Goal: Feedback & Contribution: Contribute content

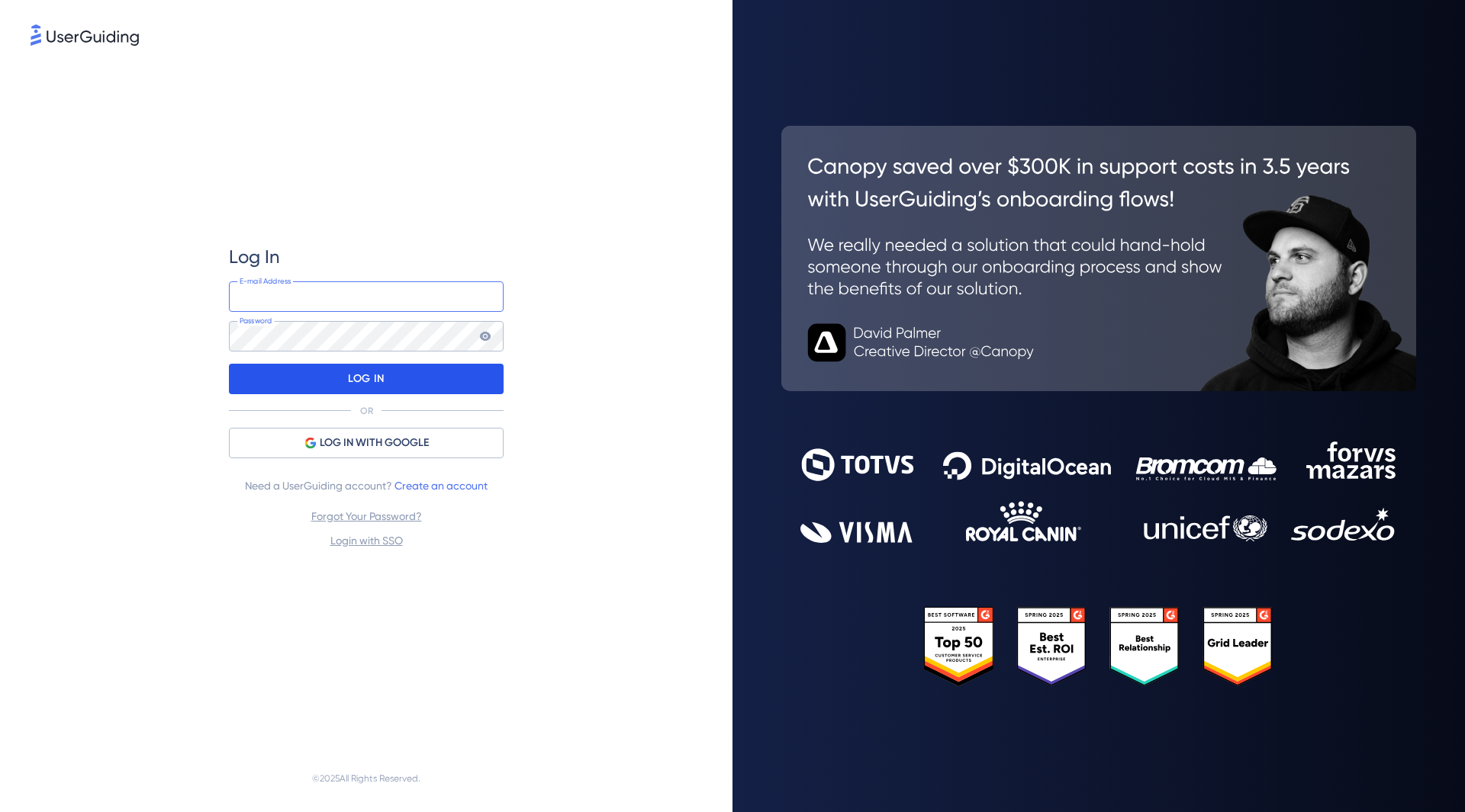
type input "t.delattre@kumullus.com"
click at [373, 369] on p "LOG IN" at bounding box center [365, 379] width 36 height 25
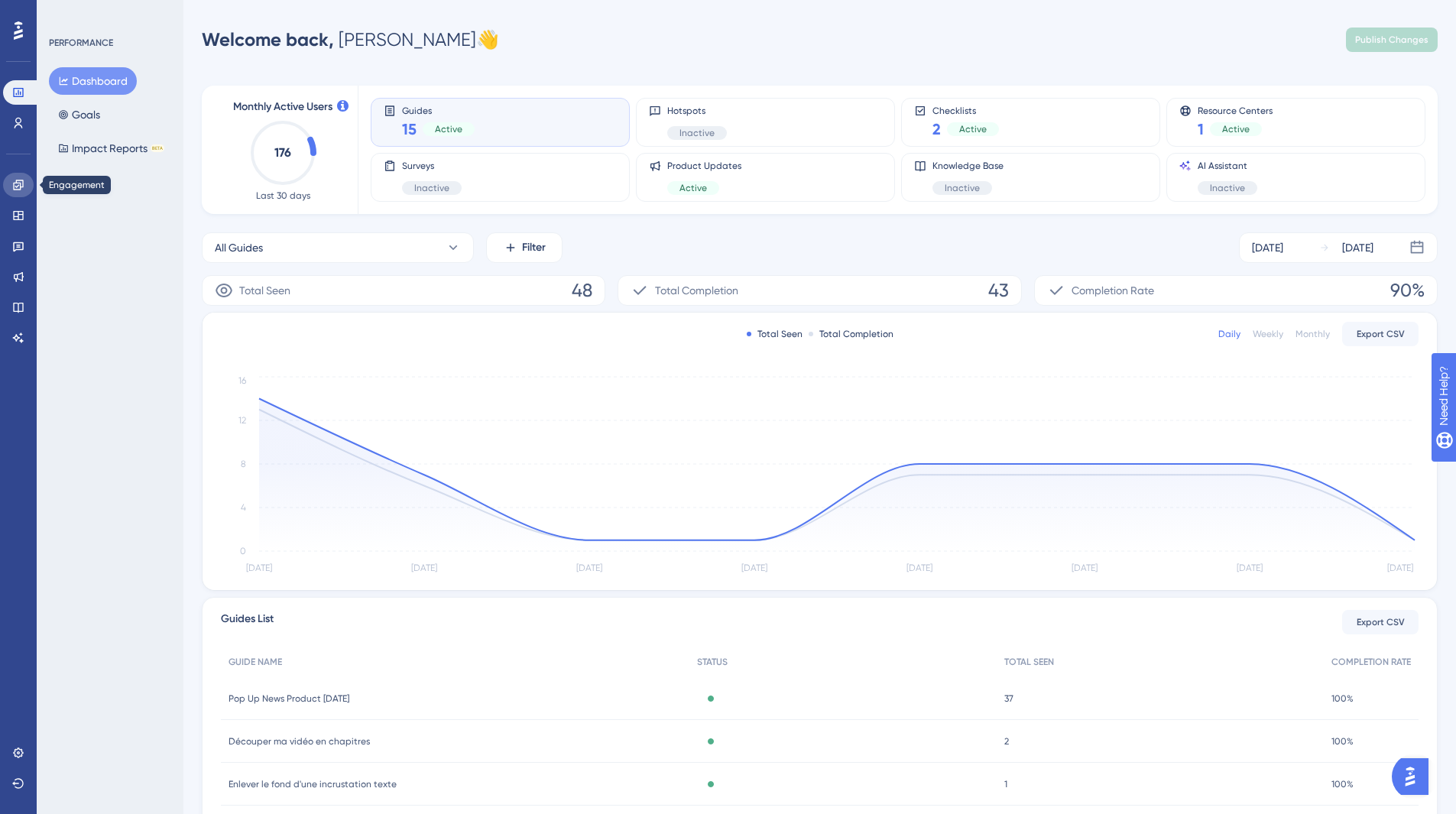
click at [13, 191] on icon at bounding box center [18, 185] width 12 height 12
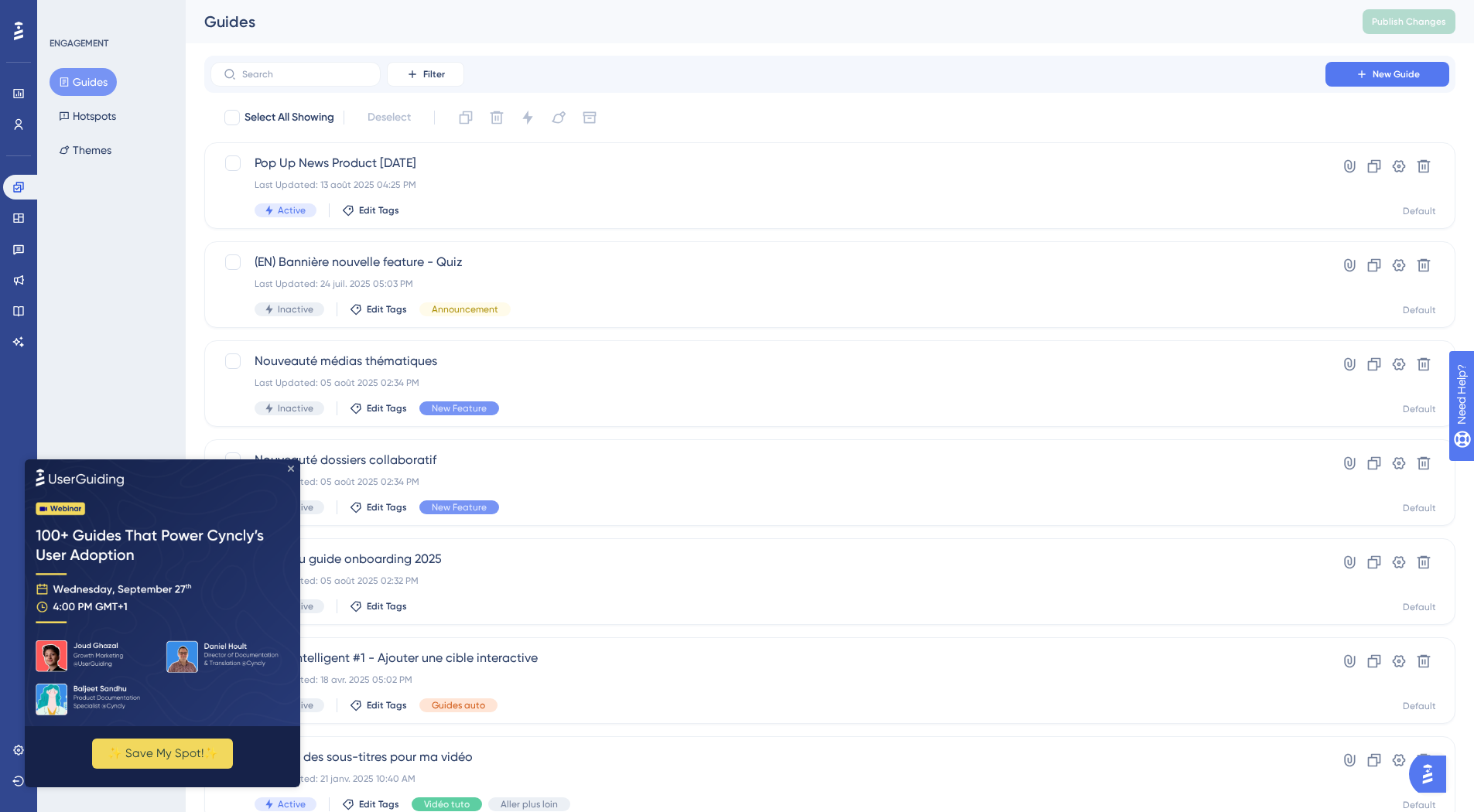
click at [289, 468] on icon "Close Preview" at bounding box center [290, 468] width 6 height 6
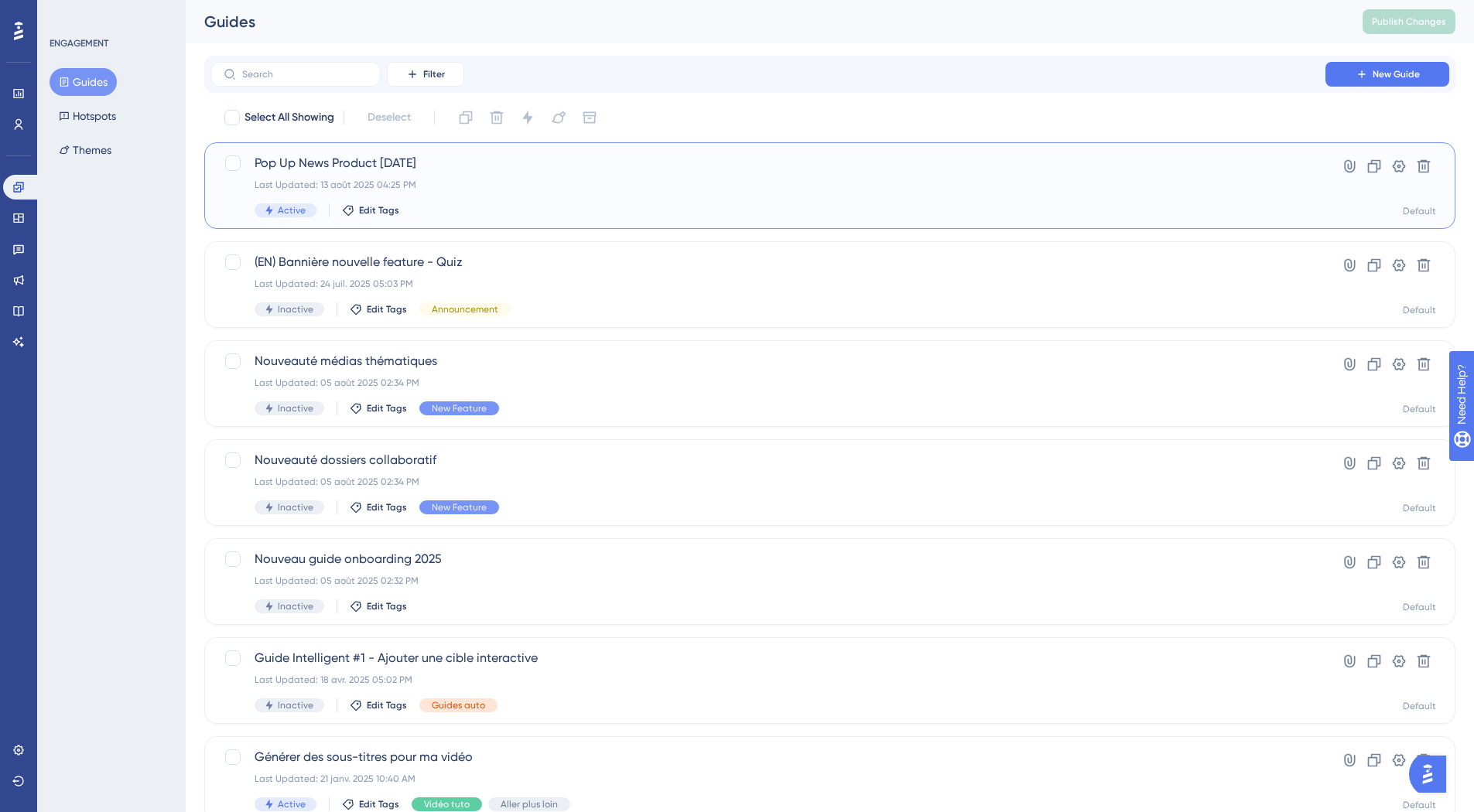
click at [959, 185] on div "Last Updated: 13 août 2025 04:25 PM" at bounding box center [768, 184] width 1027 height 12
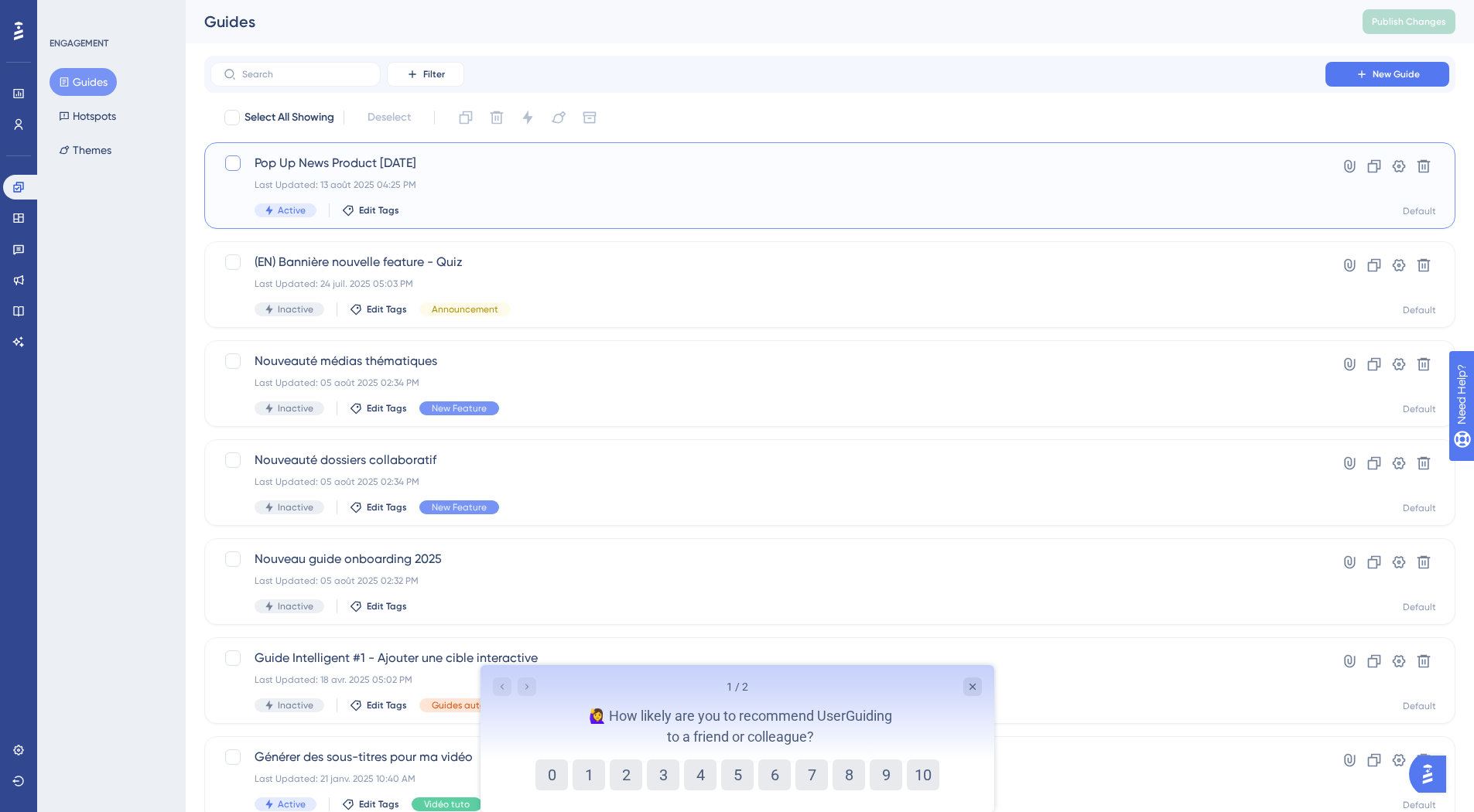
click at [234, 161] on div at bounding box center [233, 163] width 16 height 15
click at [524, 123] on icon at bounding box center [527, 118] width 16 height 15
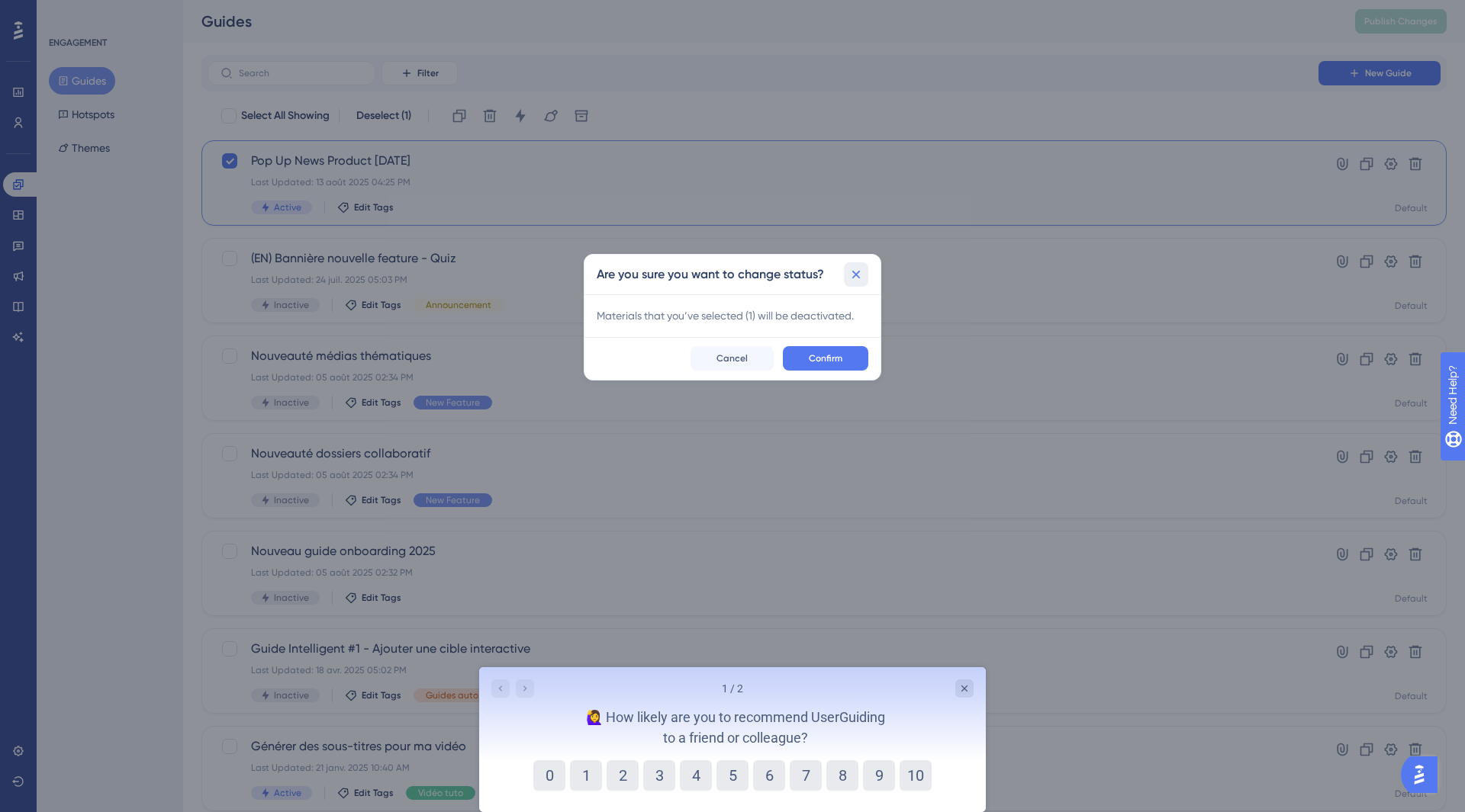
click at [858, 274] on icon at bounding box center [857, 274] width 15 height 15
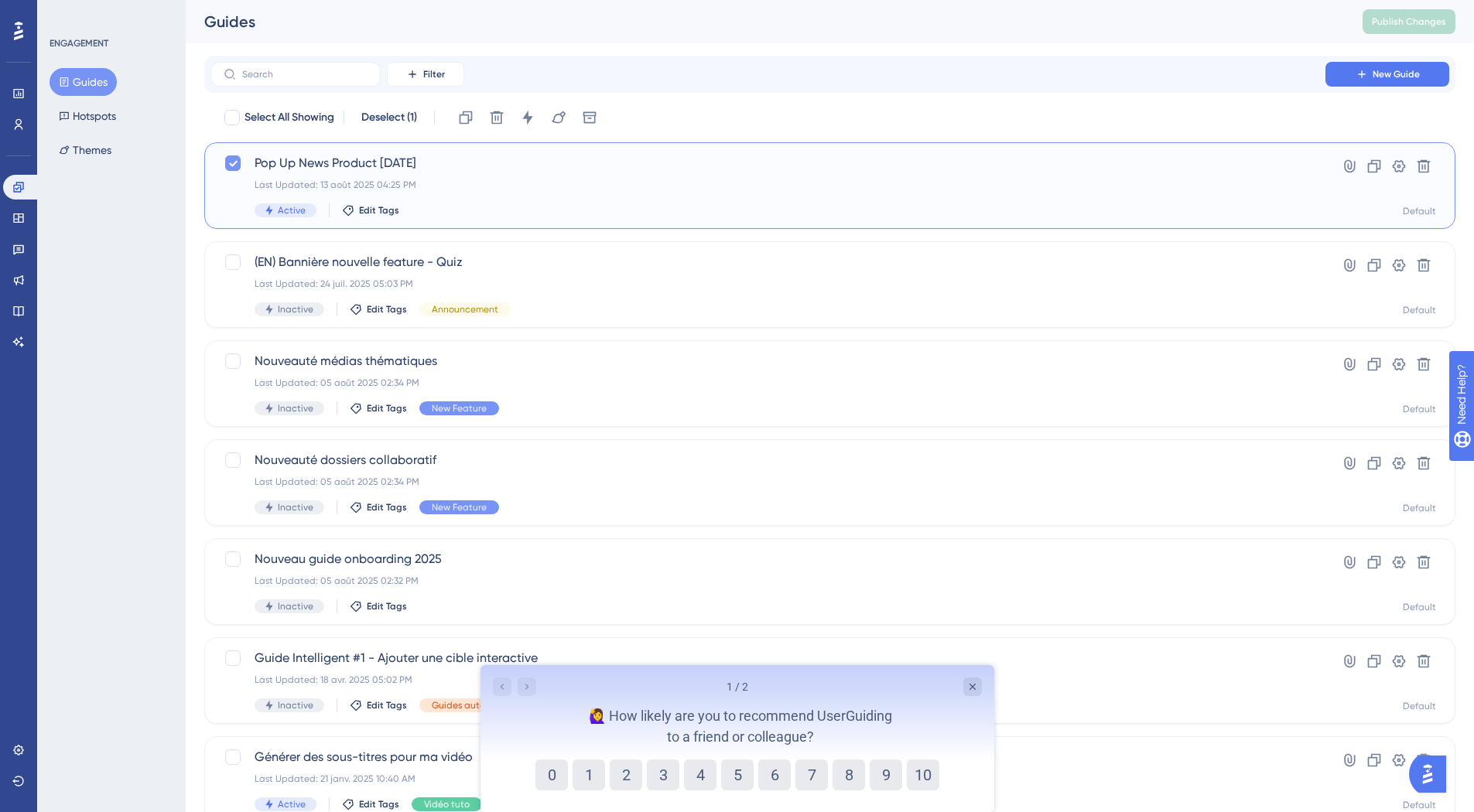
click at [230, 166] on icon at bounding box center [233, 163] width 9 height 12
checkbox input "false"
click at [646, 174] on div "Pop Up News Product 13/08/25 Last Updated: 13 août 2025 04:25 PM Active Edit Ta…" at bounding box center [768, 186] width 1027 height 64
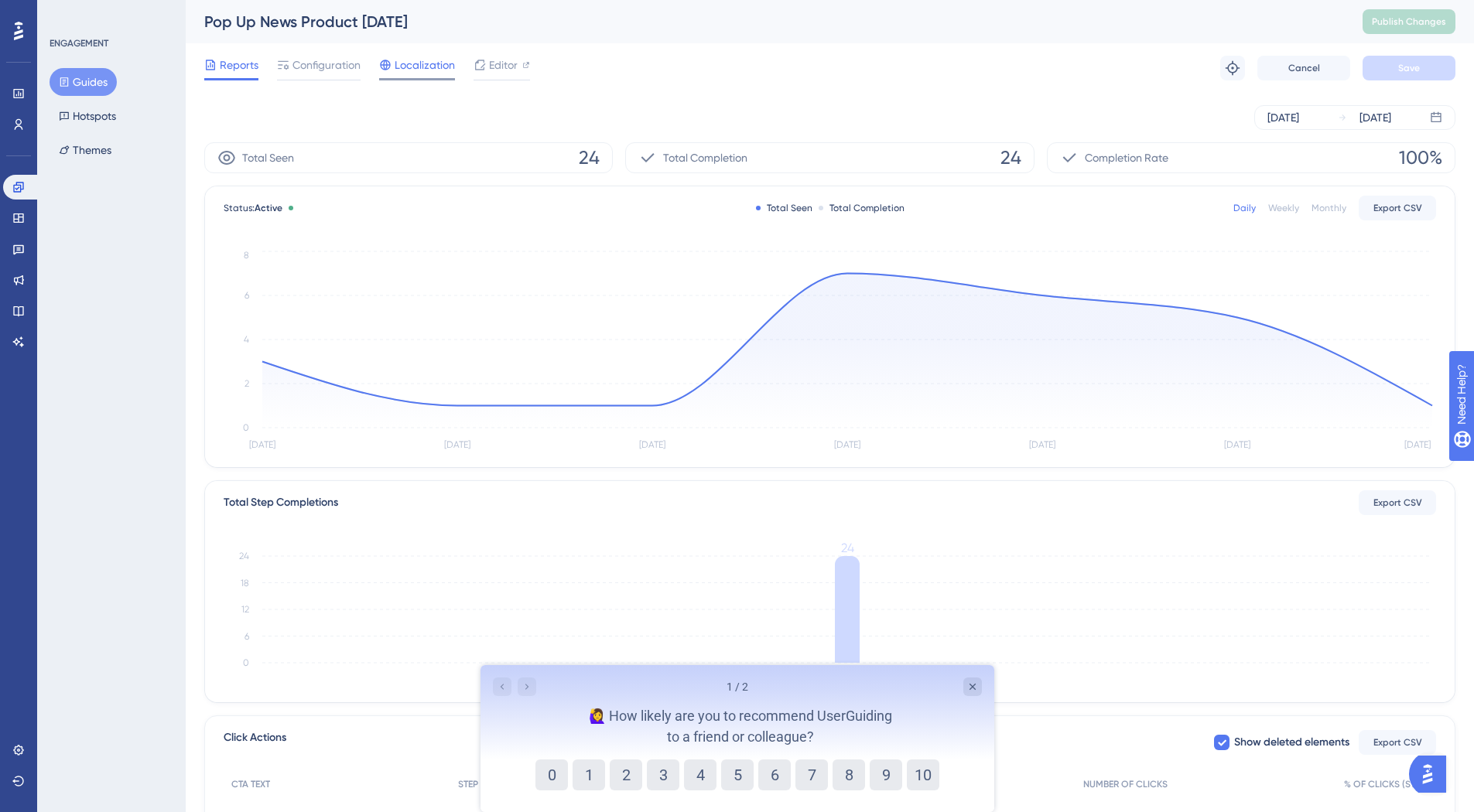
click at [424, 69] on span "Localization" at bounding box center [425, 65] width 60 height 19
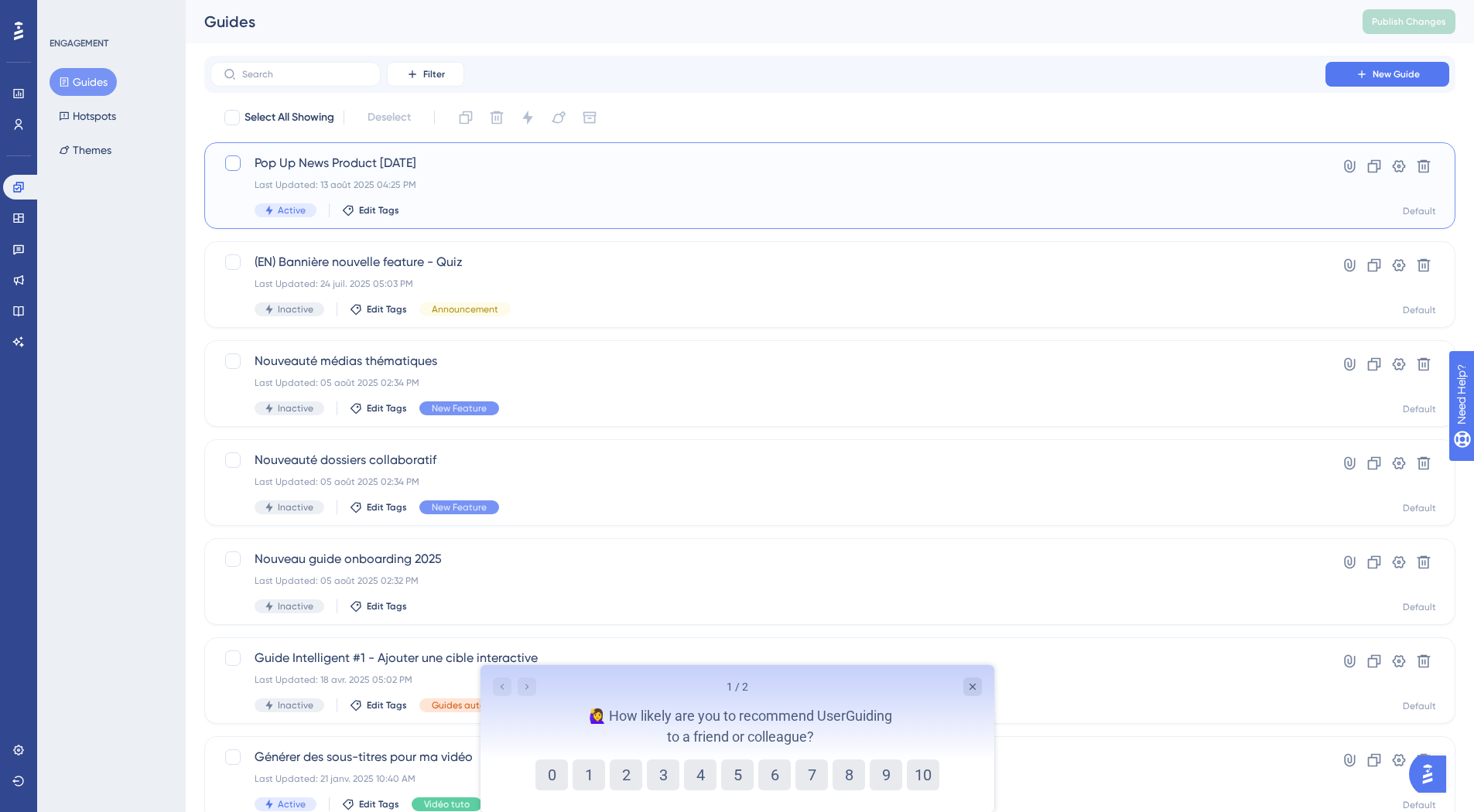
click at [239, 169] on div at bounding box center [233, 163] width 16 height 15
checkbox input "true"
click at [528, 121] on icon at bounding box center [527, 118] width 16 height 15
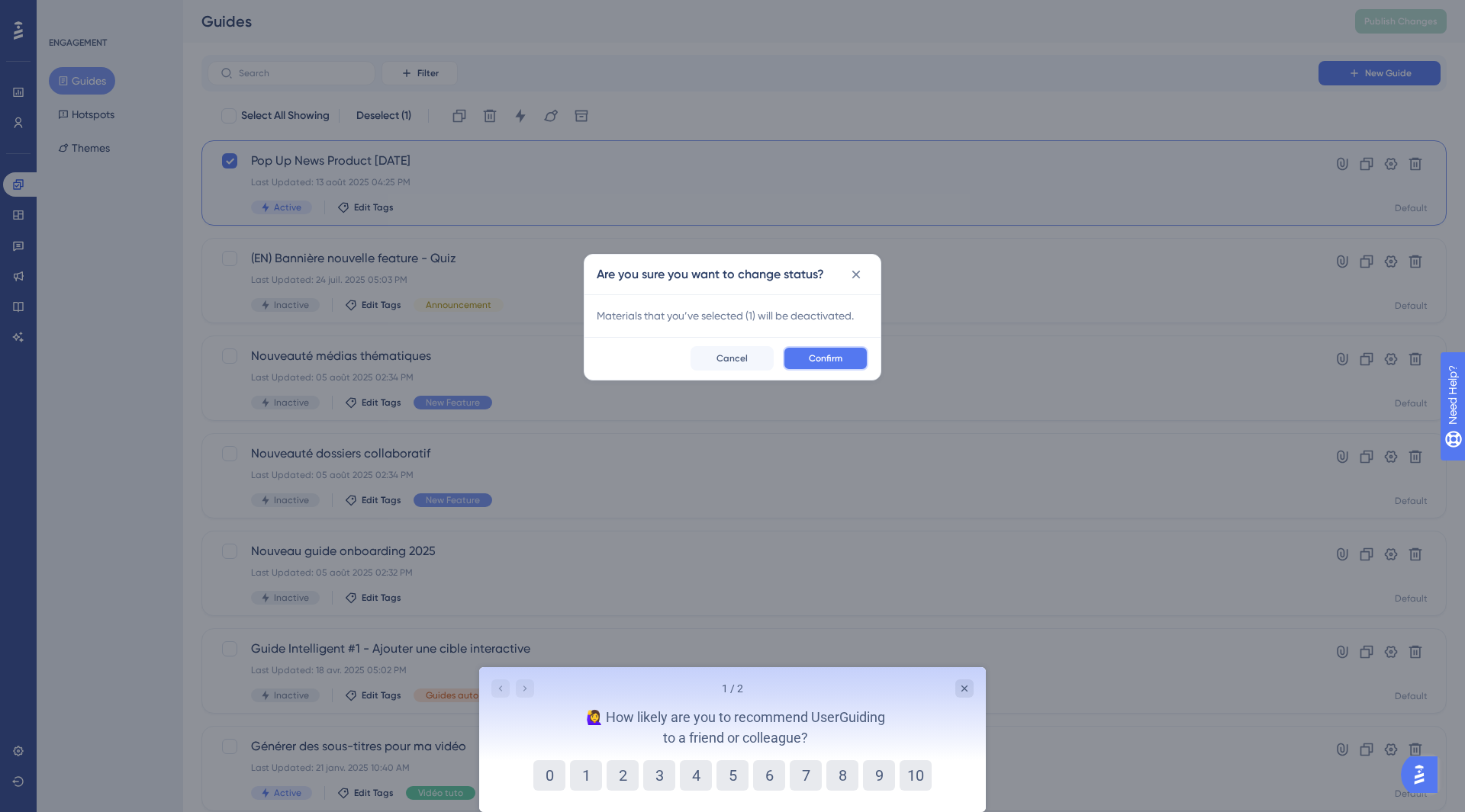
click at [808, 359] on button "Confirm" at bounding box center [825, 358] width 86 height 25
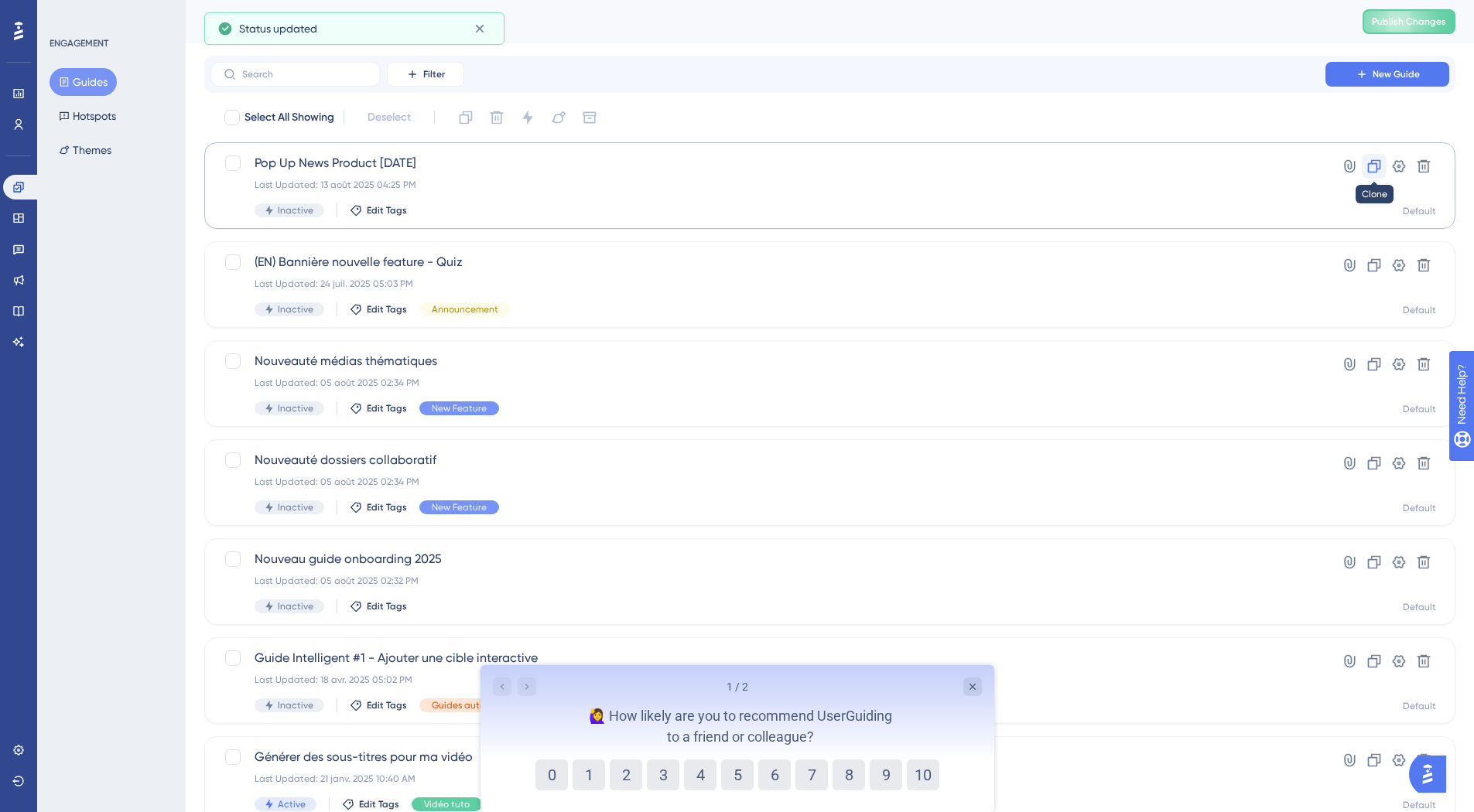
click at [1370, 172] on icon at bounding box center [1374, 166] width 13 height 13
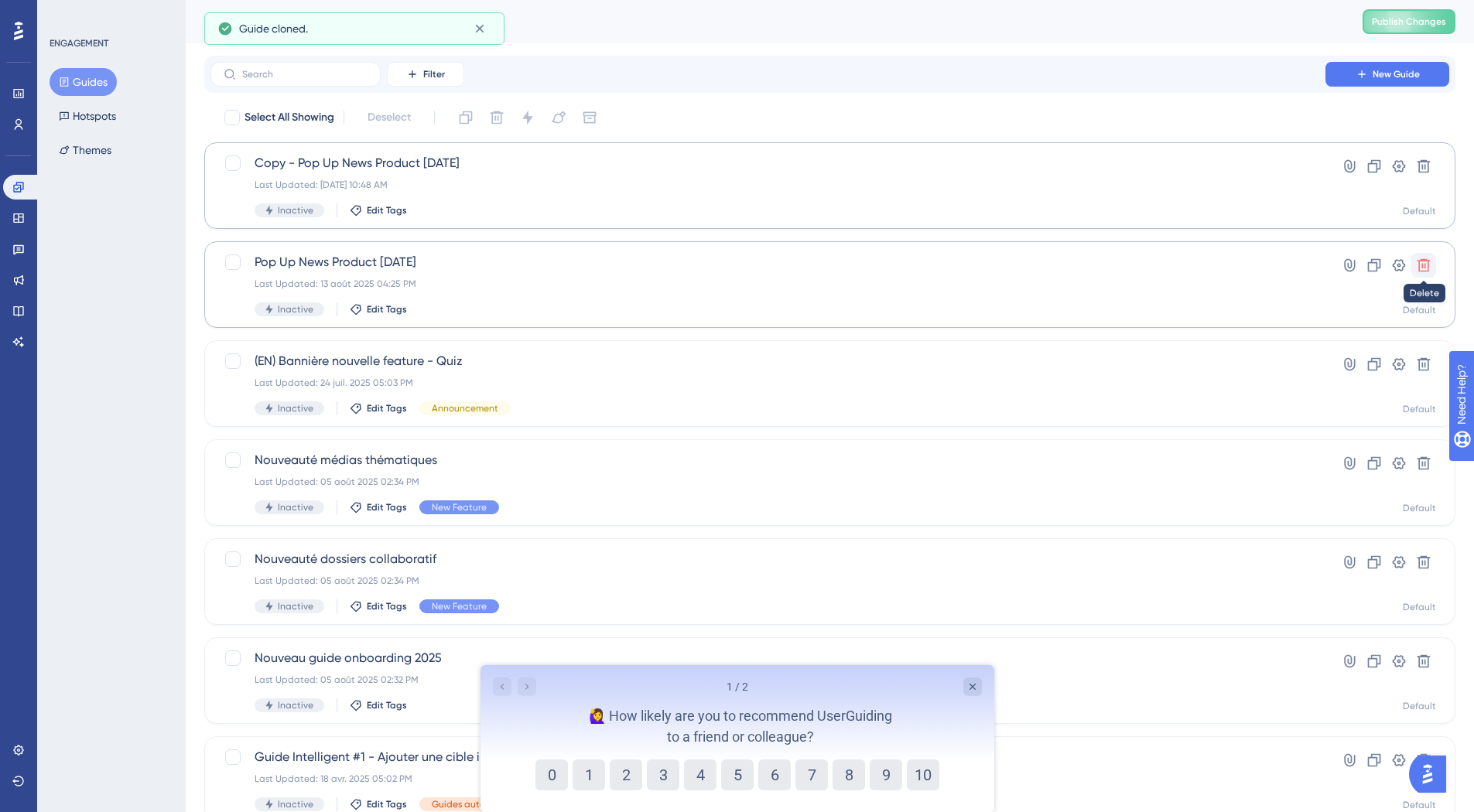
click at [1426, 267] on icon at bounding box center [1423, 265] width 16 height 15
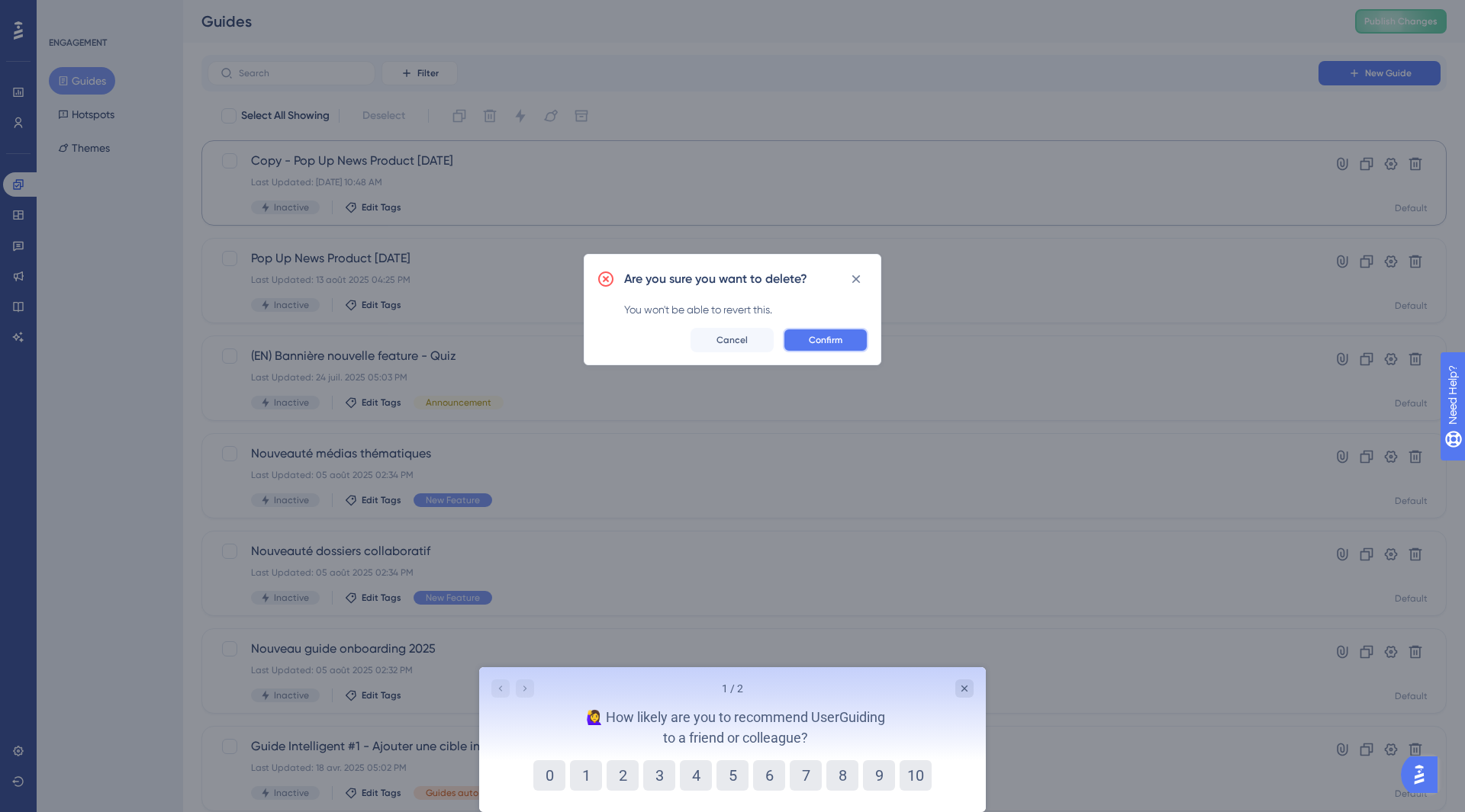
click at [823, 346] on span "Confirm" at bounding box center [826, 340] width 34 height 12
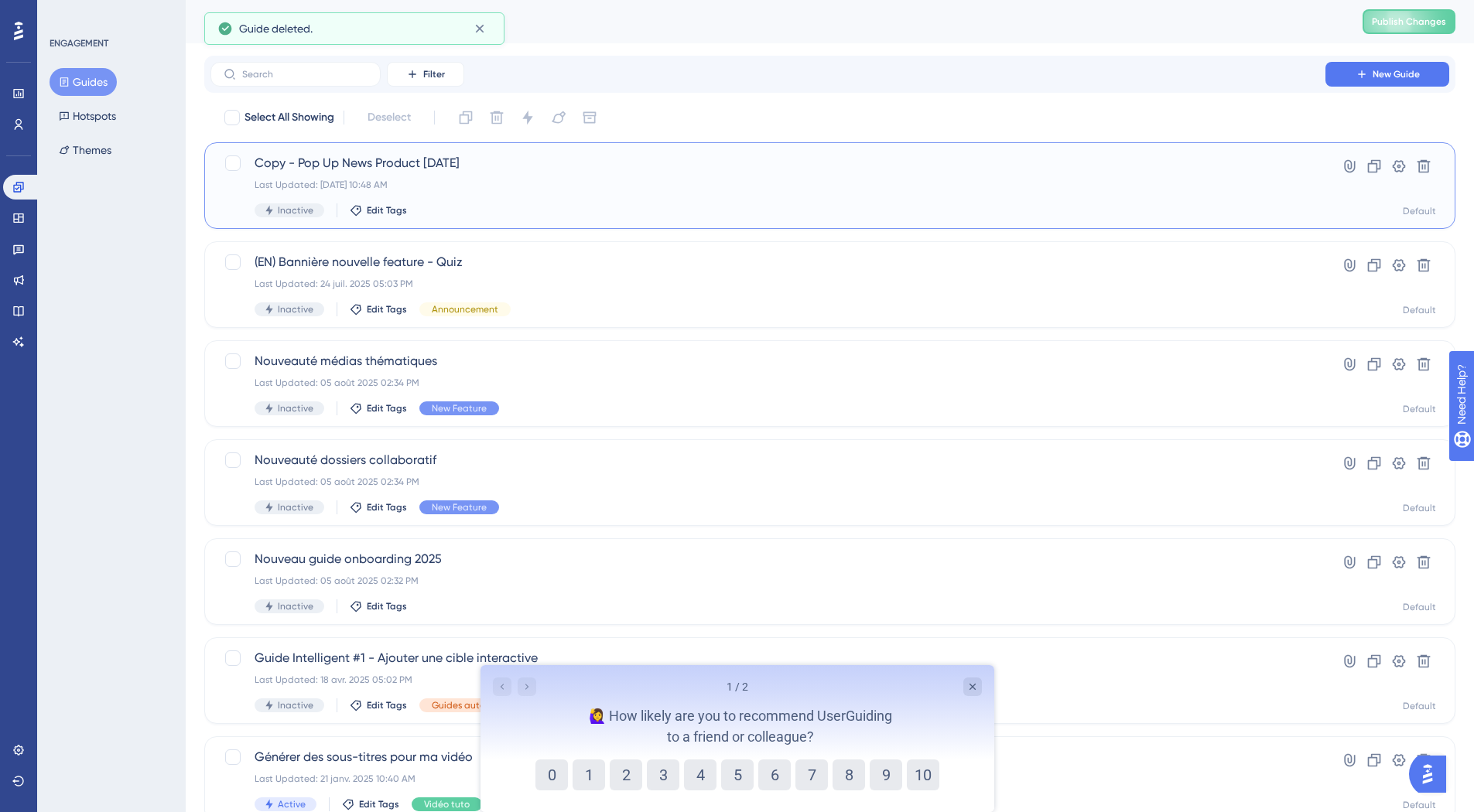
click at [495, 192] on div "Copy - Pop Up News Product 13/08/25 Last Updated: 18 sept. 2025 10:48 AM Inacti…" at bounding box center [768, 186] width 1027 height 64
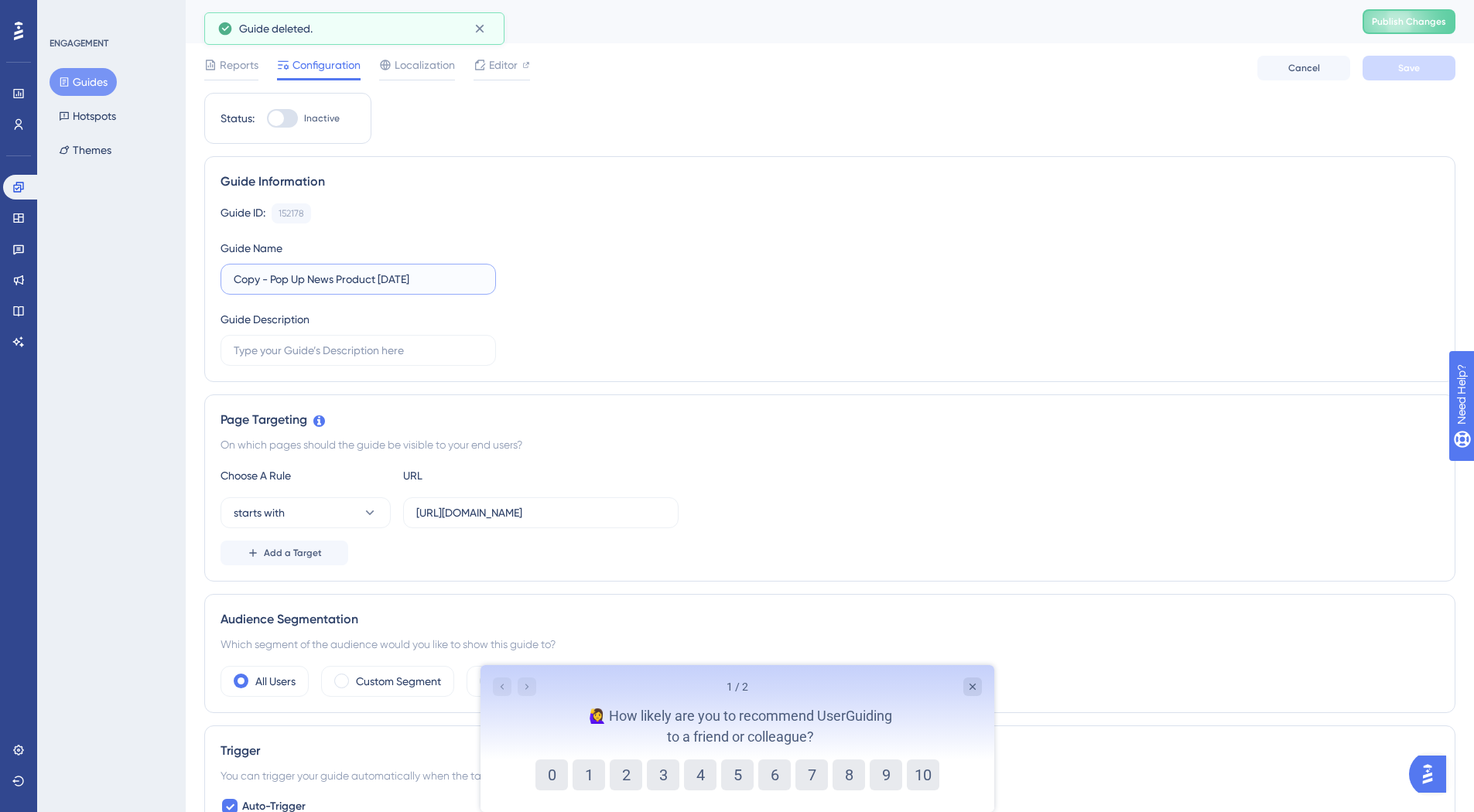
drag, startPoint x: 270, startPoint y: 280, endPoint x: 183, endPoint y: 278, distance: 87.0
click at [436, 273] on input "Pop Up News Product 13/08/25" at bounding box center [358, 279] width 249 height 17
drag, startPoint x: 436, startPoint y: 273, endPoint x: 345, endPoint y: 273, distance: 91.0
click at [345, 273] on input "Pop Up News Product 13/08/25" at bounding box center [358, 279] width 249 height 17
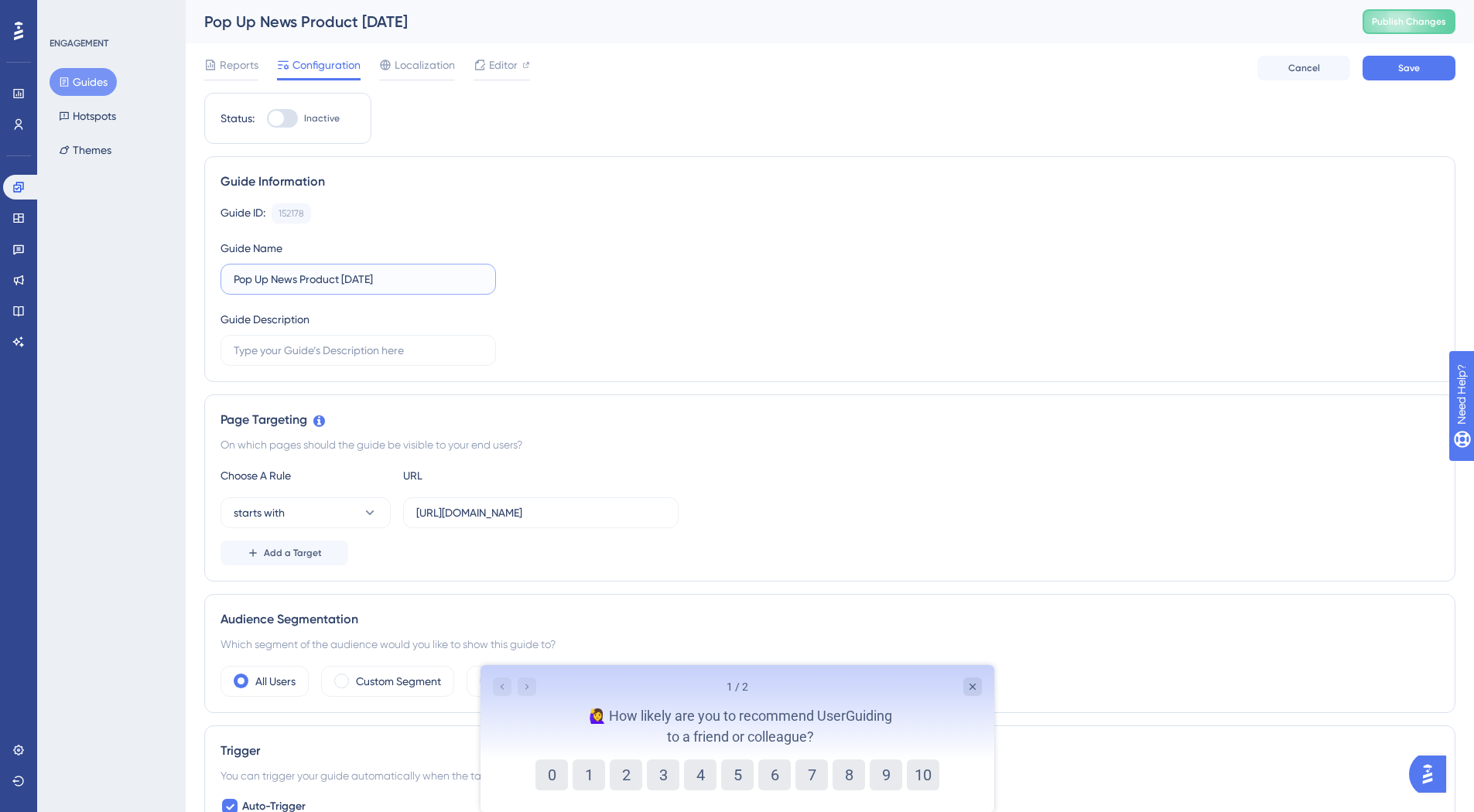
click at [345, 273] on input "Pop Up News Product 13/08/25" at bounding box center [358, 279] width 249 height 17
drag, startPoint x: 345, startPoint y: 273, endPoint x: 415, endPoint y: 280, distance: 70.3
click at [415, 280] on input "Pop Up News Product 13/08/25" at bounding box center [358, 279] width 249 height 17
type input "Pop Up News Product 18/09/25"
click at [774, 301] on div "Guide ID: 152178 Copy Guide Name Pop Up News Product 18/09/25 Guide Description" at bounding box center [830, 284] width 1218 height 163
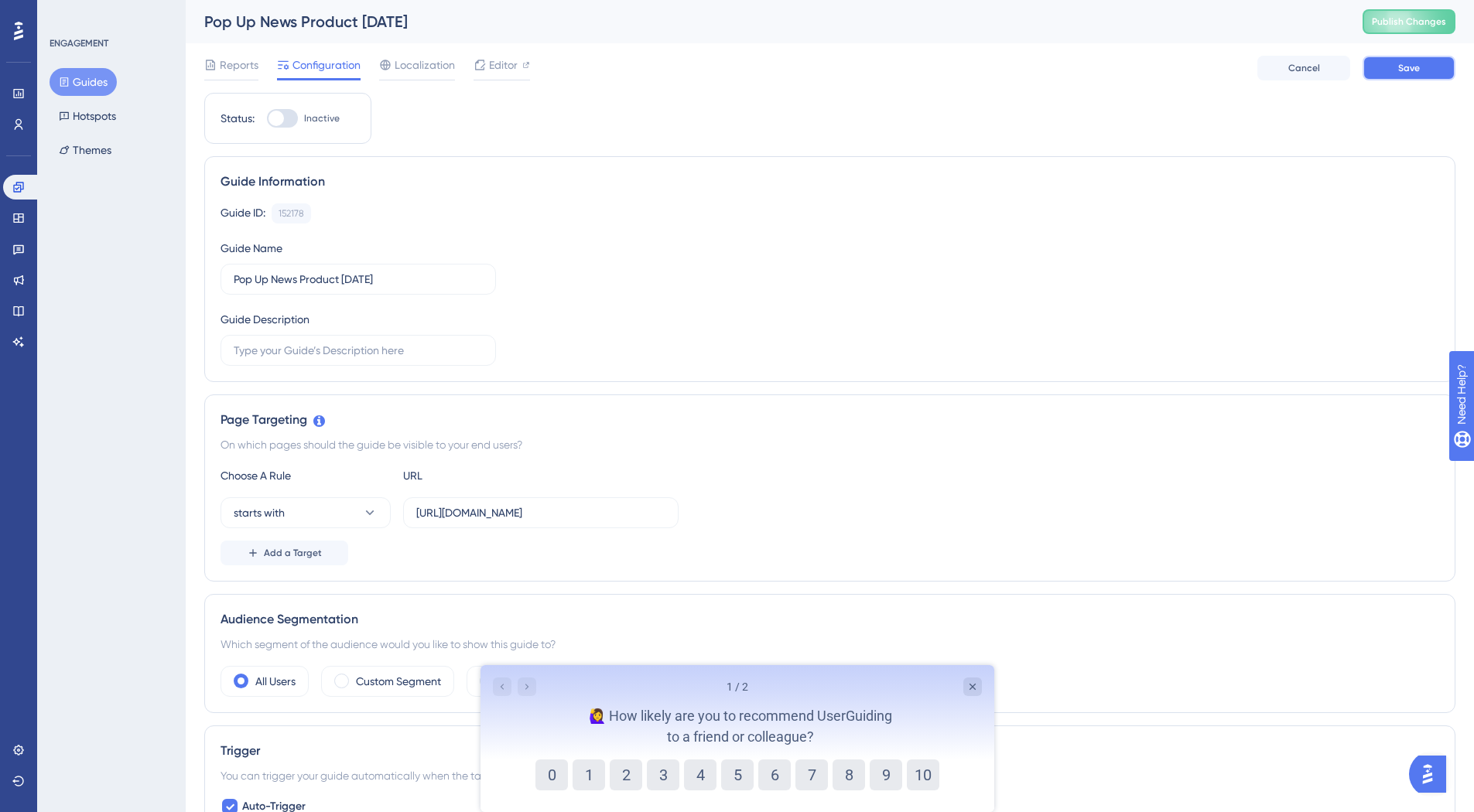
click at [1394, 77] on button "Save" at bounding box center [1409, 68] width 93 height 25
click at [85, 82] on button "Guides" at bounding box center [83, 82] width 67 height 28
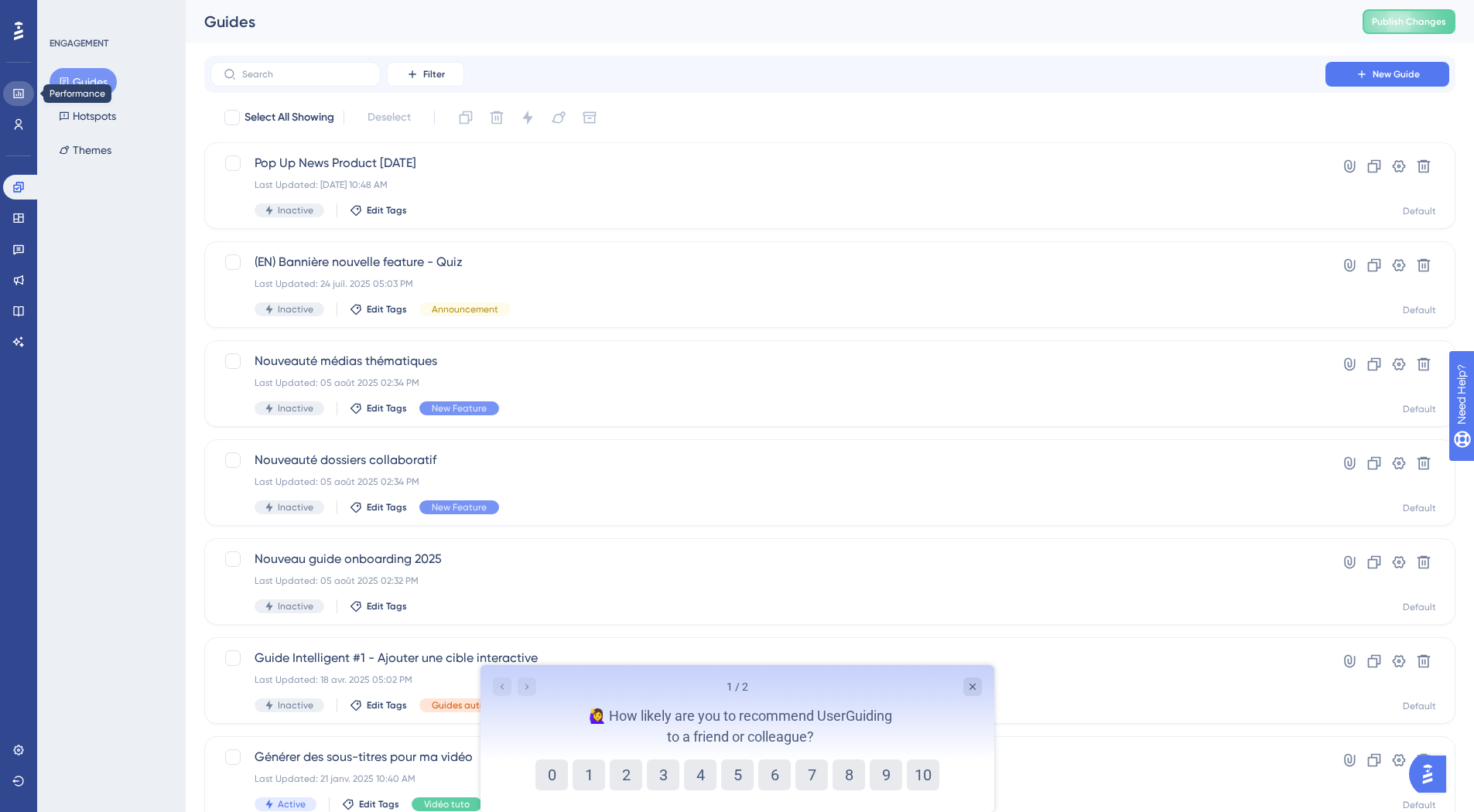
click at [12, 95] on icon at bounding box center [18, 93] width 12 height 12
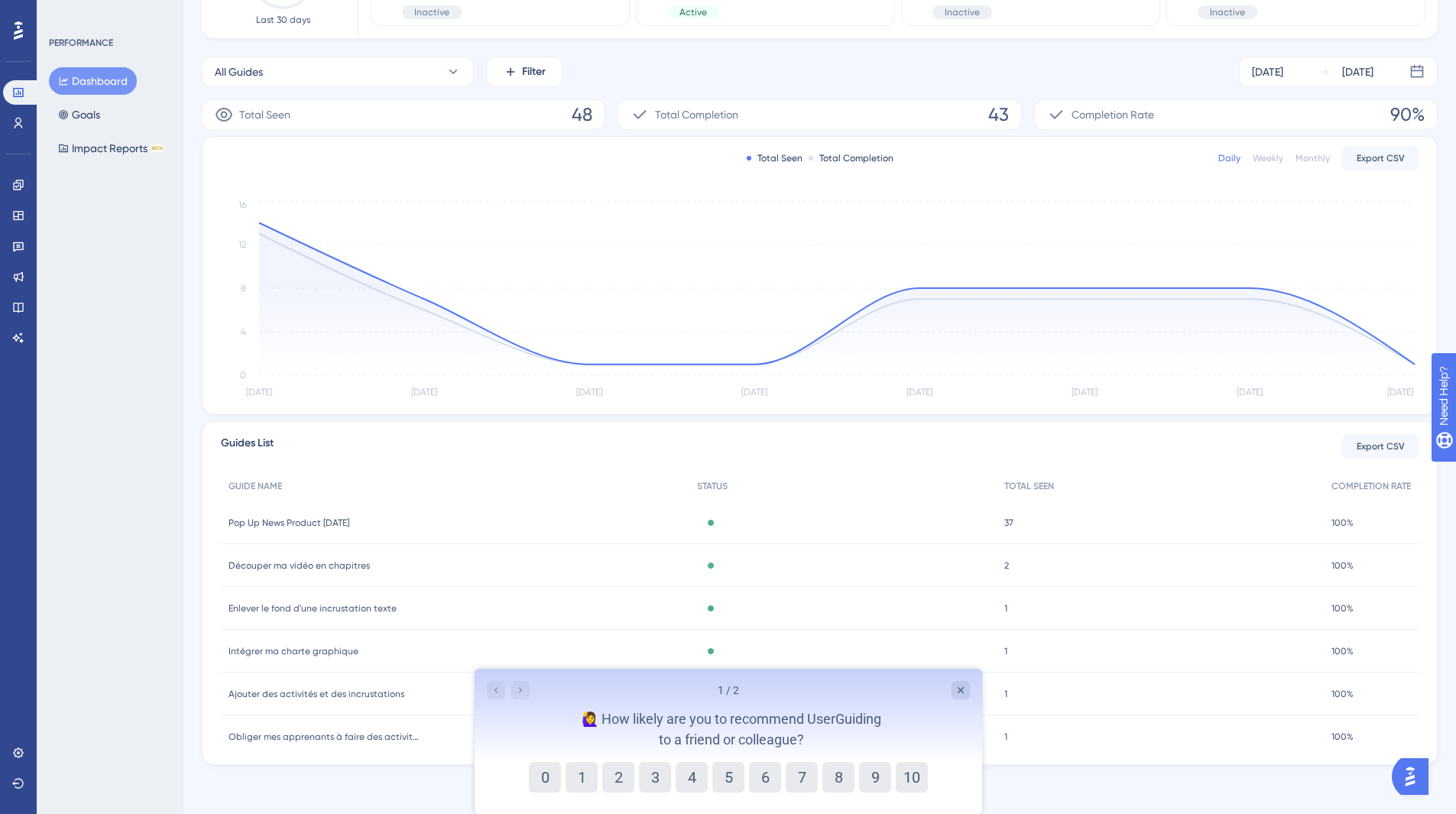
scroll to position [175, 0]
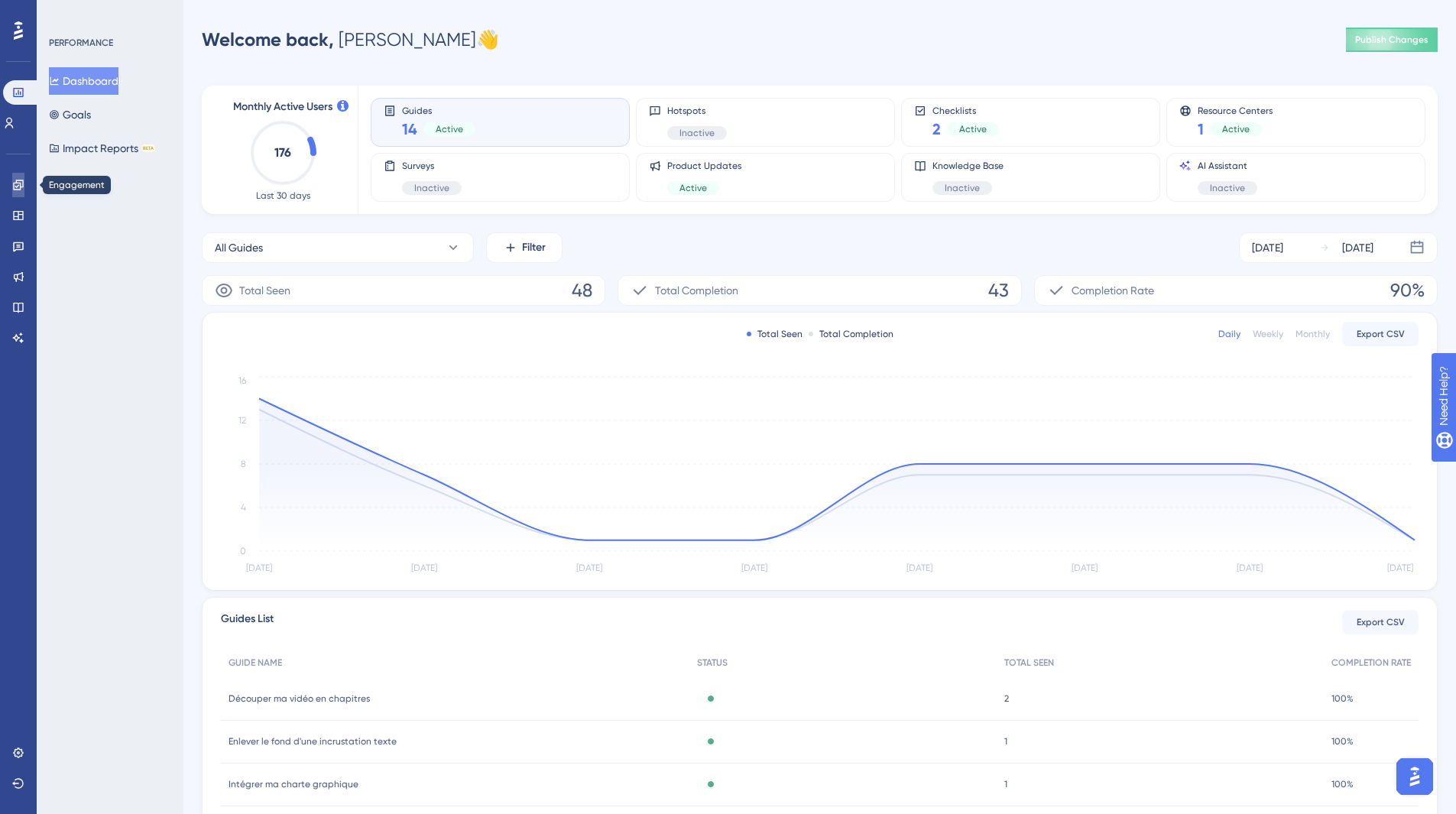
click at [12, 185] on link at bounding box center [18, 185] width 12 height 25
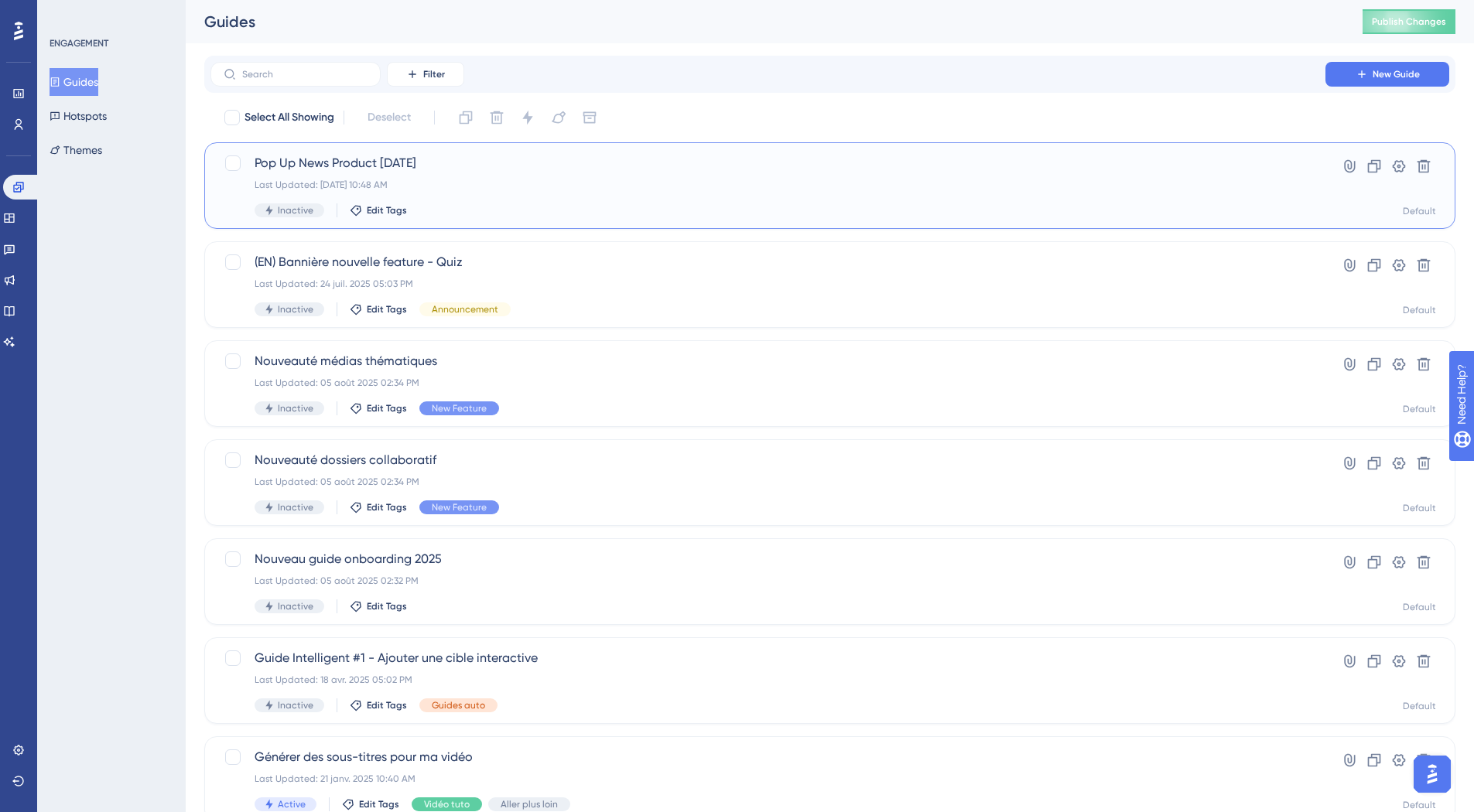
click at [602, 196] on div "Pop Up News Product 18/09/25 Last Updated: 18 sept. 2025 10:48 AM Inactive Edit…" at bounding box center [768, 186] width 1027 height 64
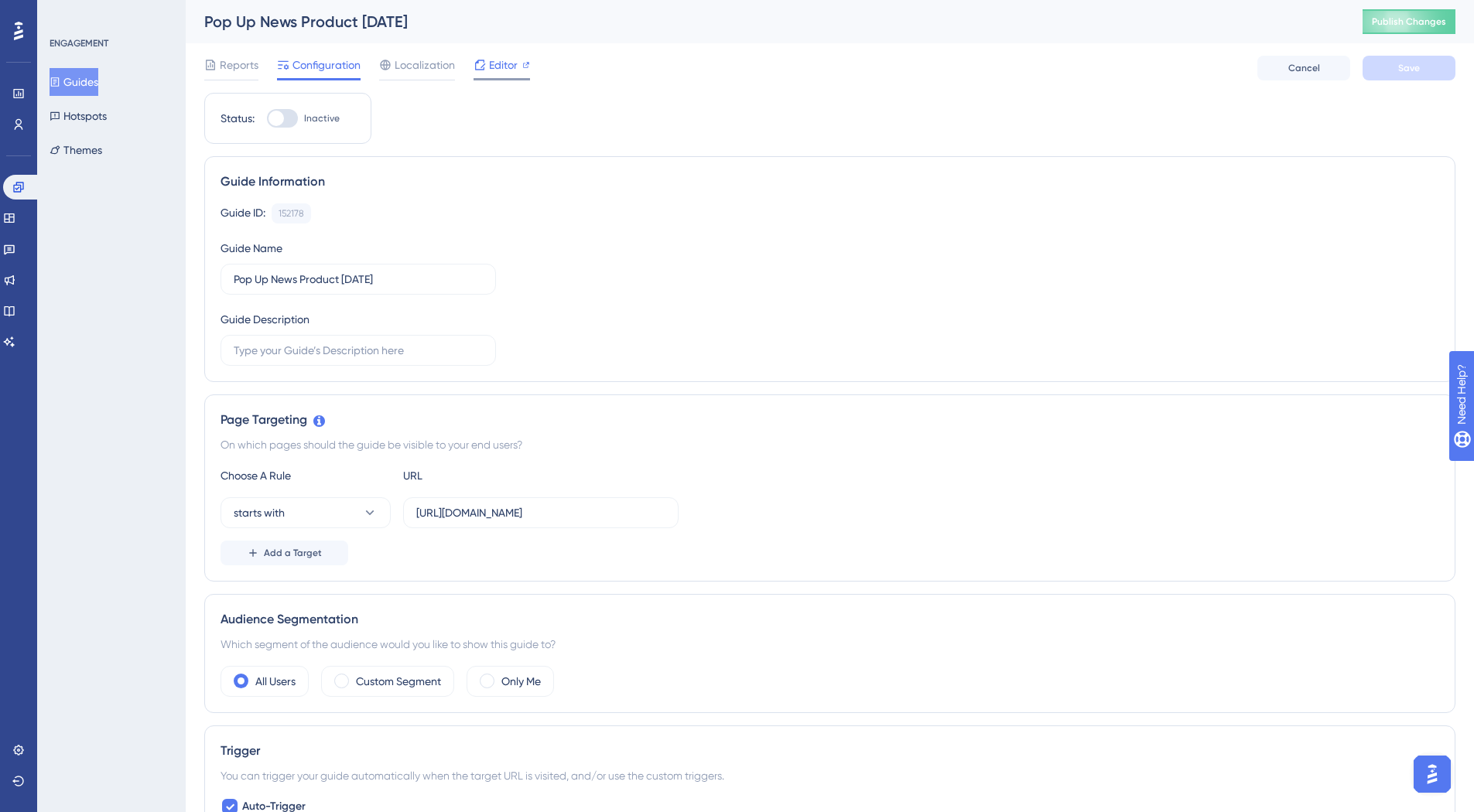
click at [494, 71] on span "Editor" at bounding box center [503, 65] width 28 height 19
click at [506, 75] on div "Editor" at bounding box center [502, 68] width 57 height 25
click at [423, 71] on span "Localization" at bounding box center [425, 65] width 60 height 19
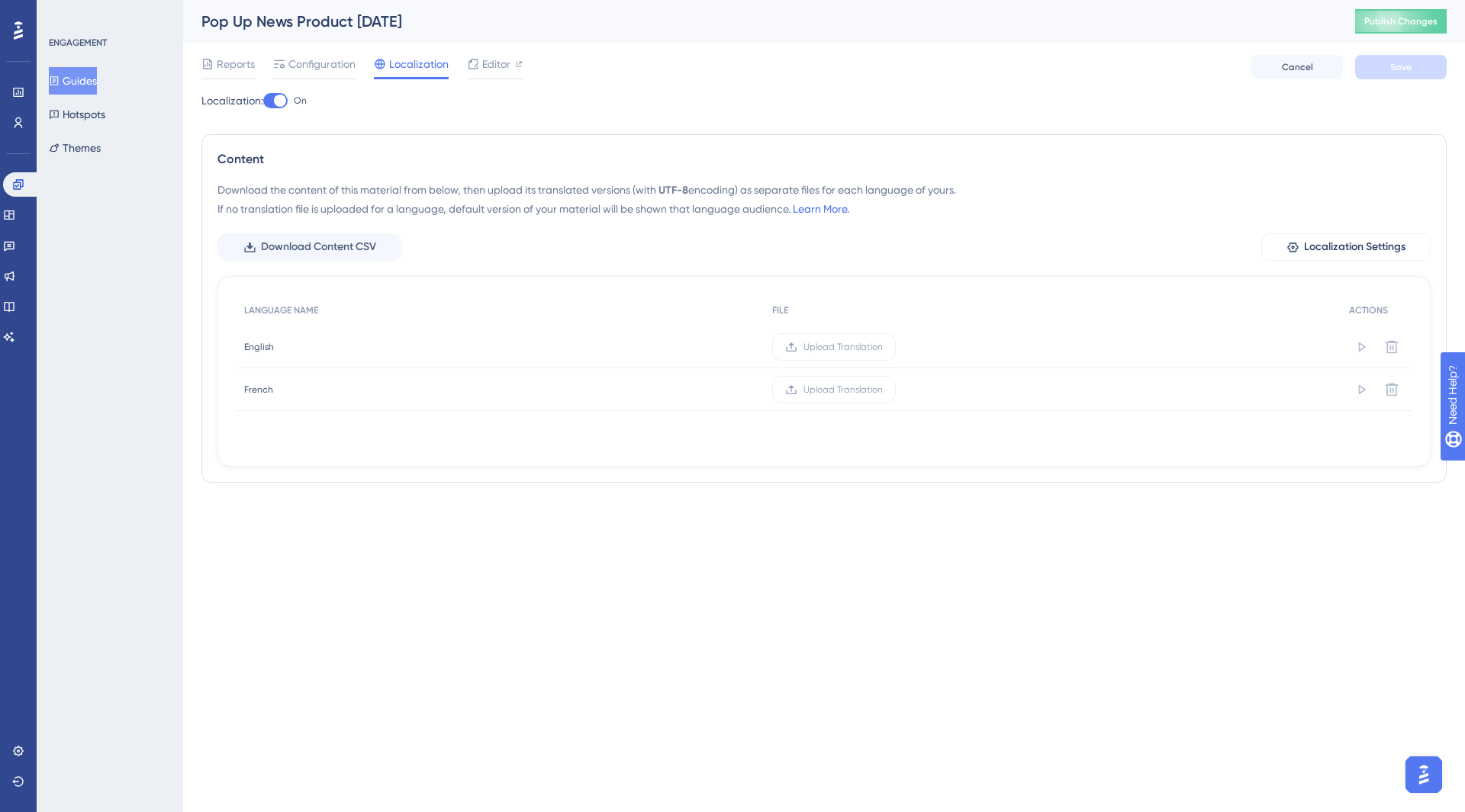
click at [278, 110] on div "Localization: On Content Download the content of this material from below, then…" at bounding box center [824, 293] width 1246 height 403
click at [283, 95] on div at bounding box center [280, 100] width 12 height 12
click at [263, 101] on input "On" at bounding box center [263, 101] width 1 height 1
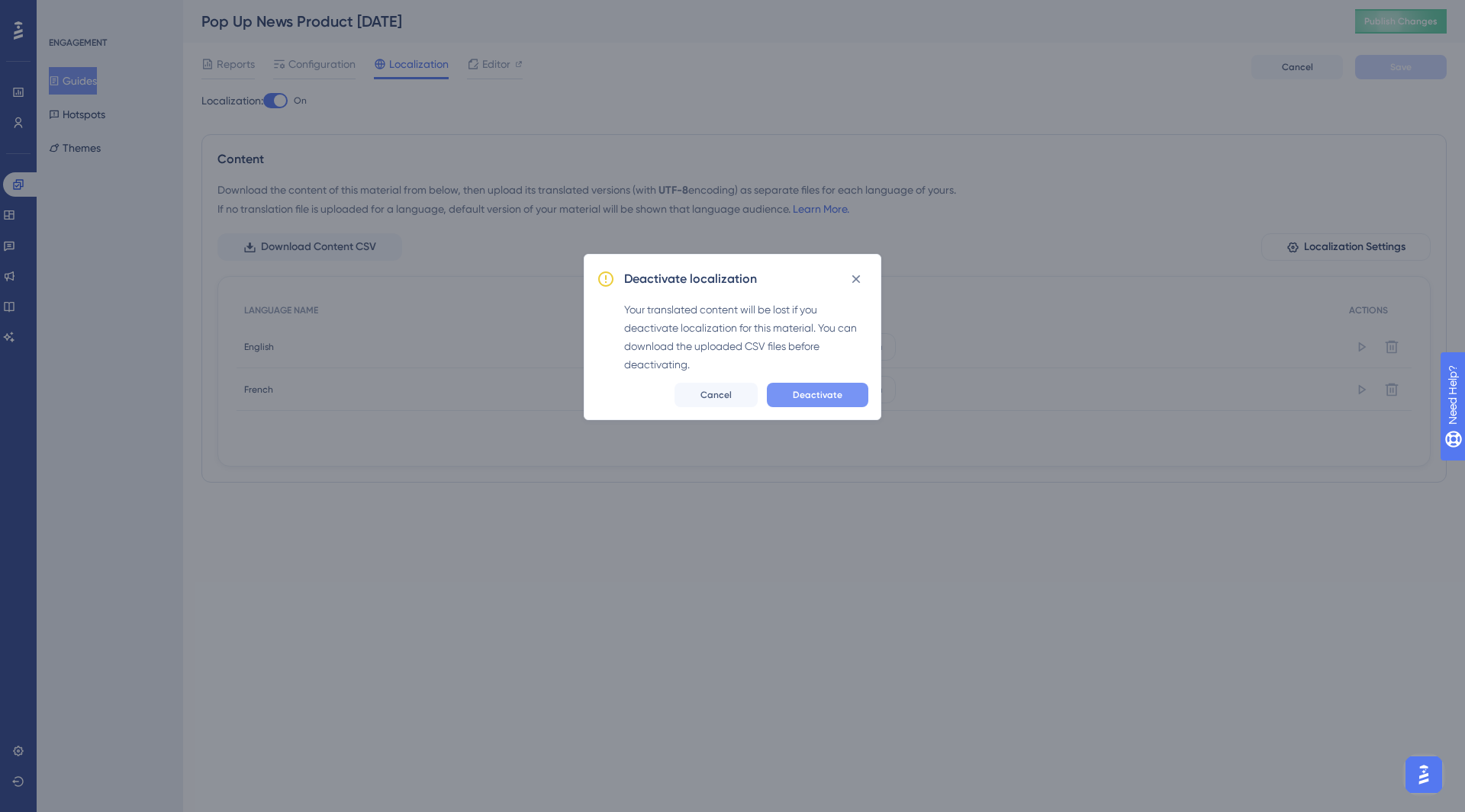
click at [840, 397] on span "Deactivate" at bounding box center [817, 395] width 49 height 12
checkbox input "false"
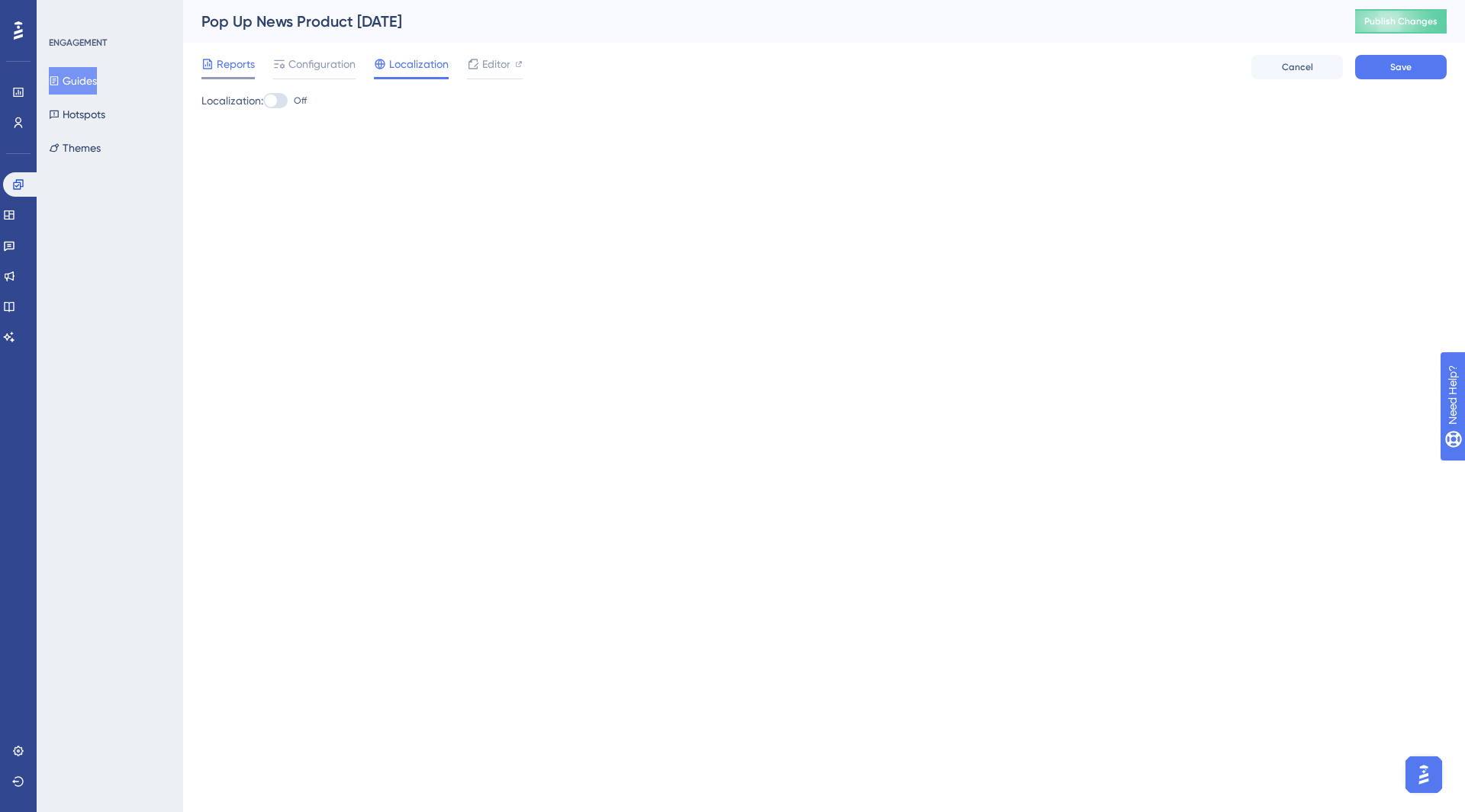
click at [225, 64] on span "Reports" at bounding box center [235, 65] width 38 height 19
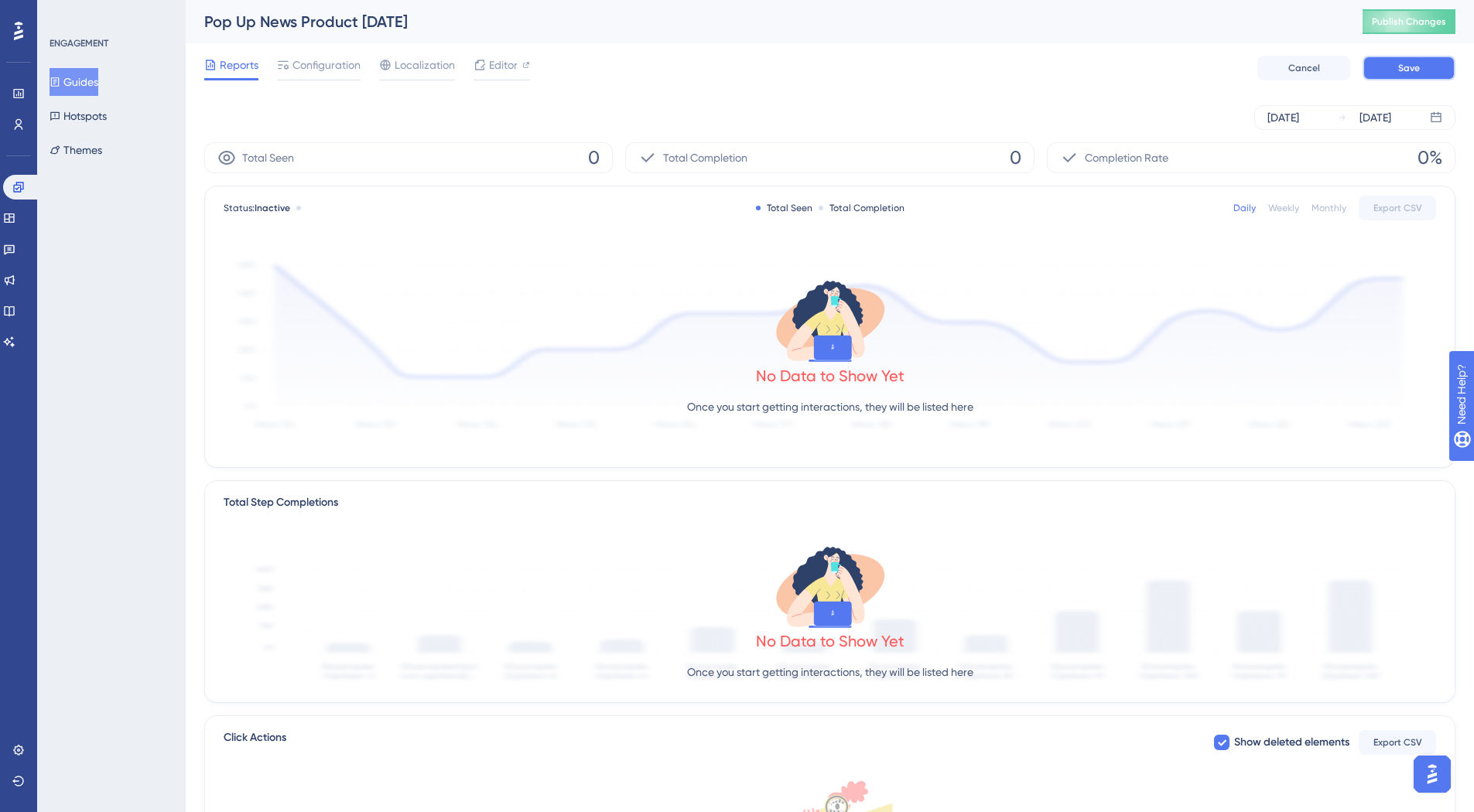
click at [1418, 69] on span "Save" at bounding box center [1409, 68] width 22 height 12
click at [1415, 29] on button "Publish Changes" at bounding box center [1409, 22] width 93 height 25
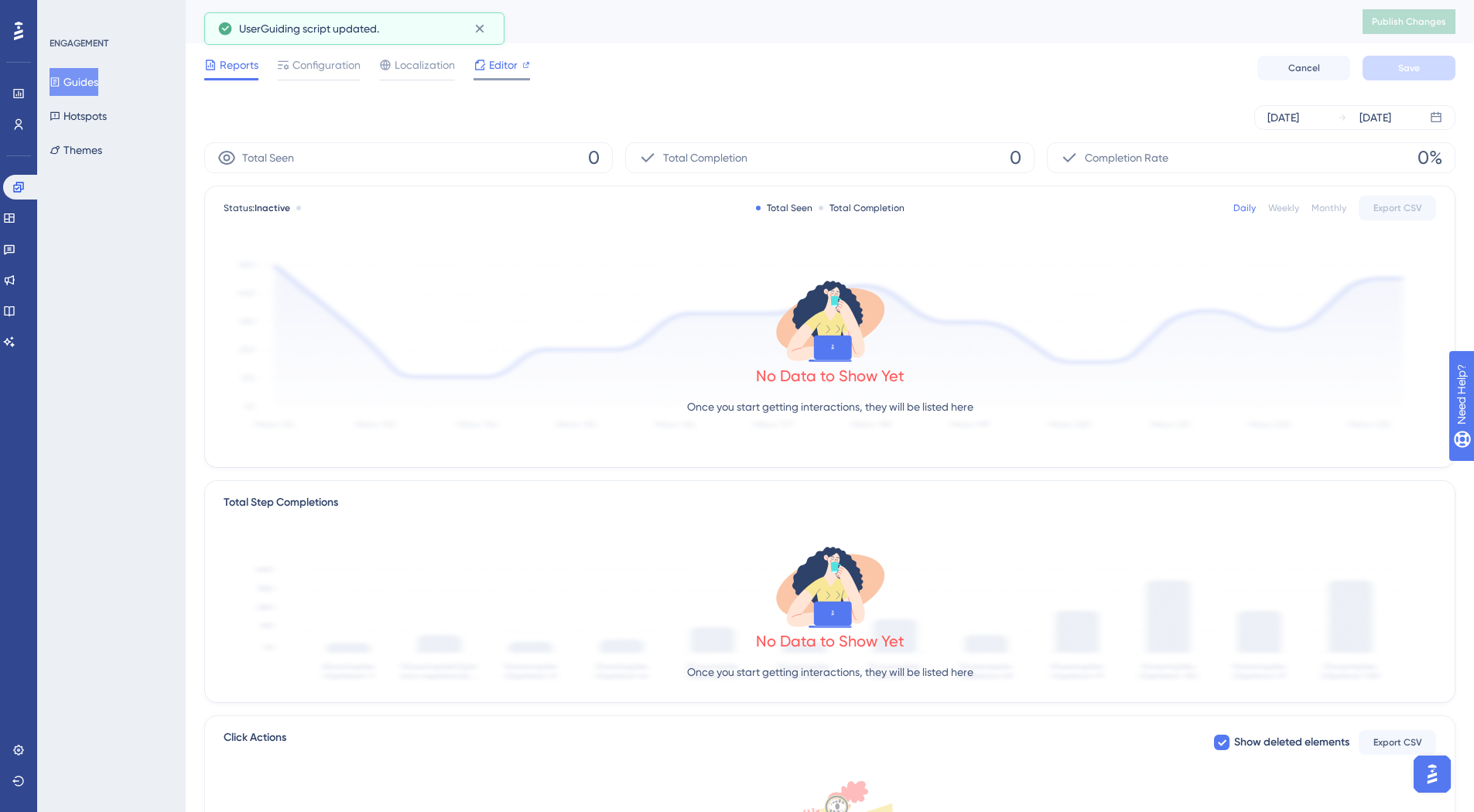
click at [493, 72] on span "Editor" at bounding box center [503, 65] width 28 height 19
click at [412, 72] on span "Localization" at bounding box center [425, 65] width 60 height 19
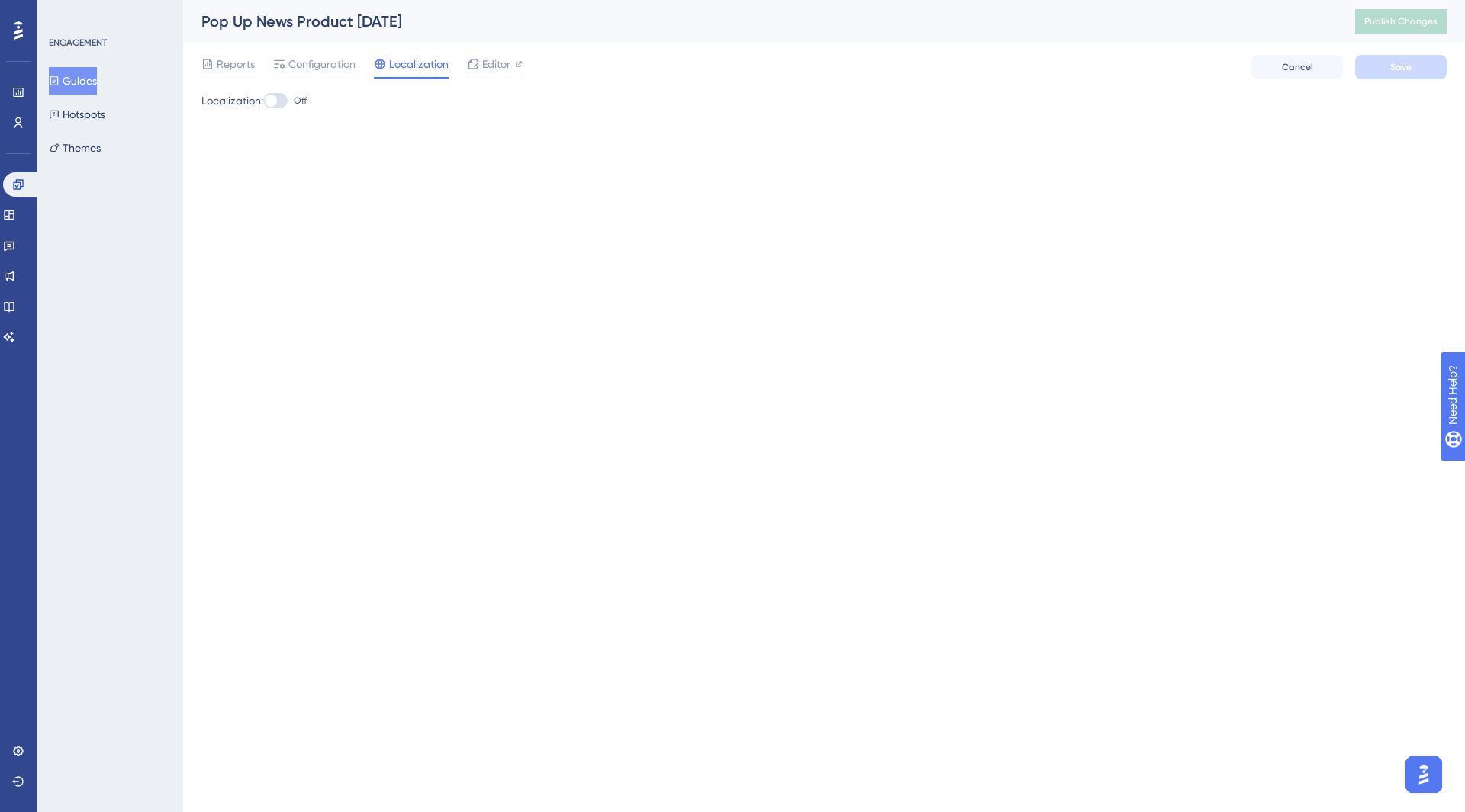
click at [722, 0] on html "Performance Users Engagement Widgets Feedback Product Updates Knowledge Base AI…" at bounding box center [732, 0] width 1465 height 0
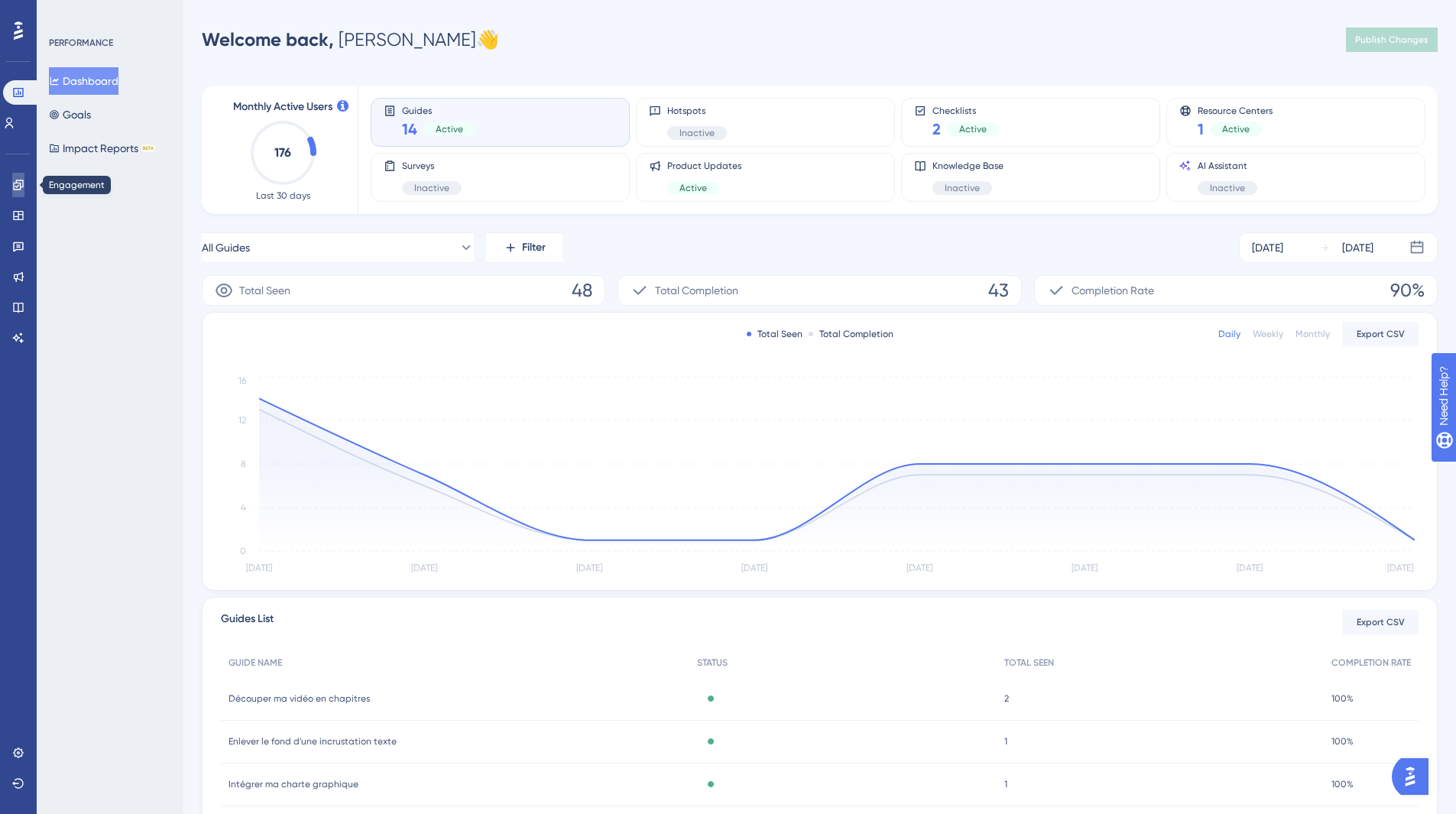
click at [14, 187] on icon at bounding box center [18, 185] width 10 height 10
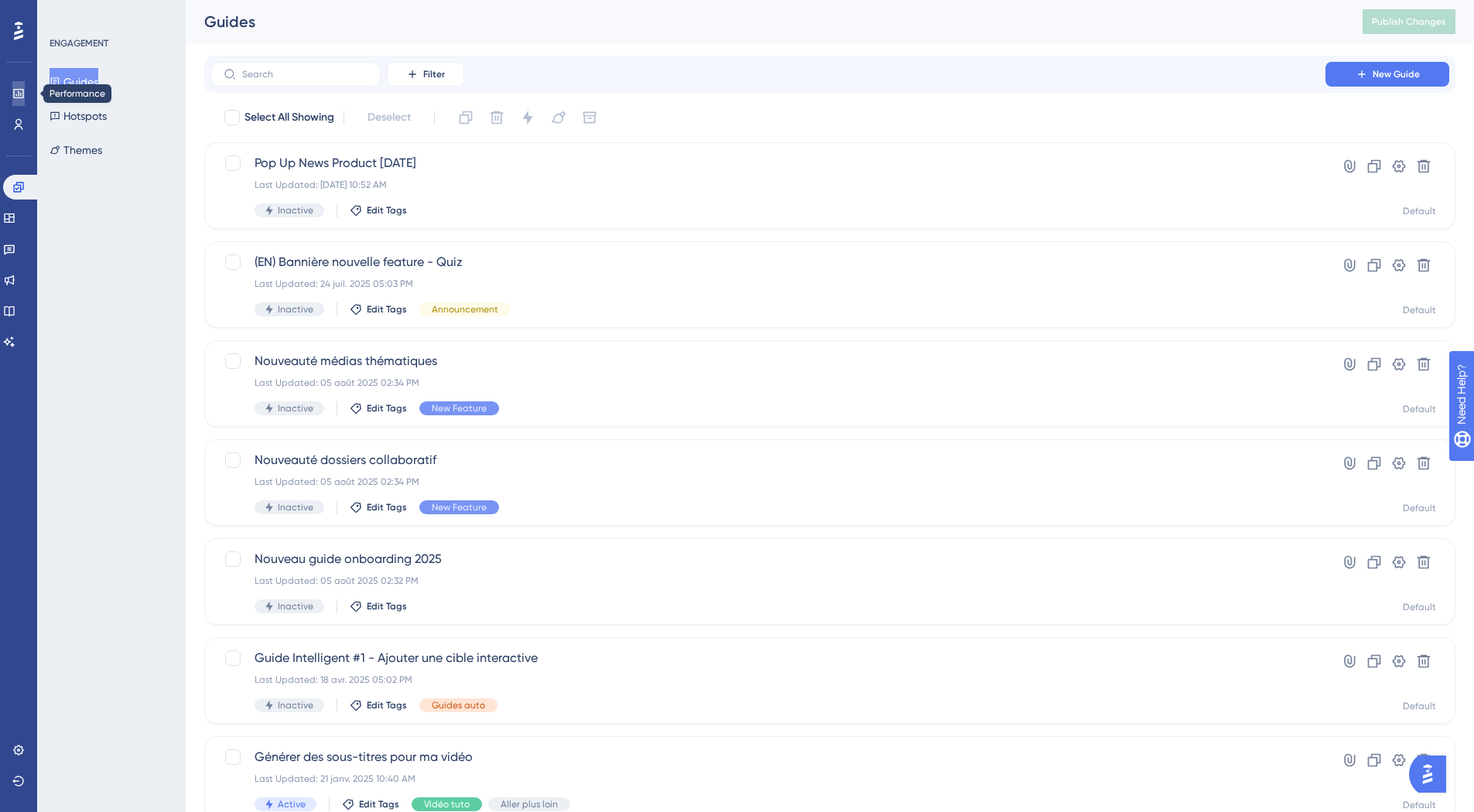
click at [19, 94] on icon at bounding box center [18, 93] width 10 height 9
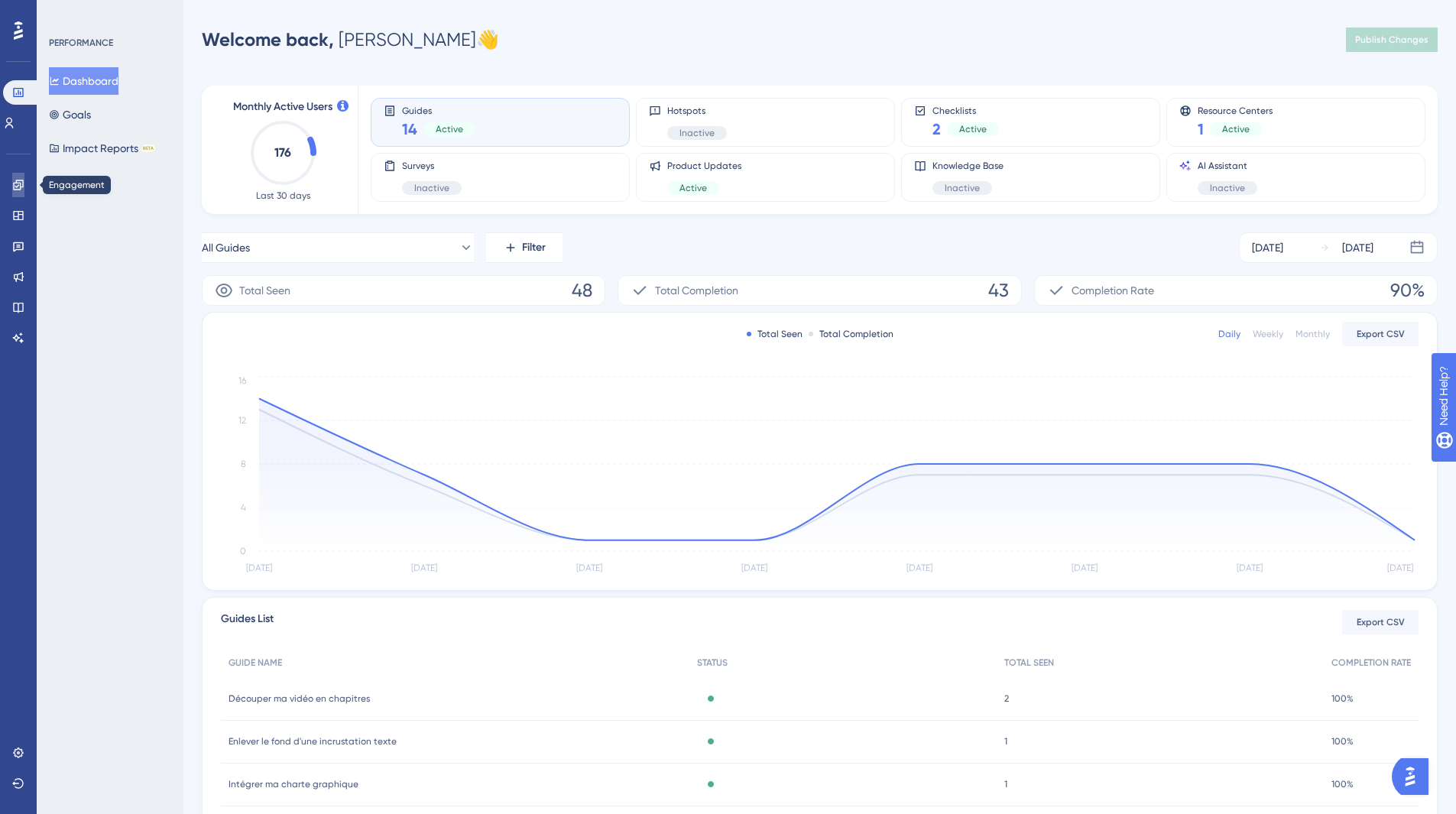
click at [22, 175] on link at bounding box center [18, 185] width 12 height 25
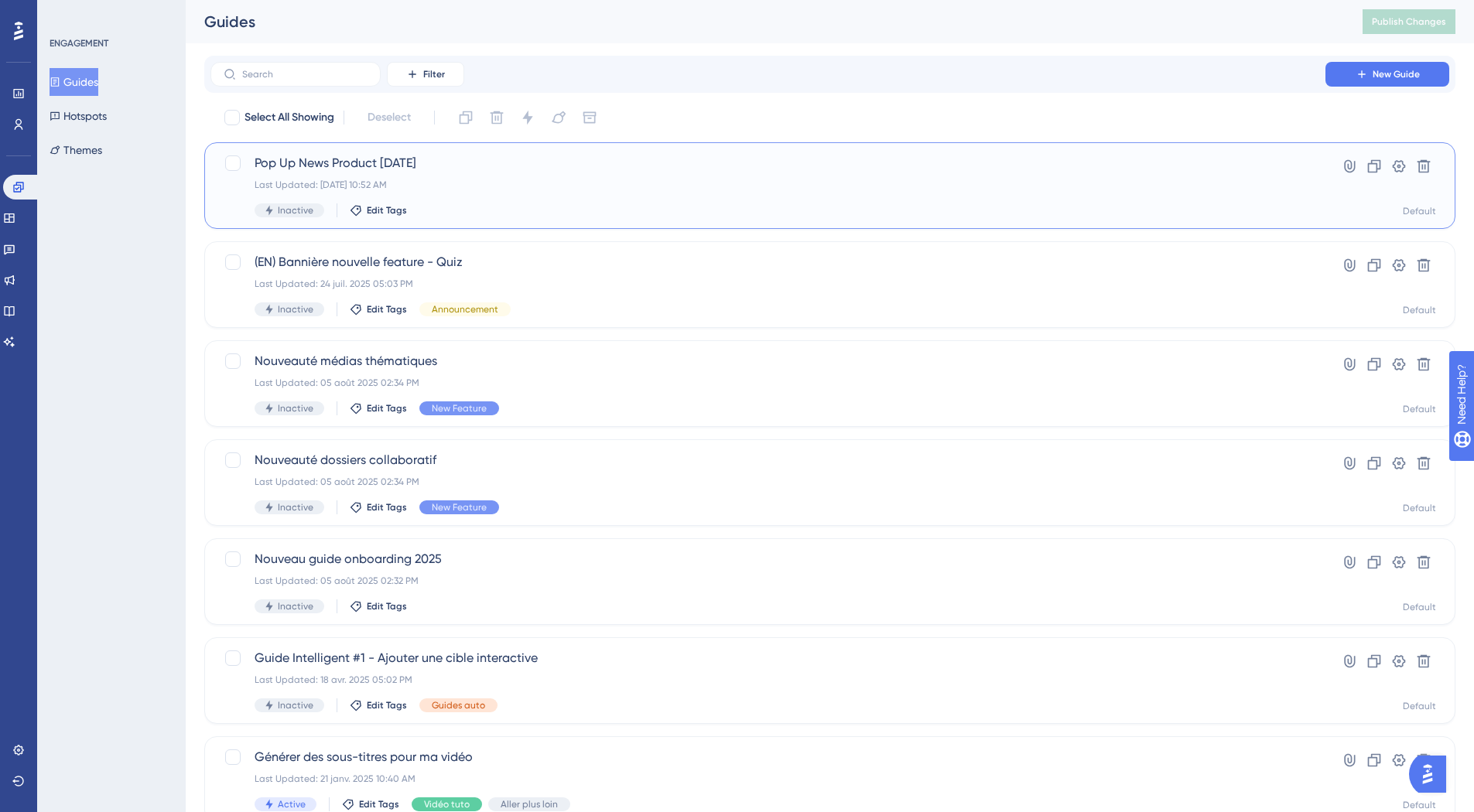
click at [961, 162] on span "Pop Up News Product 18/09/25" at bounding box center [768, 164] width 1027 height 19
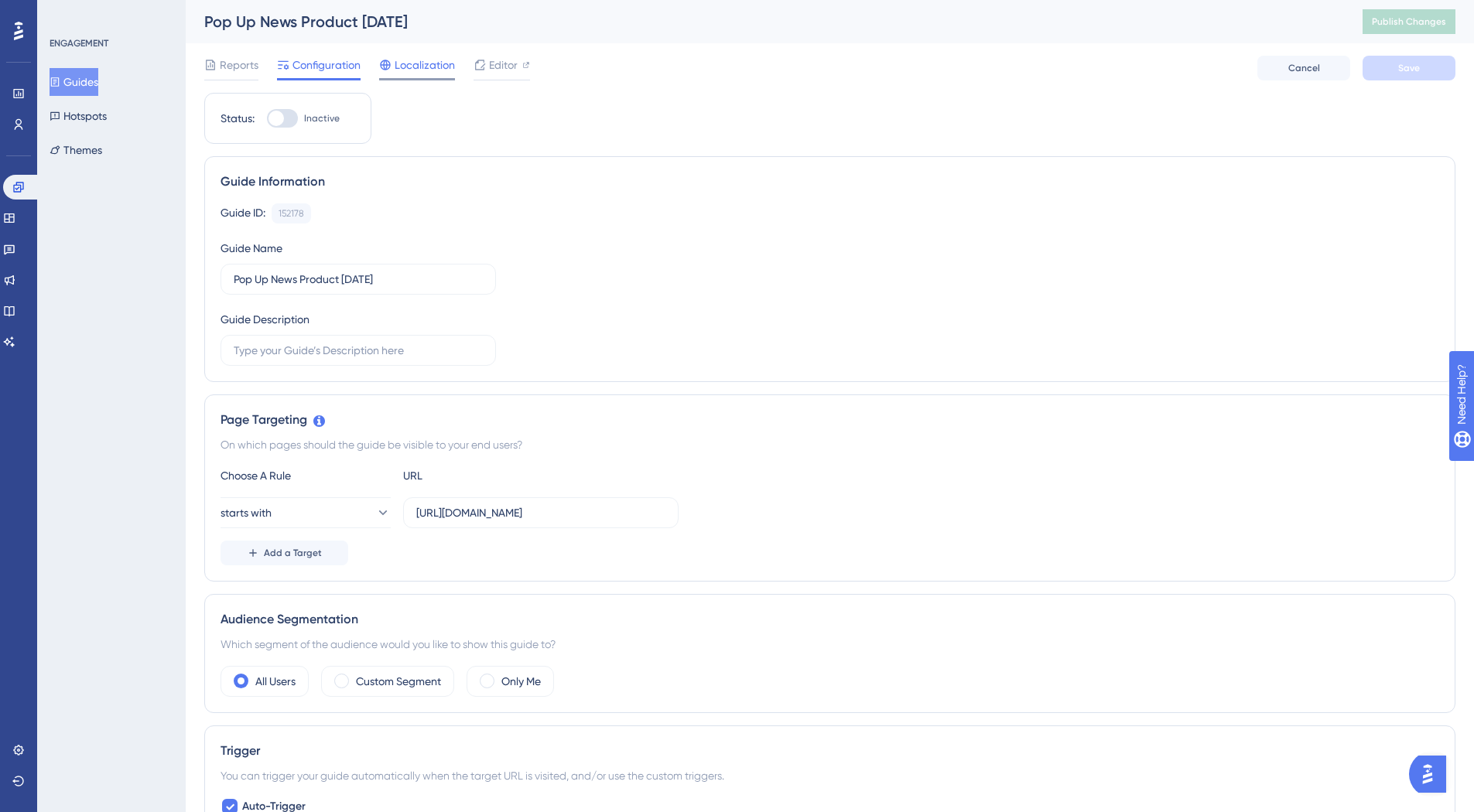
click at [423, 60] on span "Localization" at bounding box center [425, 65] width 60 height 19
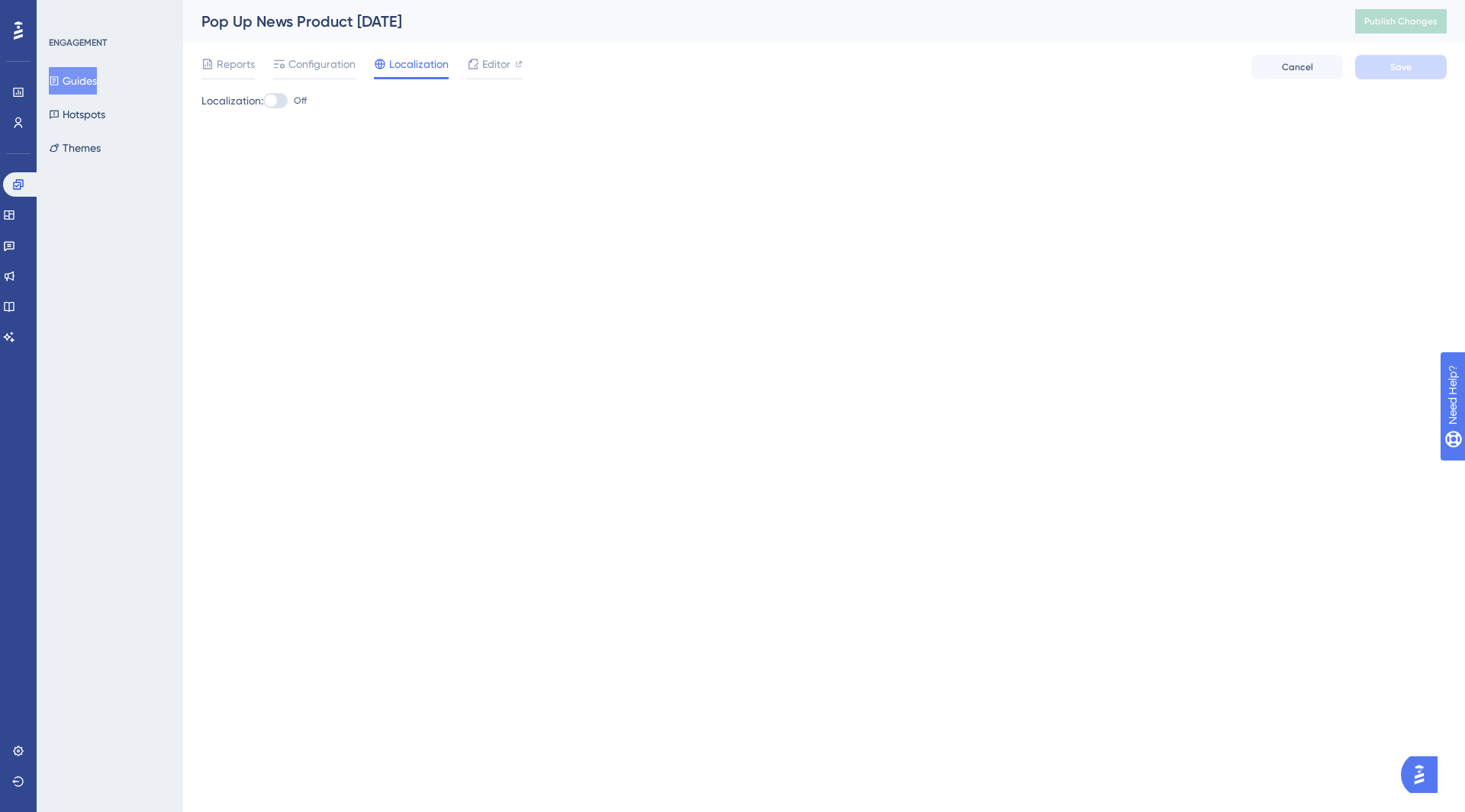
click at [282, 106] on div at bounding box center [275, 101] width 25 height 15
click at [263, 101] on input "Off" at bounding box center [263, 101] width 1 height 1
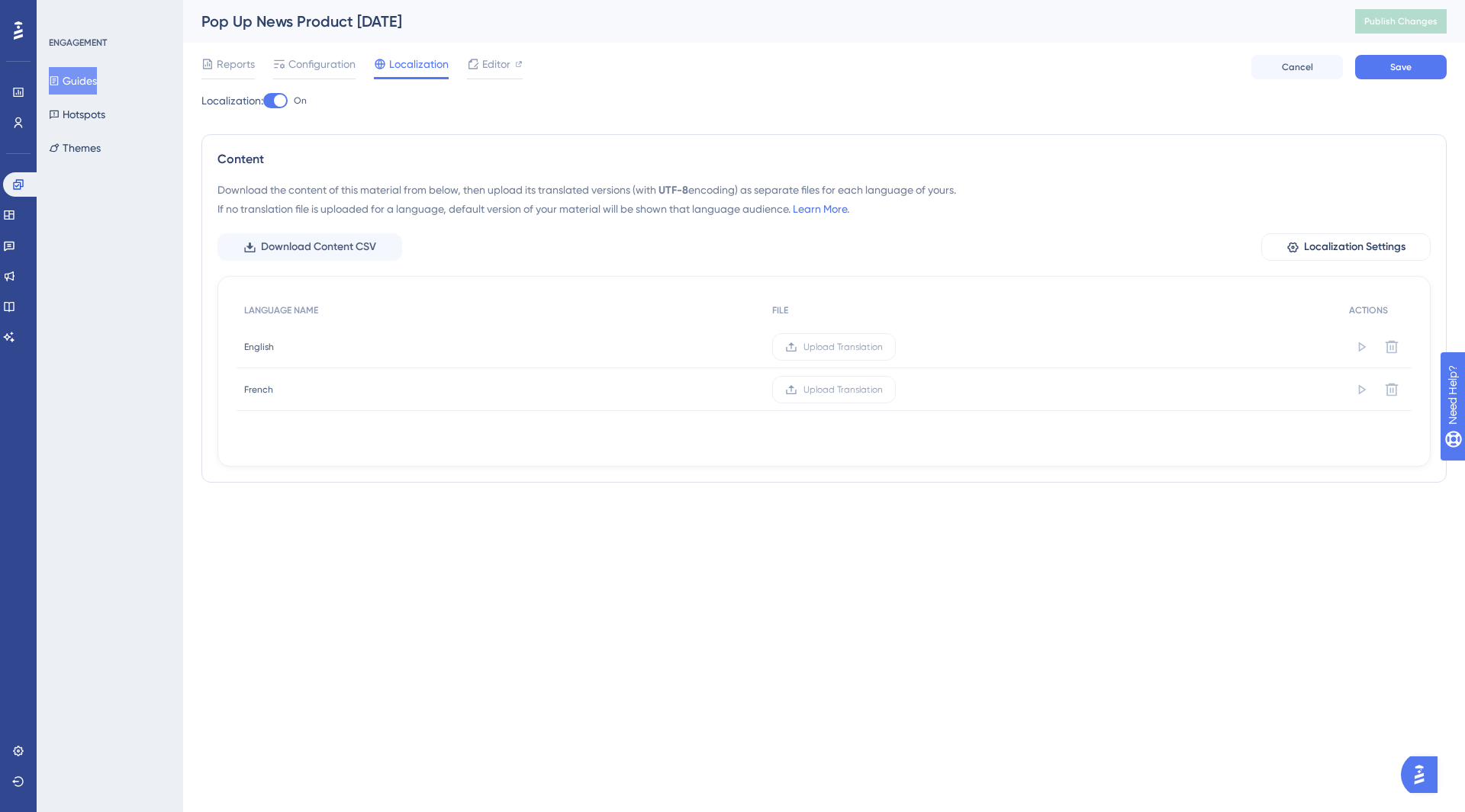
click at [282, 106] on div at bounding box center [280, 100] width 12 height 12
click at [263, 101] on input "On" at bounding box center [263, 101] width 1 height 1
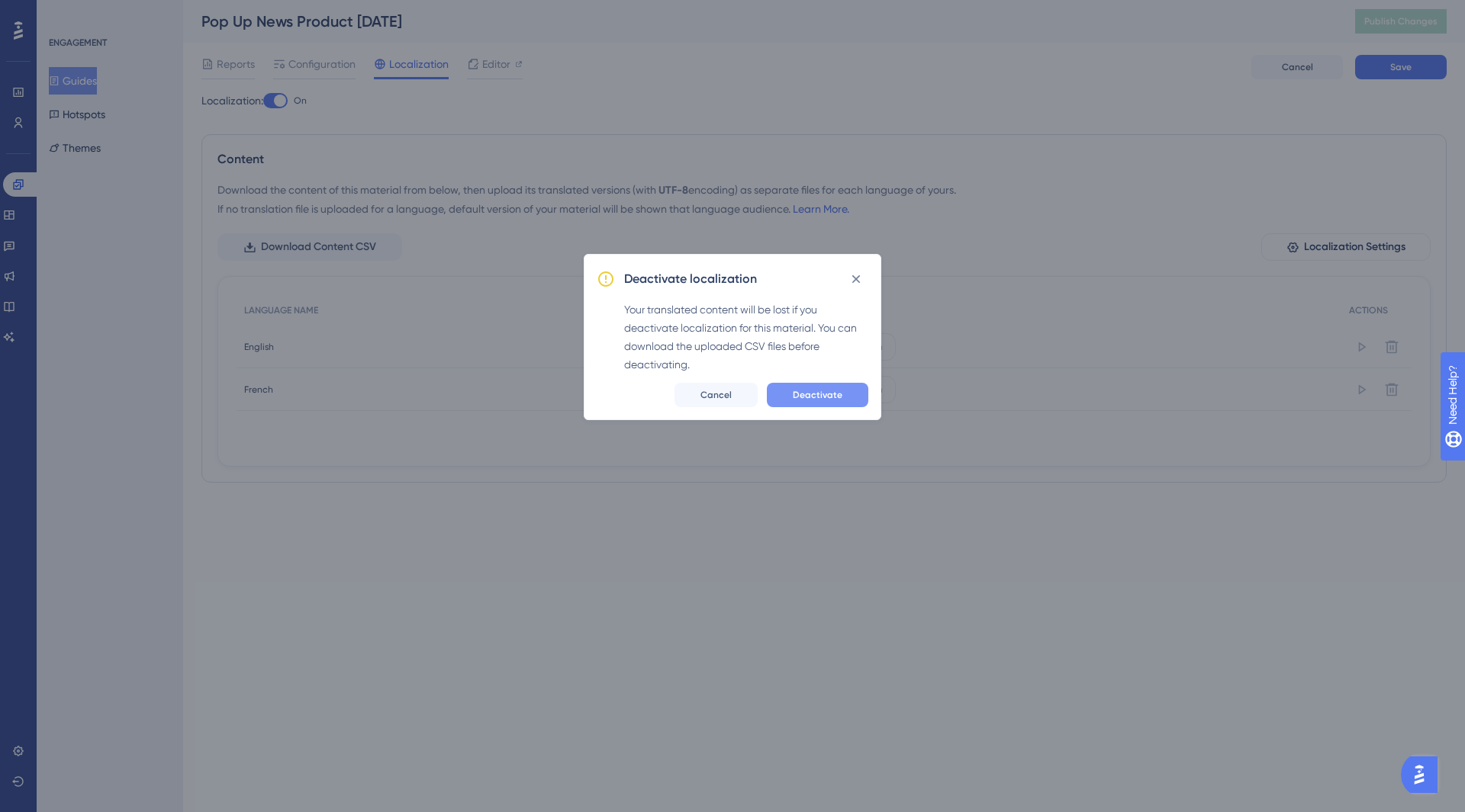
click at [835, 400] on span "Deactivate" at bounding box center [817, 395] width 49 height 12
checkbox input "false"
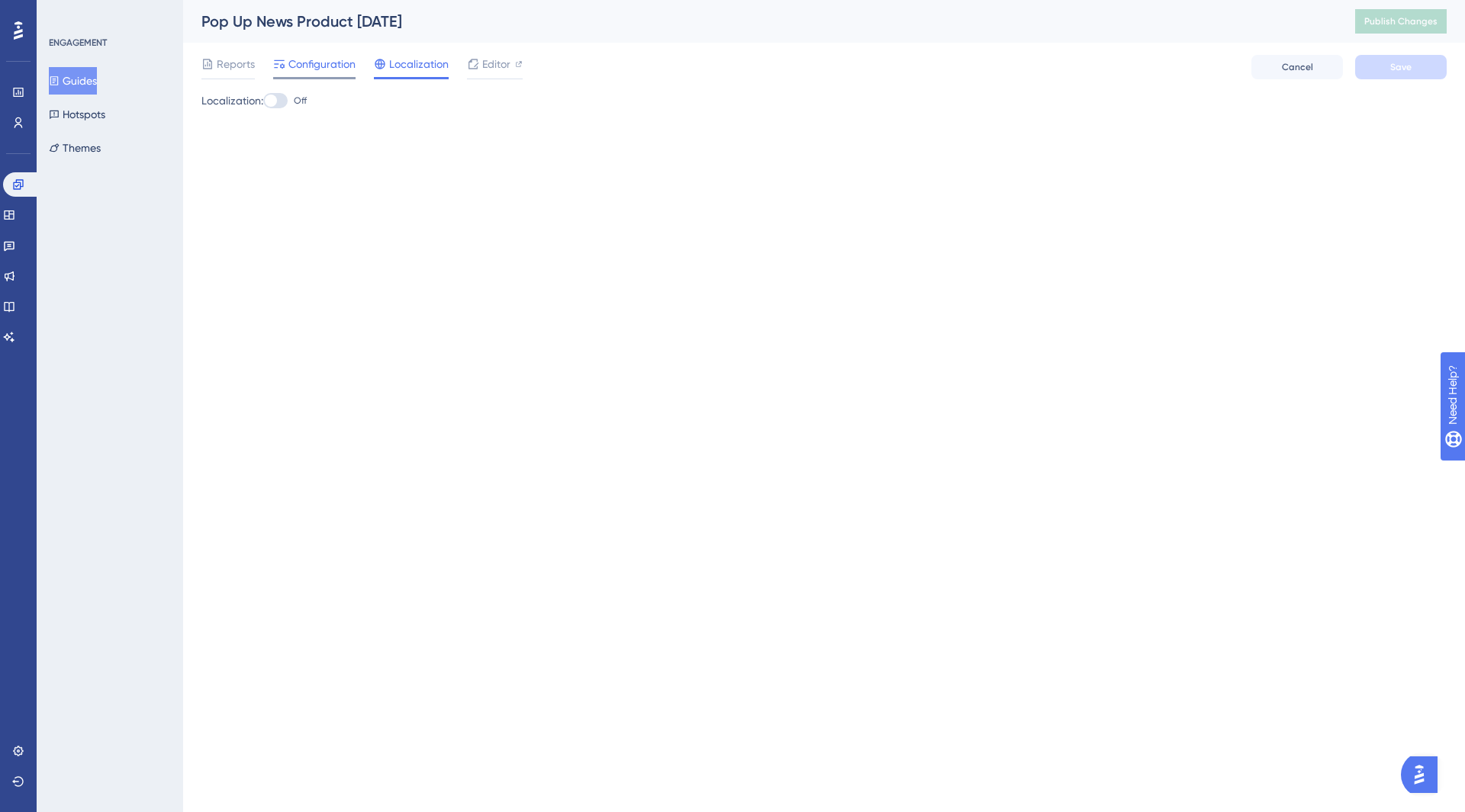
click at [308, 73] on div "Configuration" at bounding box center [314, 67] width 82 height 25
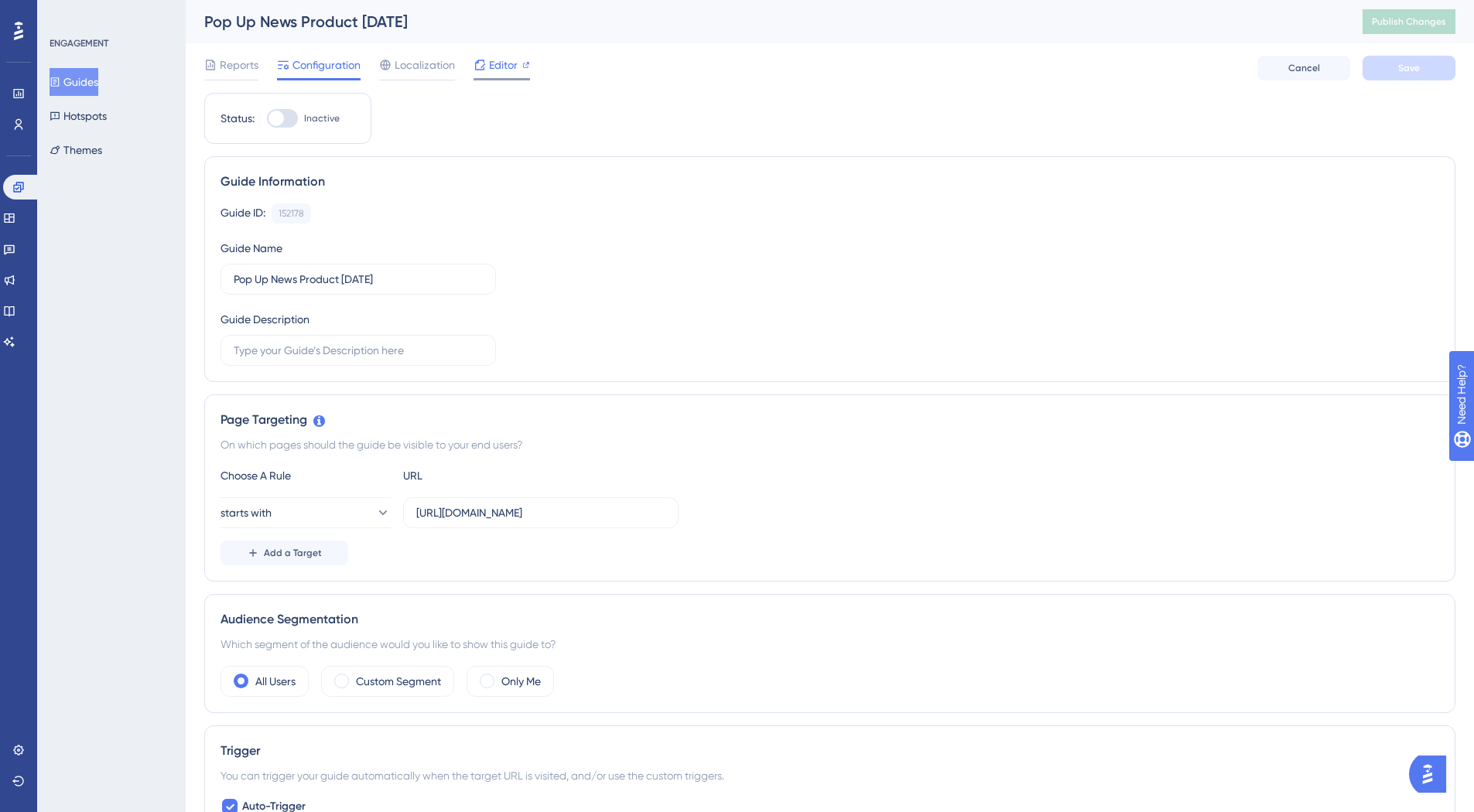
click at [502, 67] on span "Editor" at bounding box center [503, 65] width 28 height 19
click at [16, 249] on icon at bounding box center [9, 249] width 12 height 12
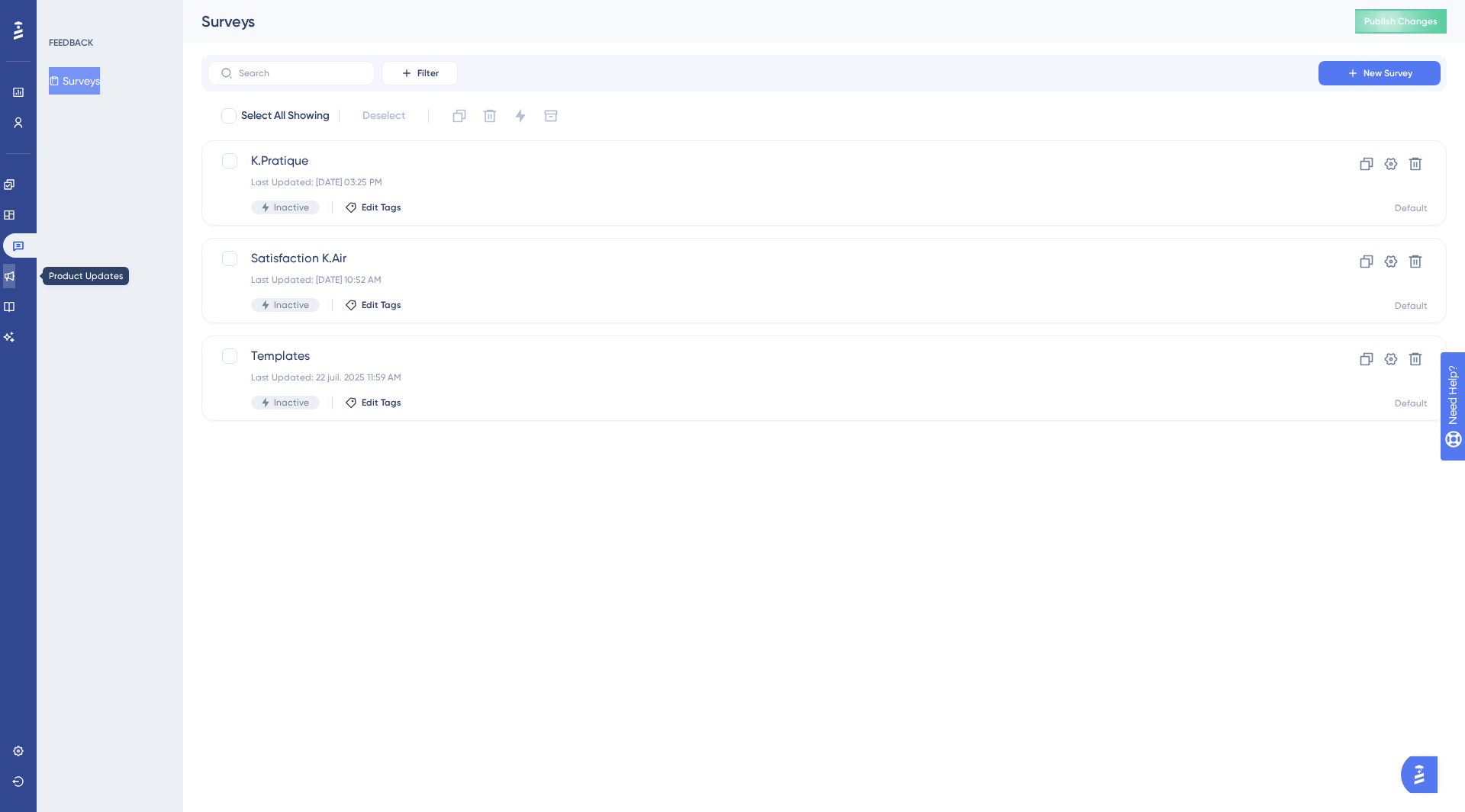
click at [14, 279] on icon at bounding box center [9, 277] width 10 height 10
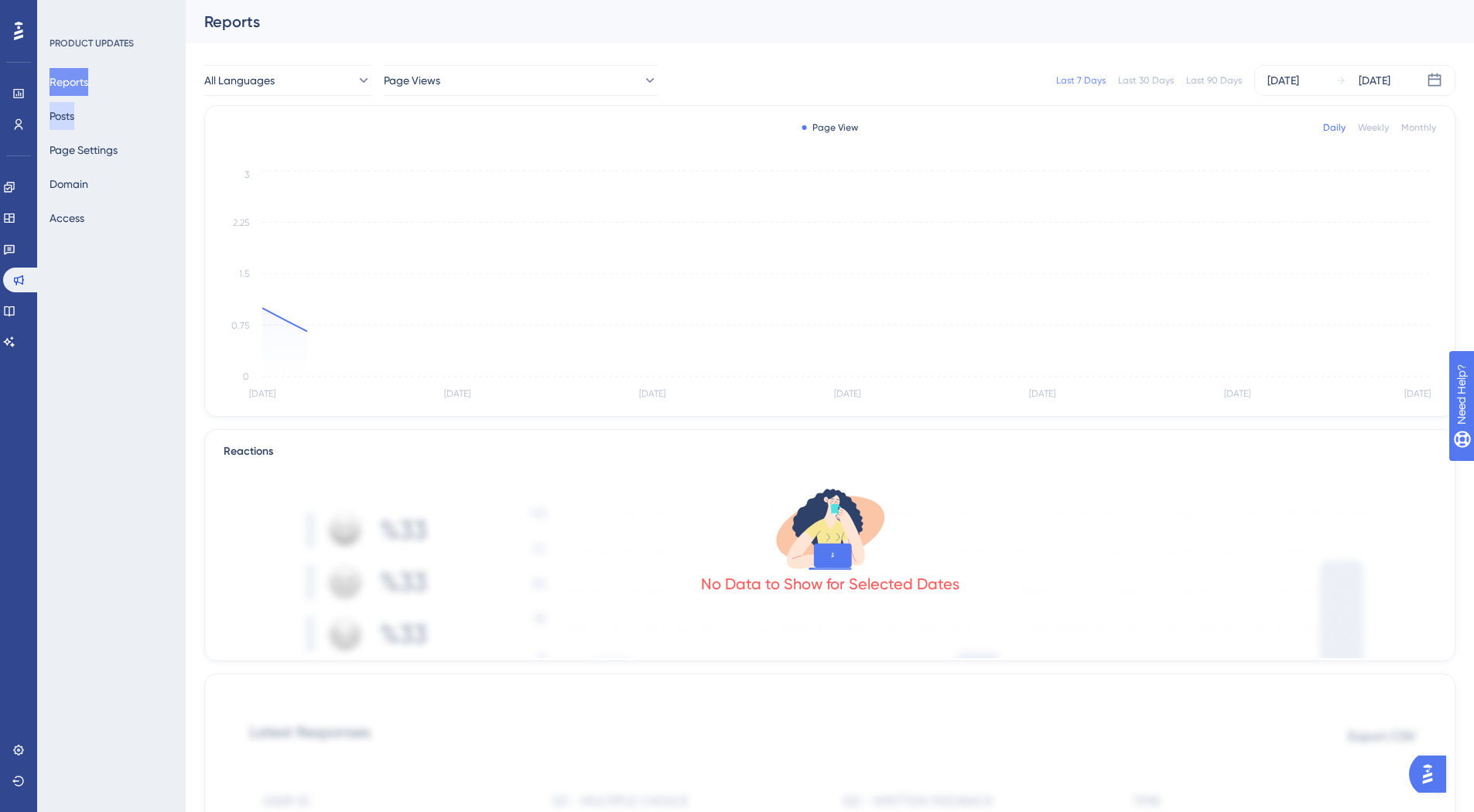
click at [74, 117] on button "Posts" at bounding box center [61, 116] width 25 height 28
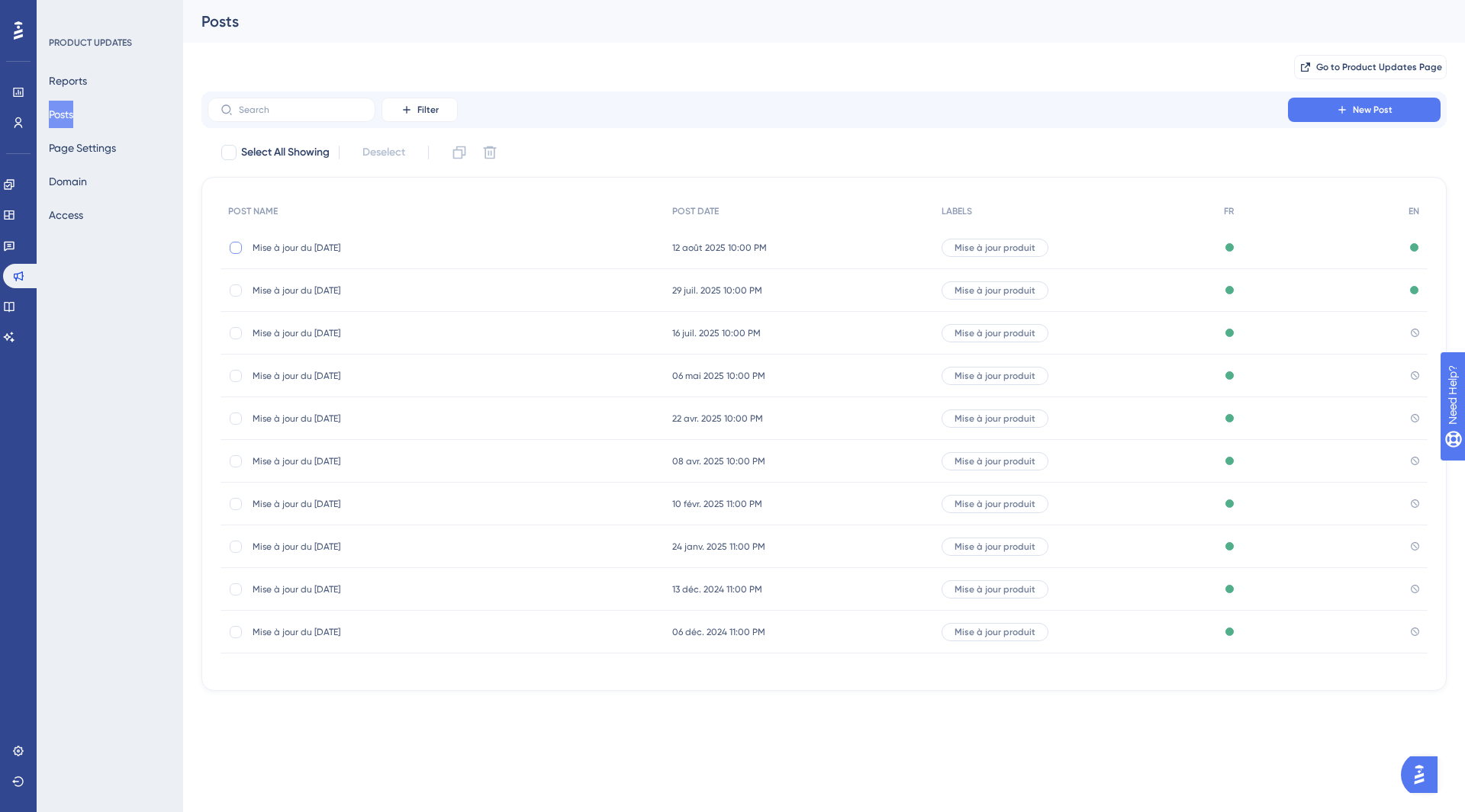
click at [238, 246] on div at bounding box center [235, 248] width 12 height 12
click at [237, 251] on icon at bounding box center [235, 248] width 6 height 12
checkbox input "false"
click at [1338, 119] on button "New Post" at bounding box center [1365, 110] width 153 height 25
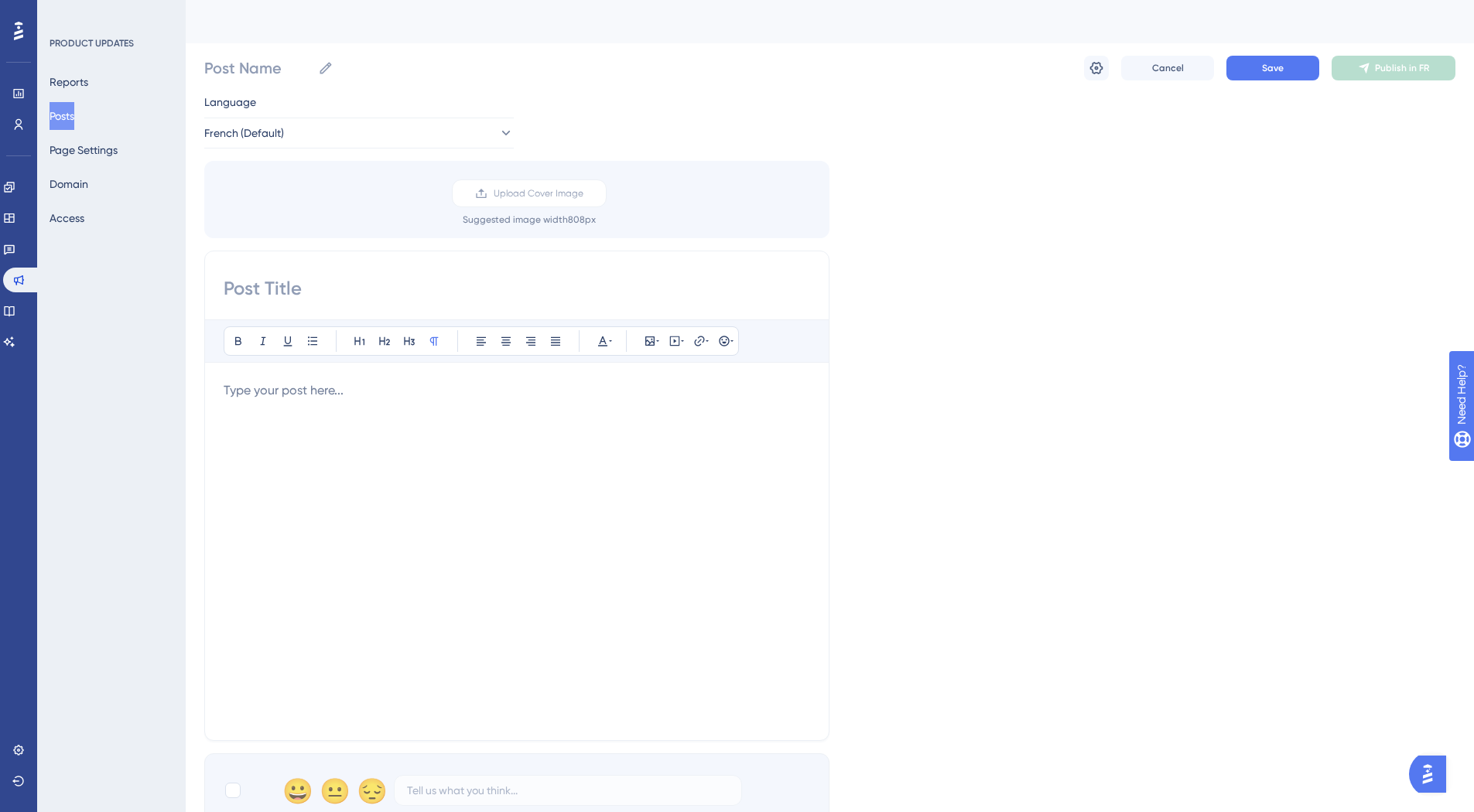
click at [314, 288] on input at bounding box center [517, 288] width 587 height 25
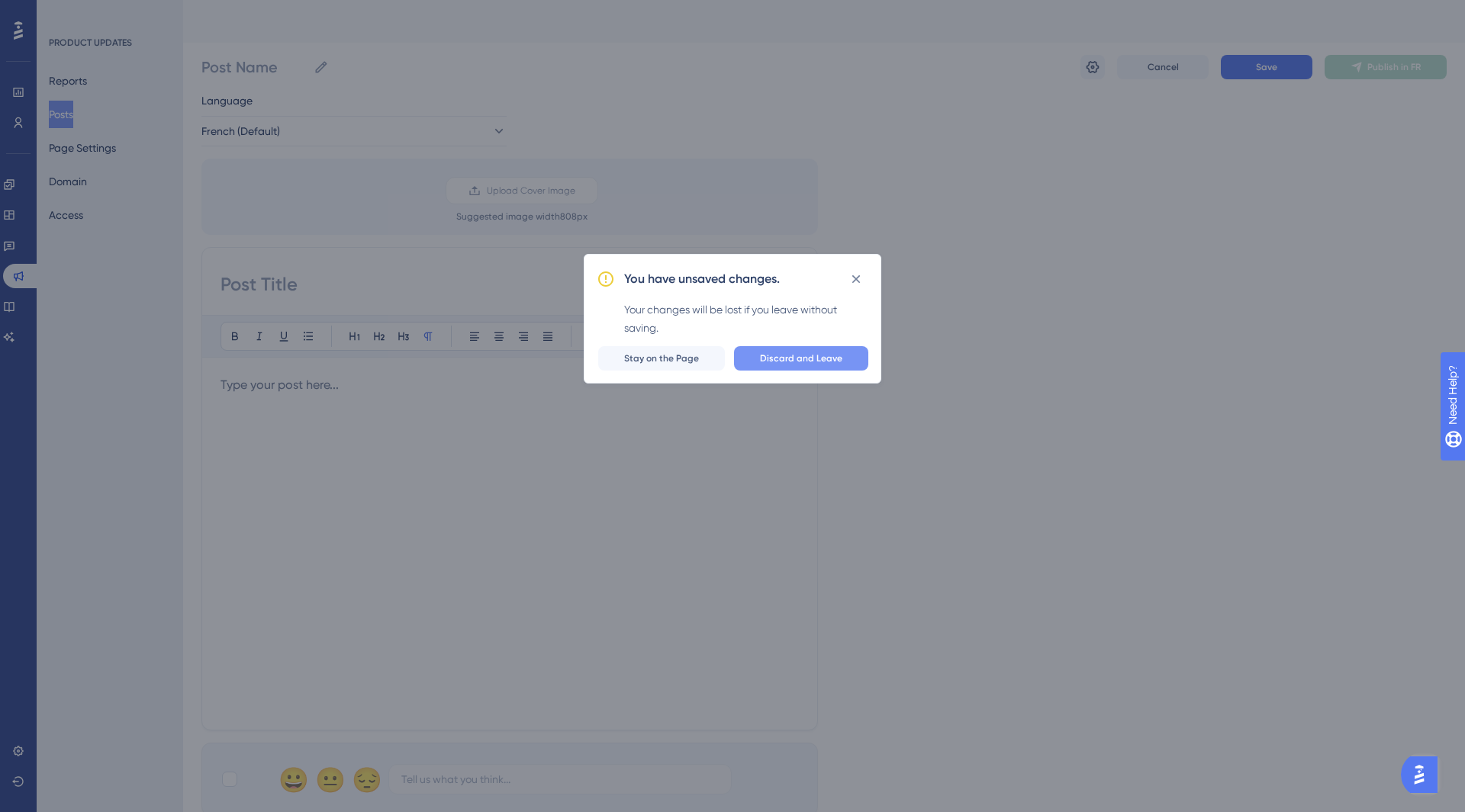
click at [777, 360] on span "Discard and Leave" at bounding box center [800, 358] width 82 height 12
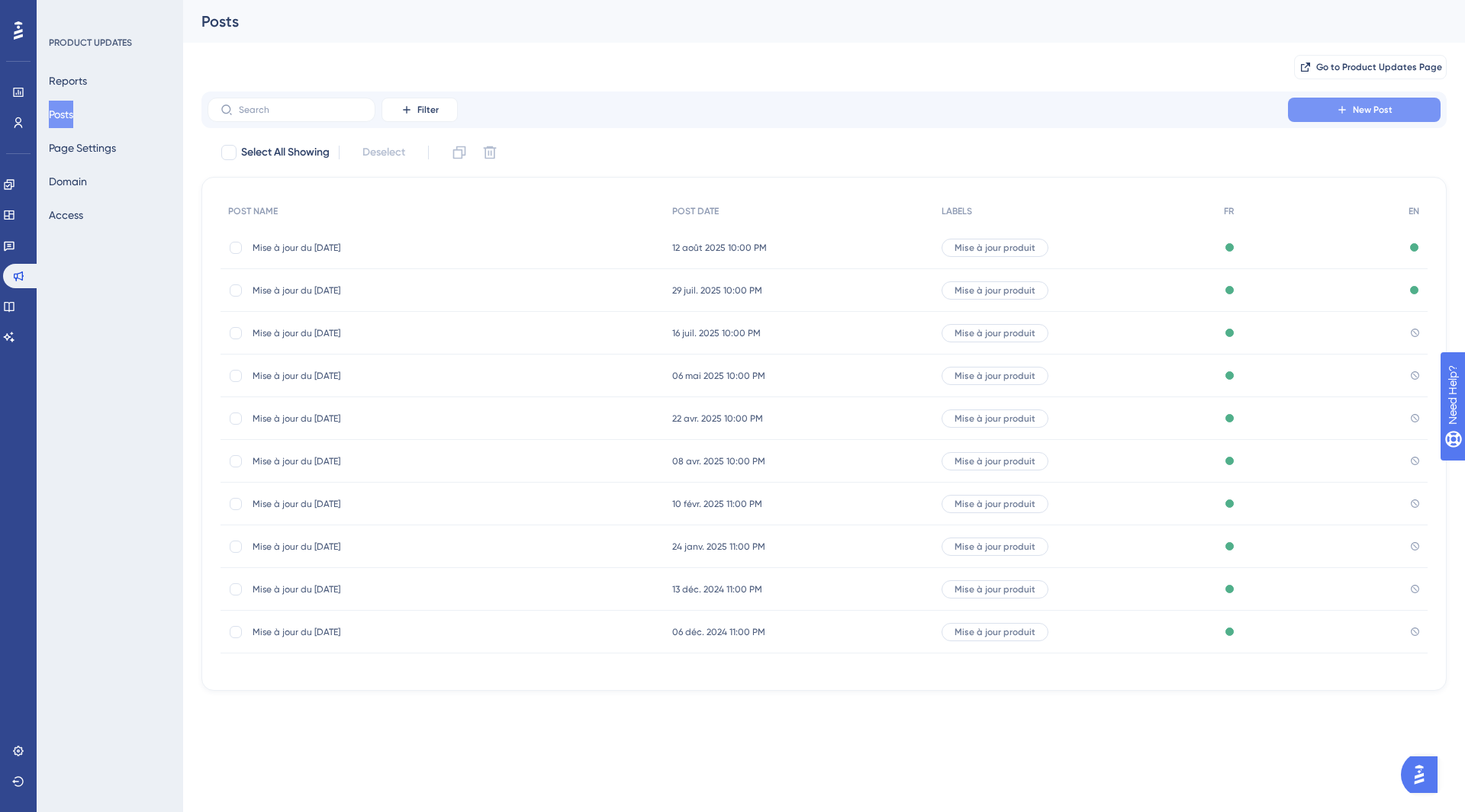
click at [1315, 104] on button "New Post" at bounding box center [1365, 110] width 153 height 25
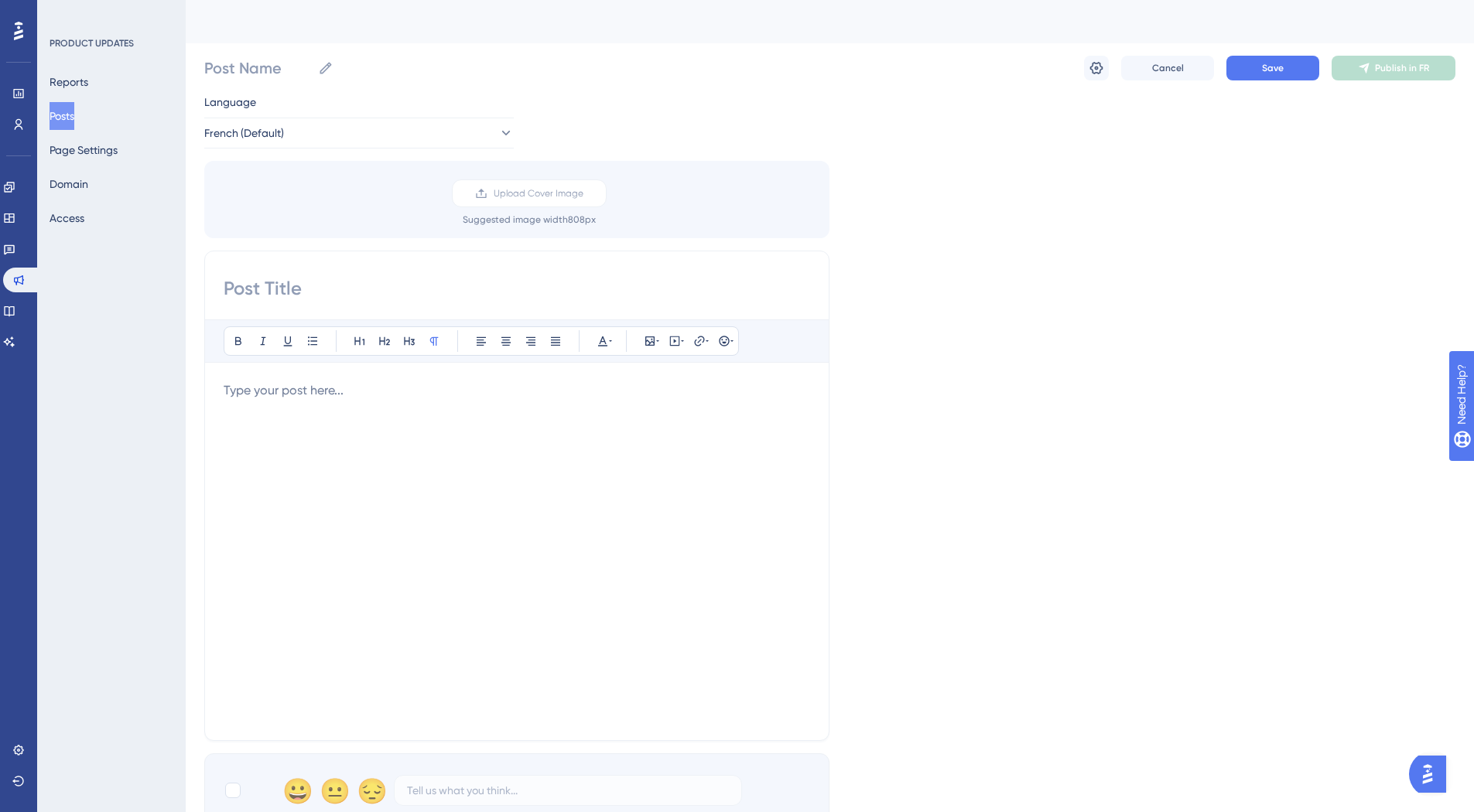
click at [362, 288] on input at bounding box center [517, 288] width 587 height 25
type input "i"
click at [369, 284] on input "Mise à jour du 18/09/25" at bounding box center [517, 288] width 587 height 25
type input "Mise à jour du 15/09/25"
click at [414, 390] on p at bounding box center [517, 391] width 587 height 19
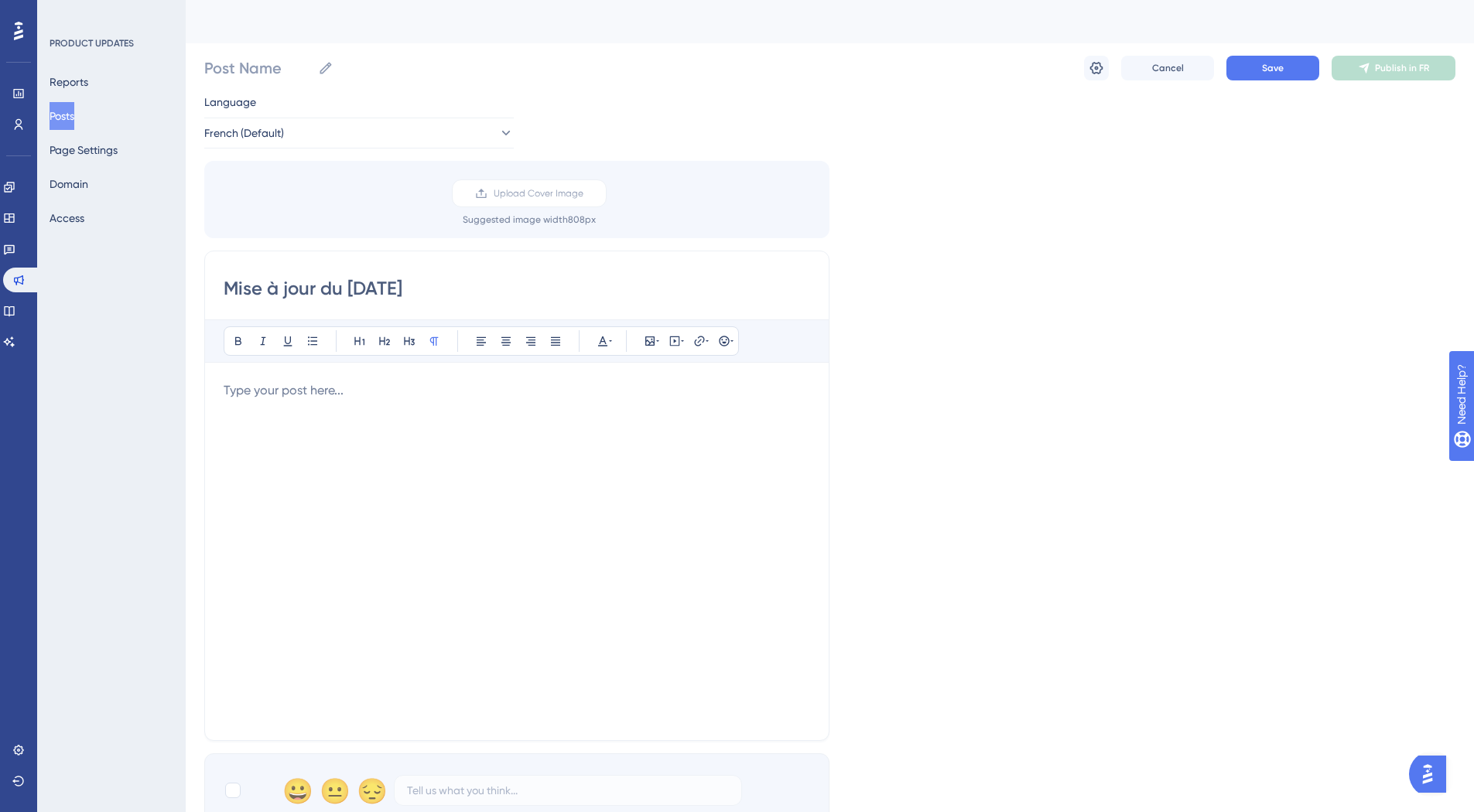
click at [401, 408] on div at bounding box center [517, 551] width 587 height 340
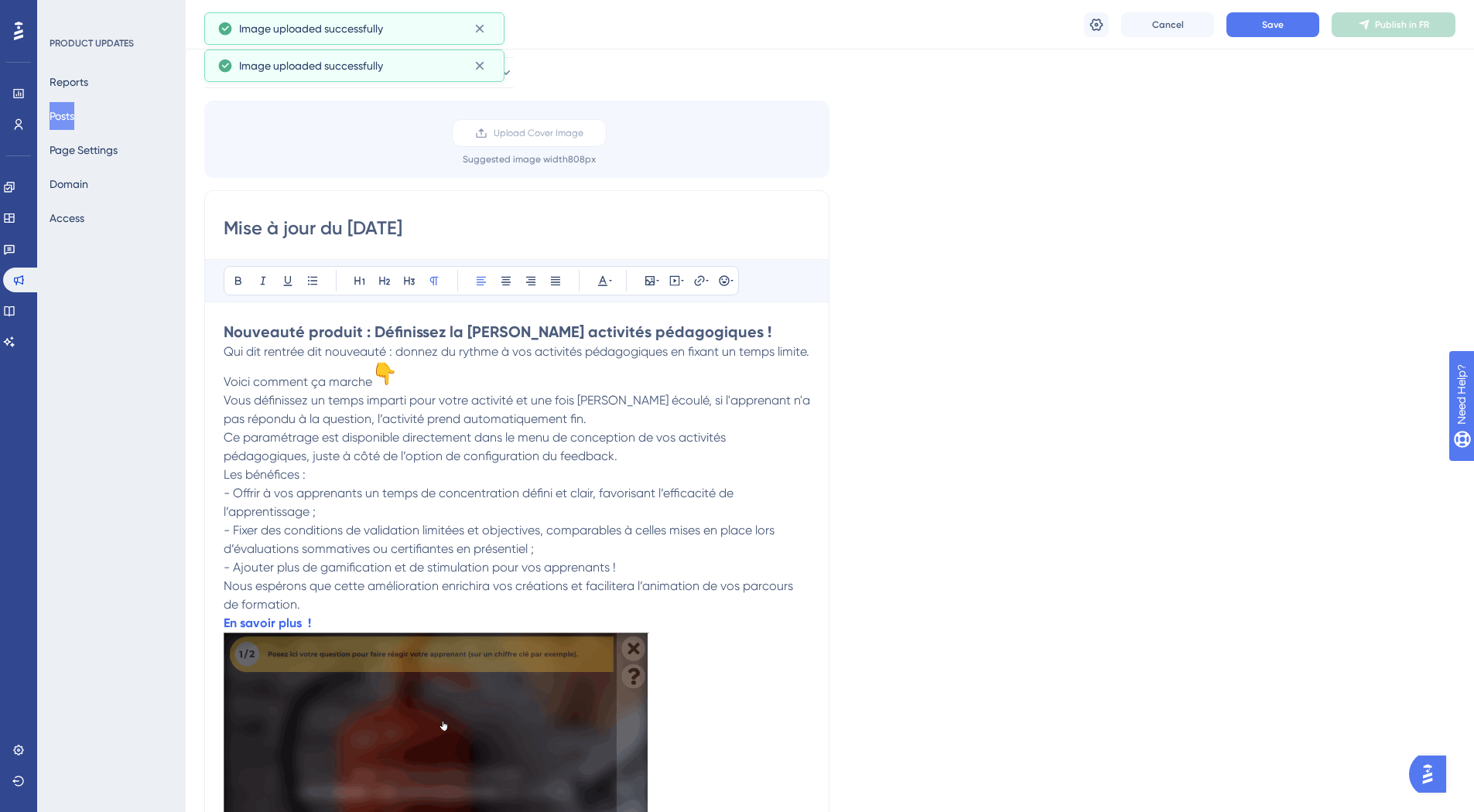
scroll to position [63, 0]
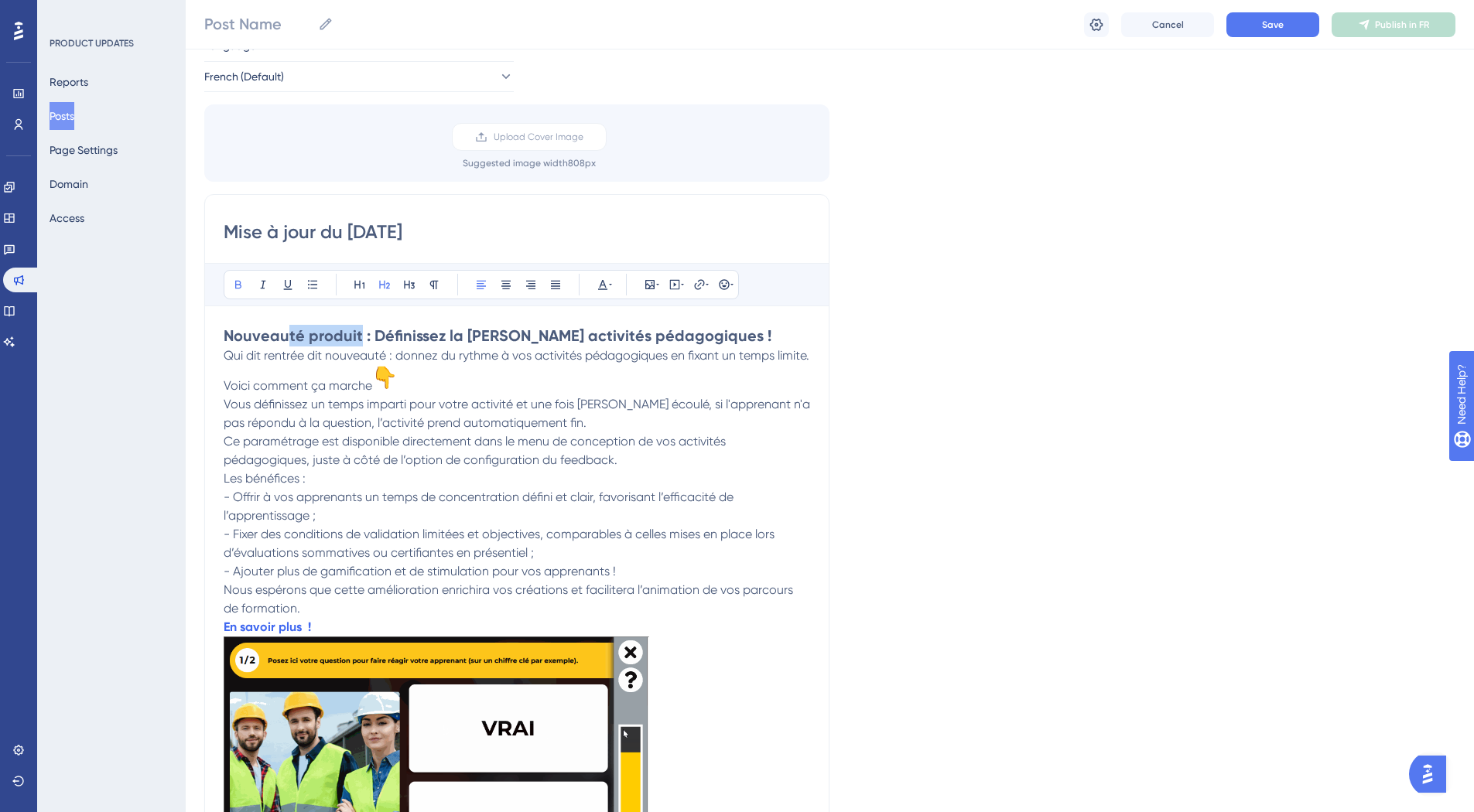
drag, startPoint x: 358, startPoint y: 332, endPoint x: 289, endPoint y: 334, distance: 69.0
click at [289, 334] on strong "Nouveauté produit : Définissez la durée de vos activités pédagogiques !" at bounding box center [498, 336] width 548 height 19
click at [690, 328] on h2 "Nouveau : Définissez la durée de vos activités pédagogiques !" at bounding box center [517, 335] width 587 height 22
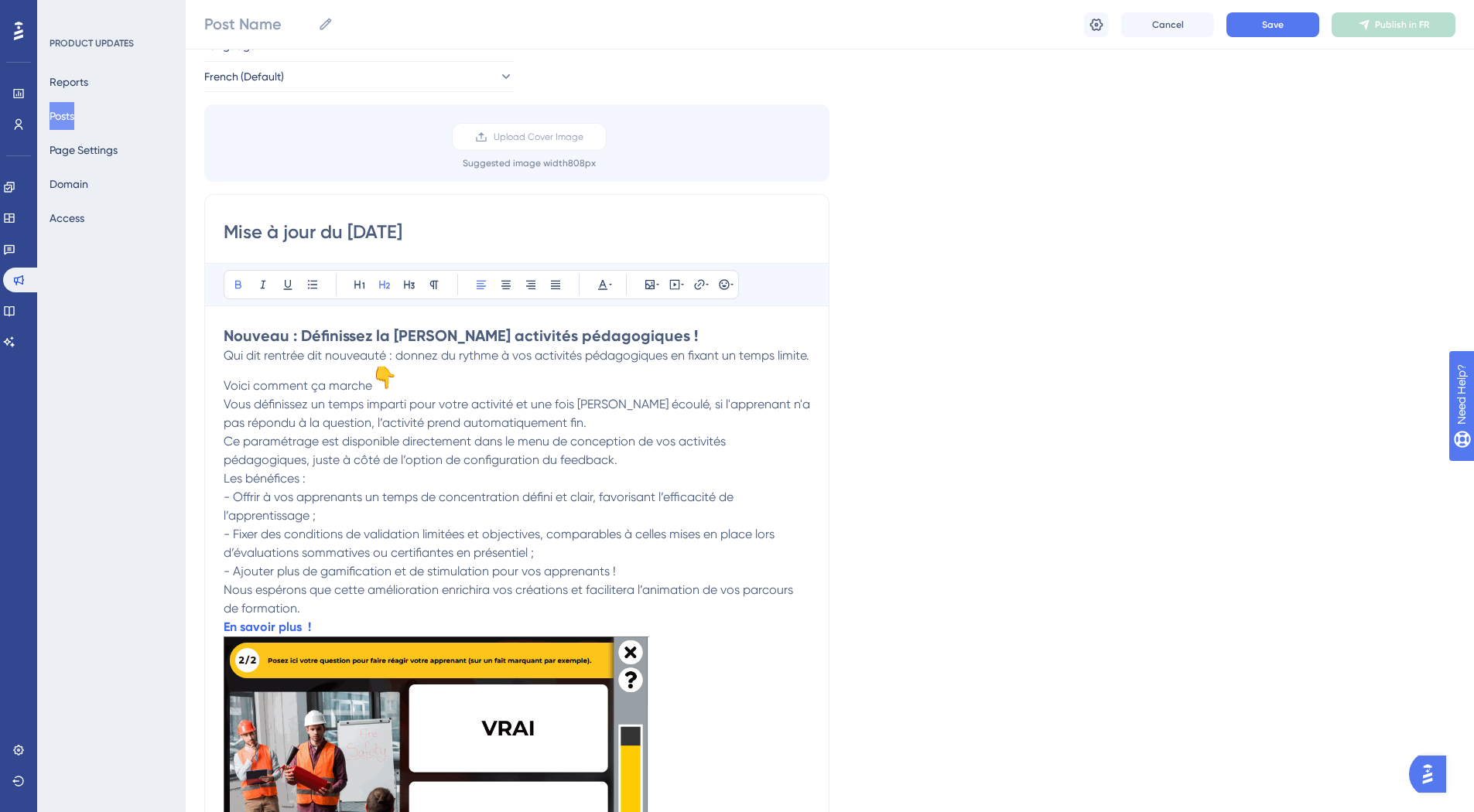
click at [227, 353] on span "Qui dit rentrée dit nouveauté : donnez du rythme à vos activités pédagogiques e…" at bounding box center [518, 370] width 588 height 45
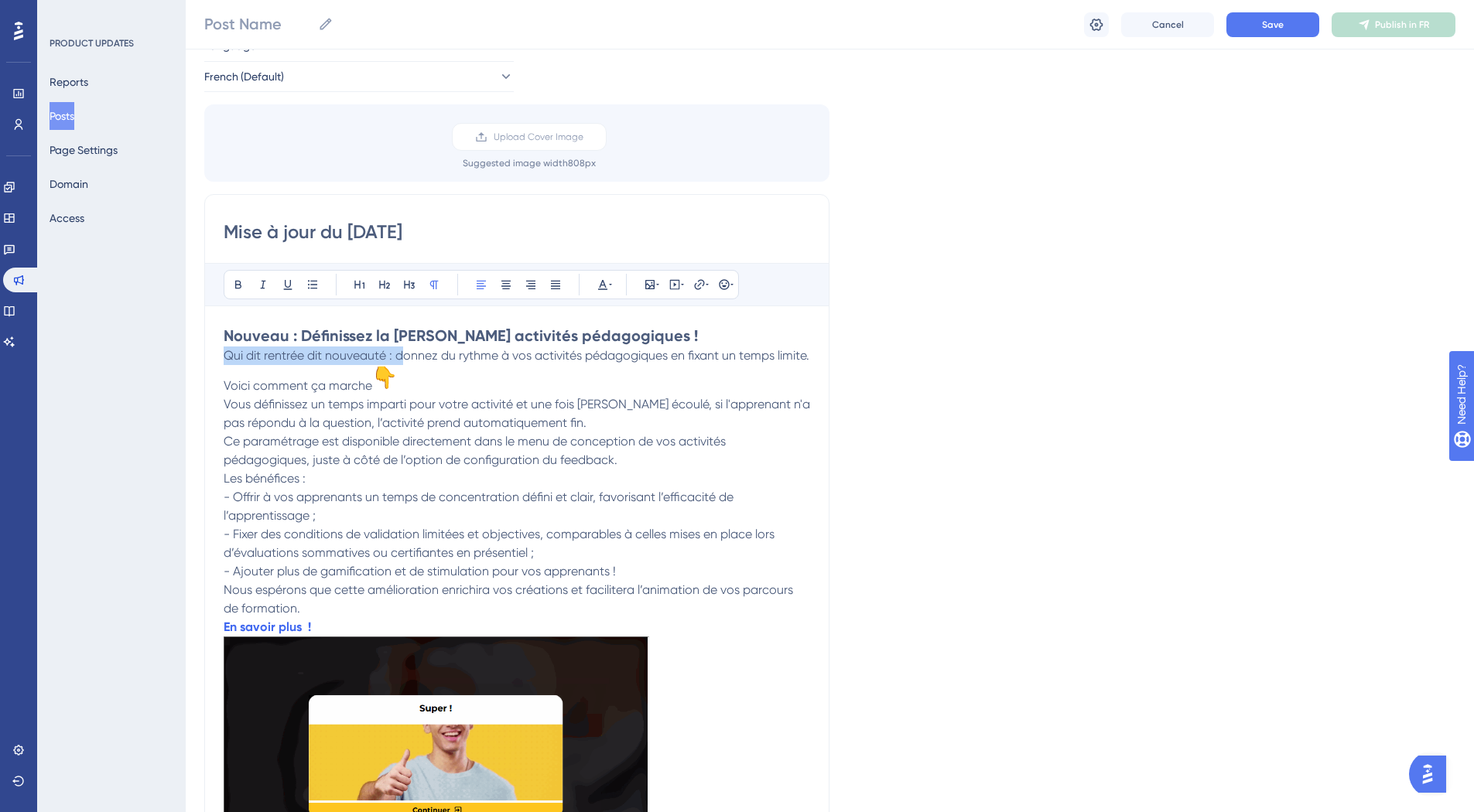
drag, startPoint x: 227, startPoint y: 353, endPoint x: 402, endPoint y: 352, distance: 175.0
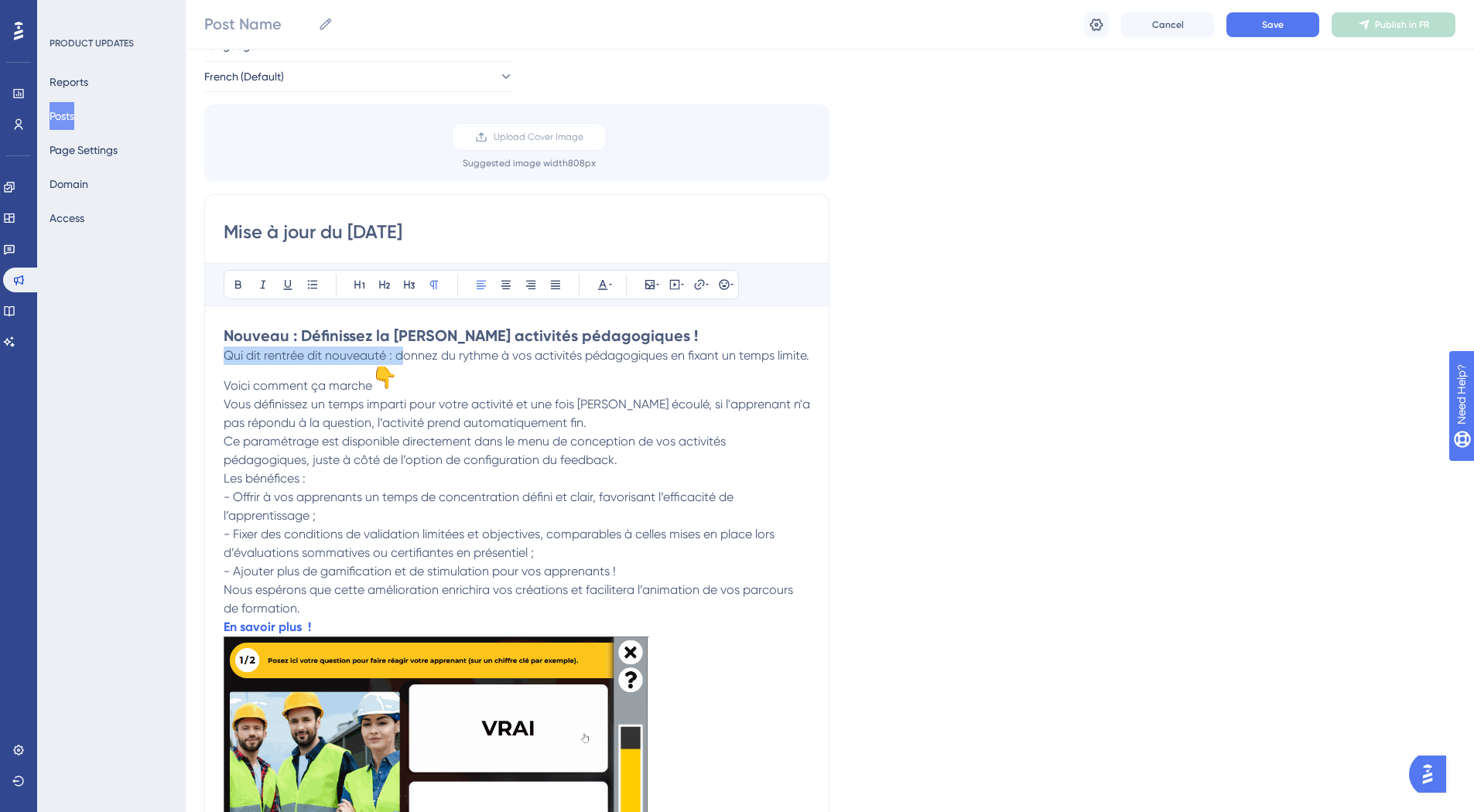
click at [402, 352] on span "Qui dit rentrée dit nouveauté : donnez du rythme à vos activités pédagogiques e…" at bounding box center [518, 370] width 588 height 45
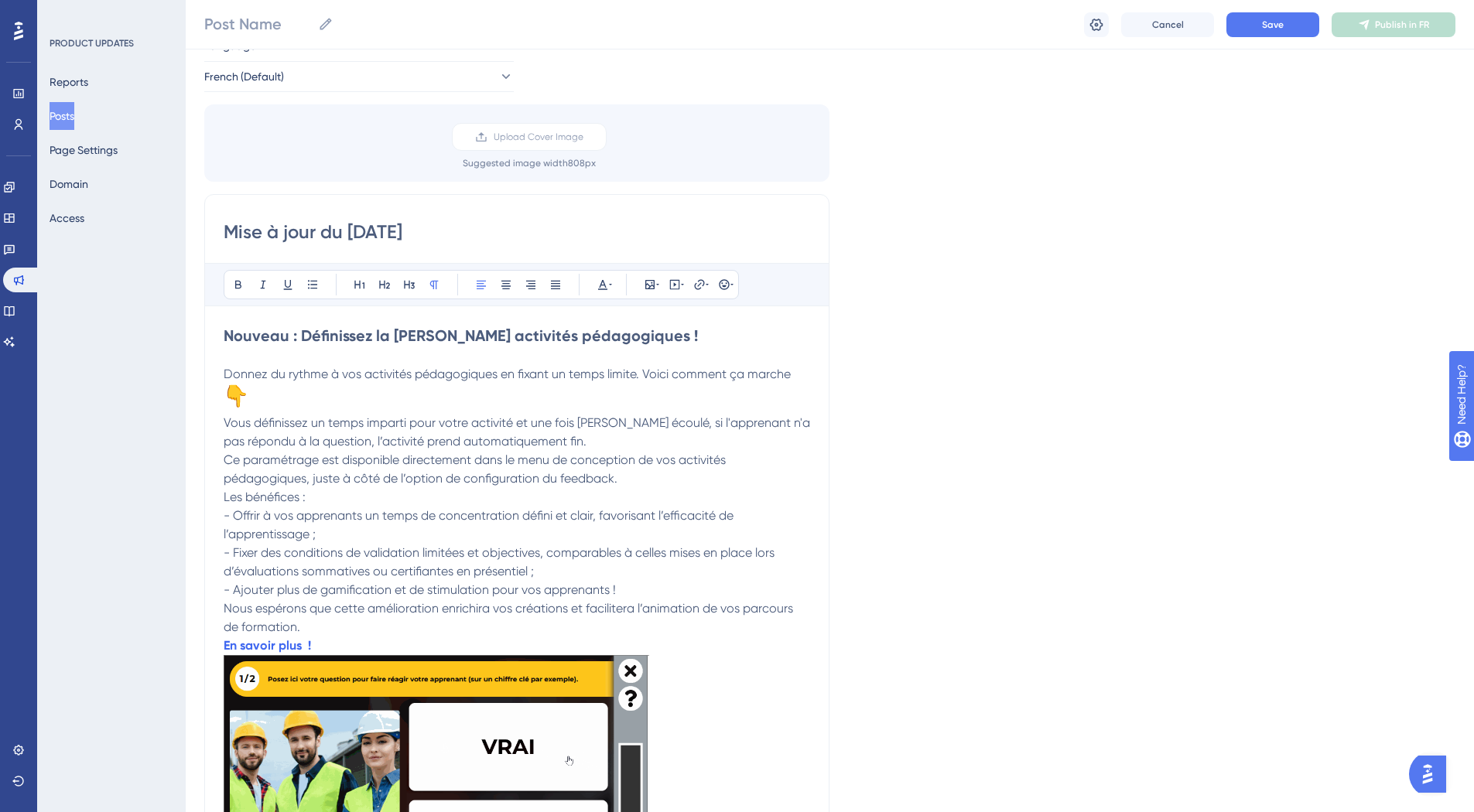
click at [650, 375] on span "Donnez du rythme à vos activités pédagogiques en fixant un temps limite. Voici …" at bounding box center [507, 374] width 567 height 15
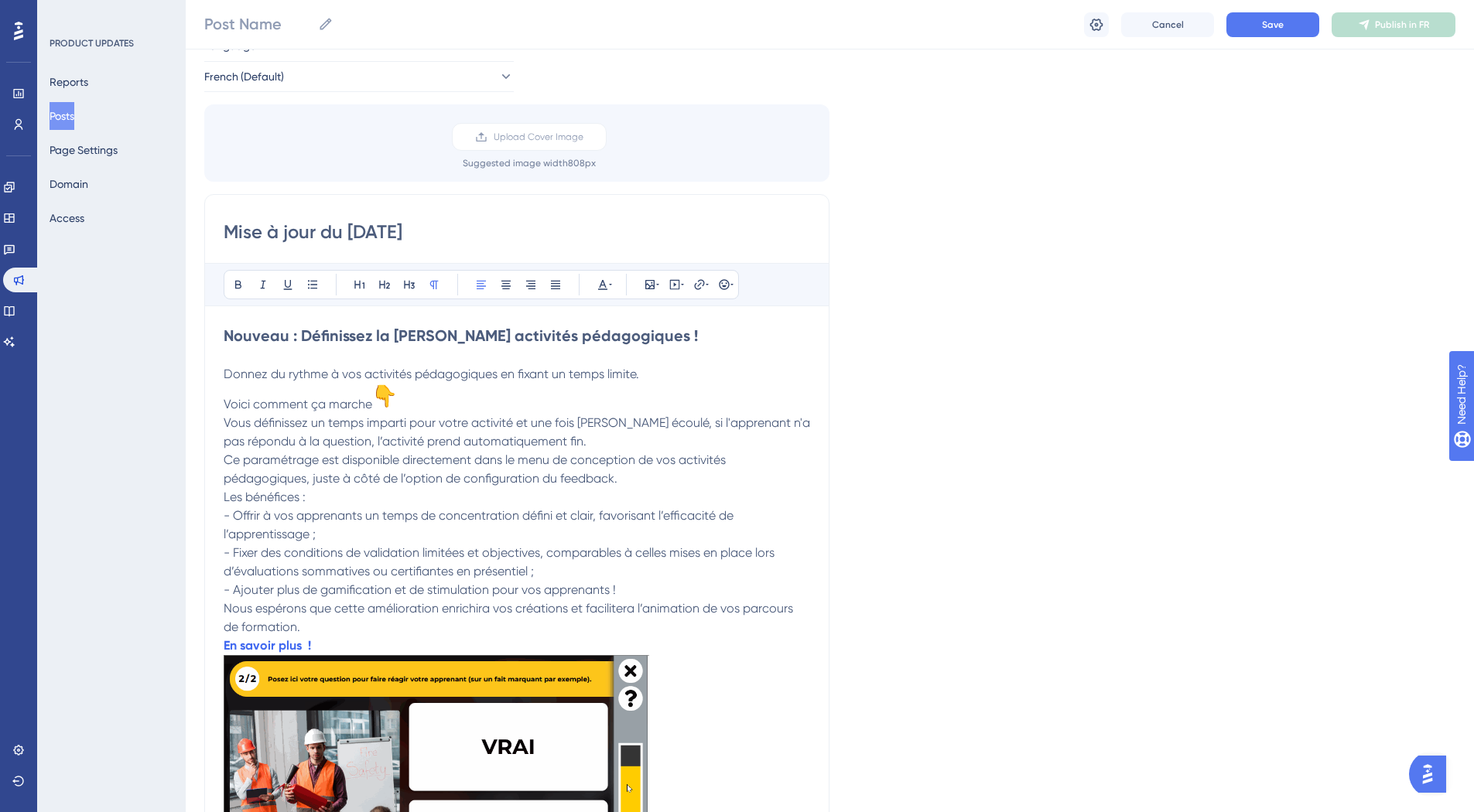
click at [405, 396] on p "Donnez du rythme à vos activités pédagogiques en fixant un temps limite. Voici …" at bounding box center [517, 389] width 587 height 49
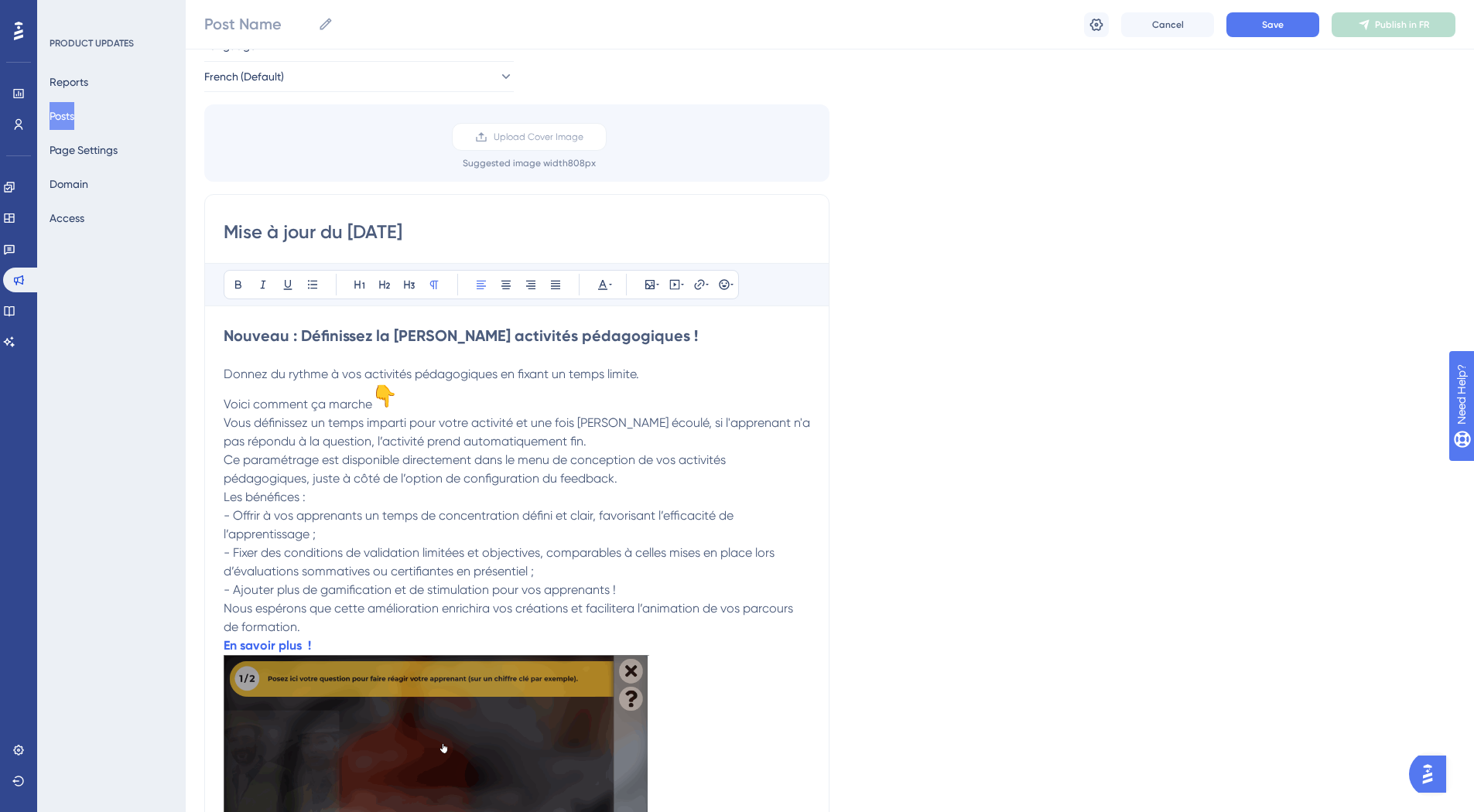
click at [221, 423] on div "Mise à jour du 15/09/25 Bold Italic Underline Bullet Point Heading 1 Heading 2 …" at bounding box center [517, 776] width 625 height 1164
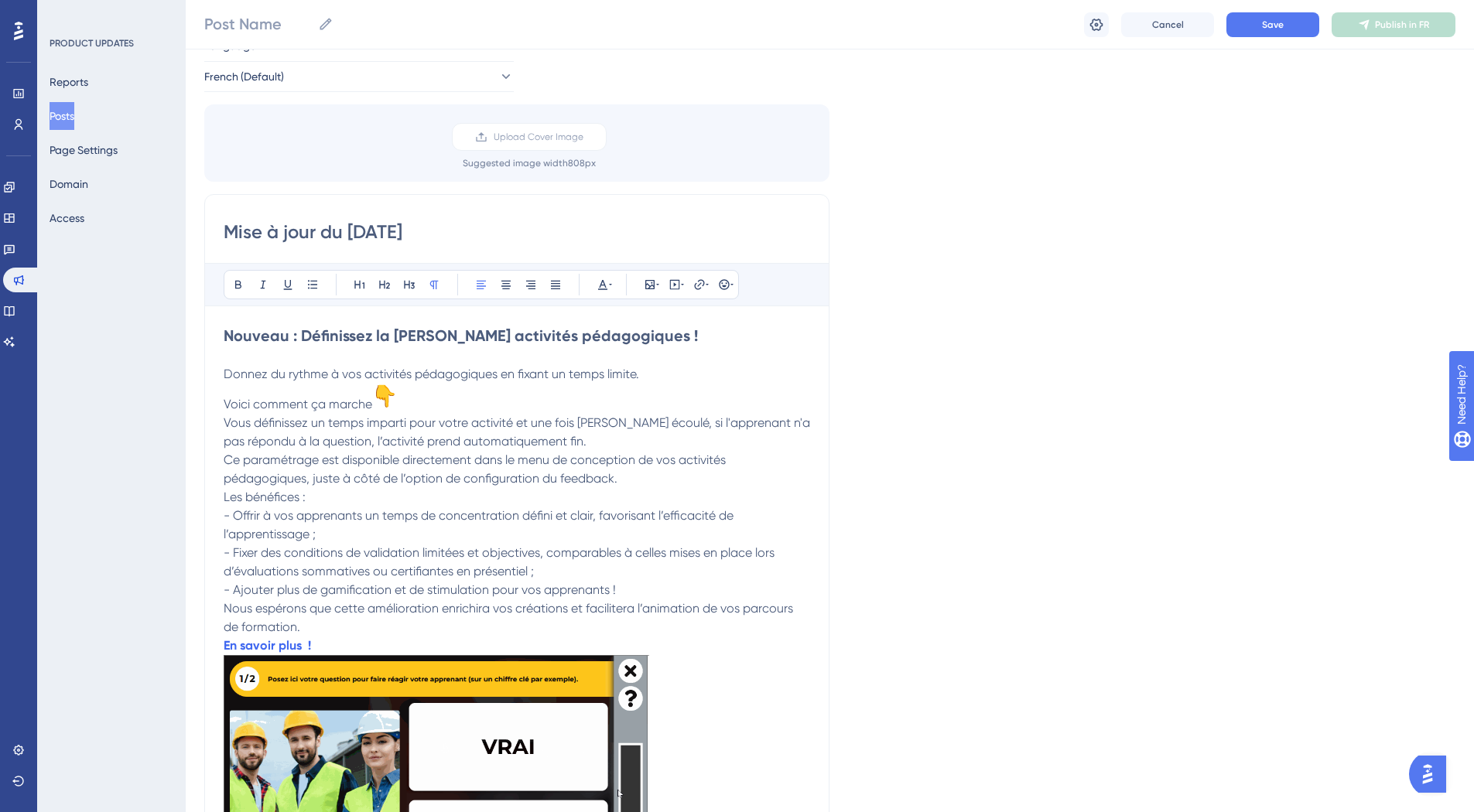
click at [227, 423] on span "Vous définissez un temps imparti pour votre activité et une fois ce délai écoul…" at bounding box center [519, 431] width 589 height 34
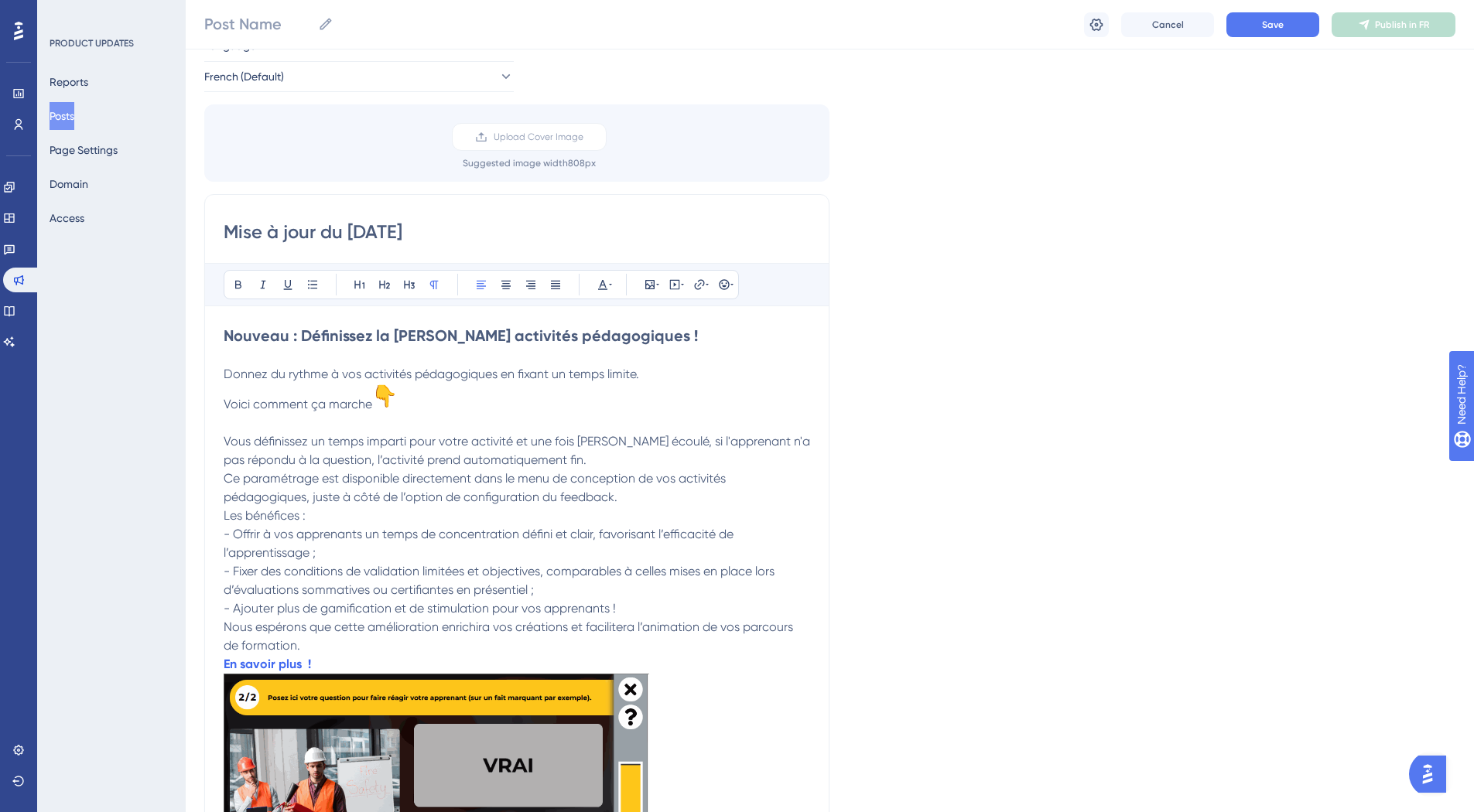
click at [223, 404] on div "Mise à jour du 15/09/25 Bold Italic Underline Bullet Point Heading 1 Heading 2 …" at bounding box center [517, 785] width 625 height 1183
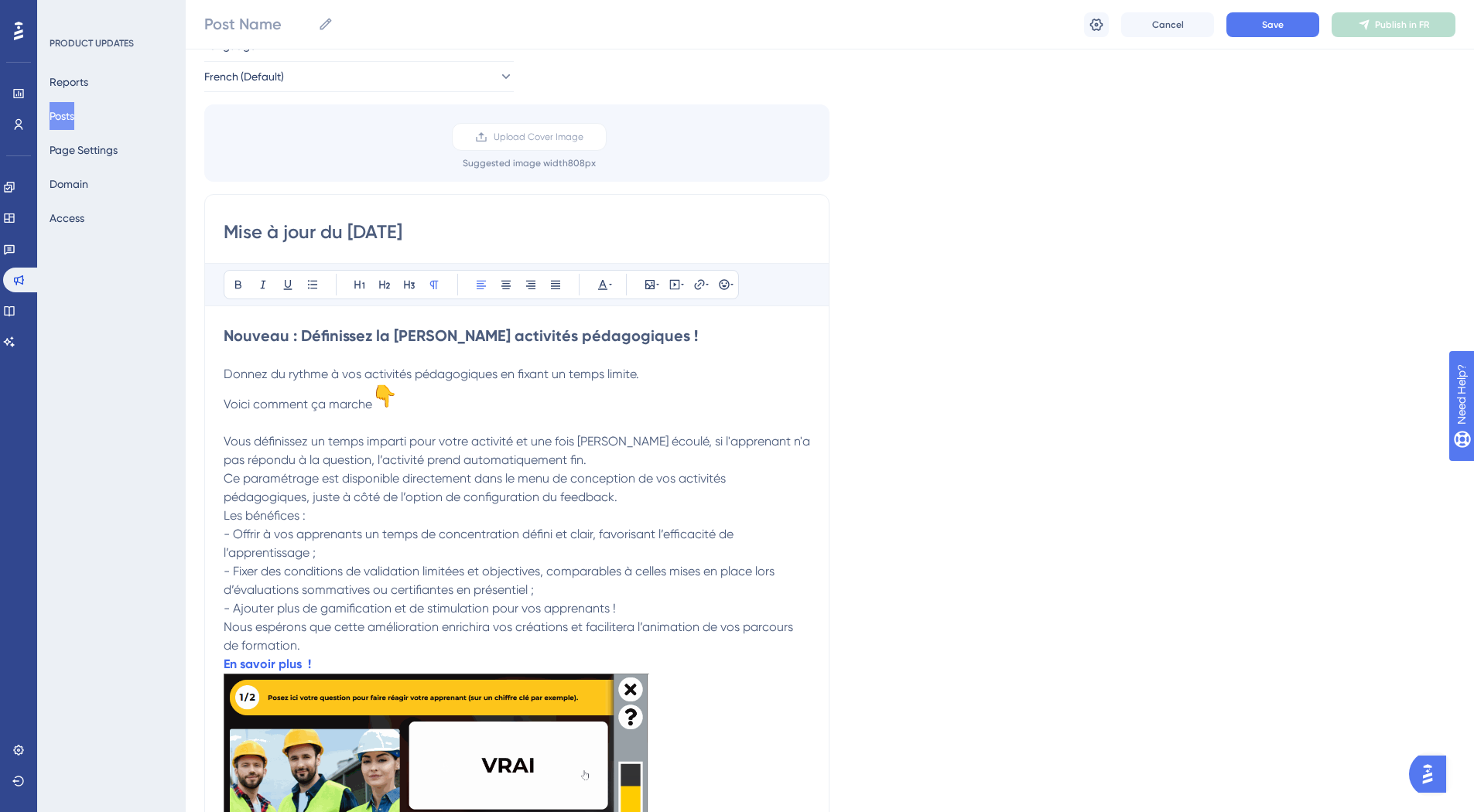
click at [225, 404] on span "Voici comment ça marche" at bounding box center [298, 404] width 148 height 15
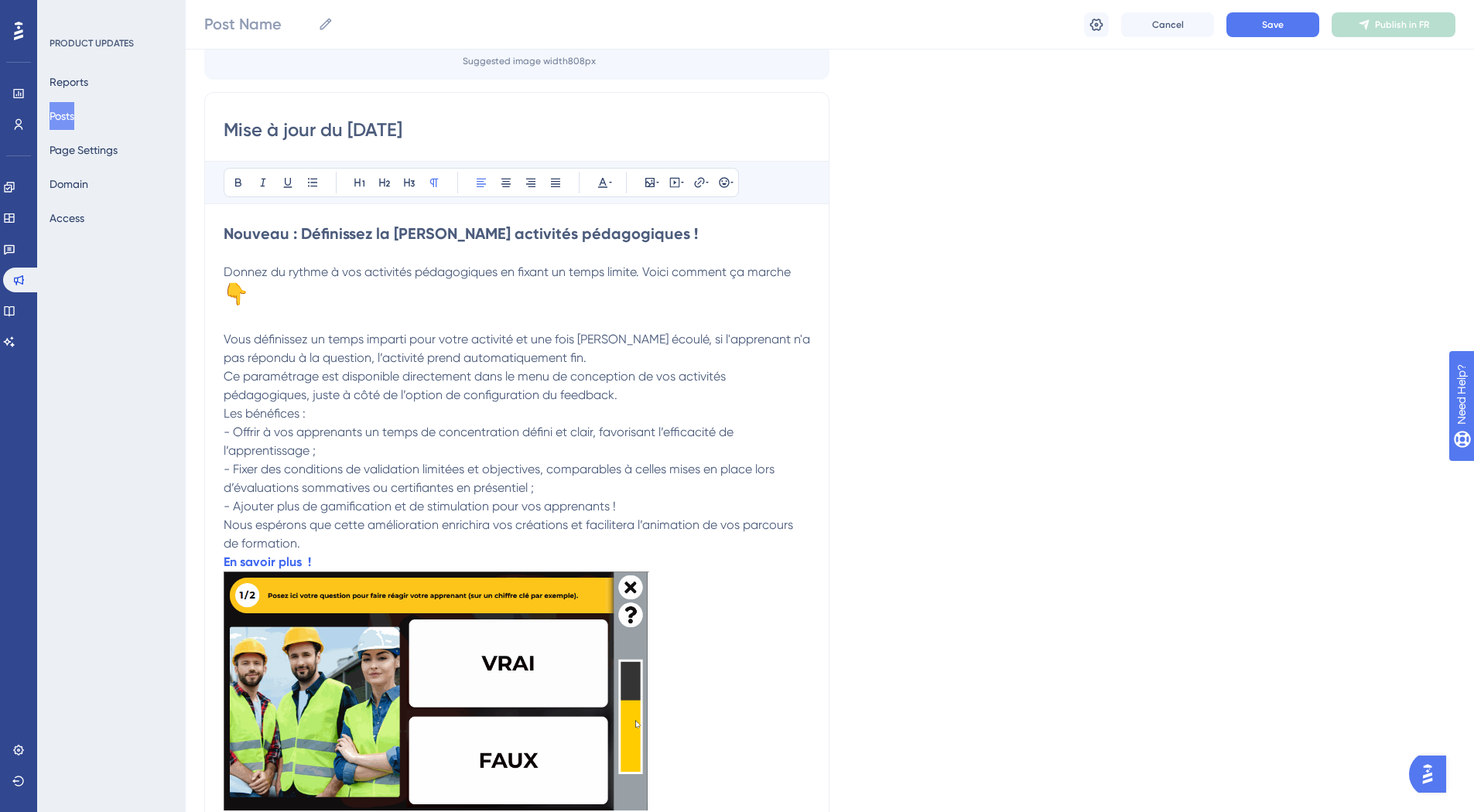
scroll to position [165, 0]
drag, startPoint x: 261, startPoint y: 338, endPoint x: 234, endPoint y: 343, distance: 27.5
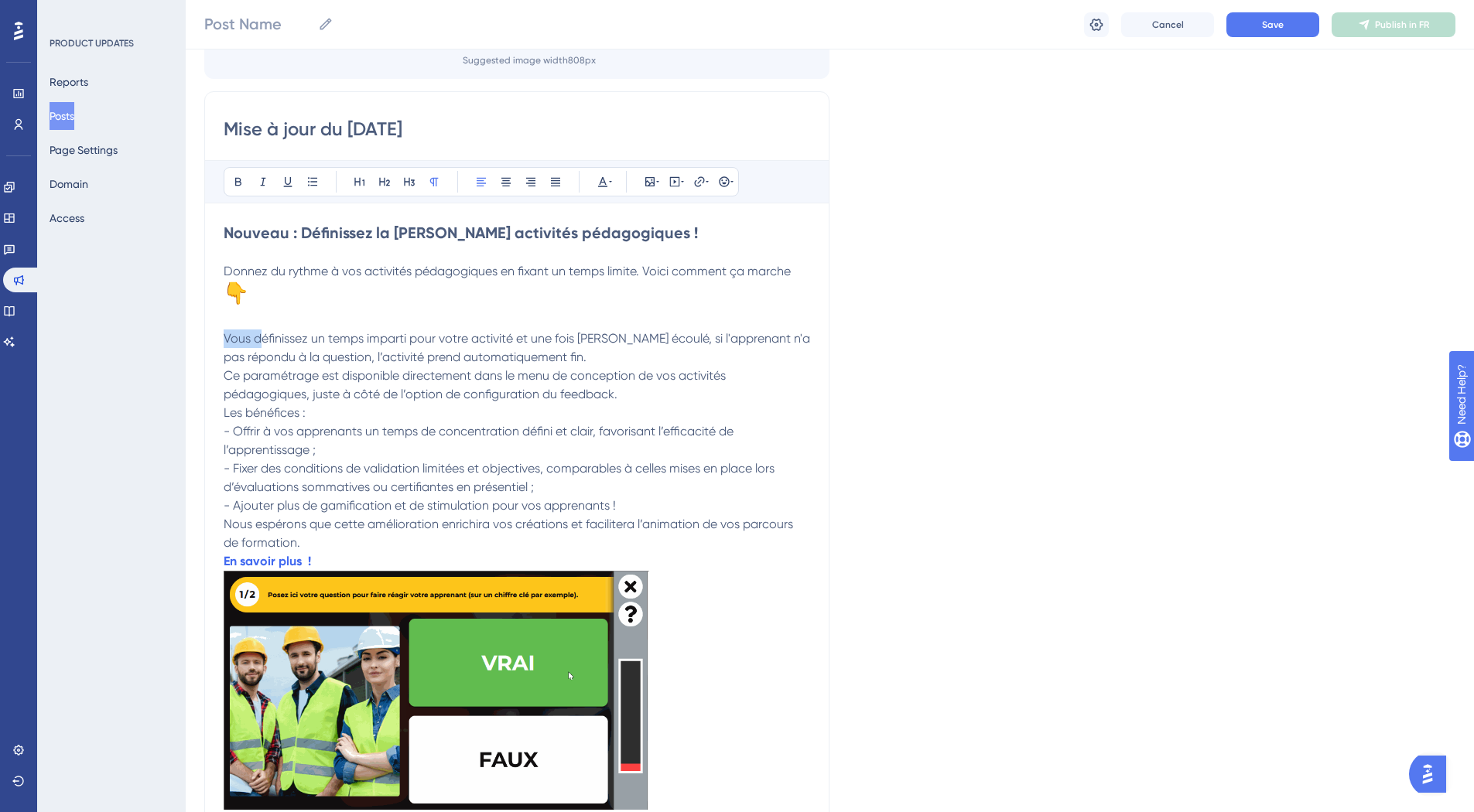
click at [196, 342] on div "Performance Users Engagement Widgets Feedback Product Updates Knowledge Base AI…" at bounding box center [830, 756] width 1288 height 1844
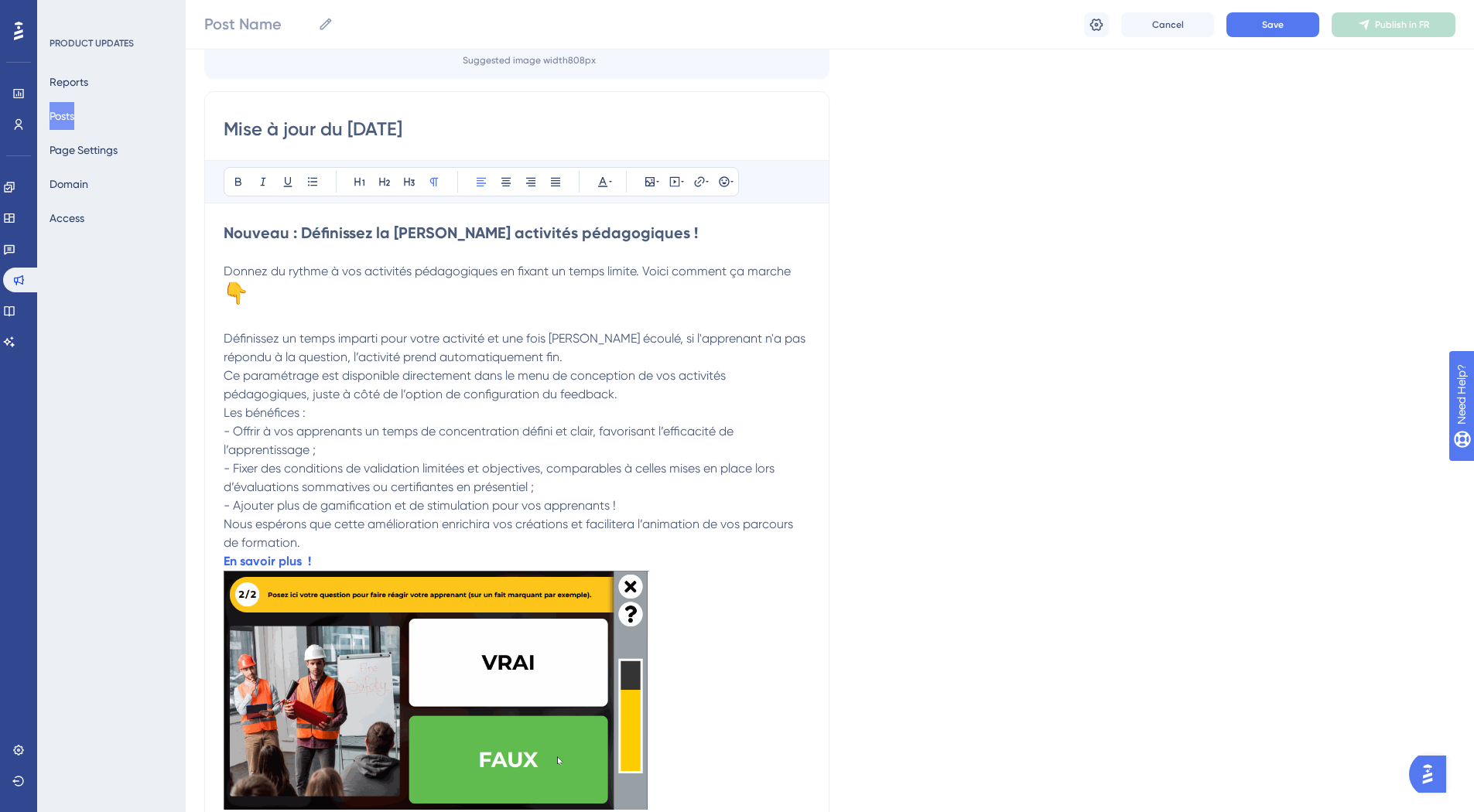
click at [609, 352] on p "Définissez un temps imparti pour votre activité et une fois ce délai écoulé, si…" at bounding box center [517, 348] width 587 height 37
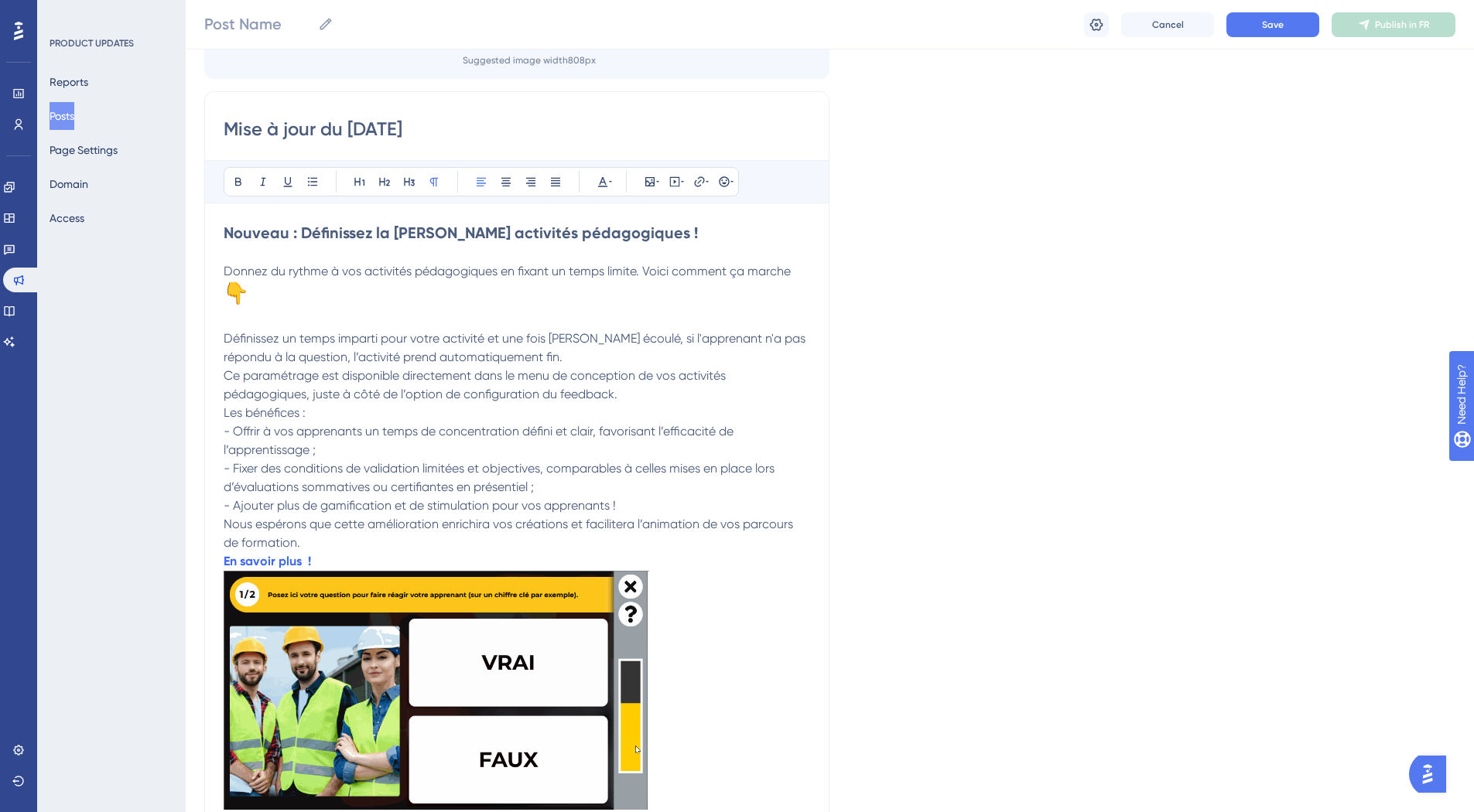
click at [228, 375] on span "Ce paramétrage est disponible directement dans le menu de conception de vos act…" at bounding box center [476, 384] width 505 height 34
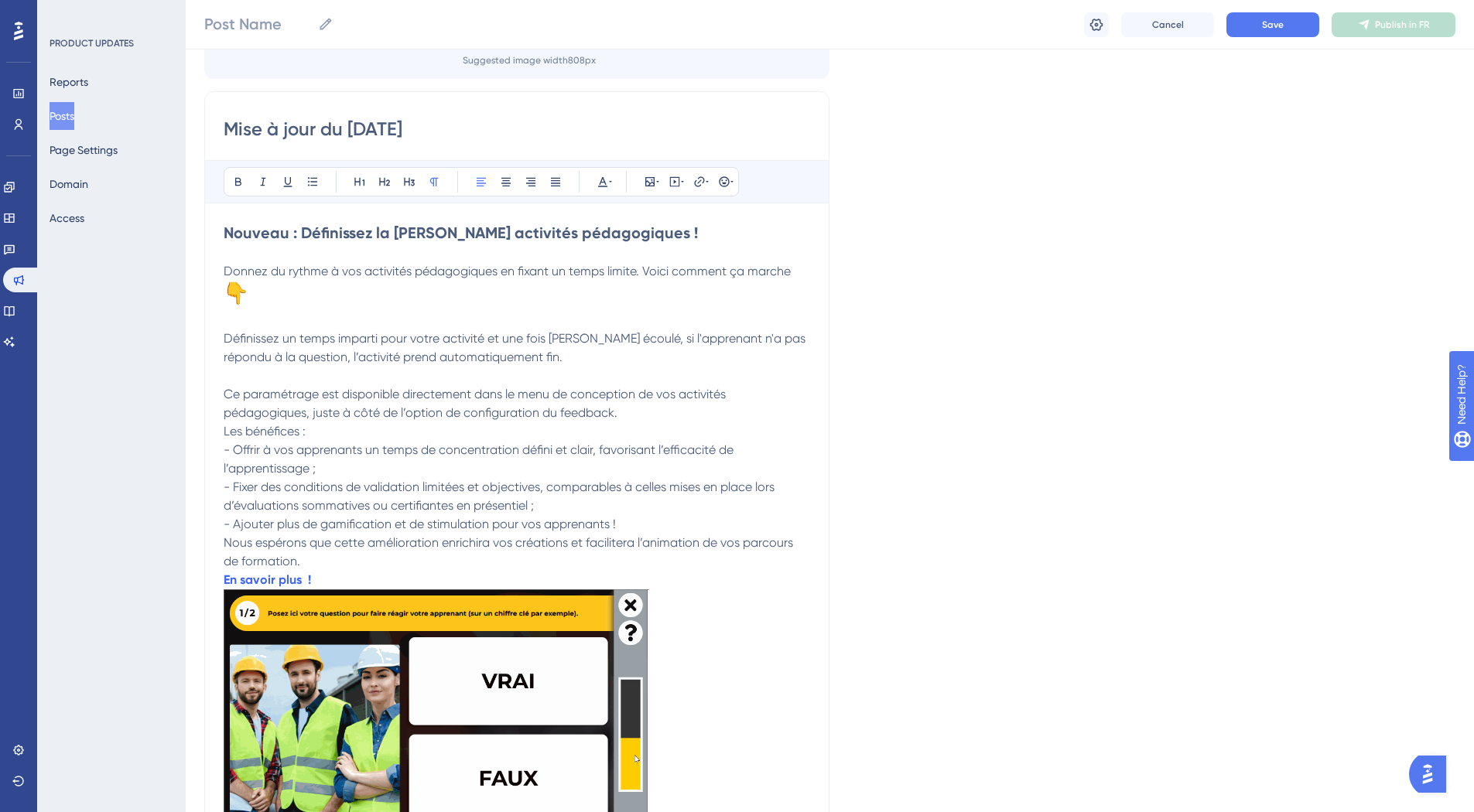
scroll to position [214, 0]
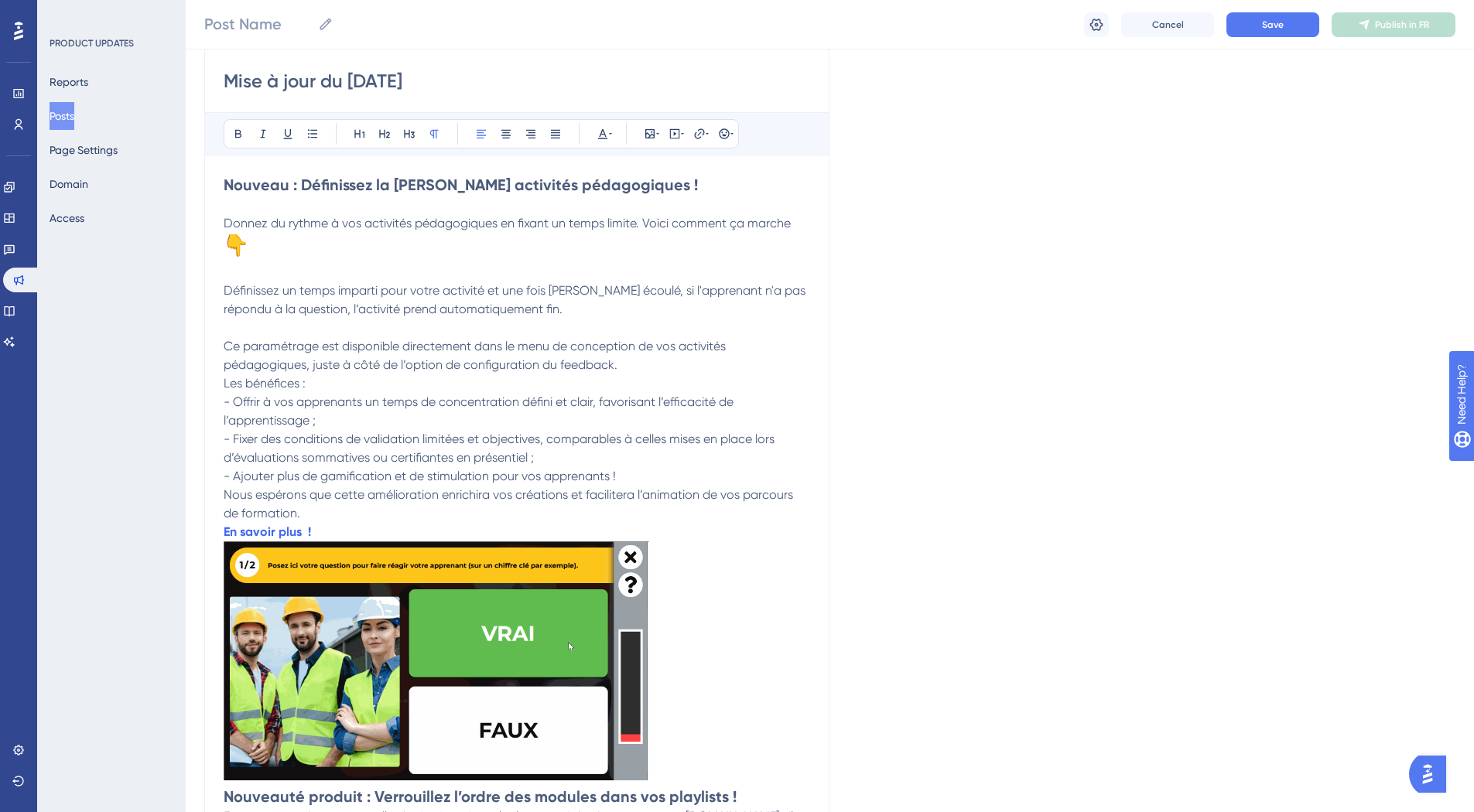
click at [221, 381] on div "Mise à jour du 15/09/25 Bold Italic Underline Bullet Point Heading 1 Heading 2 …" at bounding box center [517, 644] width 625 height 1202
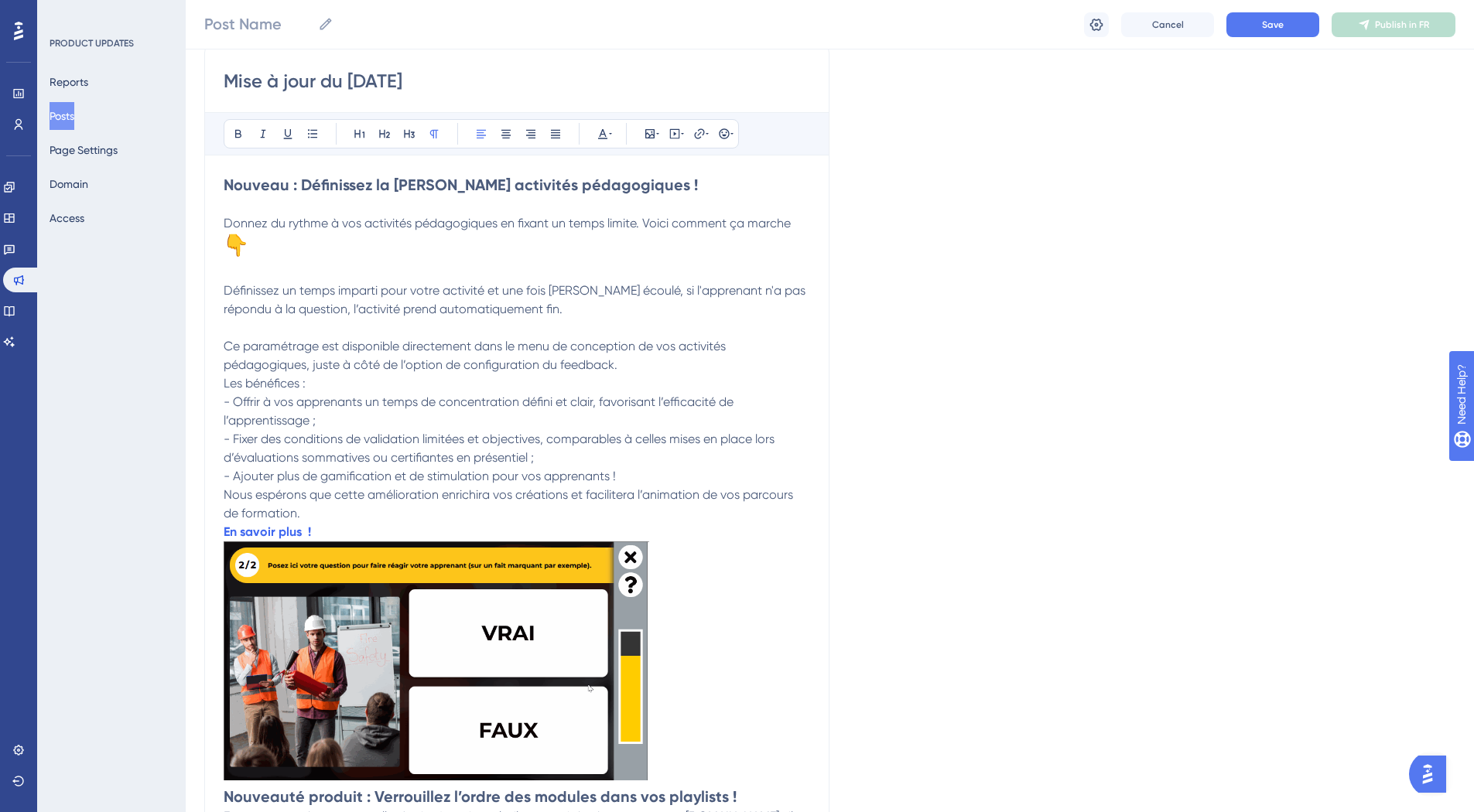
click at [226, 383] on span "Les bénéfices :" at bounding box center [264, 382] width 82 height 15
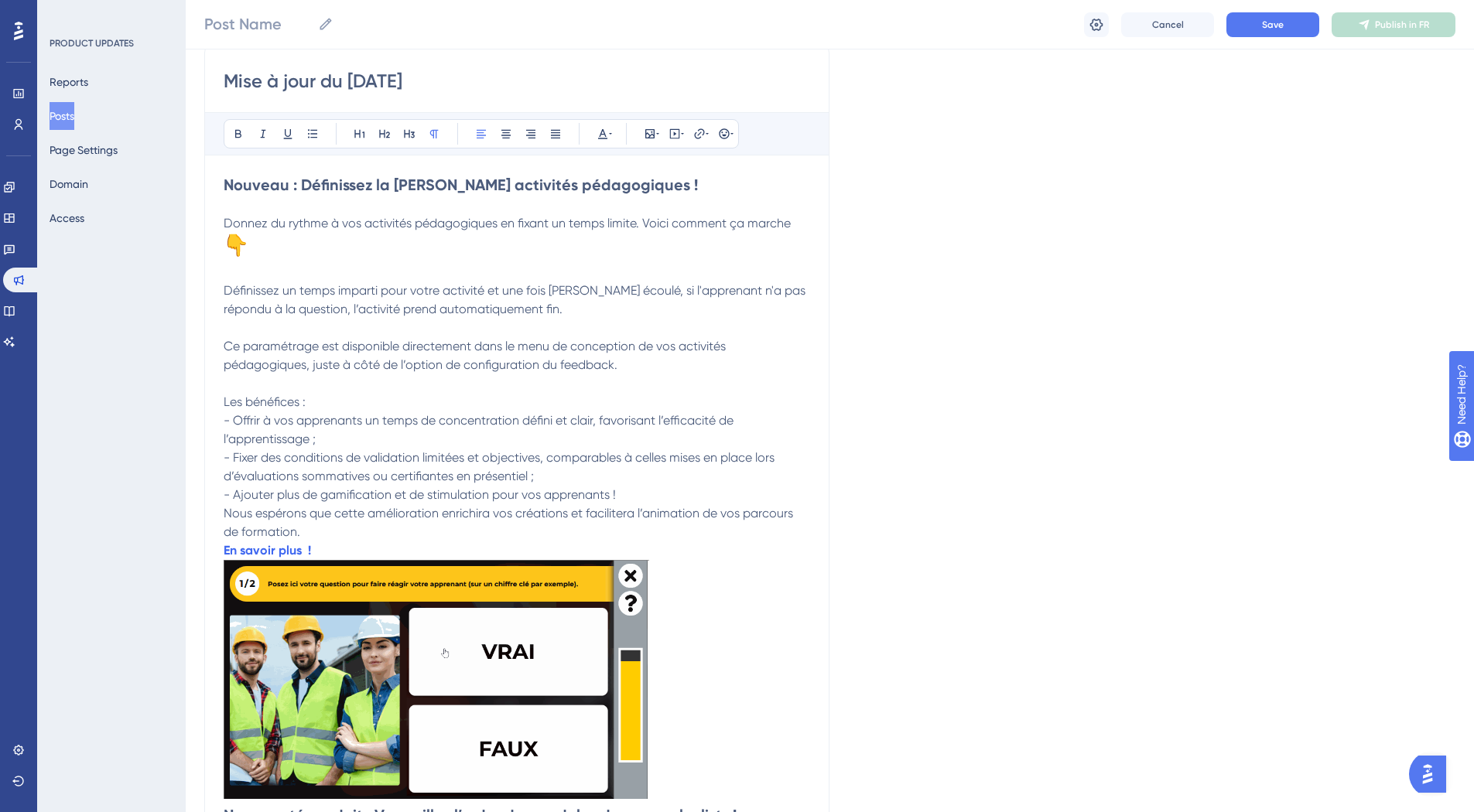
click at [224, 512] on span "Nous espérons que cette amélioration enrichira vos créations et facilitera l’an…" at bounding box center [510, 522] width 573 height 34
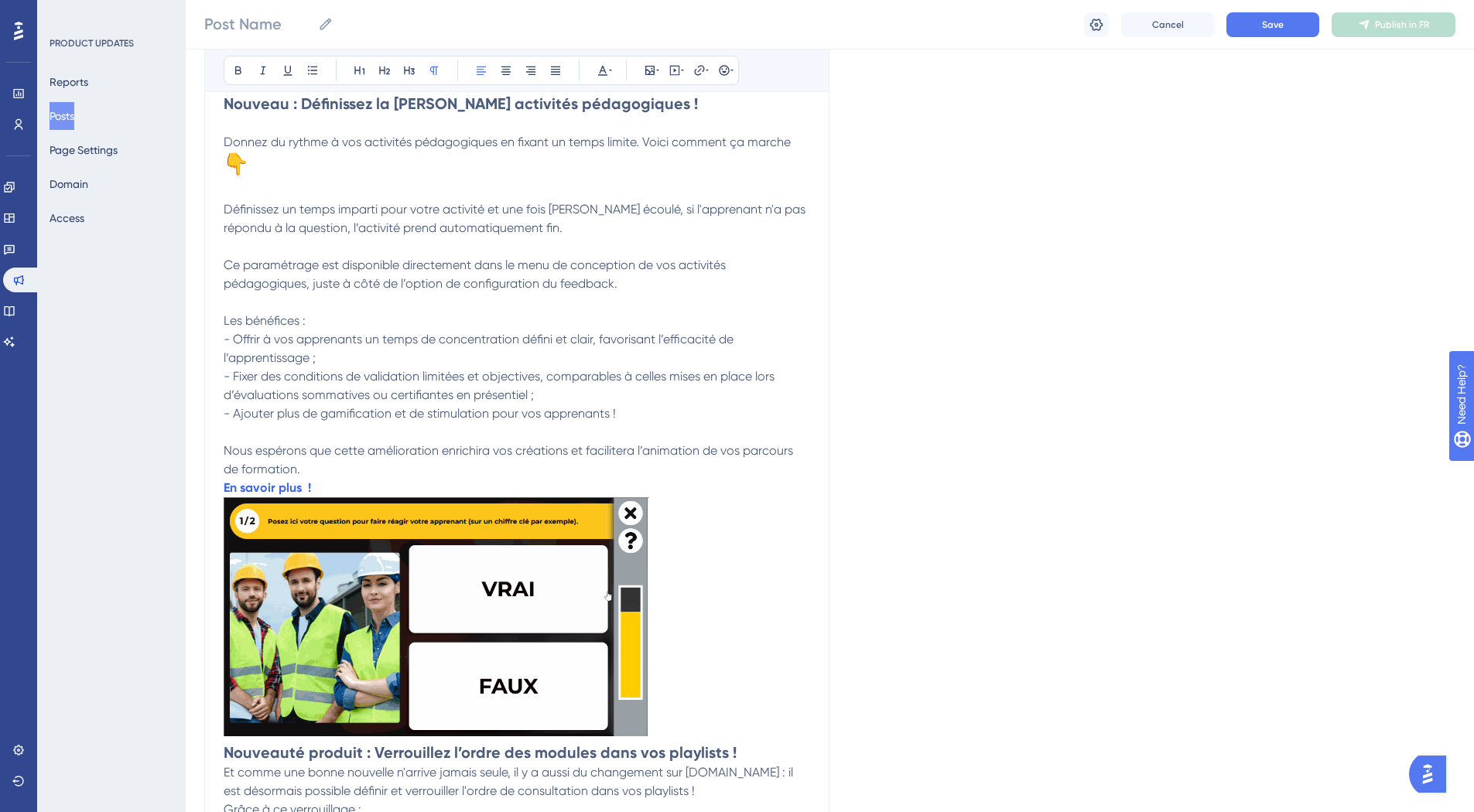
scroll to position [301, 0]
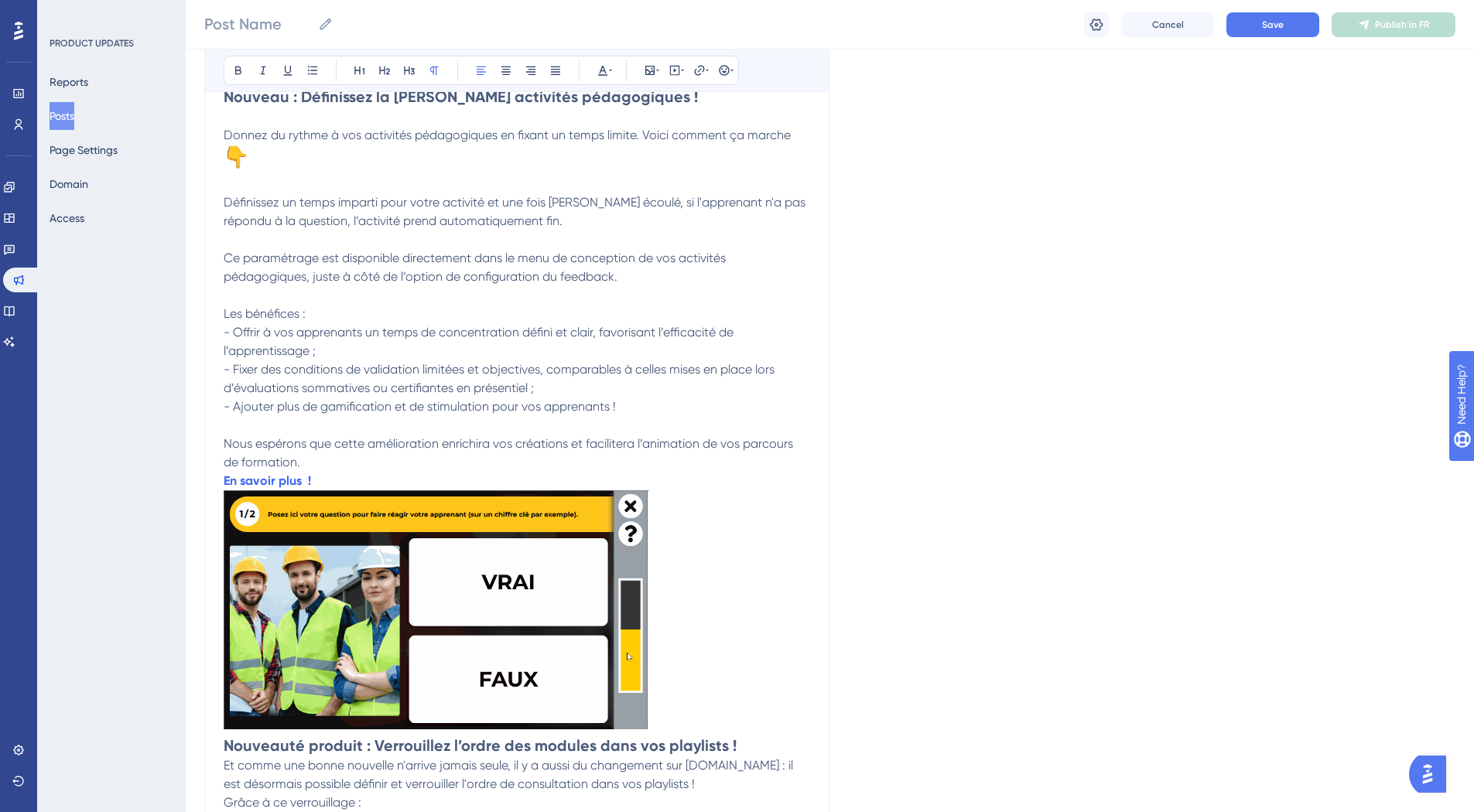
click at [338, 485] on p "En savoir plus !" at bounding box center [517, 481] width 587 height 19
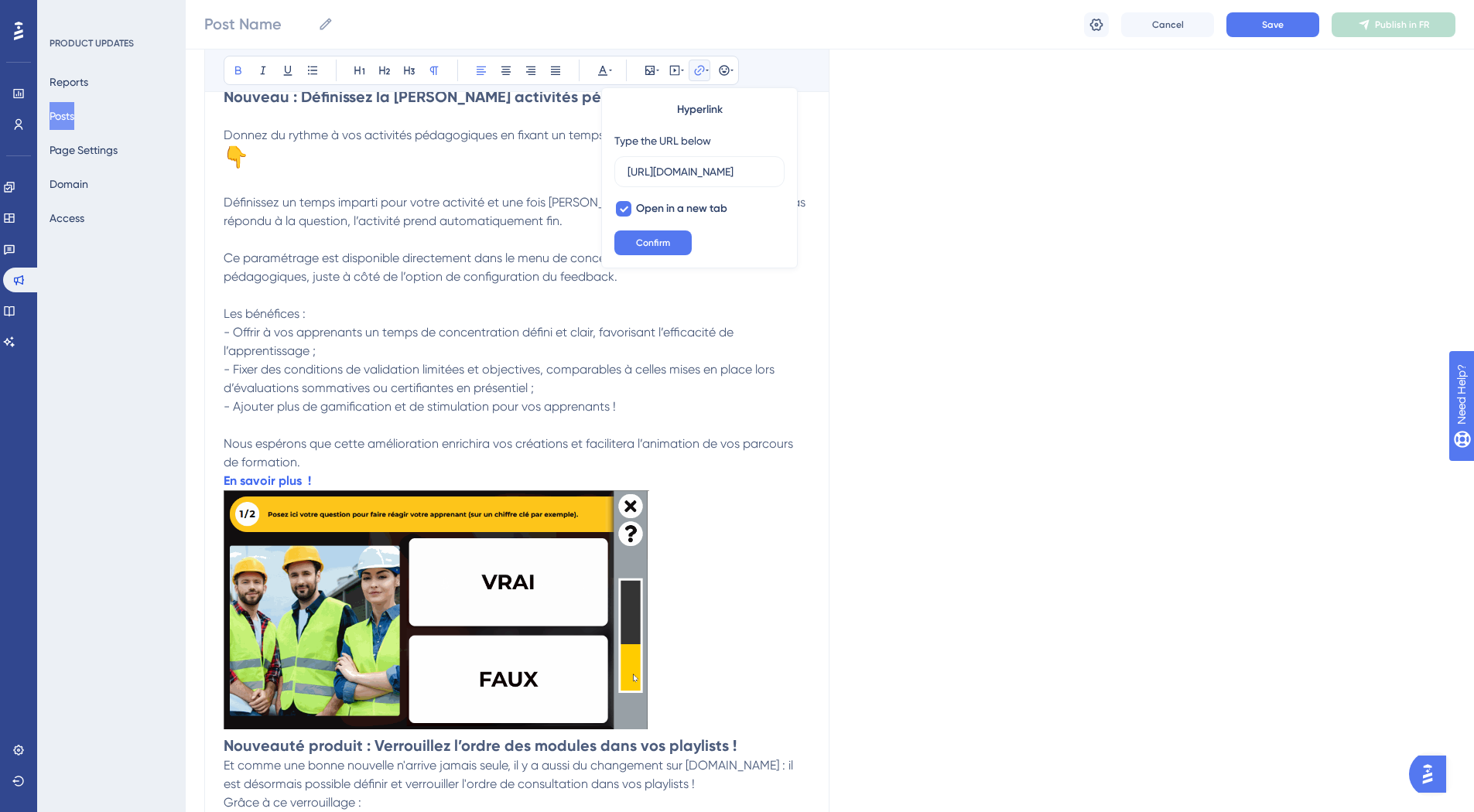
scroll to position [0, 1559]
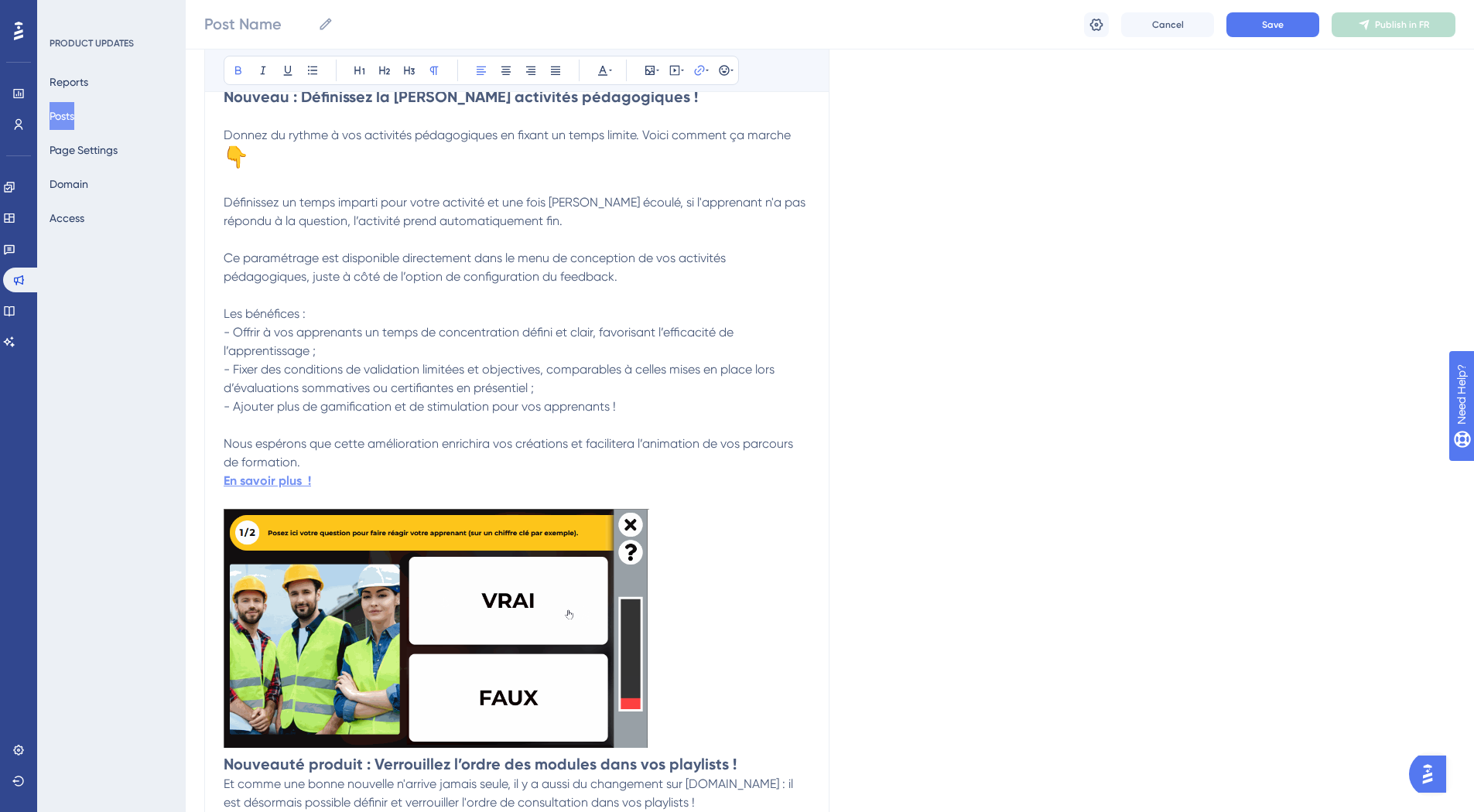
click at [283, 481] on strong "En savoir plus !" at bounding box center [267, 480] width 87 height 15
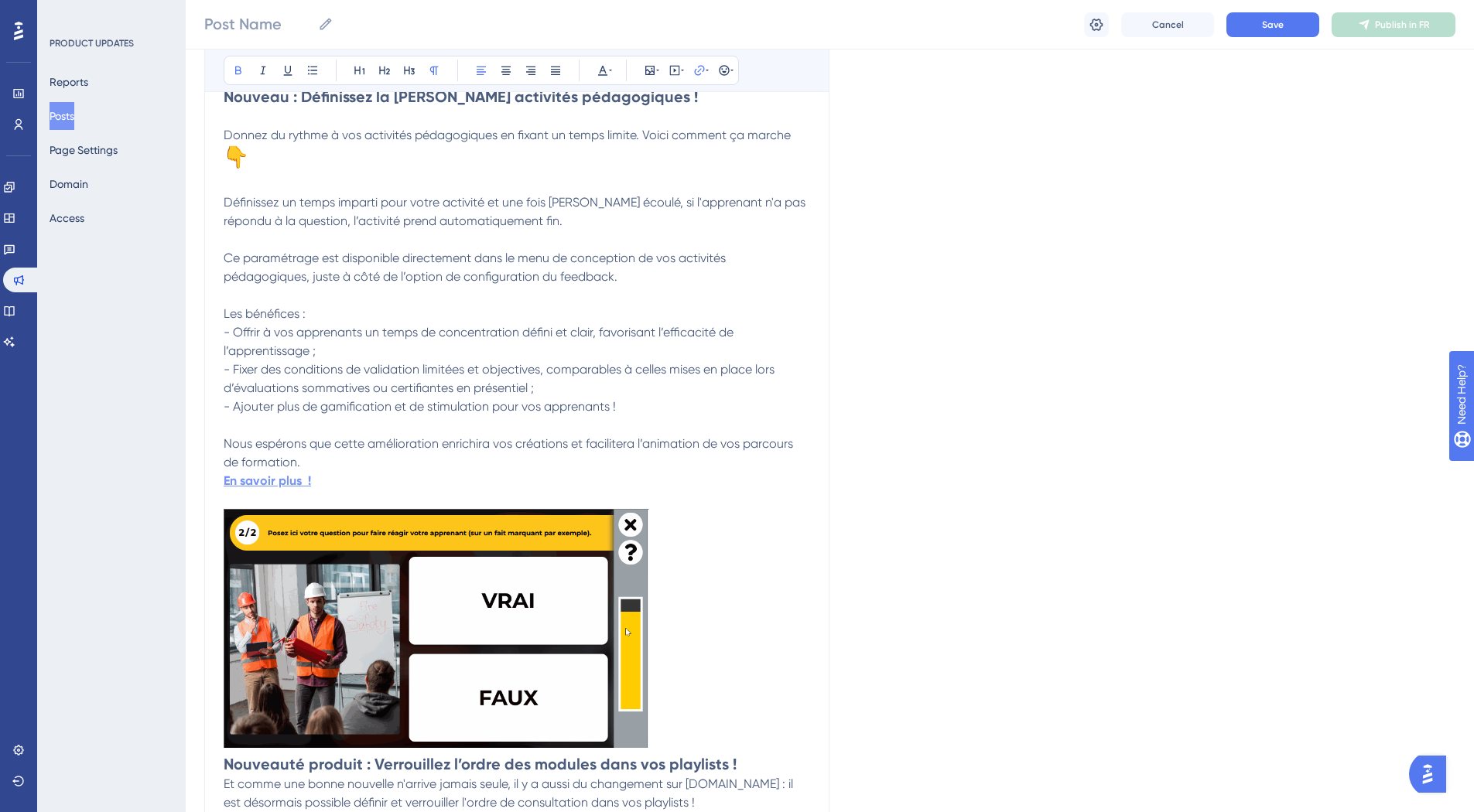
click at [287, 482] on strong "En savoir plus !" at bounding box center [267, 480] width 87 height 15
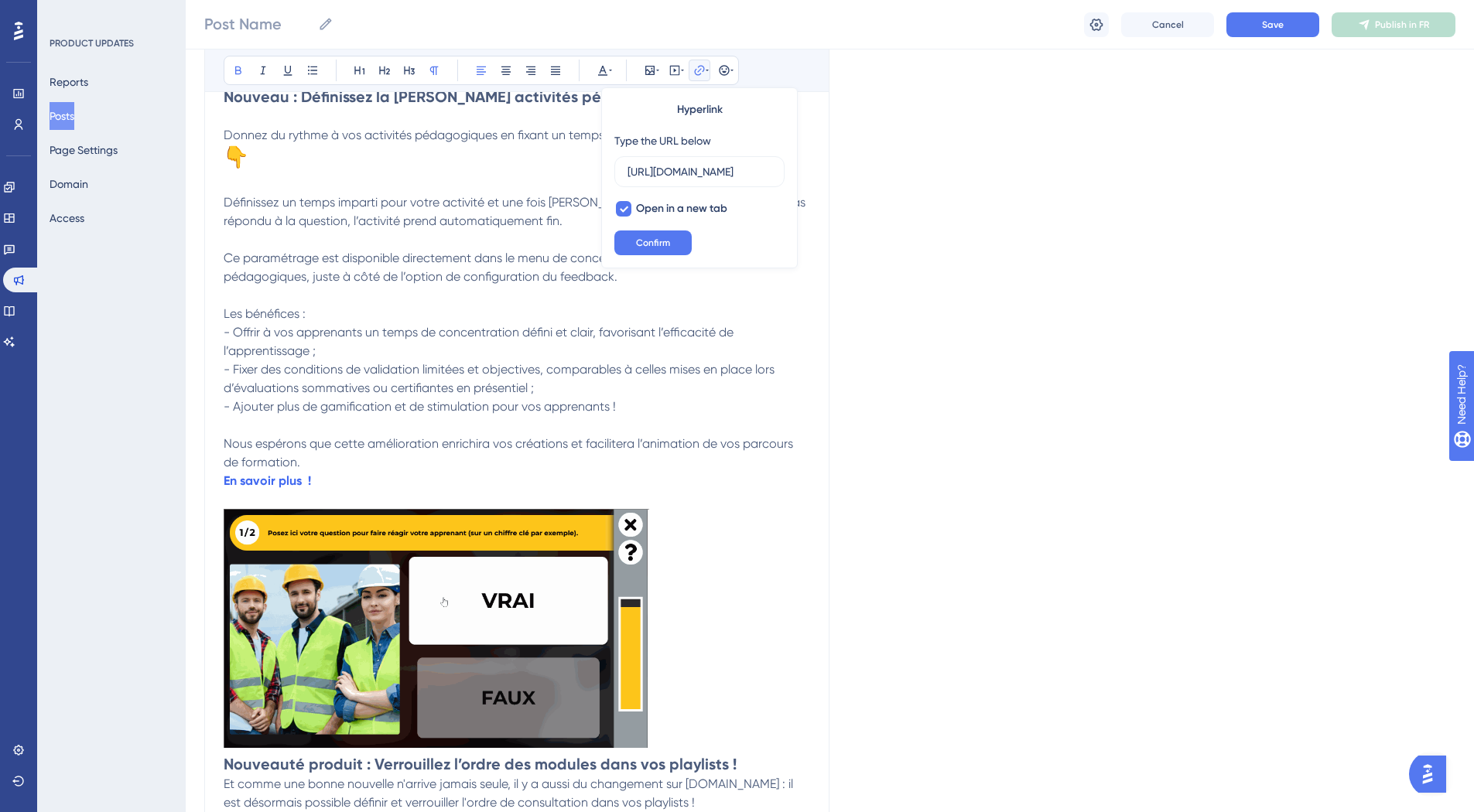
scroll to position [0, 0]
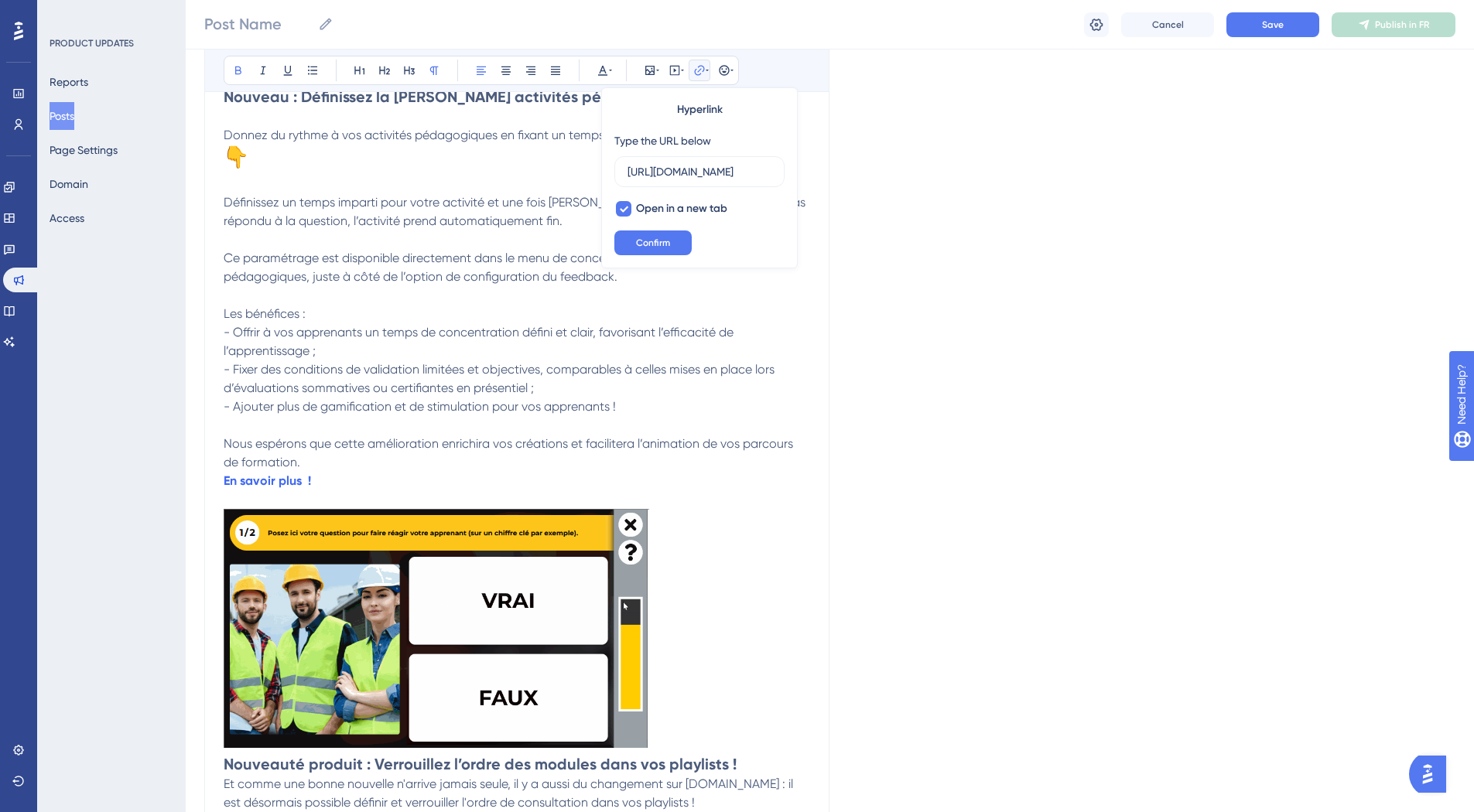
click at [354, 475] on p "En savoir plus !" at bounding box center [517, 481] width 587 height 19
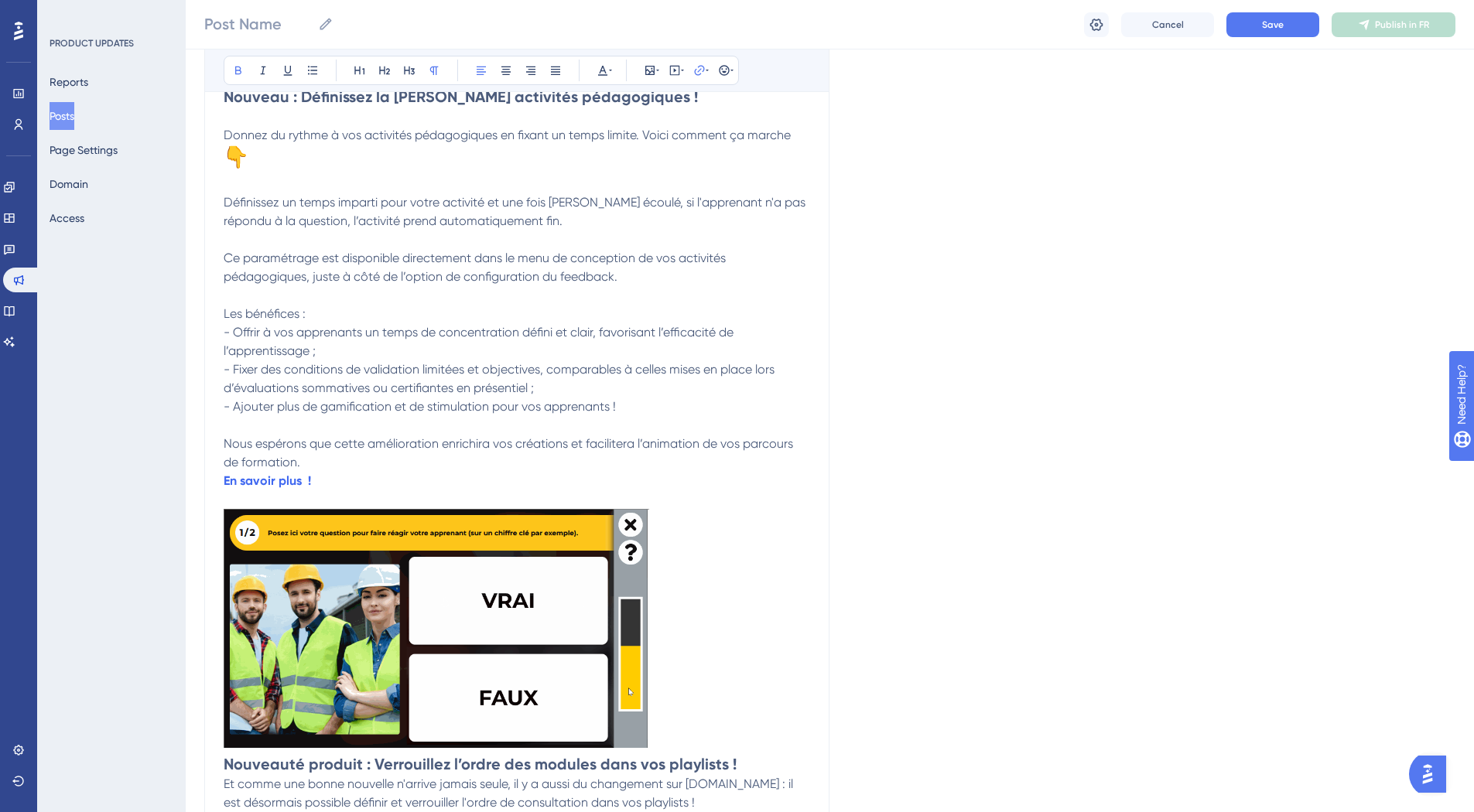
click at [310, 473] on p "En savoir plus !" at bounding box center [517, 481] width 587 height 19
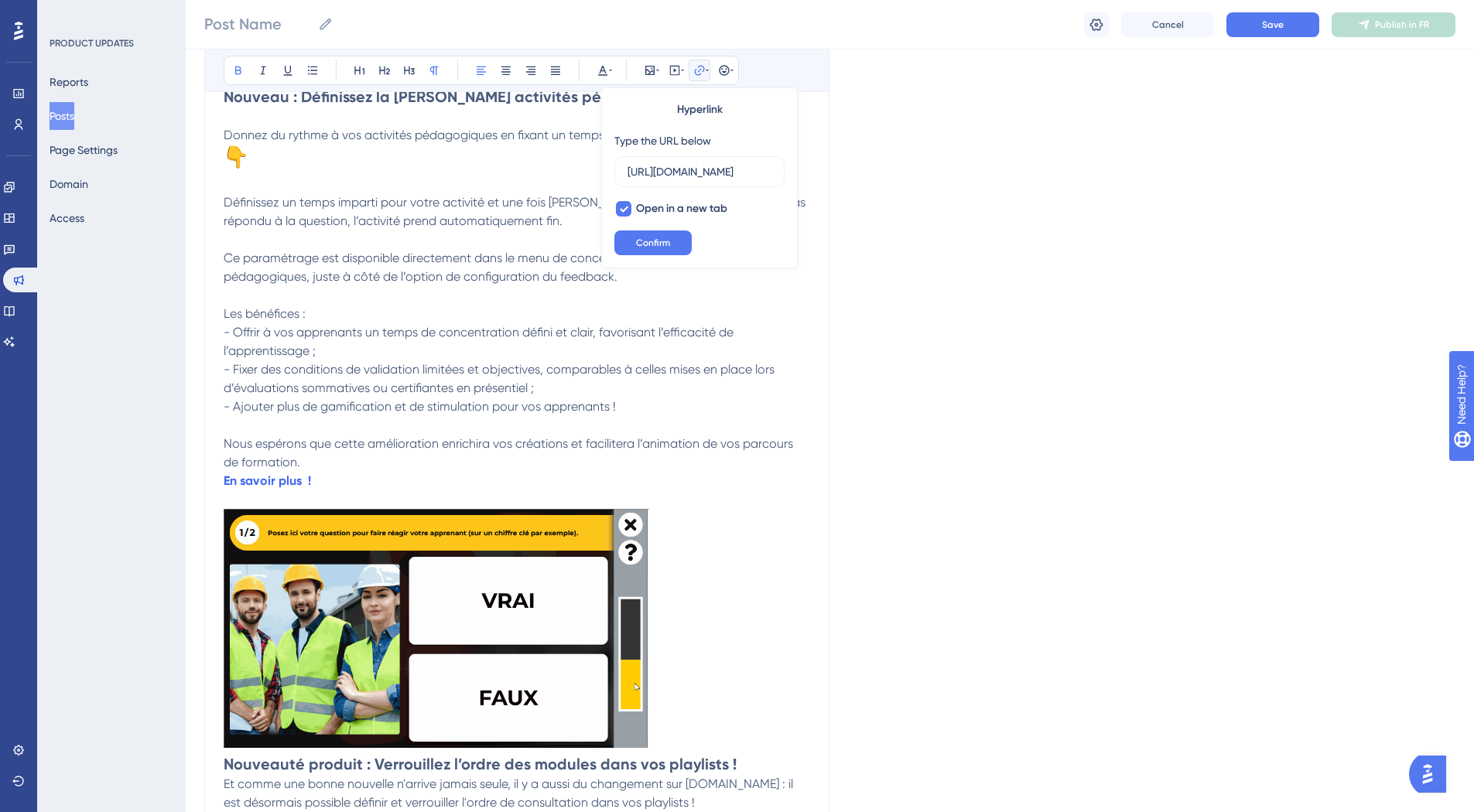
scroll to position [0, 1559]
click at [326, 464] on p "Nous espérons que cette amélioration enrichira vos créations et facilitera l’an…" at bounding box center [517, 453] width 587 height 37
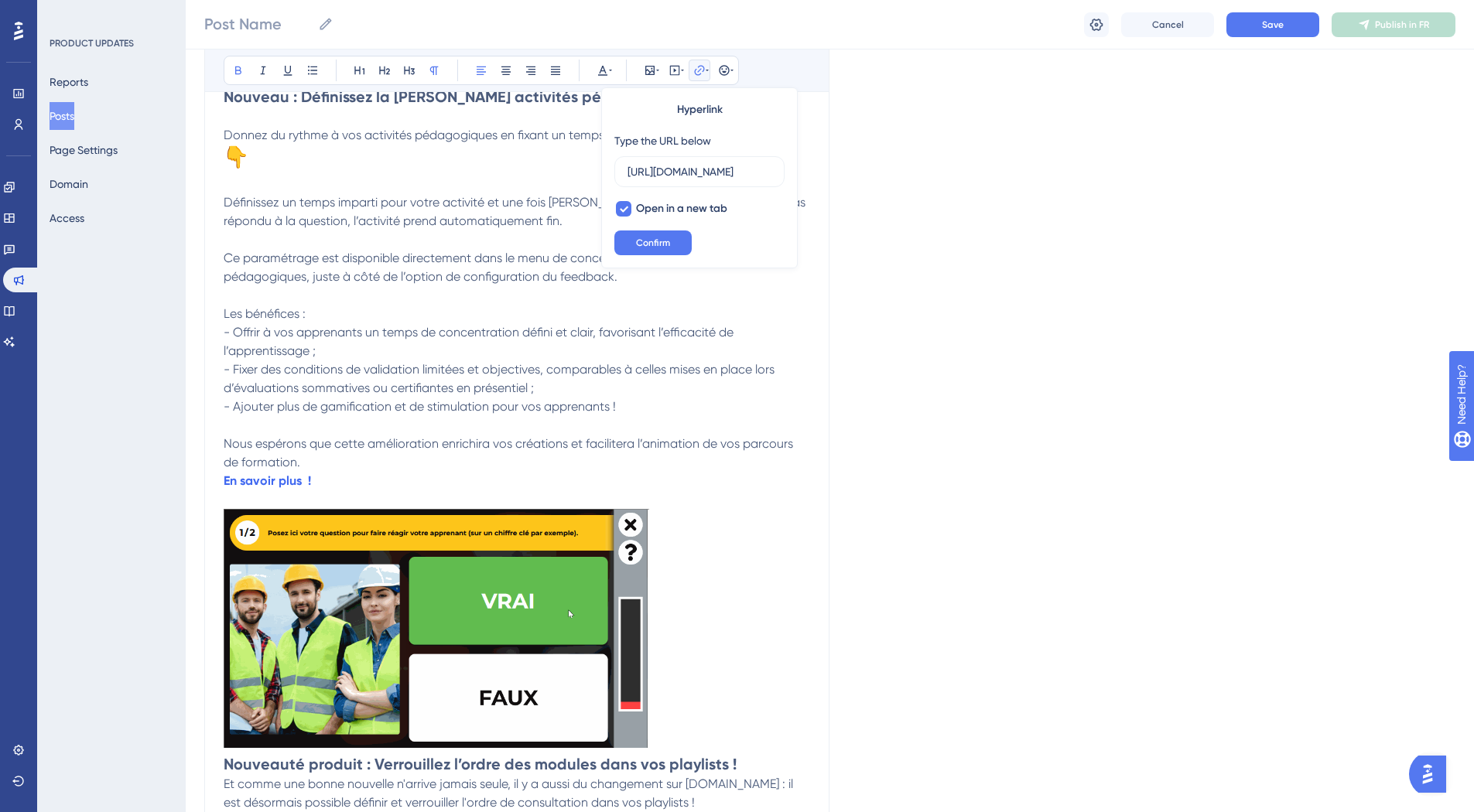
scroll to position [0, 0]
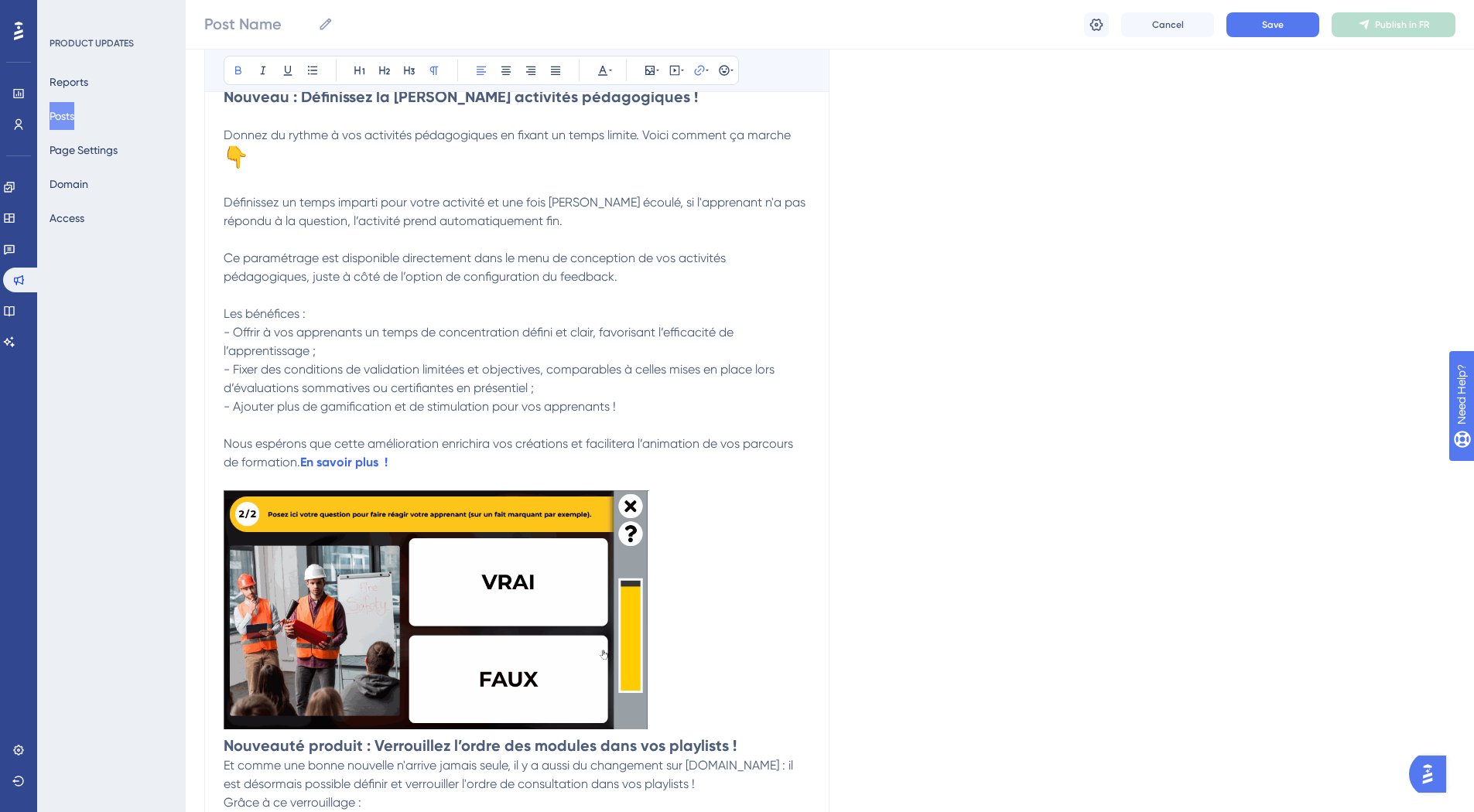
click at [456, 462] on p "Nous espérons que cette amélioration enrichira vos créations et facilitera l’an…" at bounding box center [517, 453] width 587 height 37
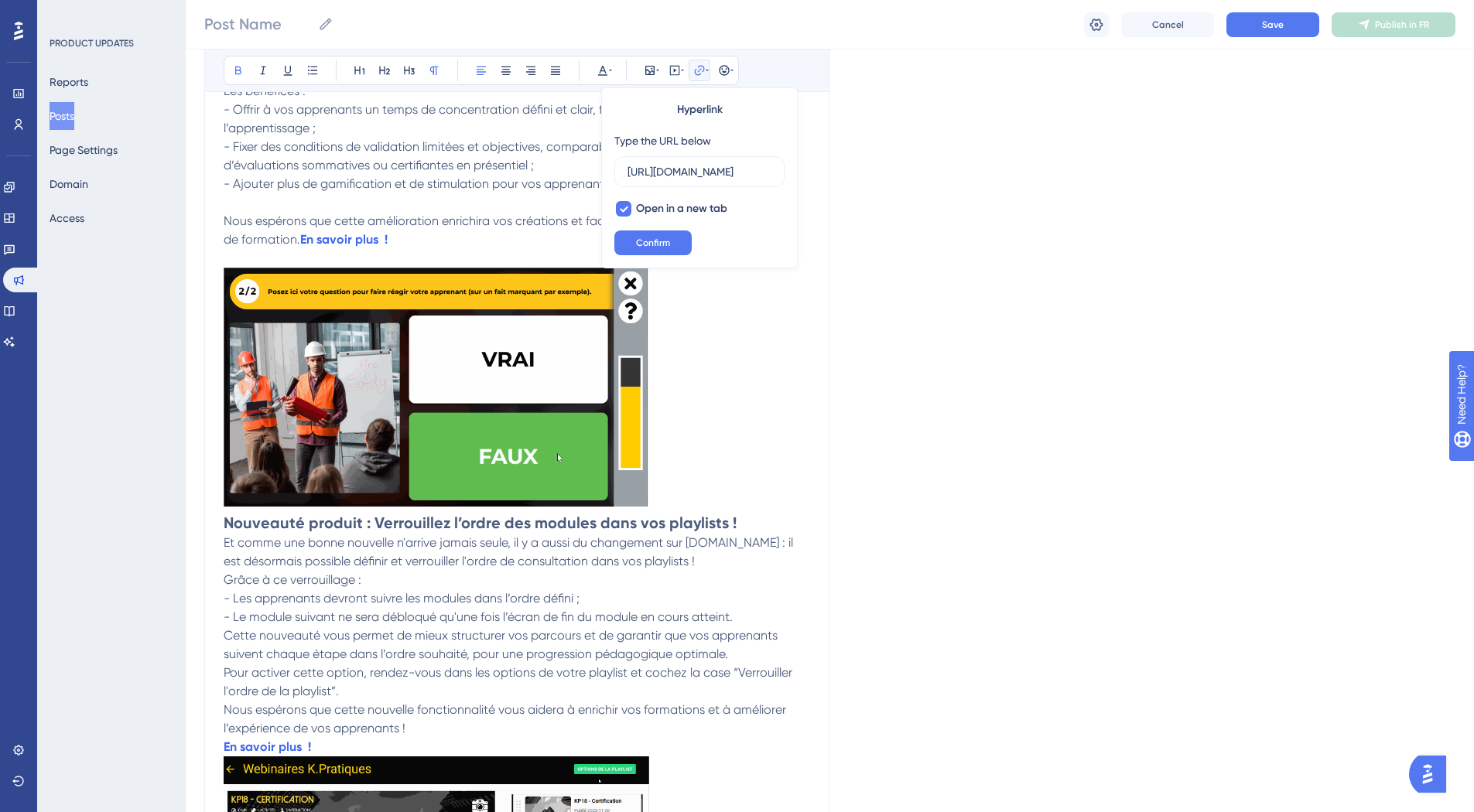
scroll to position [529, 0]
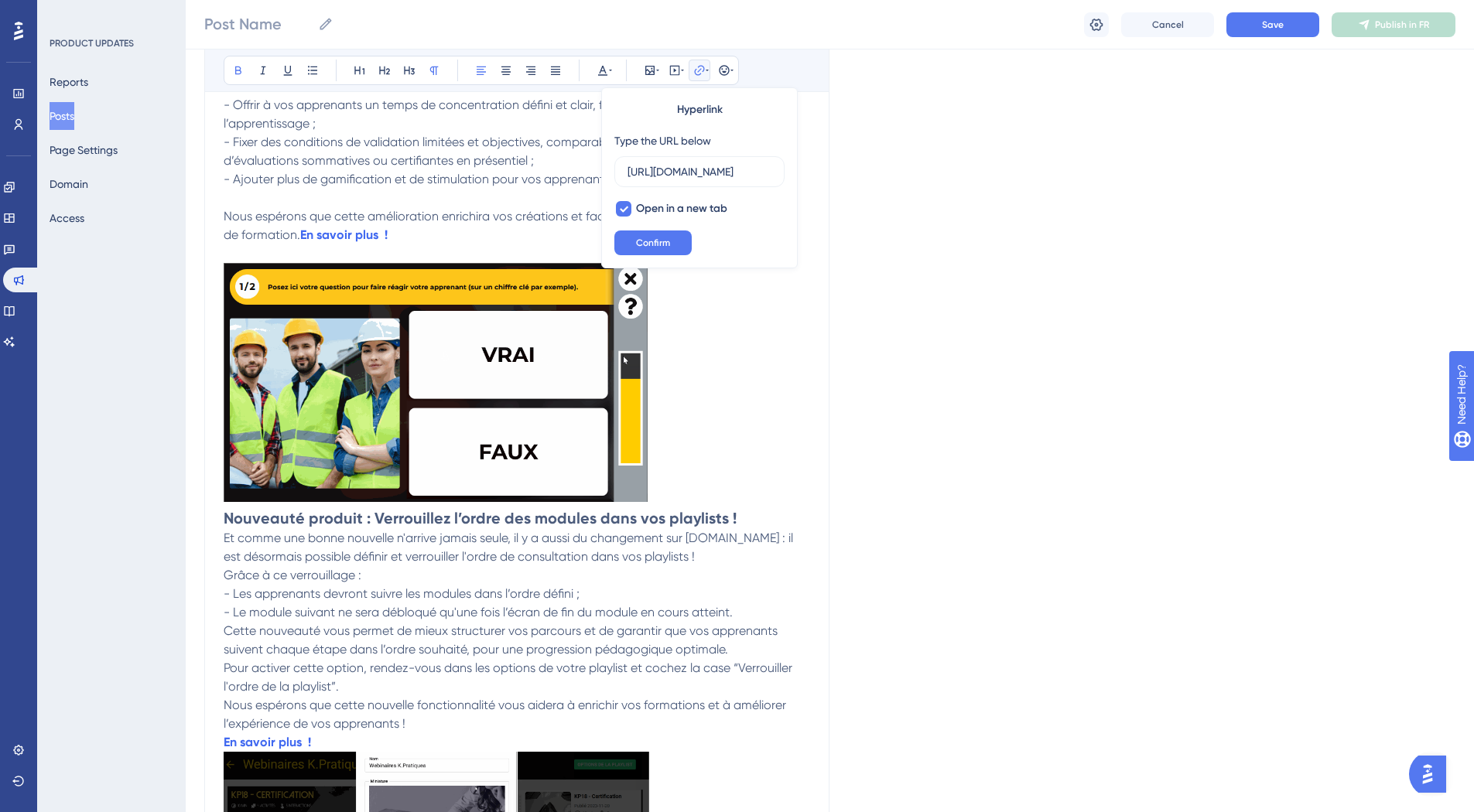
click at [224, 515] on strong "Nouveauté produit : Verrouillez l’ordre des modules dans vos playlists !" at bounding box center [480, 518] width 513 height 19
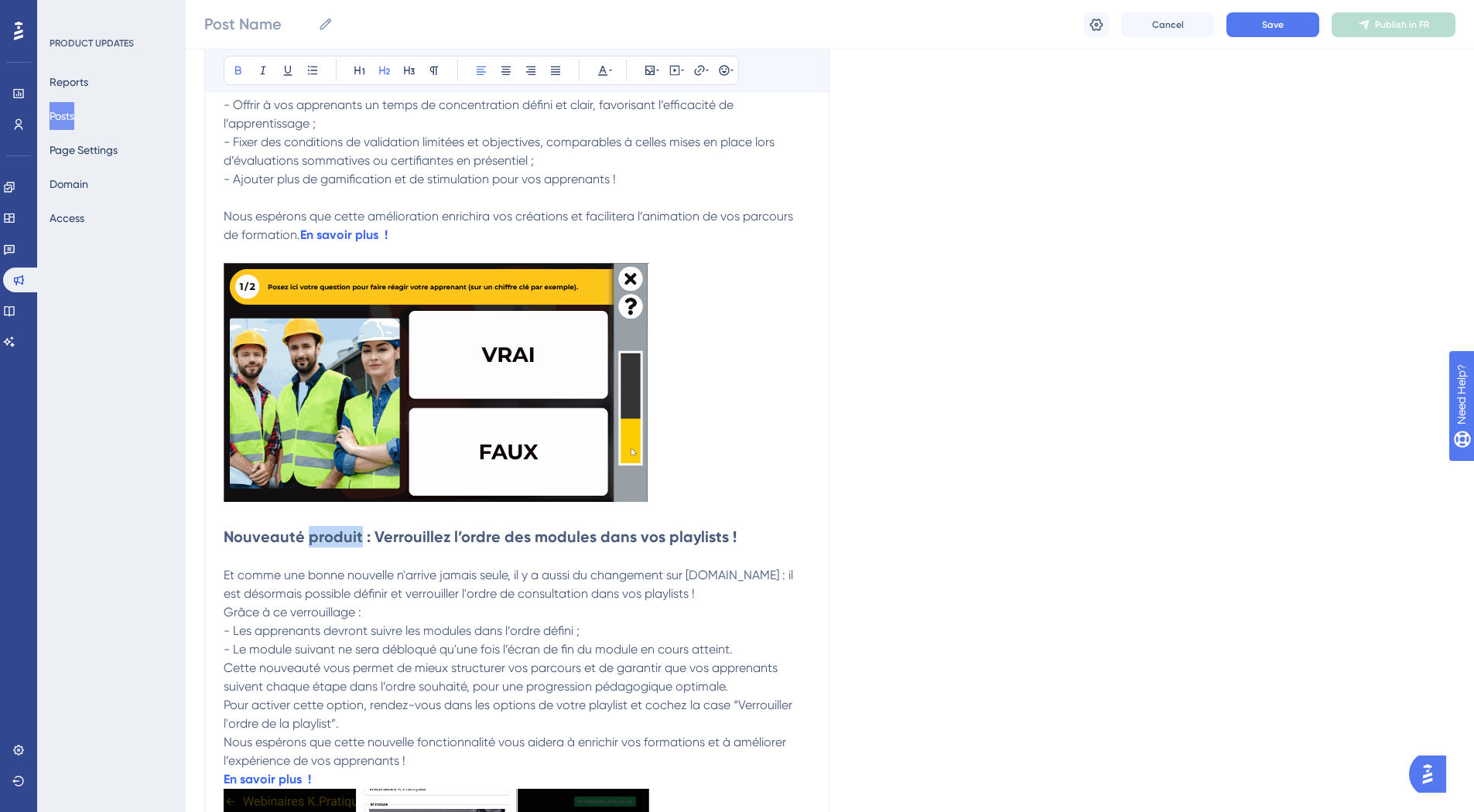
drag, startPoint x: 309, startPoint y: 535, endPoint x: 358, endPoint y: 529, distance: 49.4
click at [358, 529] on strong "Nouveauté produit : Verrouillez l’ordre des modules dans vos playlists !" at bounding box center [480, 536] width 513 height 19
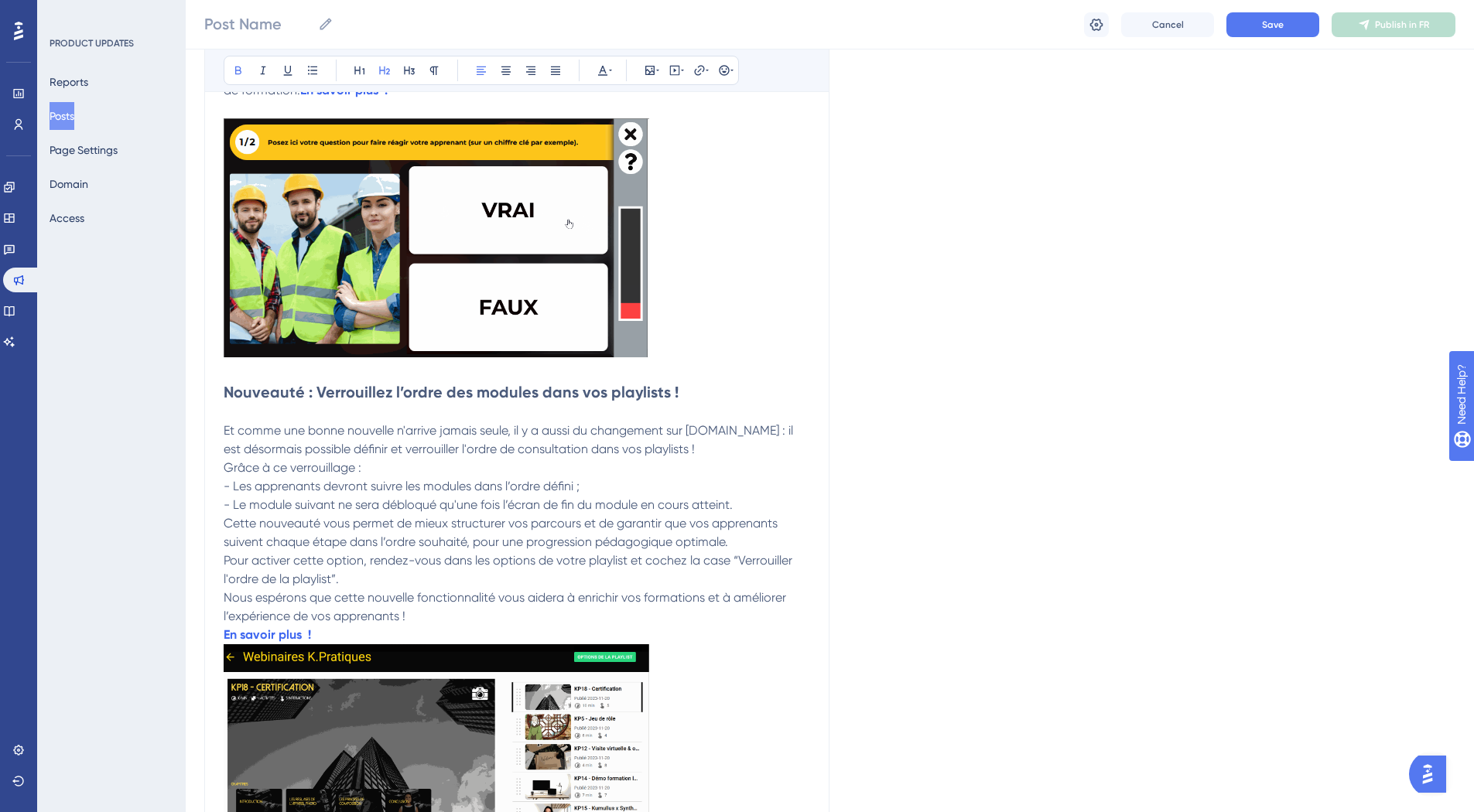
scroll to position [674, 0]
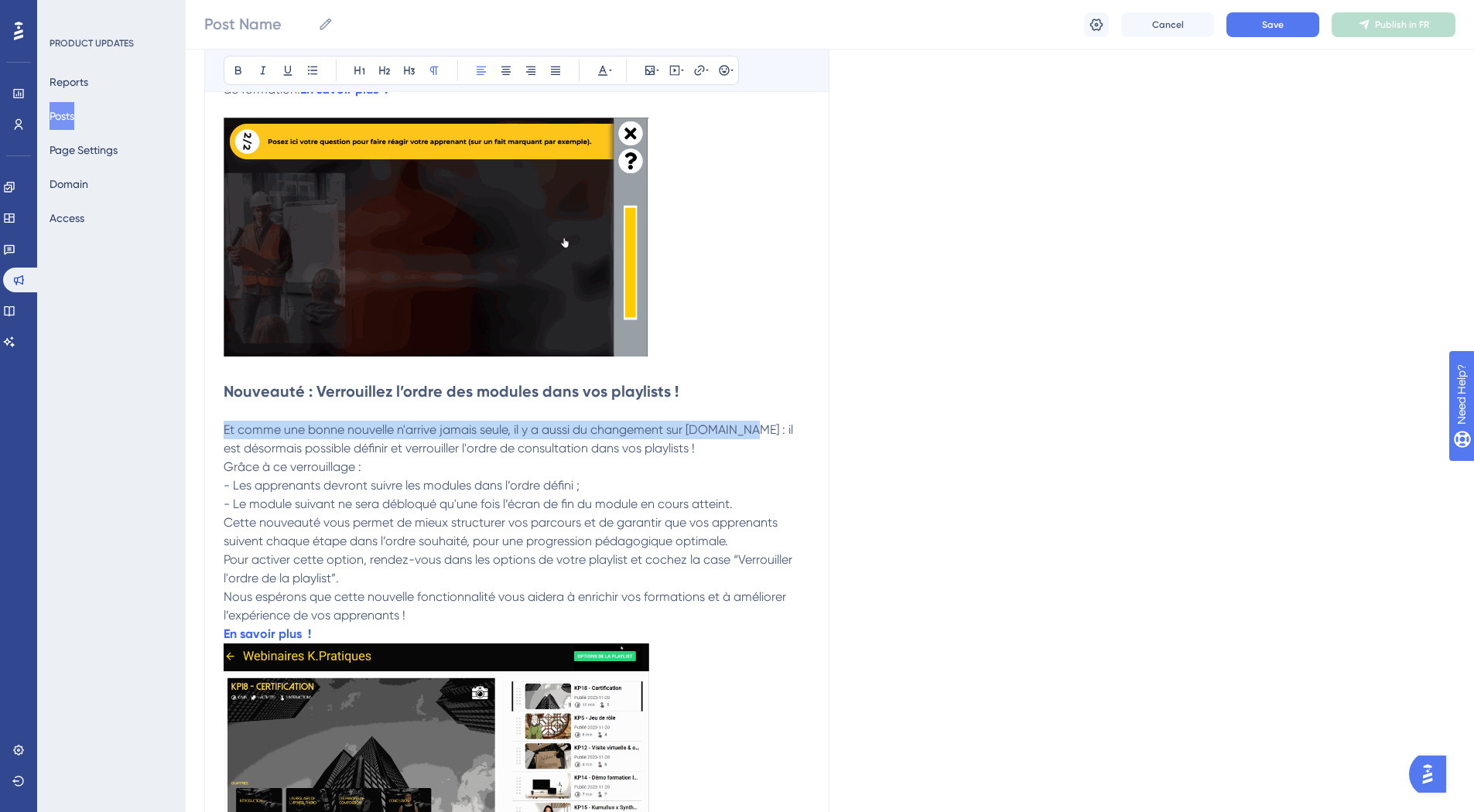
drag, startPoint x: 732, startPoint y: 428, endPoint x: 224, endPoint y: 425, distance: 508.0
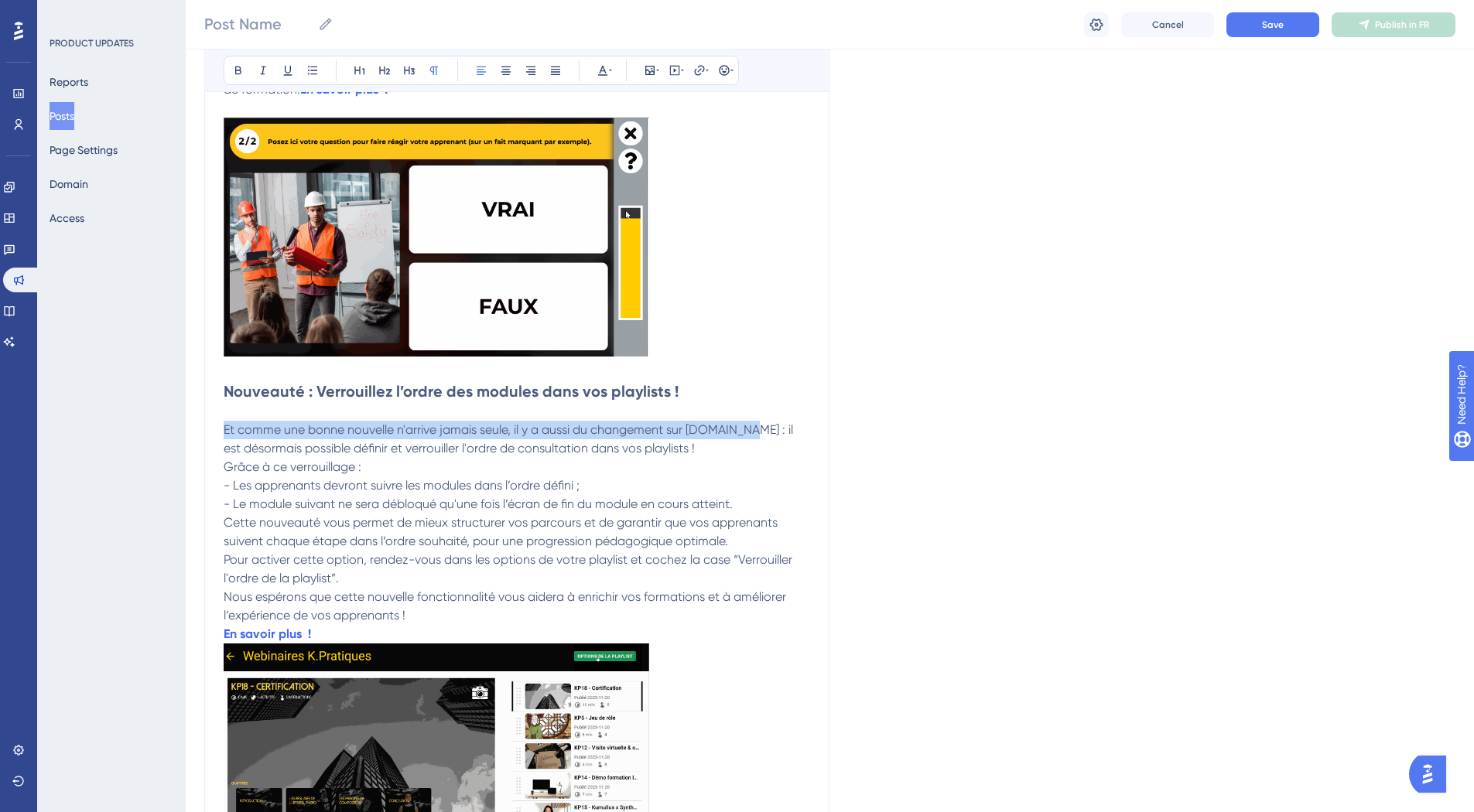
click at [224, 425] on span "Et comme une bonne nouvelle n'arrive jamais seule, il y a aussi du changement s…" at bounding box center [510, 438] width 573 height 34
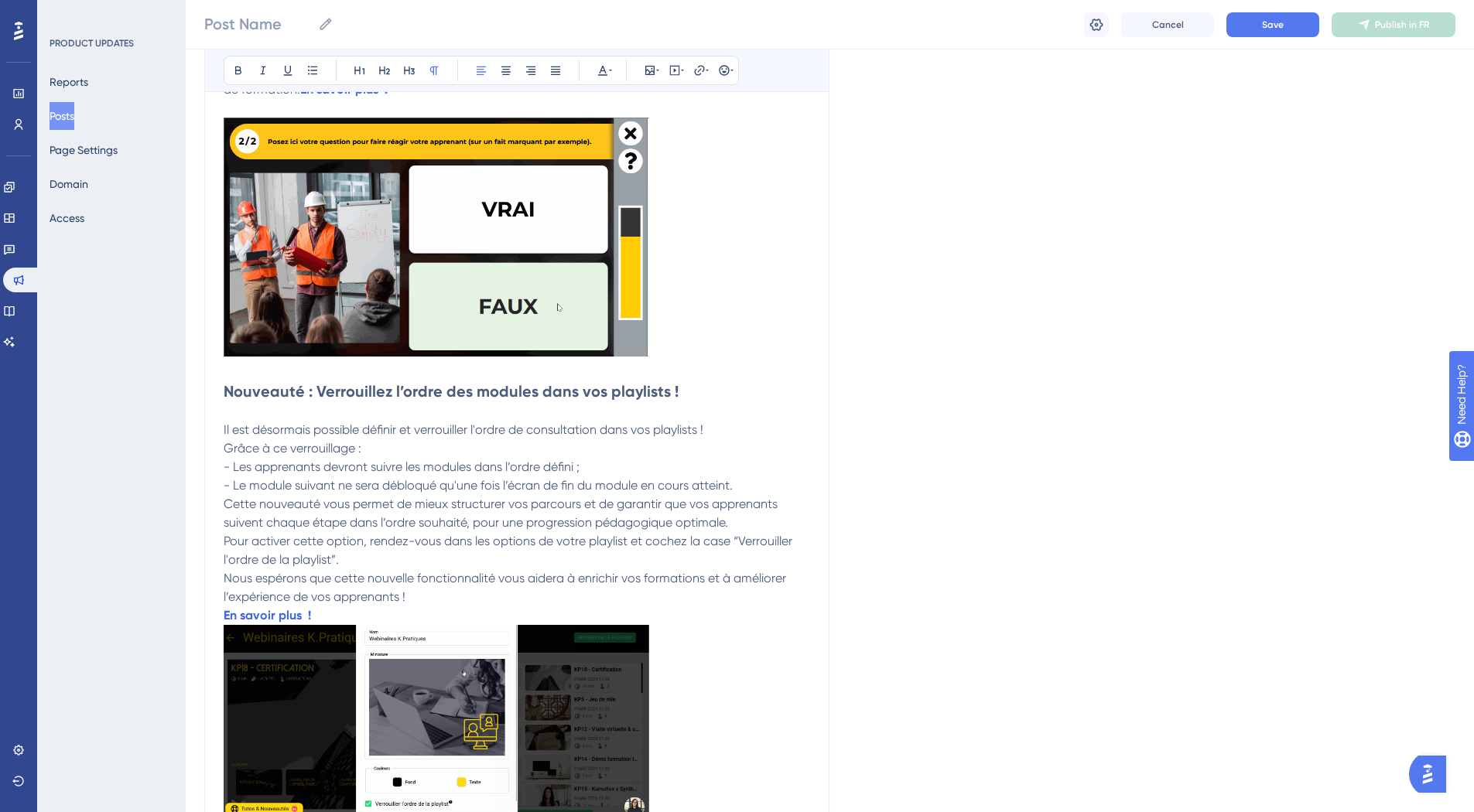
click at [224, 447] on span "Grâce à ce verrouillage :" at bounding box center [293, 448] width 138 height 15
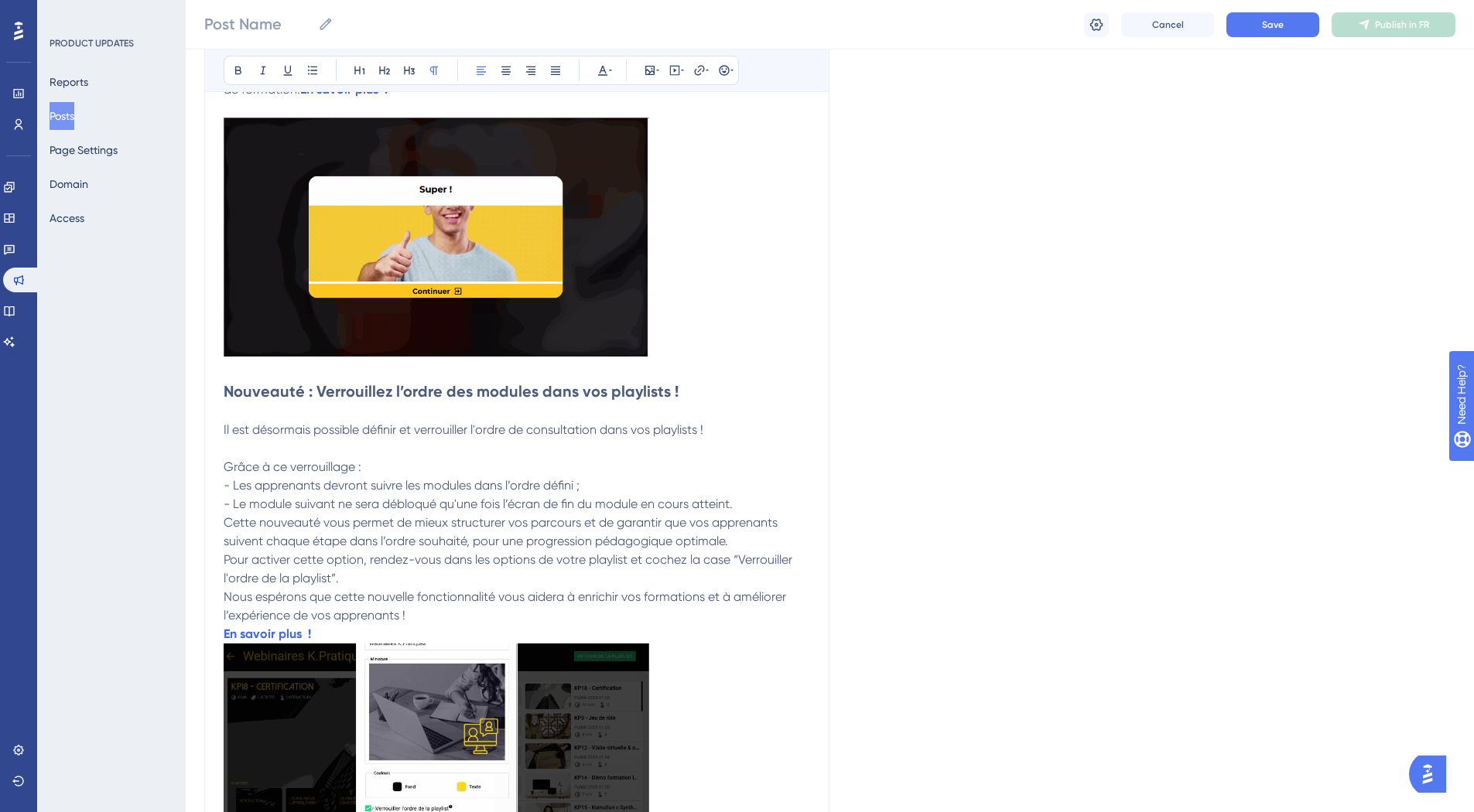
click at [224, 523] on span "Cette nouveauté vous permet de mieux structurer vos parcours et de garantir que…" at bounding box center [502, 531] width 557 height 34
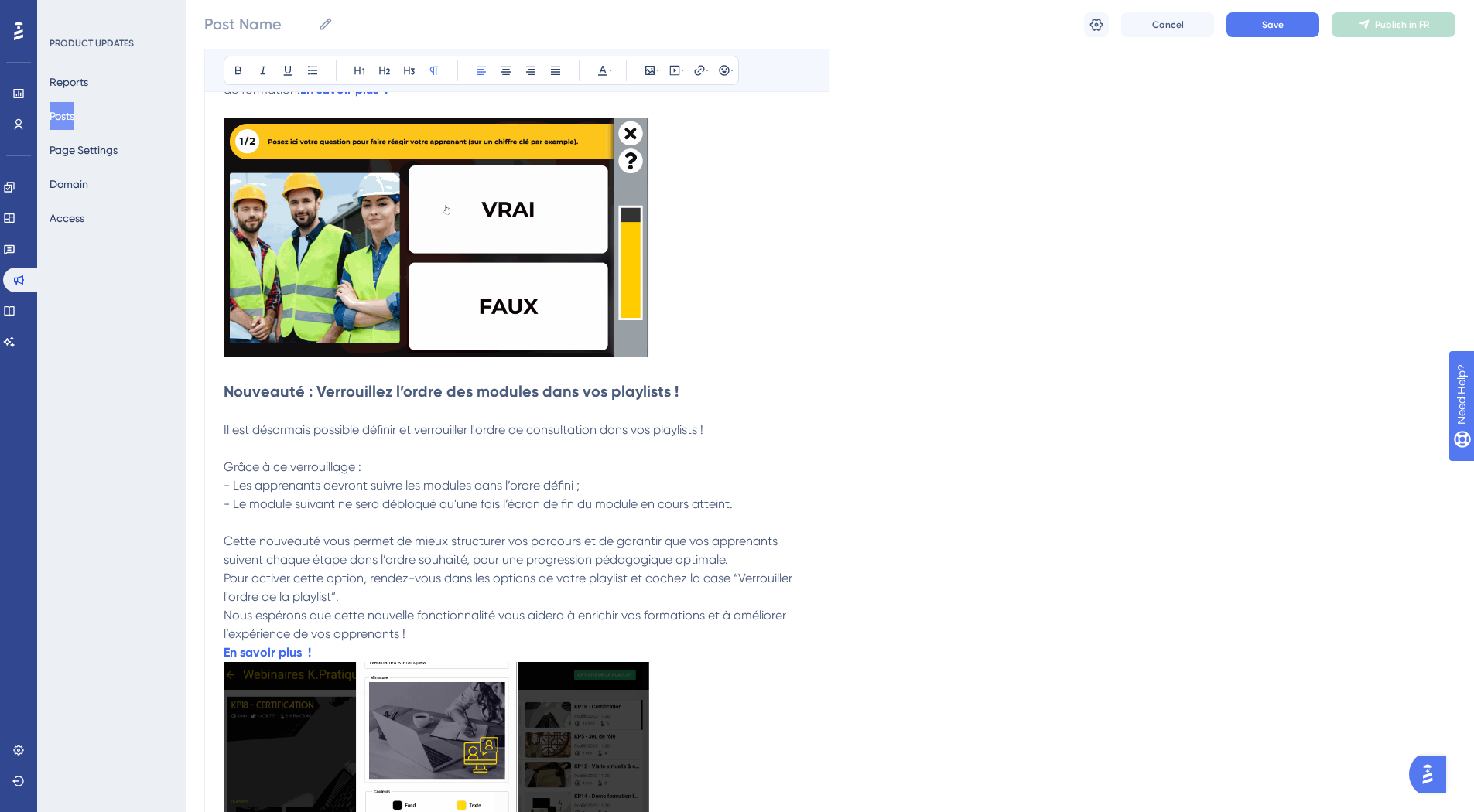
click at [224, 576] on span "Pour activer cette option, rendez-vous dans les options de votre playlist et co…" at bounding box center [510, 587] width 572 height 34
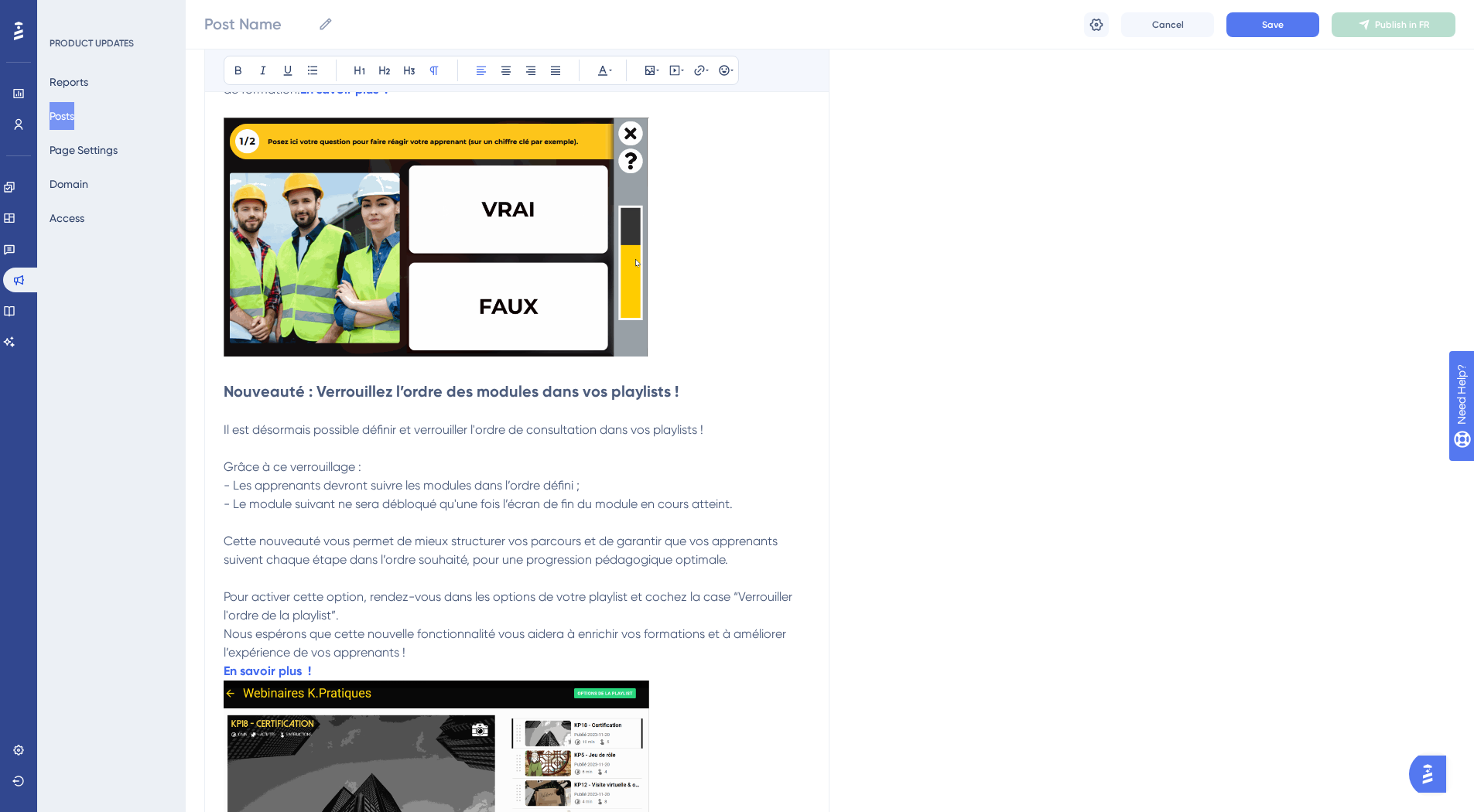
click at [225, 633] on span "Nous espérons que cette nouvelle fonctionnalité vous aidera à enrichir vos form…" at bounding box center [507, 642] width 565 height 34
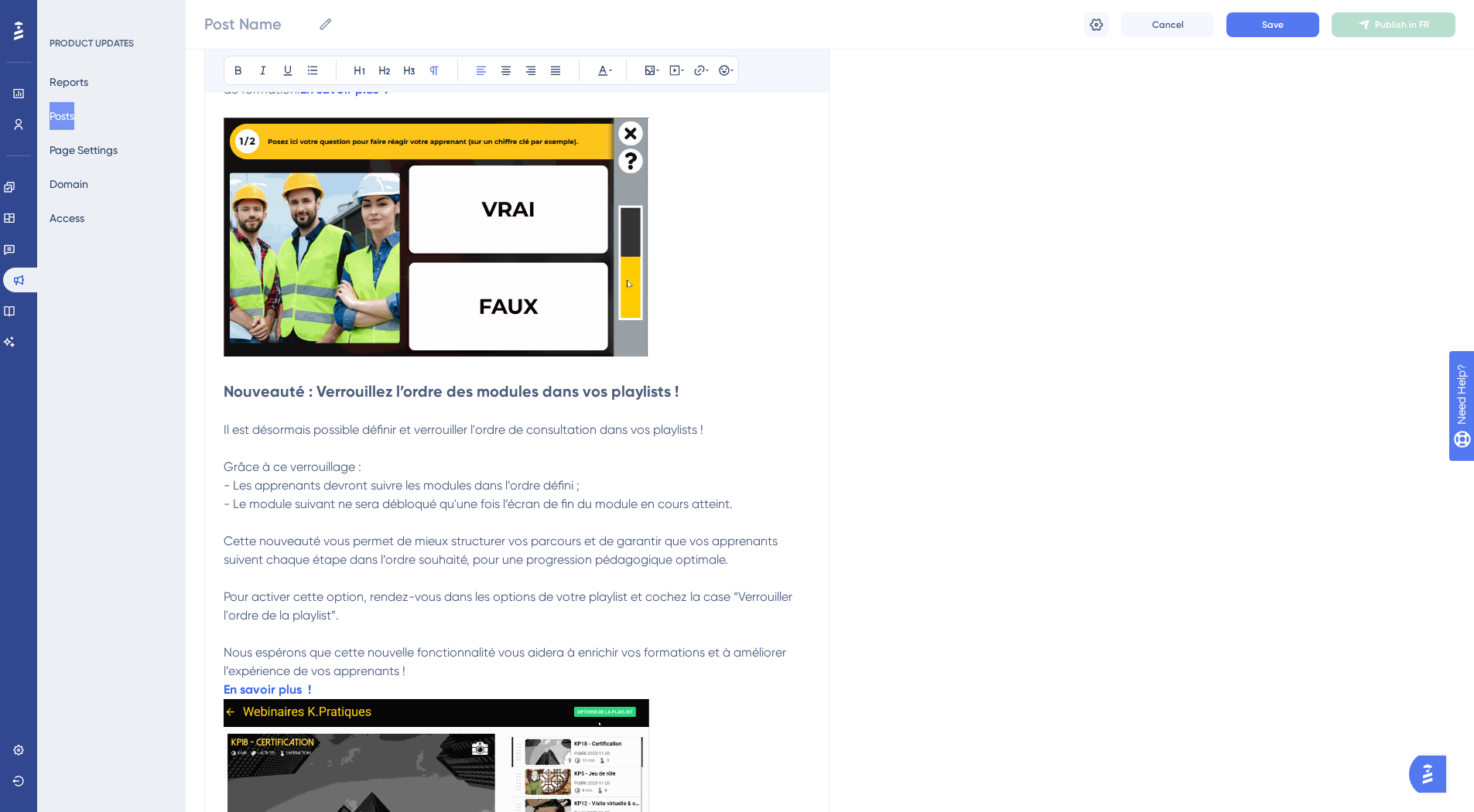
scroll to position [712, 0]
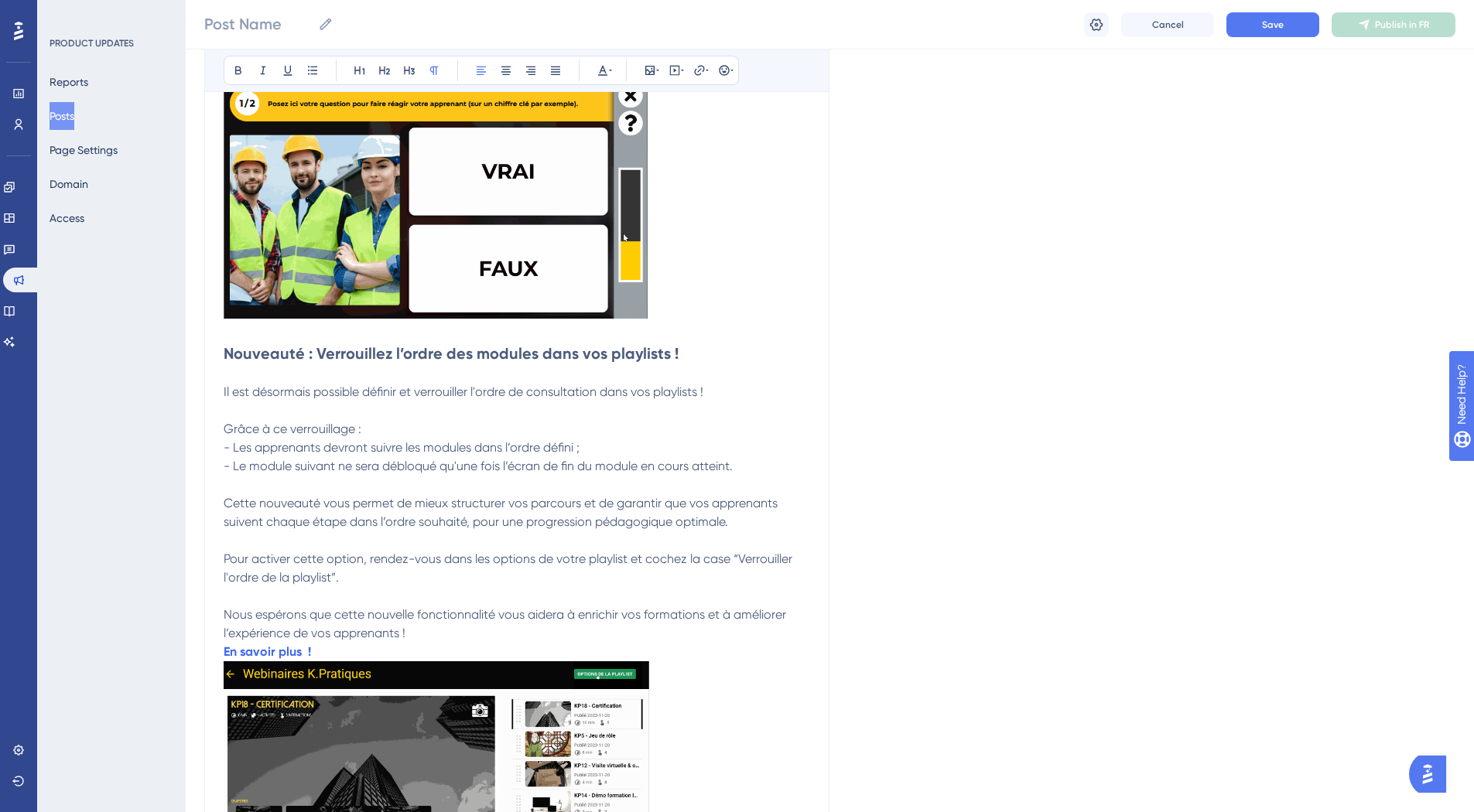
click at [461, 626] on p "Nous espérons que cette nouvelle fonctionnalité vous aidera à enrichir vos form…" at bounding box center [517, 623] width 587 height 37
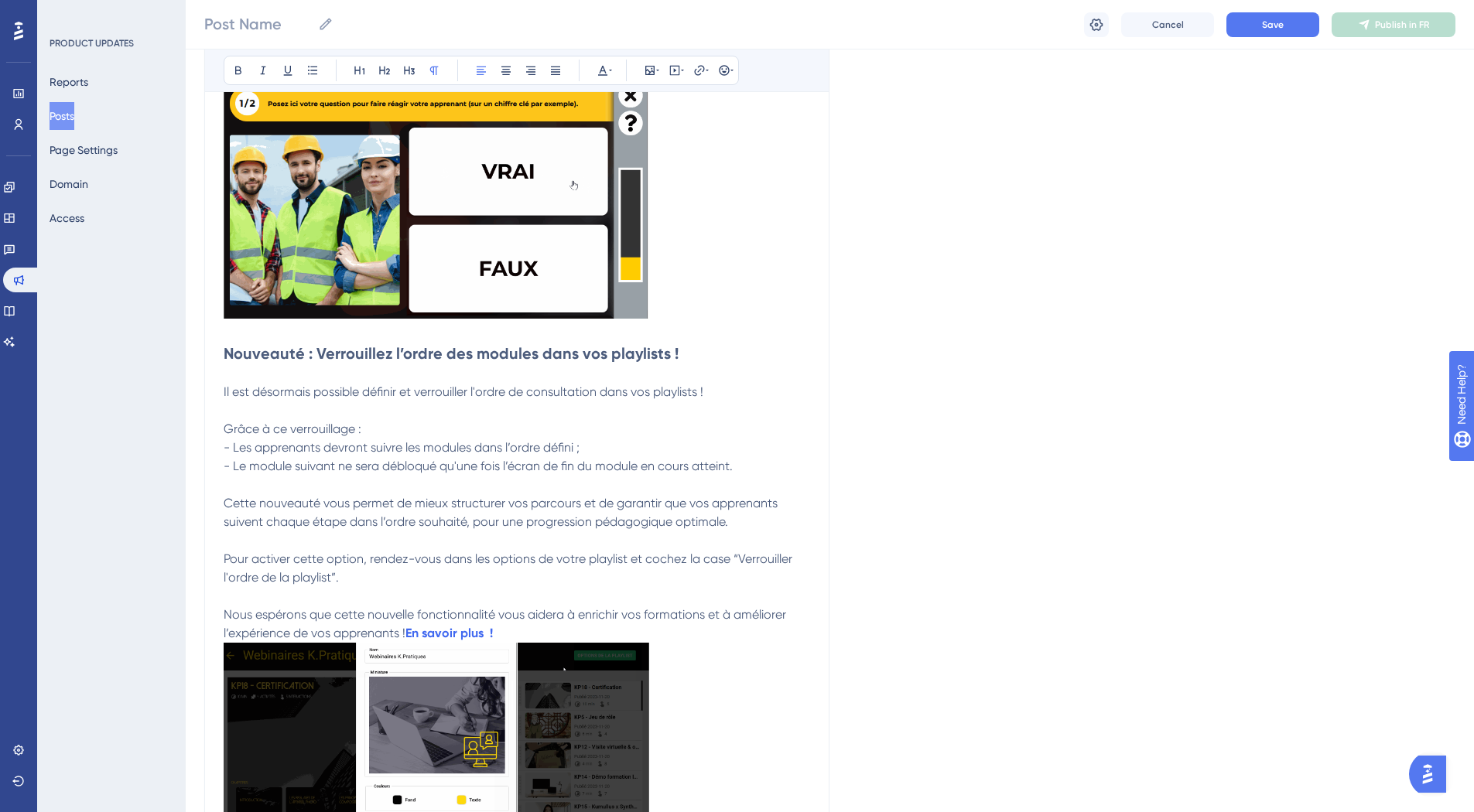
click at [557, 633] on p "Nous espérons que cette nouvelle fonctionnalité vous aidera à enrichir vos form…" at bounding box center [517, 623] width 587 height 37
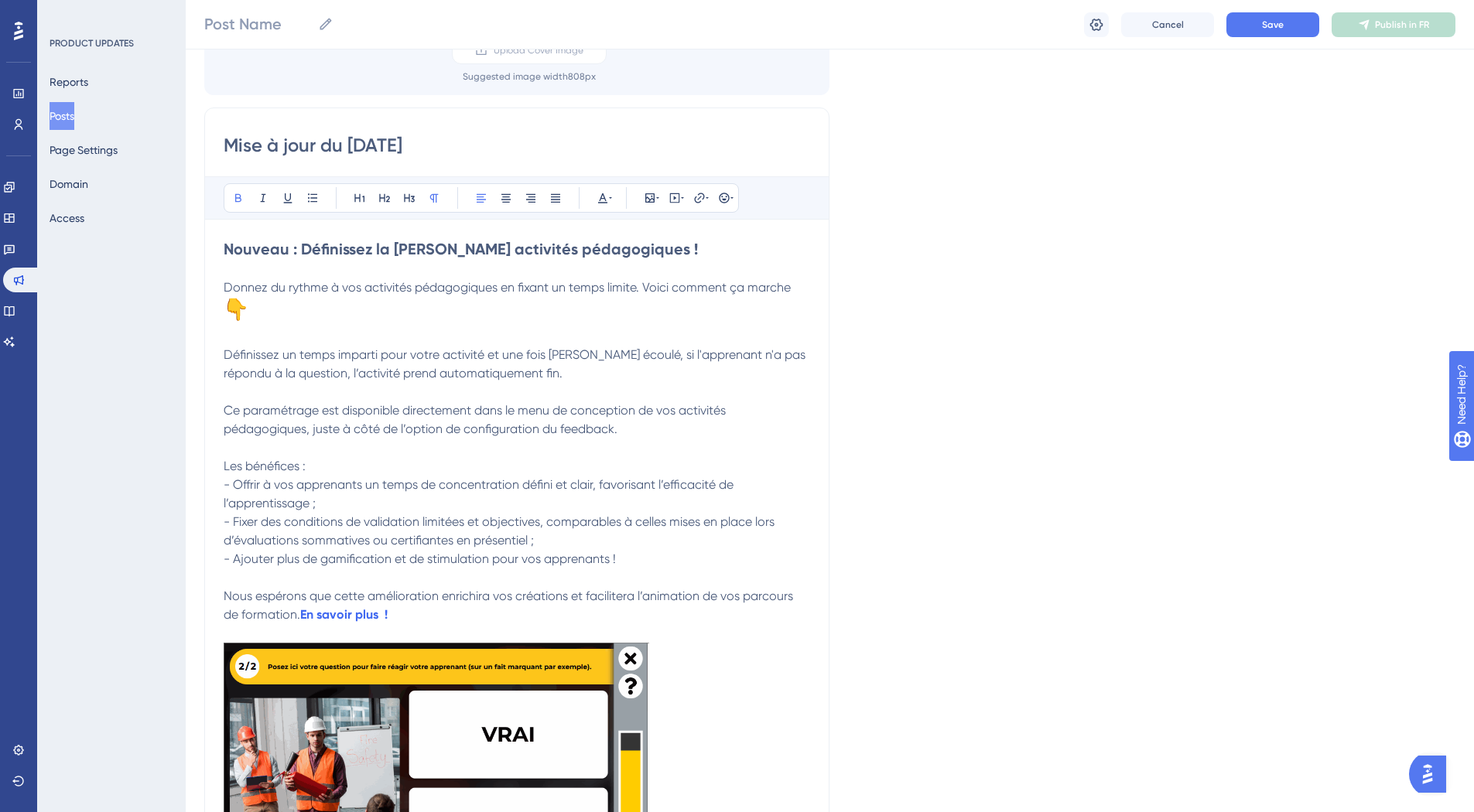
scroll to position [0, 0]
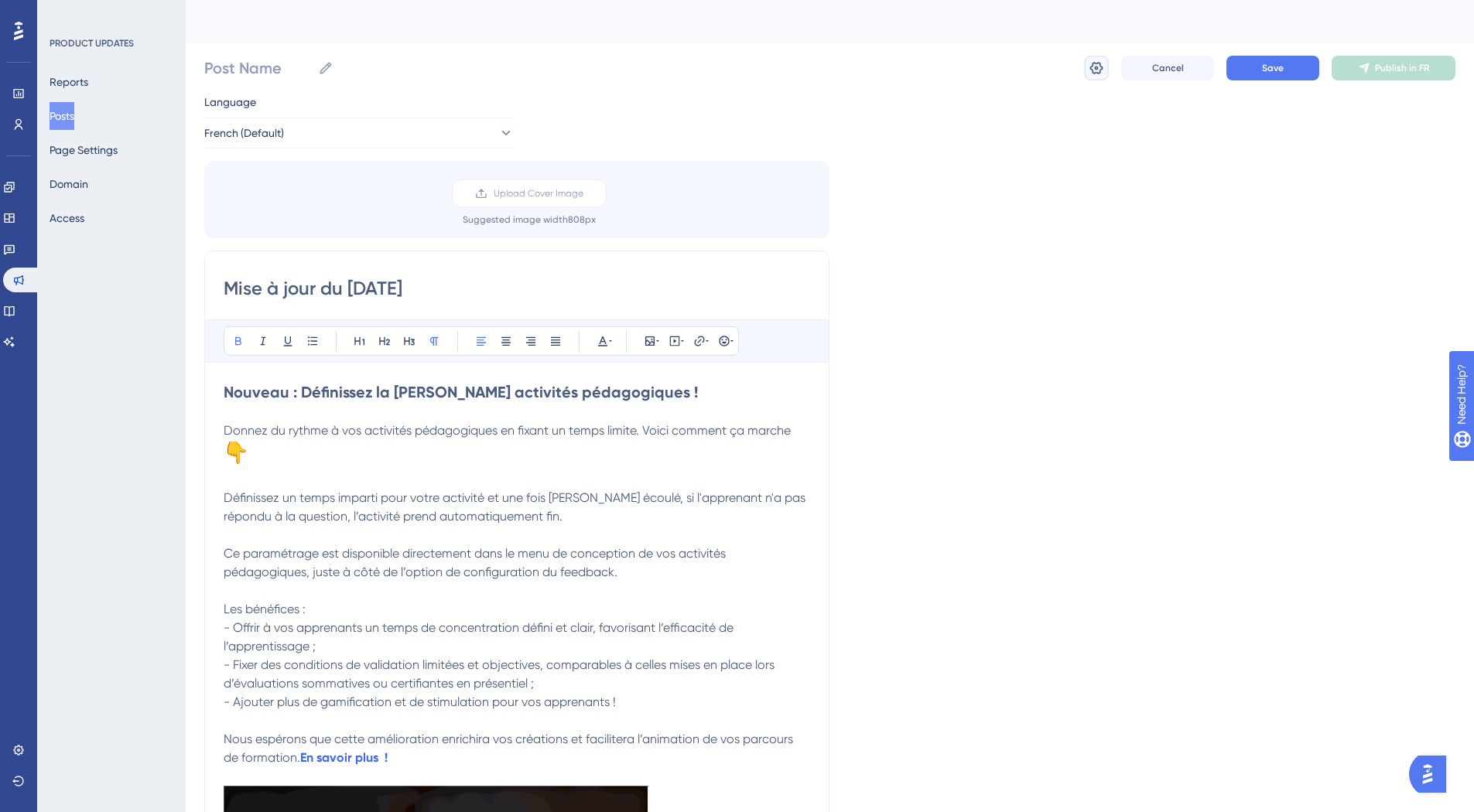
click at [1091, 63] on icon at bounding box center [1096, 68] width 16 height 15
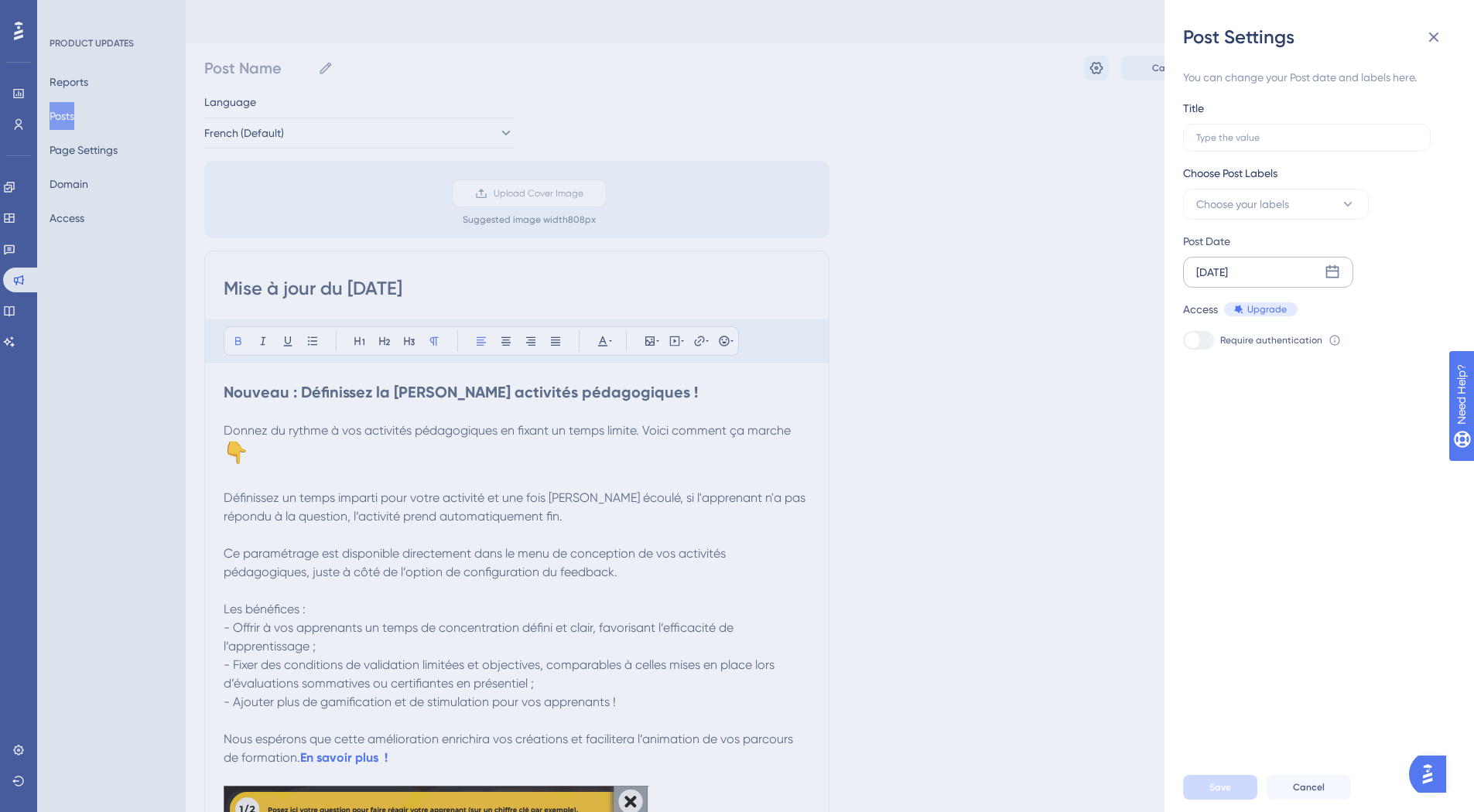
click at [1217, 270] on div "Sep 18 2025" at bounding box center [1211, 272] width 32 height 19
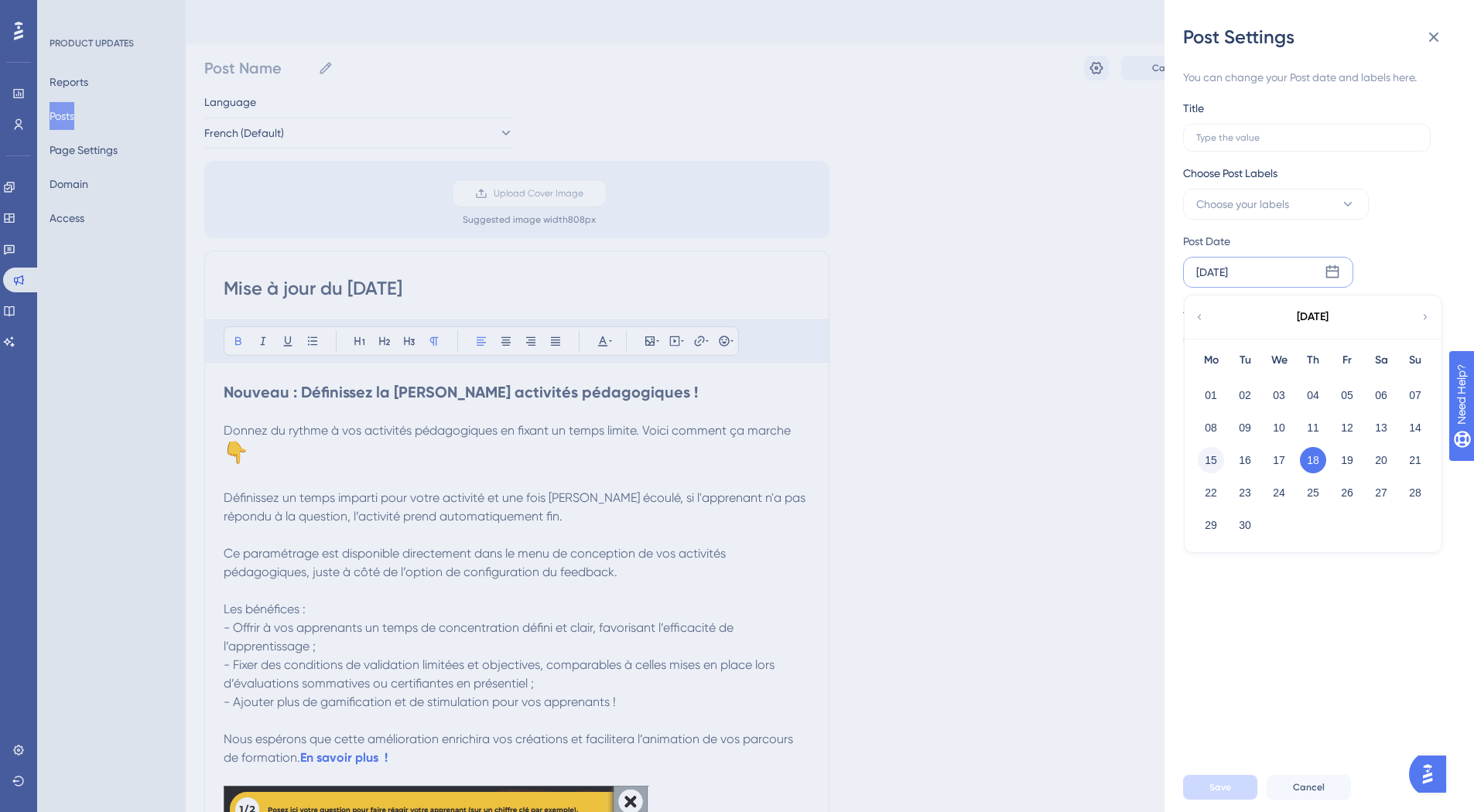
click at [1211, 458] on button "15" at bounding box center [1210, 460] width 27 height 27
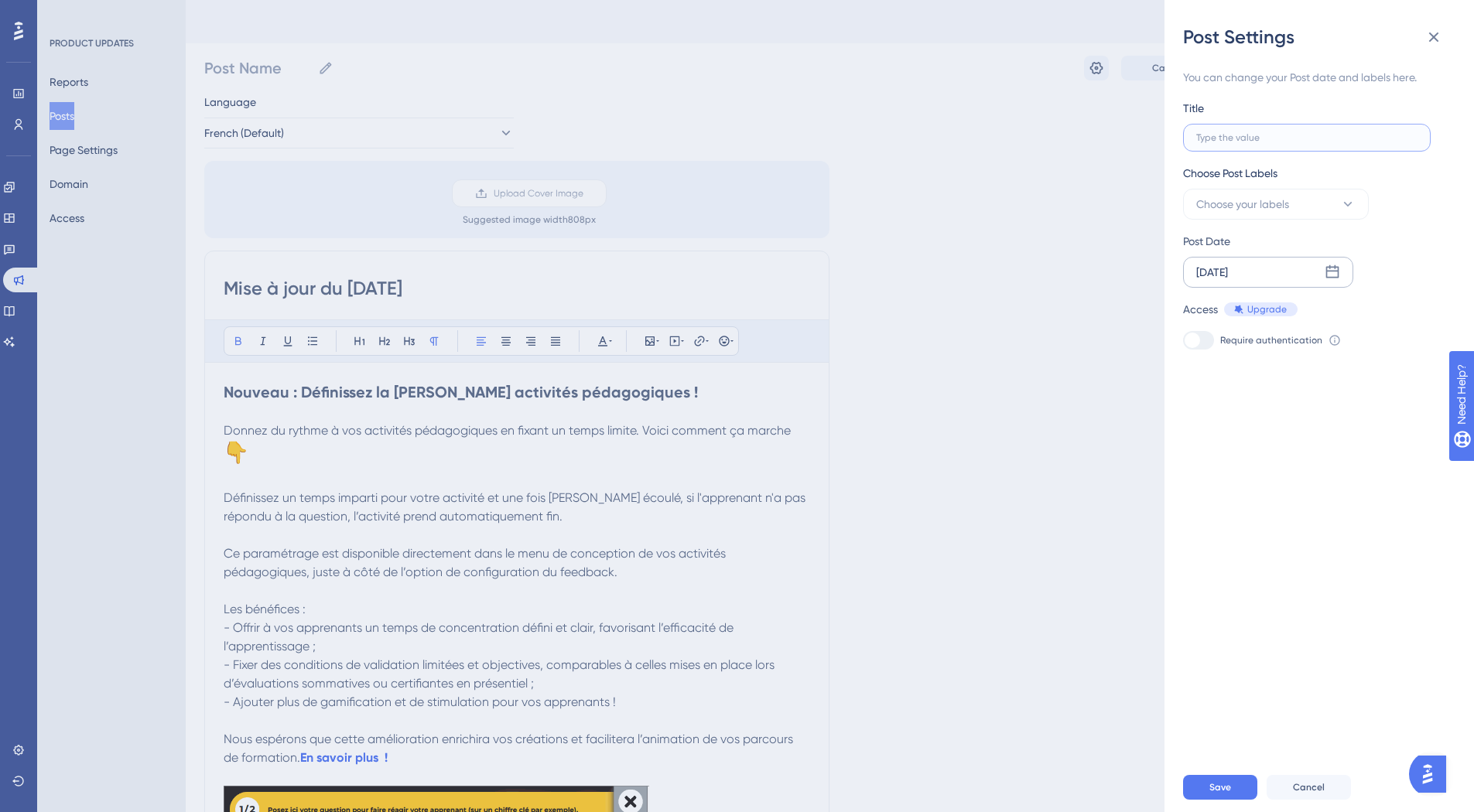
click at [1274, 136] on input "text" at bounding box center [1306, 138] width 221 height 11
click at [1303, 146] on label at bounding box center [1306, 138] width 247 height 28
click at [1303, 143] on input "text" at bounding box center [1306, 138] width 221 height 11
type input "M"
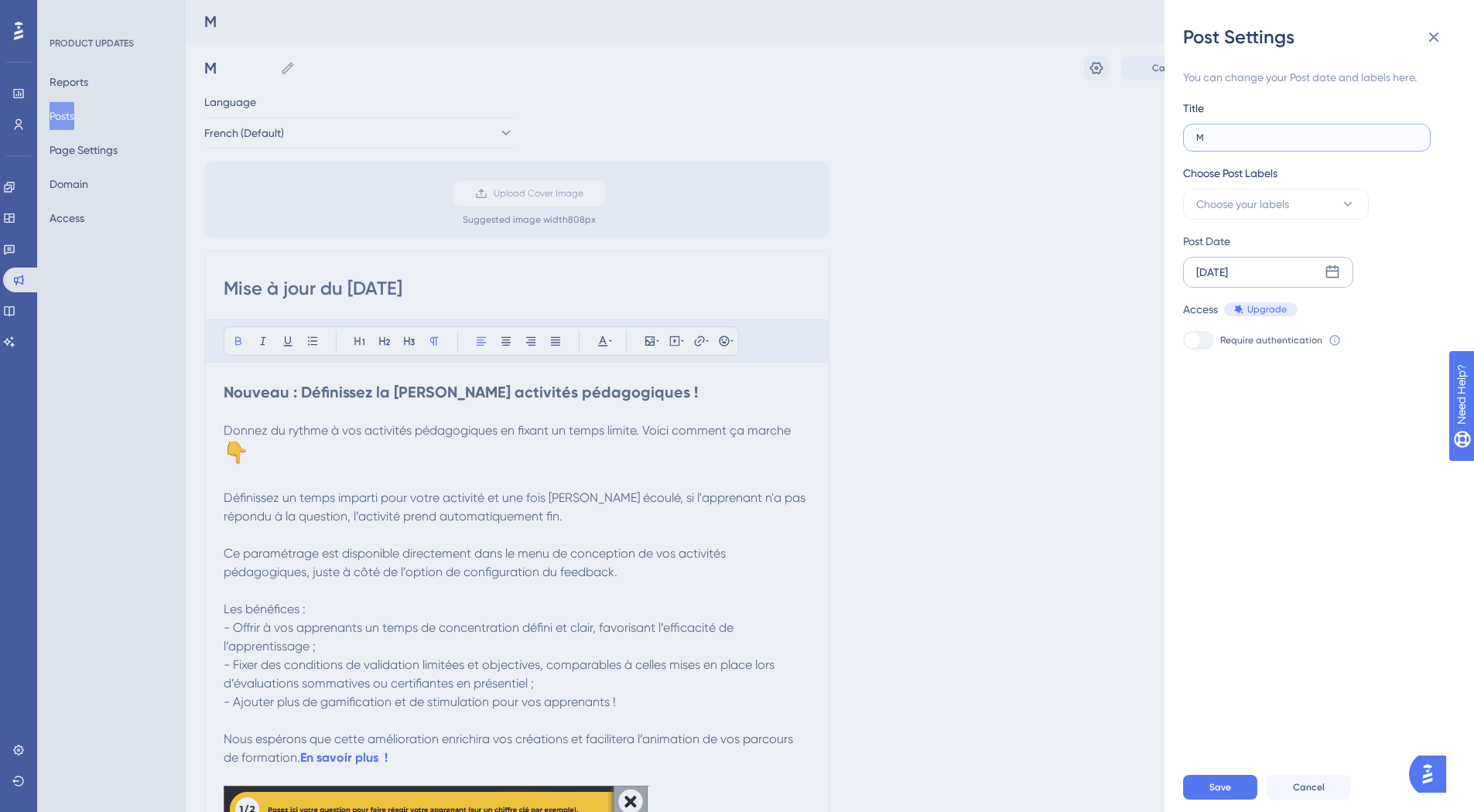
type input "Mi"
type input "Mis"
type input "Mise"
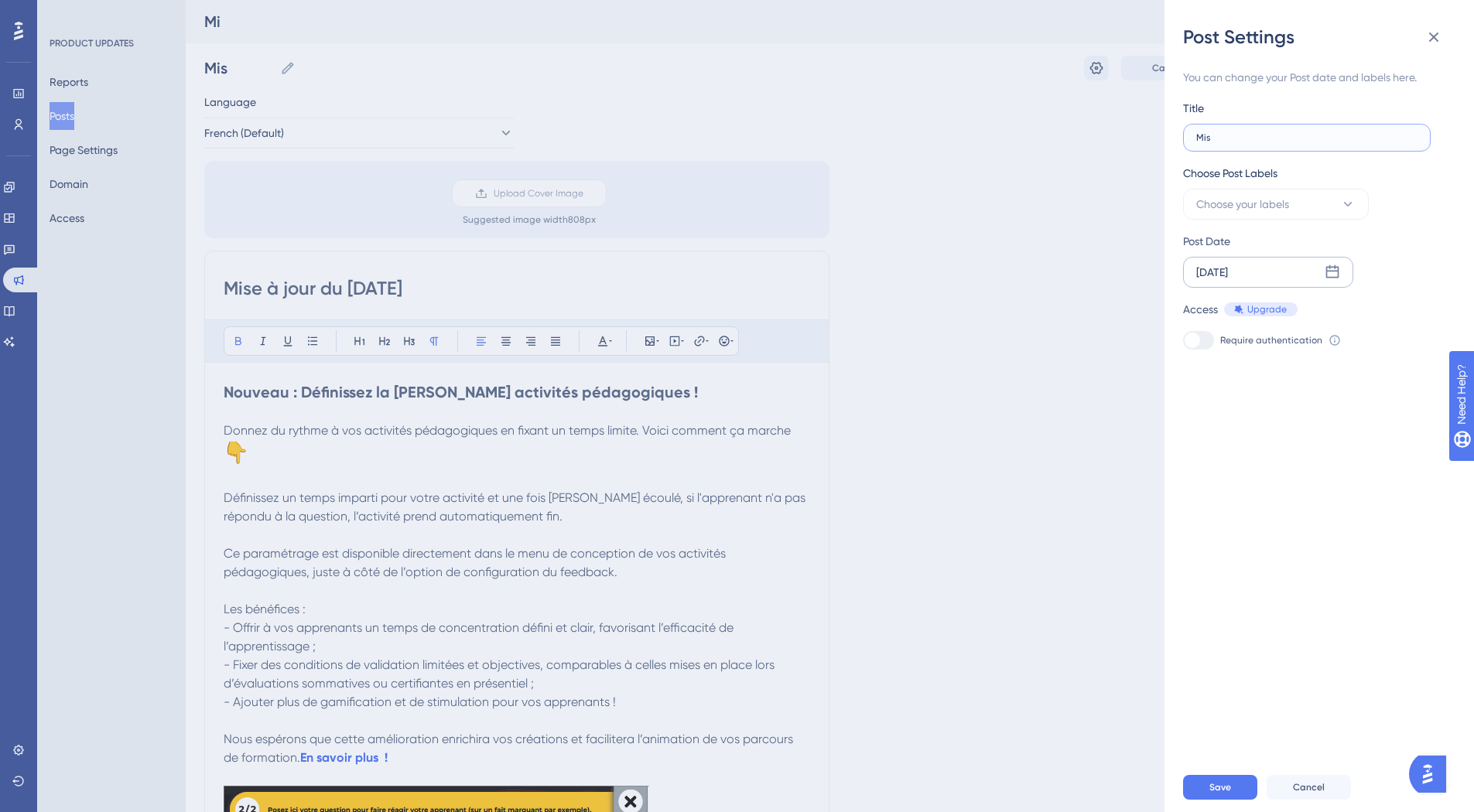
type input "Mise"
type input "Mise à"
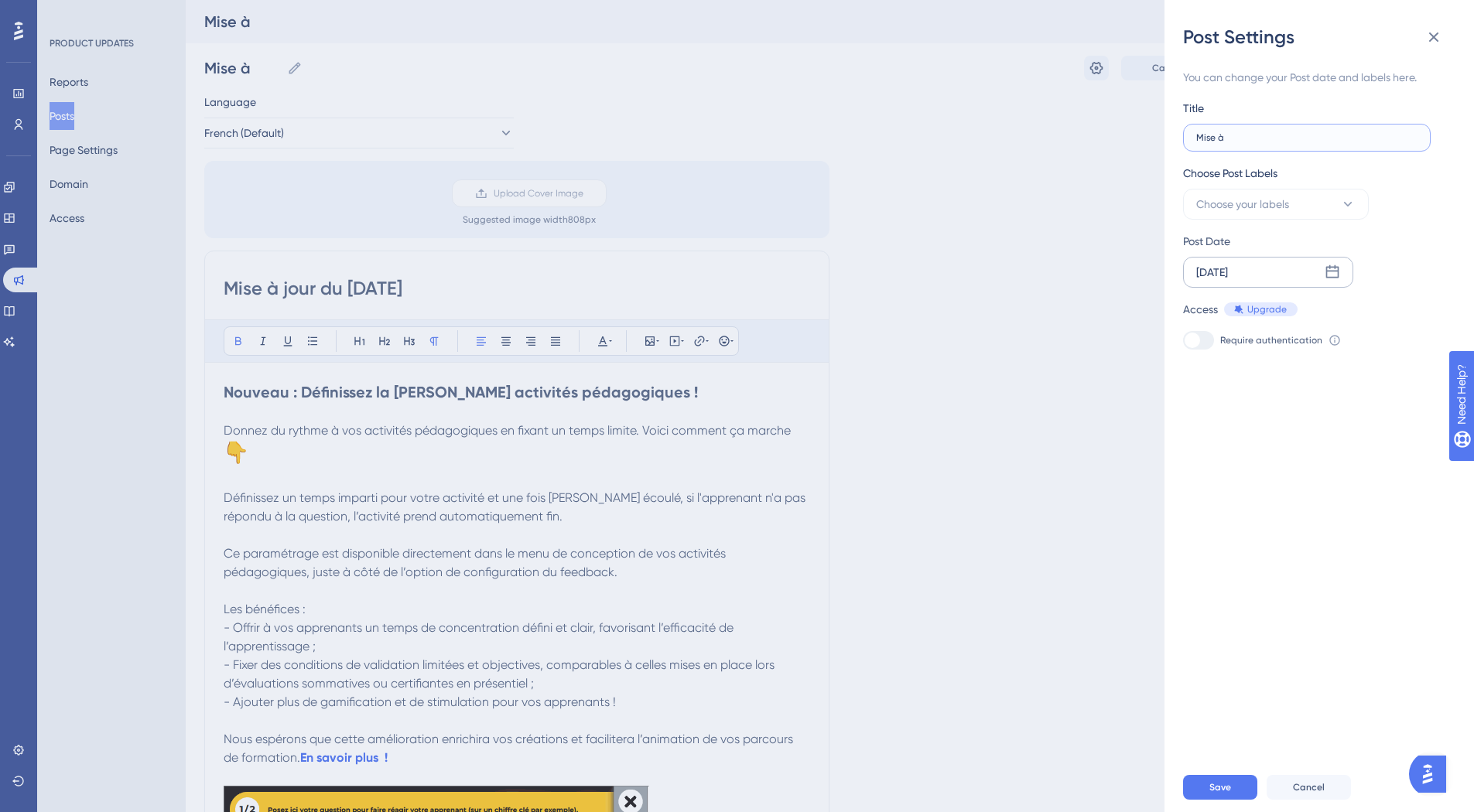
type input "Mise à"
type input "Mise à j"
type input "Mise à jo"
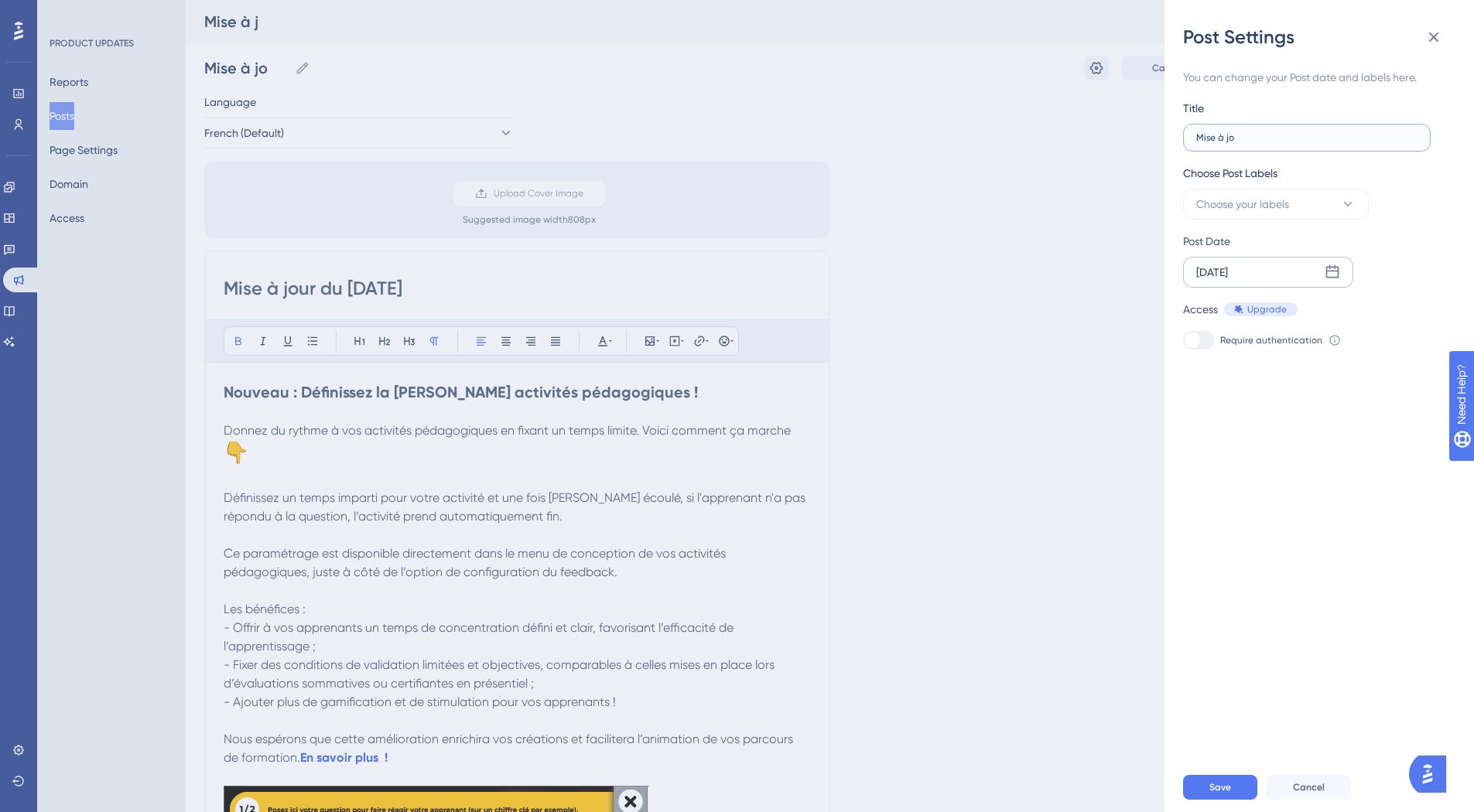
type input "Mise à jou"
type input "Mise à jour"
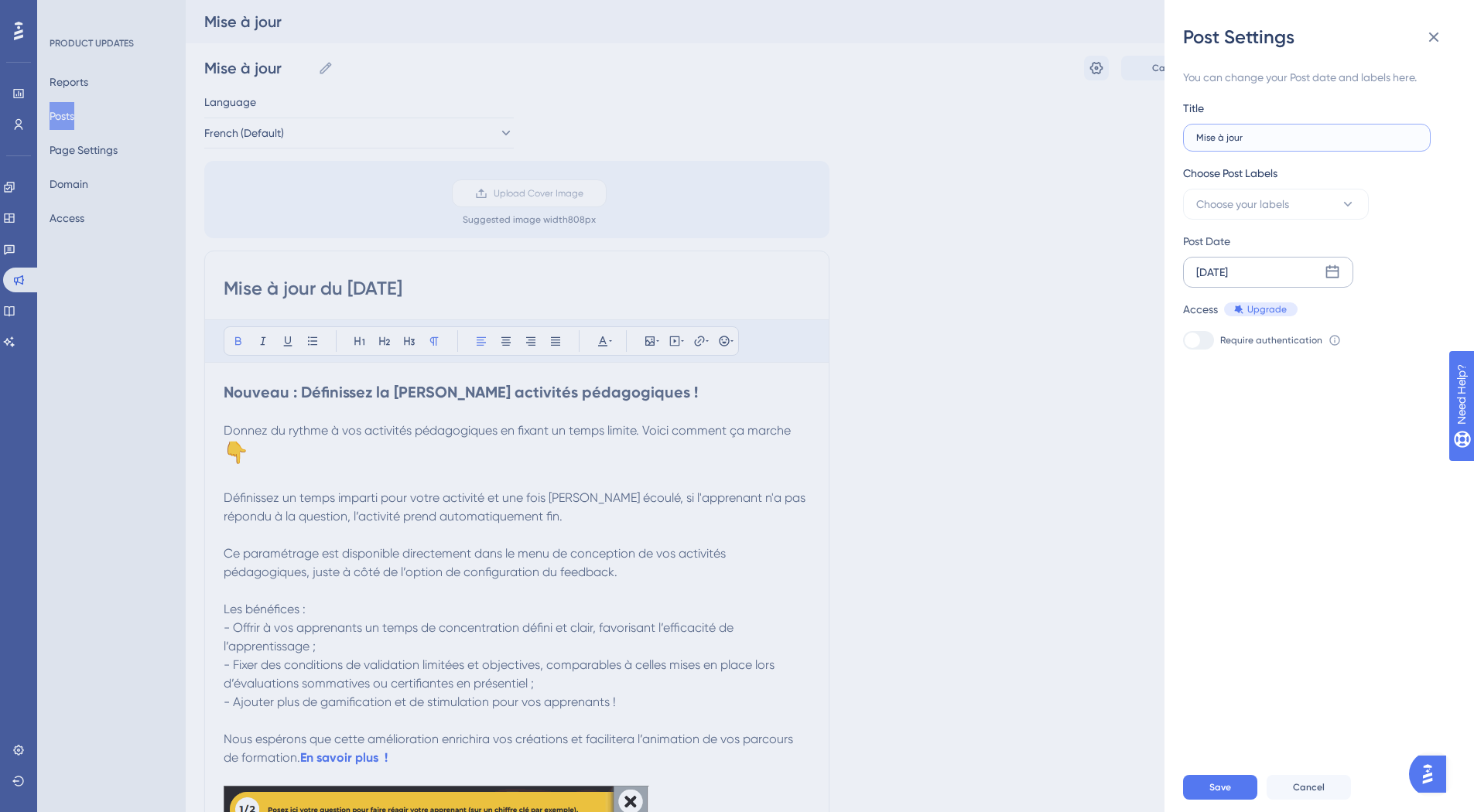
type input "Mise à jour d"
type input "Mise à jour du"
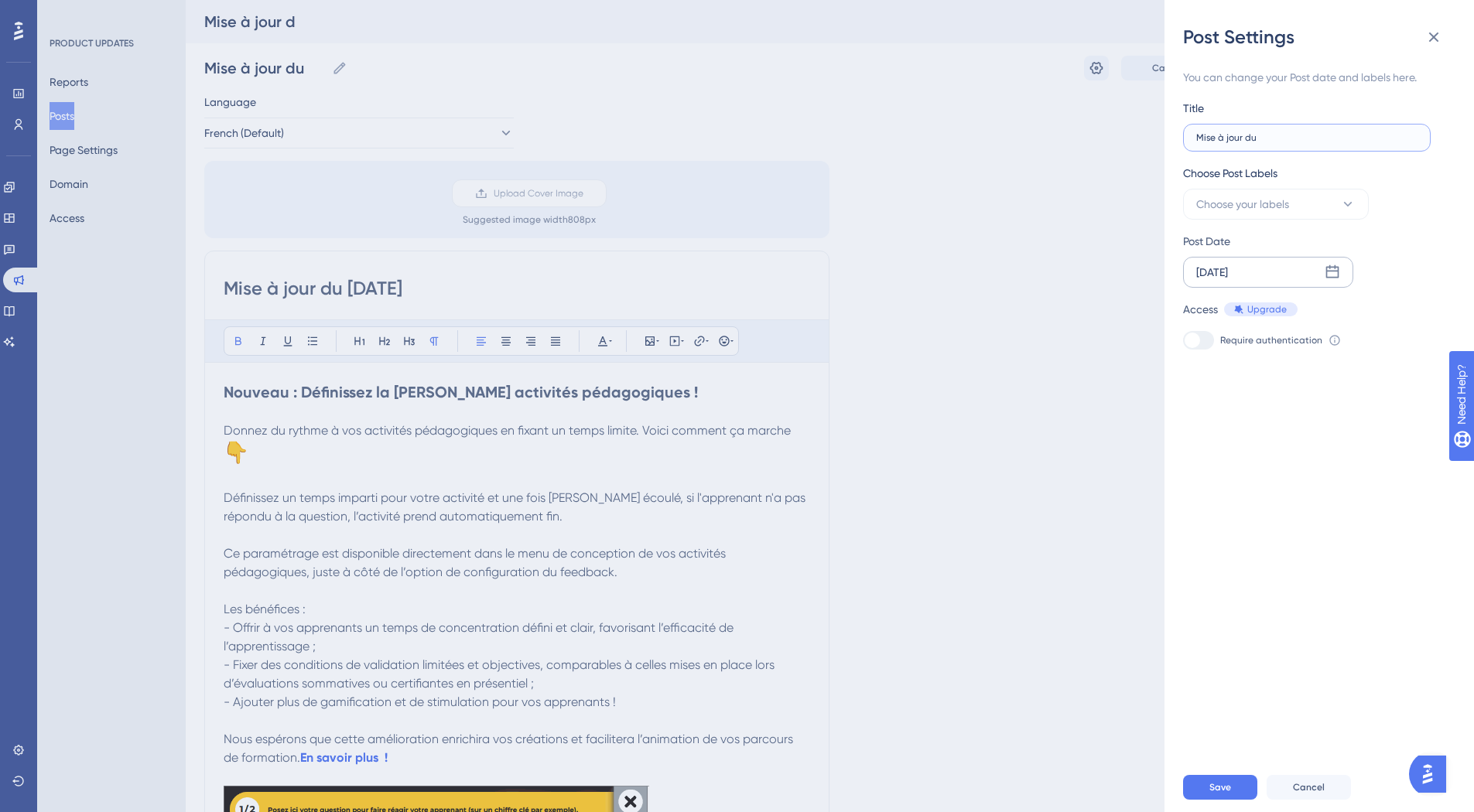
type input "Mise à jour du"
type input "Mise à jour du 1"
type input "Mise à jour du 15"
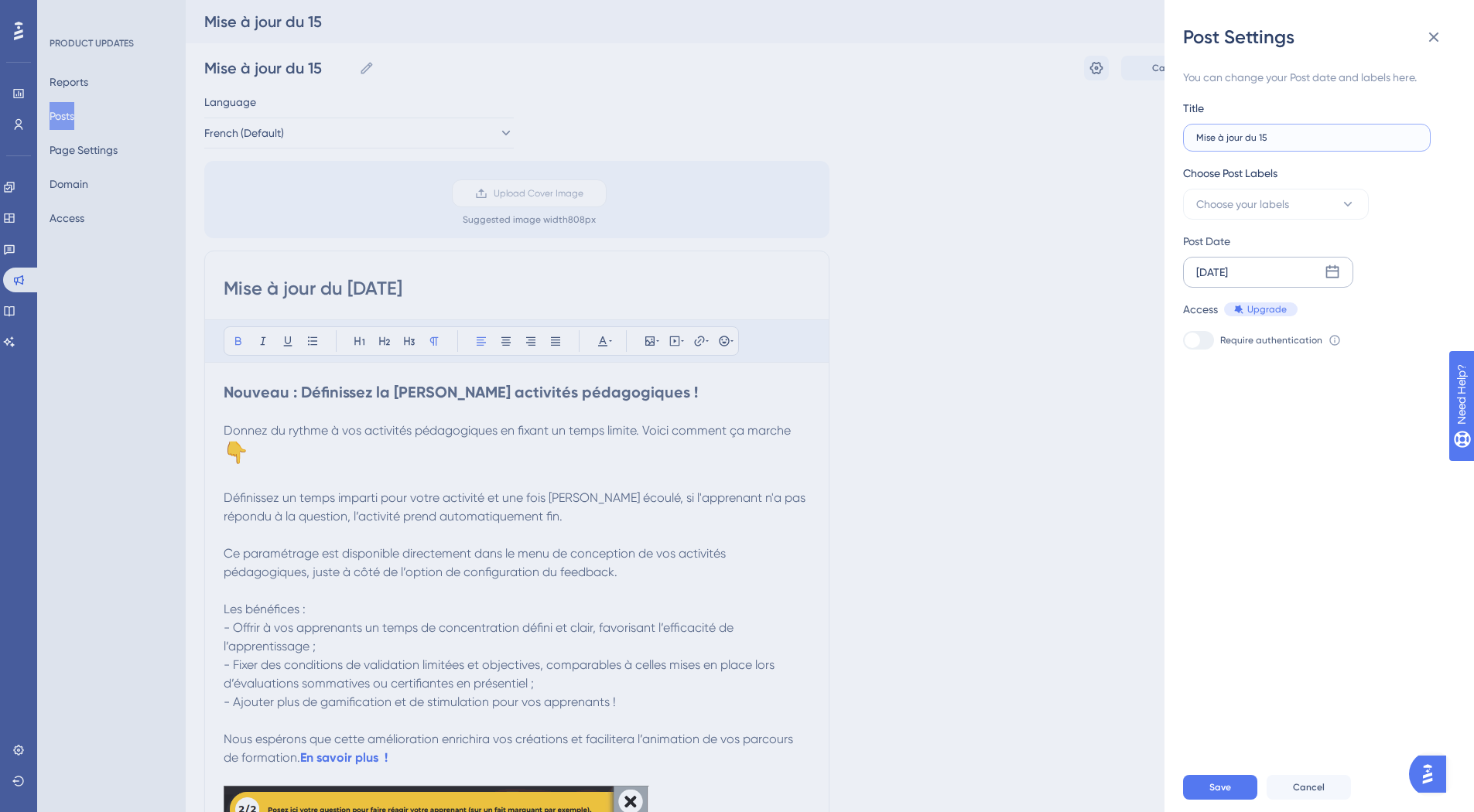
type input "Mise à jour du 15/"
type input "Mise à jour du 15/0"
type input "Mise à jour du 15/09"
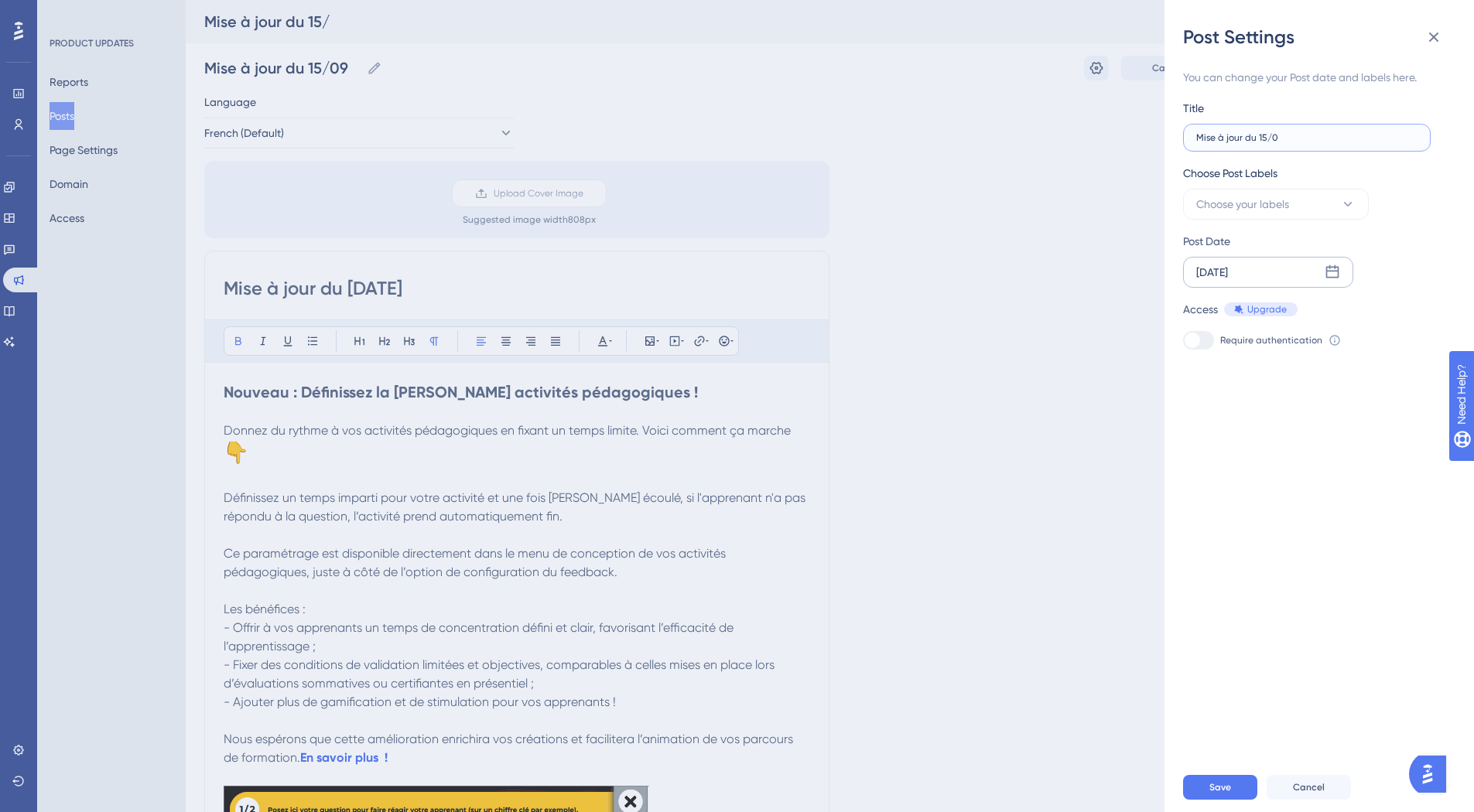
type input "Mise à jour du 15/09"
type input "Mise à jour du 15/09/"
type input "Mise à jour du 15/09/2"
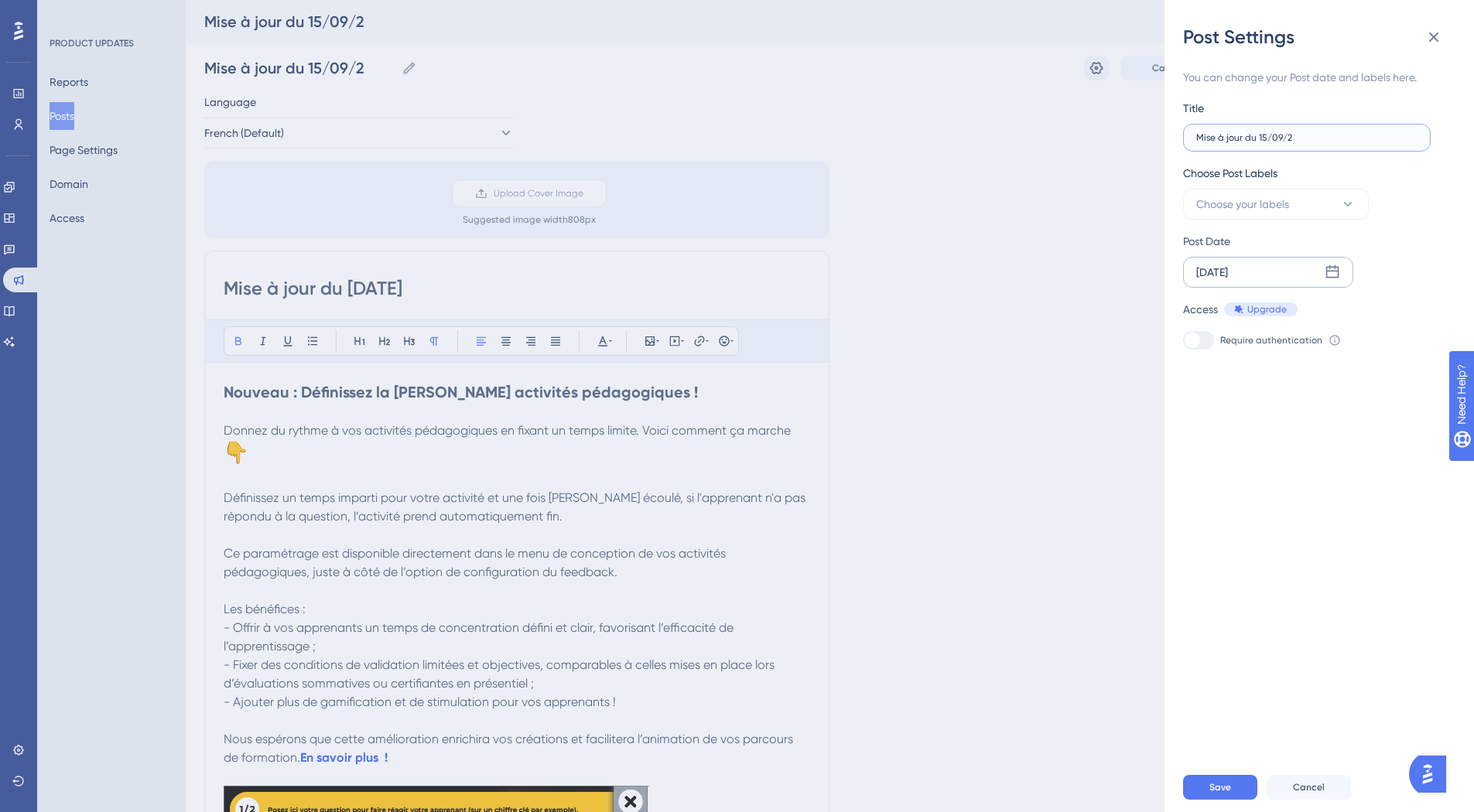
type input "Mise à jour du 15/09/25"
click at [1316, 493] on div "You can change your Post date and labels here. Title Mise à jour du 15/09/25 Ch…" at bounding box center [1325, 406] width 284 height 713
click at [1293, 204] on button "Choose your labels" at bounding box center [1276, 204] width 186 height 31
click at [1208, 356] on div at bounding box center [1201, 360] width 16 height 15
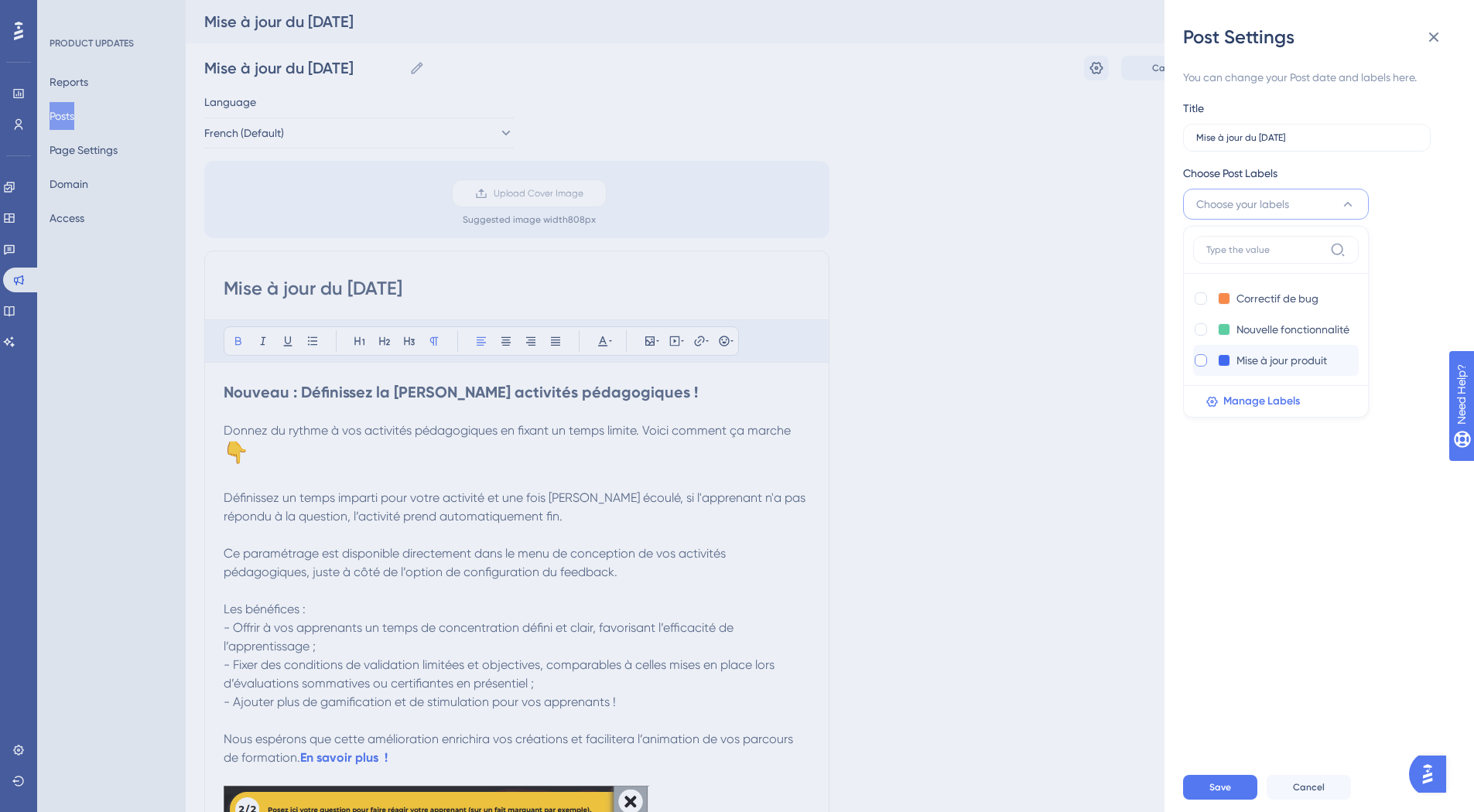
checkbox input "true"
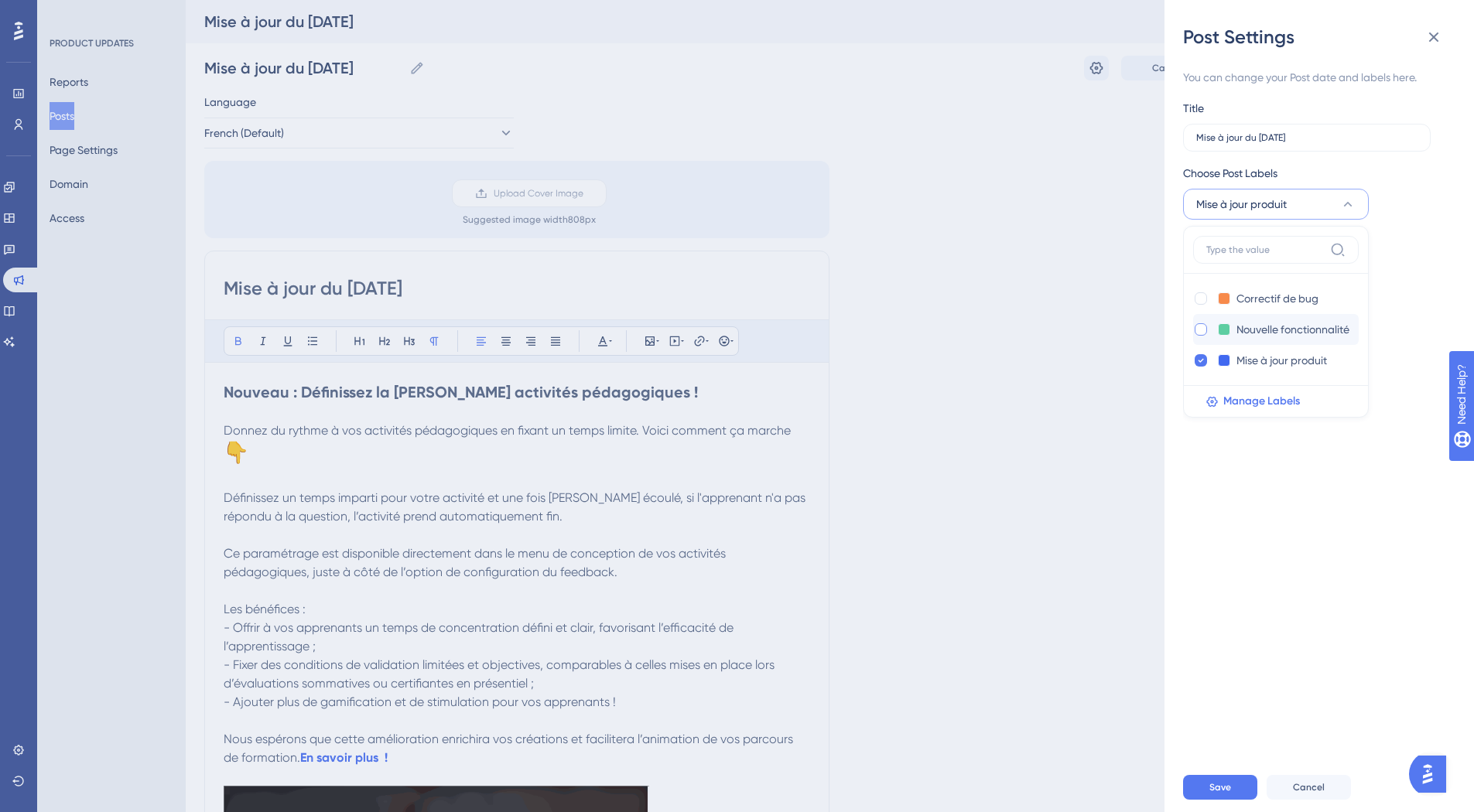
click at [1206, 329] on div at bounding box center [1201, 329] width 12 height 12
checkbox input "true"
click at [1259, 499] on div "You can change your Post date and labels here. Title Mise à jour du 15/09/25 Ch…" at bounding box center [1325, 406] width 284 height 713
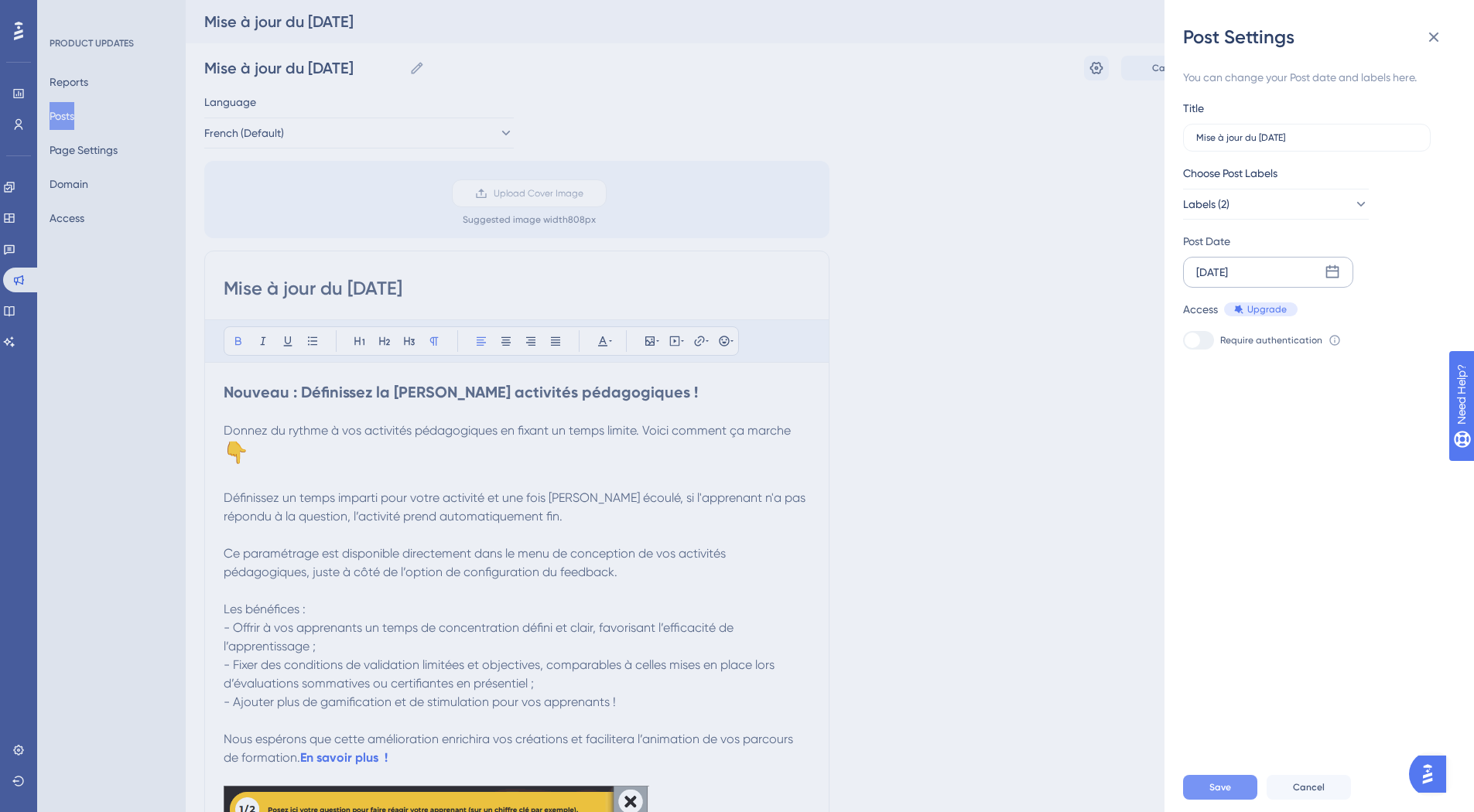
click at [1210, 793] on span "Save" at bounding box center [1220, 787] width 22 height 12
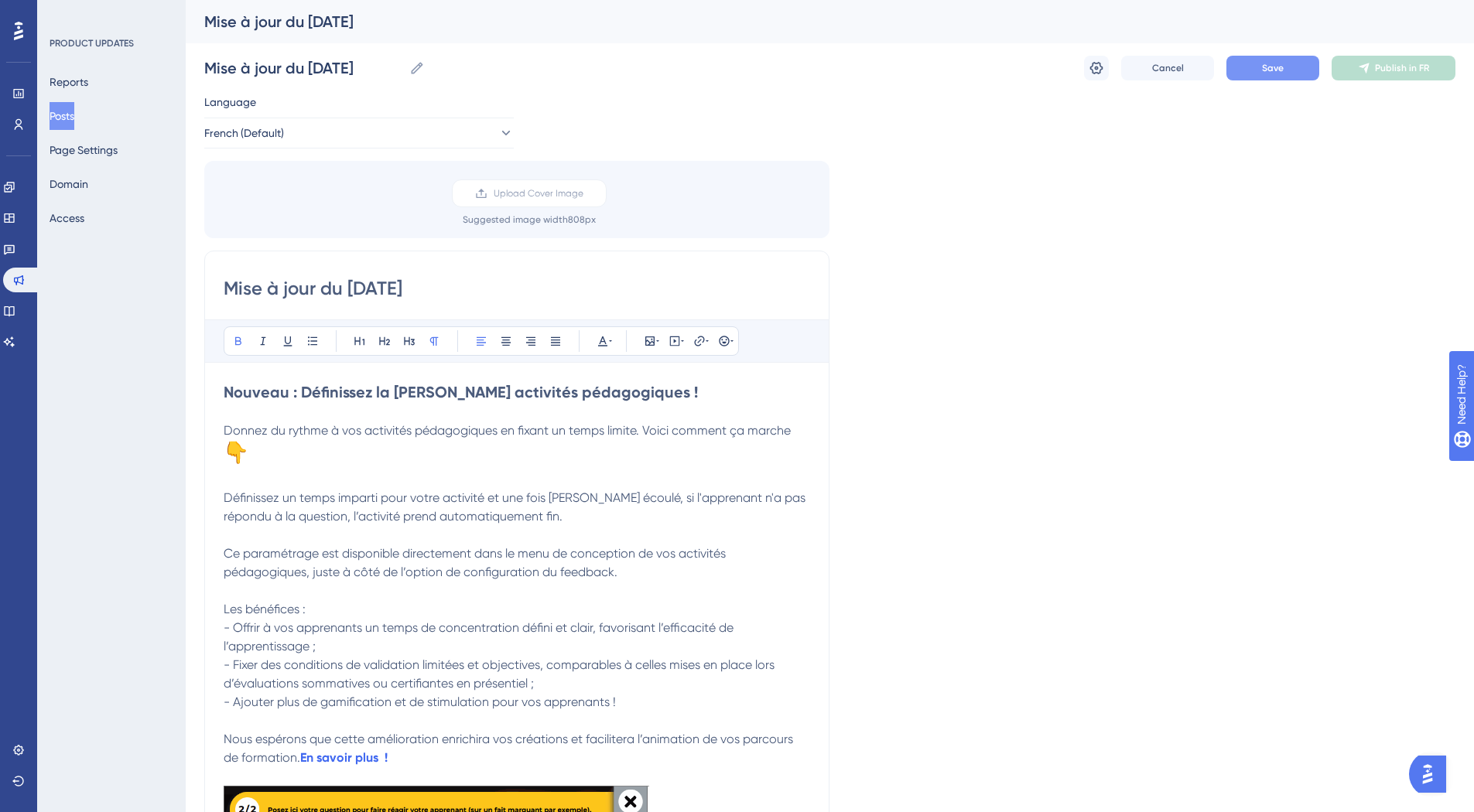
click at [1251, 68] on button "Save" at bounding box center [1272, 68] width 93 height 25
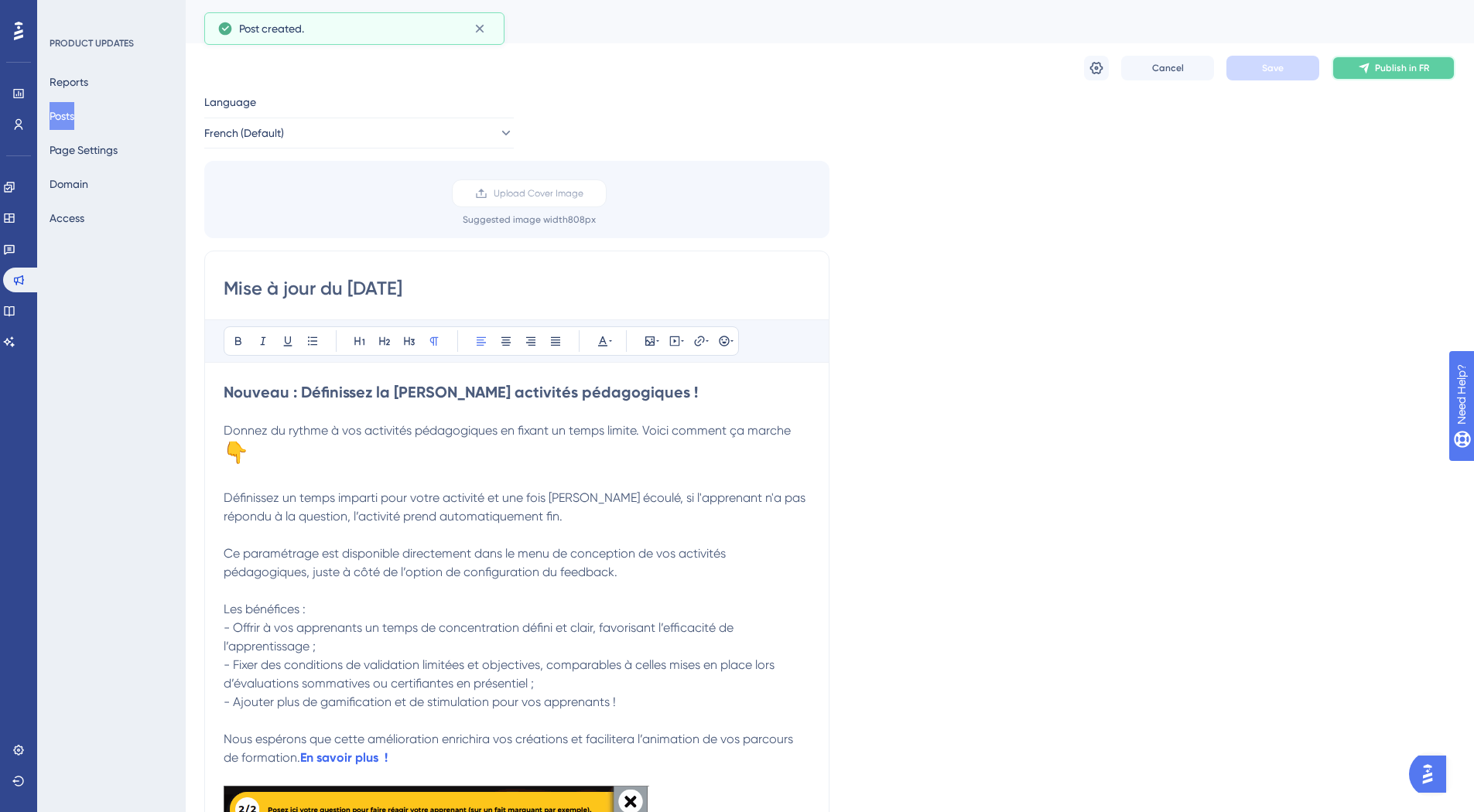
click at [1364, 67] on icon at bounding box center [1364, 69] width 10 height 10
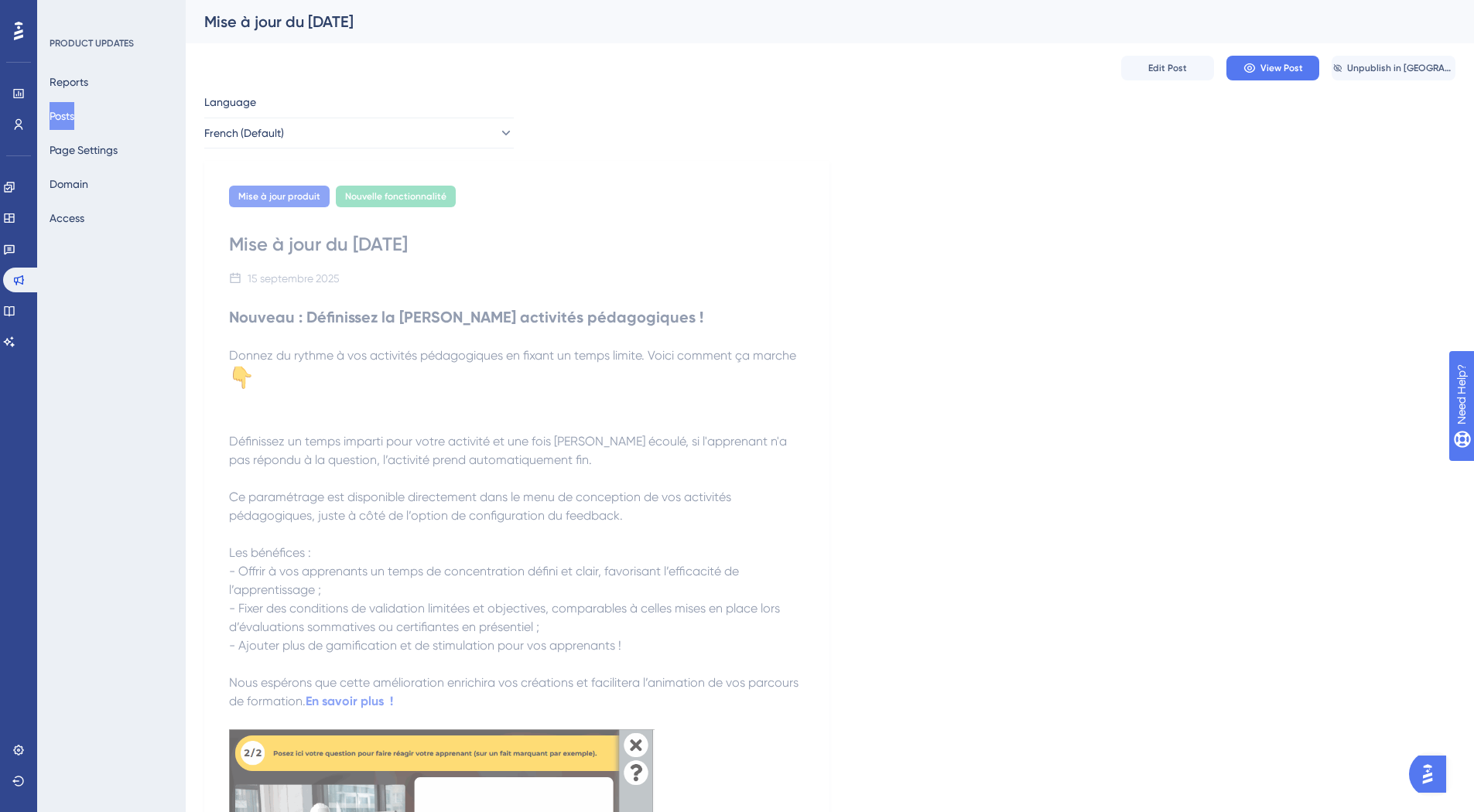
scroll to position [1, 0]
click at [74, 125] on button "Posts" at bounding box center [61, 116] width 25 height 28
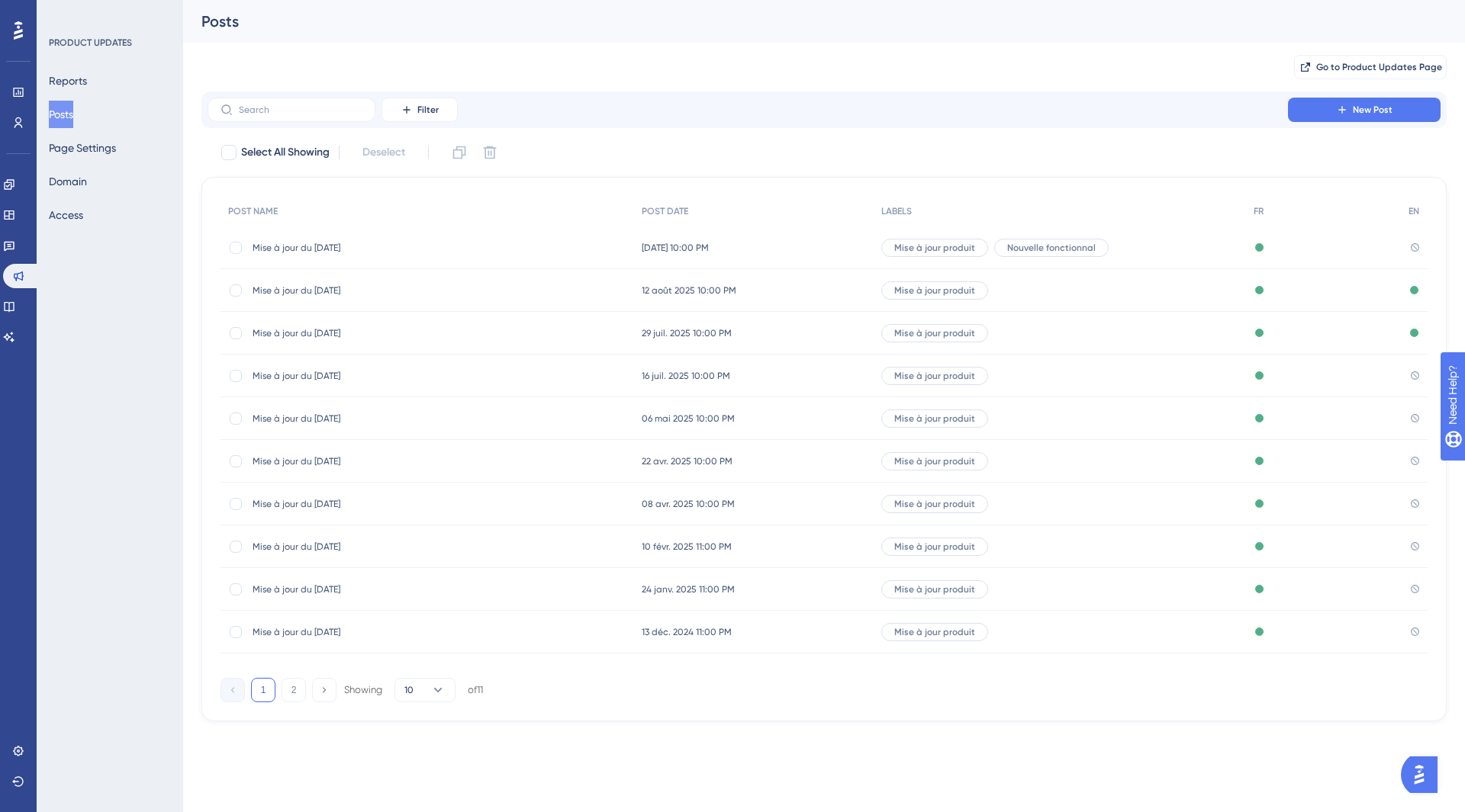
click at [529, 250] on div "Mise à jour du 15/09/25 Mise à jour du 15/09/25" at bounding box center [427, 248] width 414 height 42
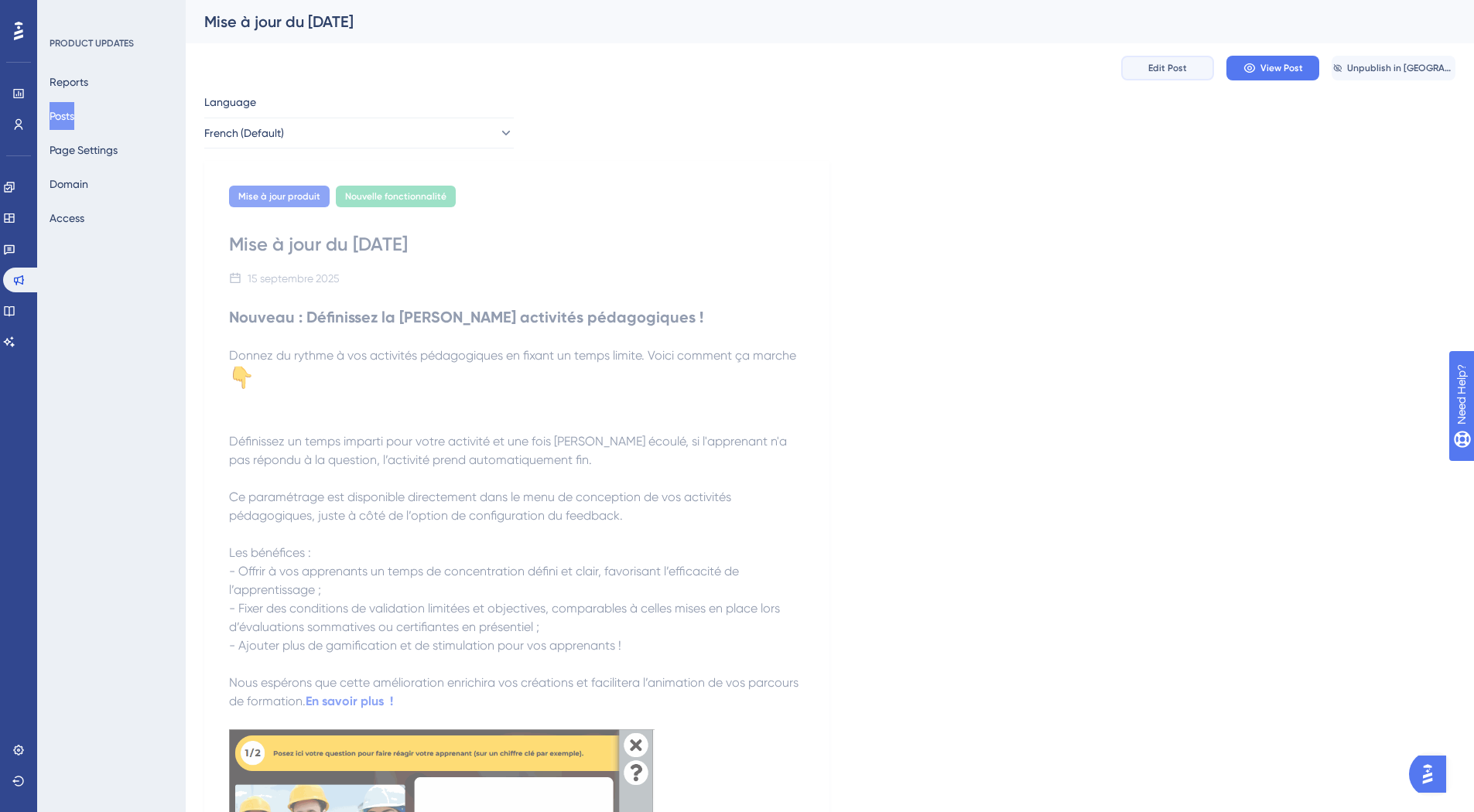
click at [1179, 71] on span "Edit Post" at bounding box center [1167, 68] width 39 height 12
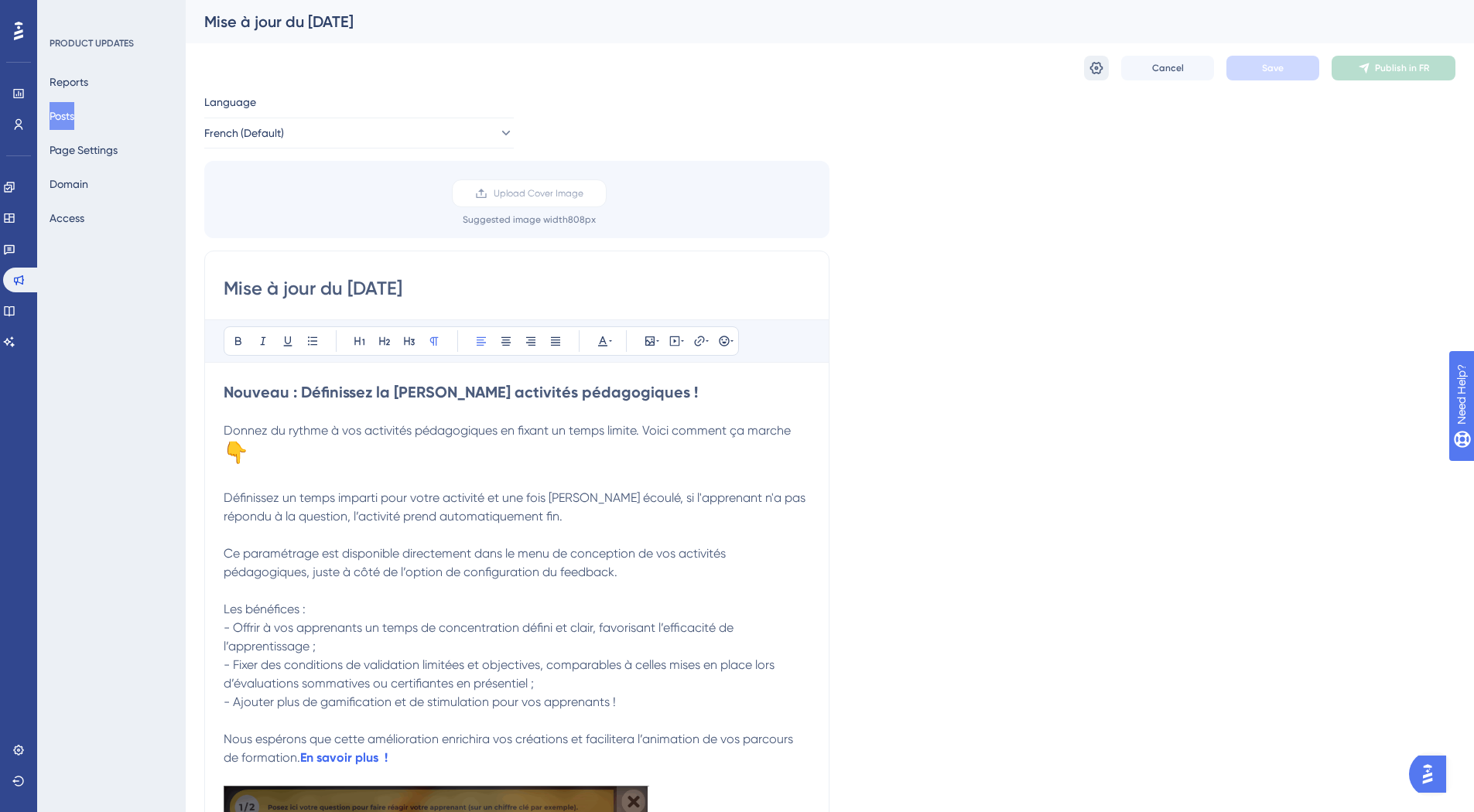
click at [1097, 66] on icon at bounding box center [1096, 68] width 13 height 12
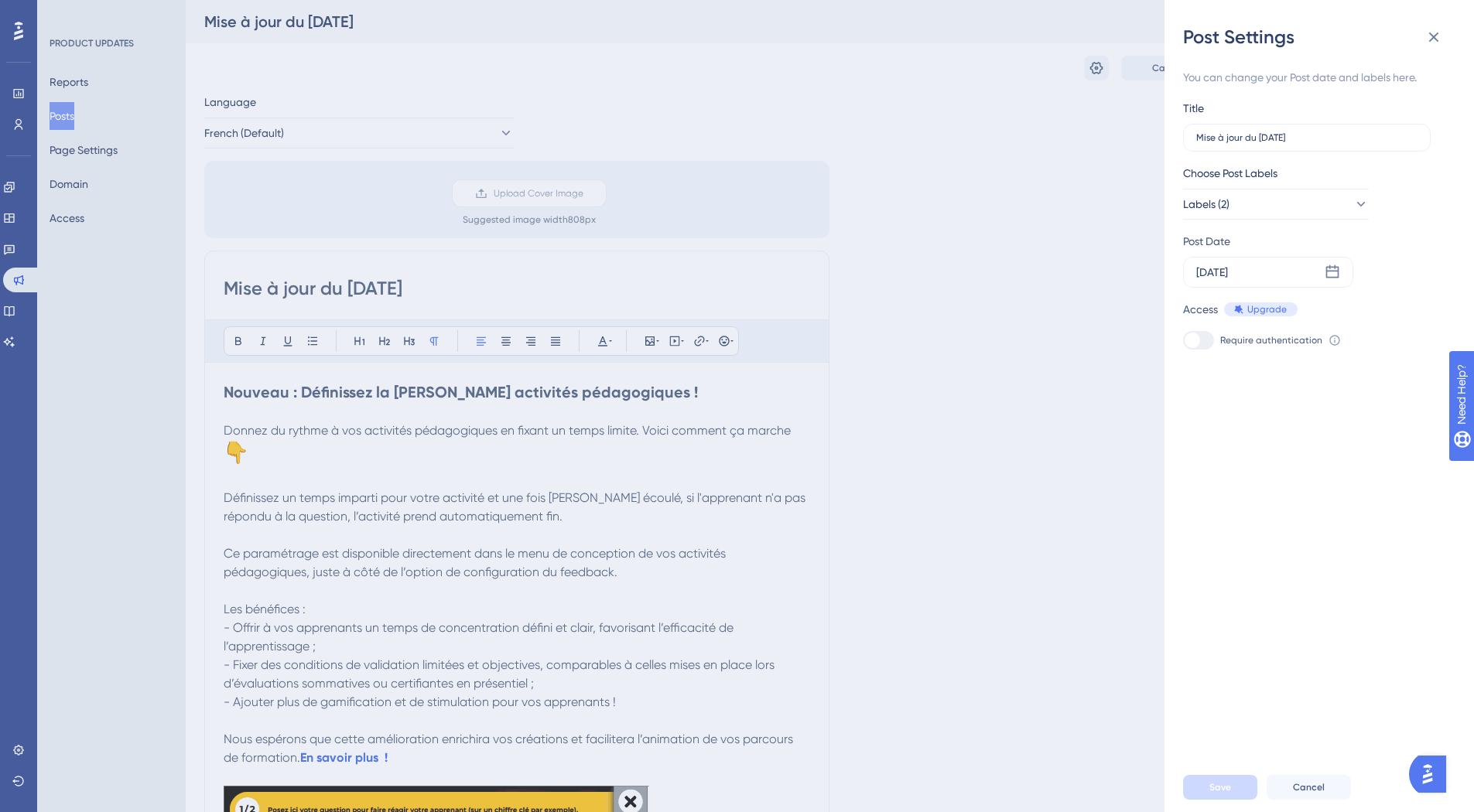
click at [932, 59] on div "Post Settings You can change your Post date and labels here. Title Mise à jour …" at bounding box center [737, 406] width 1474 height 812
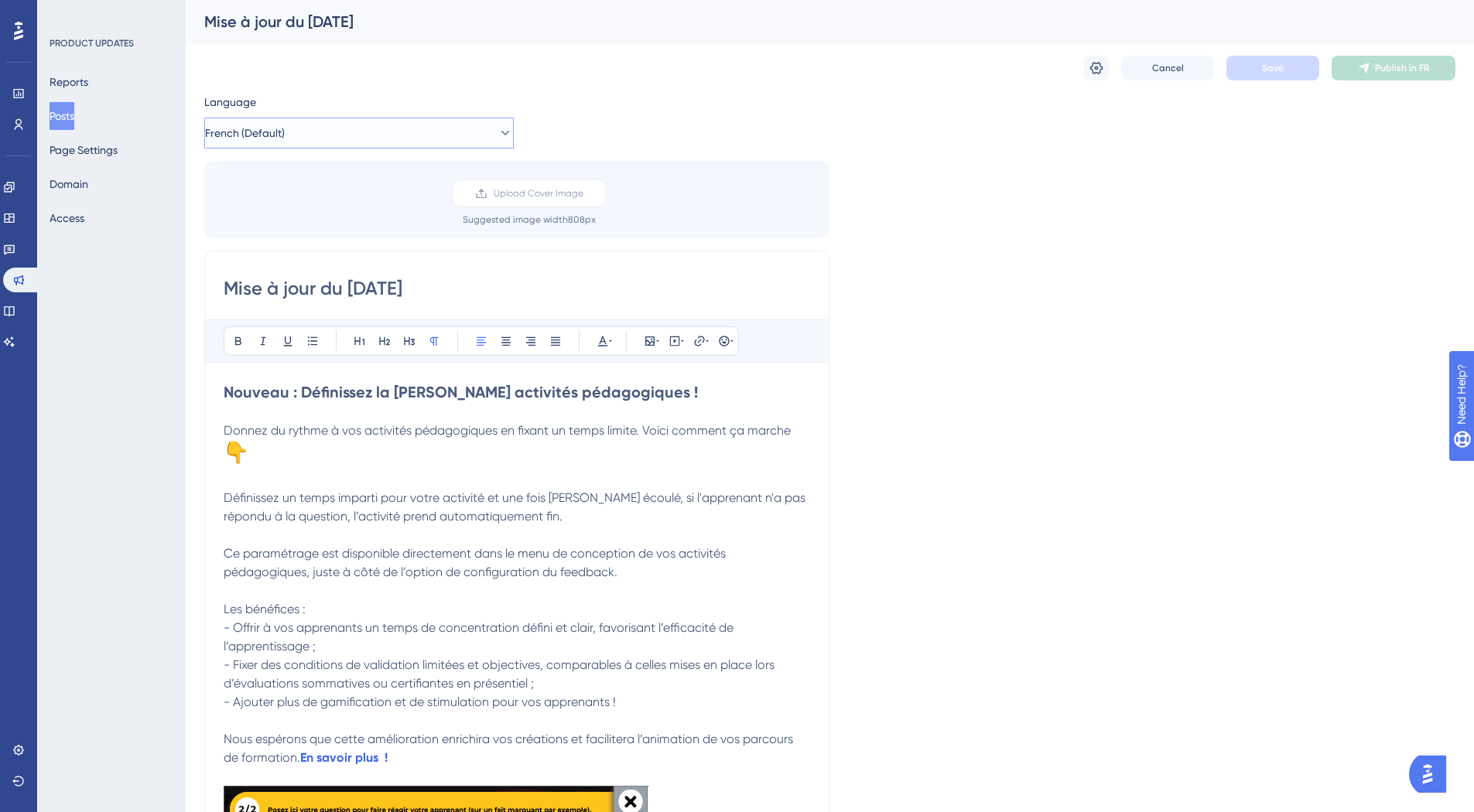
click at [410, 129] on button "French (Default)" at bounding box center [358, 133] width 309 height 31
click at [383, 220] on button "English English No translation" at bounding box center [359, 211] width 289 height 31
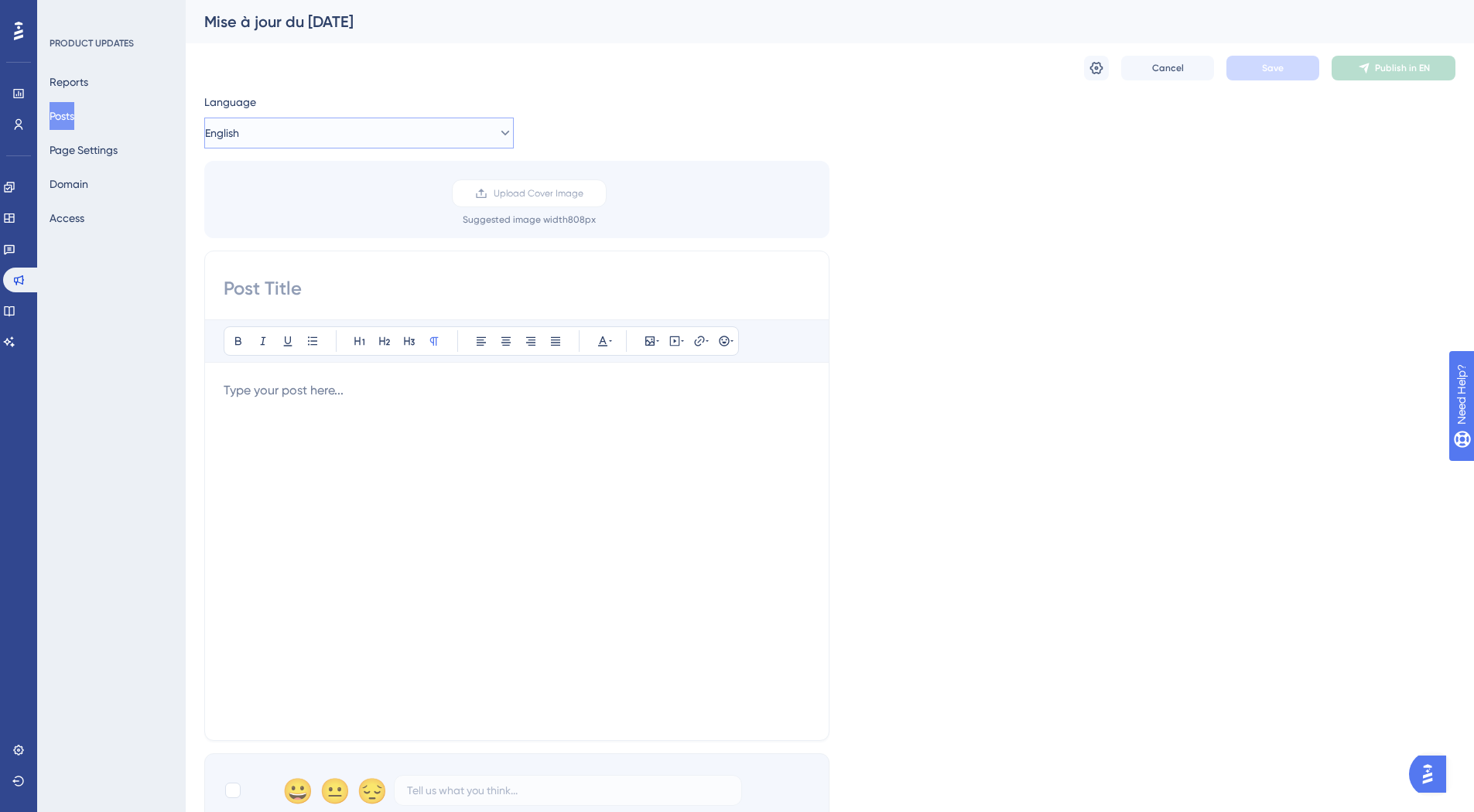
click at [372, 121] on button "English" at bounding box center [358, 133] width 309 height 31
click at [350, 190] on button "French (Default) French (Default) Published" at bounding box center [359, 180] width 289 height 31
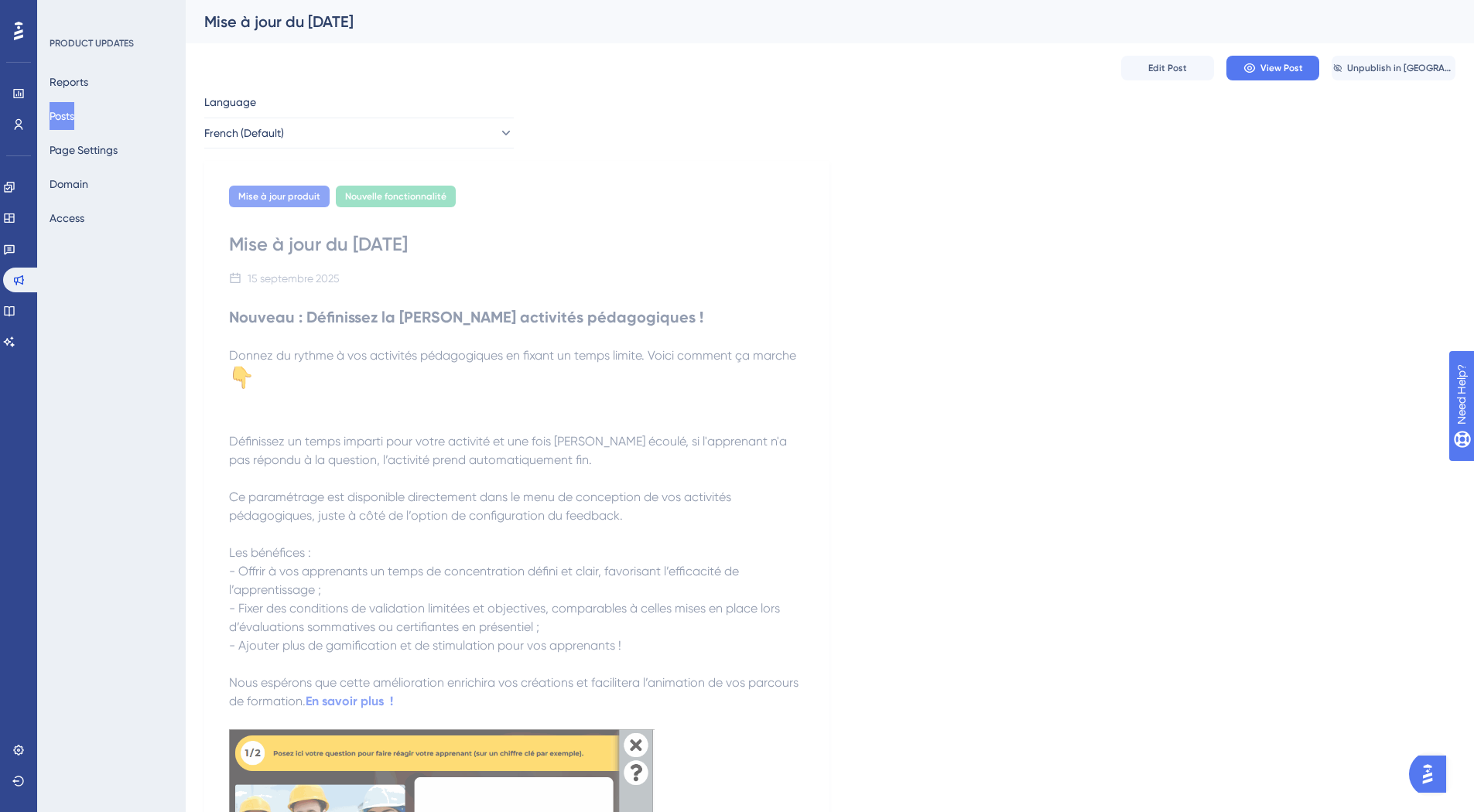
click at [519, 443] on span "Définissez un temps imparti pour votre activité et une fois ce délai écoulé, si…" at bounding box center [509, 450] width 561 height 34
click at [1389, 69] on span "Unpublish in FR" at bounding box center [1400, 68] width 107 height 12
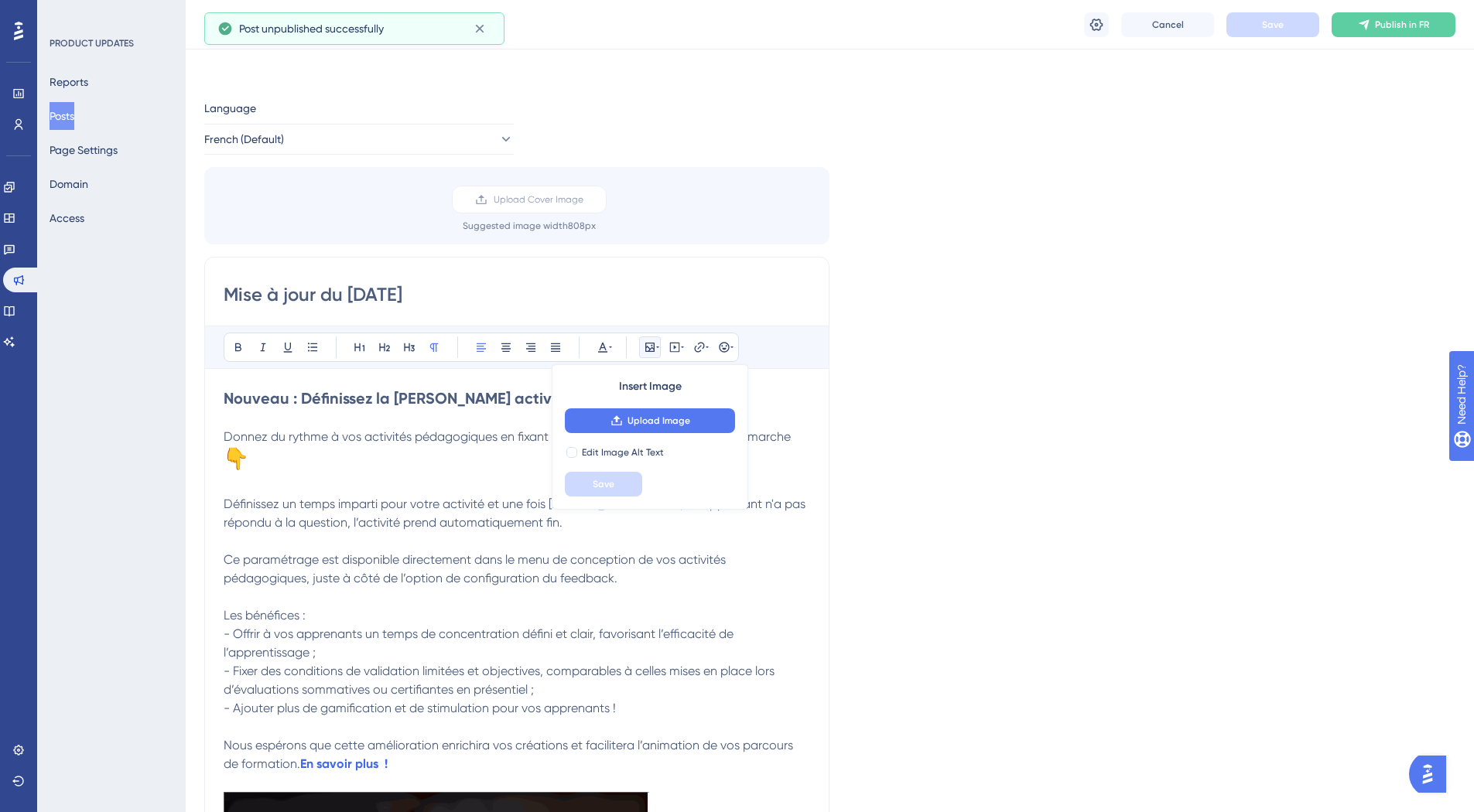
scroll to position [304, 0]
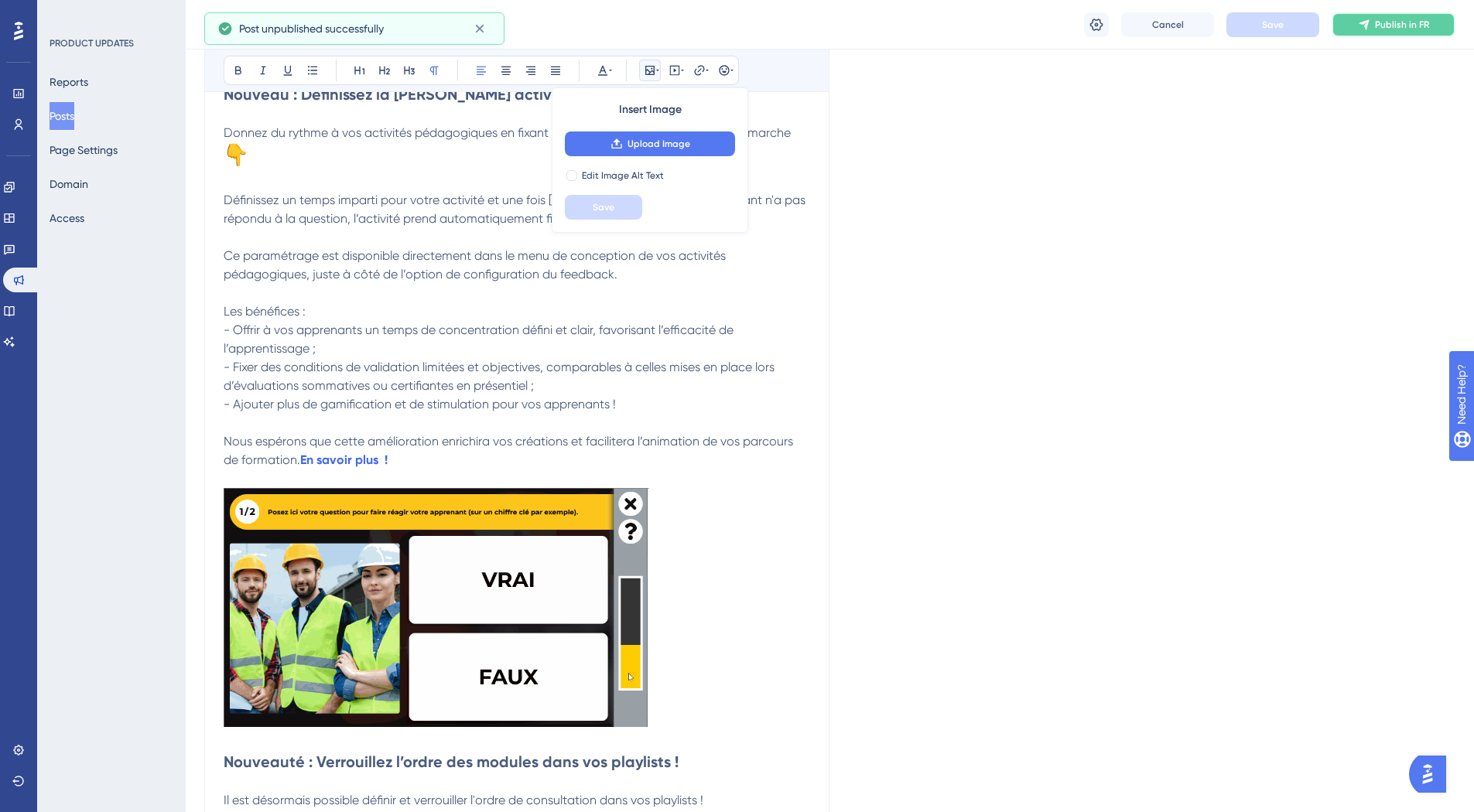
click at [1400, 24] on span "Publish in FR" at bounding box center [1402, 25] width 54 height 12
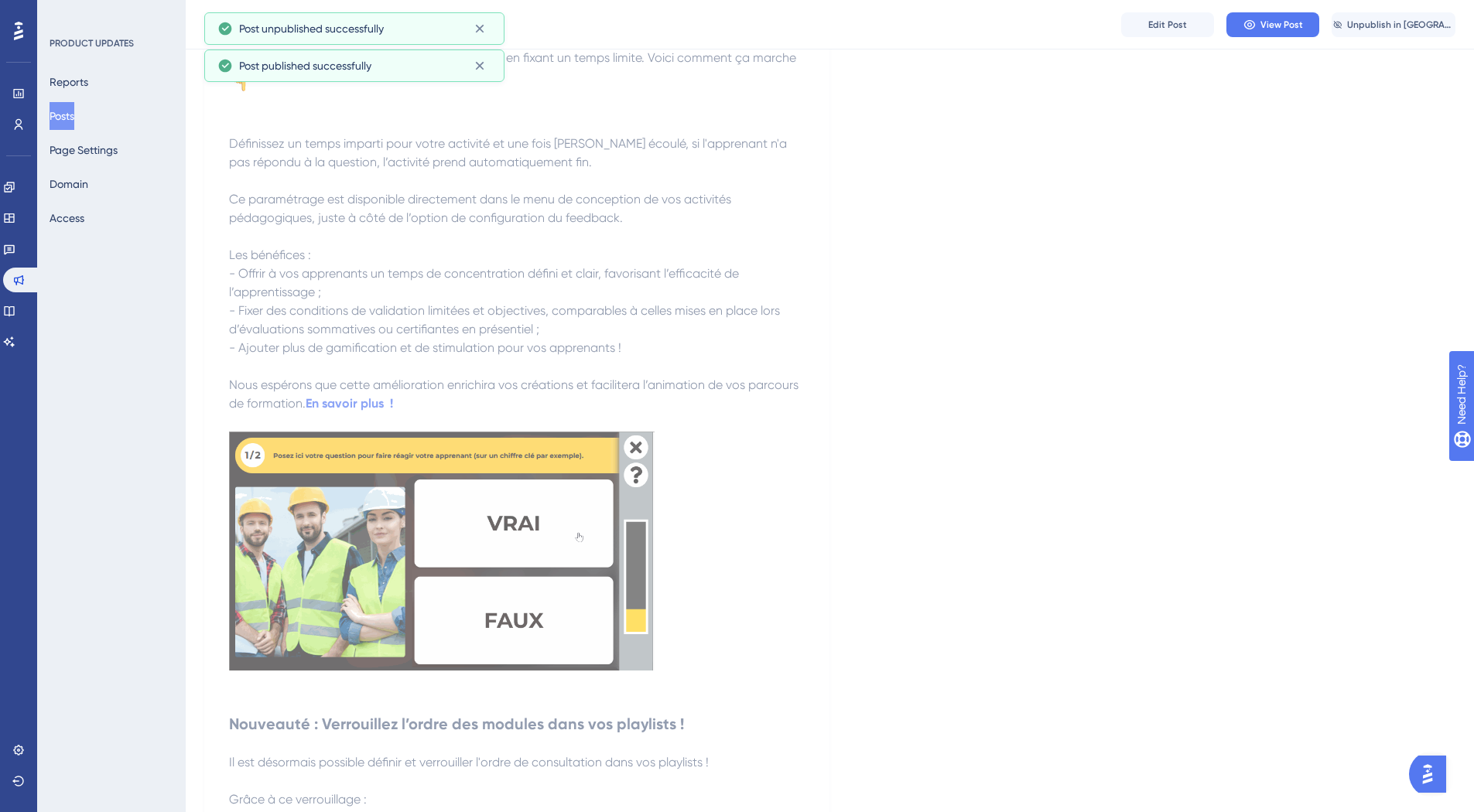
scroll to position [0, 0]
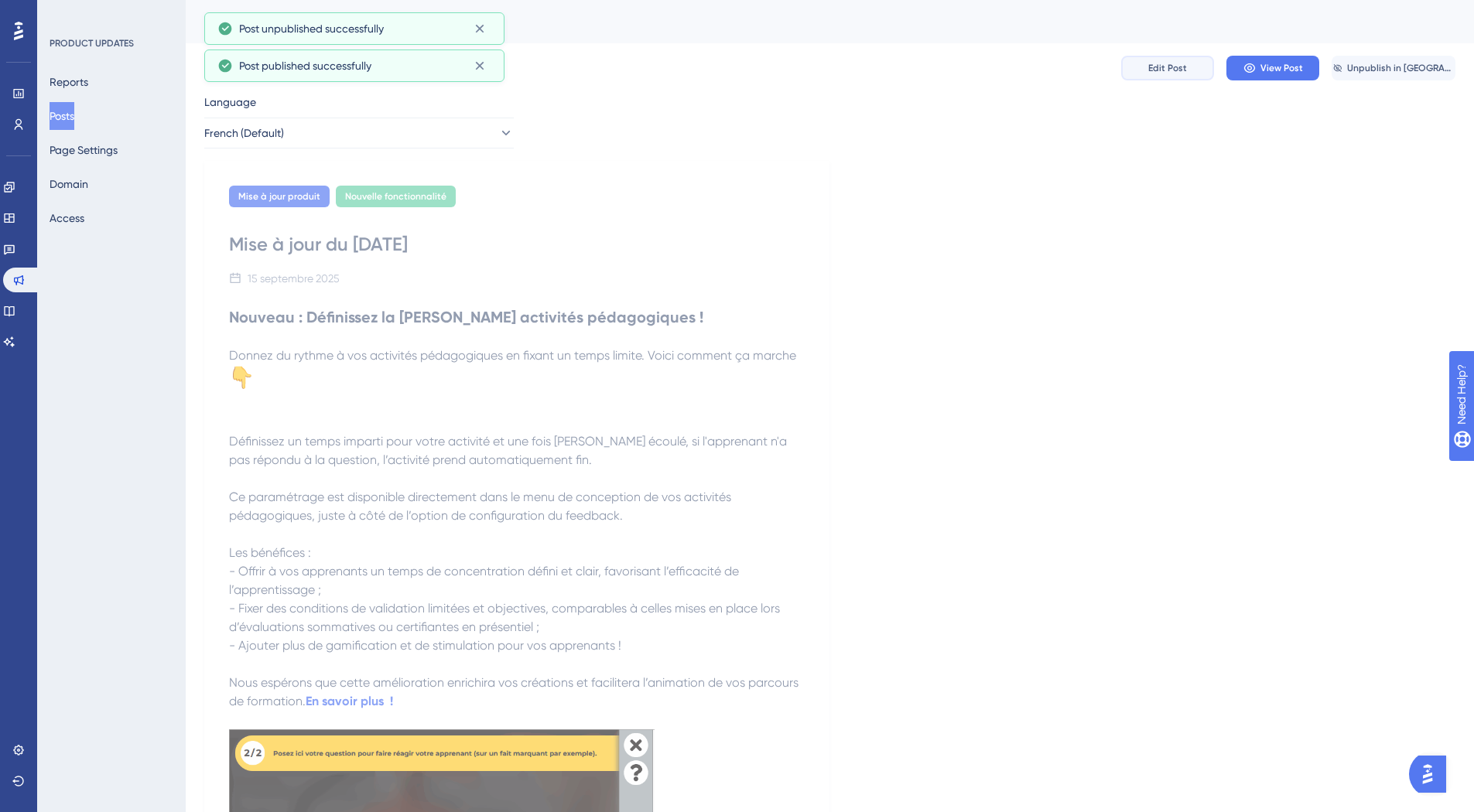
click at [1160, 74] on button "Edit Post" at bounding box center [1167, 68] width 93 height 25
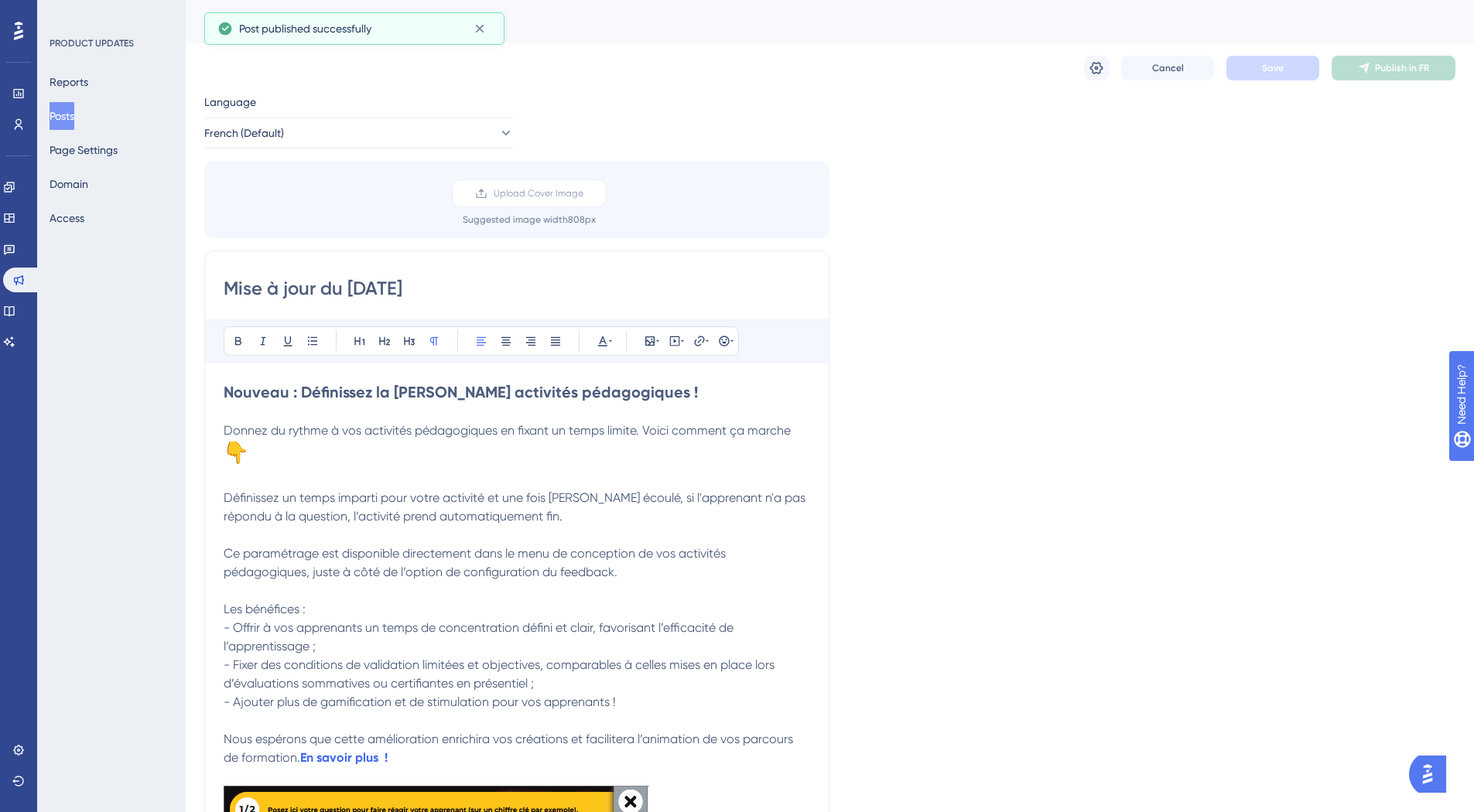
click at [499, 493] on span "Définissez un temps imparti pour votre activité et une fois ce délai écoulé, si…" at bounding box center [516, 506] width 585 height 34
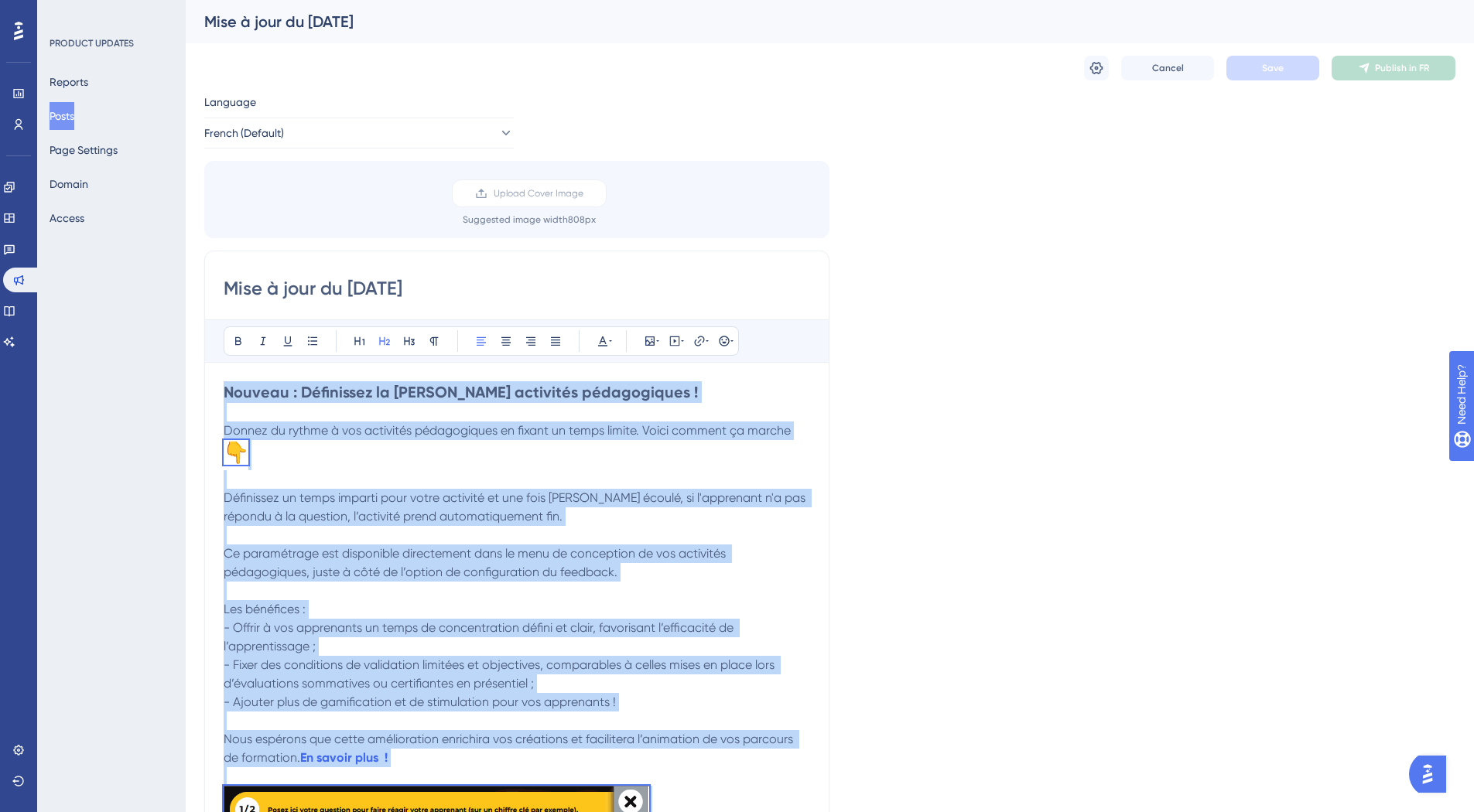
copy div "Nouveau : Définissez la durée de vos activités pédagogiques ! Donnez du rythme …"
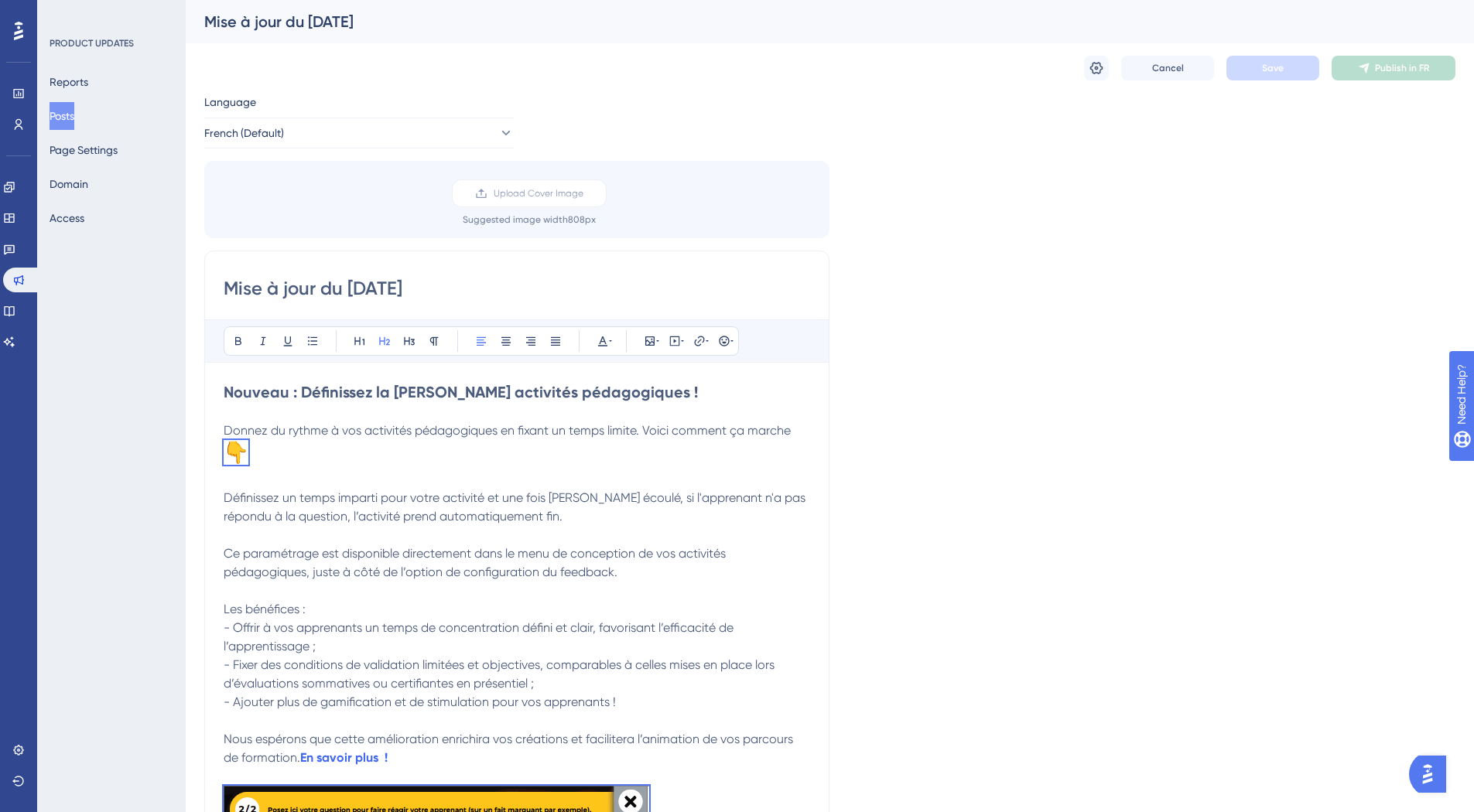
click at [314, 139] on button "French (Default)" at bounding box center [358, 133] width 309 height 31
click at [302, 201] on button "English English No translation" at bounding box center [359, 211] width 289 height 31
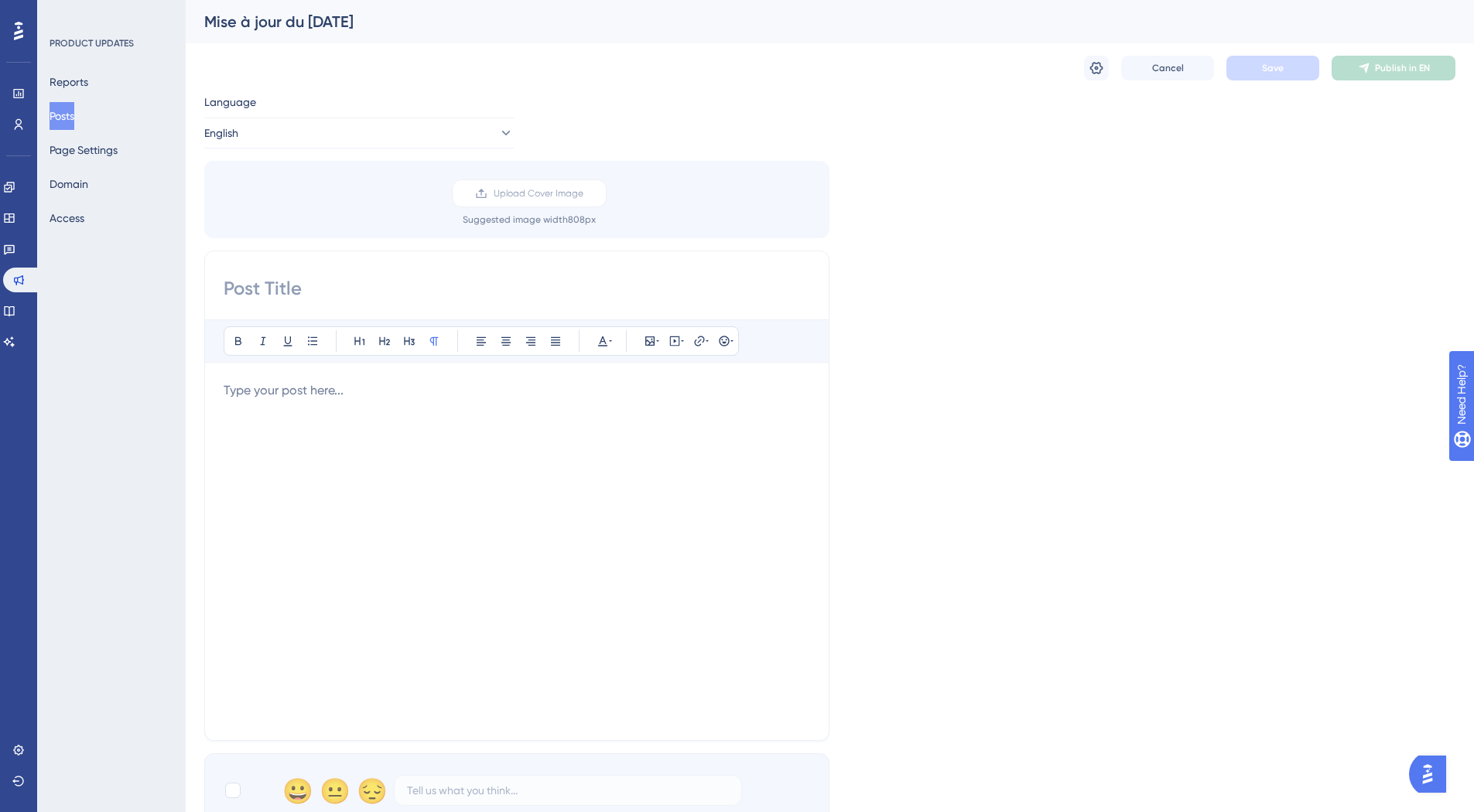
click at [469, 415] on div at bounding box center [517, 551] width 587 height 340
click at [433, 542] on div at bounding box center [517, 551] width 587 height 340
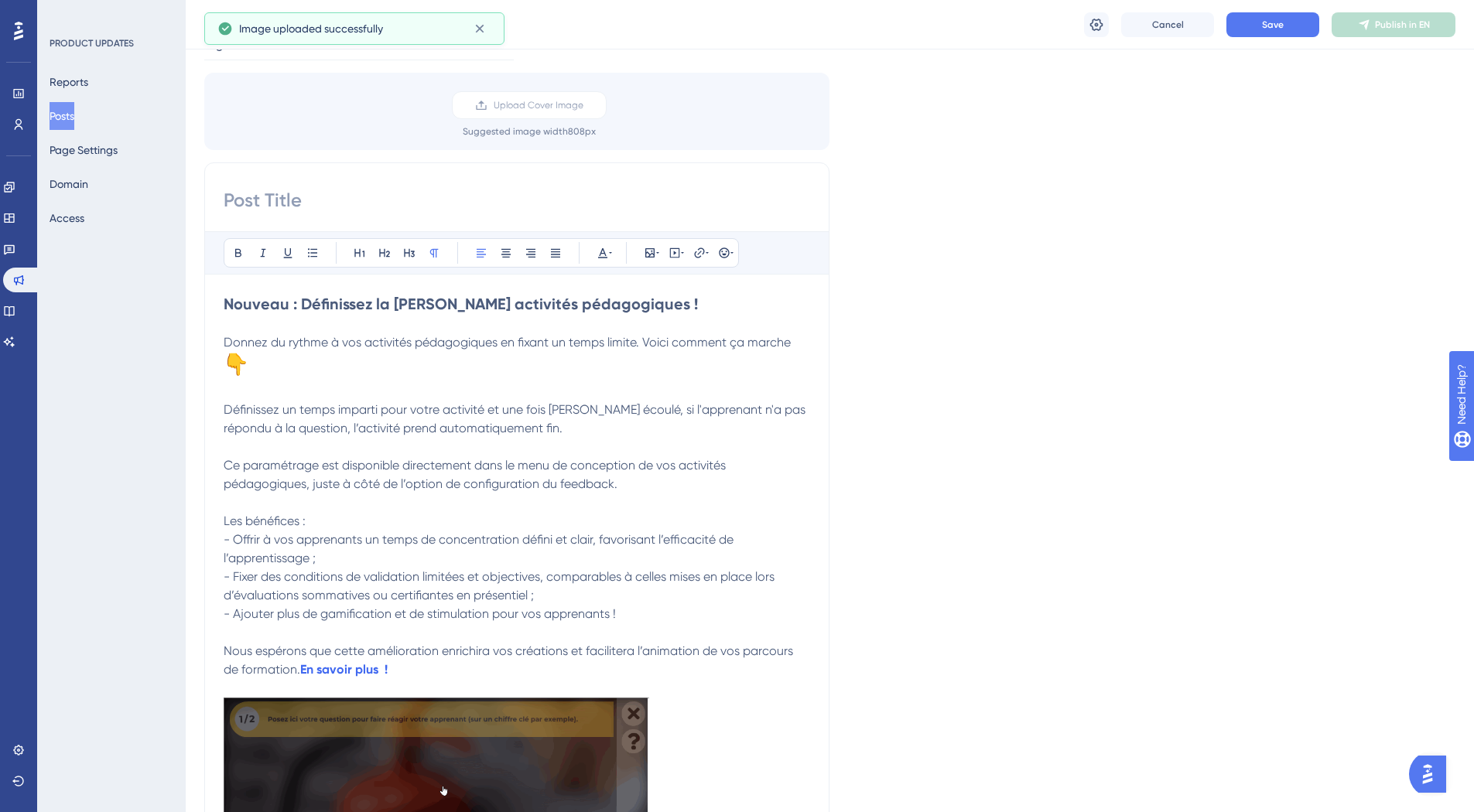
scroll to position [94, 0]
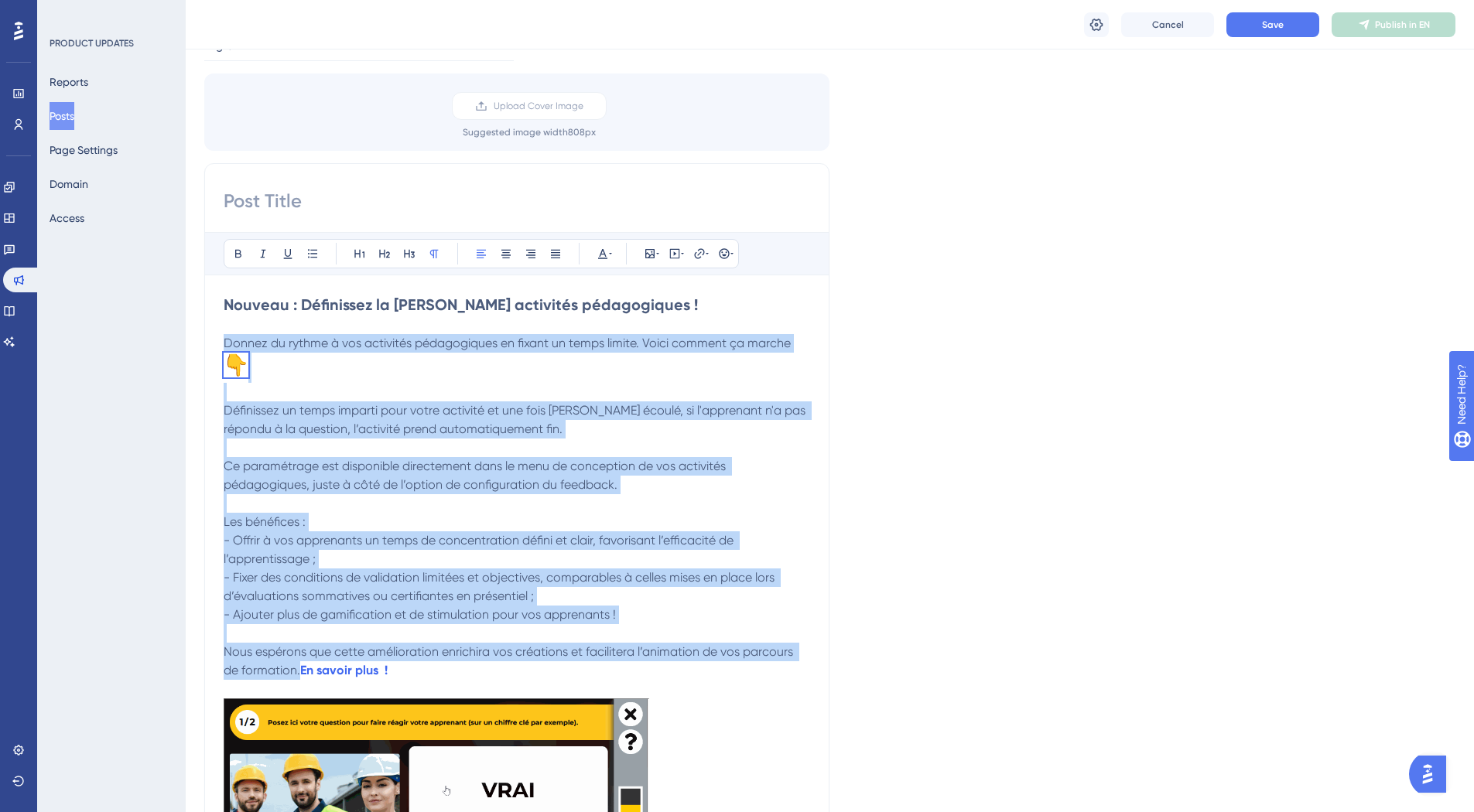
drag, startPoint x: 299, startPoint y: 671, endPoint x: 194, endPoint y: 348, distance: 339.6
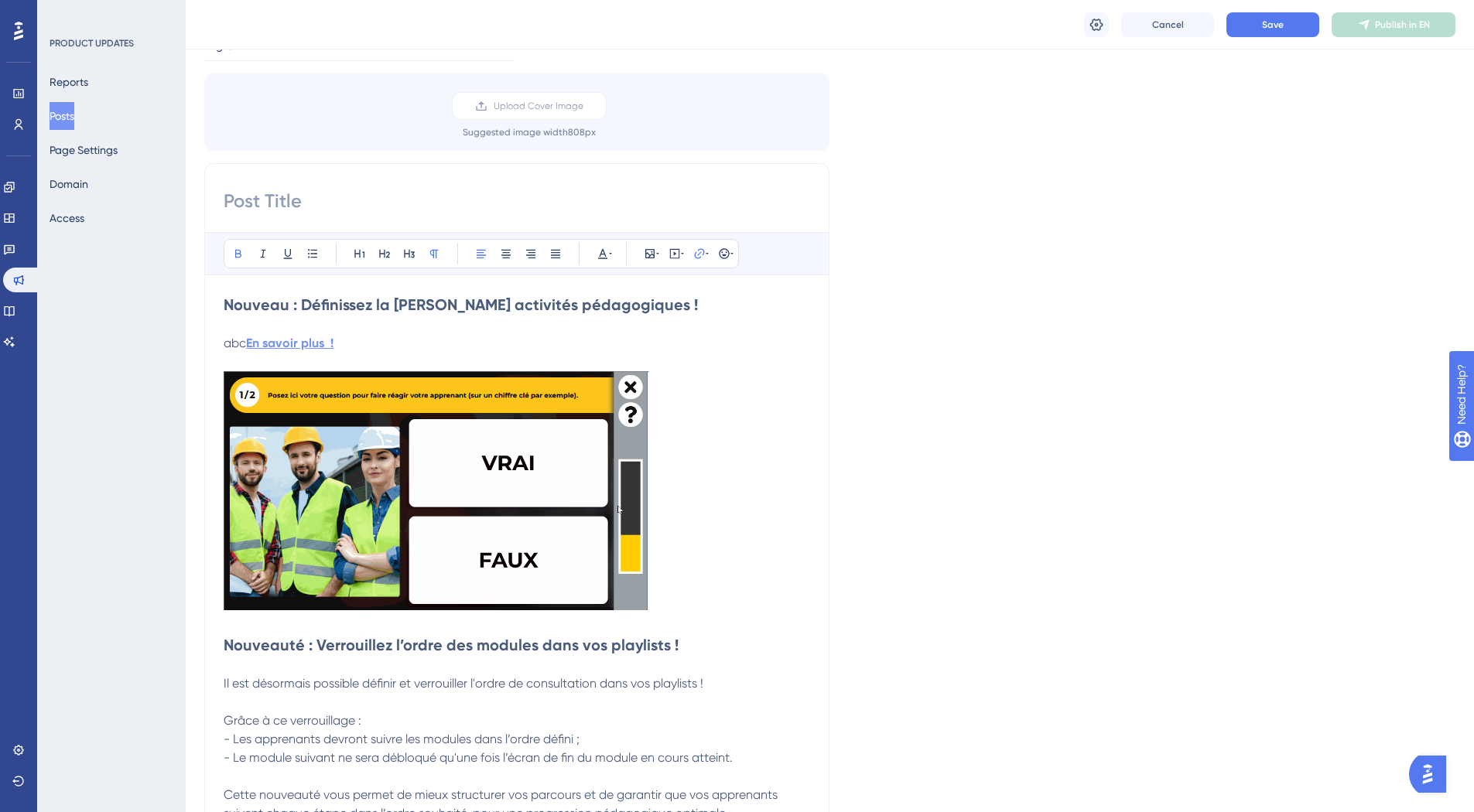
click at [302, 341] on strong "En savoir plus !" at bounding box center [289, 343] width 87 height 15
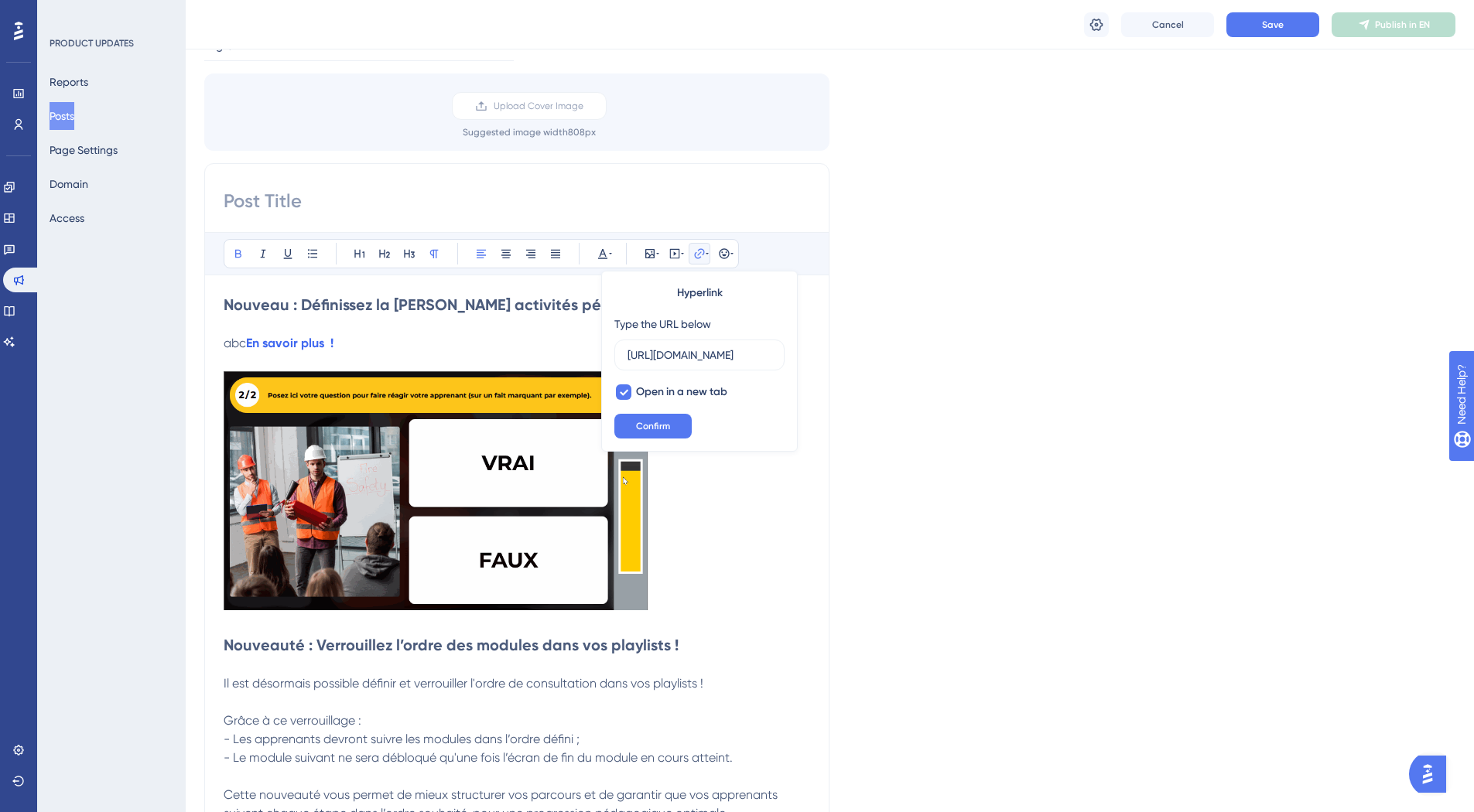
scroll to position [0, 0]
drag, startPoint x: 341, startPoint y: 344, endPoint x: 250, endPoint y: 344, distance: 91.0
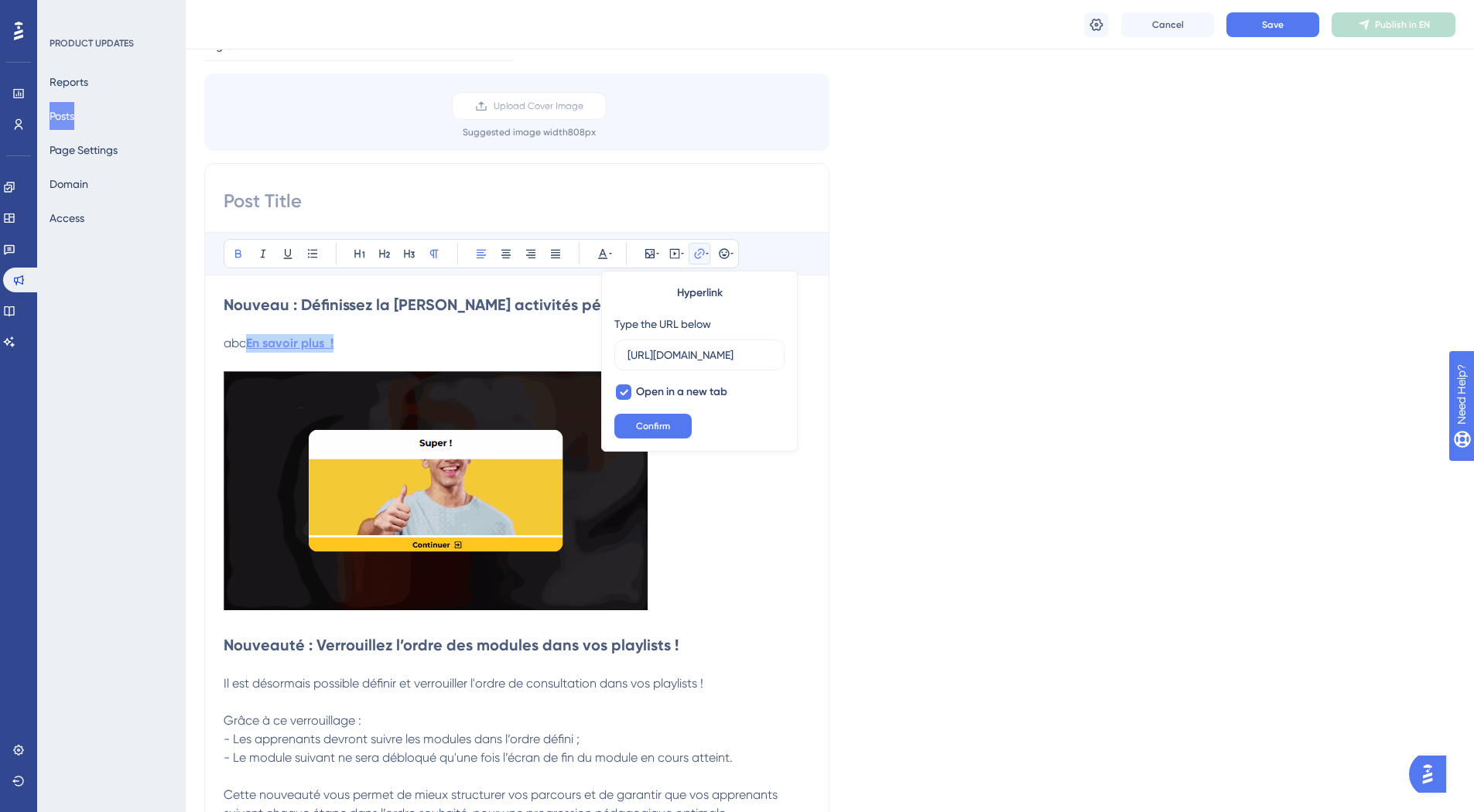
click at [250, 344] on p "abc En savoir plus !" at bounding box center [517, 344] width 587 height 19
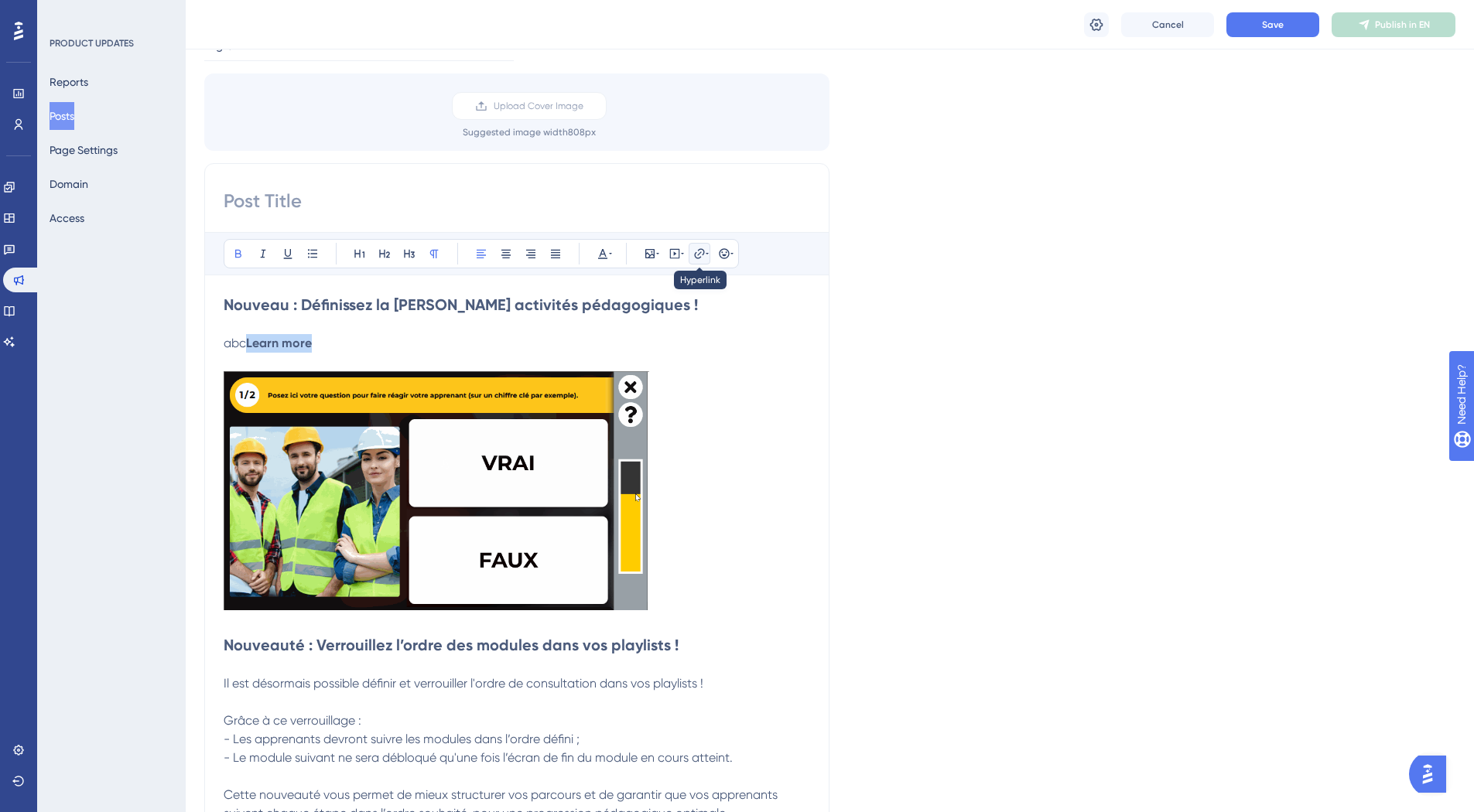
click at [699, 254] on icon at bounding box center [700, 253] width 10 height 10
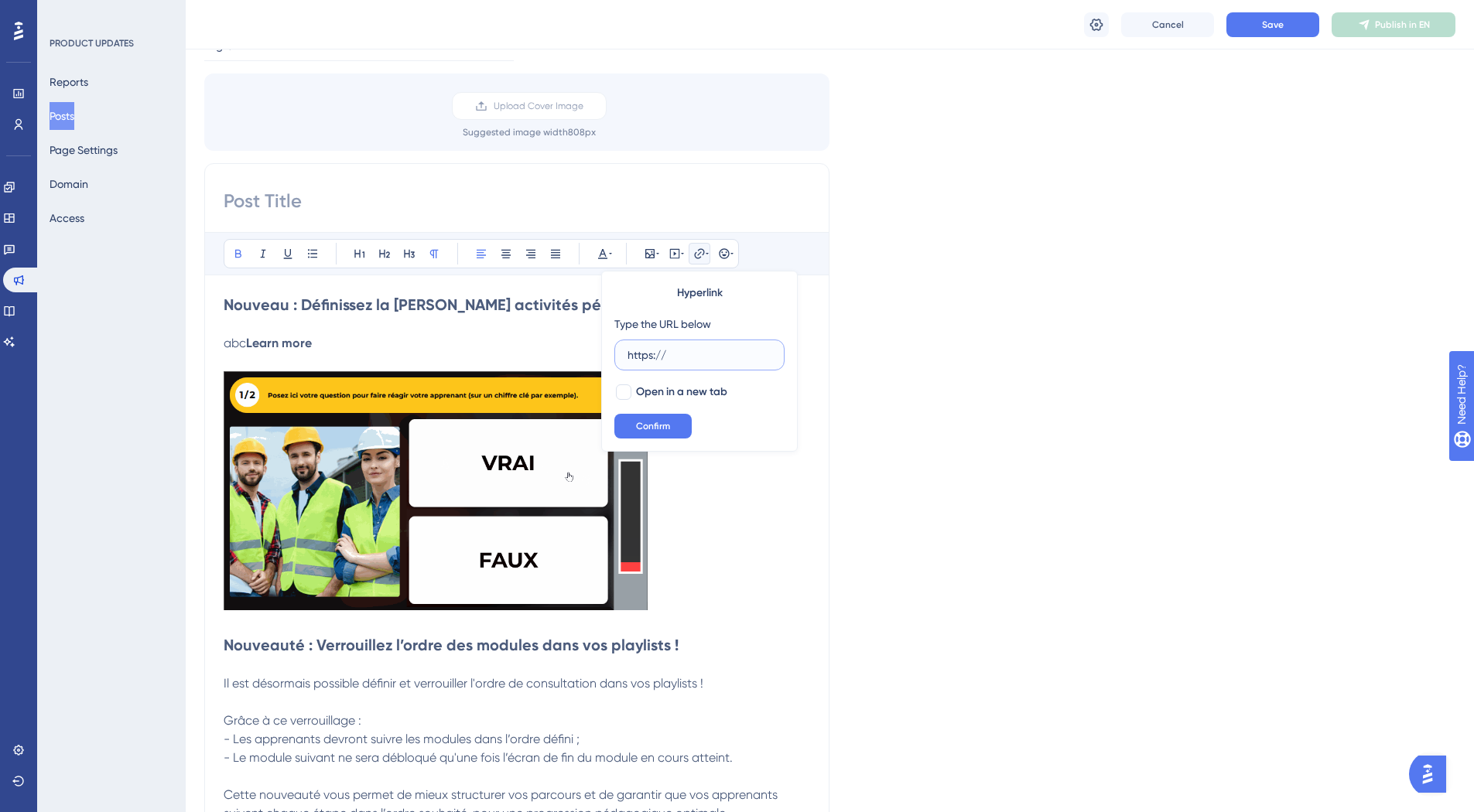
drag, startPoint x: 682, startPoint y: 351, endPoint x: 576, endPoint y: 363, distance: 106.7
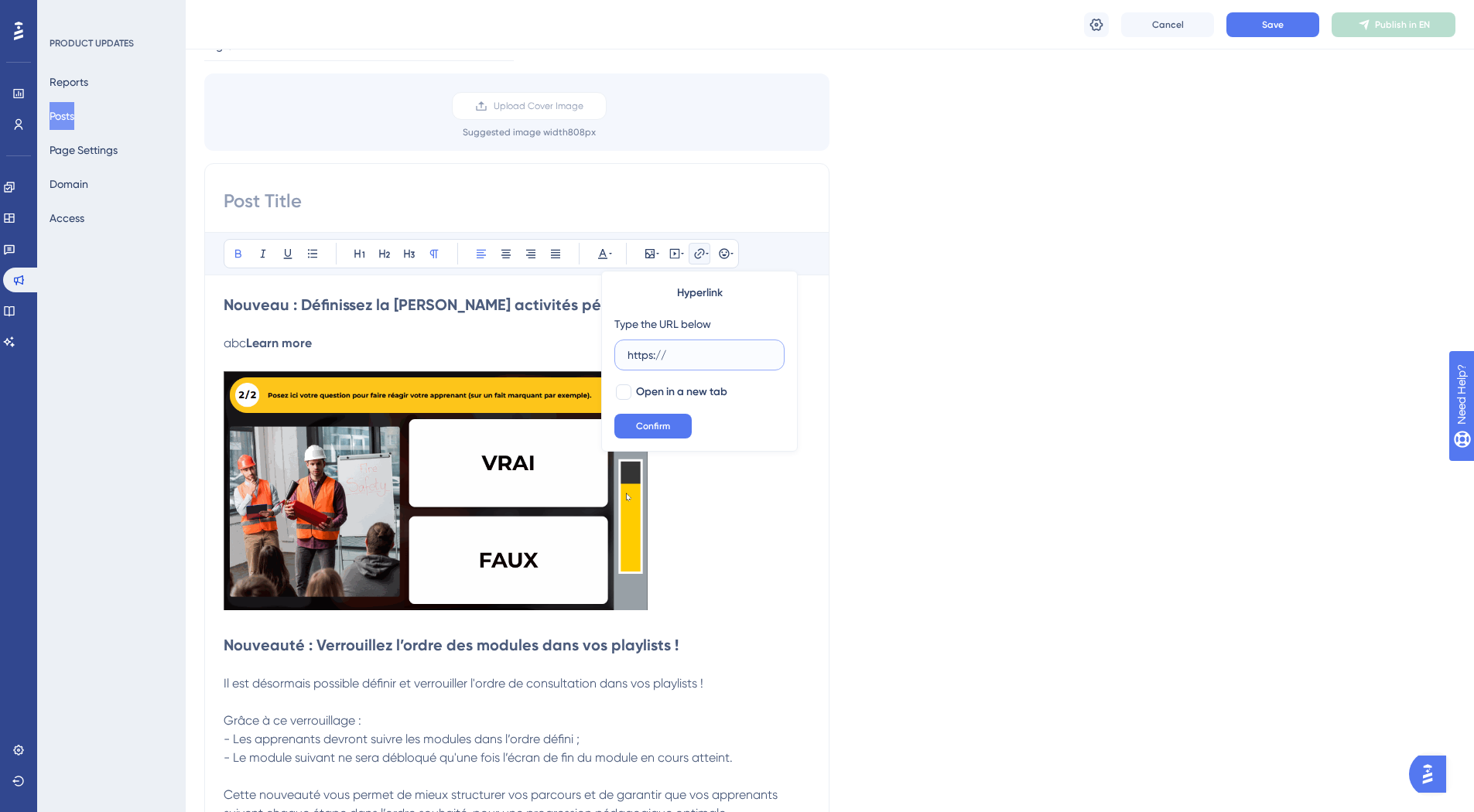
click at [576, 363] on div "Bold Italic Underline Bullet Point Heading 1 Heading 2 Heading 3 Normal Align L…" at bounding box center [517, 690] width 587 height 916
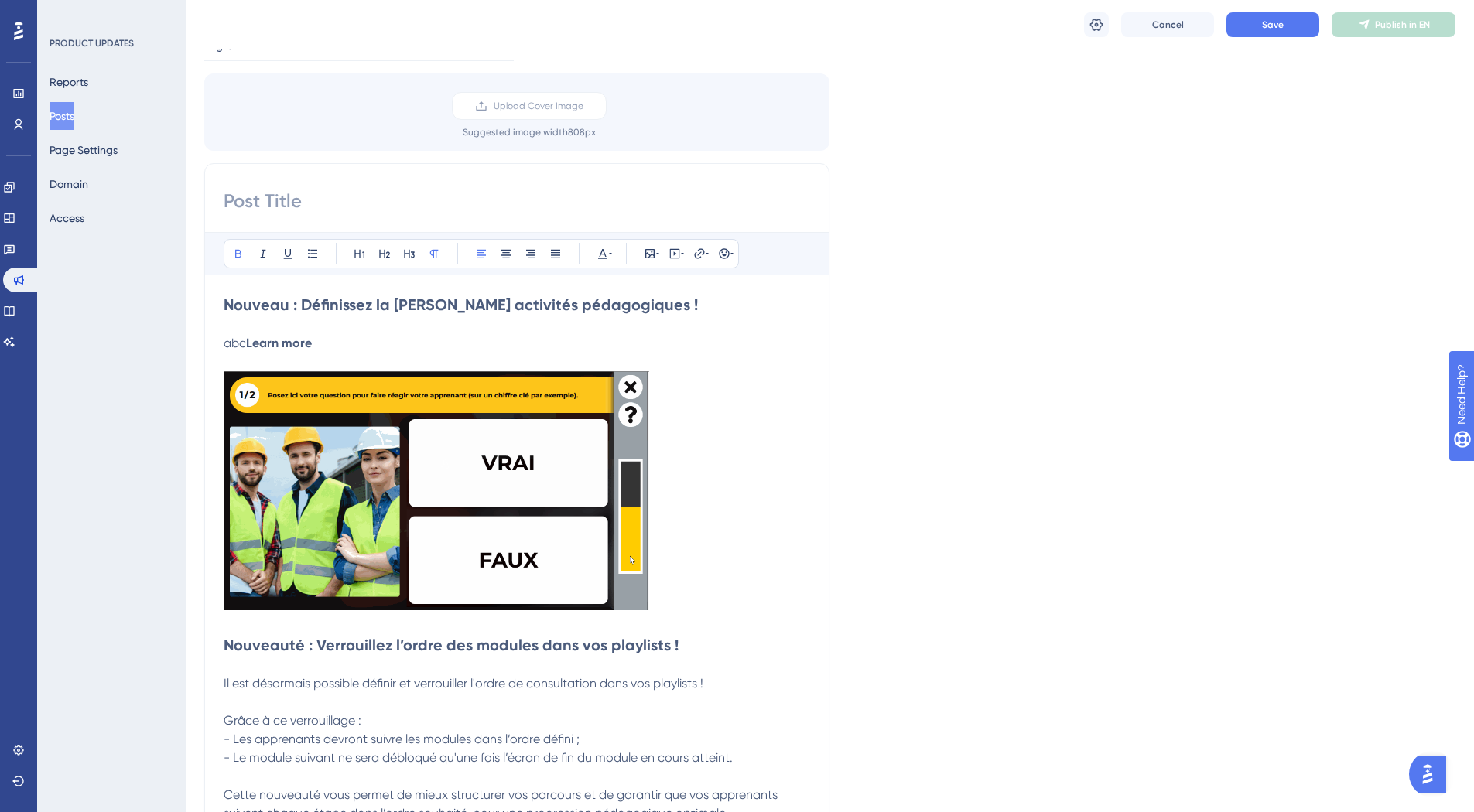
click at [312, 347] on strong "Learn more" at bounding box center [279, 343] width 65 height 15
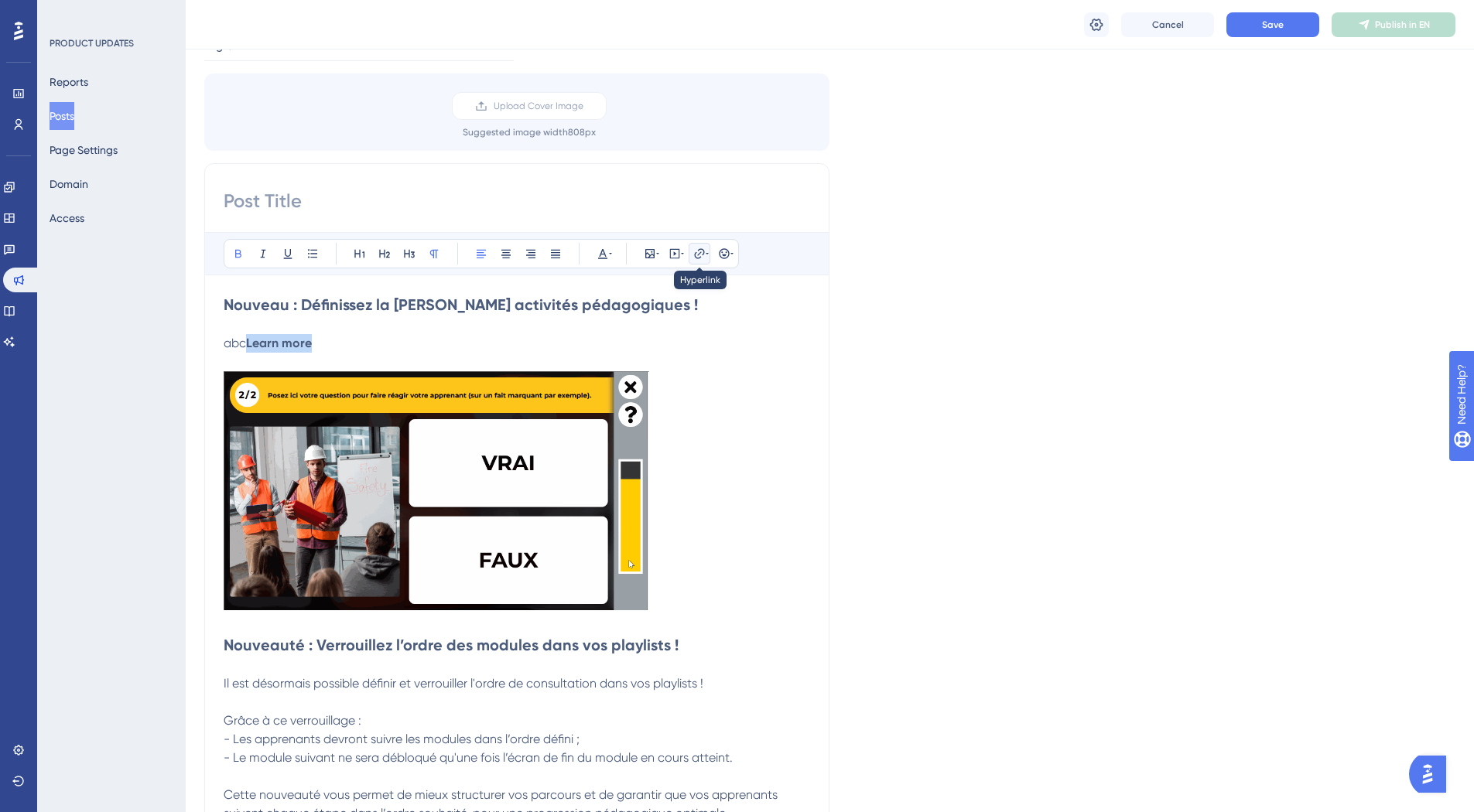
click at [695, 251] on icon at bounding box center [700, 253] width 12 height 12
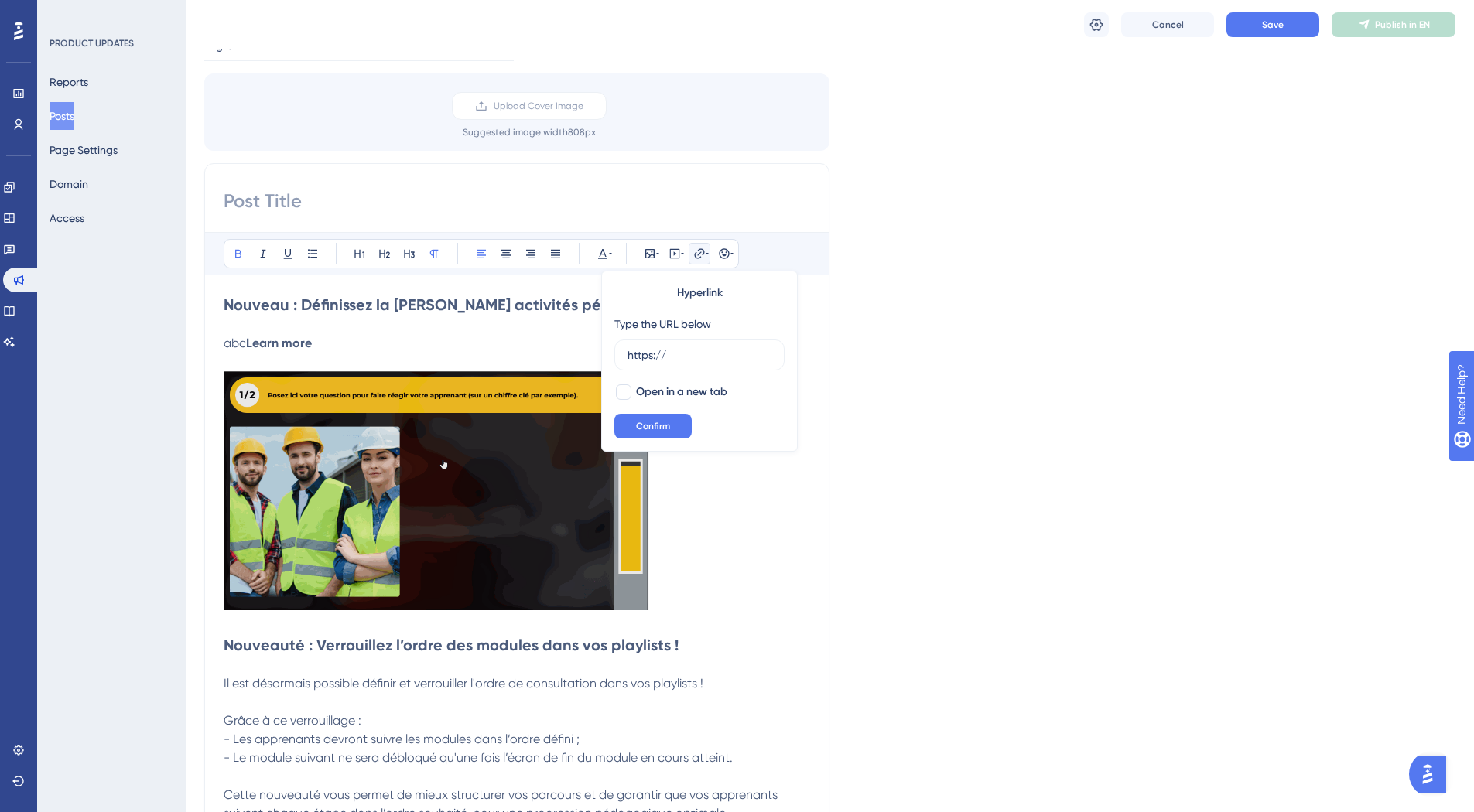
drag, startPoint x: 676, startPoint y: 348, endPoint x: 702, endPoint y: 338, distance: 27.9
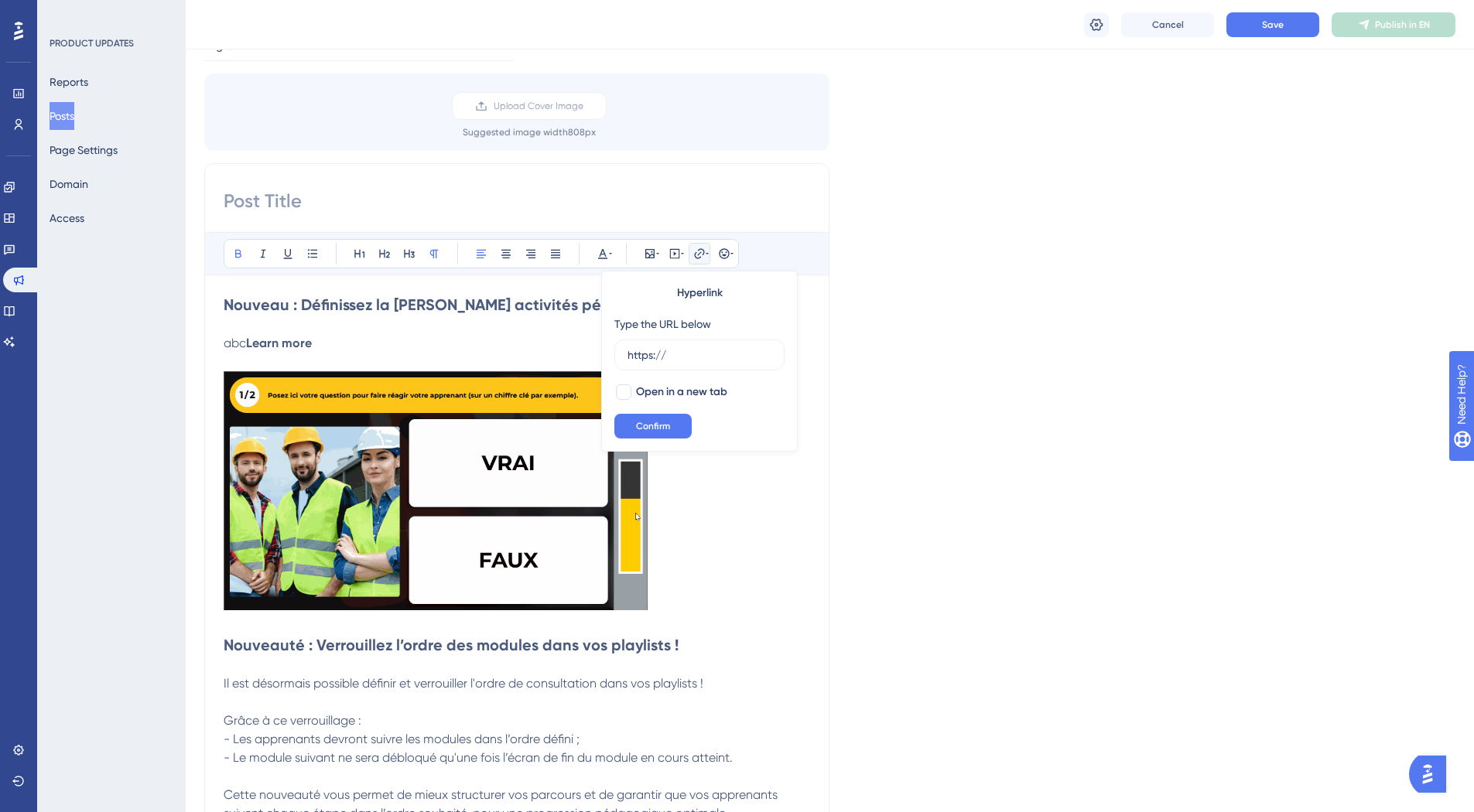
click at [610, 349] on div "Hyperlink Type the URL below https:// Open in a new tab Confirm" at bounding box center [700, 361] width 196 height 181
type input "https://help.kumullus.com/en/article/how-to-set-a-time-limit-on-your-pedagogica…"
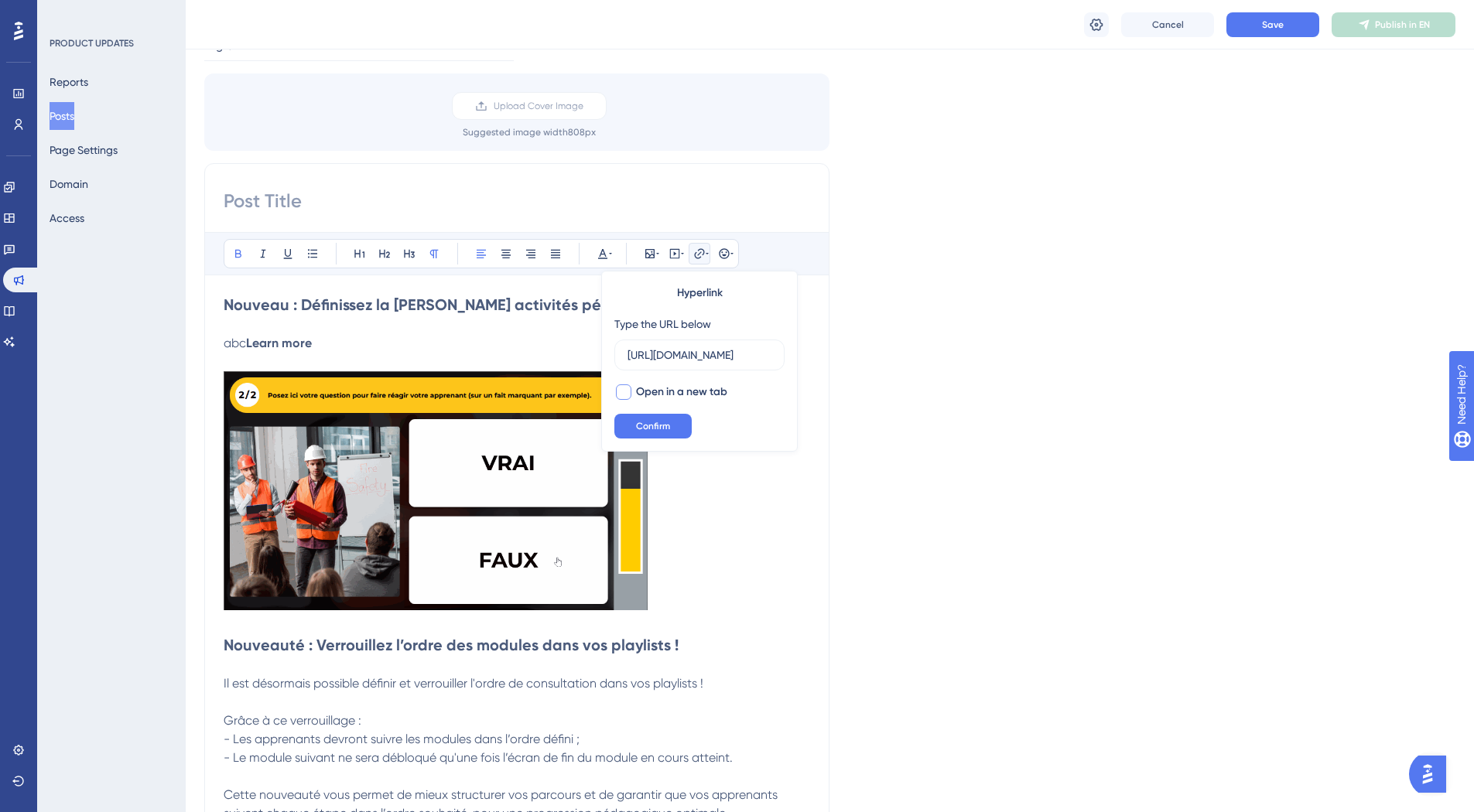
click at [635, 387] on label "Open in a new tab" at bounding box center [670, 393] width 113 height 19
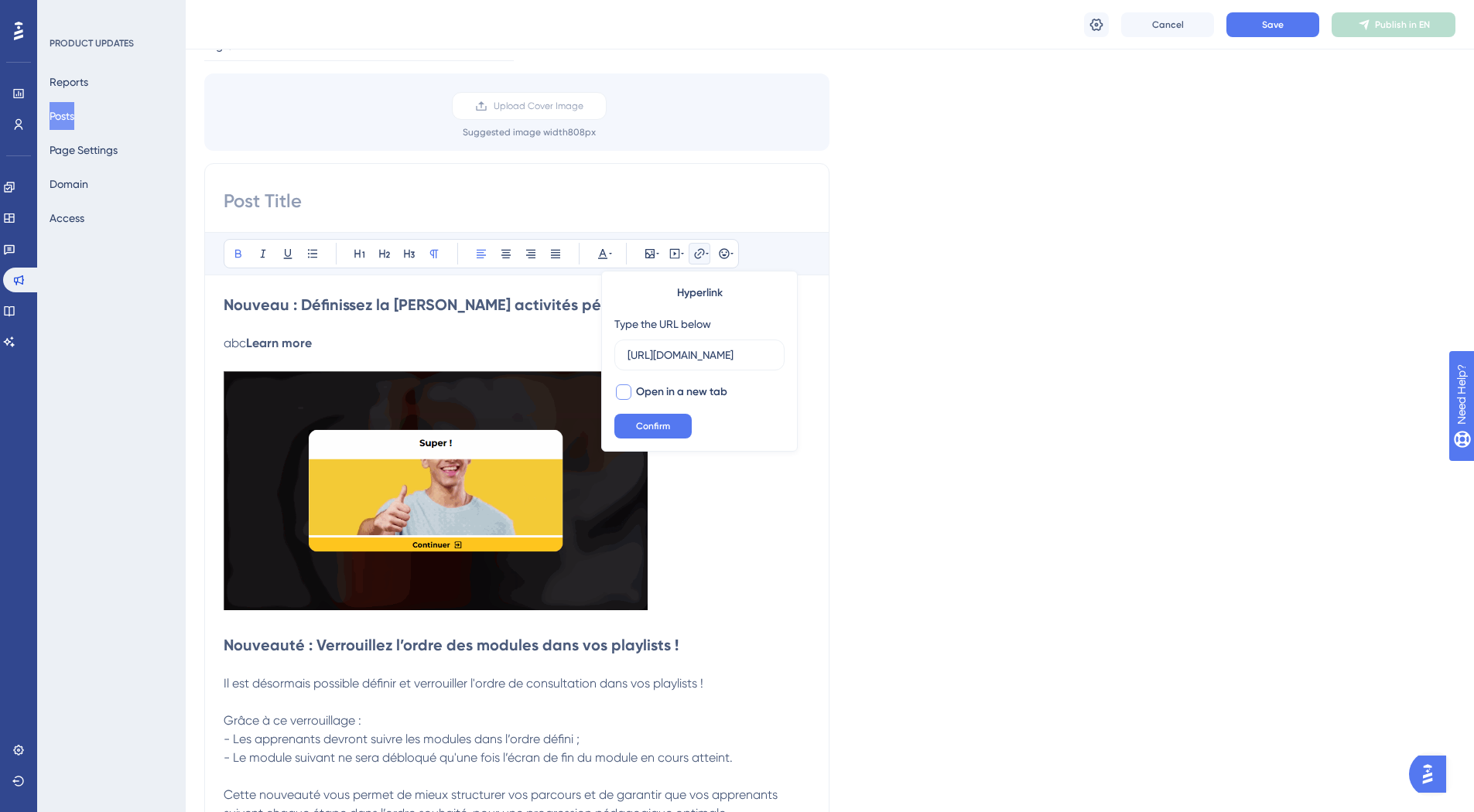
checkbox input "true"
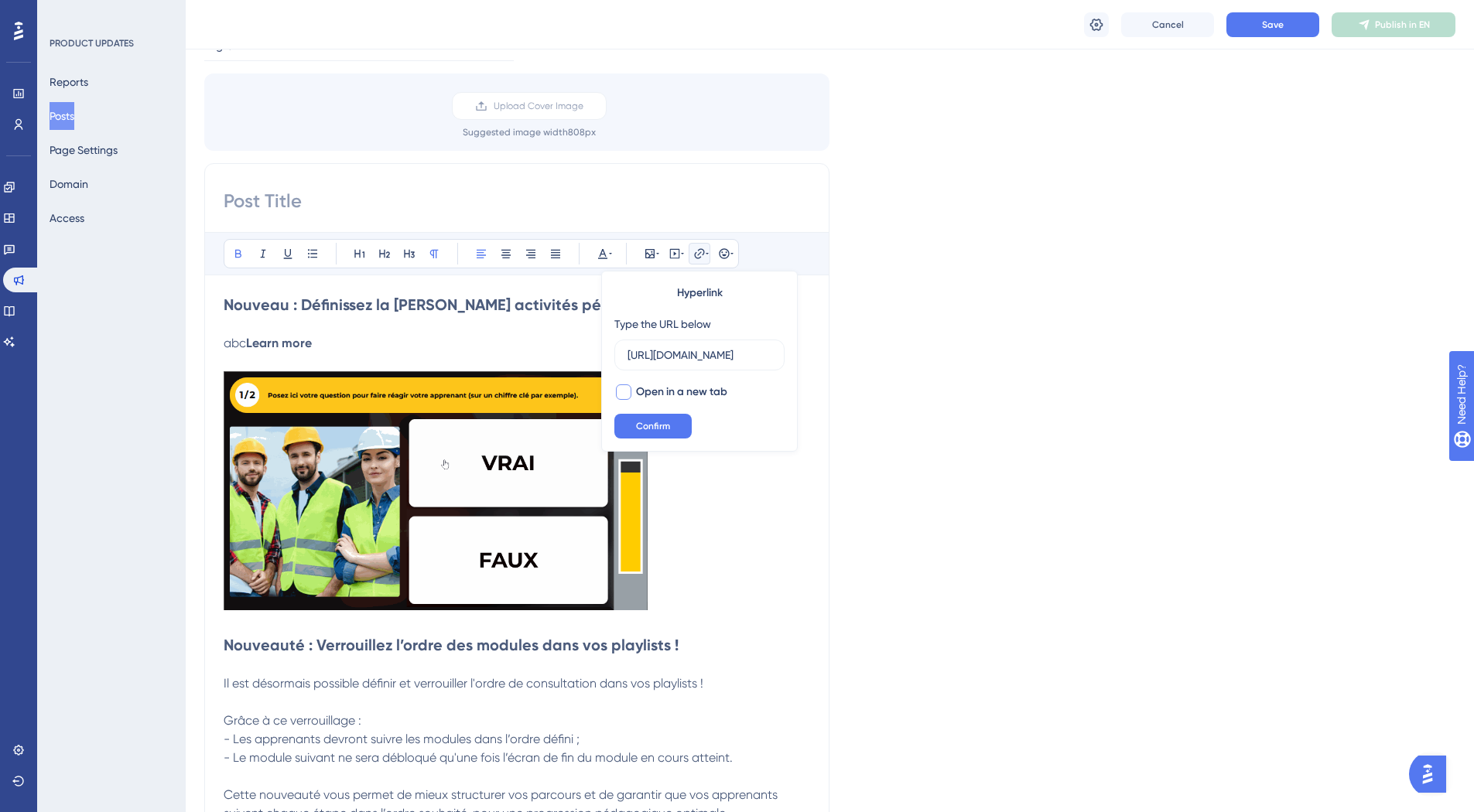
scroll to position [0, 0]
click at [636, 425] on span "Confirm" at bounding box center [653, 426] width 34 height 12
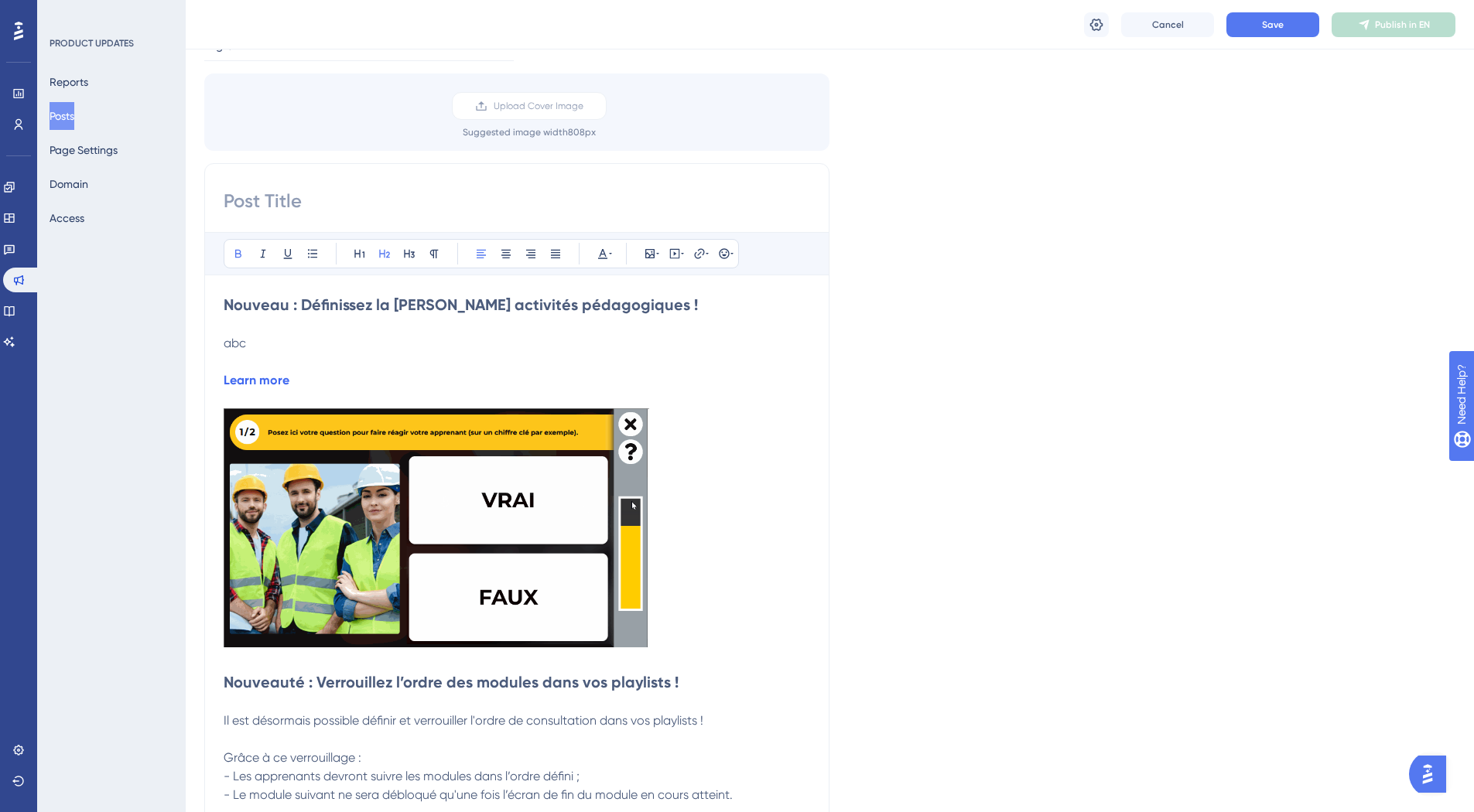
click at [291, 307] on strong "Nouveau : Définissez la durée de vos activités pédagogiques !" at bounding box center [461, 305] width 474 height 19
drag, startPoint x: 275, startPoint y: 344, endPoint x: 215, endPoint y: 311, distance: 68.5
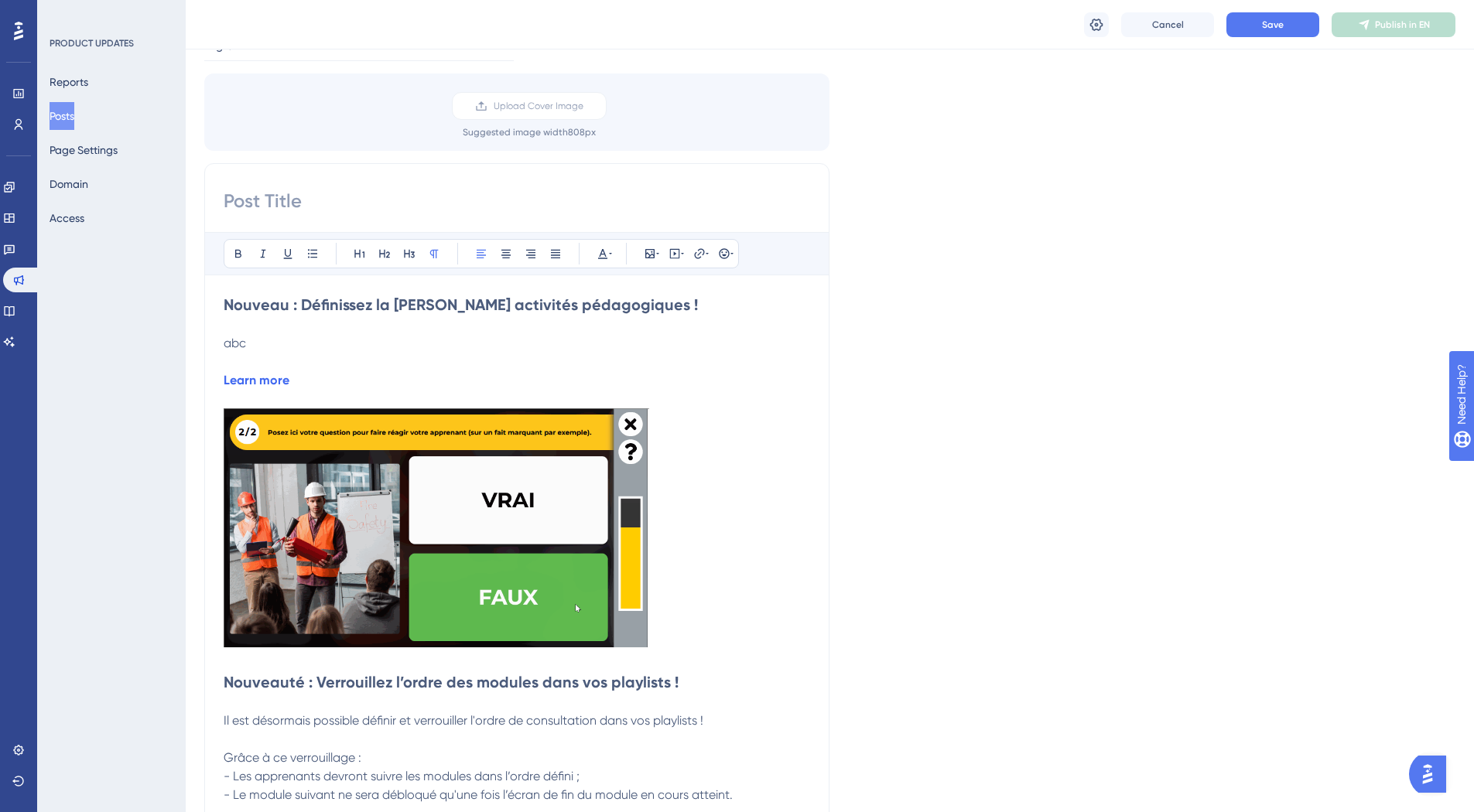
click at [215, 311] on div "Bold Italic Underline Bullet Point Heading 1 Heading 2 Heading 3 Normal Align L…" at bounding box center [517, 684] width 625 height 1042
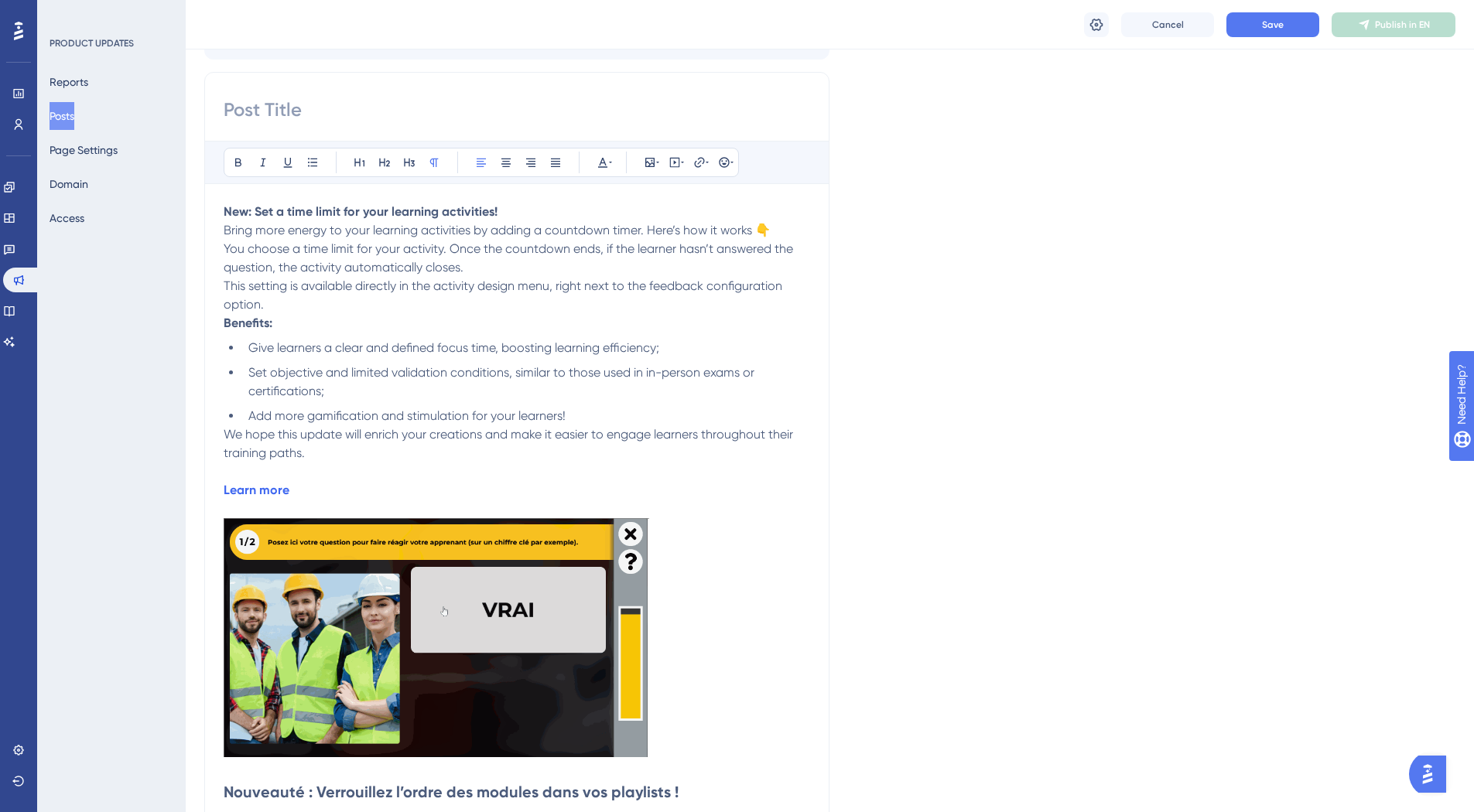
scroll to position [184, 0]
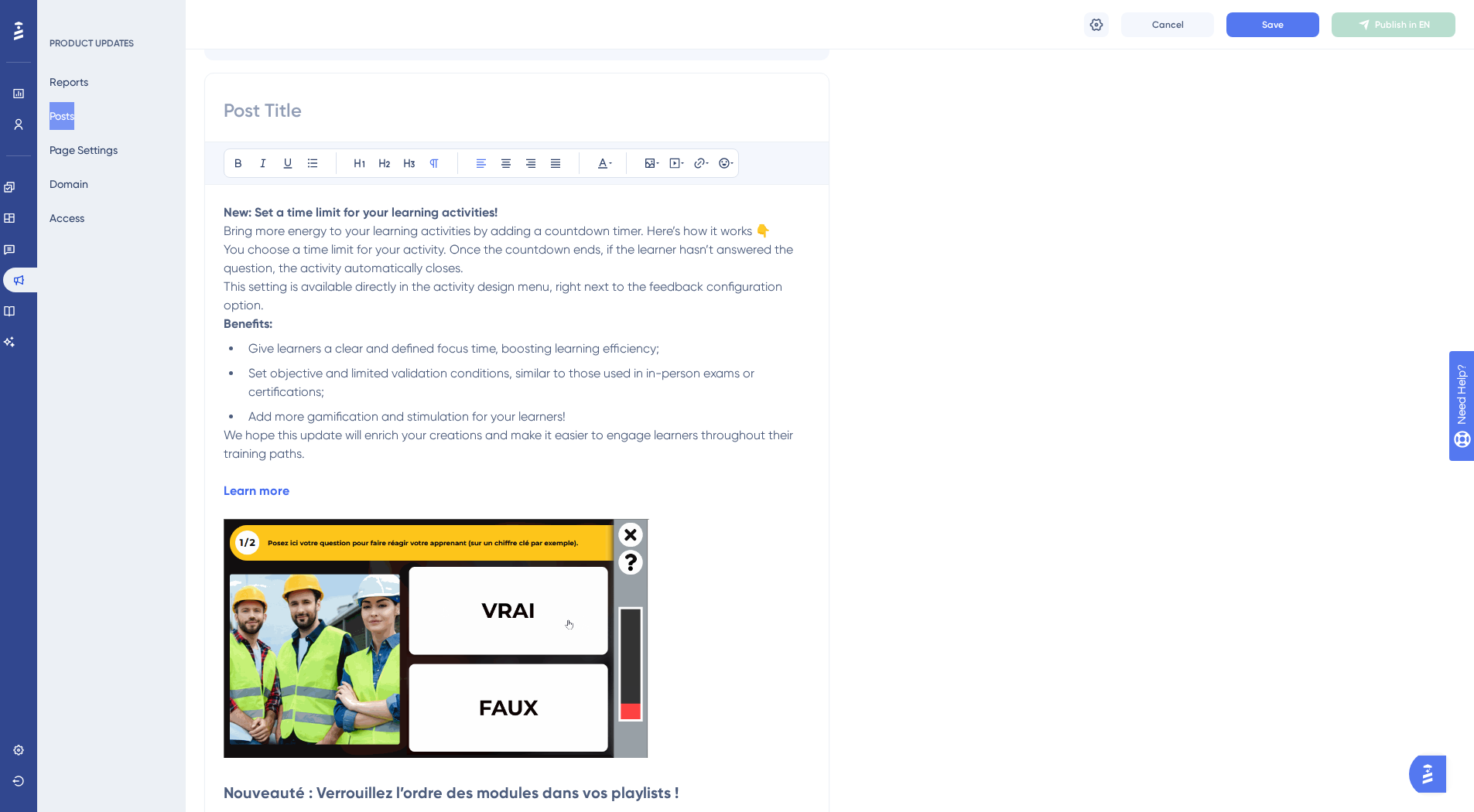
click at [518, 208] on p "New: Set a time limit for your learning activities!" at bounding box center [517, 213] width 587 height 19
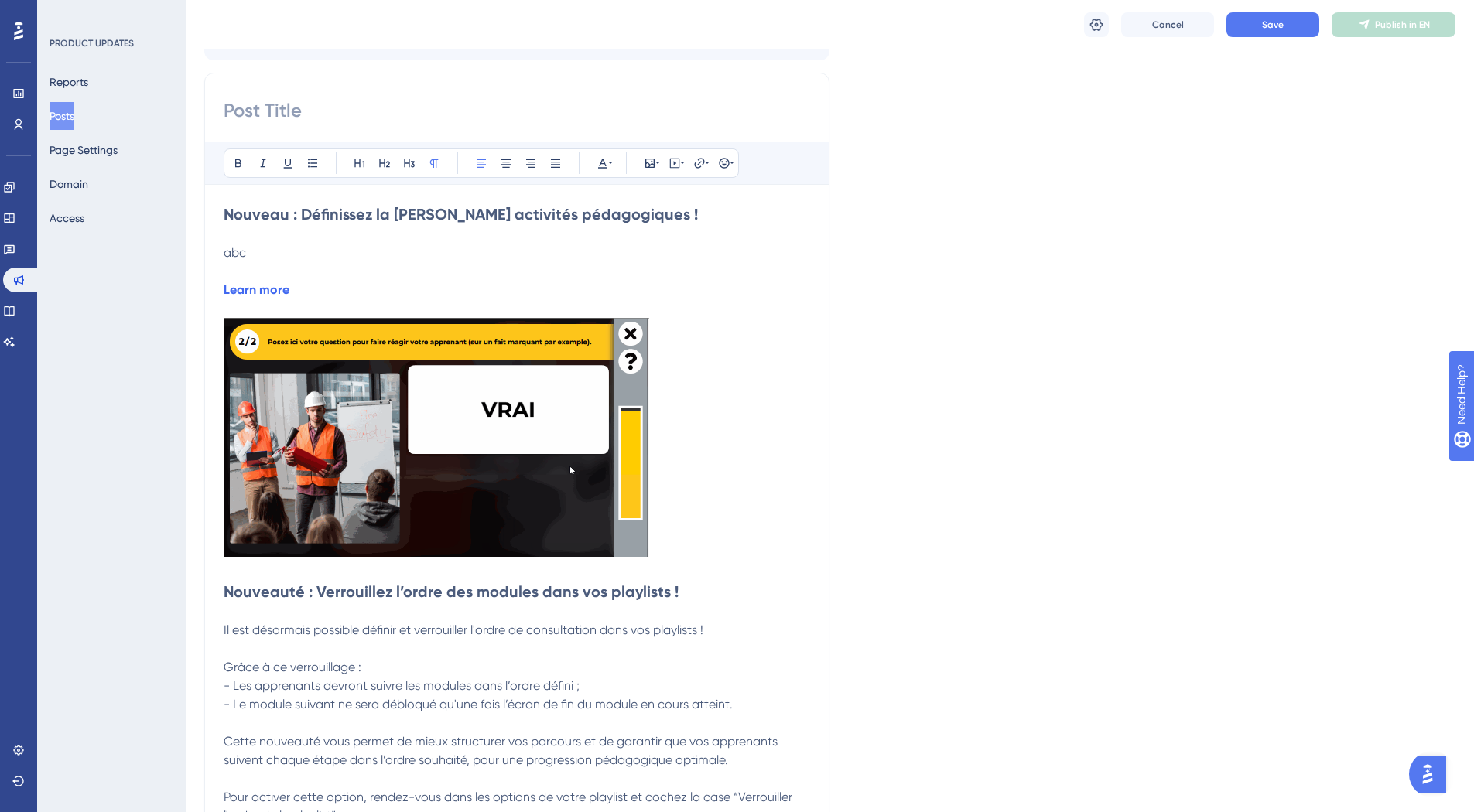
scroll to position [0, 0]
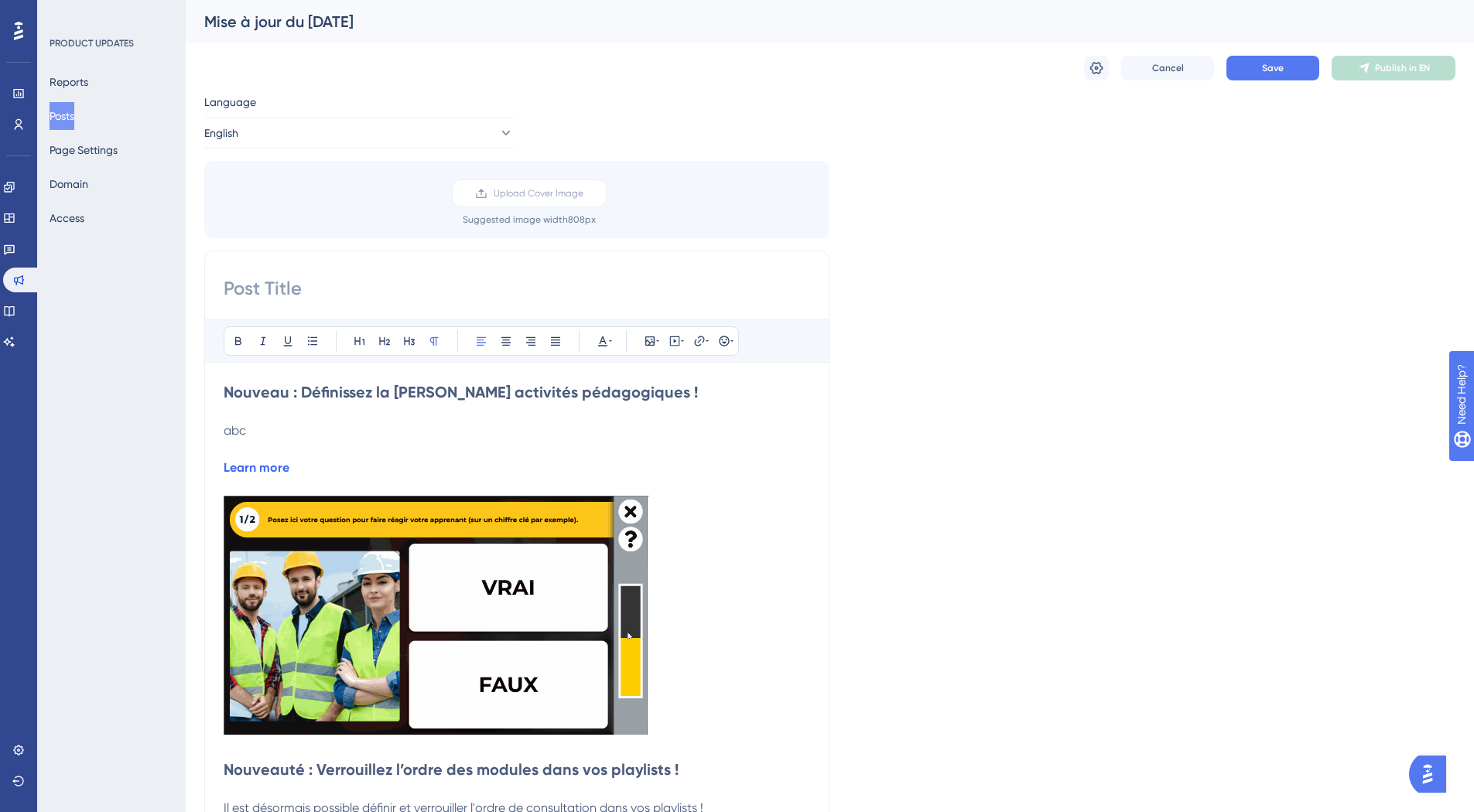
click at [300, 403] on p at bounding box center [517, 412] width 587 height 19
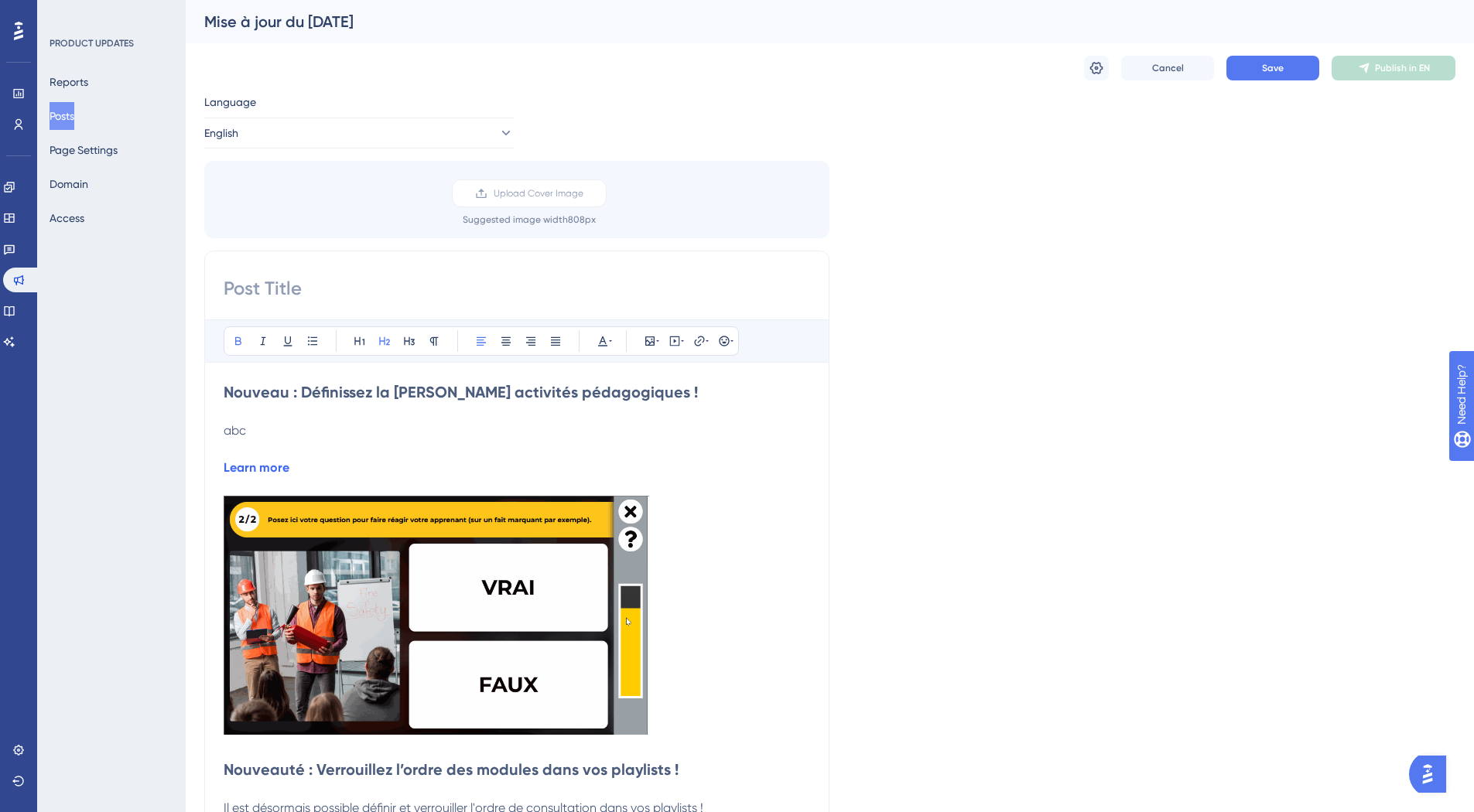
click at [289, 391] on strong "Nouveau : Définissez la durée de vos activités pédagogiques !" at bounding box center [461, 393] width 474 height 19
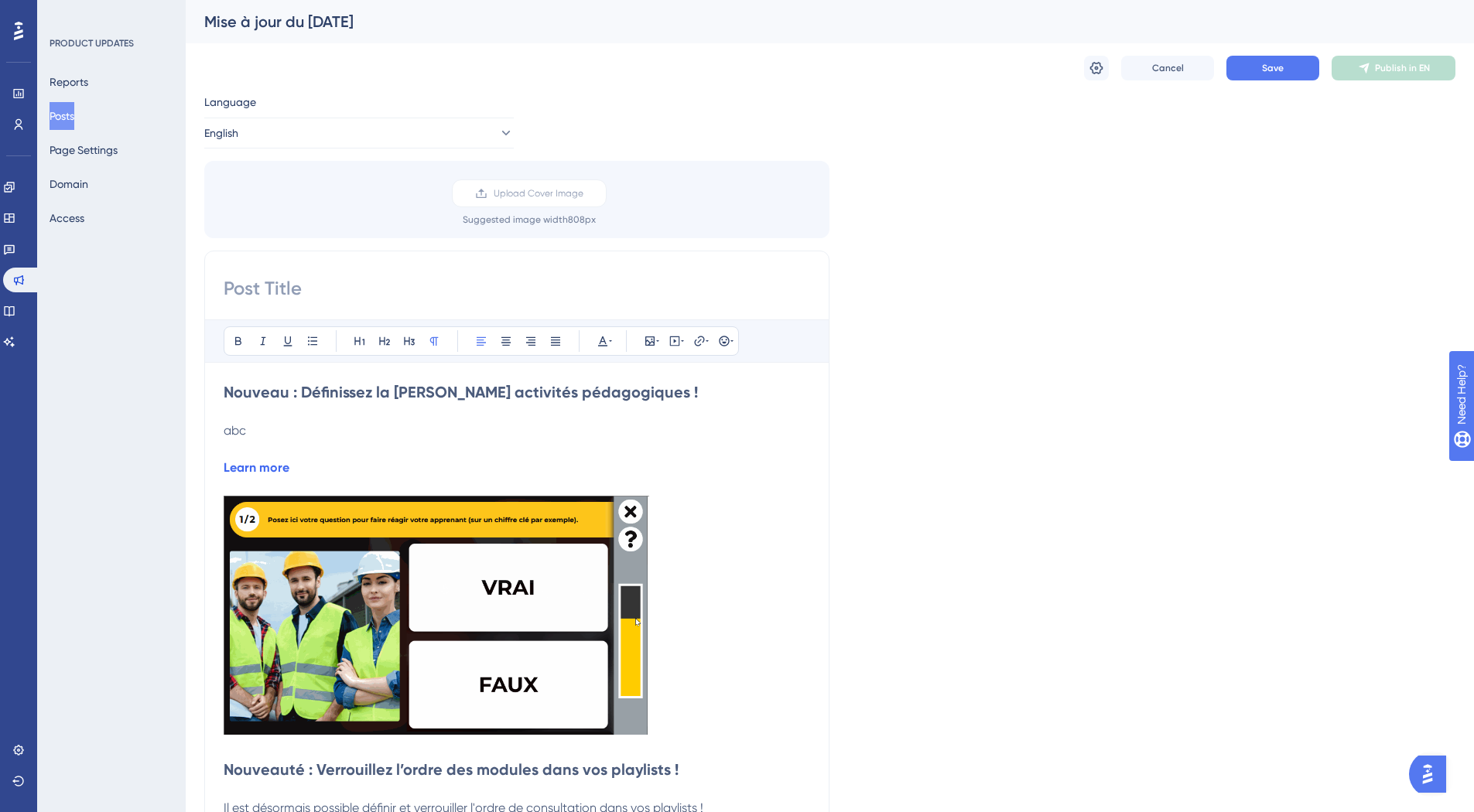
drag, startPoint x: 259, startPoint y: 430, endPoint x: 224, endPoint y: 400, distance: 46.1
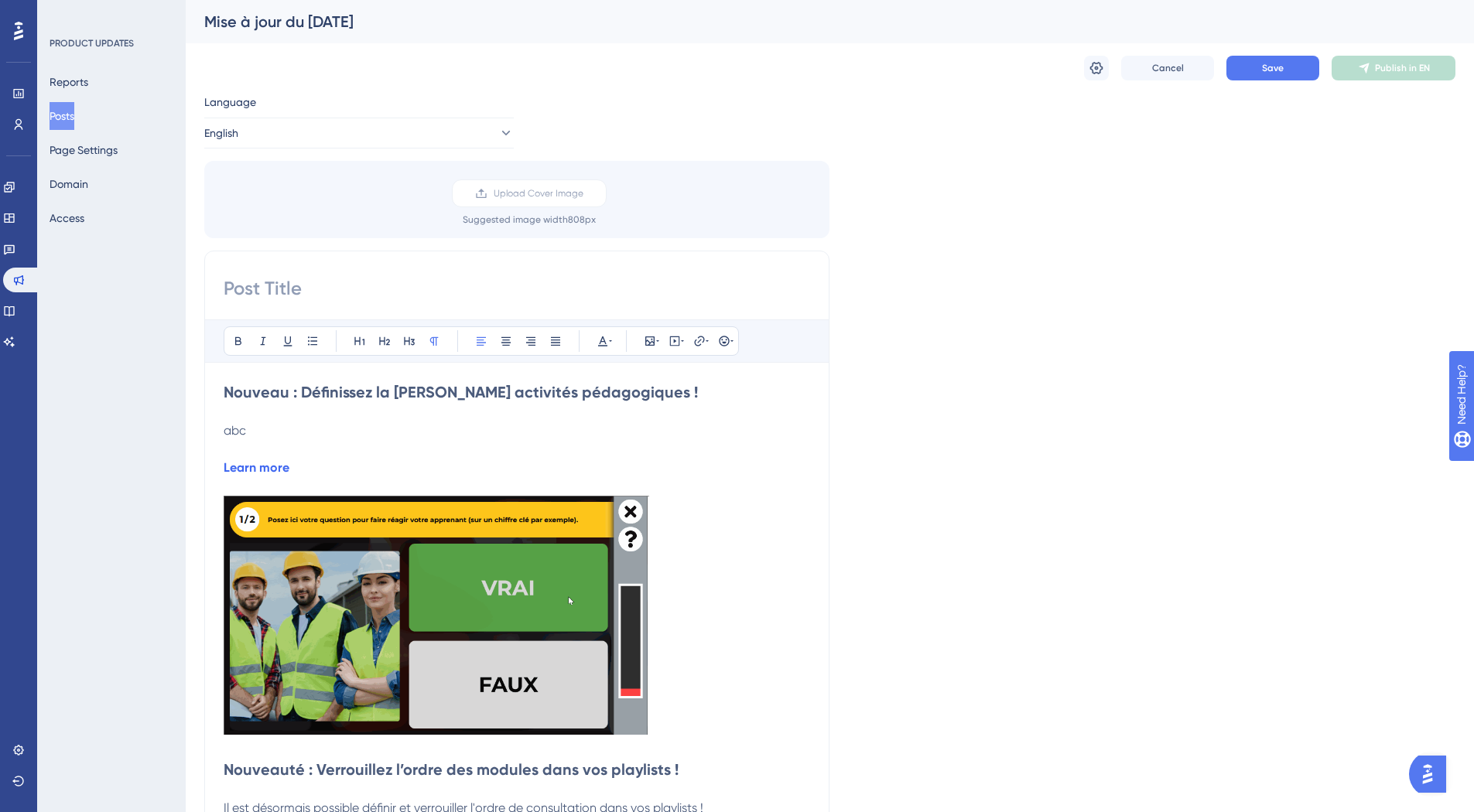
click at [224, 400] on div "Nouveau : Définissez la durée de vos activités pédagogiques ! abc Learn more No…" at bounding box center [517, 827] width 587 height 891
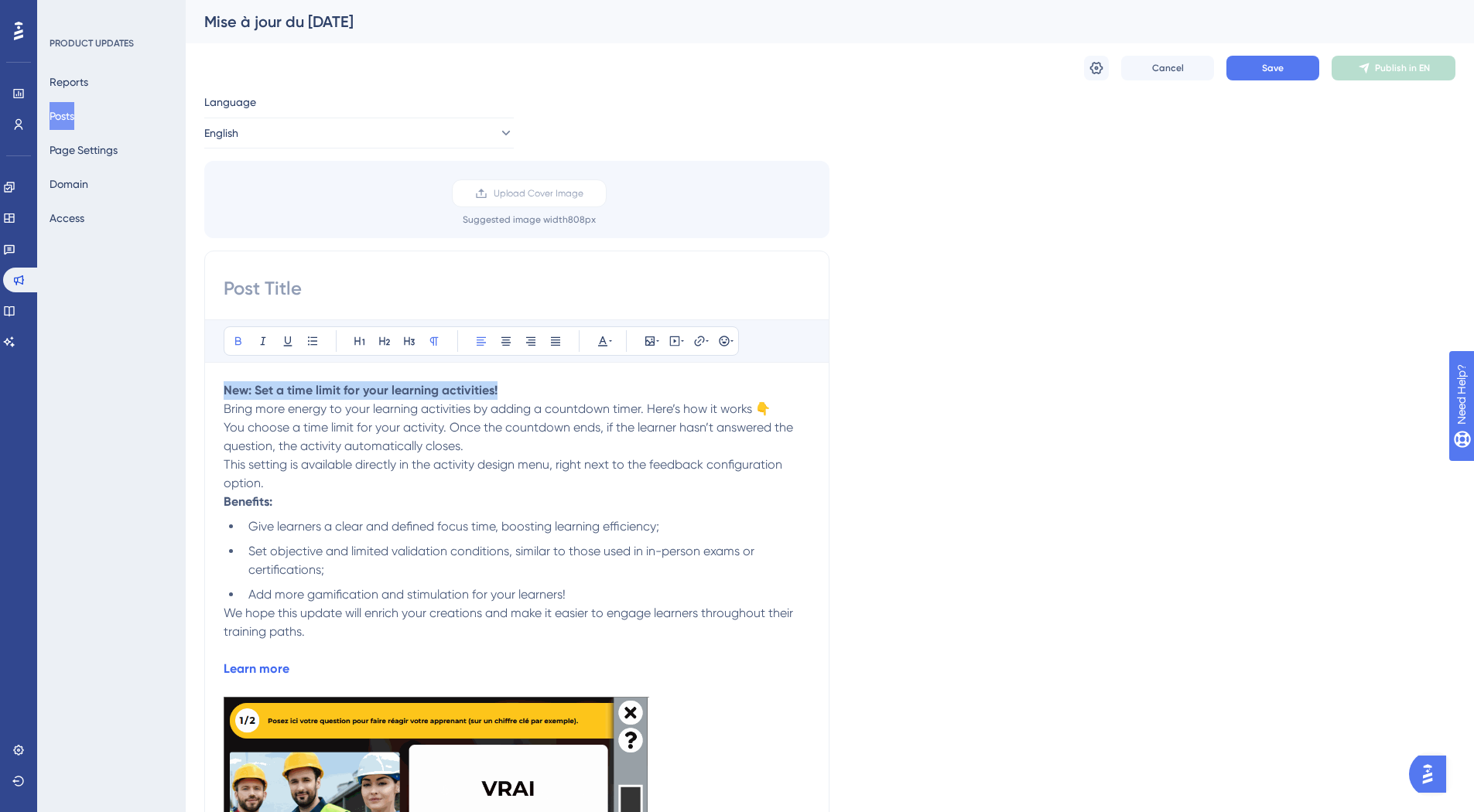
drag, startPoint x: 508, startPoint y: 387, endPoint x: 174, endPoint y: 376, distance: 334.2
click at [407, 342] on icon at bounding box center [409, 341] width 12 height 12
click at [230, 412] on span "Bring more energy to your learning activities by adding a countdown timer. Here…" at bounding box center [497, 408] width 547 height 15
click at [225, 412] on span "Bring more energy to your learning activities by adding a countdown timer. Here…" at bounding box center [497, 408] width 547 height 15
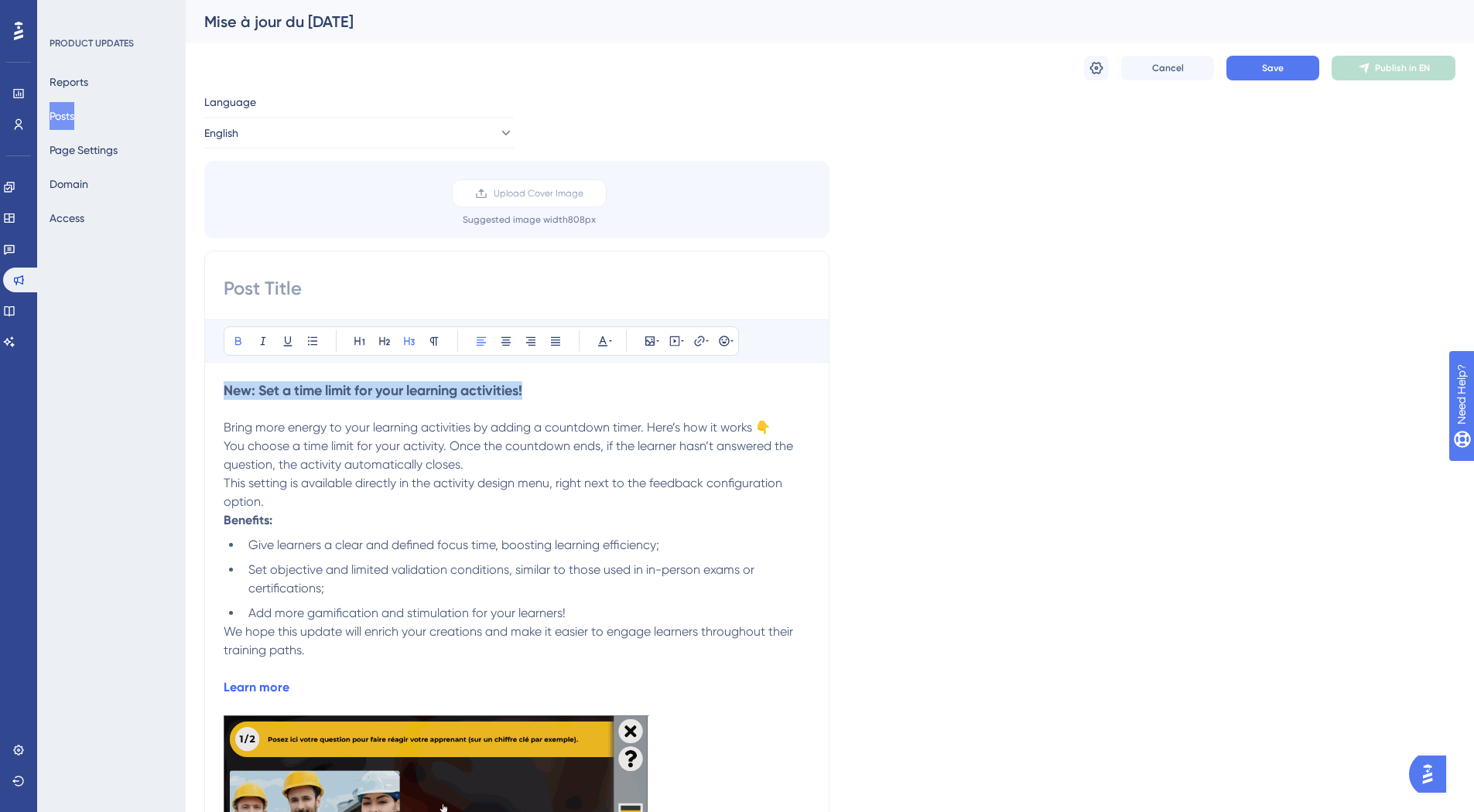
drag, startPoint x: 548, startPoint y: 385, endPoint x: 210, endPoint y: 395, distance: 338.1
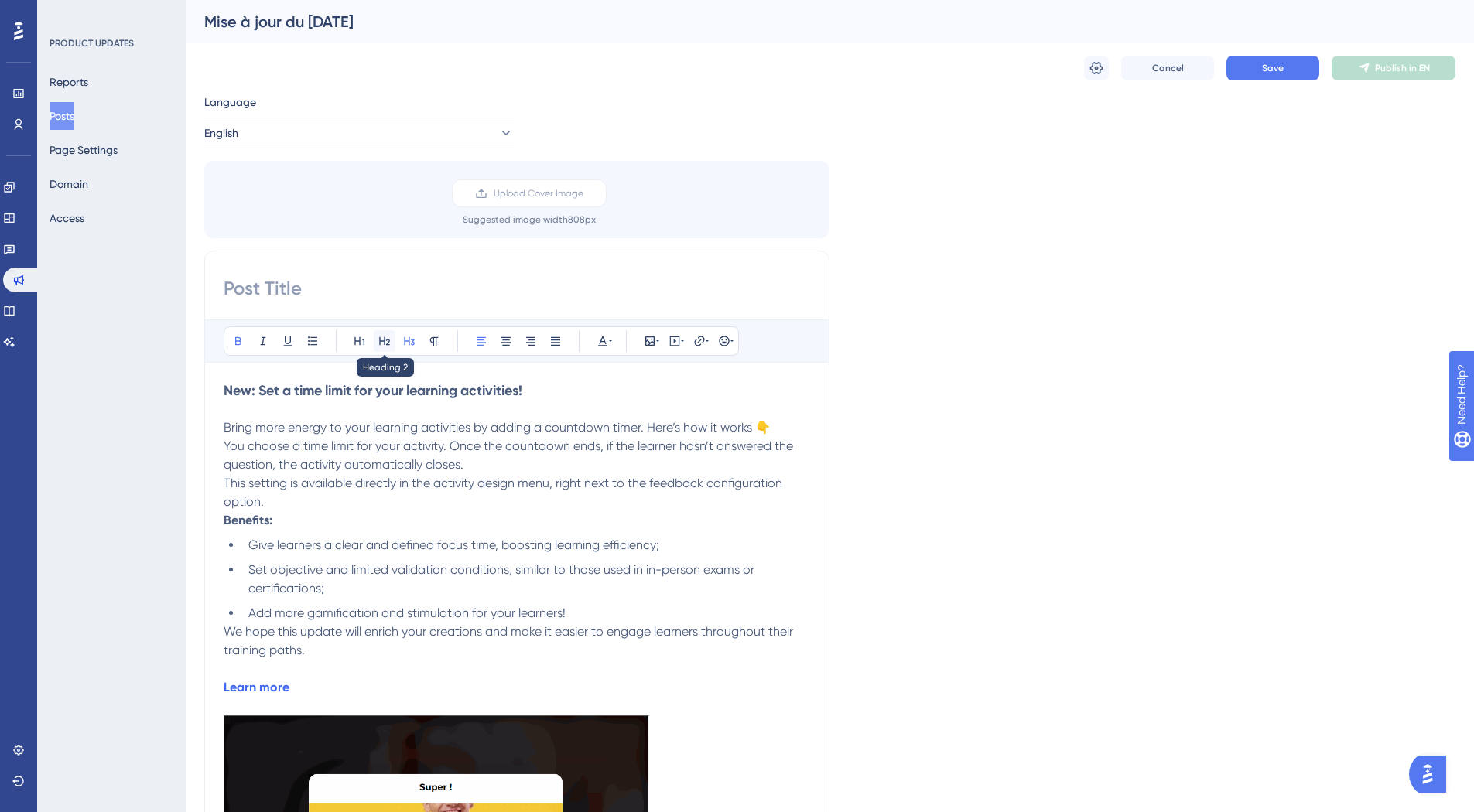
click at [378, 344] on icon at bounding box center [384, 341] width 12 height 12
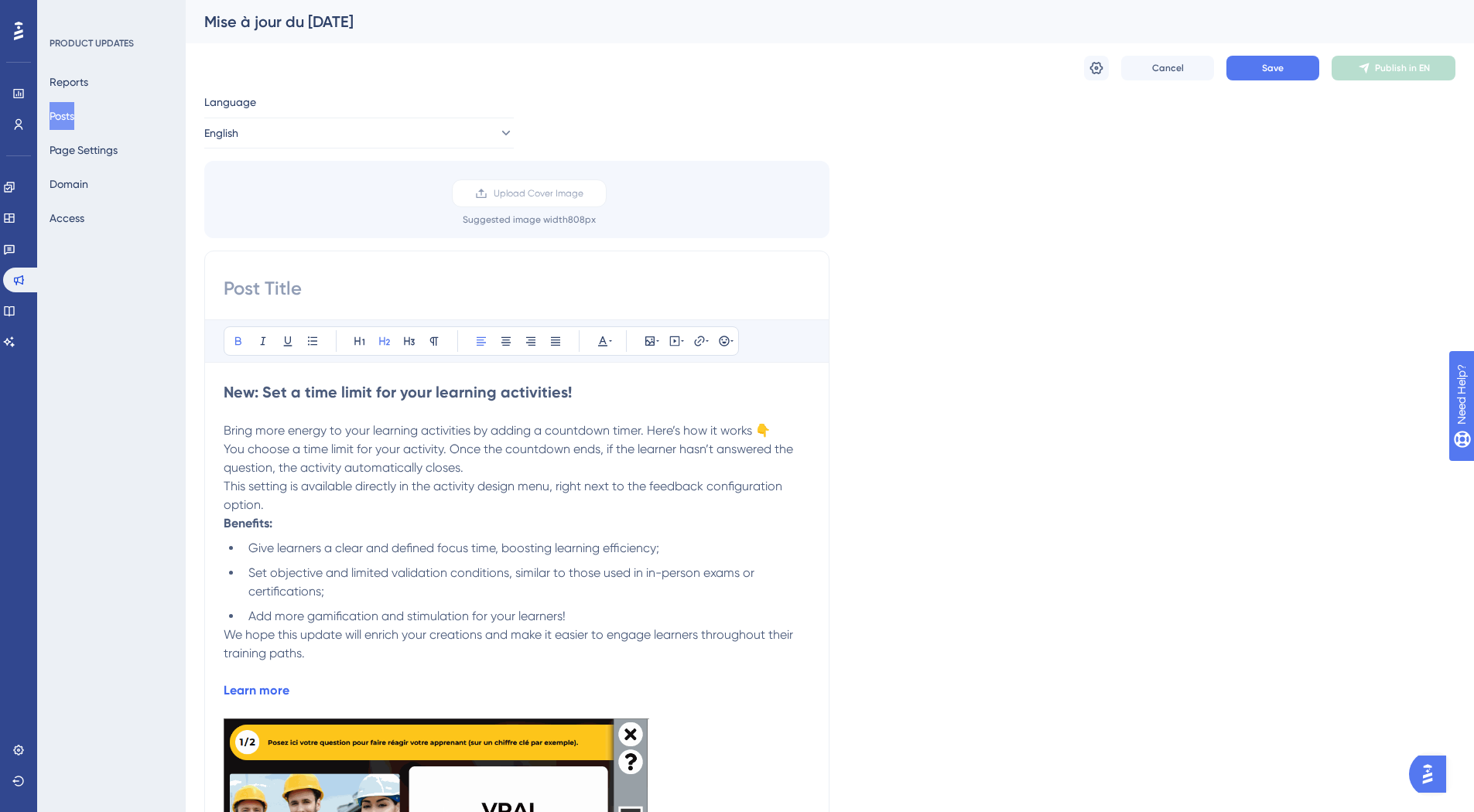
click at [340, 290] on input at bounding box center [517, 288] width 587 height 25
type input "I"
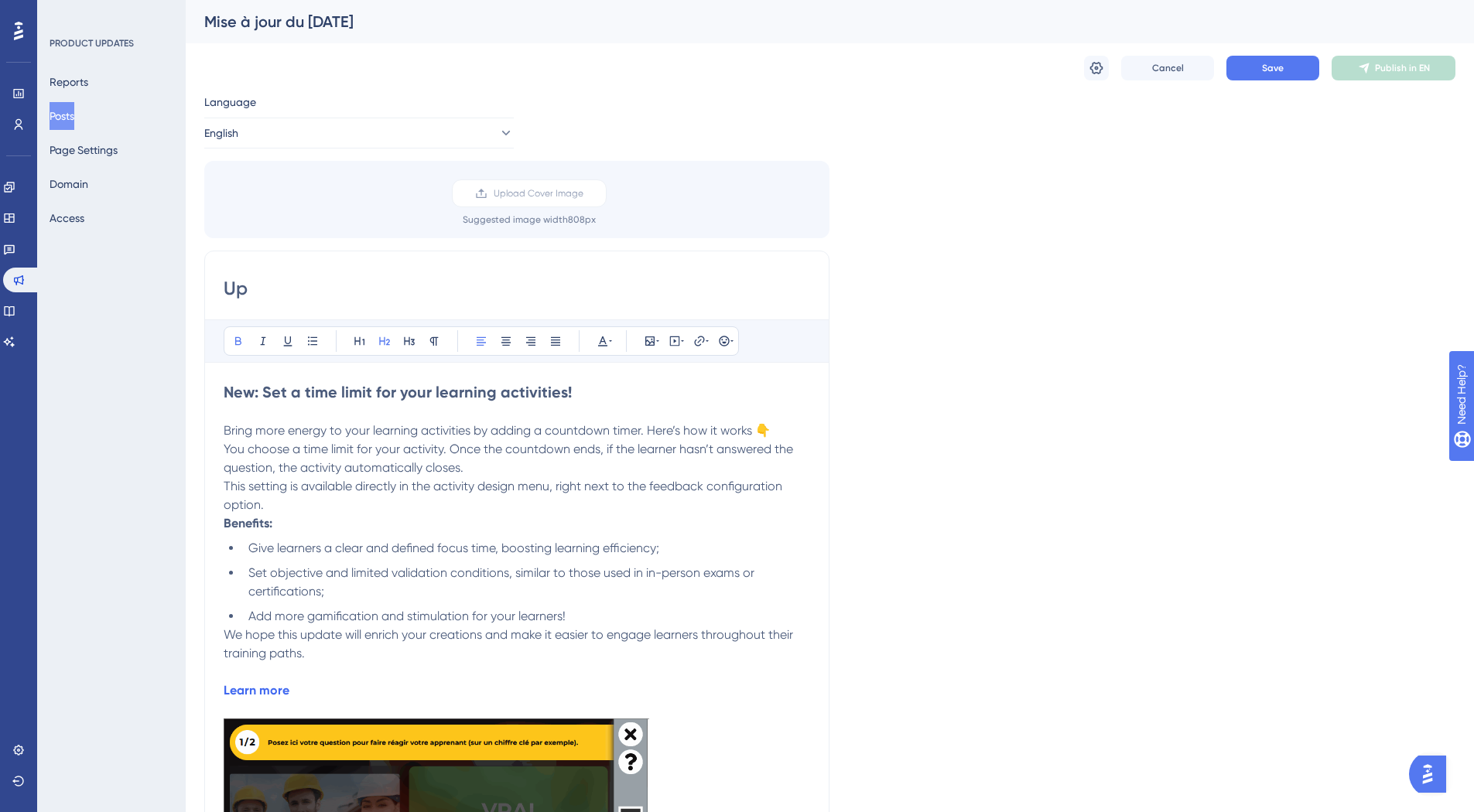
type input "U"
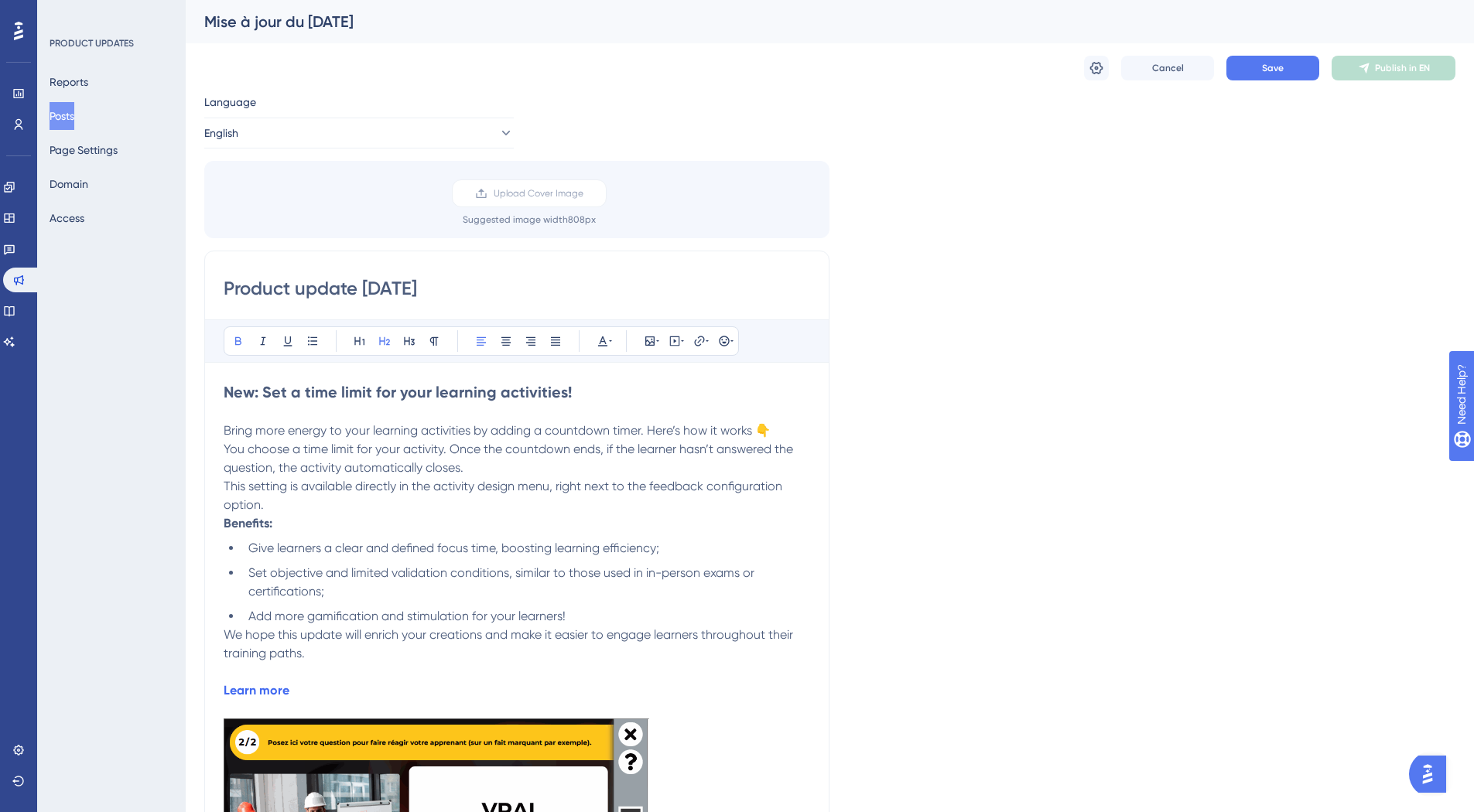
type input "Product update 09/15/25"
click at [225, 525] on strong "Benefits:" at bounding box center [248, 523] width 49 height 15
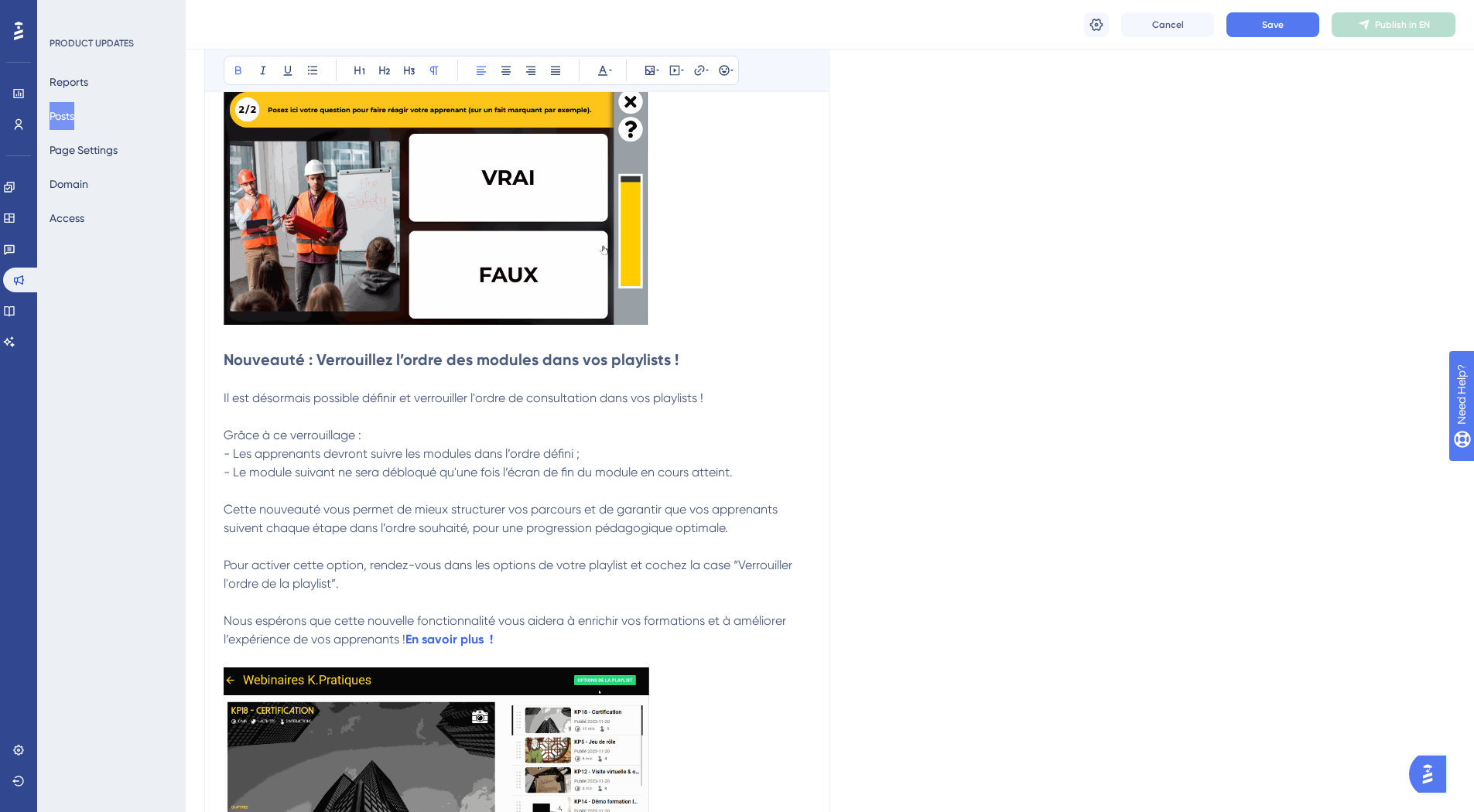
scroll to position [658, 0]
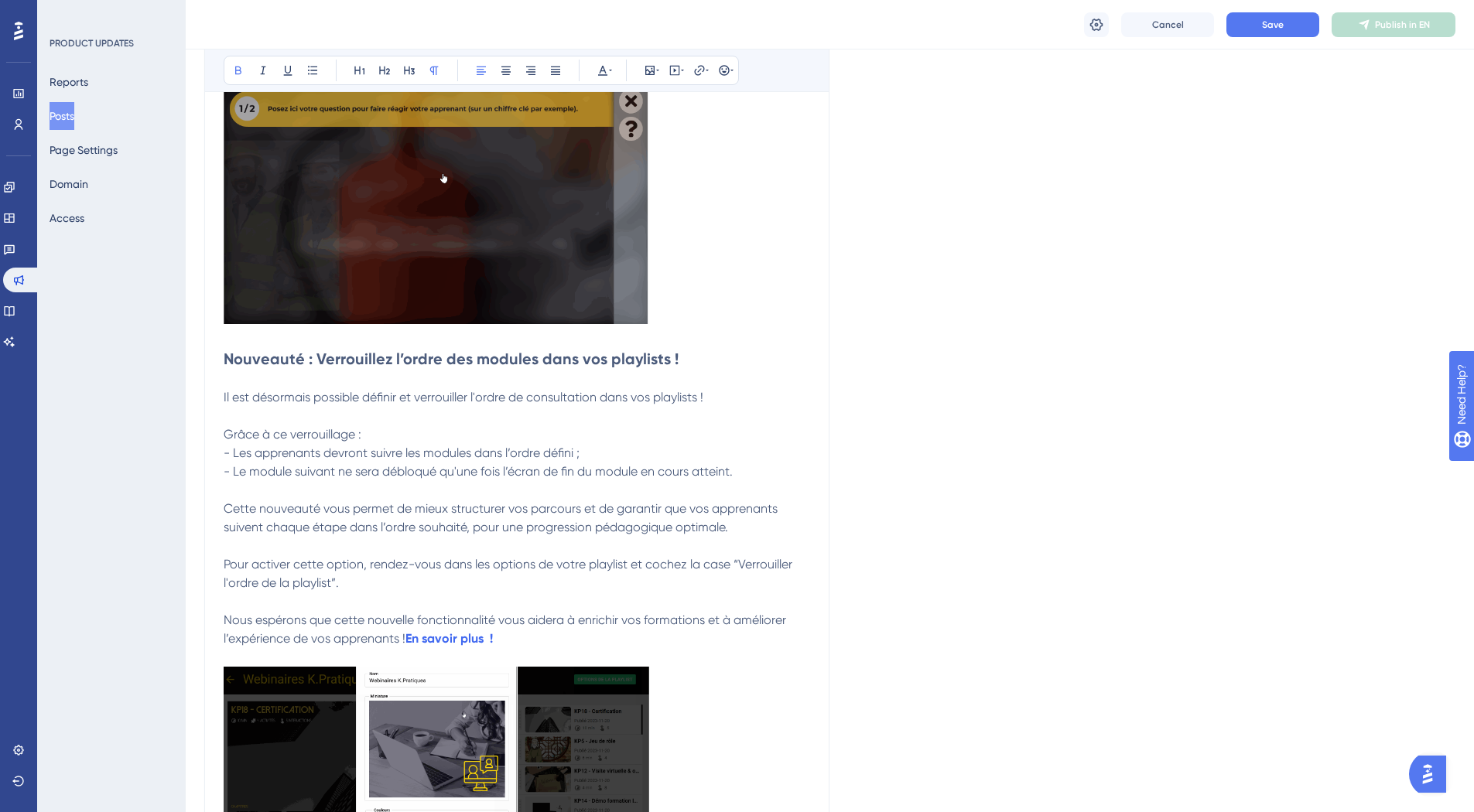
click at [407, 643] on span "Nous espérons que cette nouvelle fonctionnalité vous aidera à enrichir vos form…" at bounding box center [507, 629] width 565 height 34
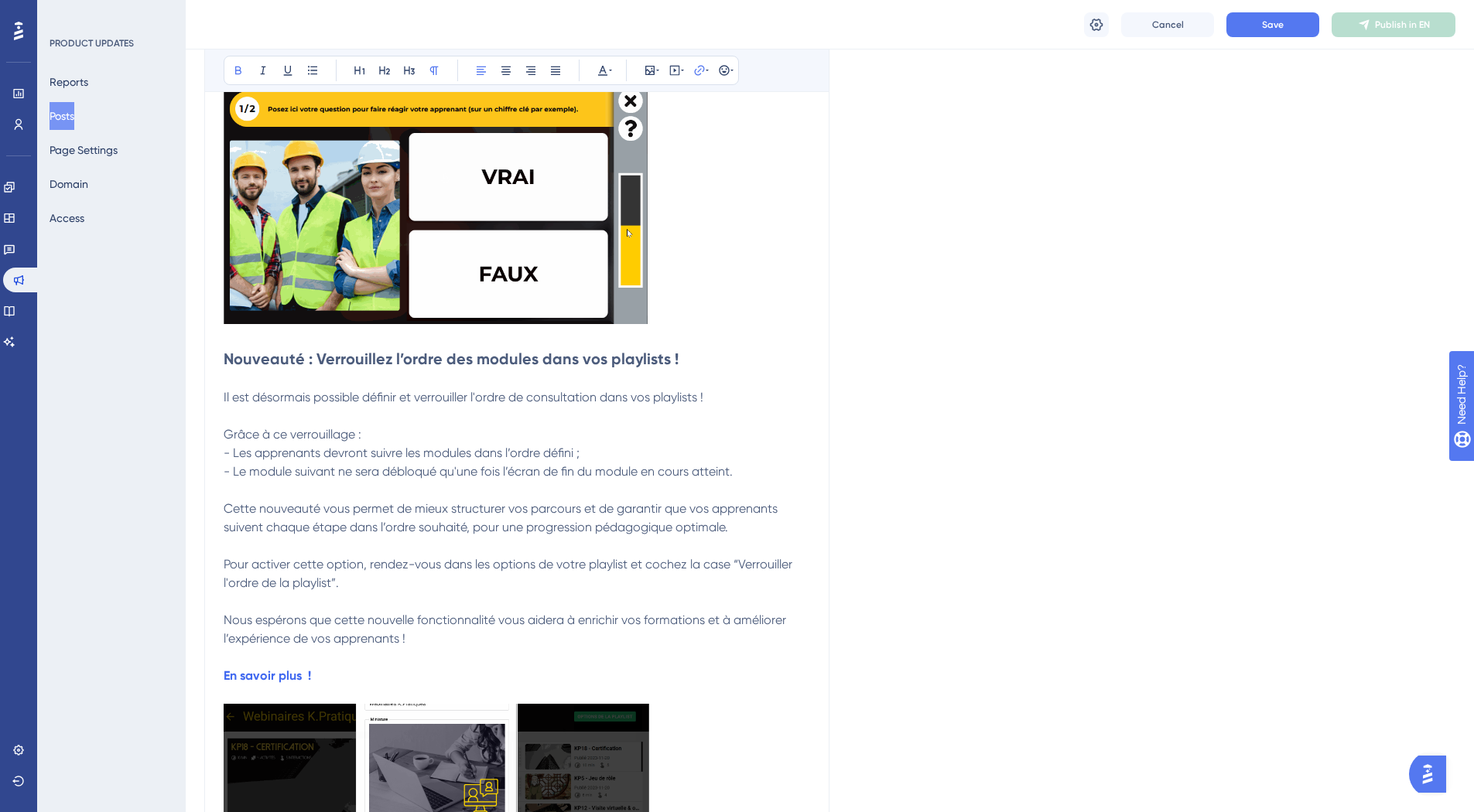
click at [378, 388] on p "Il est désormais possible définir et verrouiller l'ordre de consultation dans v…" at bounding box center [517, 398] width 587 height 19
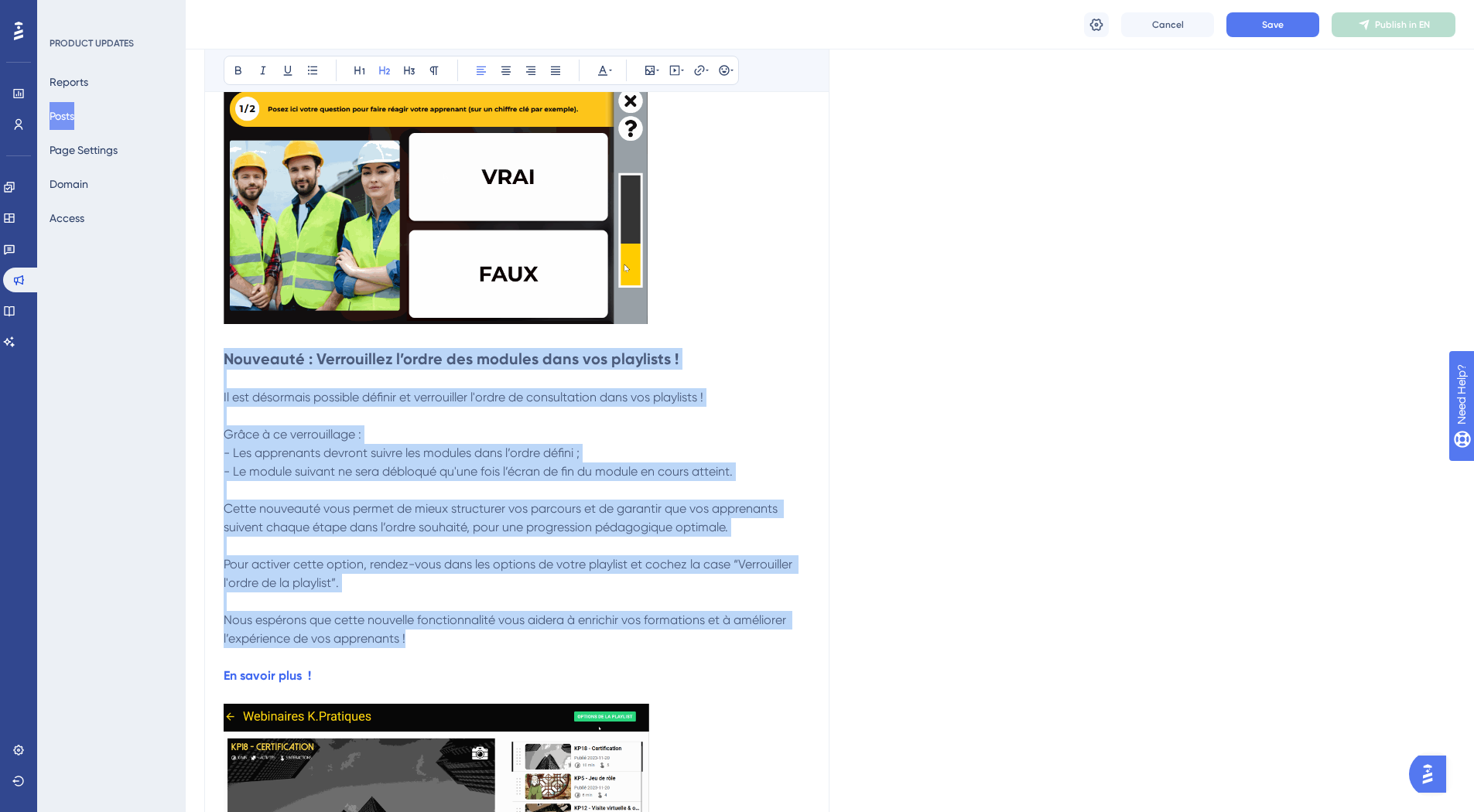
drag, startPoint x: 226, startPoint y: 358, endPoint x: 417, endPoint y: 636, distance: 337.3
click at [417, 636] on div "New: Set a time limit for your learning activities! Bring more energy to your l…" at bounding box center [517, 314] width 587 height 1170
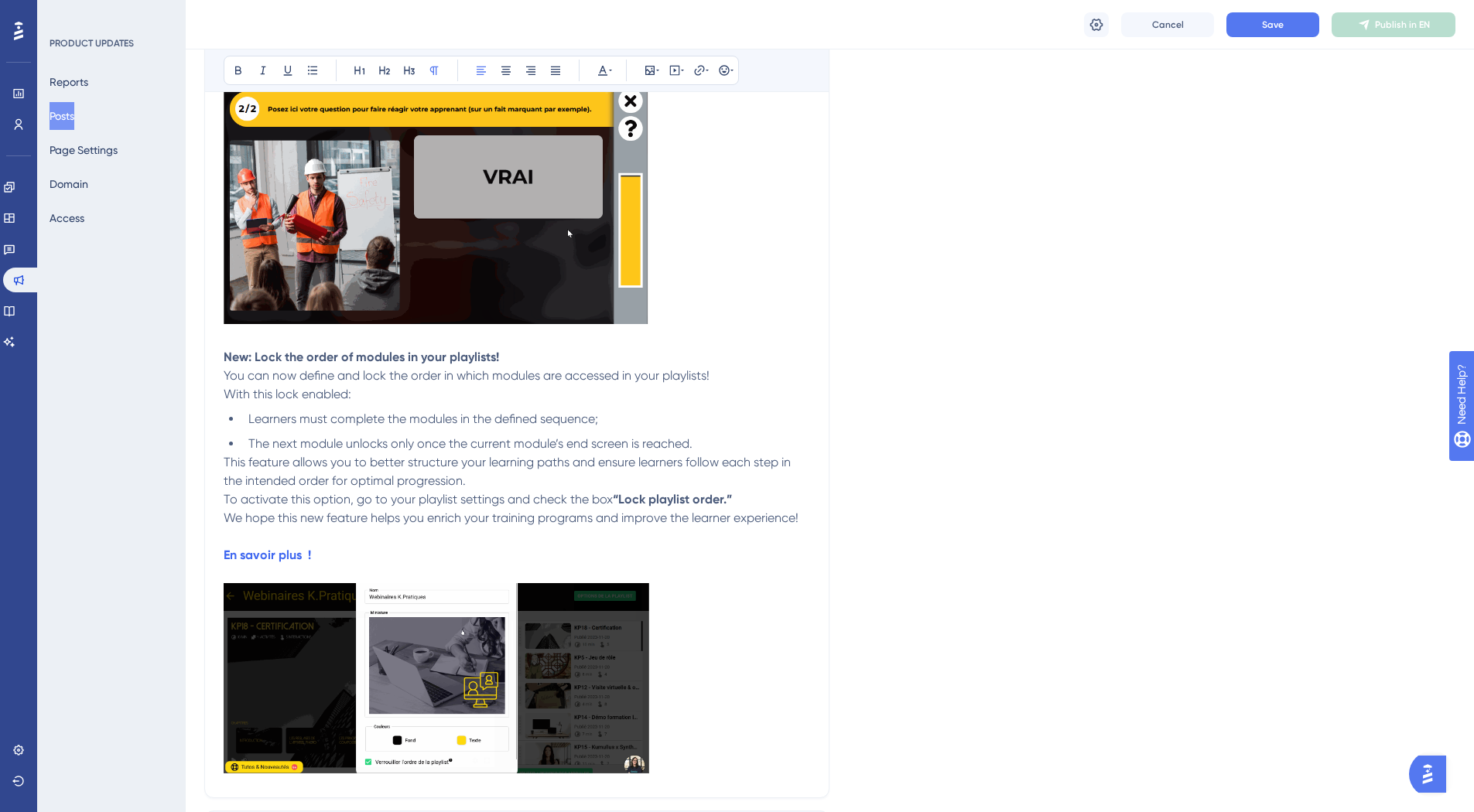
click at [227, 465] on span "This feature allows you to better structure your learning paths and ensure lear…" at bounding box center [509, 471] width 570 height 34
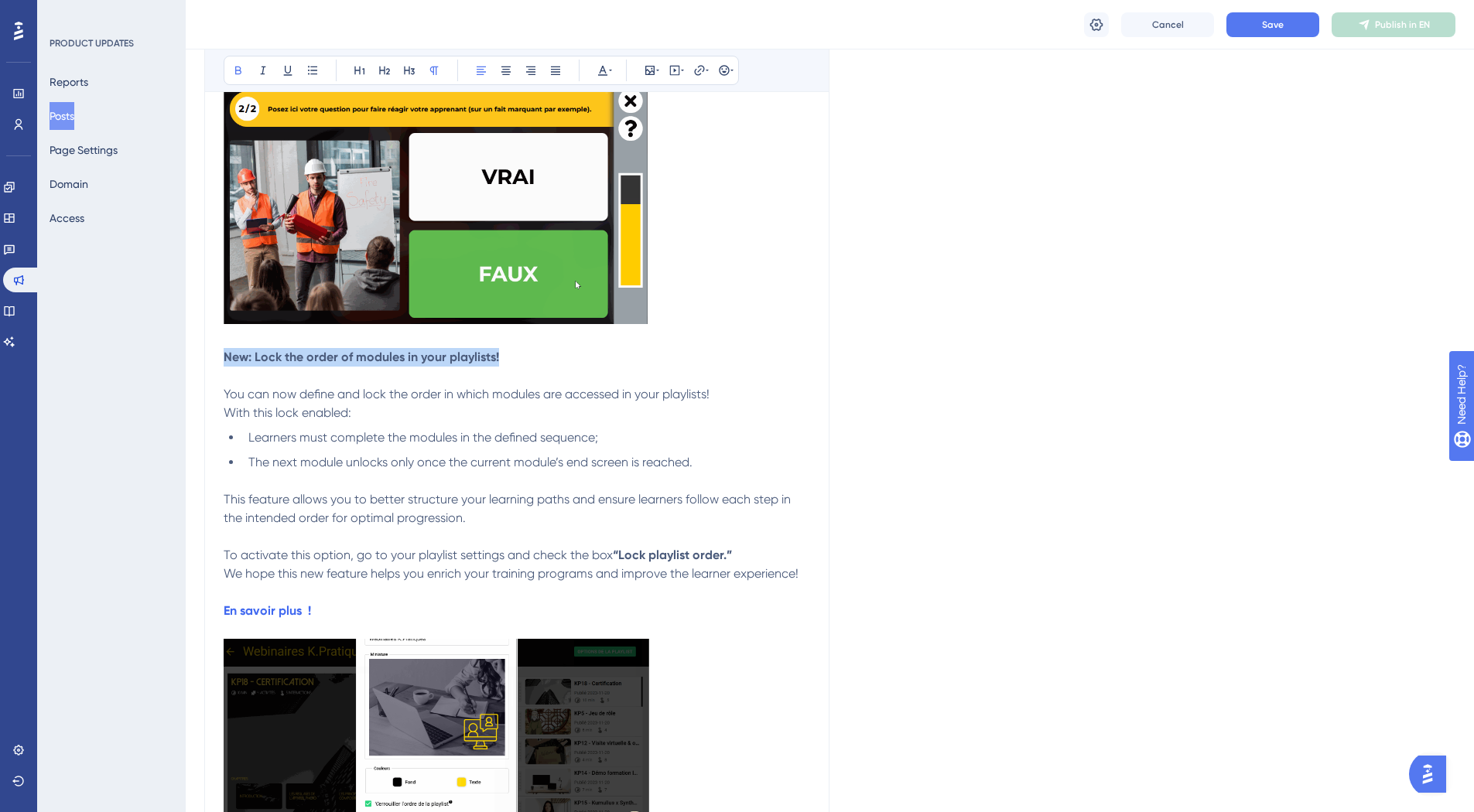
drag, startPoint x: 529, startPoint y: 350, endPoint x: 223, endPoint y: 356, distance: 306.1
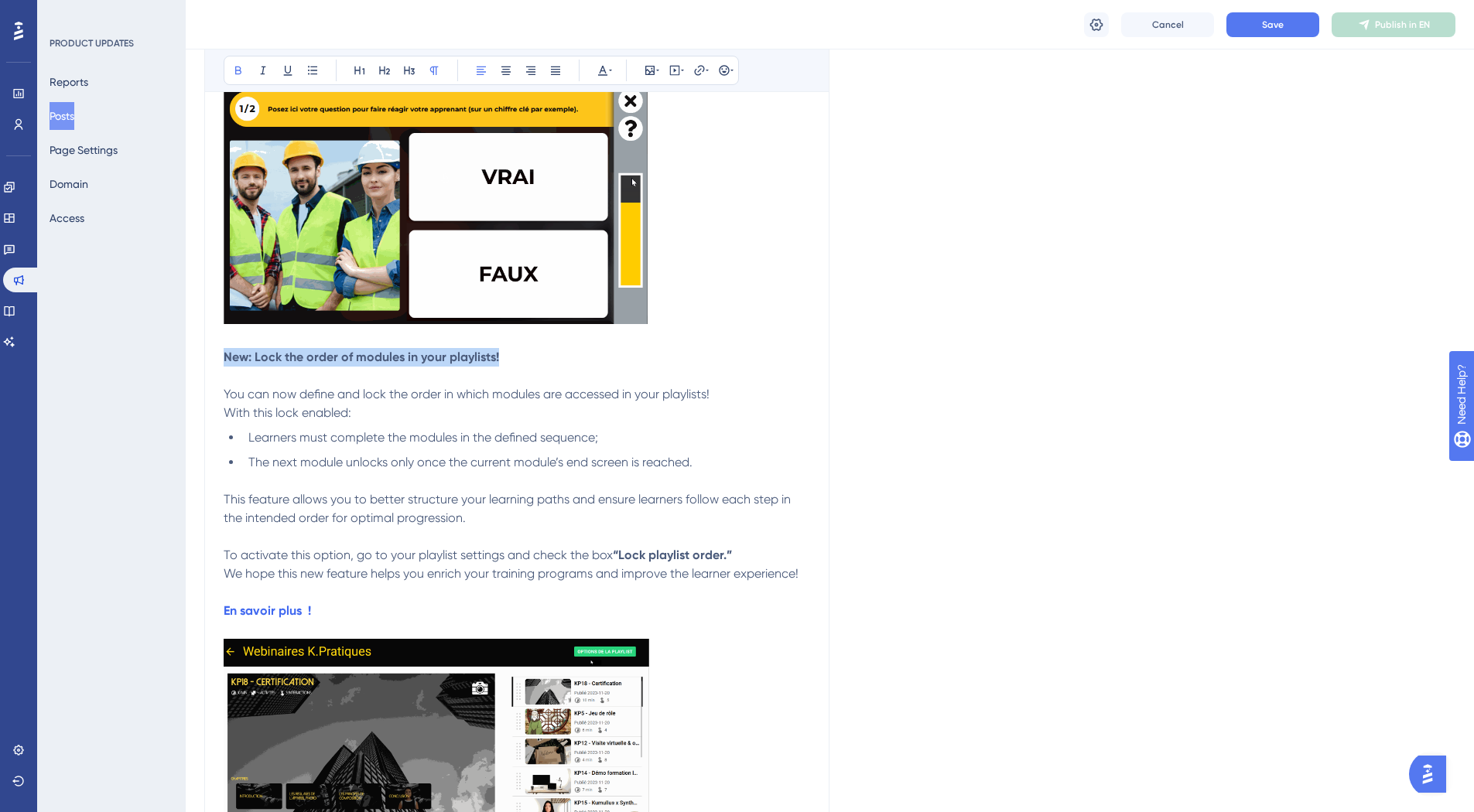
click at [223, 356] on div "Product update 09/15/25 Bold Italic Underline Bullet Point Heading 1 Heading 2 …" at bounding box center [517, 226] width 625 height 1255
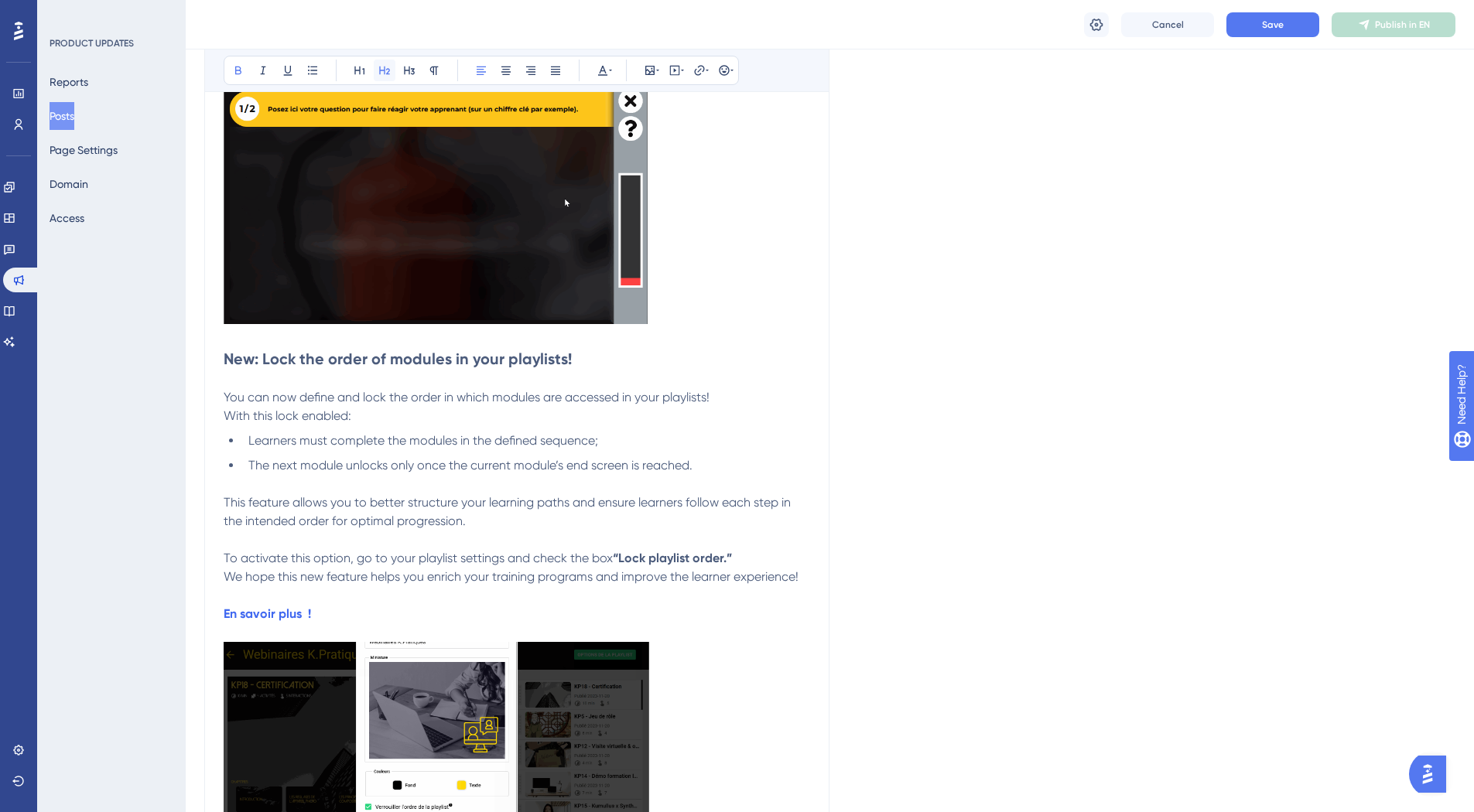
click at [381, 64] on button at bounding box center [384, 70] width 22 height 22
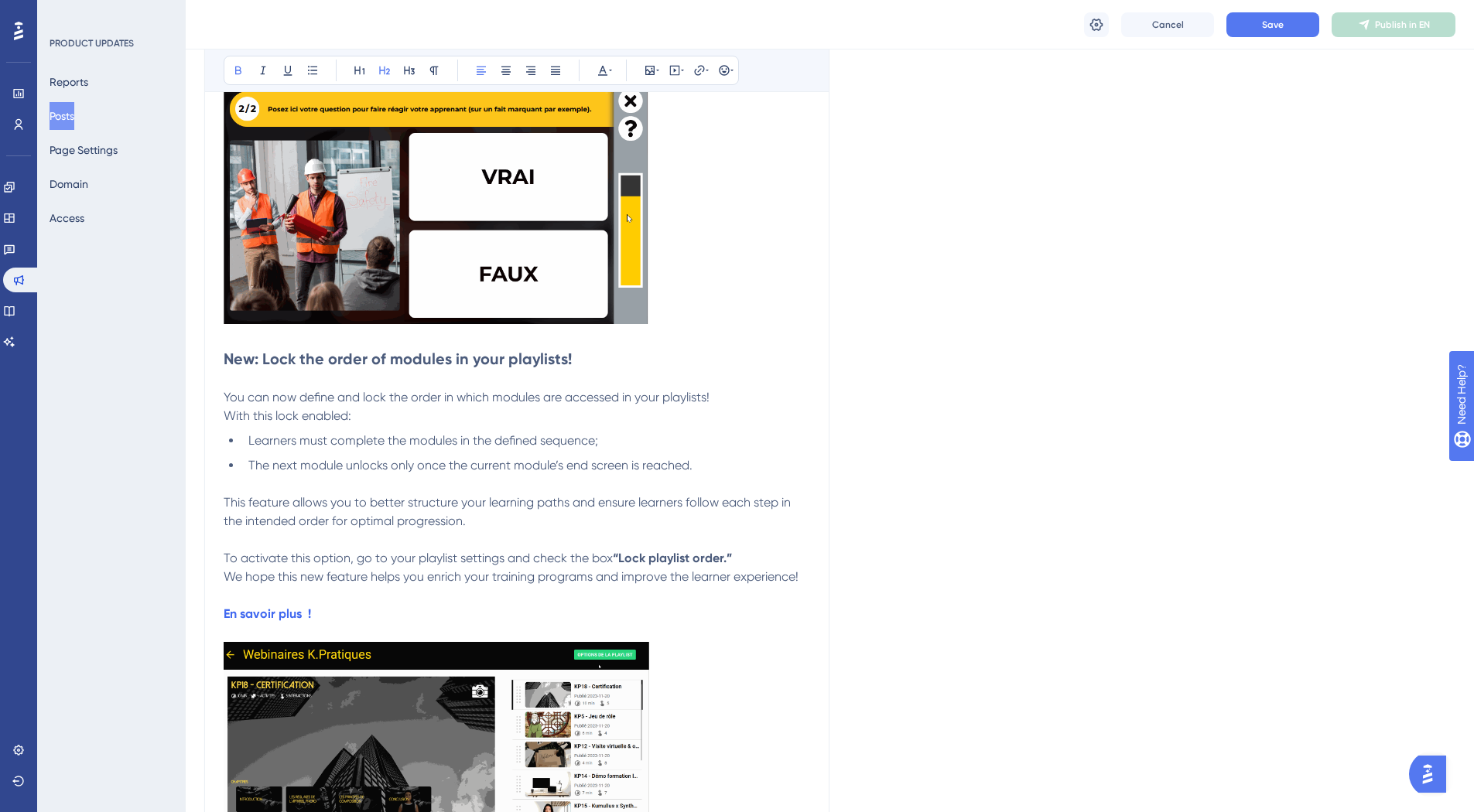
click at [408, 407] on p "With this lock enabled:" at bounding box center [517, 416] width 587 height 19
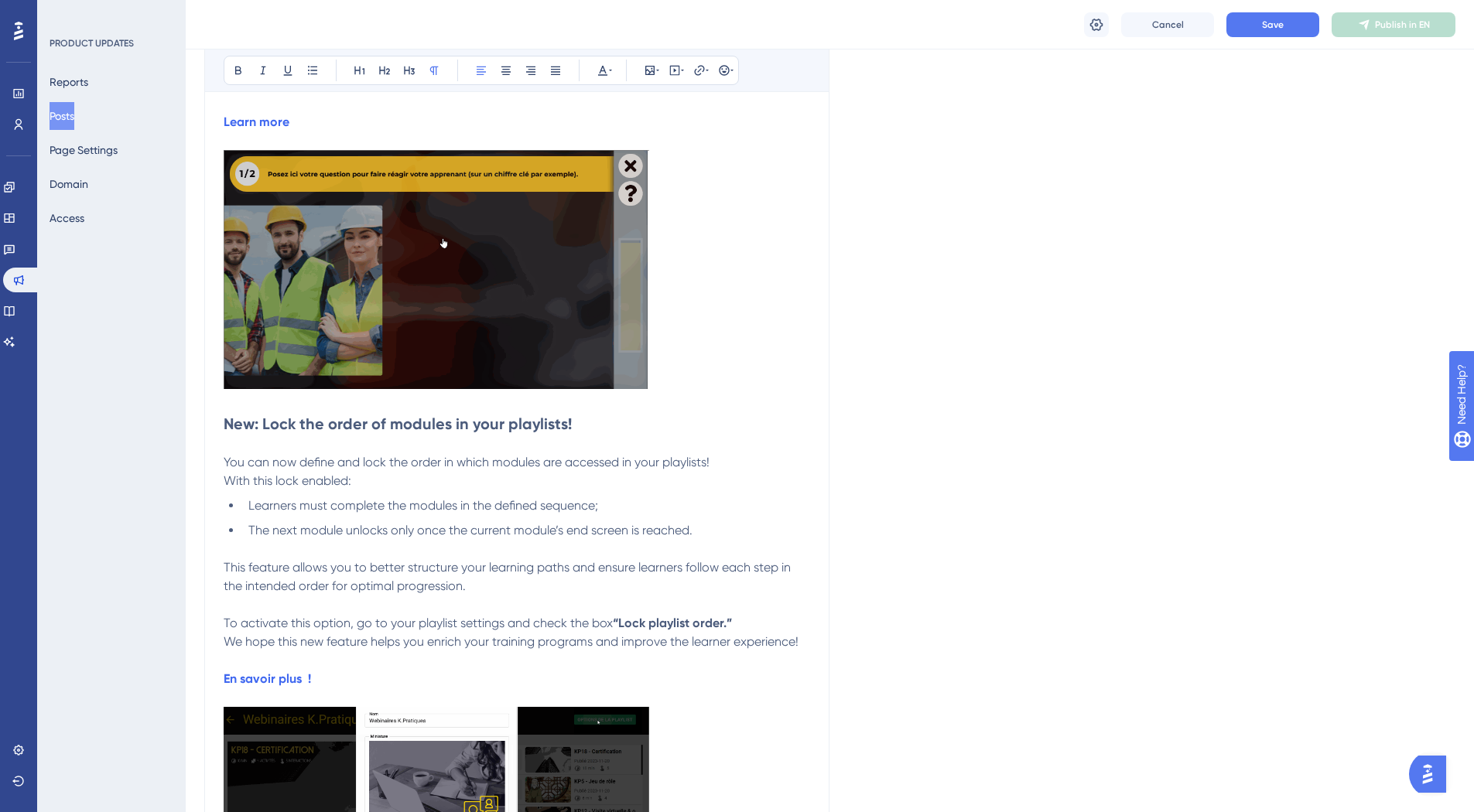
scroll to position [592, 0]
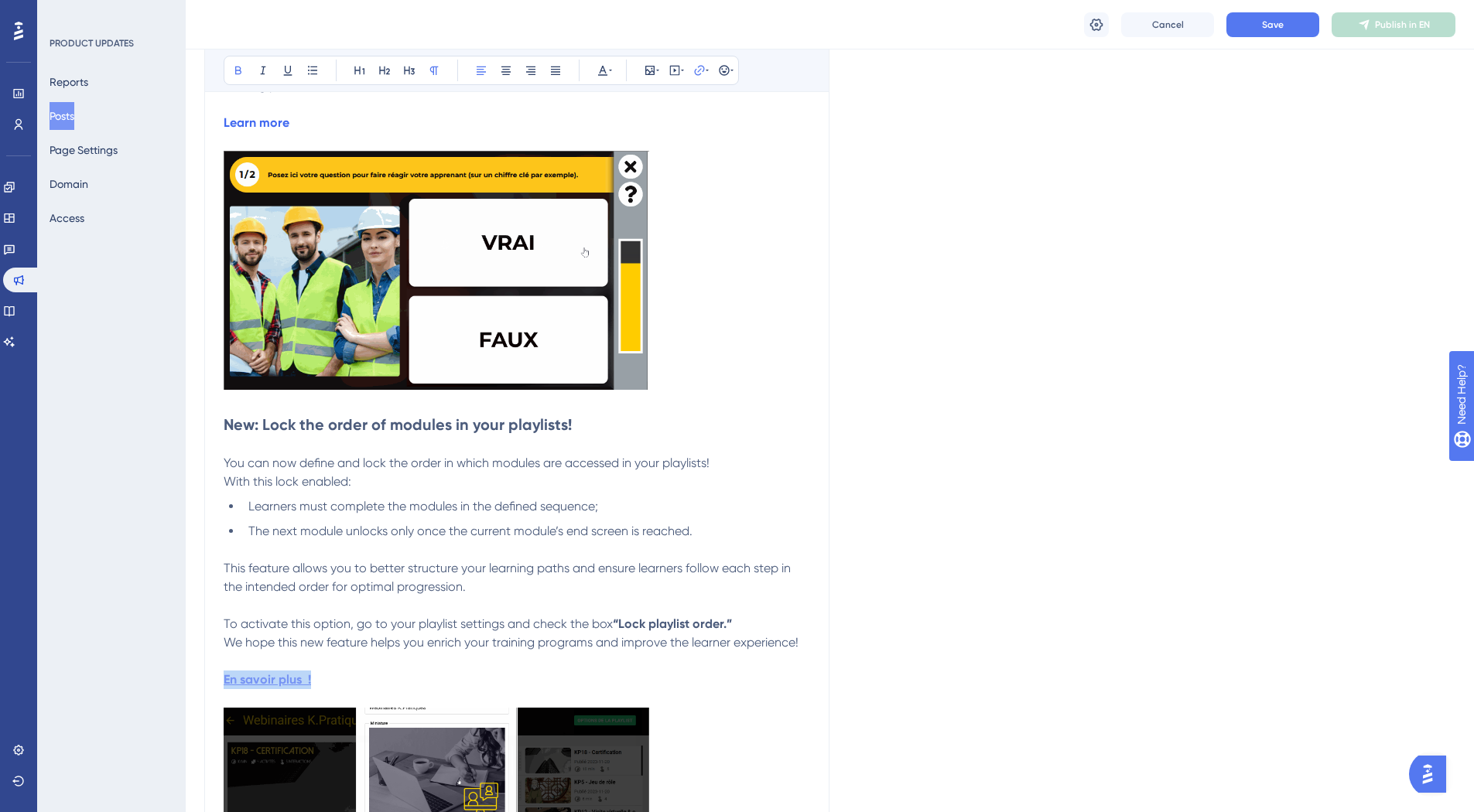
drag, startPoint x: 323, startPoint y: 677, endPoint x: 227, endPoint y: 678, distance: 96.0
click at [227, 678] on p "En savoir plus !" at bounding box center [517, 680] width 587 height 19
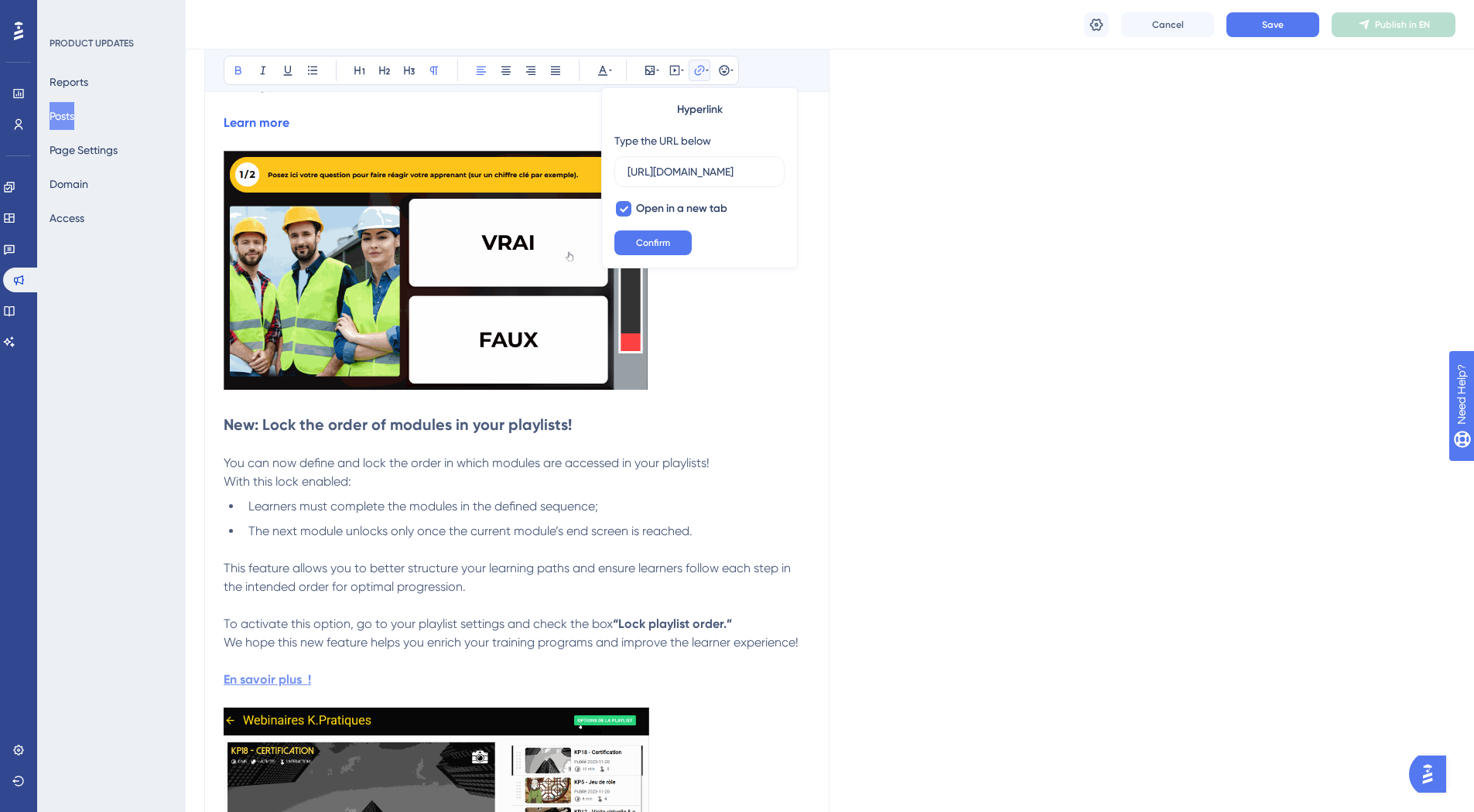
scroll to position [0, 1657]
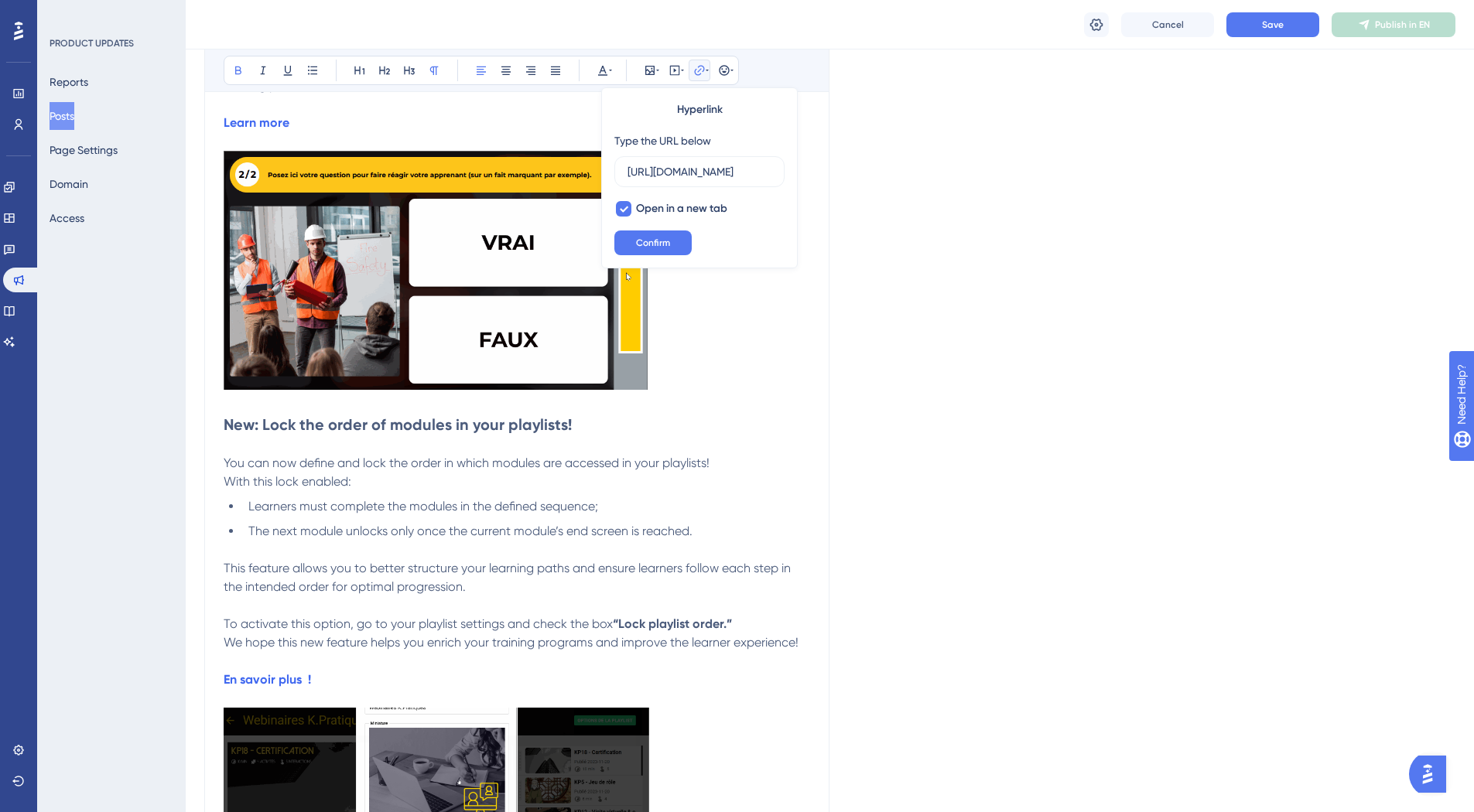
click at [320, 684] on p "En savoir plus !" at bounding box center [517, 680] width 587 height 19
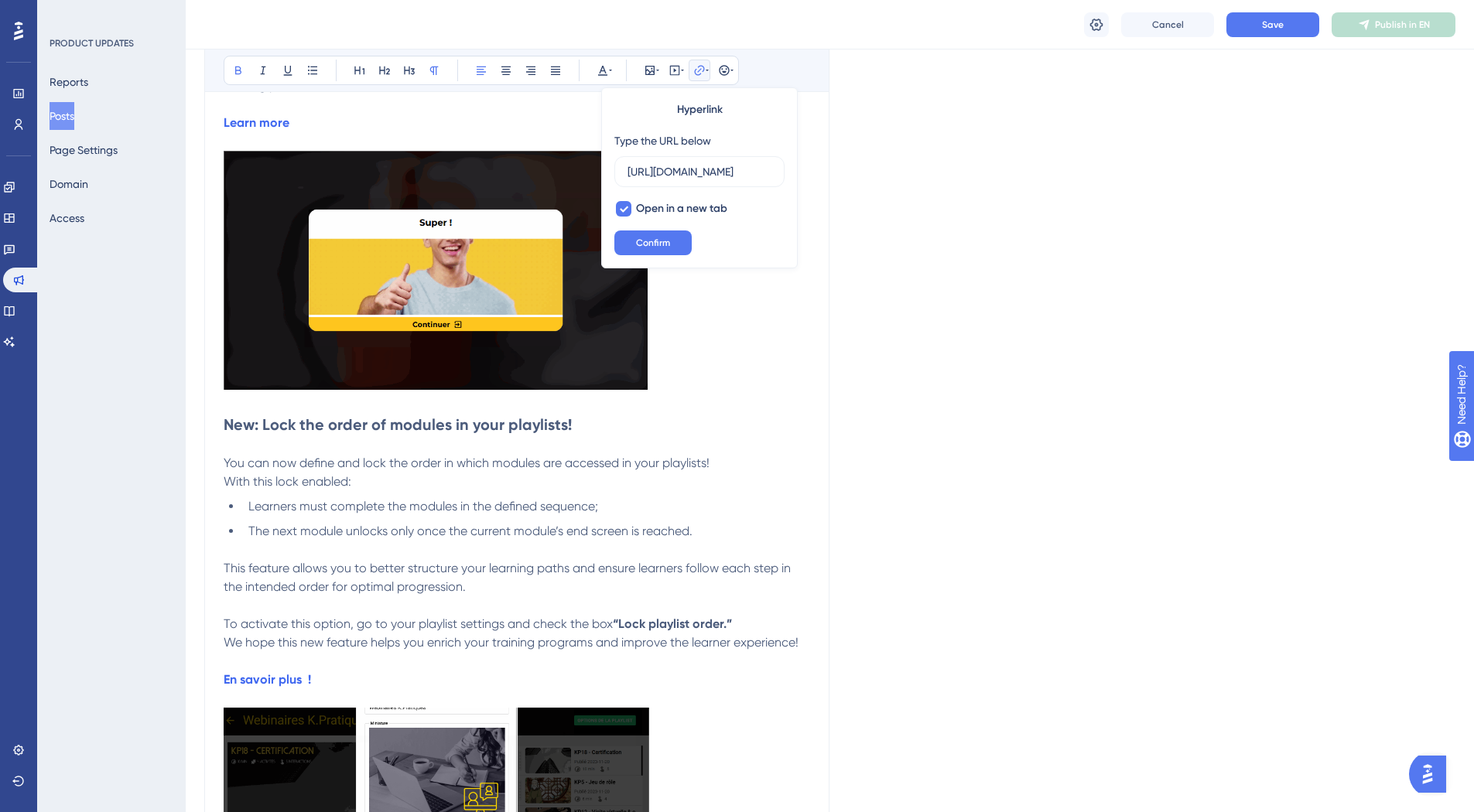
scroll to position [0, 0]
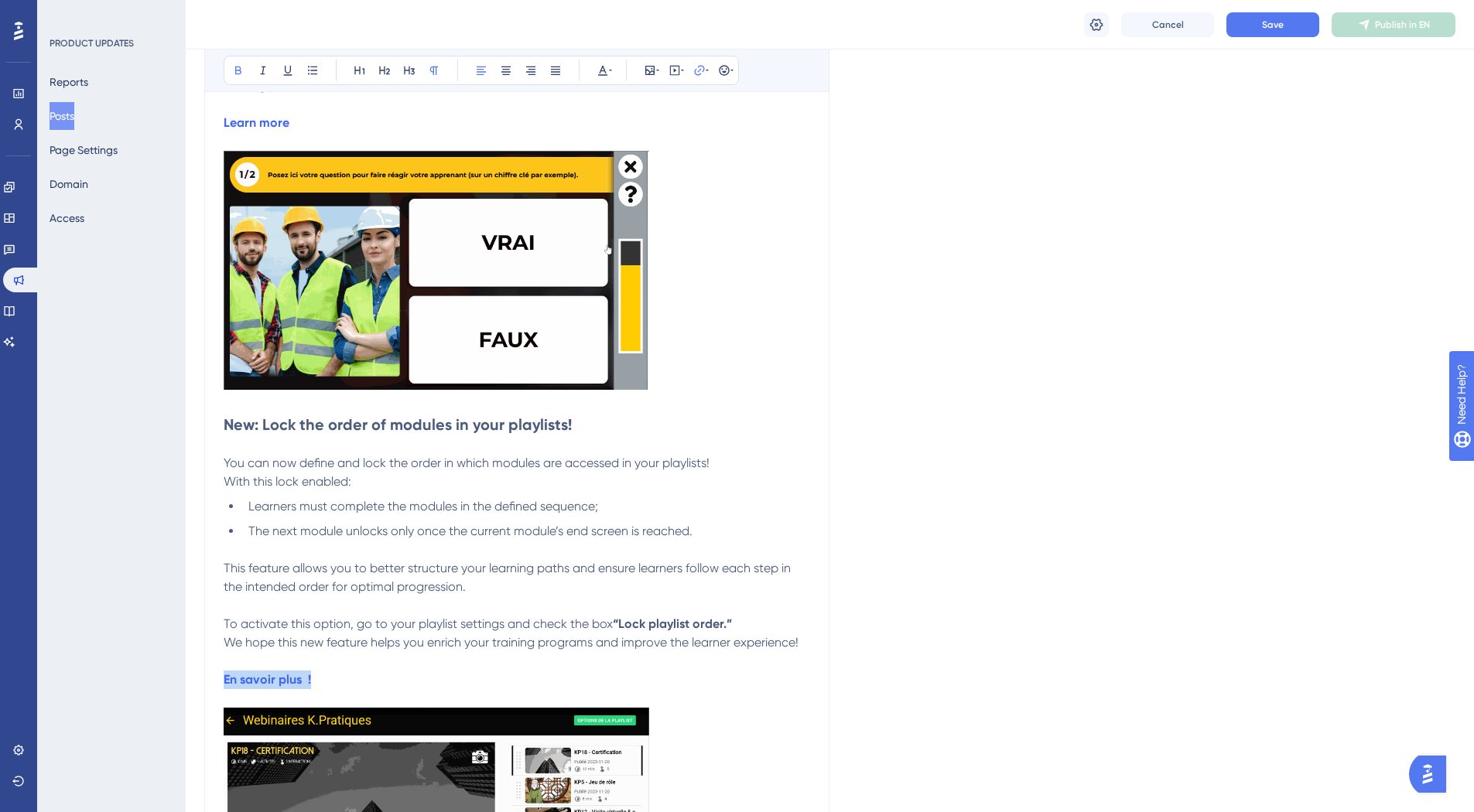
drag, startPoint x: 327, startPoint y: 680, endPoint x: 215, endPoint y: 685, distance: 112.1
click at [215, 685] on div "Product update 09/15/25 Bold Italic Underline Bullet Point Heading 1 Heading 2 …" at bounding box center [517, 293] width 625 height 1258
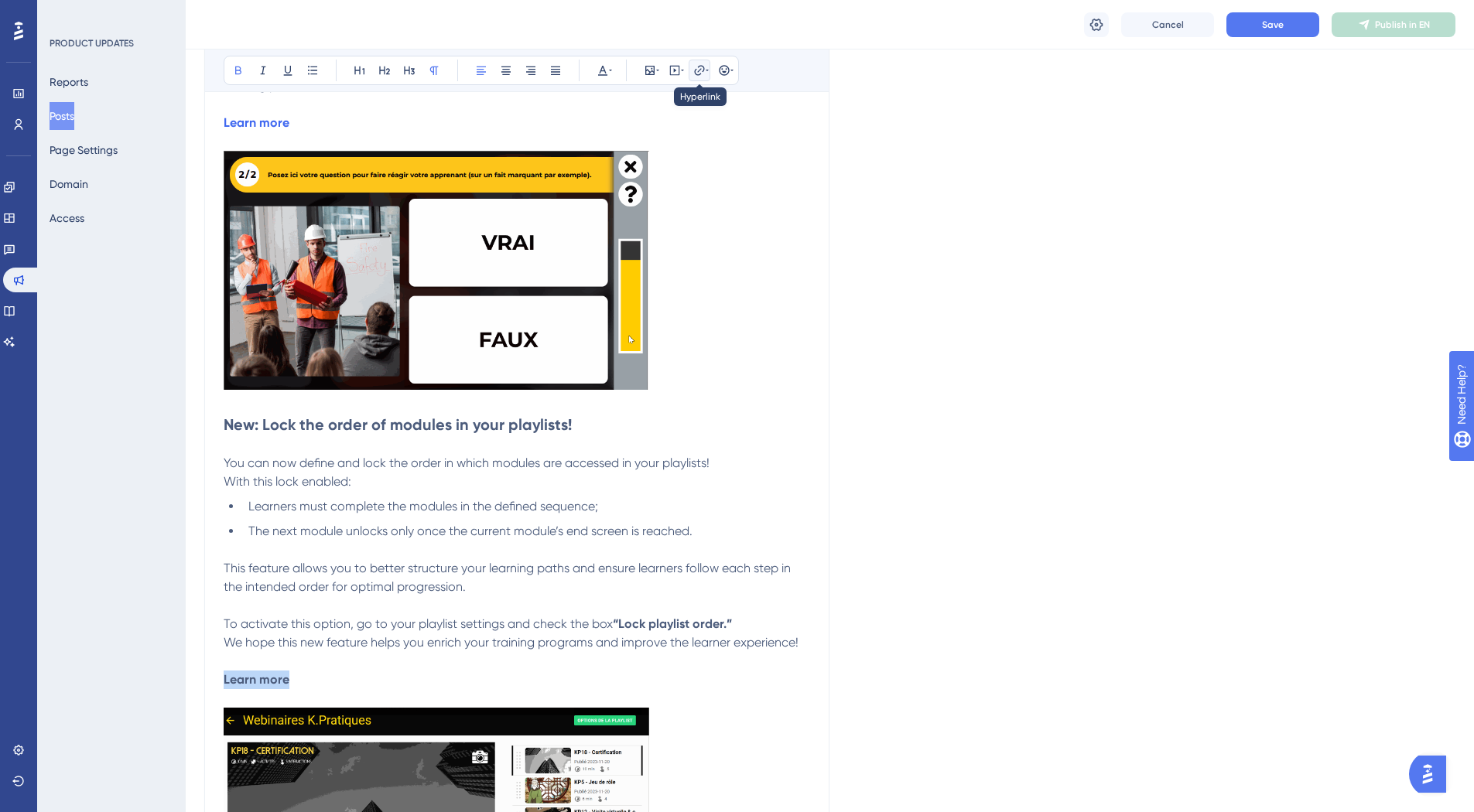
click at [699, 70] on icon at bounding box center [700, 71] width 12 height 12
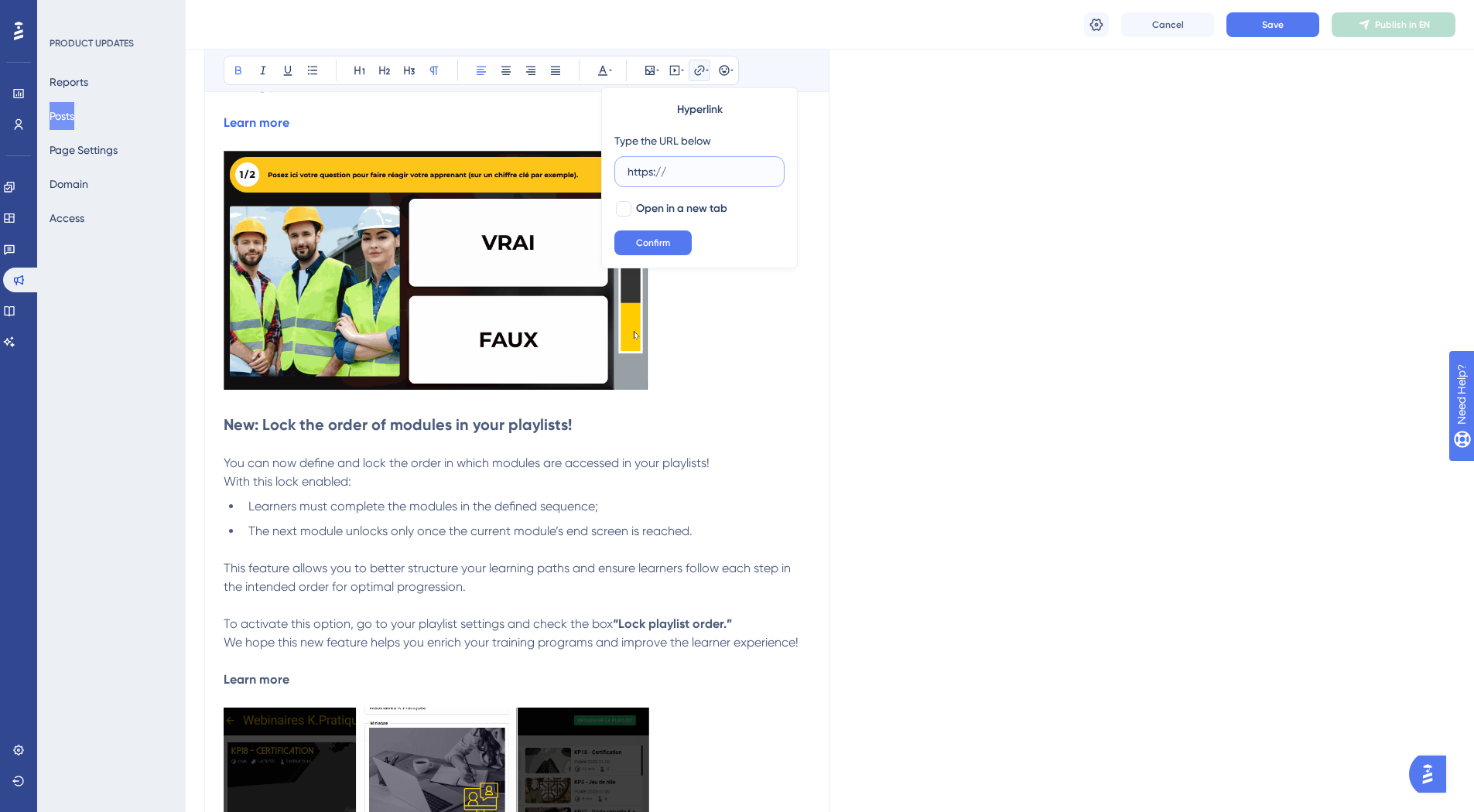
click at [689, 168] on input "https://" at bounding box center [699, 171] width 144 height 17
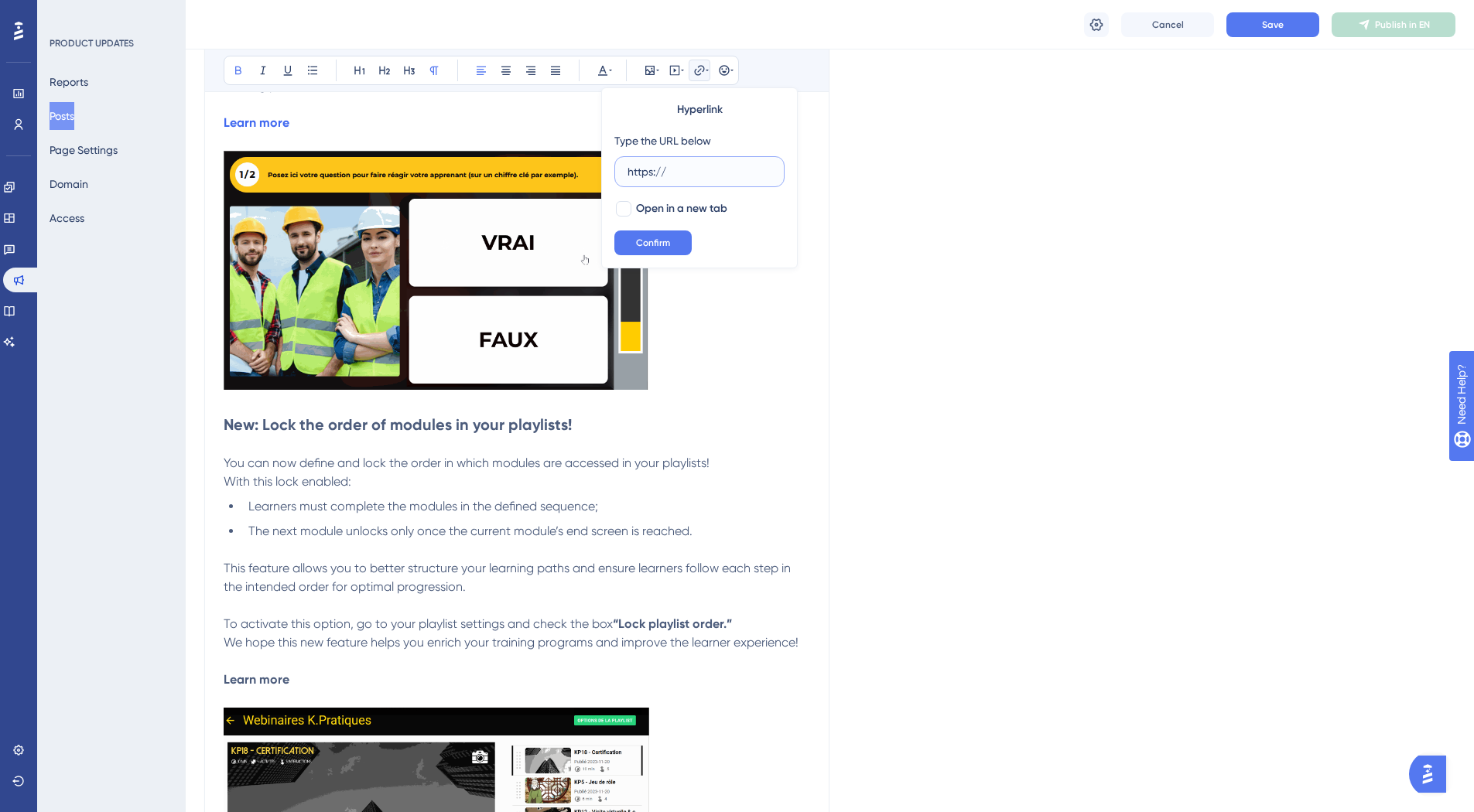
paste input "help.kumullus.com/en/article/how-do-i-lock-the-order-of-modules-in-a-klive-play…"
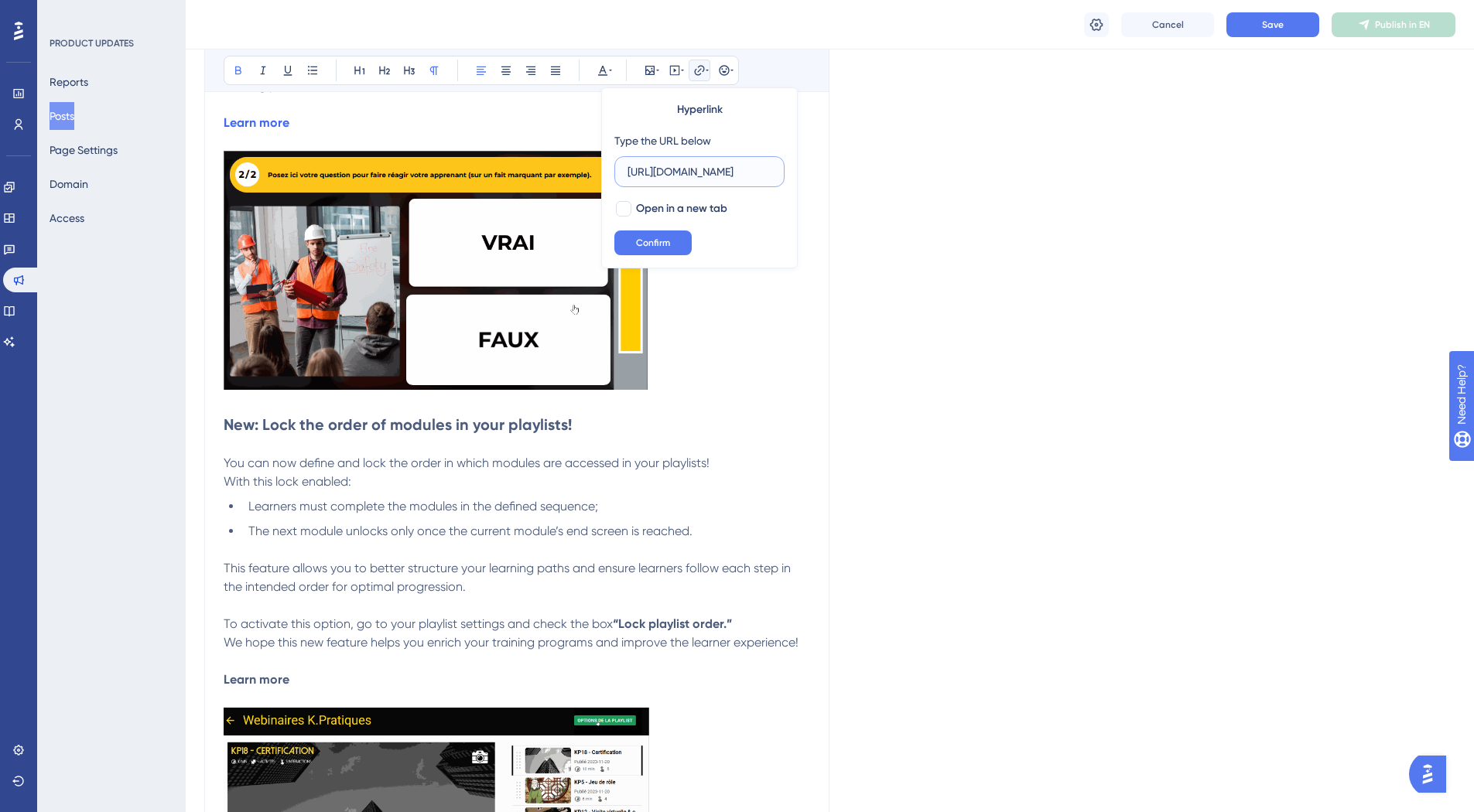
scroll to position [0, 371]
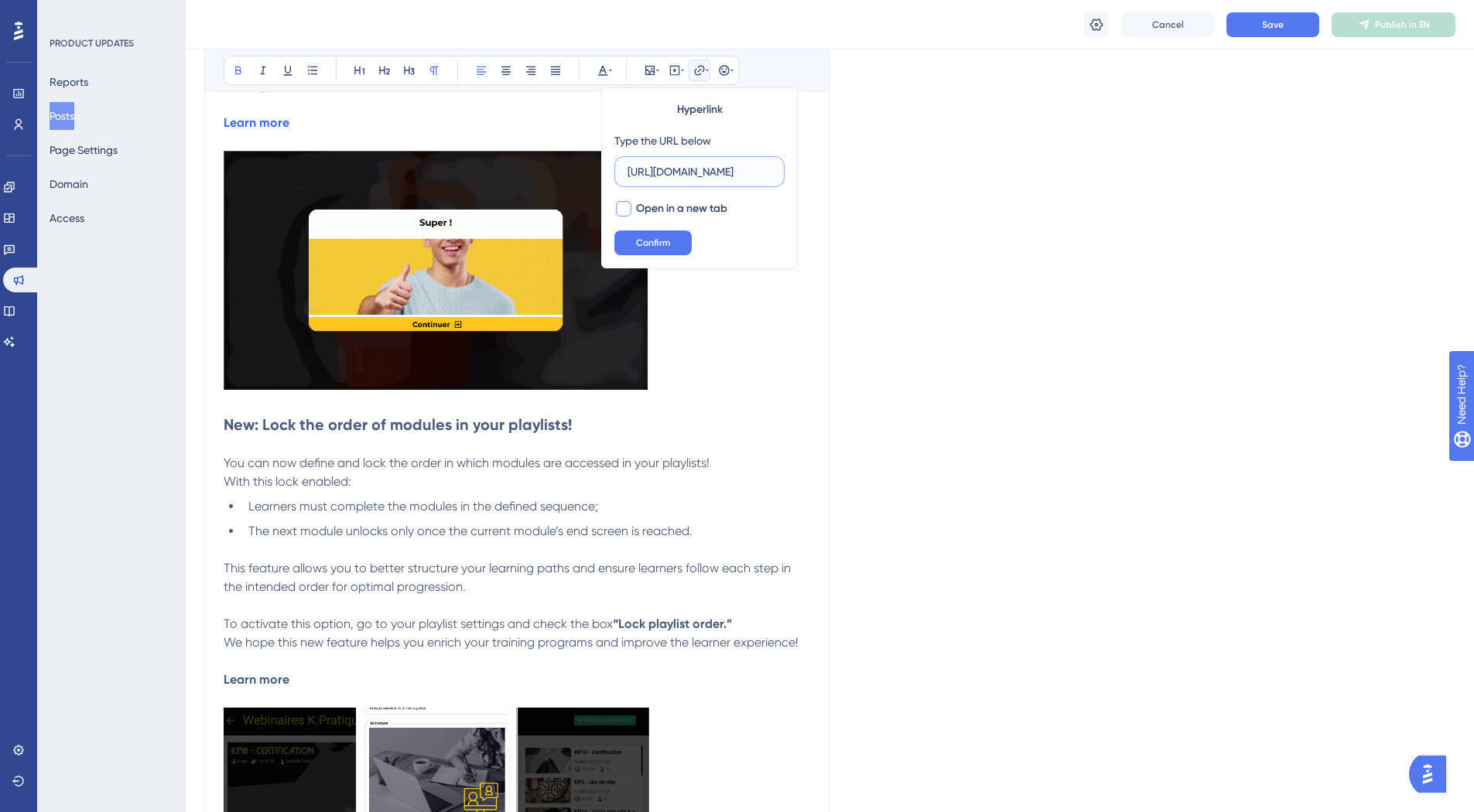
type input "https://help.kumullus.com/en/article/how-do-i-lock-the-order-of-modules-in-a-kl…"
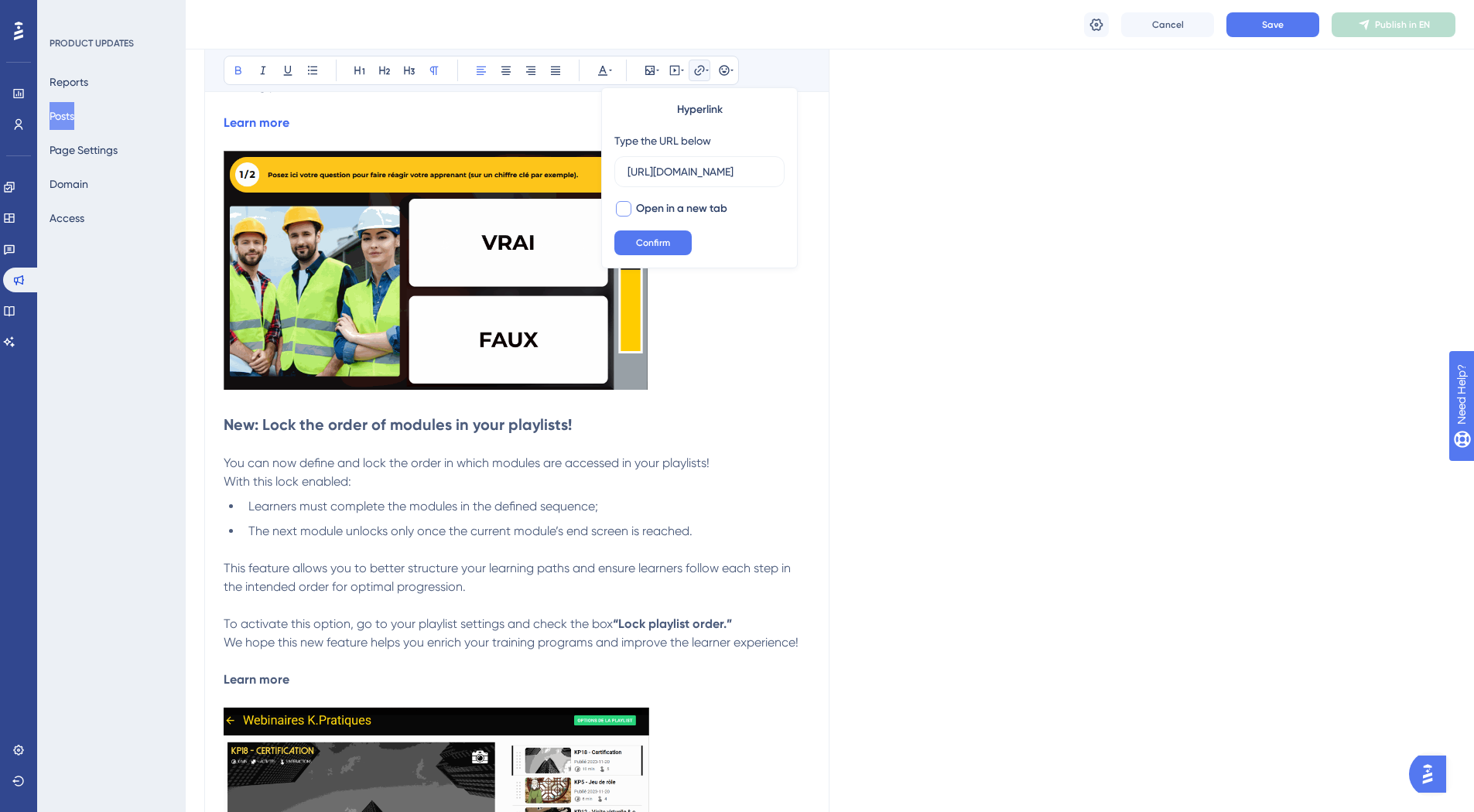
click at [626, 205] on div at bounding box center [624, 208] width 16 height 15
checkbox input "true"
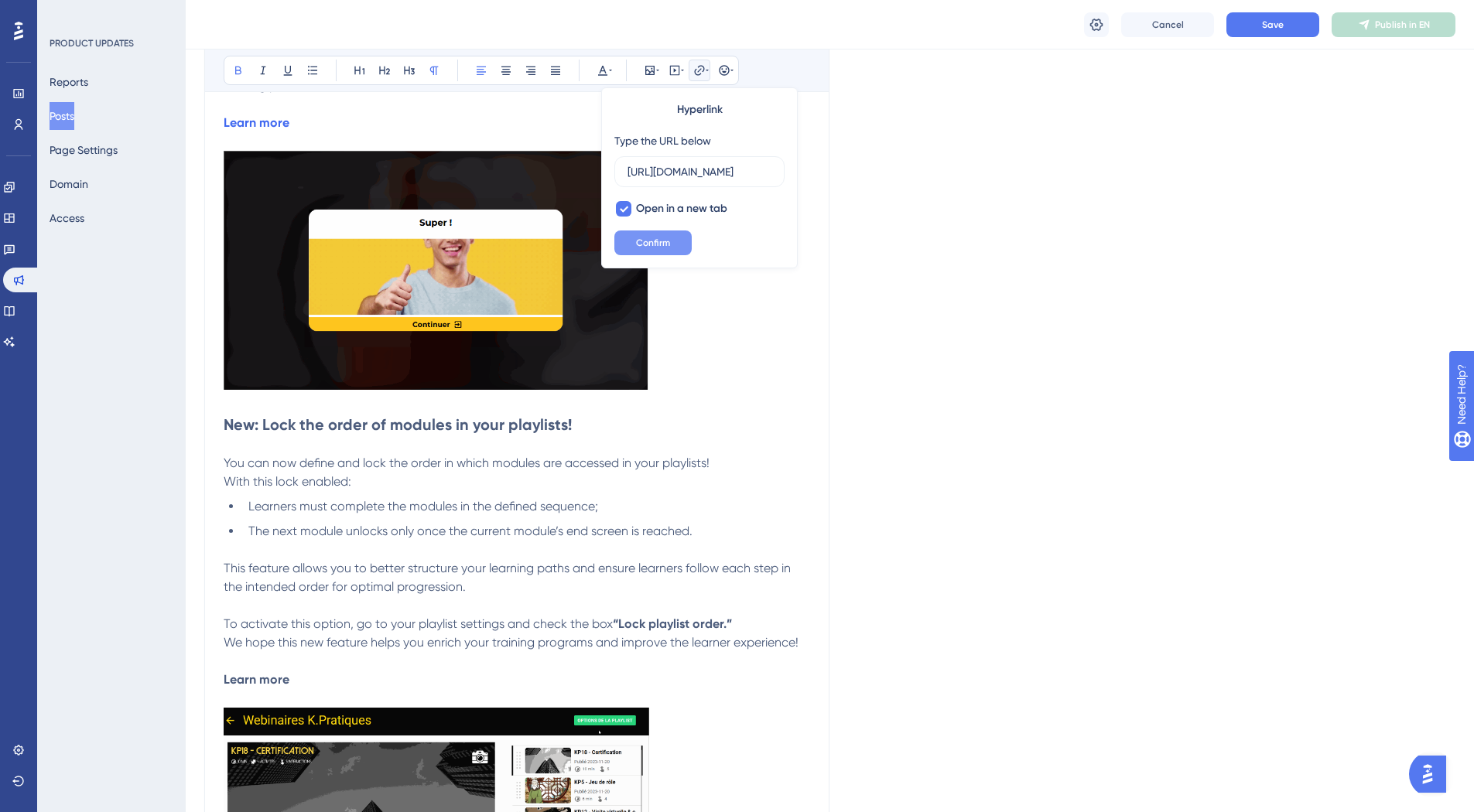
click at [647, 240] on span "Confirm" at bounding box center [653, 243] width 34 height 12
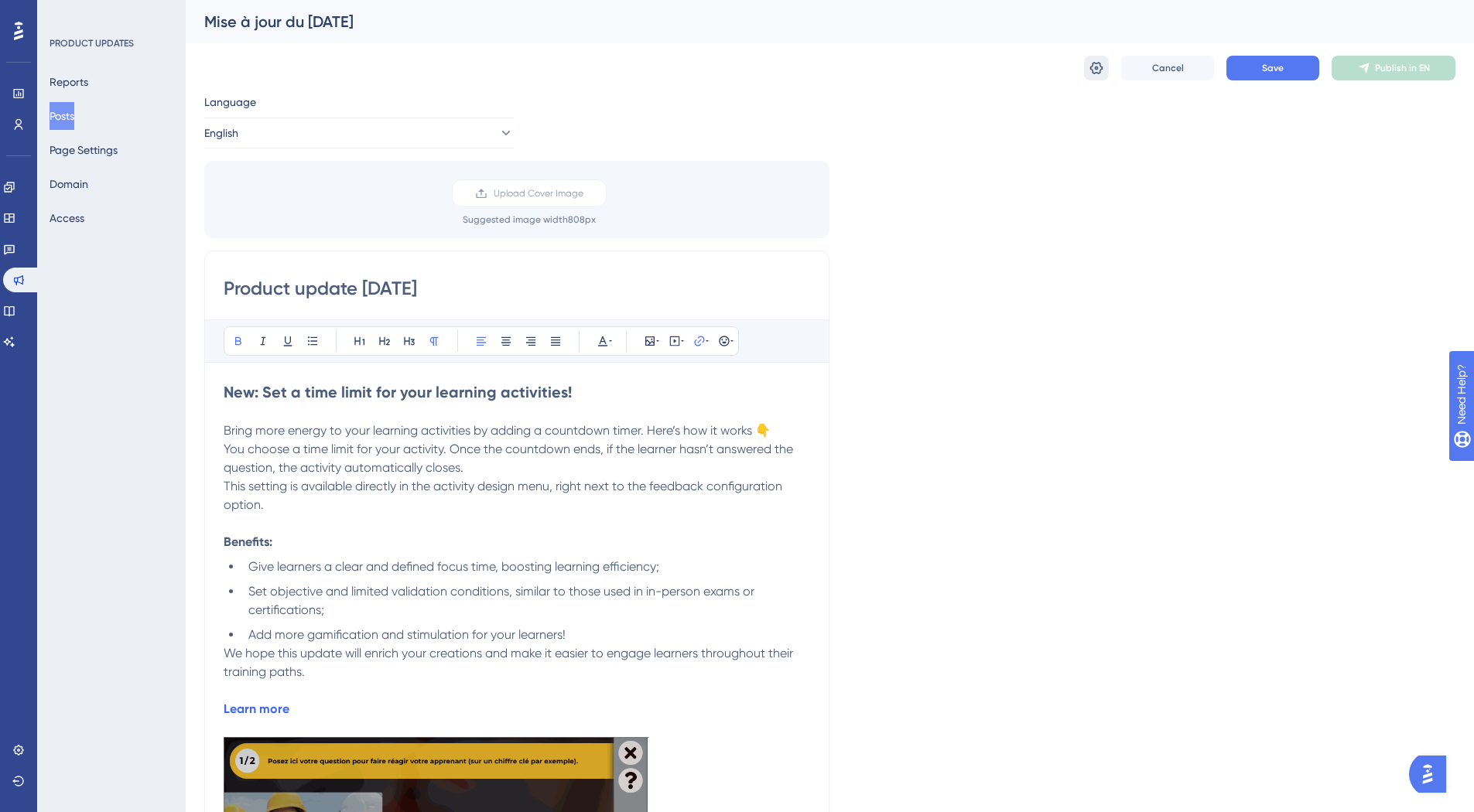
click at [1095, 73] on icon at bounding box center [1096, 68] width 13 height 12
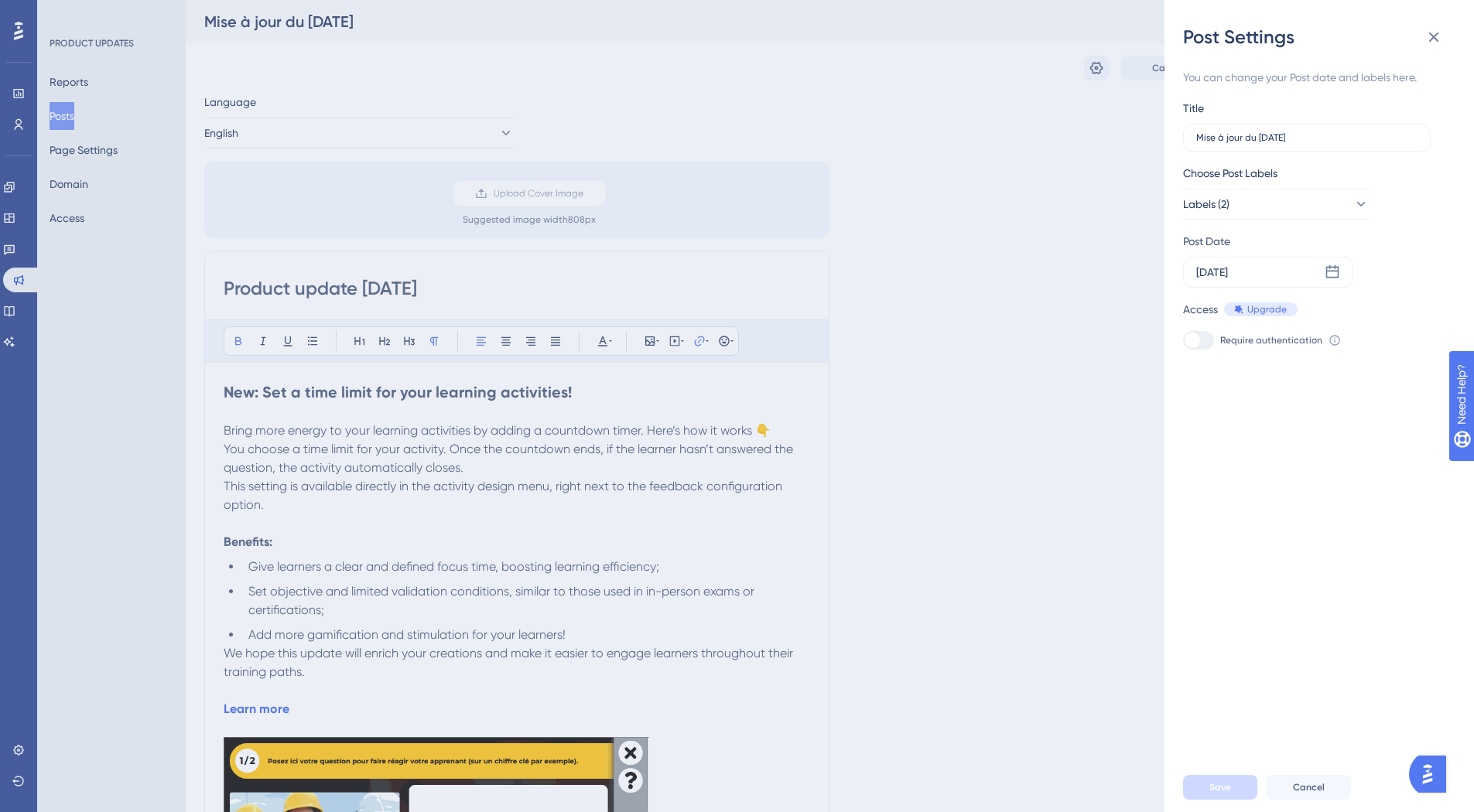
click at [1297, 109] on div "Title Mise à jour du 15/09/25" at bounding box center [1306, 125] width 247 height 53
drag, startPoint x: 1316, startPoint y: 140, endPoint x: 1161, endPoint y: 151, distance: 155.4
click at [1161, 151] on div "Post Settings You can change your Post date and labels here. Title Mise à jour …" at bounding box center [737, 406] width 1474 height 812
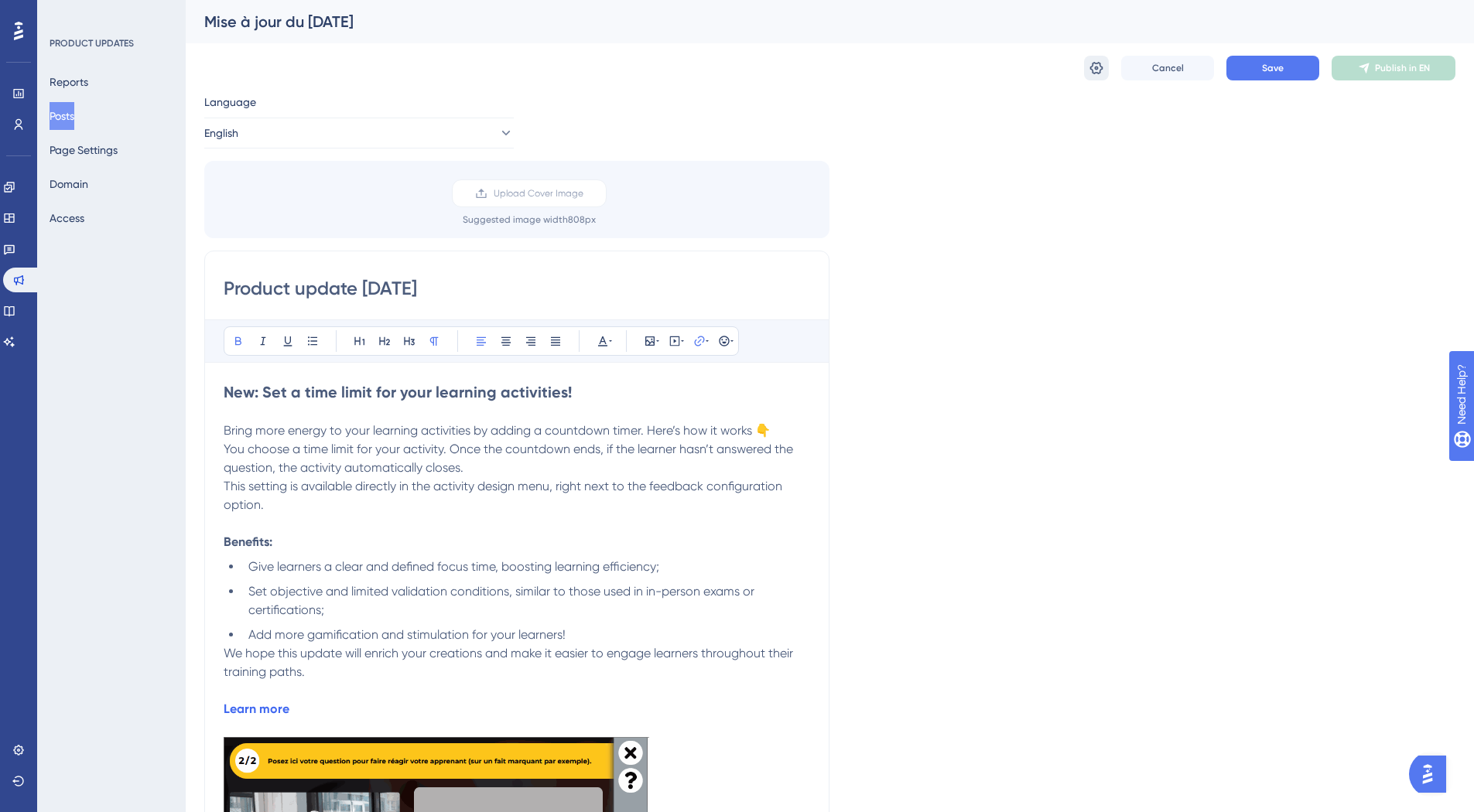
click at [1098, 71] on icon at bounding box center [1096, 68] width 16 height 15
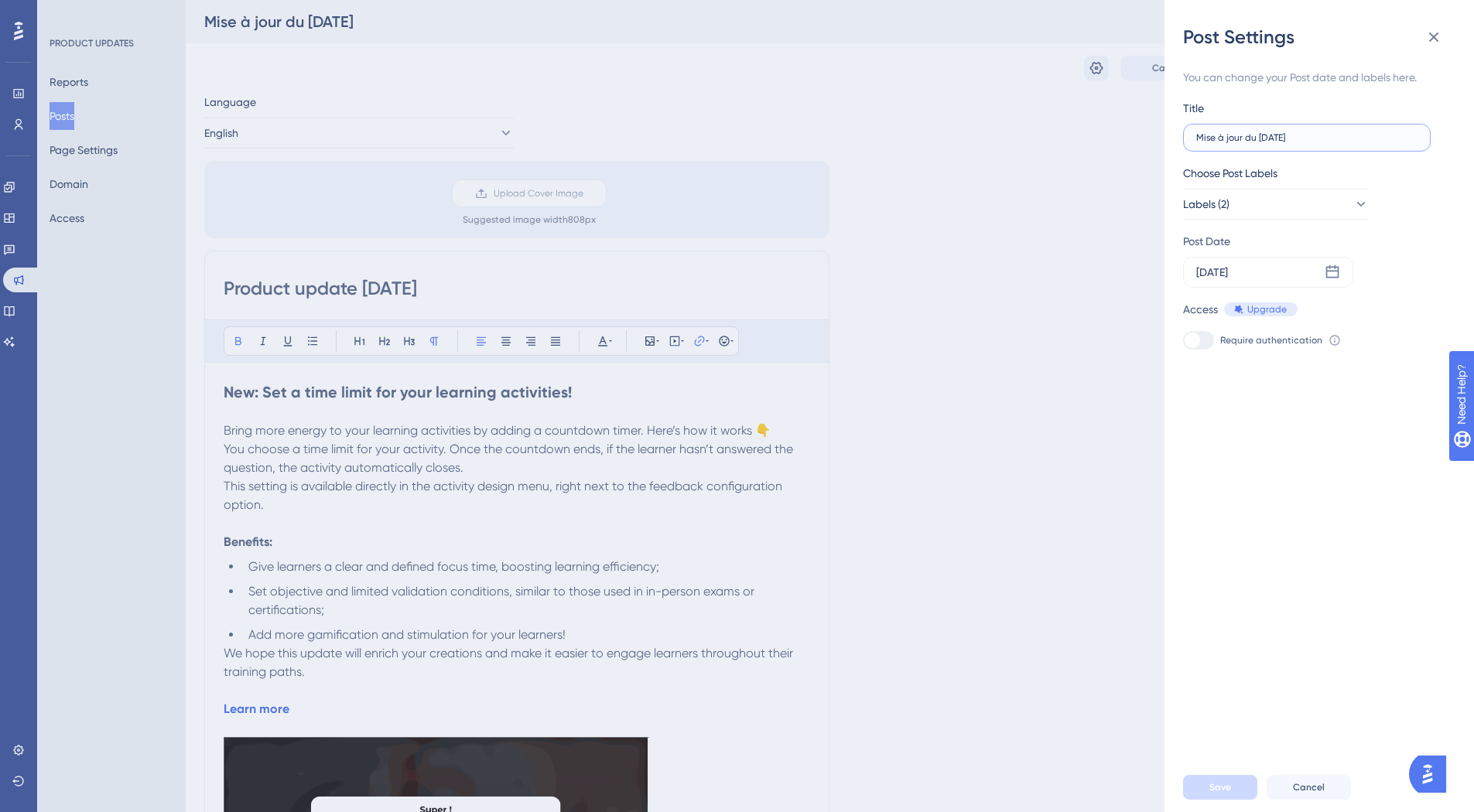
click at [1313, 142] on input "Mise à jour du 15/09/25" at bounding box center [1306, 138] width 221 height 11
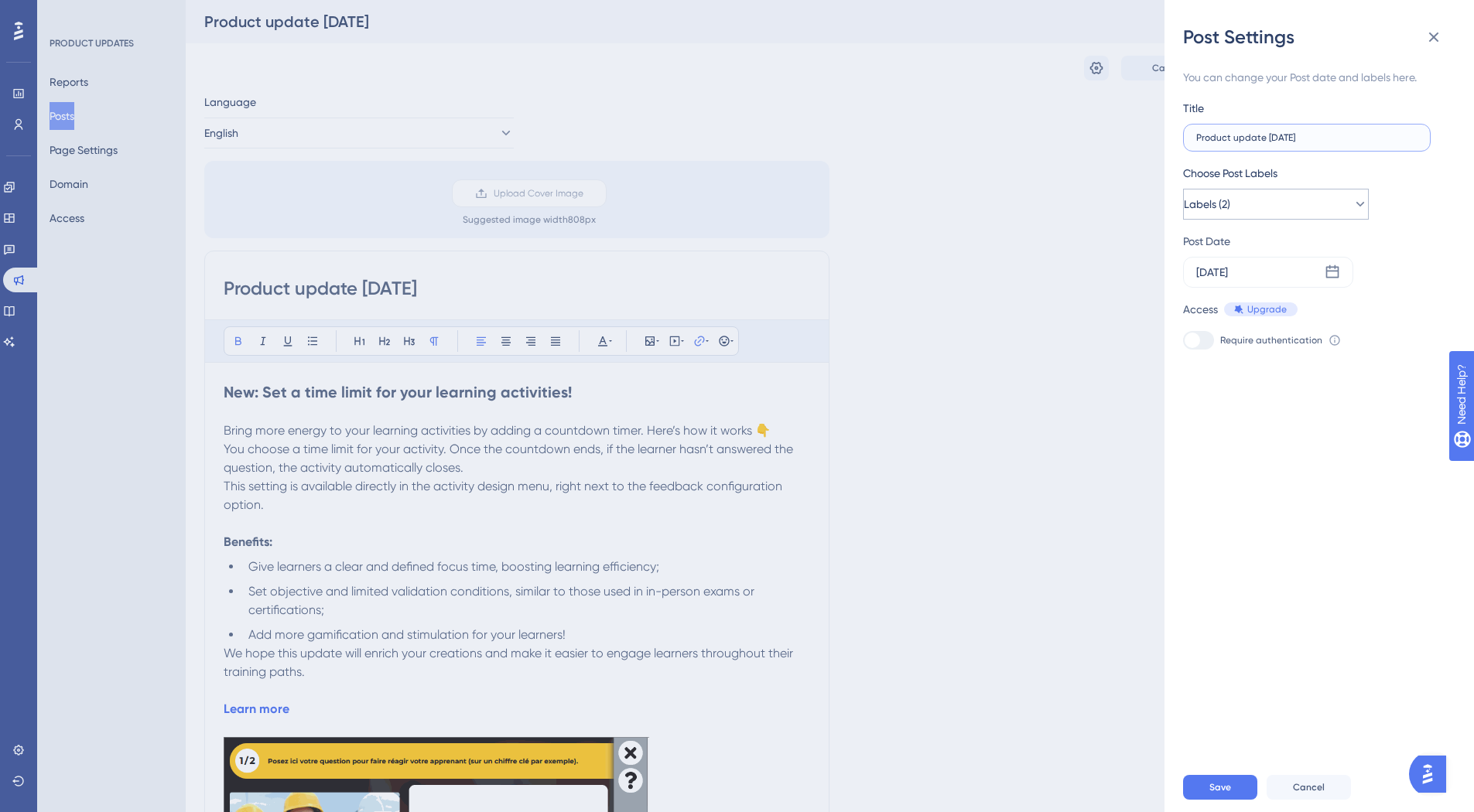
type input "Product update 09/15/25"
click at [1291, 194] on button "Labels (2)" at bounding box center [1276, 204] width 186 height 31
click at [1233, 412] on button "Manage Labels" at bounding box center [1280, 401] width 175 height 31
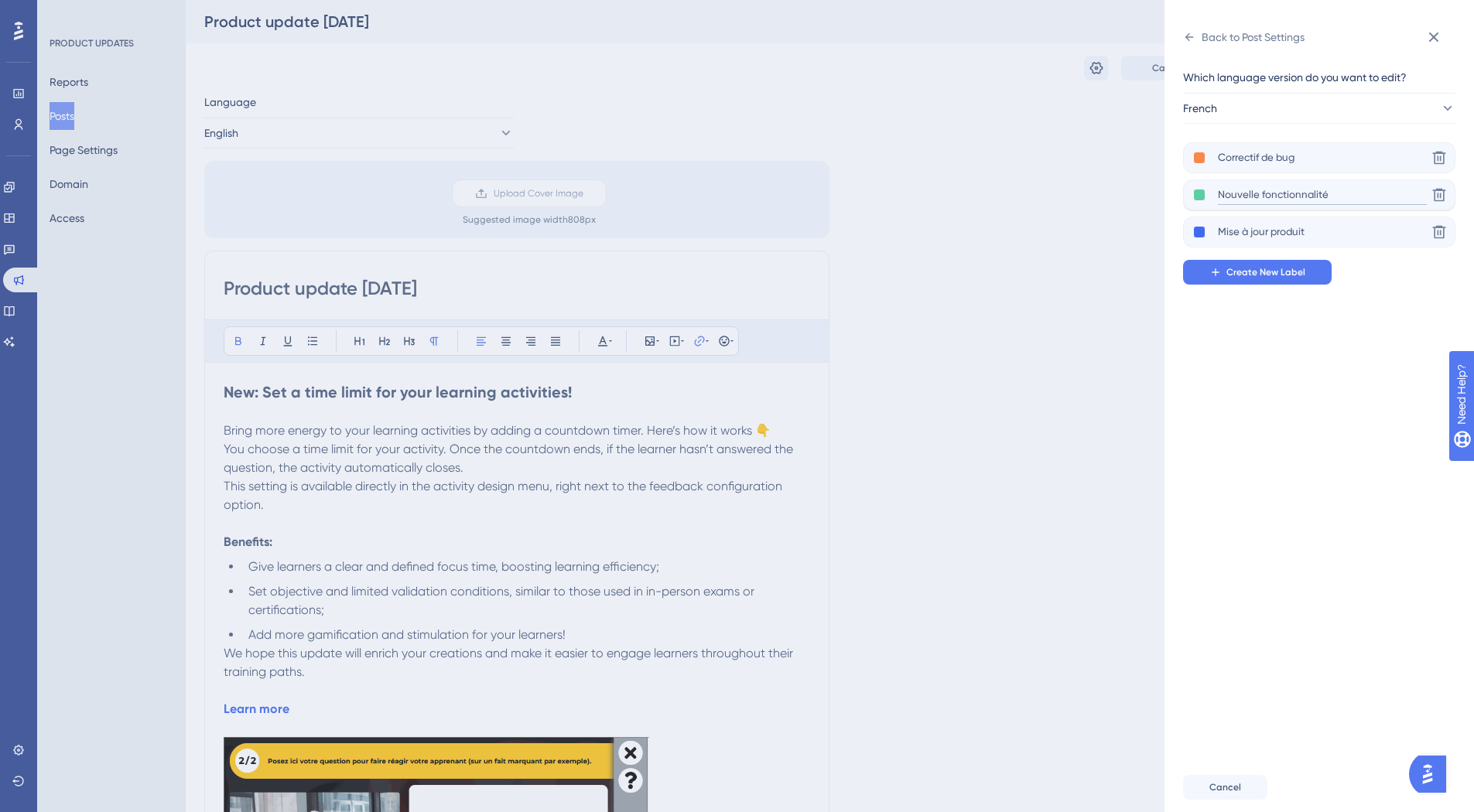
click at [1312, 193] on input "Nouvelle fonctionnalité" at bounding box center [1322, 195] width 208 height 19
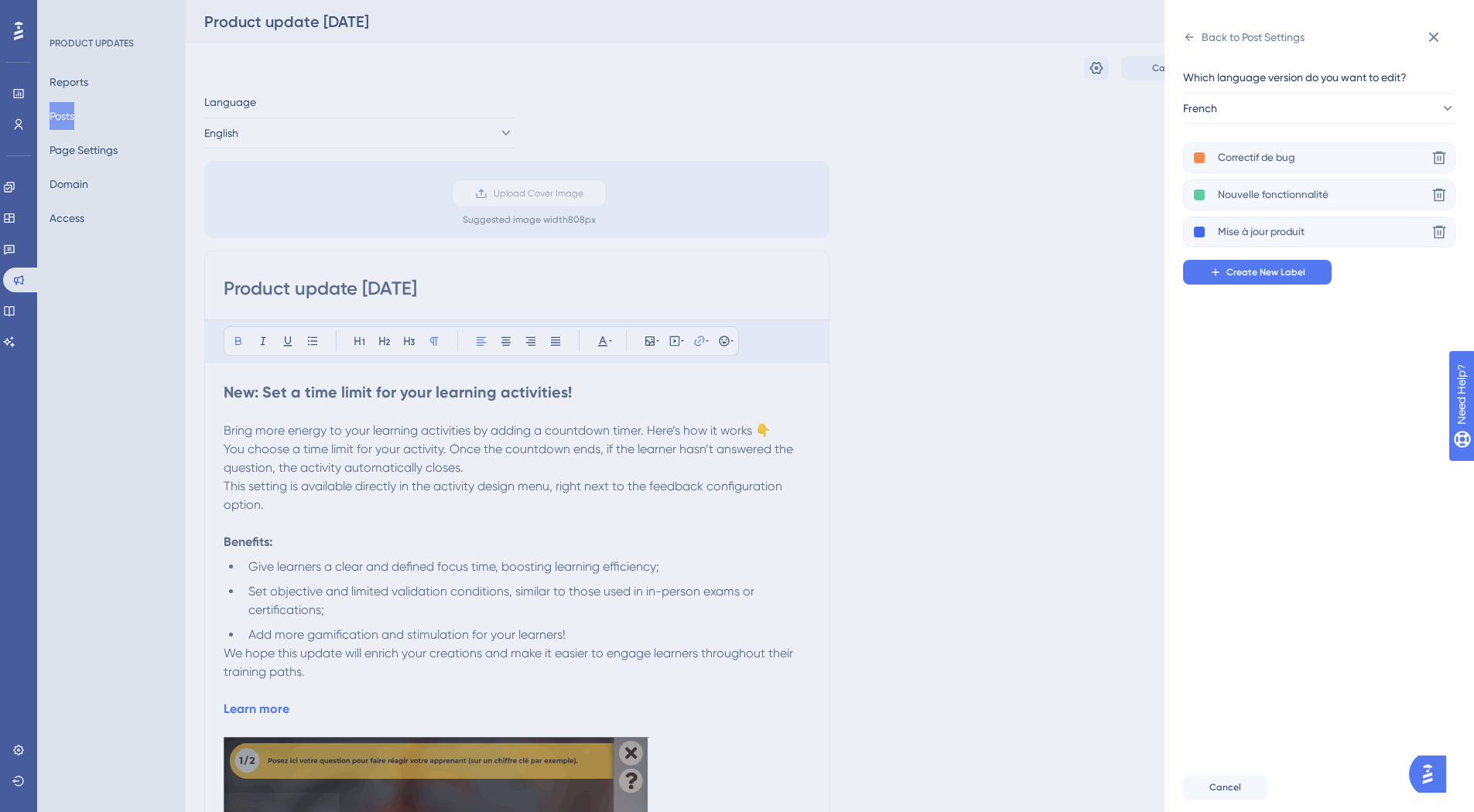
click at [1262, 372] on div "Which language version do you want to edit? French Correctif de bug Delete Nouv…" at bounding box center [1325, 406] width 284 height 713
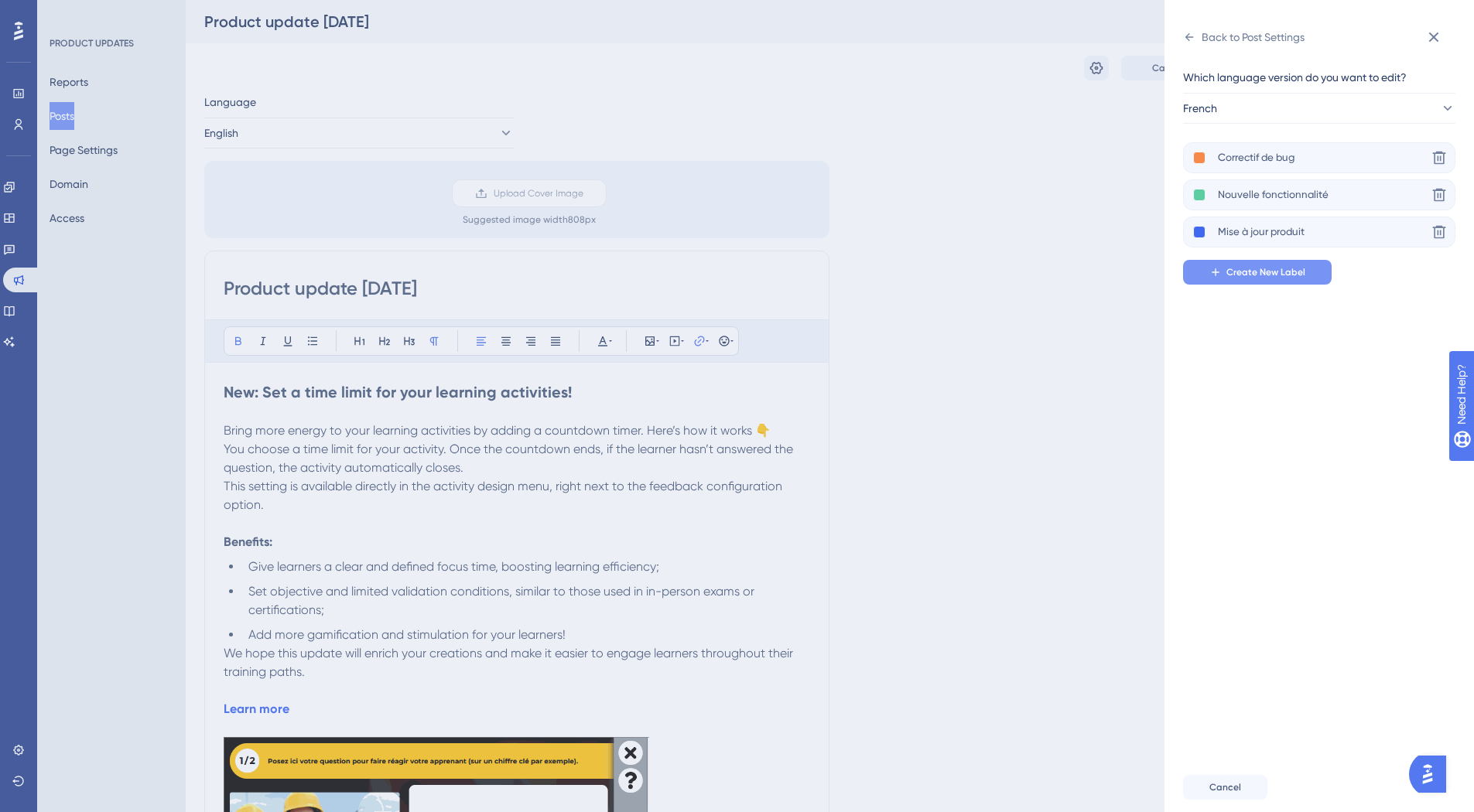
click at [1271, 276] on span "Create New Label" at bounding box center [1266, 272] width 79 height 12
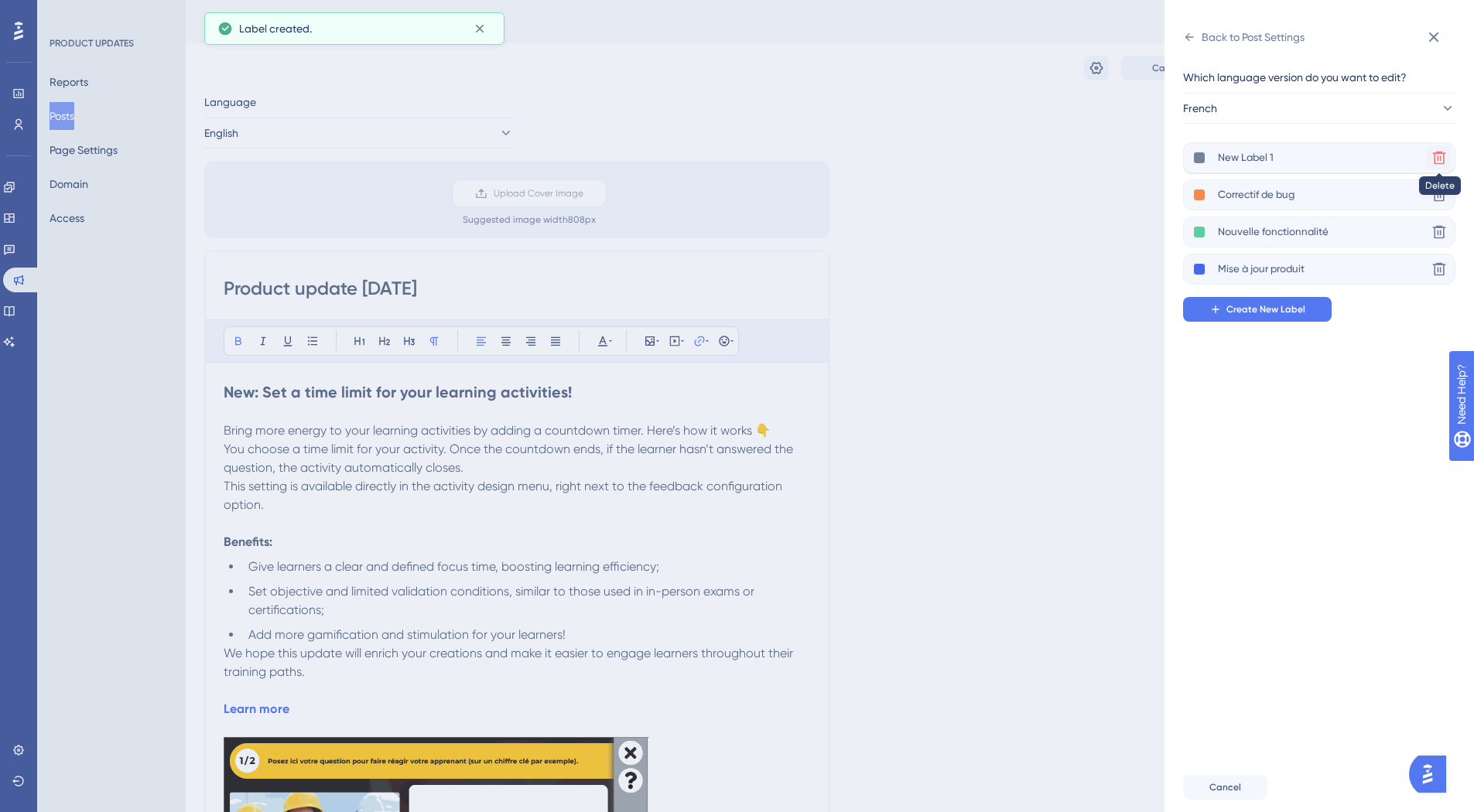
click at [1436, 160] on icon at bounding box center [1439, 158] width 16 height 15
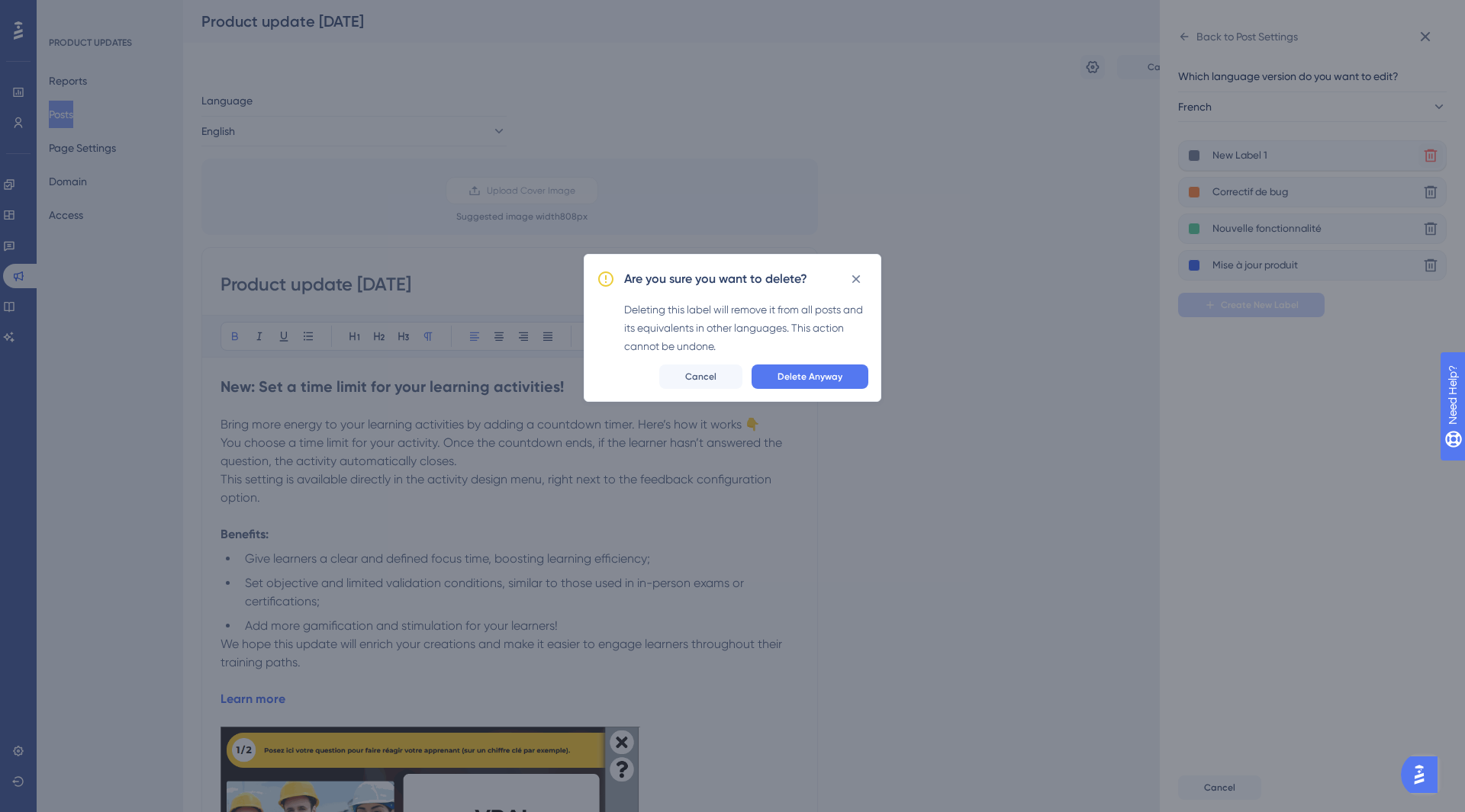
click at [822, 389] on div "Are you sure you want to delete? Deleting this label will remove it from all po…" at bounding box center [732, 328] width 297 height 148
click at [795, 369] on button "Delete Anyway" at bounding box center [810, 376] width 116 height 25
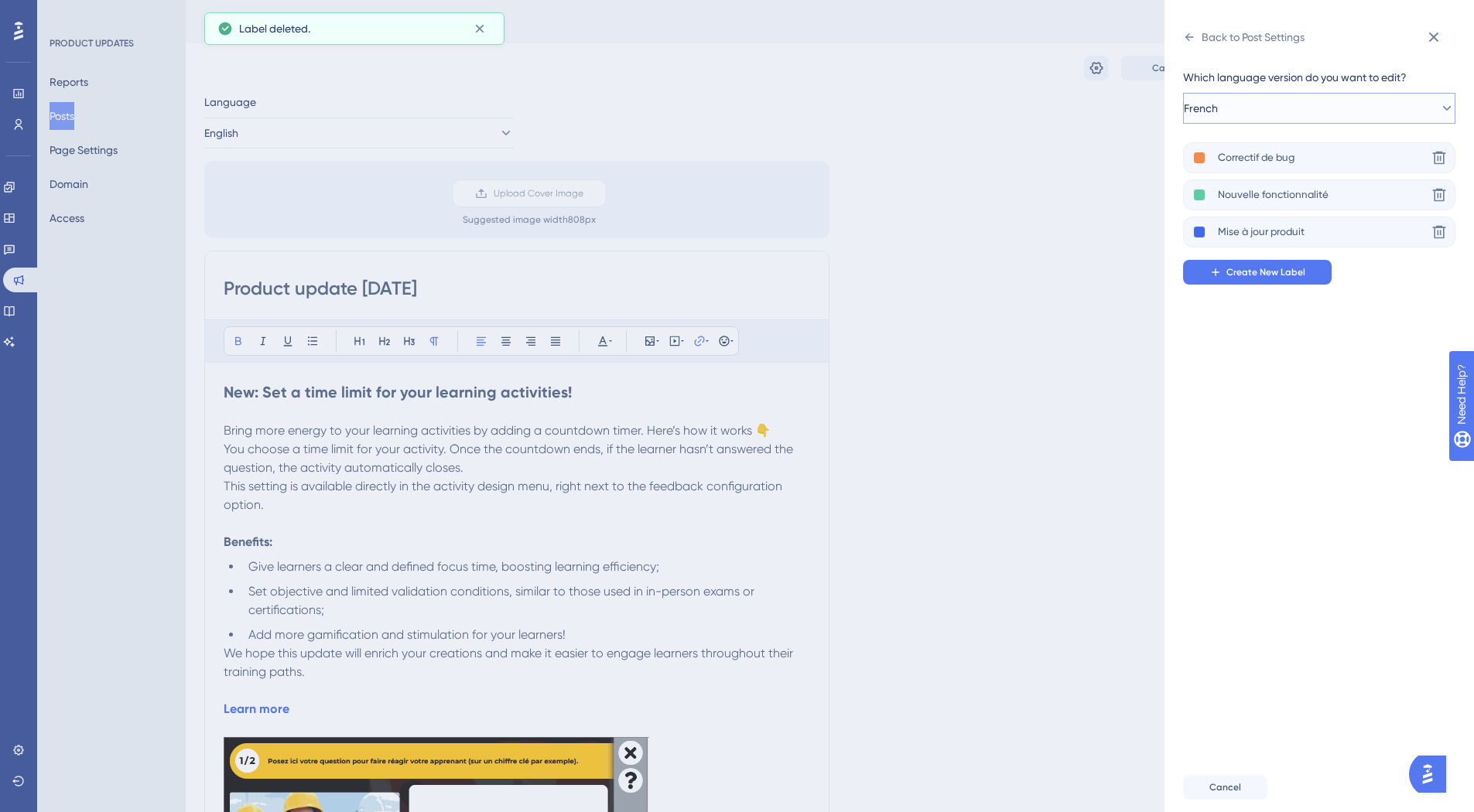
click at [1315, 112] on button "French" at bounding box center [1319, 108] width 272 height 31
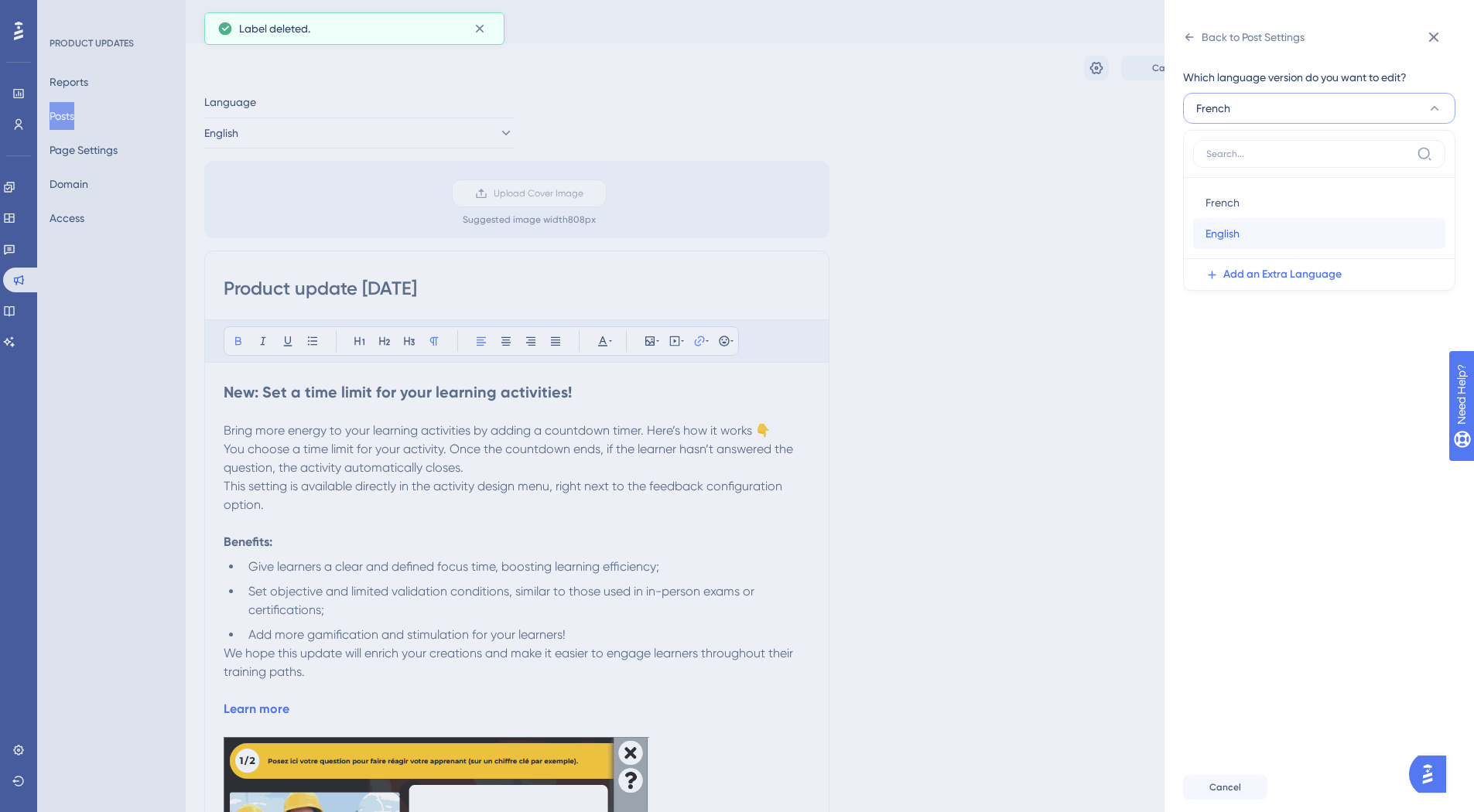
click at [1247, 225] on div "English English" at bounding box center [1319, 233] width 227 height 31
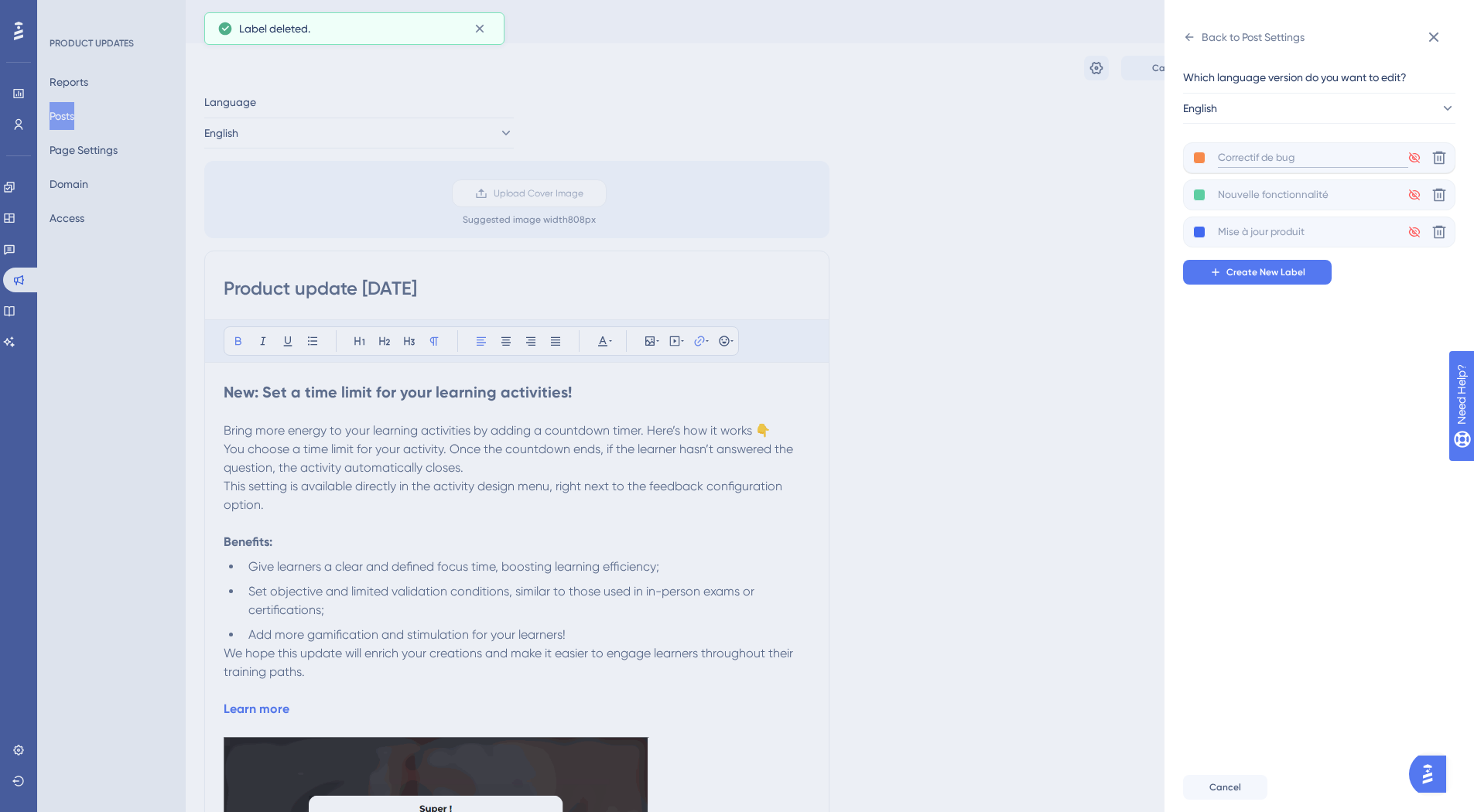
click at [1292, 159] on input at bounding box center [1312, 158] width 190 height 19
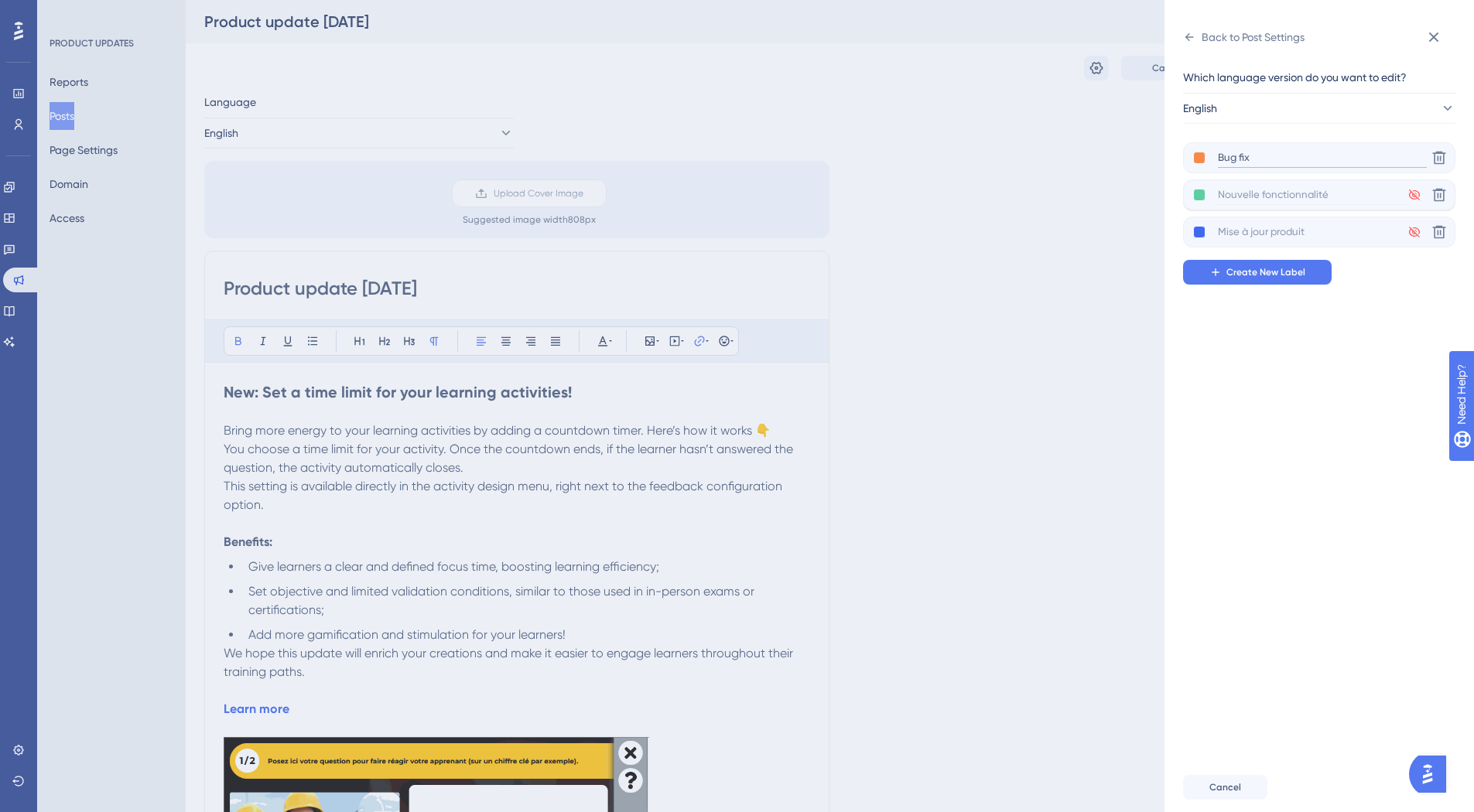
type input "Bug fix"
click at [1288, 191] on input at bounding box center [1312, 195] width 190 height 19
type input "New feature"
click at [1265, 232] on input at bounding box center [1312, 232] width 190 height 19
type input "Product update"
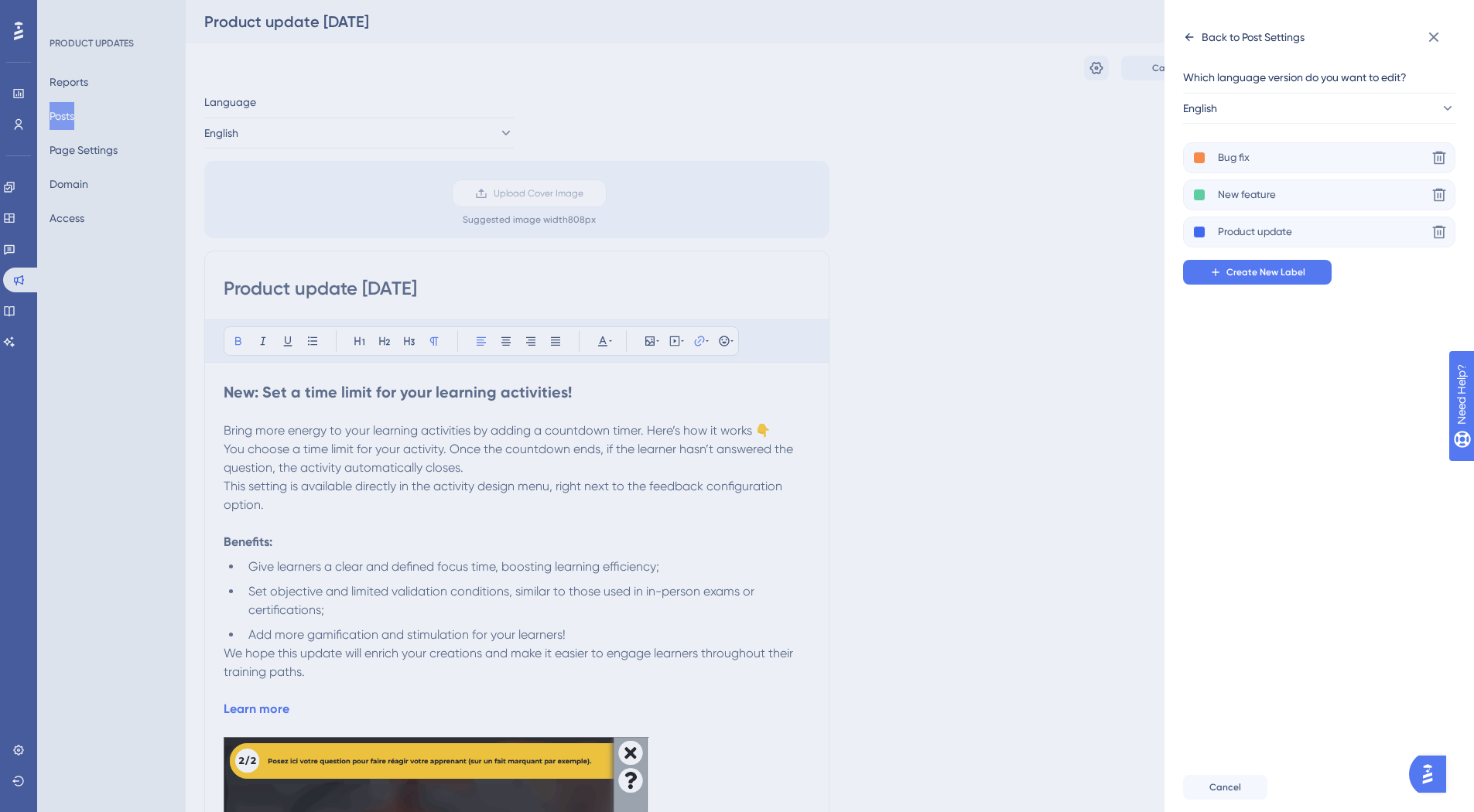
click at [1192, 47] on div "Back to Post Settings" at bounding box center [1243, 37] width 121 height 25
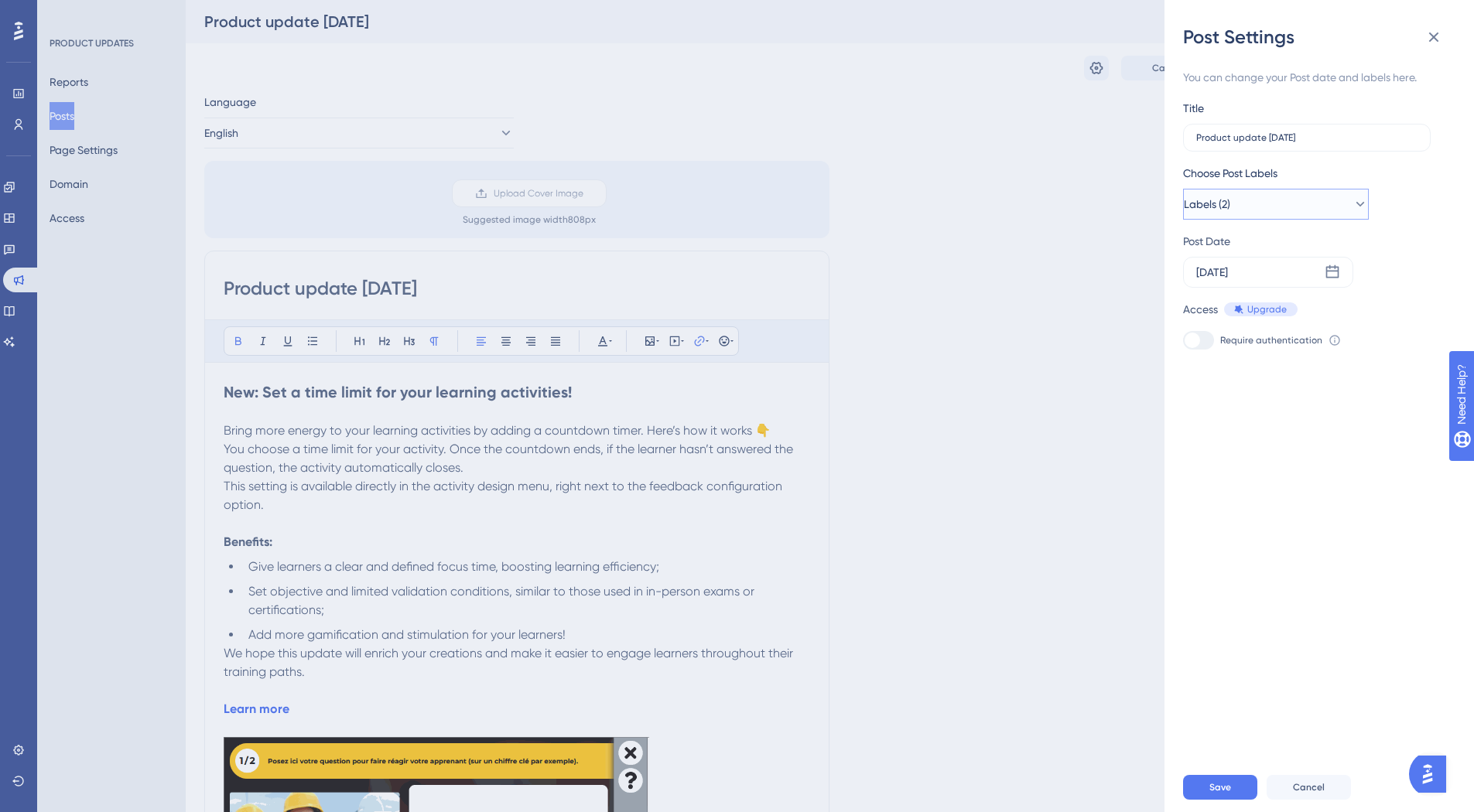
click at [1339, 200] on button "Labels (2)" at bounding box center [1276, 204] width 186 height 31
click at [1207, 800] on button "Save" at bounding box center [1220, 787] width 74 height 25
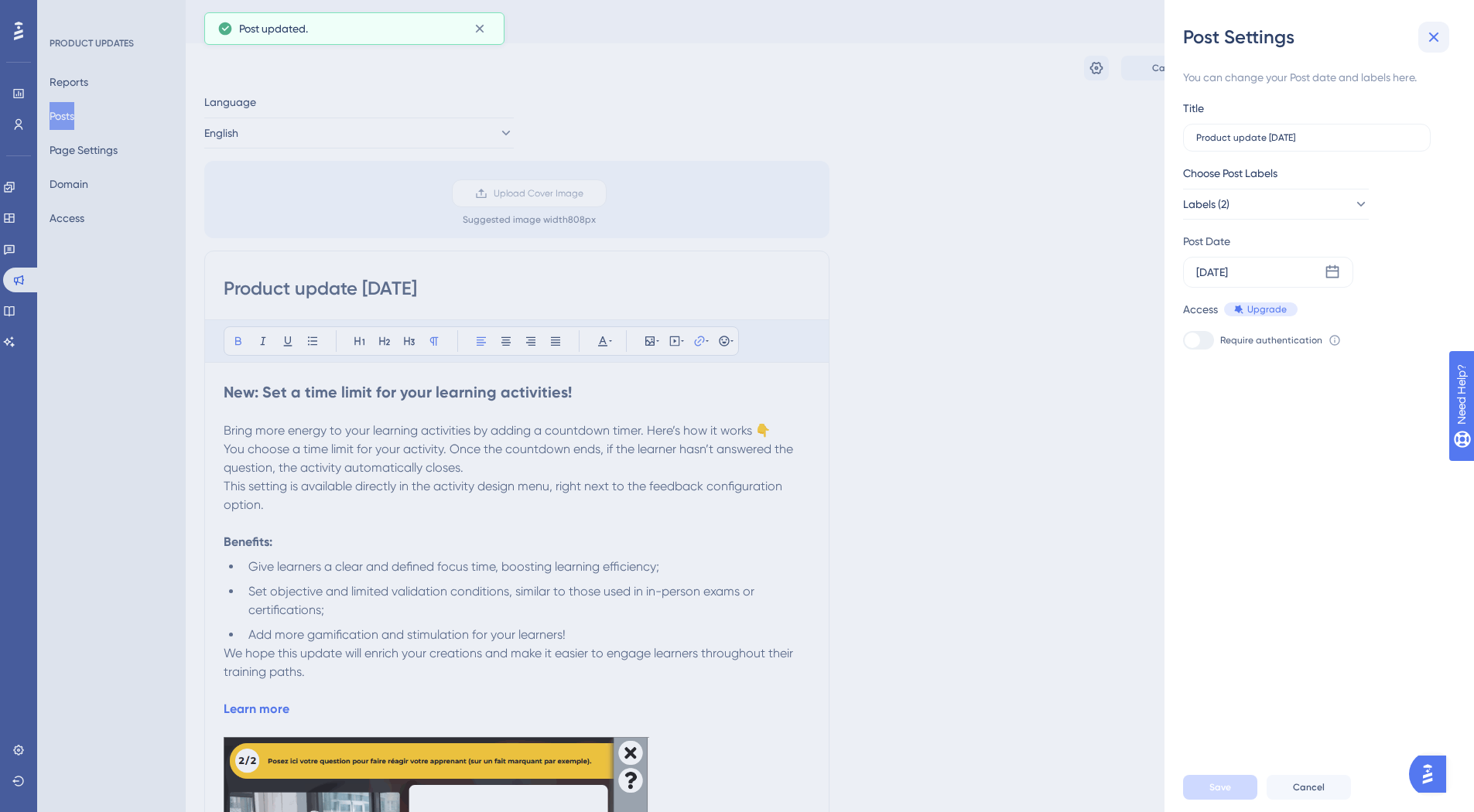
click at [1434, 41] on icon at bounding box center [1434, 37] width 19 height 19
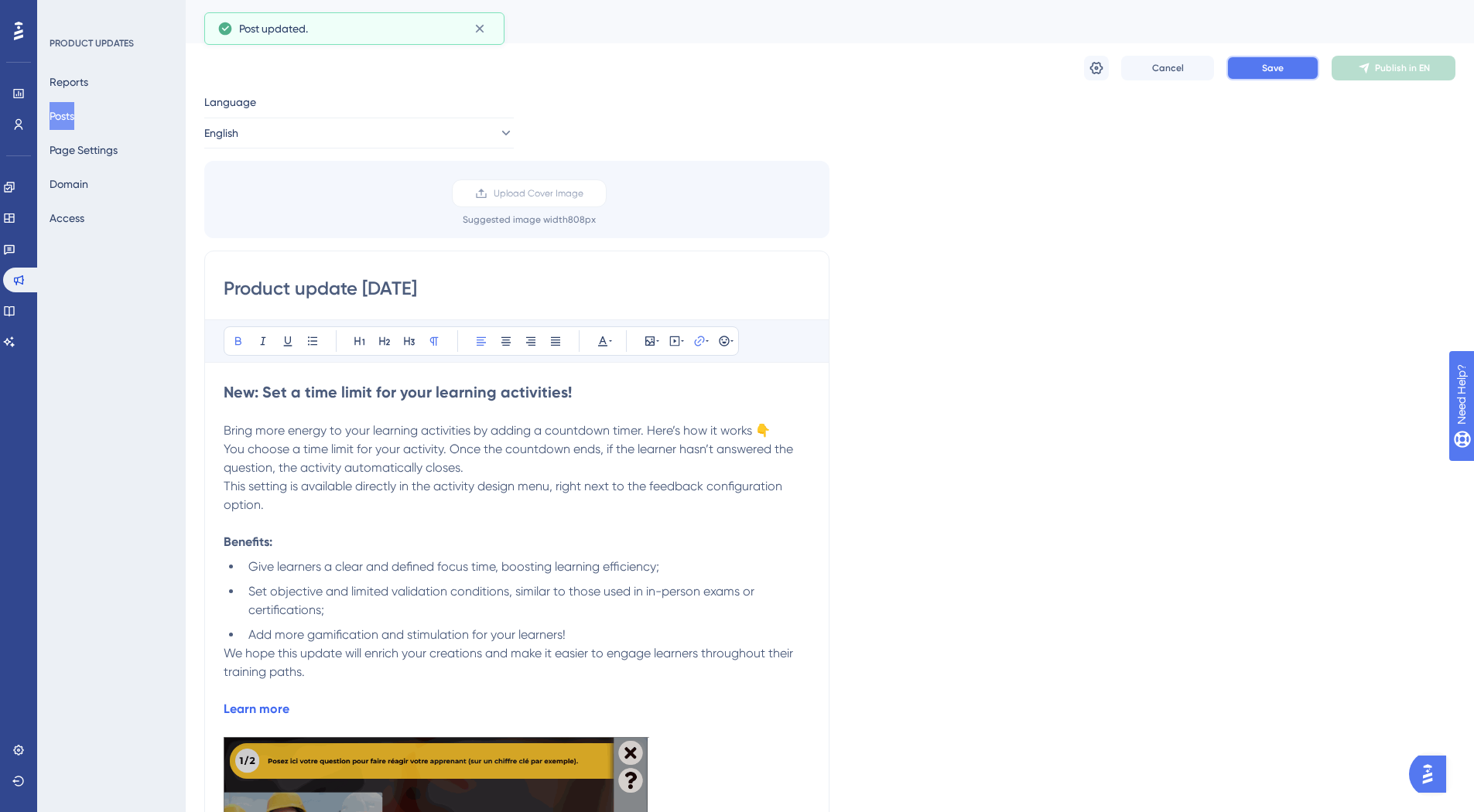
click at [1297, 74] on button "Save" at bounding box center [1272, 68] width 93 height 25
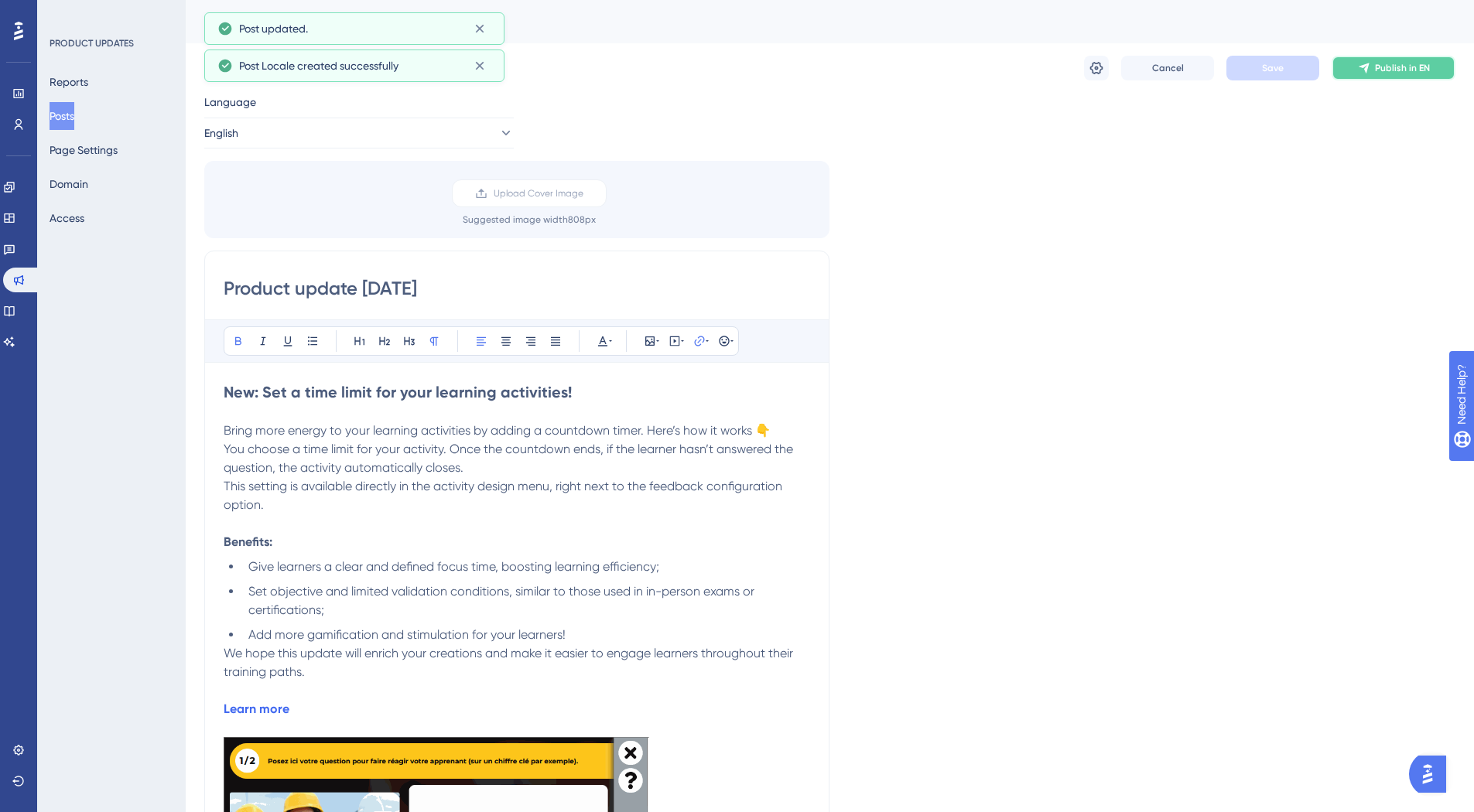
click at [1370, 73] on icon at bounding box center [1364, 68] width 12 height 12
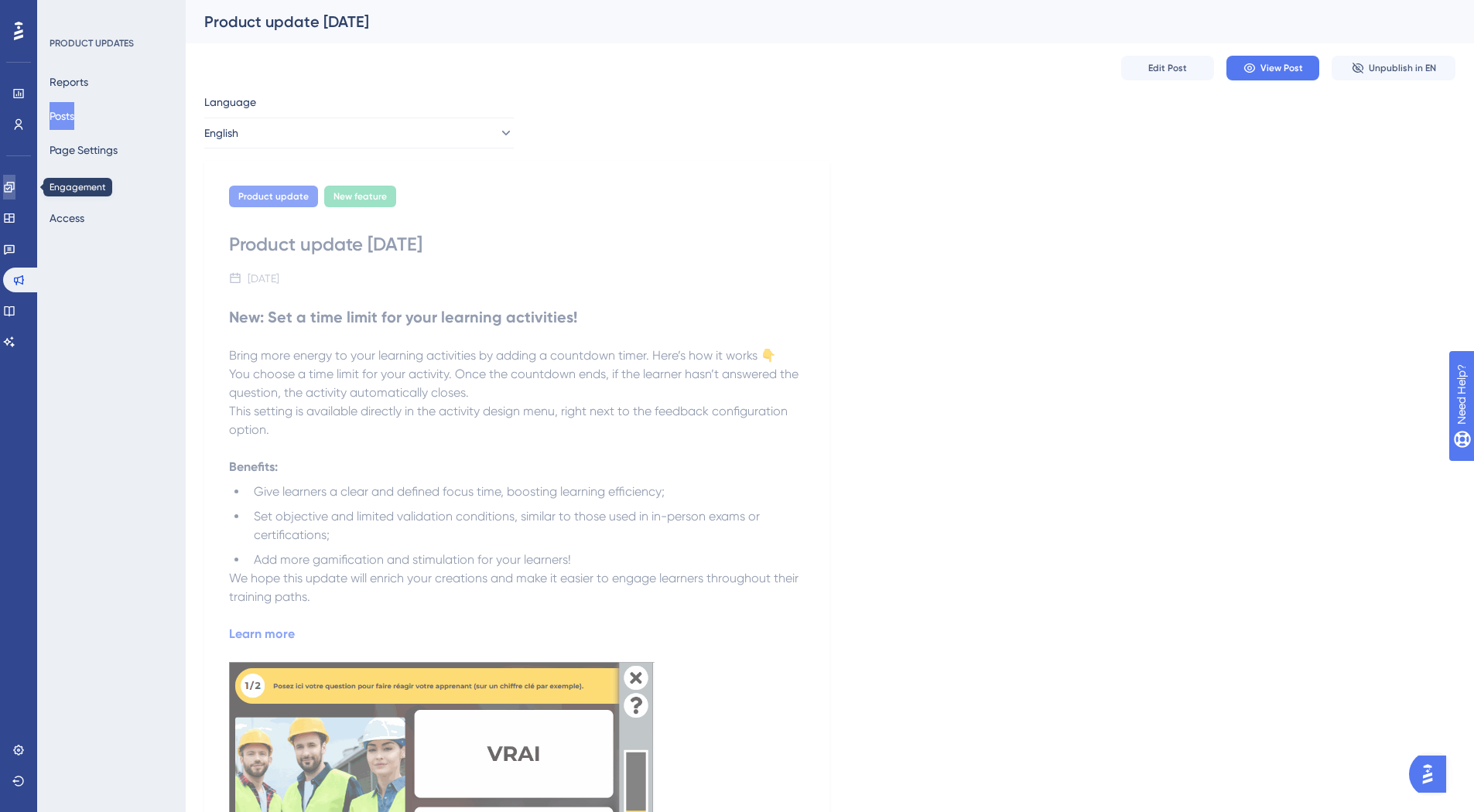
drag, startPoint x: 14, startPoint y: 188, endPoint x: 559, endPoint y: 44, distance: 563.7
click at [14, 188] on icon at bounding box center [9, 187] width 10 height 10
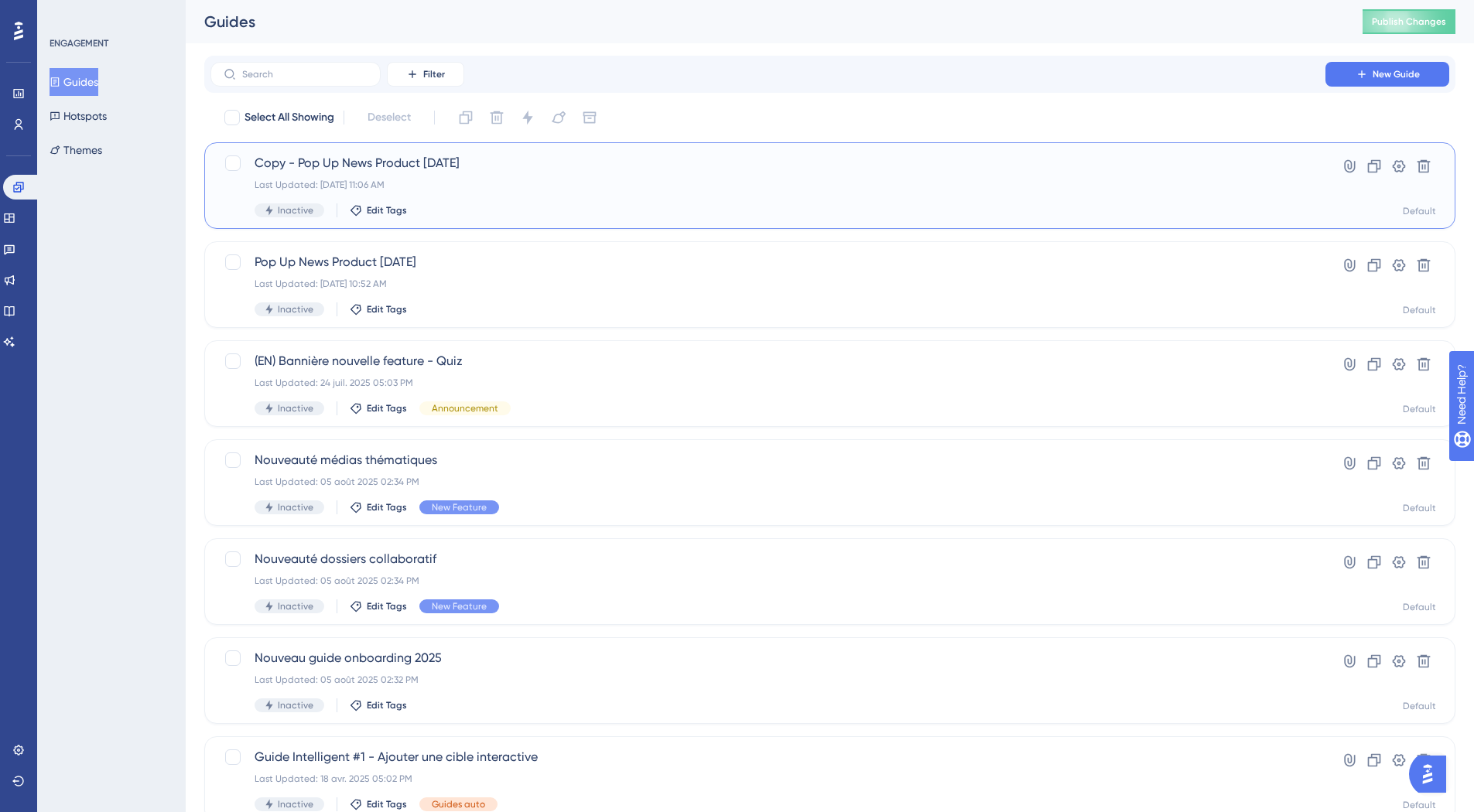
click at [713, 209] on div "Inactive Edit Tags" at bounding box center [768, 210] width 1027 height 14
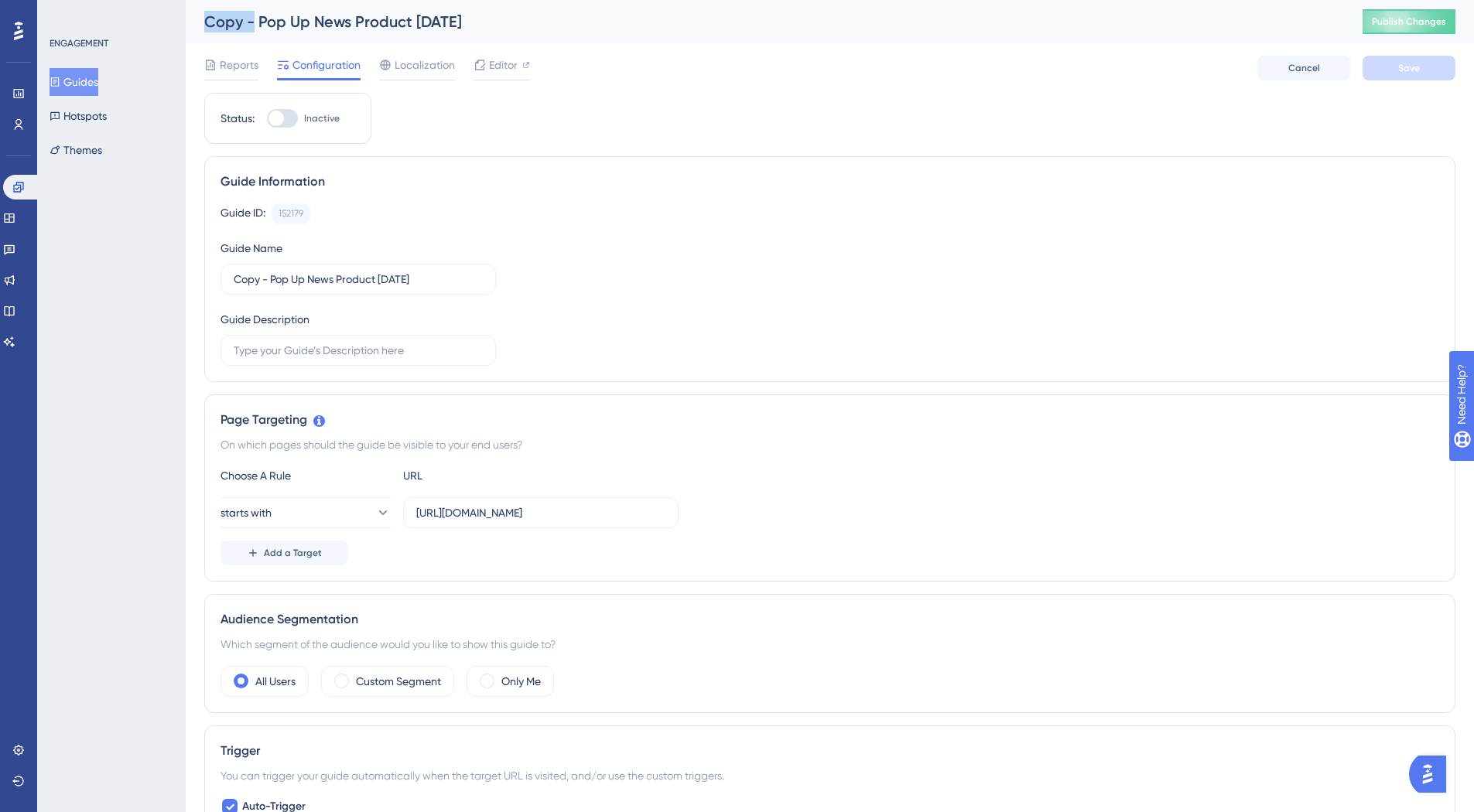
drag, startPoint x: 253, startPoint y: 21, endPoint x: 182, endPoint y: 25, distance: 71.1
click at [679, 86] on div "Reports Configuration Localization Editor Cancel Save" at bounding box center [830, 67] width 1251 height 49
click at [506, 69] on span "Editor" at bounding box center [503, 65] width 28 height 19
click at [24, 186] on icon at bounding box center [18, 187] width 12 height 12
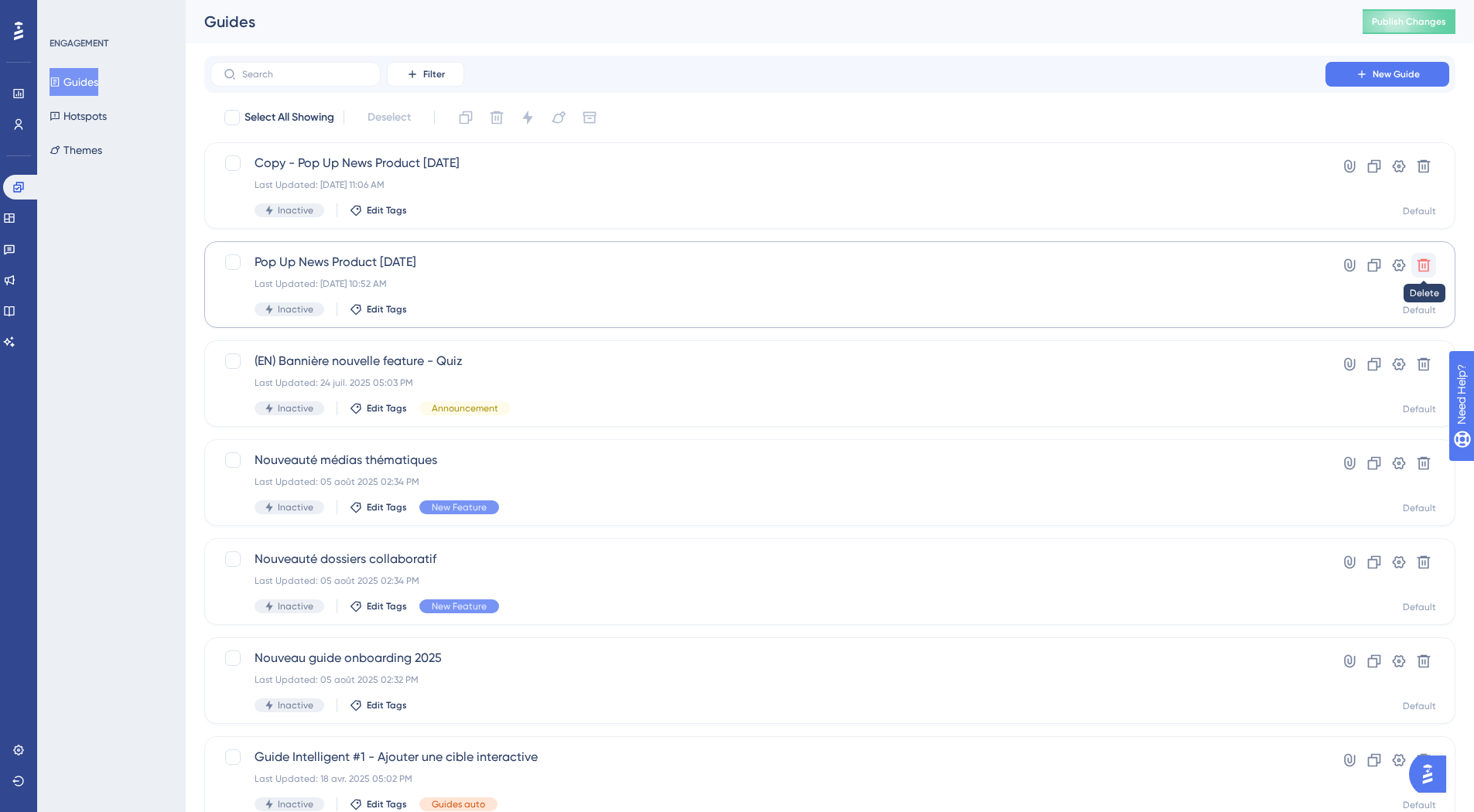
click at [1424, 267] on icon at bounding box center [1423, 265] width 13 height 13
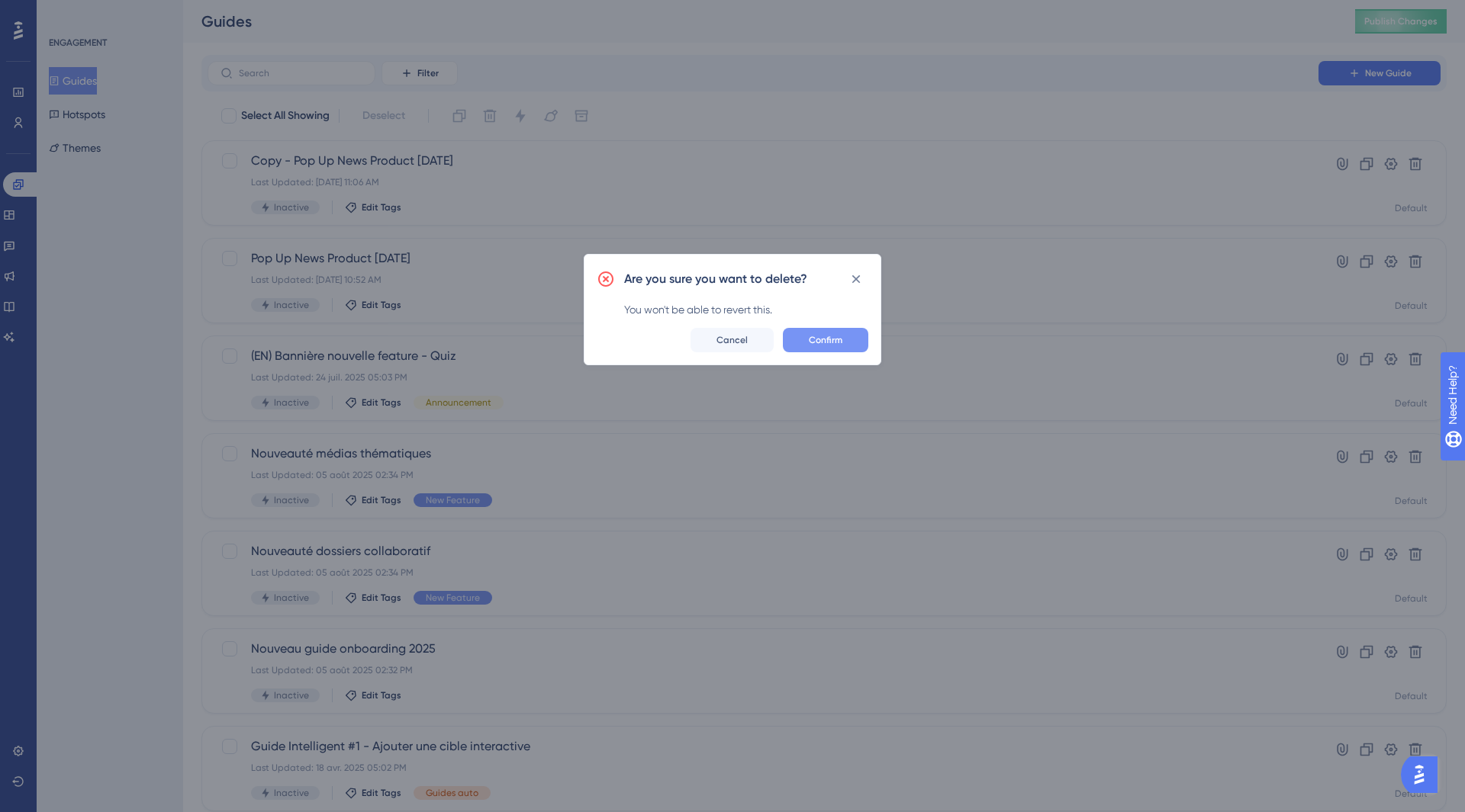
click at [851, 341] on button "Confirm" at bounding box center [825, 340] width 86 height 25
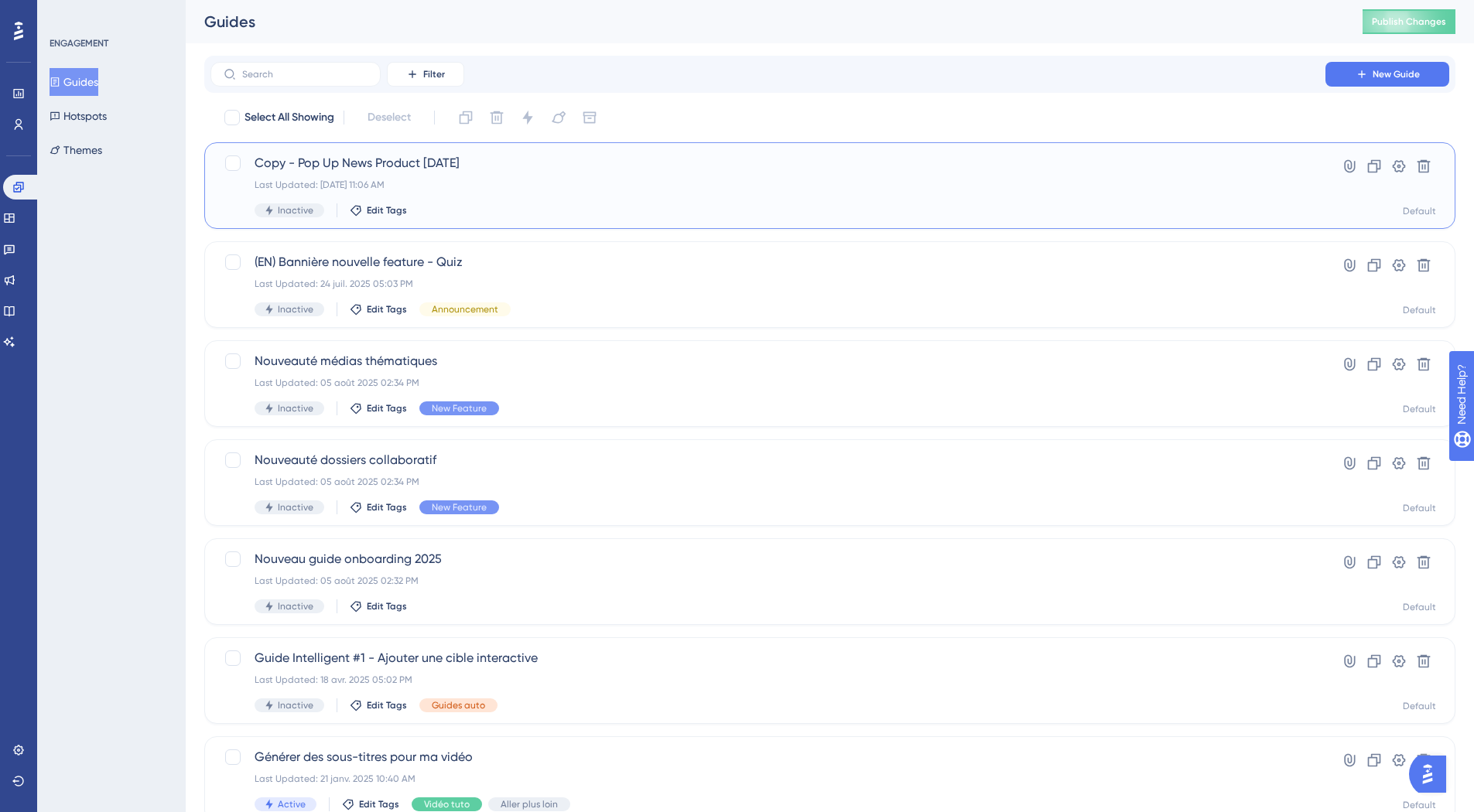
click at [657, 173] on div "Copy - Pop Up News Product 18/09/25 Last Updated: 18 sept. 2025 11:06 AM Inacti…" at bounding box center [768, 186] width 1027 height 64
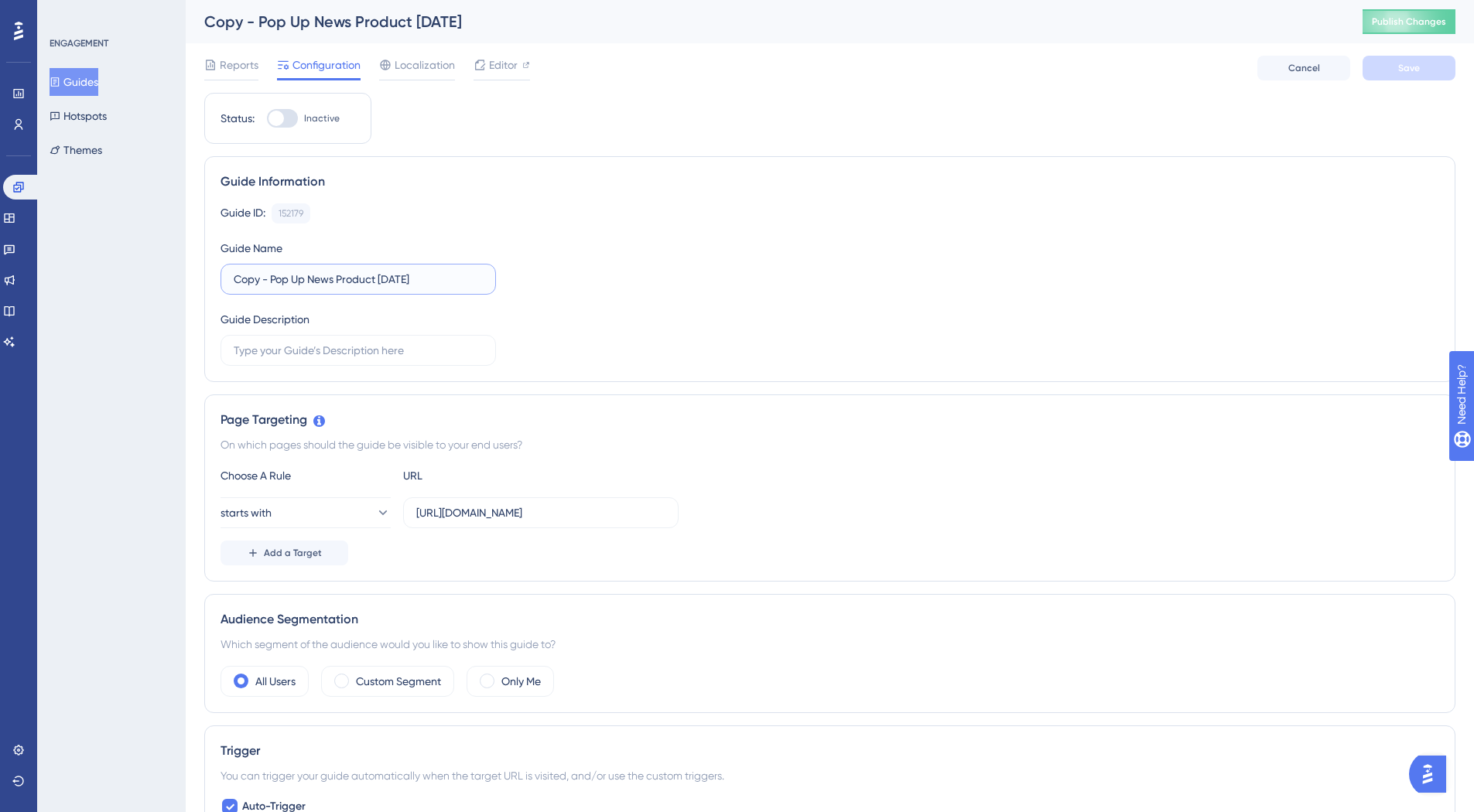
drag, startPoint x: 272, startPoint y: 281, endPoint x: 164, endPoint y: 276, distance: 108.1
type input "Pop Up News Product 18/09/25"
click at [840, 229] on div "Guide ID: 152179 Copy Guide Name Pop Up News Product 18/09/25 Guide Description" at bounding box center [830, 284] width 1218 height 163
drag, startPoint x: 1412, startPoint y: 51, endPoint x: 1406, endPoint y: 65, distance: 15.2
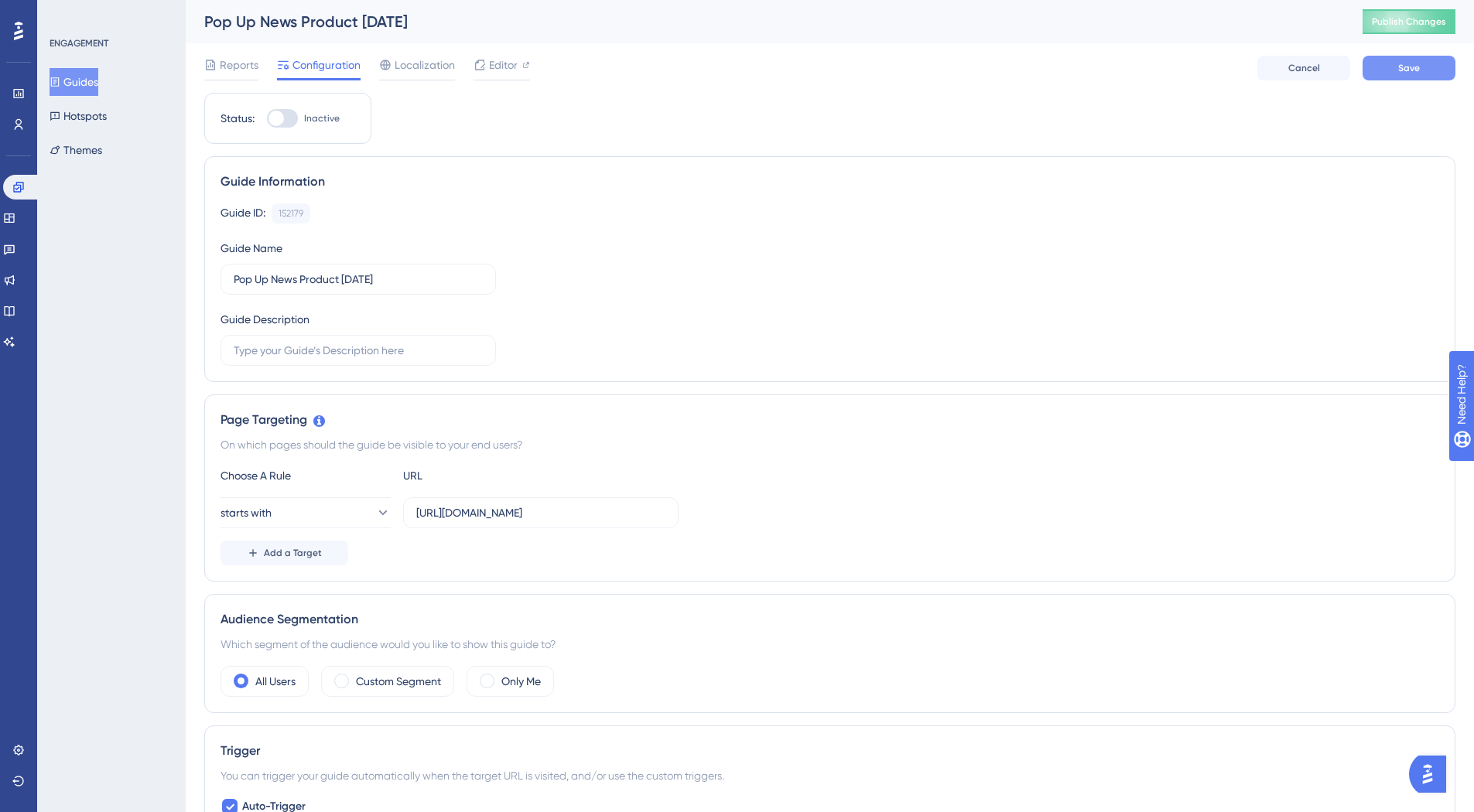
click at [1406, 65] on div "Reports Configuration Localization Editor Cancel Save" at bounding box center [830, 67] width 1251 height 49
click at [1406, 65] on span "Save" at bounding box center [1409, 68] width 22 height 12
click at [418, 66] on span "Localization" at bounding box center [425, 65] width 60 height 19
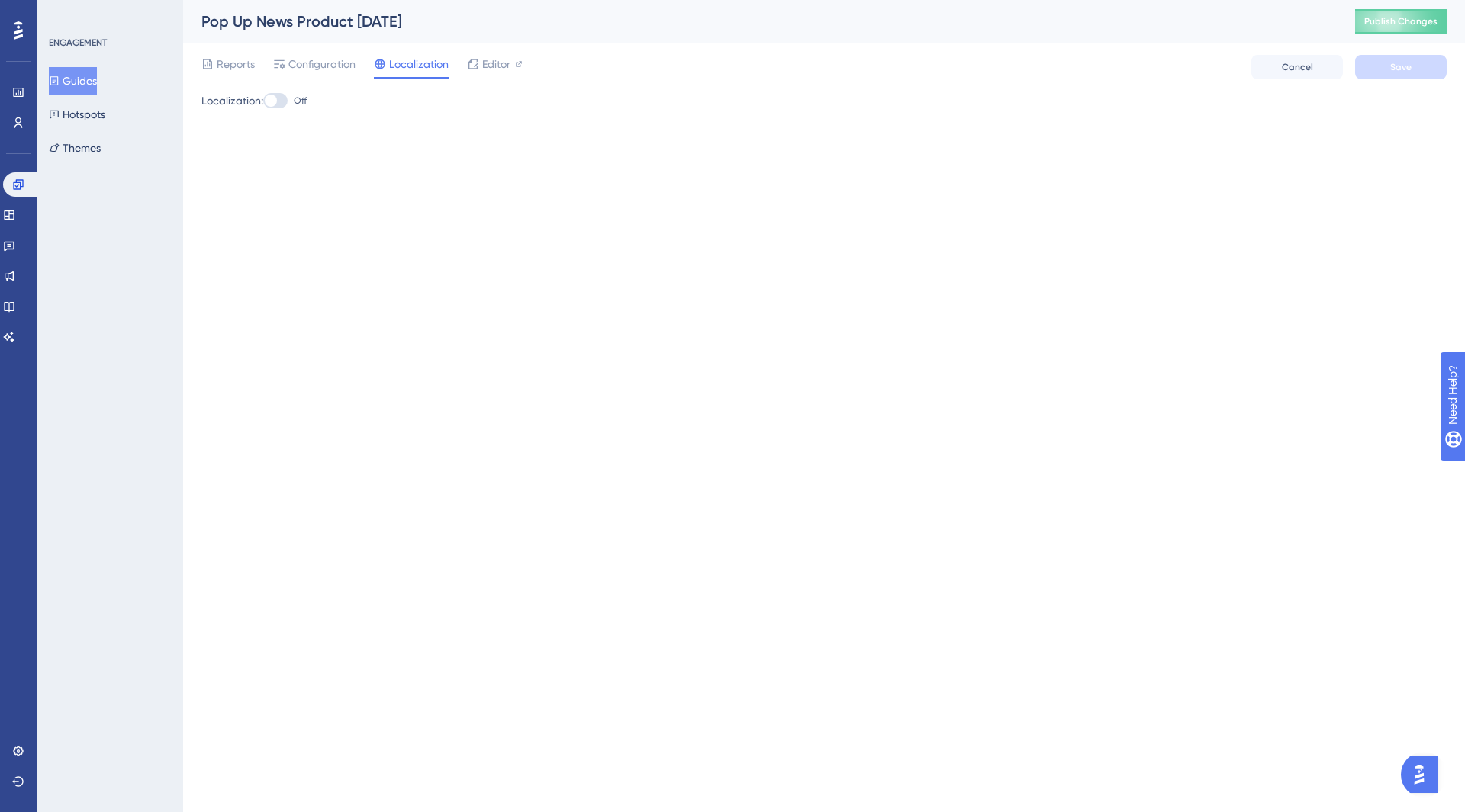
click at [285, 103] on div at bounding box center [275, 101] width 25 height 15
click at [263, 101] on input "Off" at bounding box center [263, 101] width 1 height 1
checkbox input "true"
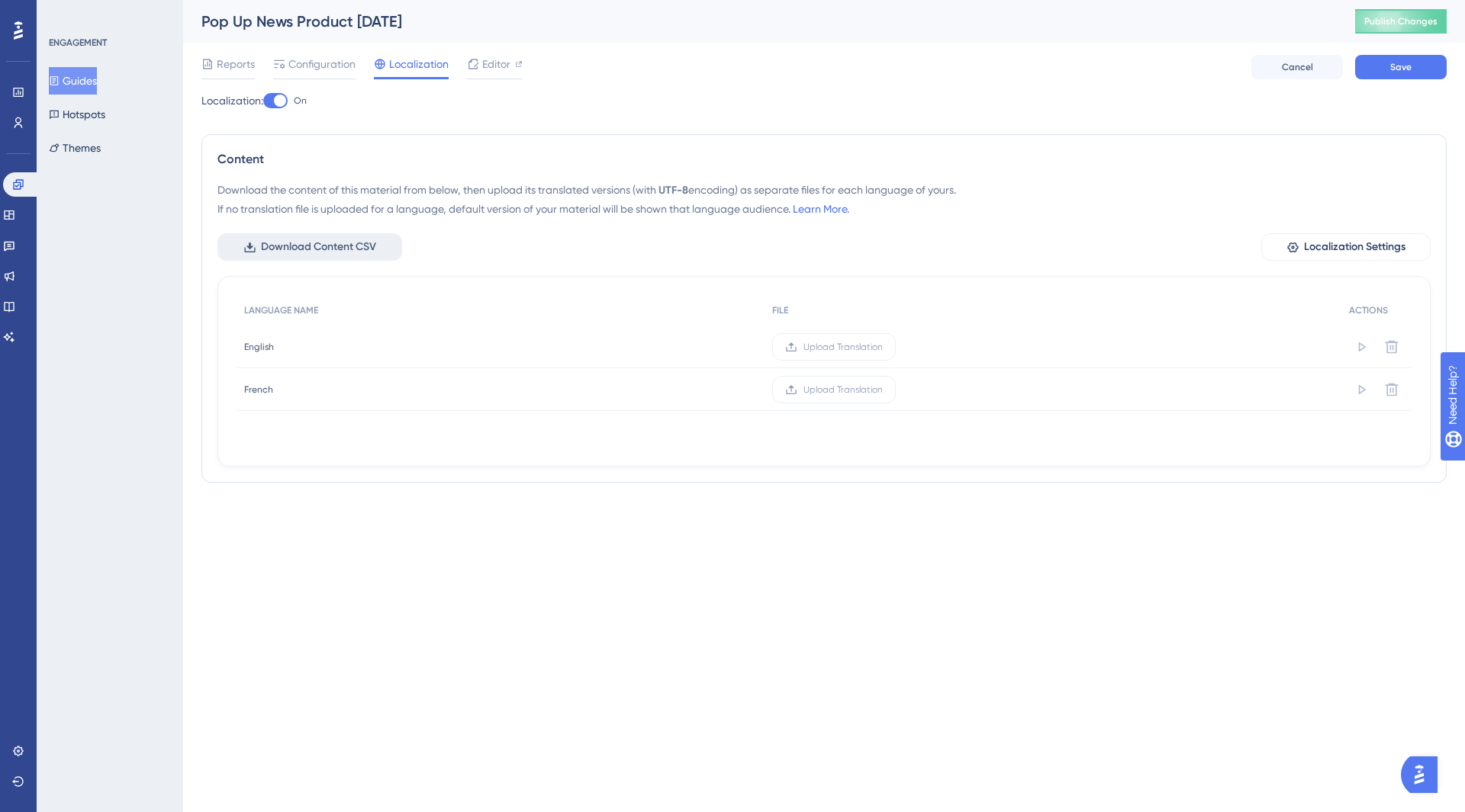
click at [353, 255] on span "Download Content CSV" at bounding box center [319, 247] width 116 height 19
click at [851, 341] on span "Upload Translation" at bounding box center [843, 347] width 79 height 12
click at [883, 347] on input "Upload Translation" at bounding box center [883, 347] width 0 height 0
click at [897, 110] on div "Localization: On Content Download the content of this material from below, then…" at bounding box center [824, 293] width 1246 height 403
click at [822, 355] on label "Upload Translation" at bounding box center [834, 347] width 123 height 27
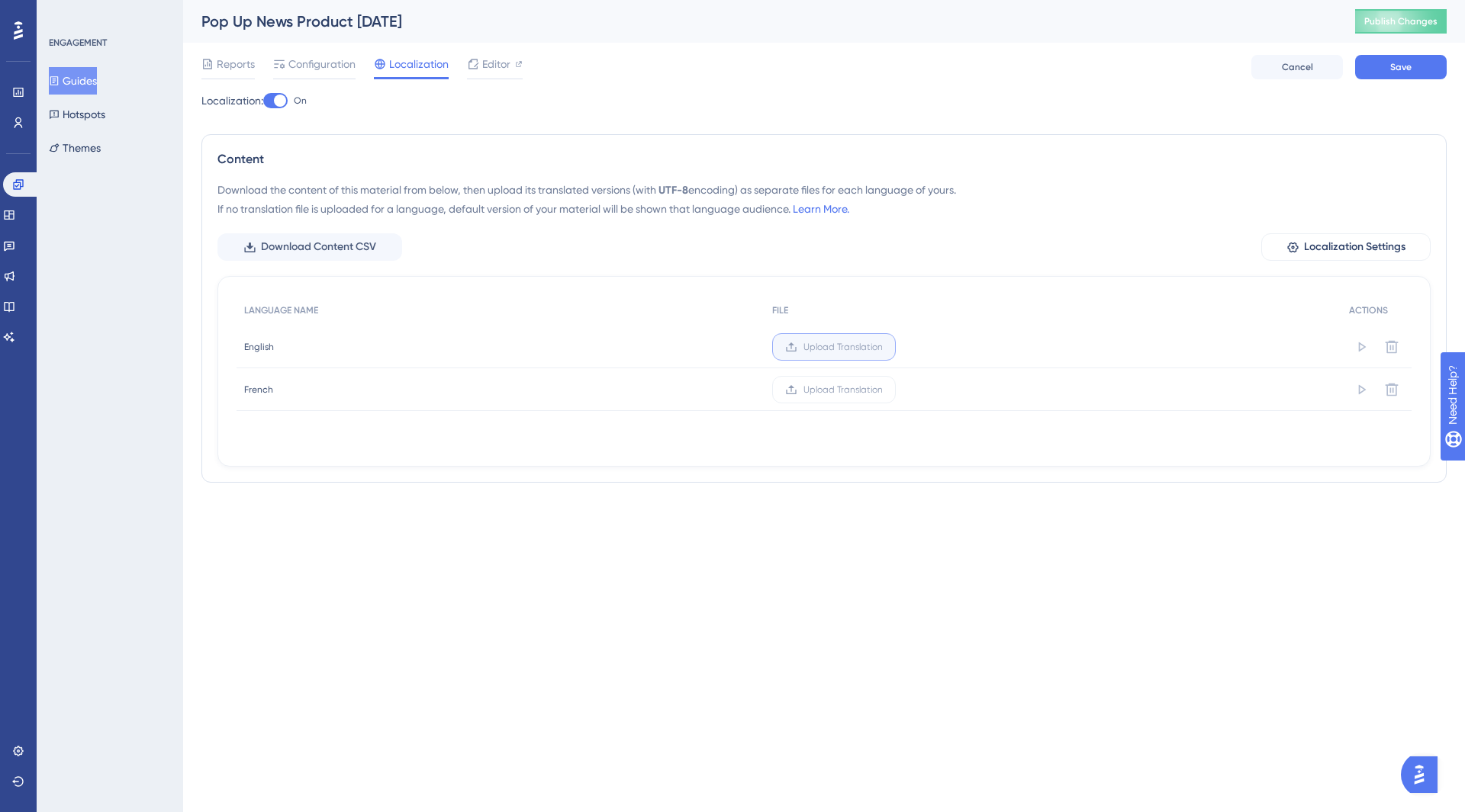
click at [883, 347] on input "Upload Translation" at bounding box center [883, 347] width 0 height 0
click at [1394, 72] on span "Save" at bounding box center [1400, 67] width 21 height 12
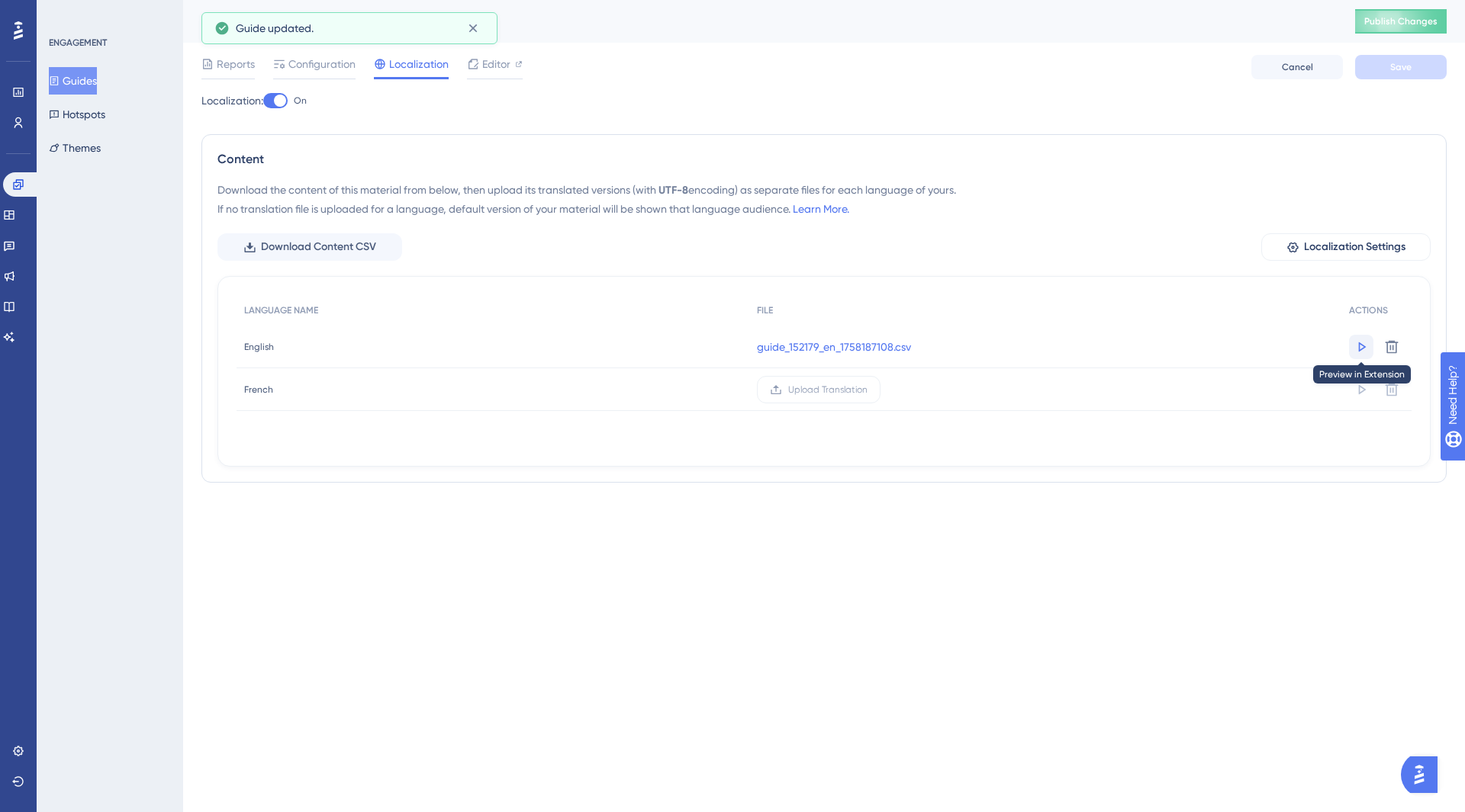
click at [1361, 349] on icon at bounding box center [1362, 347] width 8 height 10
click at [1356, 353] on icon at bounding box center [1361, 347] width 15 height 15
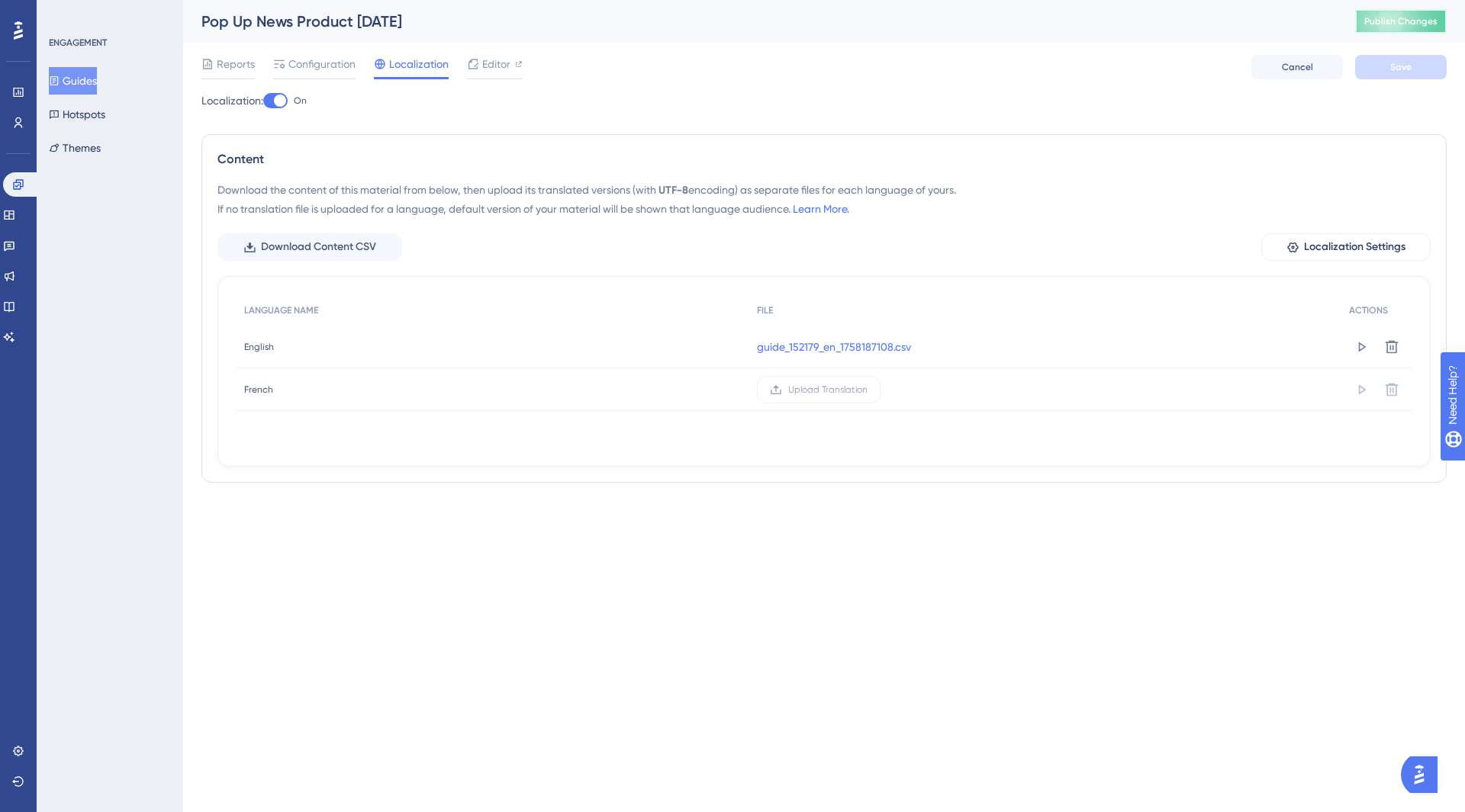
click at [1375, 18] on span "Publish Changes" at bounding box center [1401, 21] width 73 height 12
click at [224, 60] on span "Reports" at bounding box center [235, 65] width 38 height 19
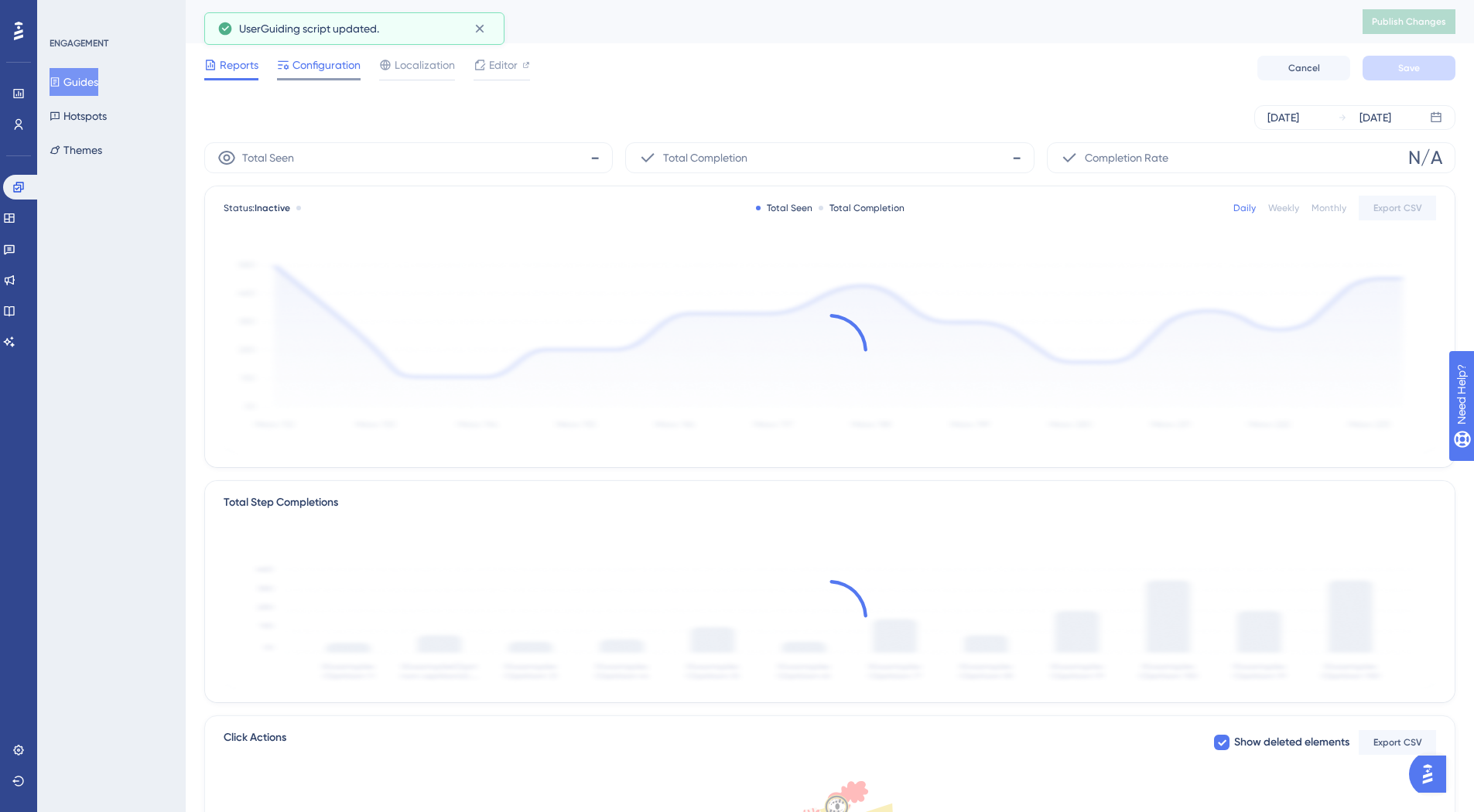
click at [323, 63] on span "Configuration" at bounding box center [326, 65] width 68 height 19
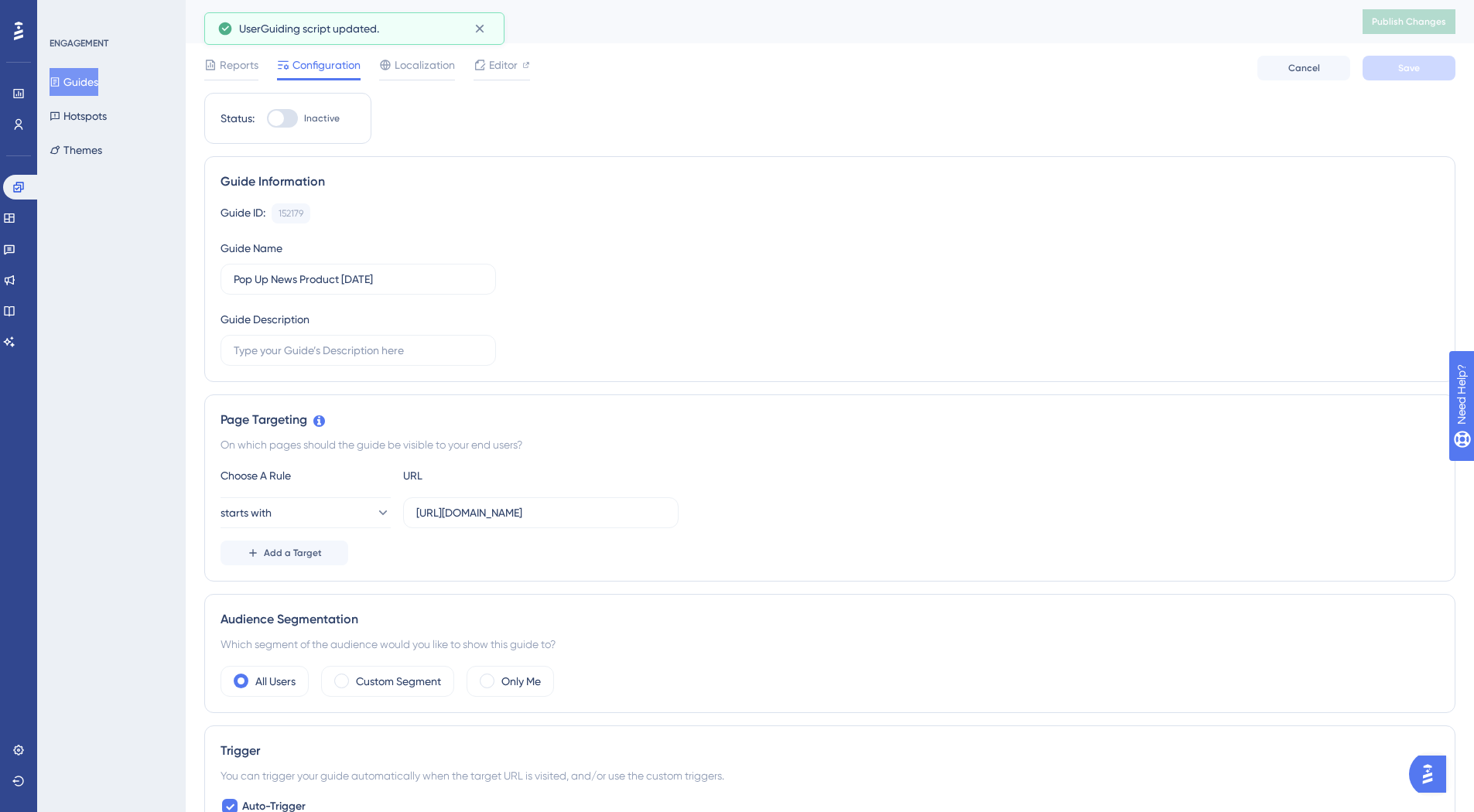
click at [273, 110] on div "Status: Inactive" at bounding box center [288, 118] width 167 height 51
click at [273, 110] on div at bounding box center [283, 119] width 31 height 19
click at [267, 118] on input "Inactive" at bounding box center [266, 118] width 1 height 1
checkbox input "true"
click at [1406, 69] on span "Save" at bounding box center [1409, 68] width 22 height 12
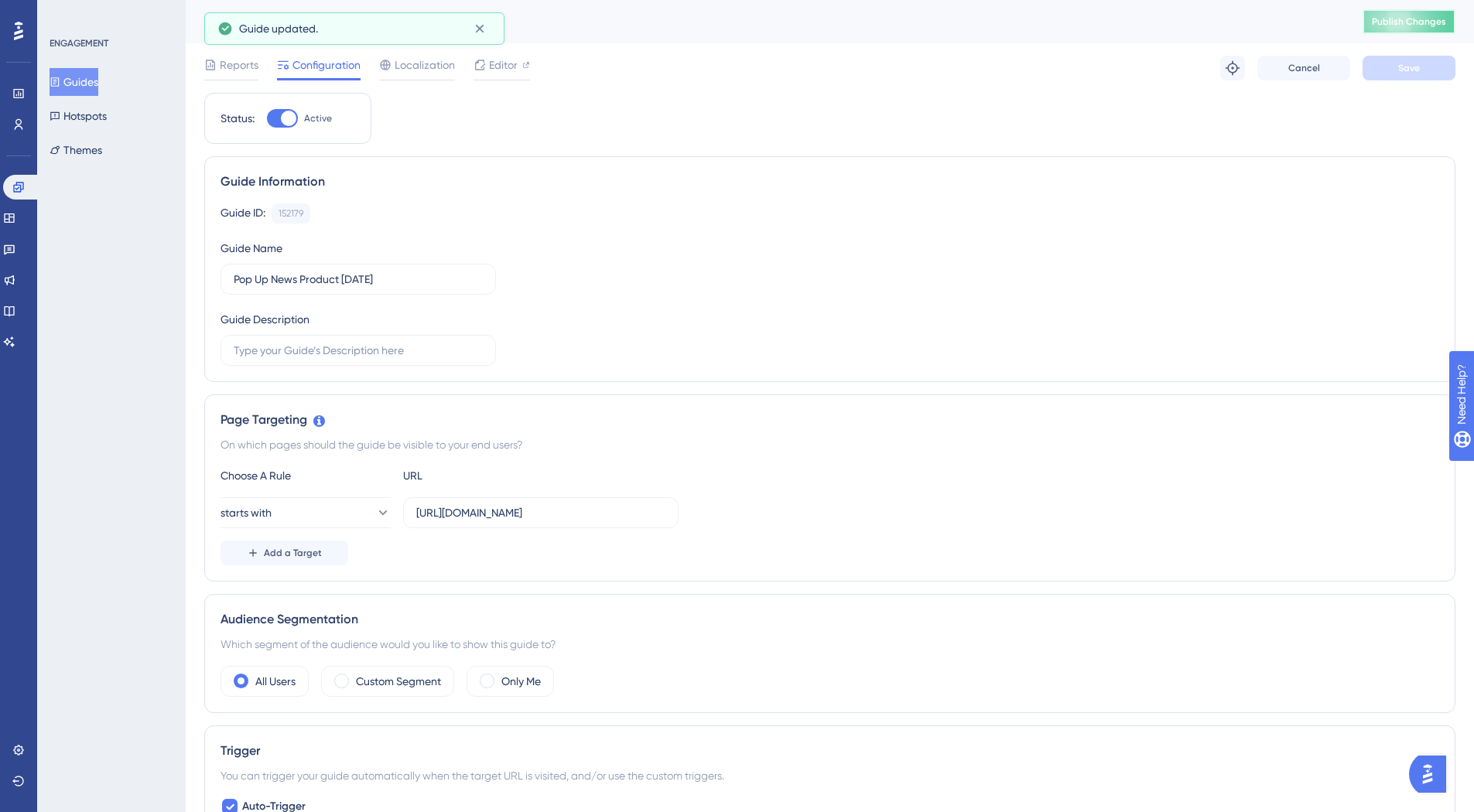
click at [1435, 19] on span "Publish Changes" at bounding box center [1409, 22] width 74 height 12
click at [9, 286] on link at bounding box center [9, 280] width 12 height 25
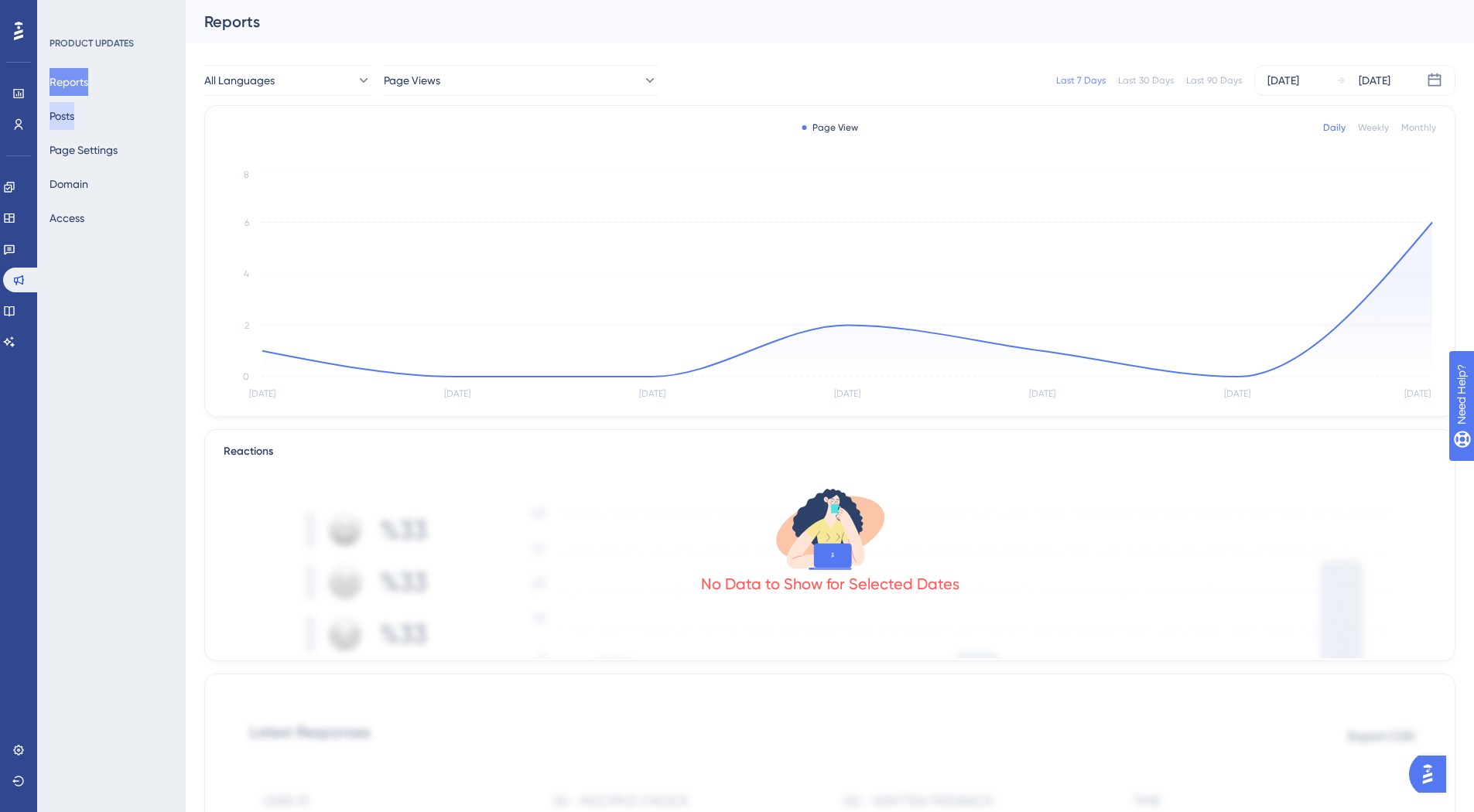
click at [74, 112] on button "Posts" at bounding box center [61, 116] width 25 height 28
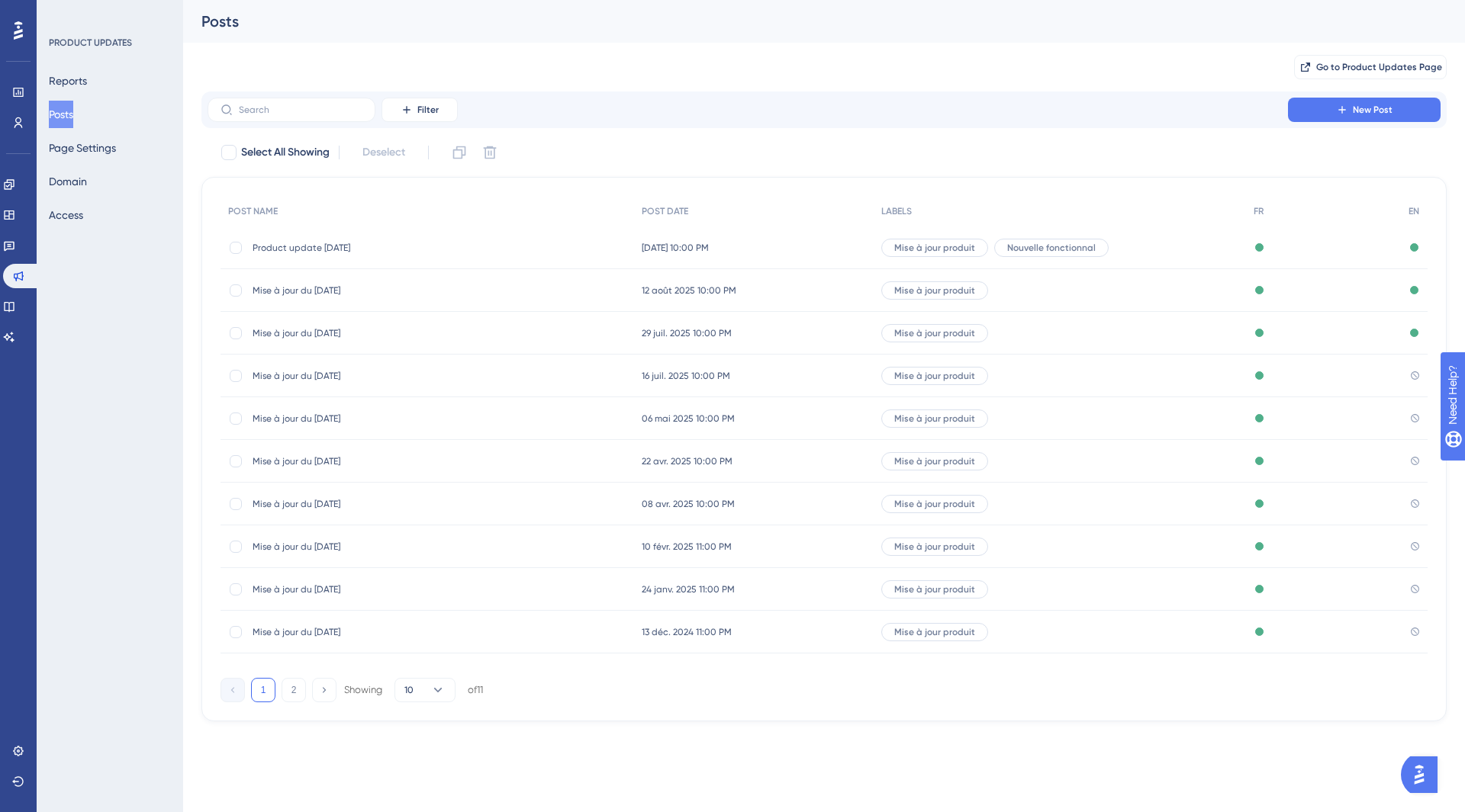
click at [518, 250] on div "Product update 09/15/25 Product update 09/15/25" at bounding box center [427, 248] width 414 height 42
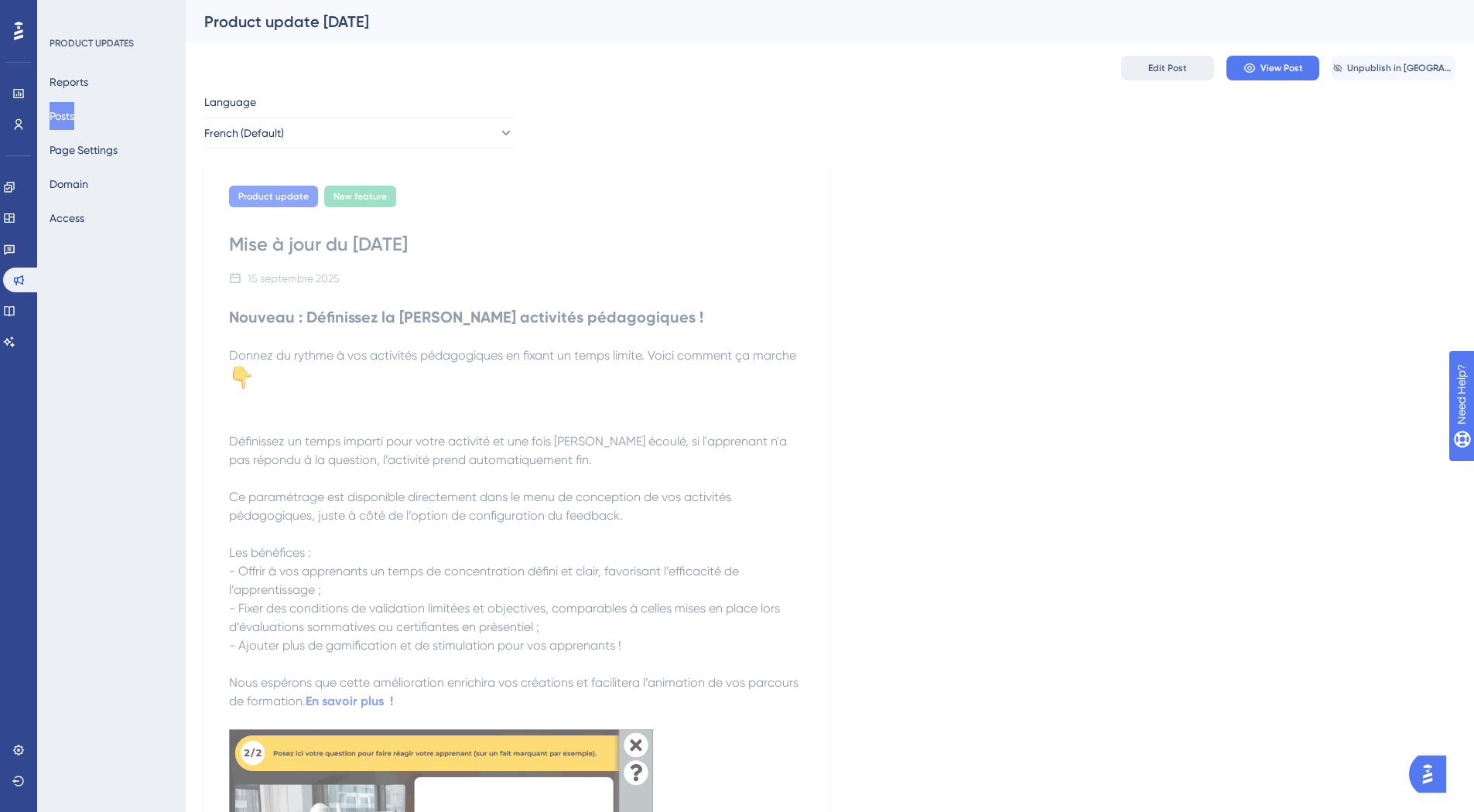
click at [1171, 70] on span "Edit Post" at bounding box center [1167, 68] width 39 height 12
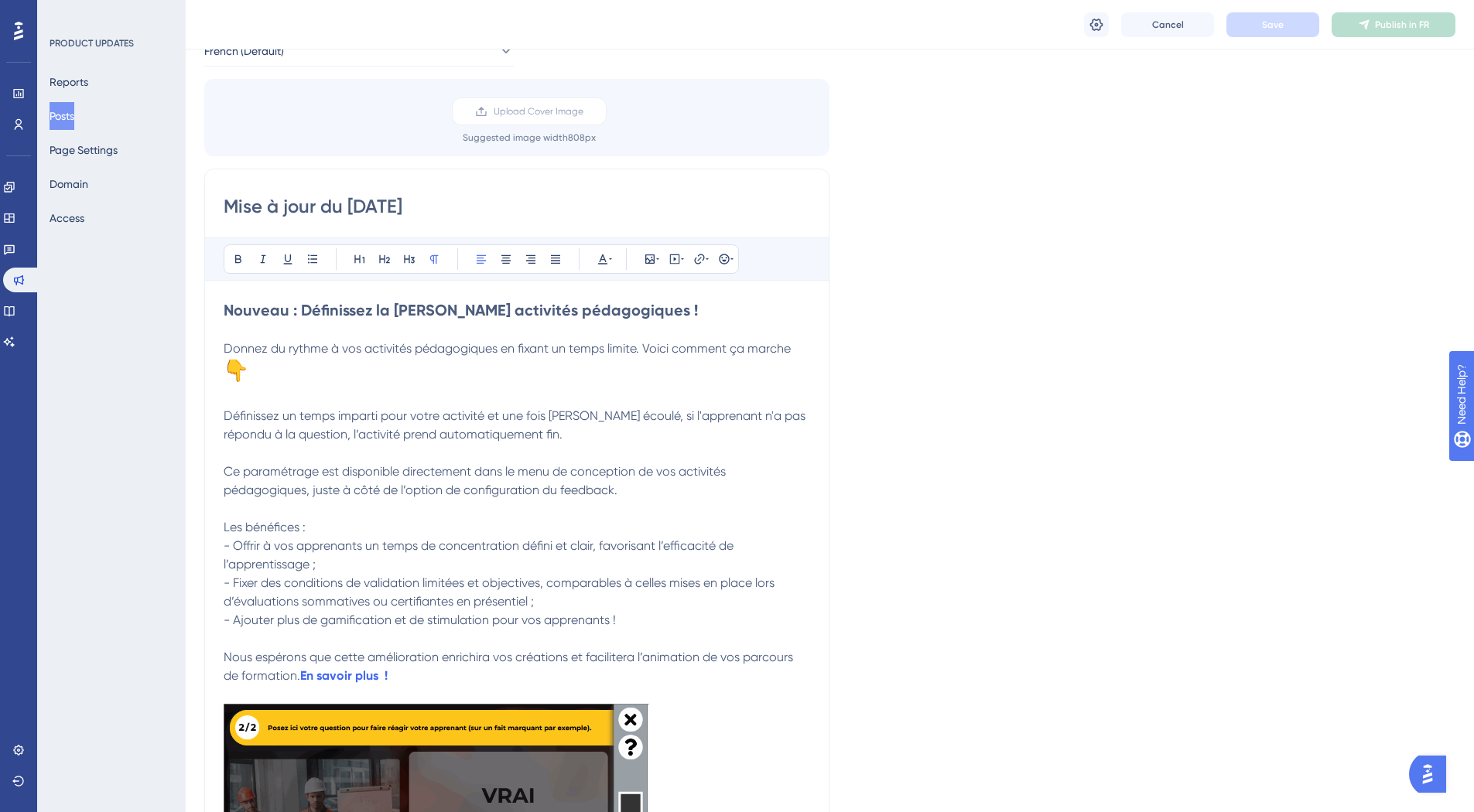
scroll to position [79, 0]
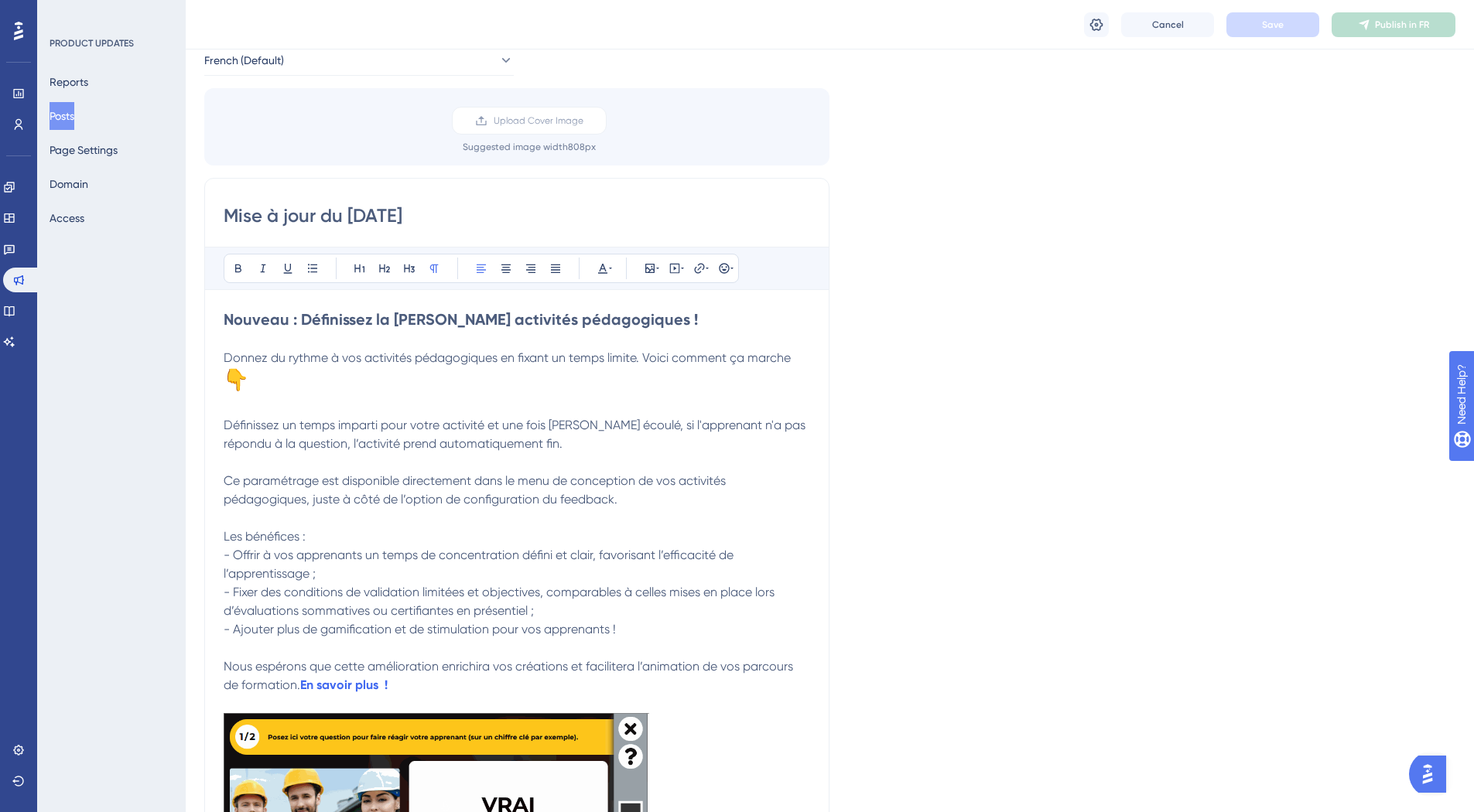
click at [285, 374] on p "Donnez du rythme à vos activités pédagogiques en fixant un temps limite. Voici …" at bounding box center [517, 373] width 587 height 49
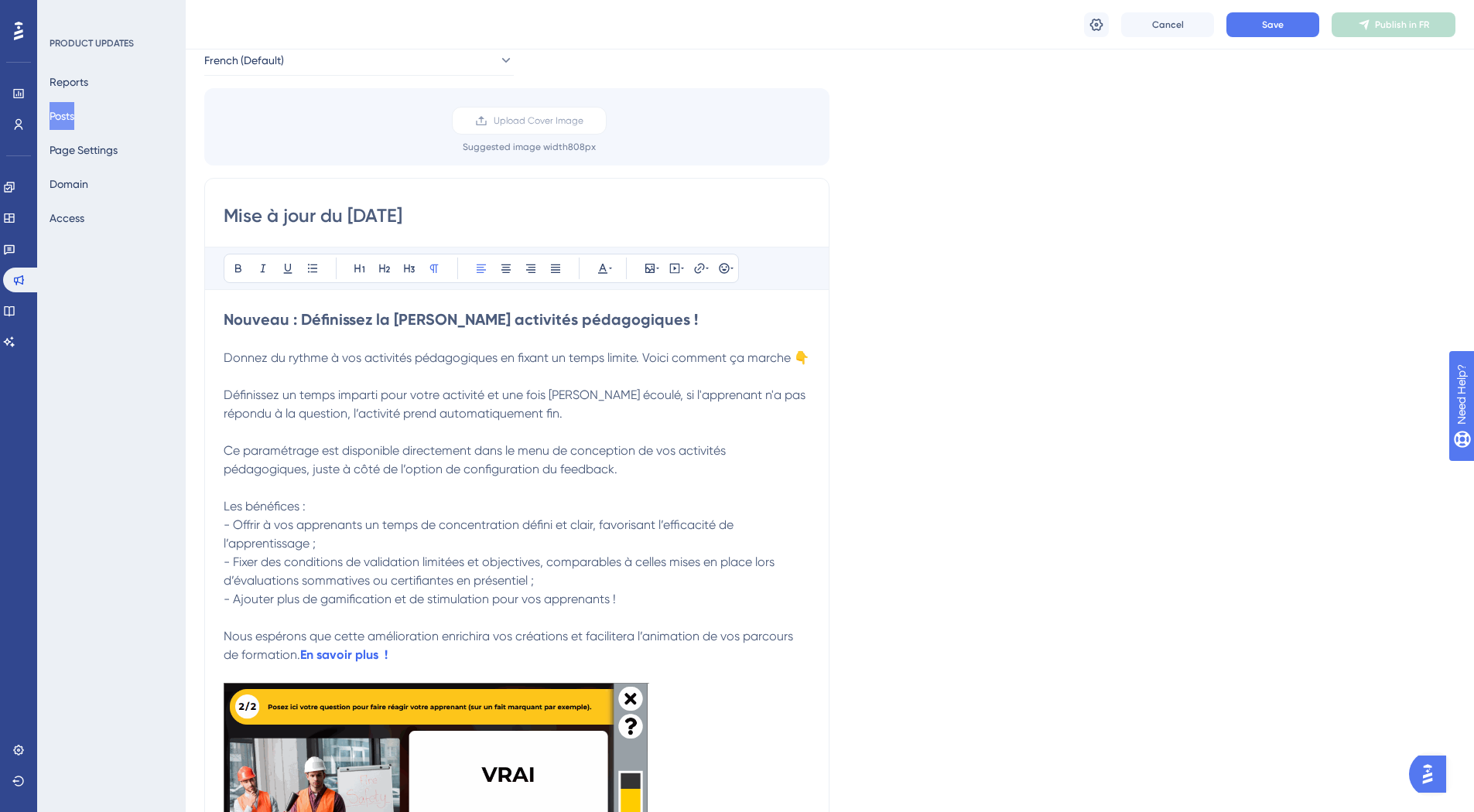
click at [644, 363] on span "Donnez du rythme à vos activités pédagogiques en fixant un temps limite. Voici …" at bounding box center [517, 357] width 586 height 15
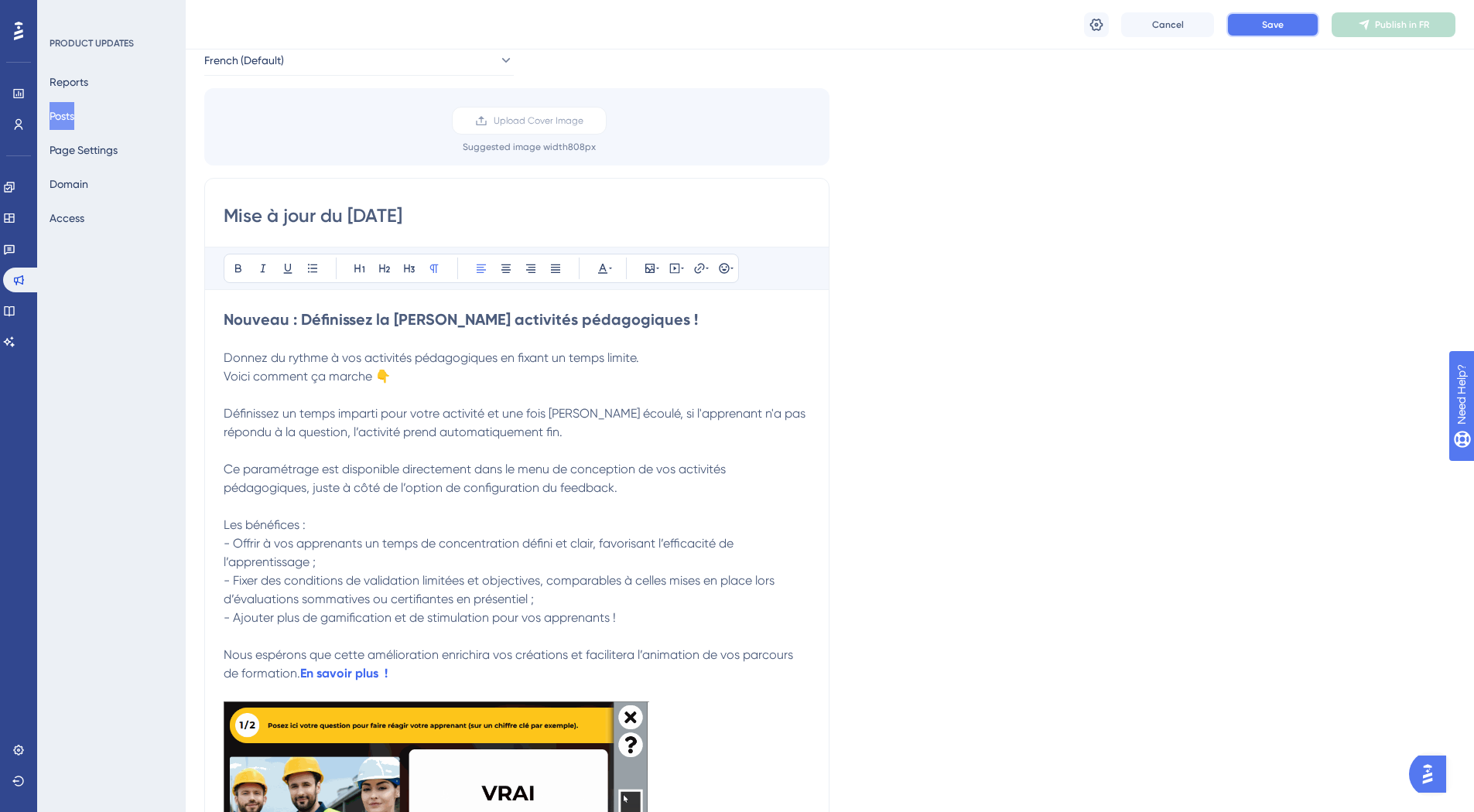
click at [1268, 22] on span "Save" at bounding box center [1272, 25] width 22 height 12
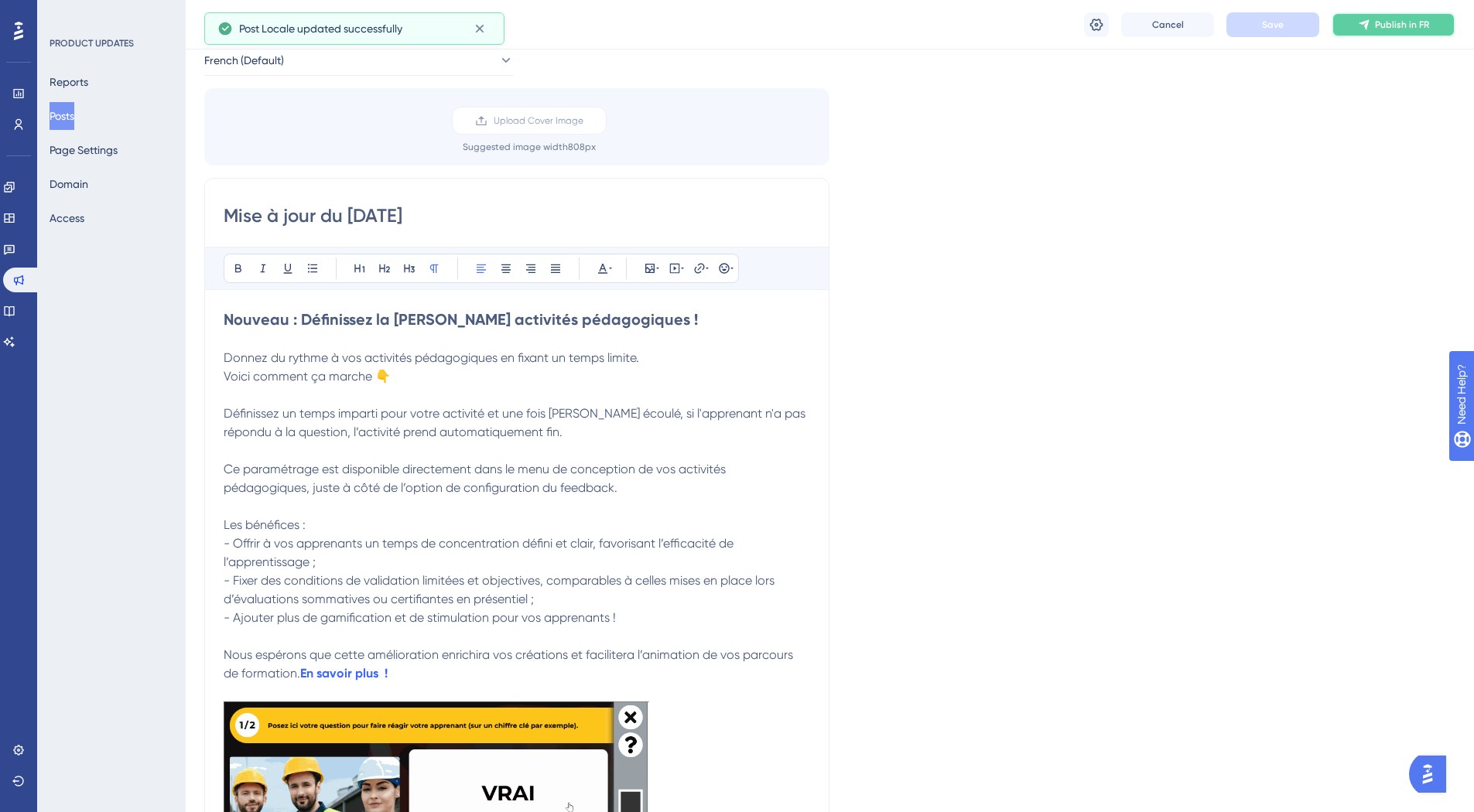
click at [1389, 27] on span "Publish in FR" at bounding box center [1402, 25] width 54 height 12
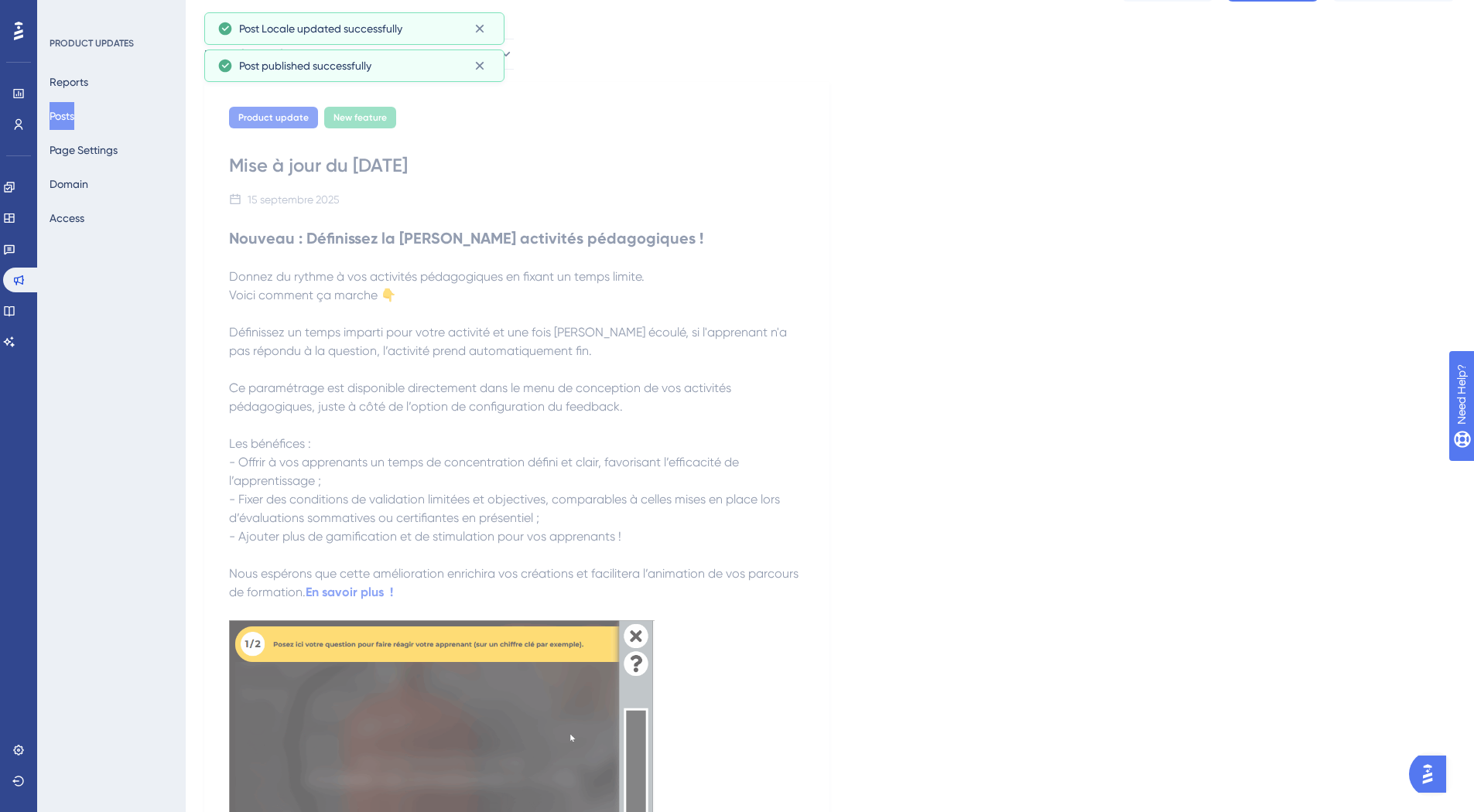
scroll to position [0, 0]
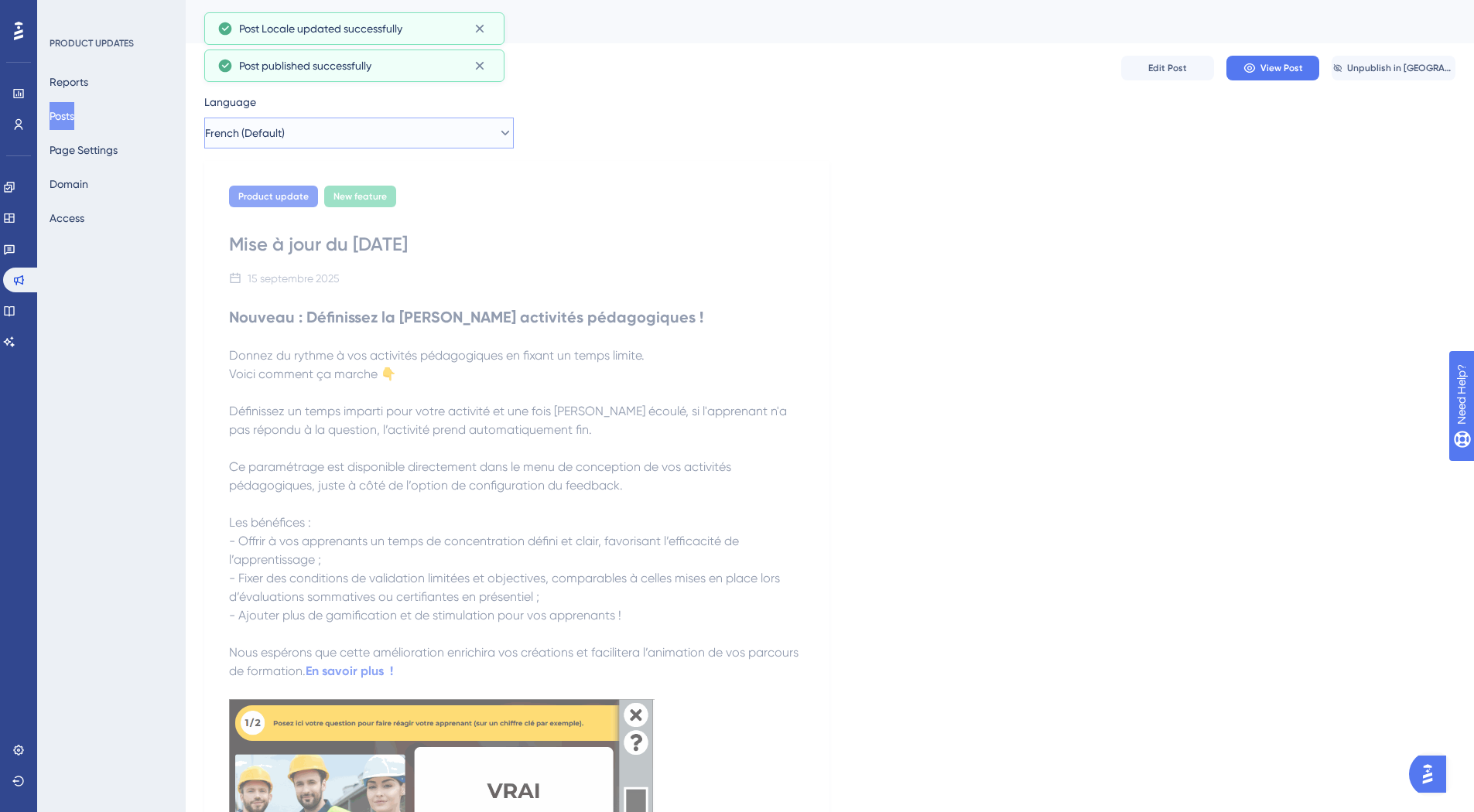
click at [462, 127] on button "French (Default)" at bounding box center [358, 133] width 309 height 31
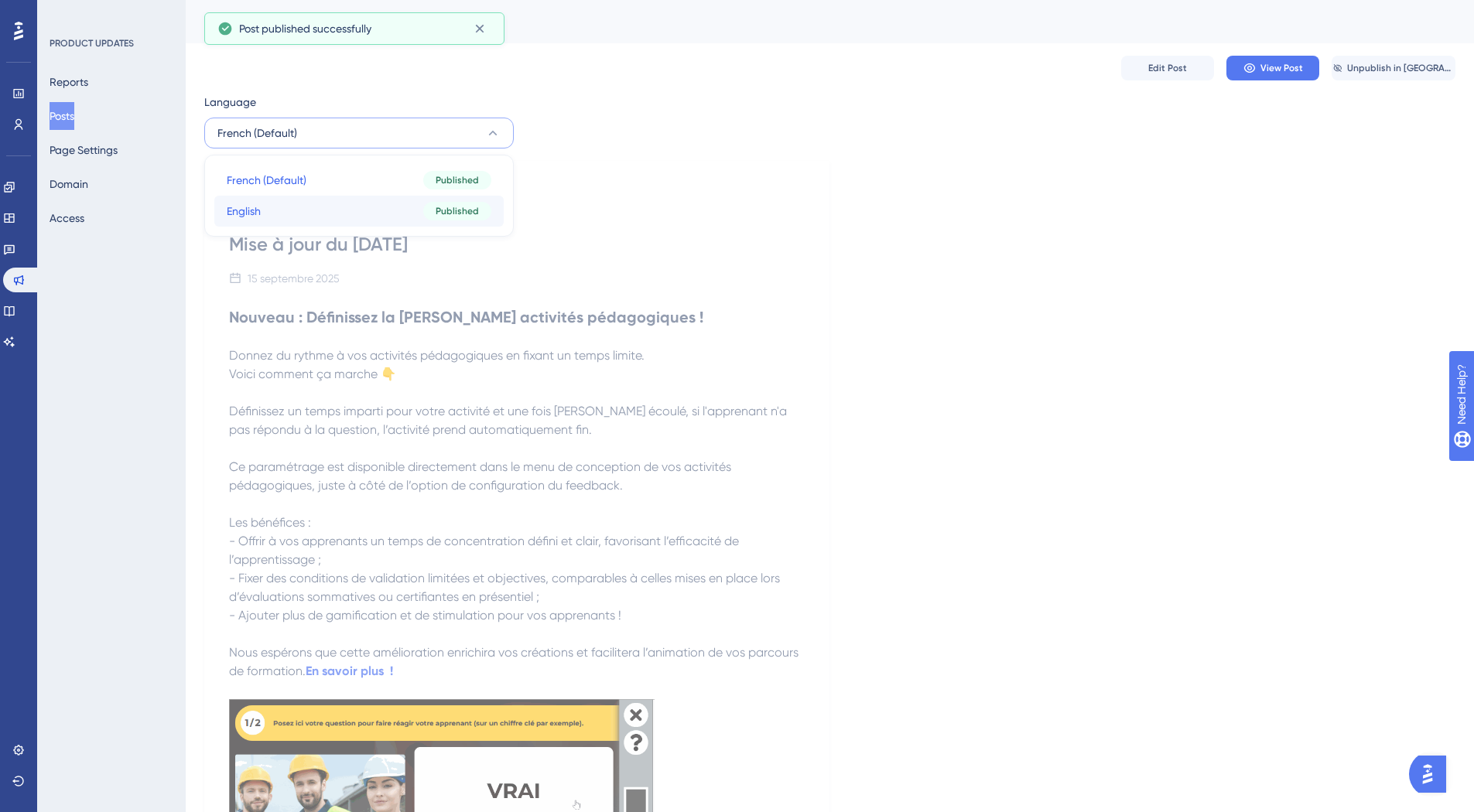
click at [334, 208] on button "English English Published" at bounding box center [359, 211] width 289 height 31
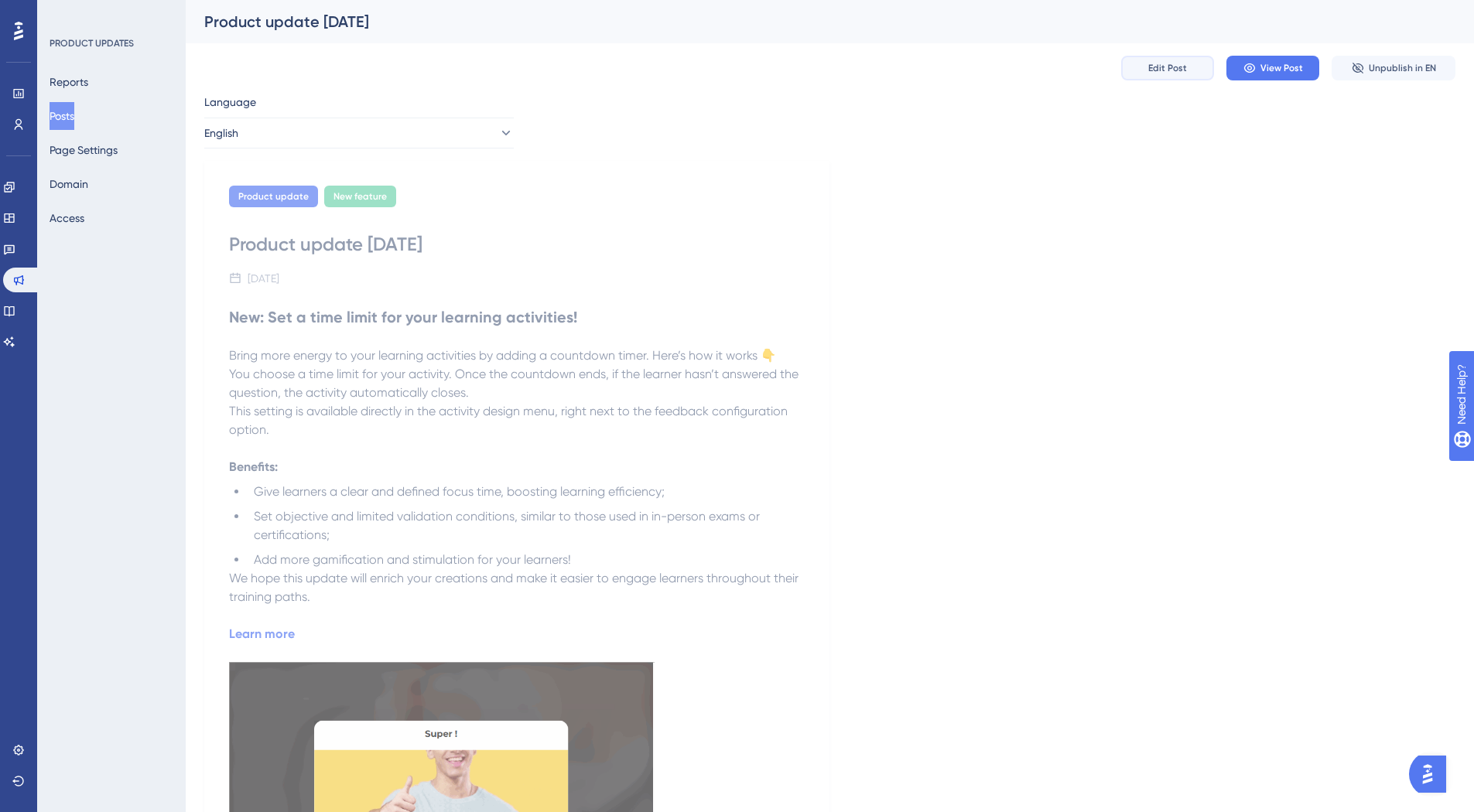
click at [1174, 79] on button "Edit Post" at bounding box center [1167, 68] width 93 height 25
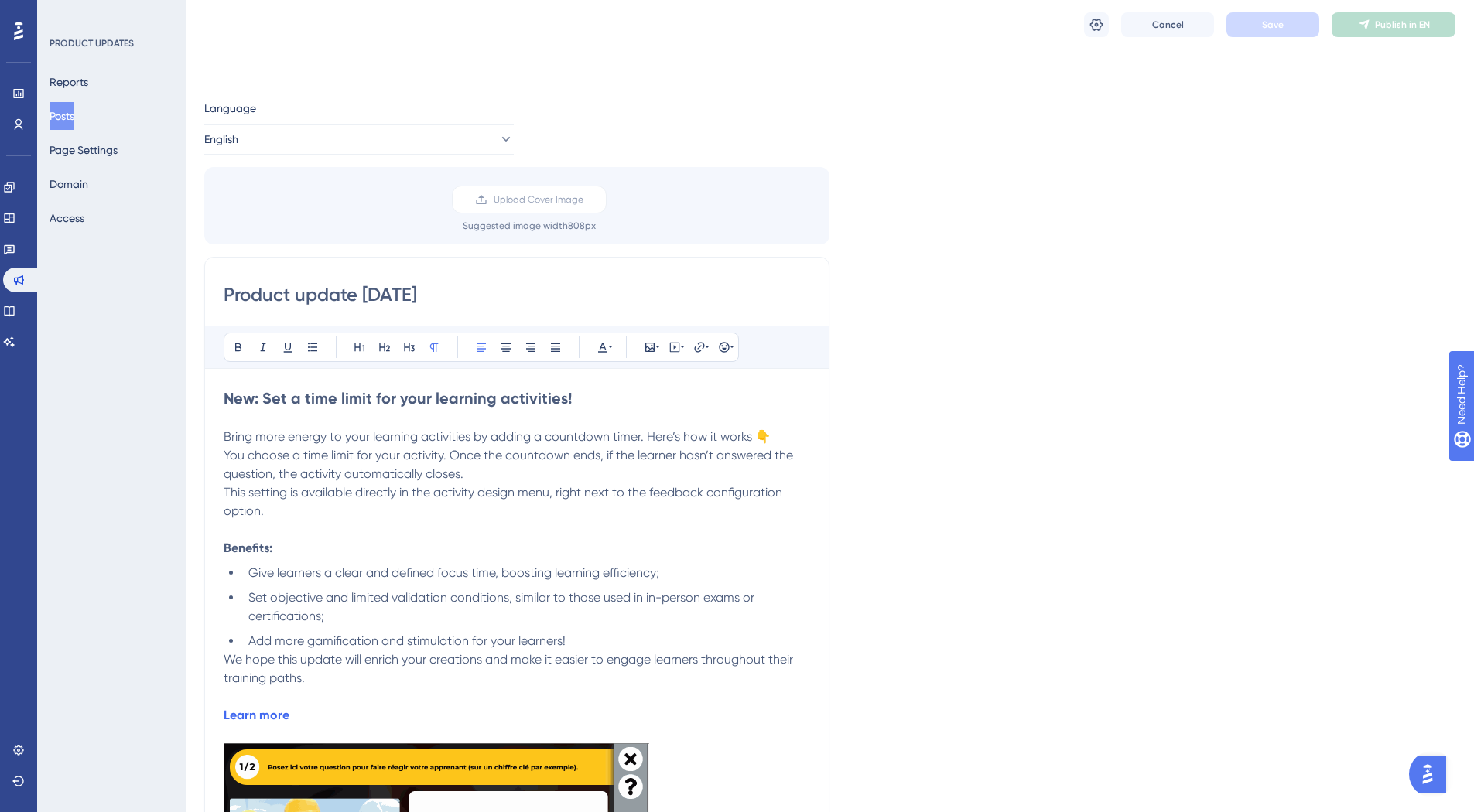
scroll to position [261, 0]
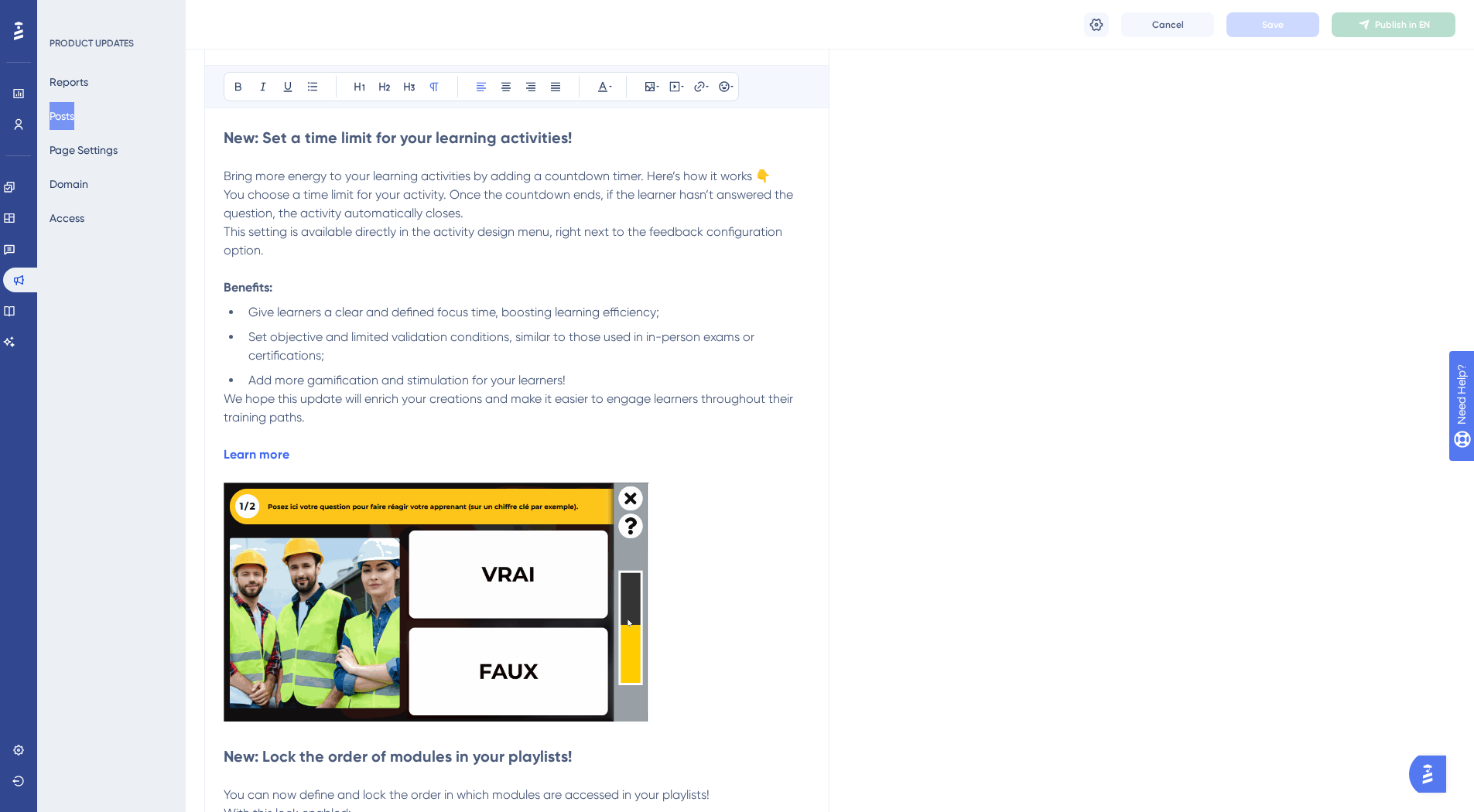
click at [651, 178] on span "Bring more energy to your learning activities by adding a countdown timer. Here…" at bounding box center [497, 176] width 547 height 15
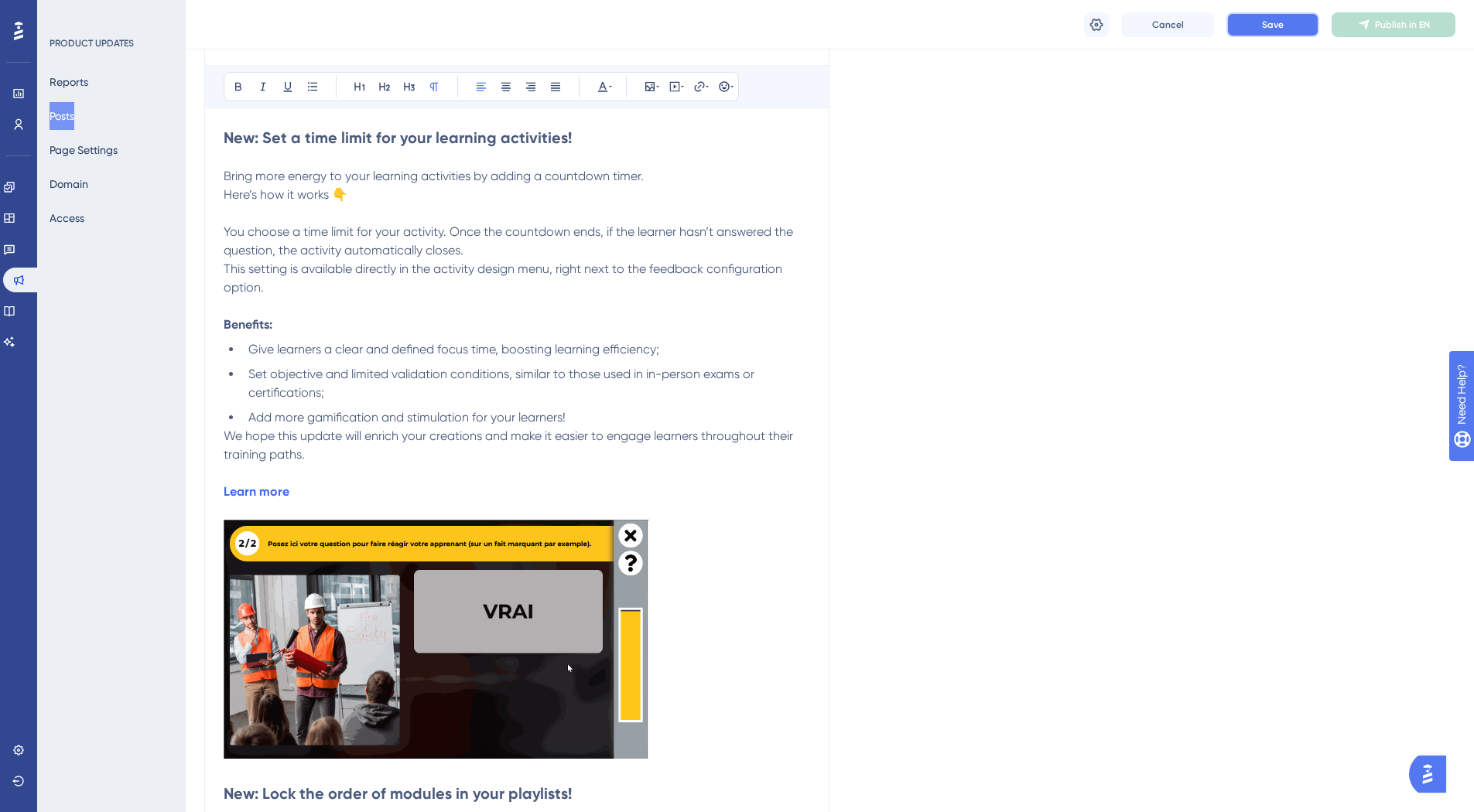
click at [1247, 29] on button "Save" at bounding box center [1272, 24] width 93 height 25
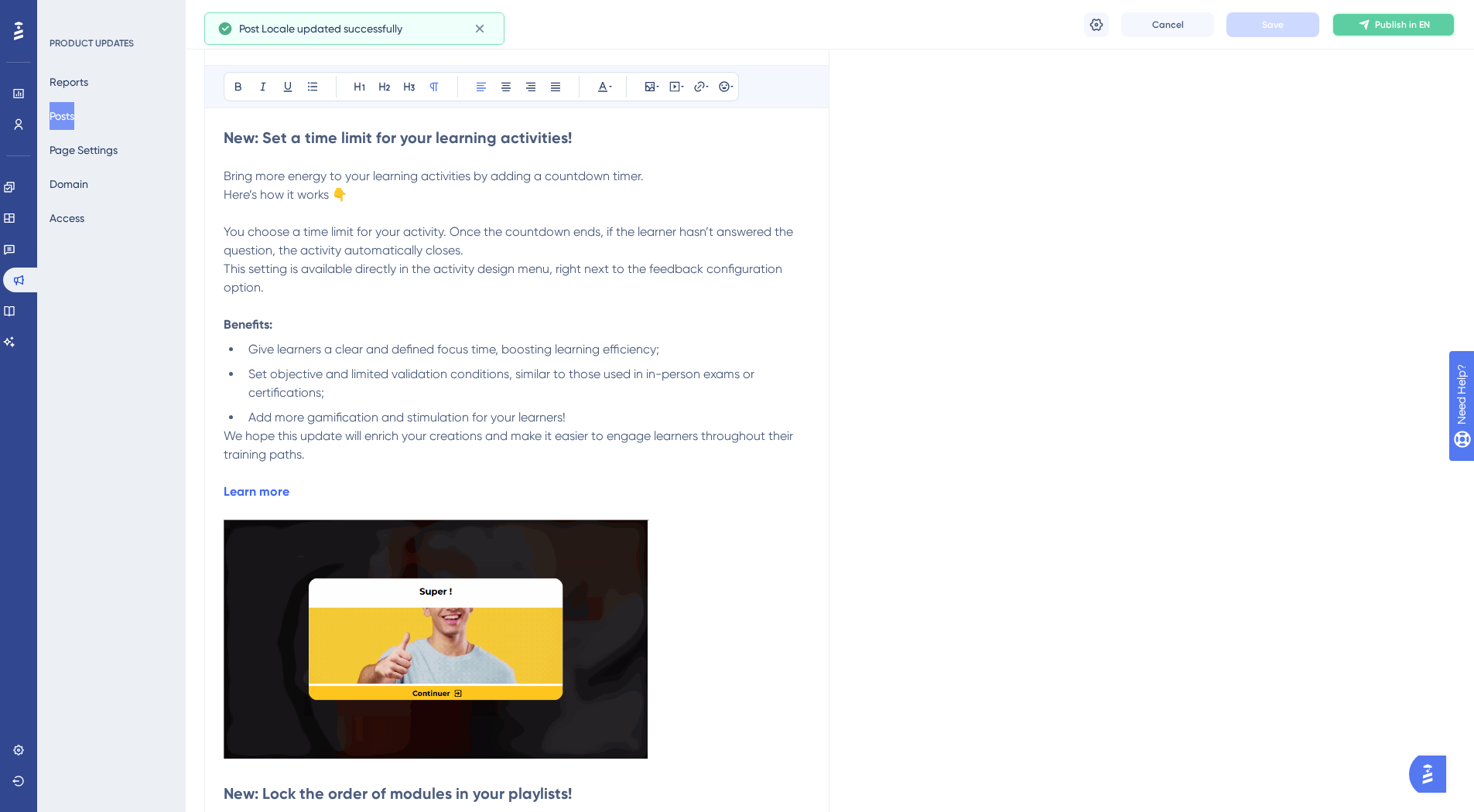
click at [1389, 28] on span "Publish in EN" at bounding box center [1402, 25] width 55 height 12
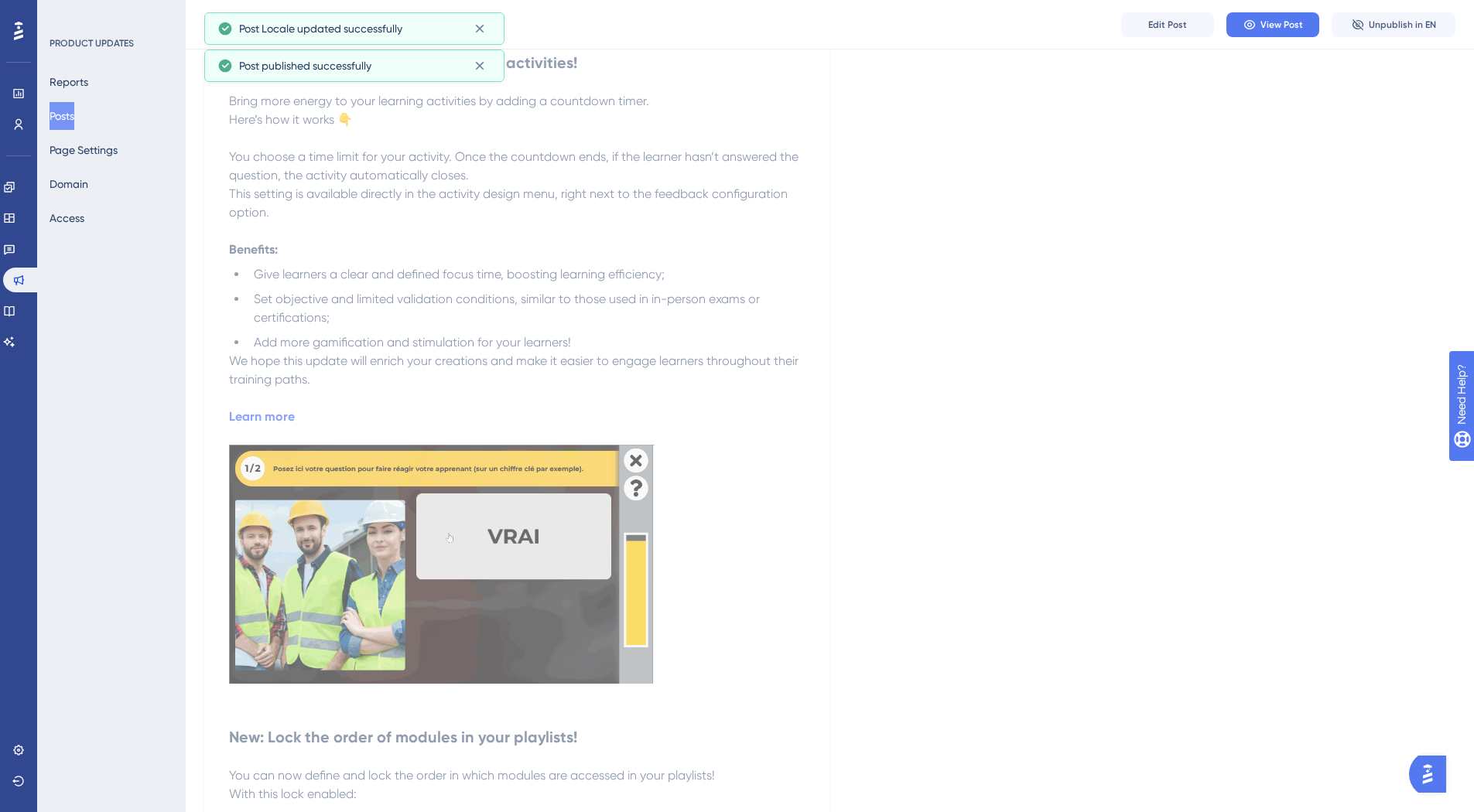
scroll to position [0, 0]
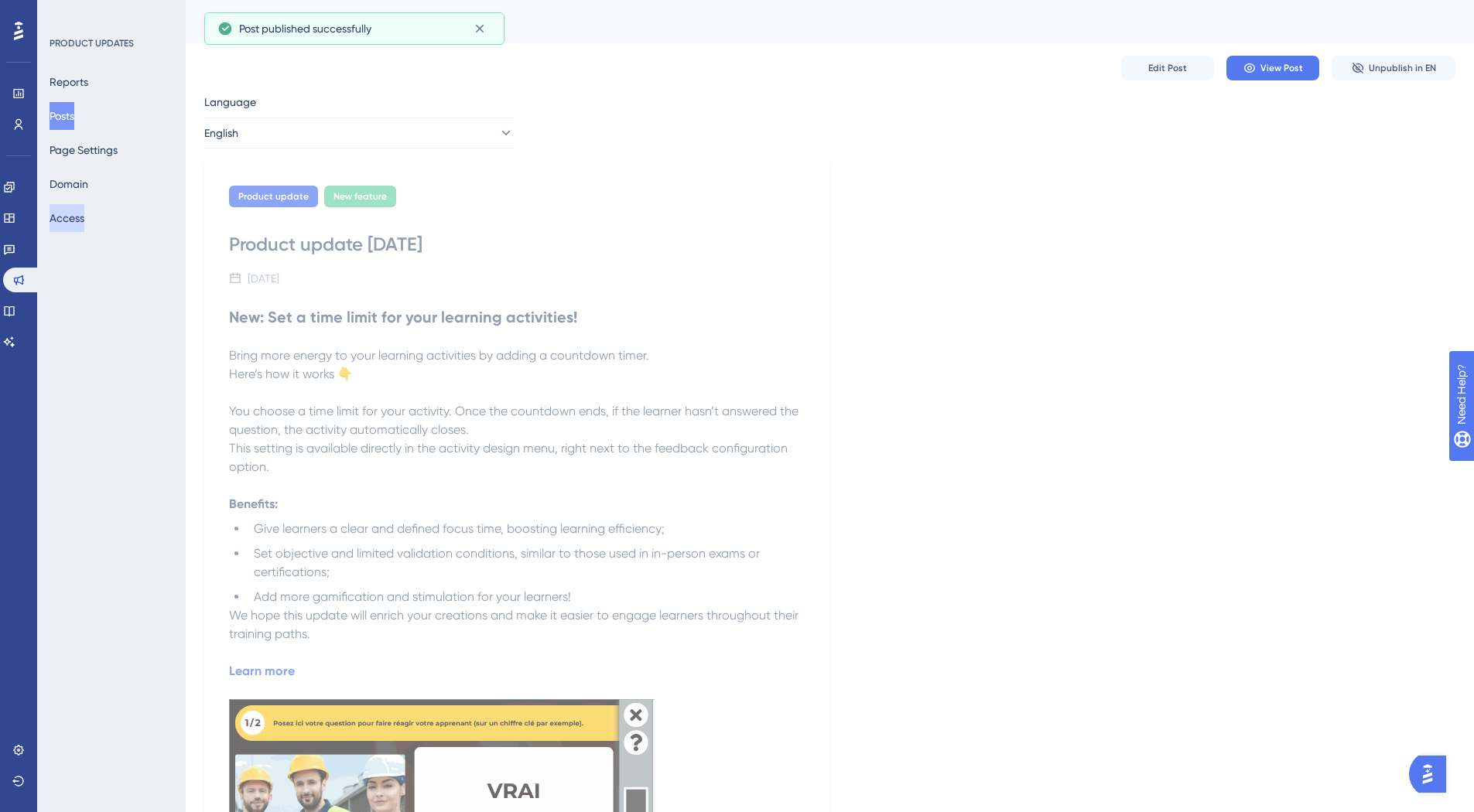
click at [67, 221] on button "Access" at bounding box center [66, 218] width 34 height 28
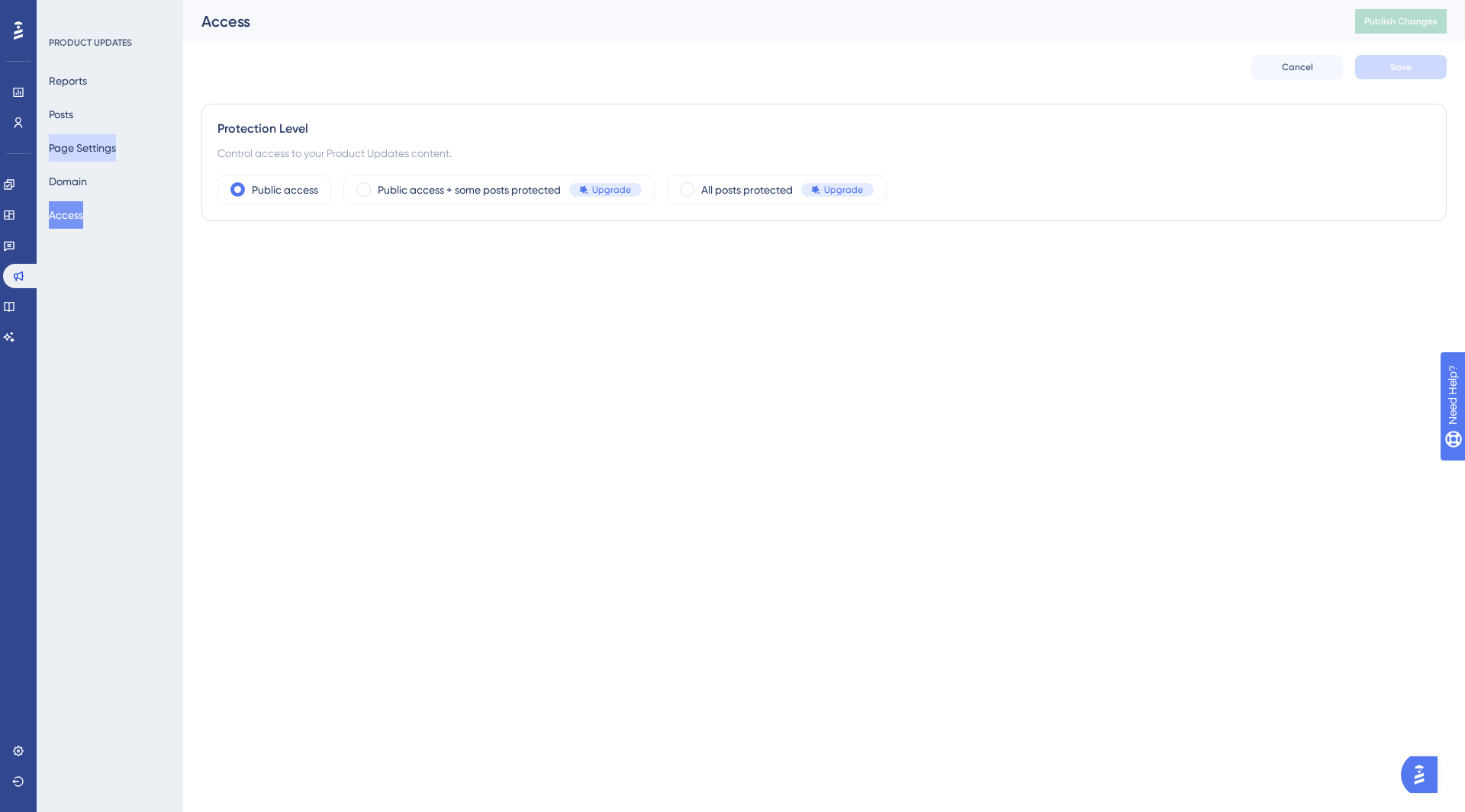
click at [92, 147] on button "Page Settings" at bounding box center [82, 148] width 67 height 27
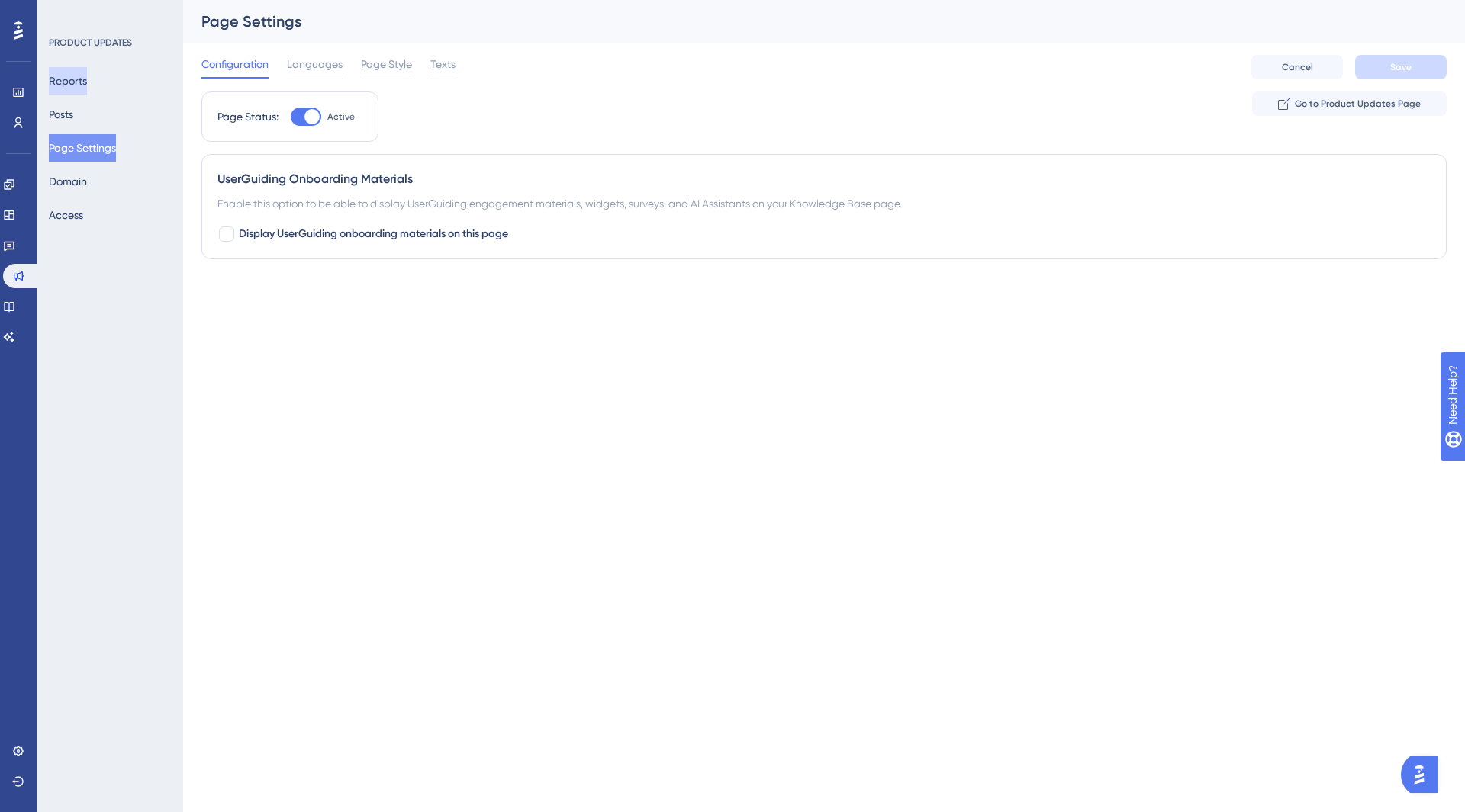
click at [86, 82] on button "Reports" at bounding box center [67, 81] width 38 height 27
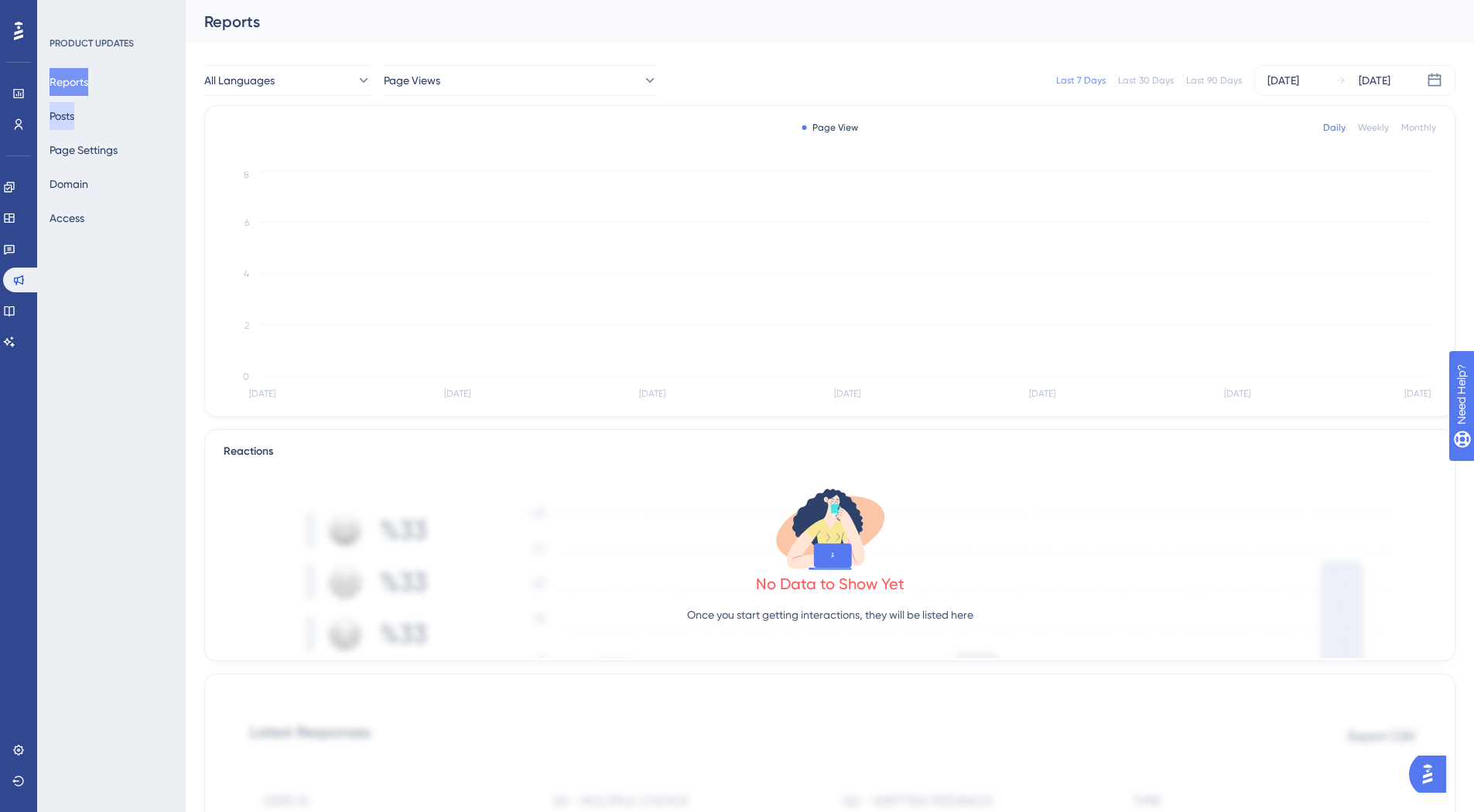
click at [68, 106] on button "Posts" at bounding box center [61, 116] width 25 height 28
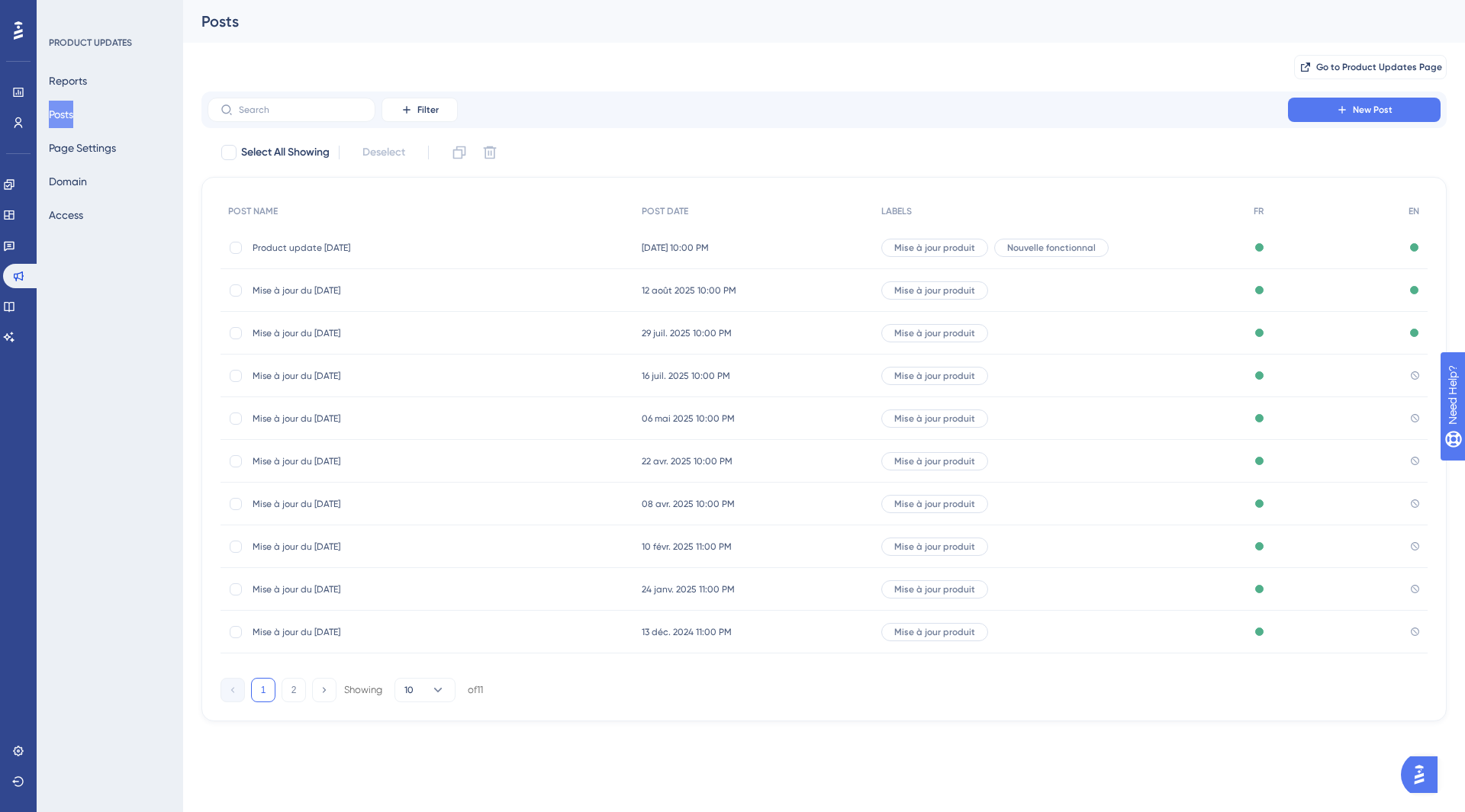
click at [486, 255] on div "Product update 09/15/25 Product update 09/15/25" at bounding box center [374, 248] width 244 height 42
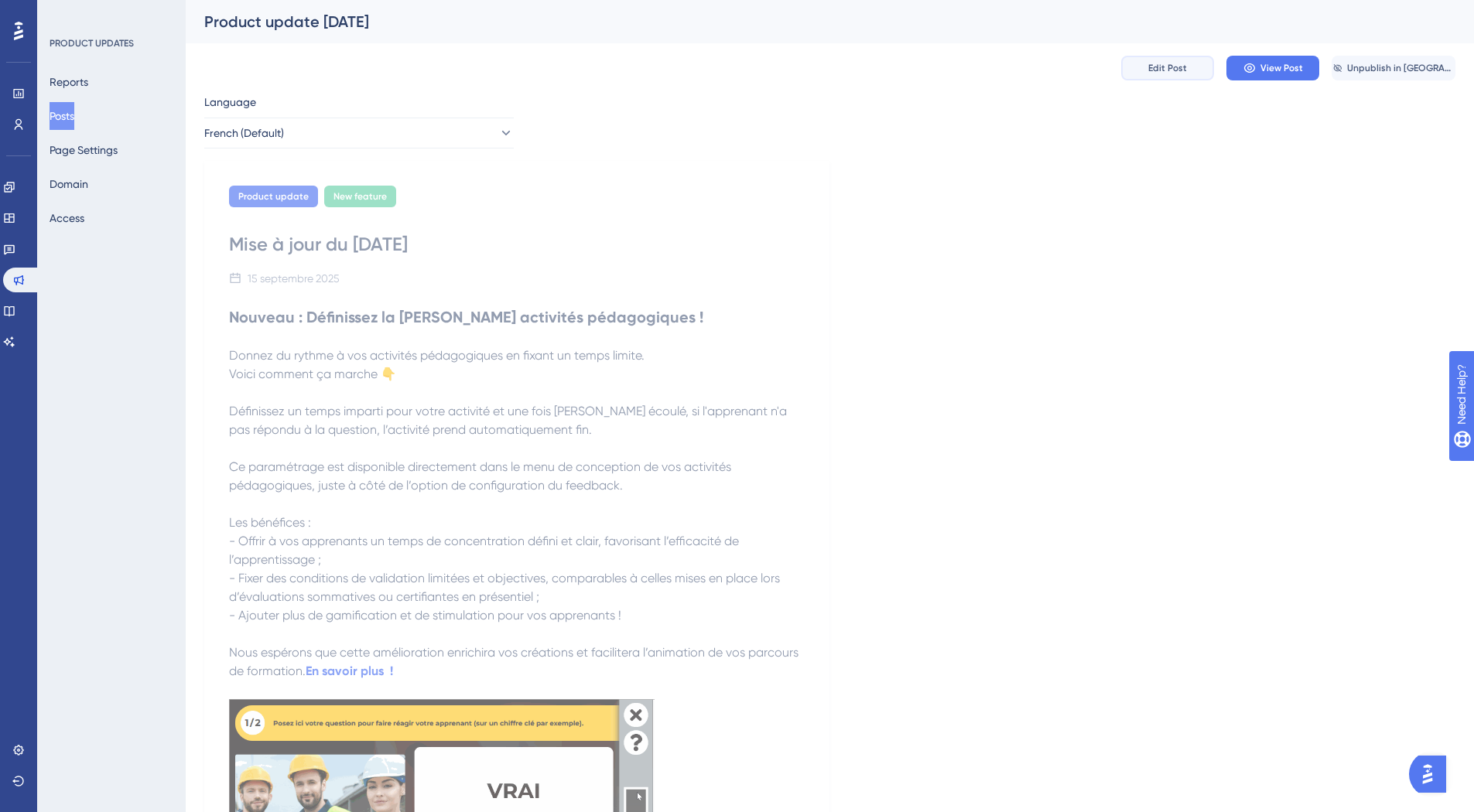
click at [1135, 71] on button "Edit Post" at bounding box center [1167, 68] width 93 height 25
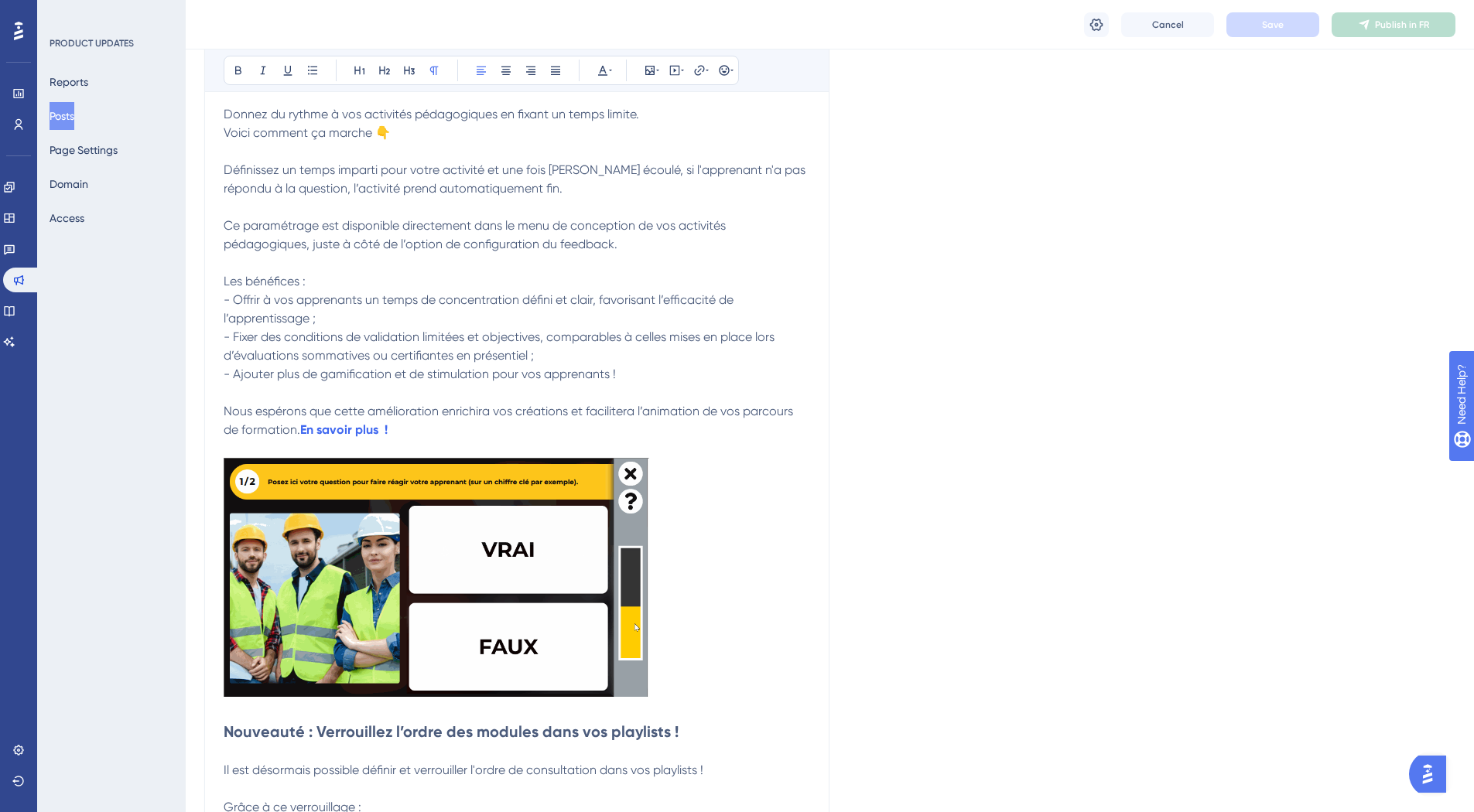
click at [456, 585] on img at bounding box center [437, 577] width 426 height 239
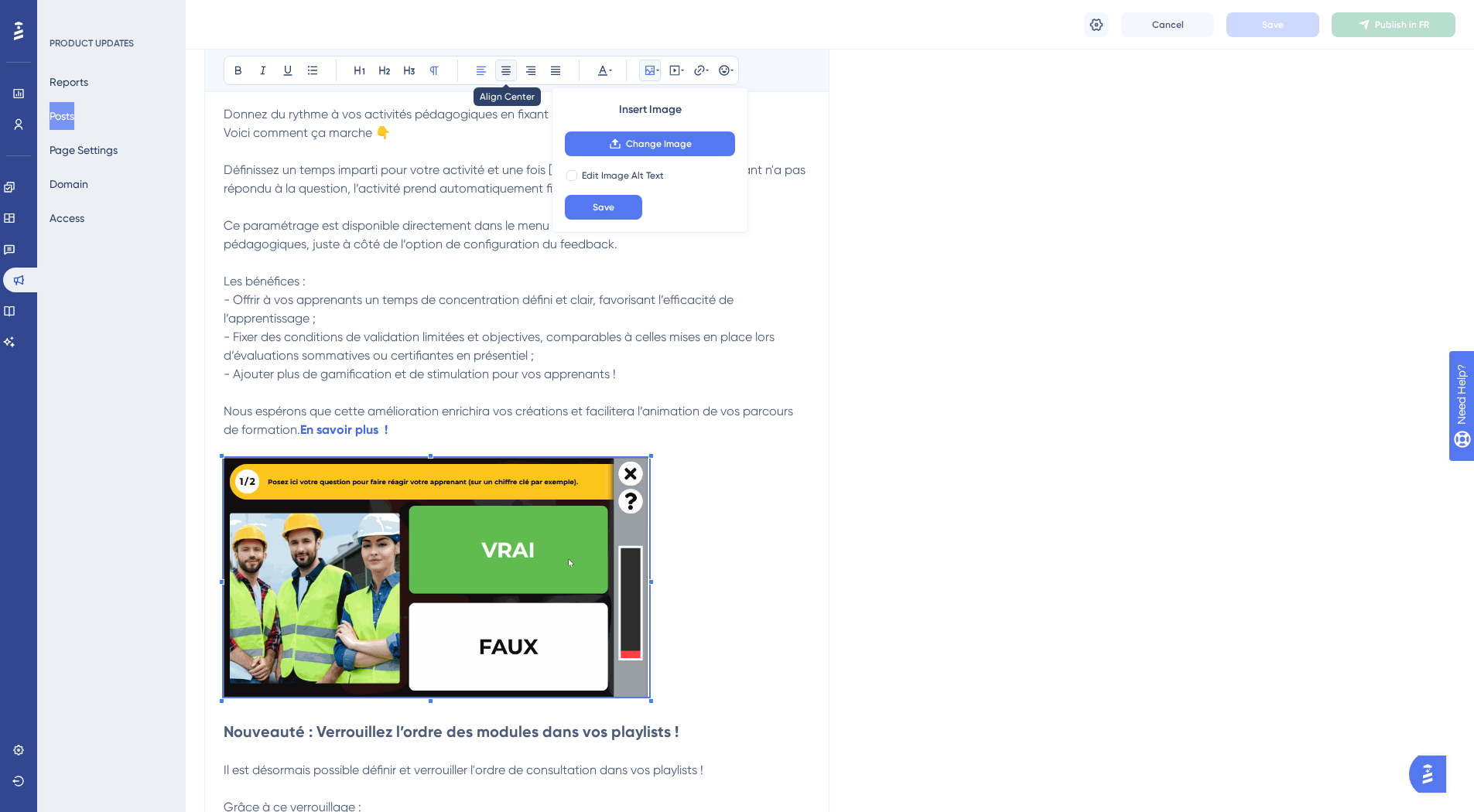
click at [505, 72] on icon at bounding box center [506, 71] width 9 height 9
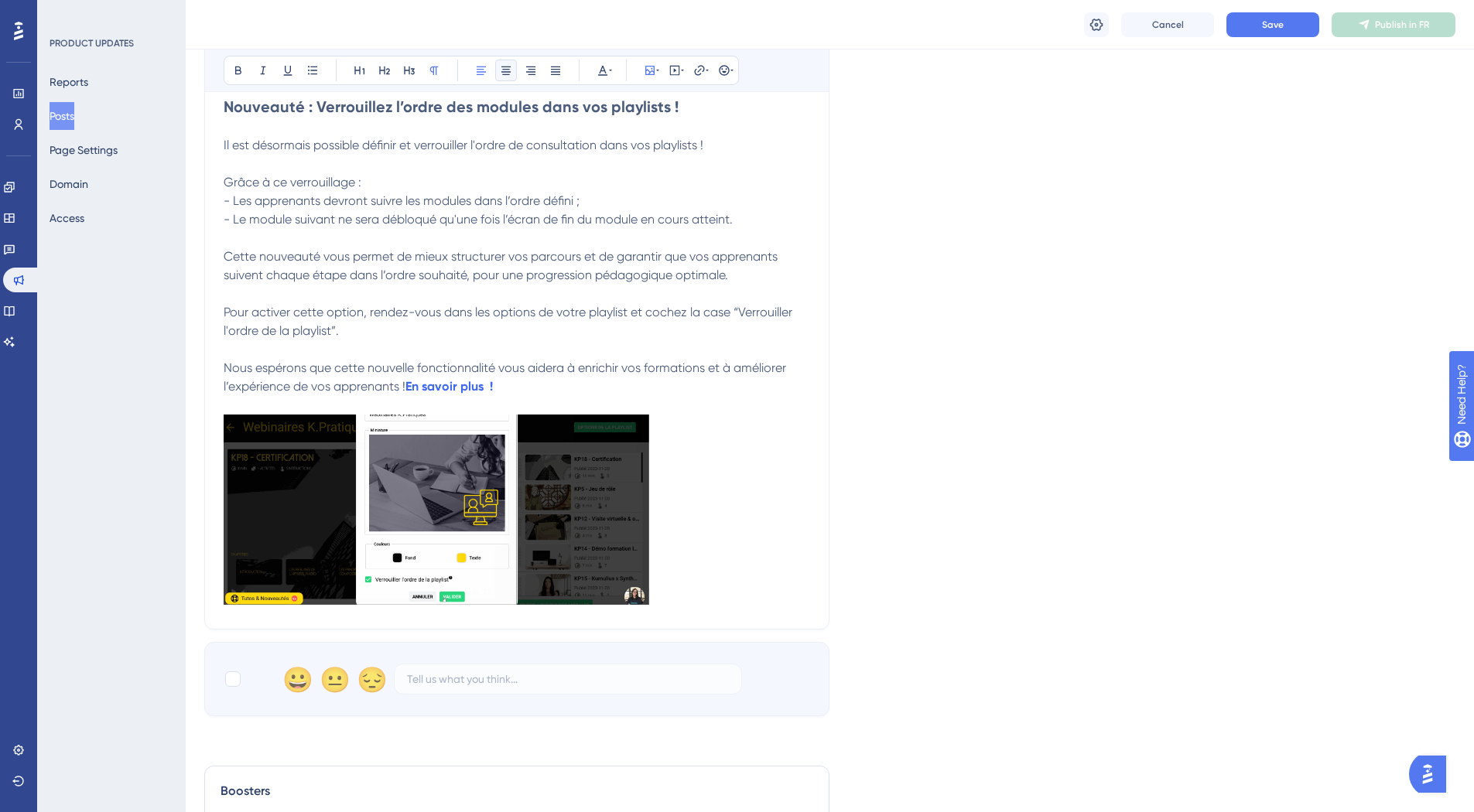
scroll to position [969, 0]
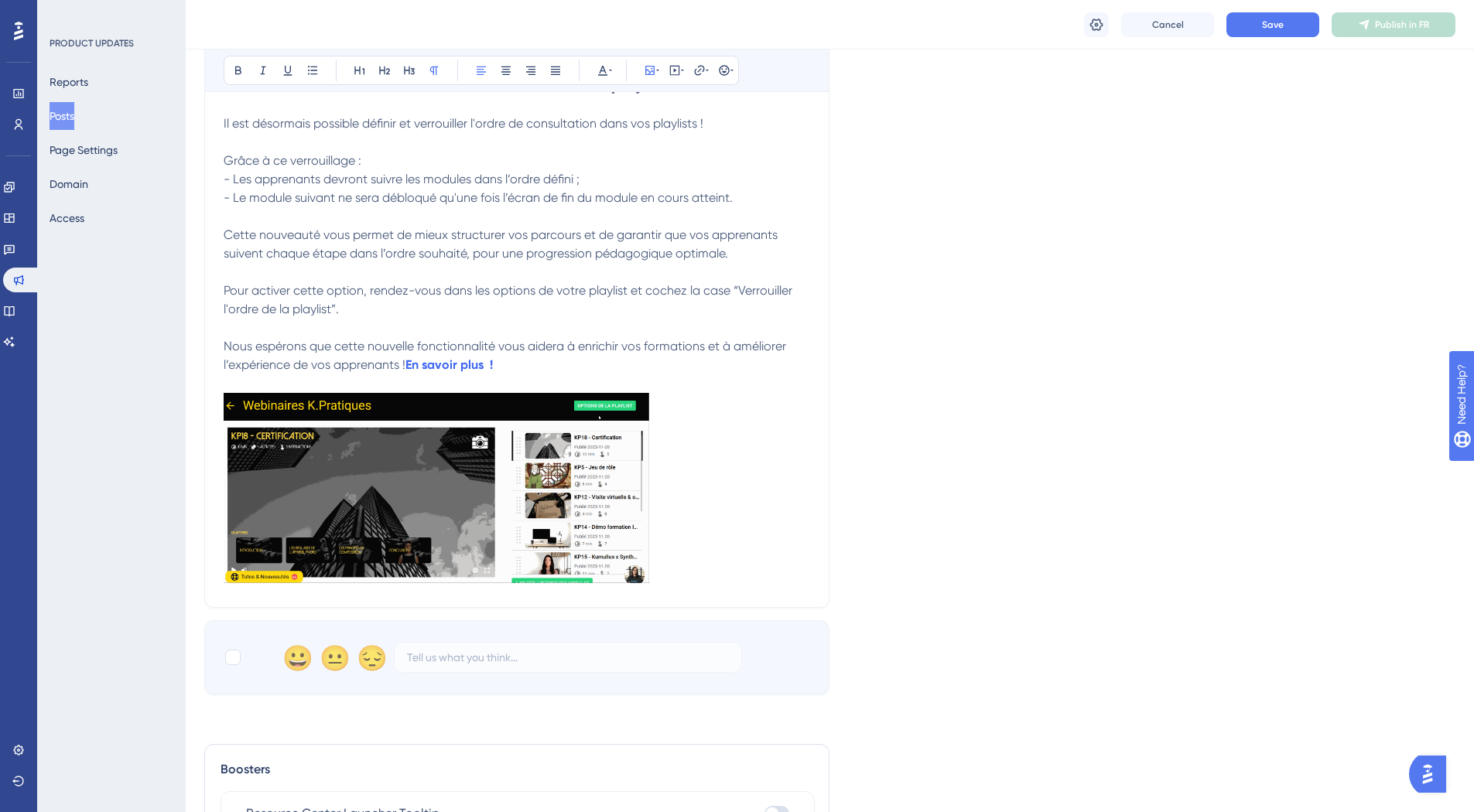
click at [476, 466] on img at bounding box center [437, 488] width 426 height 191
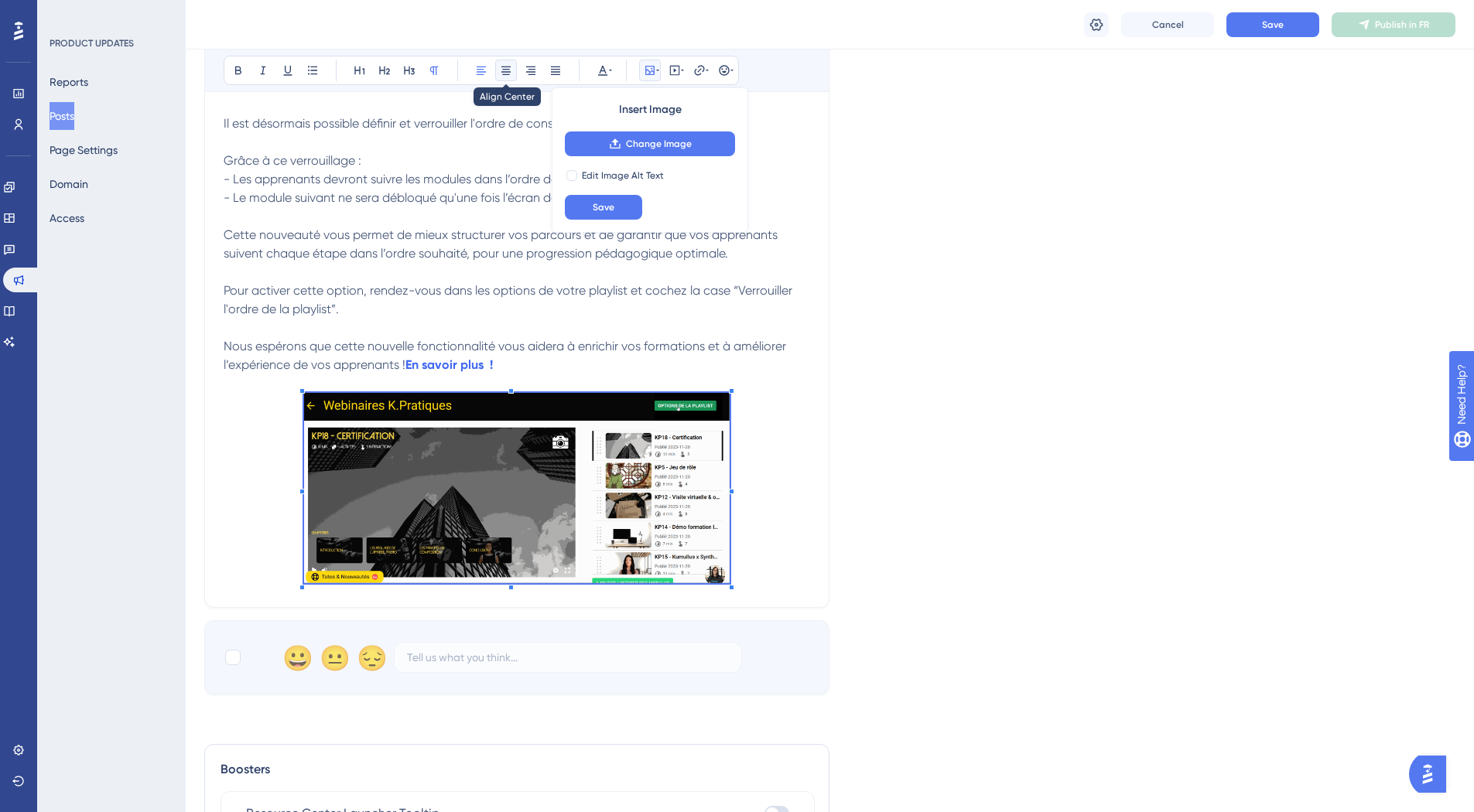
click at [504, 74] on icon at bounding box center [506, 71] width 9 height 9
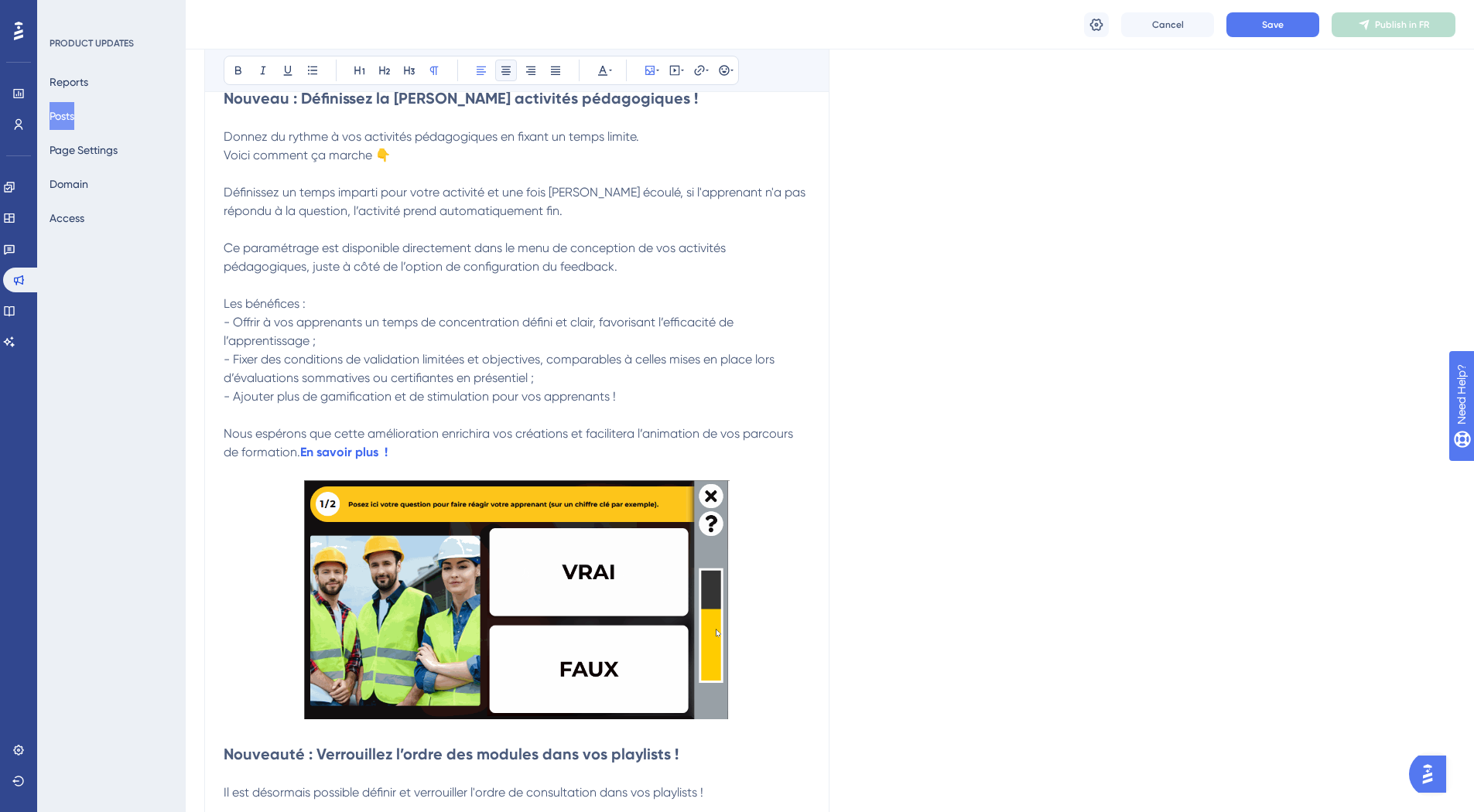
scroll to position [300, 0]
click at [1247, 30] on button "Save" at bounding box center [1272, 24] width 93 height 25
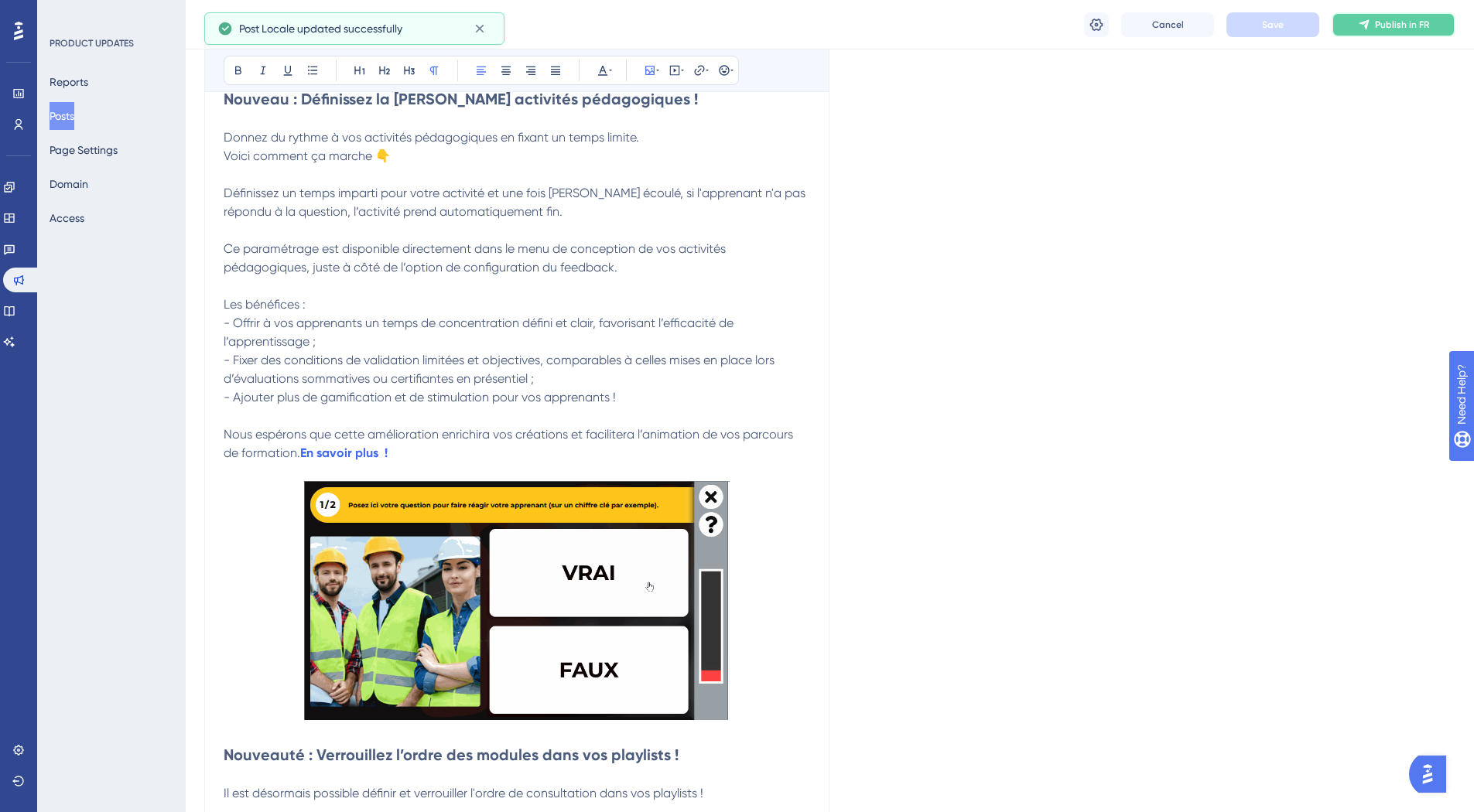
click at [1370, 27] on icon at bounding box center [1364, 25] width 12 height 12
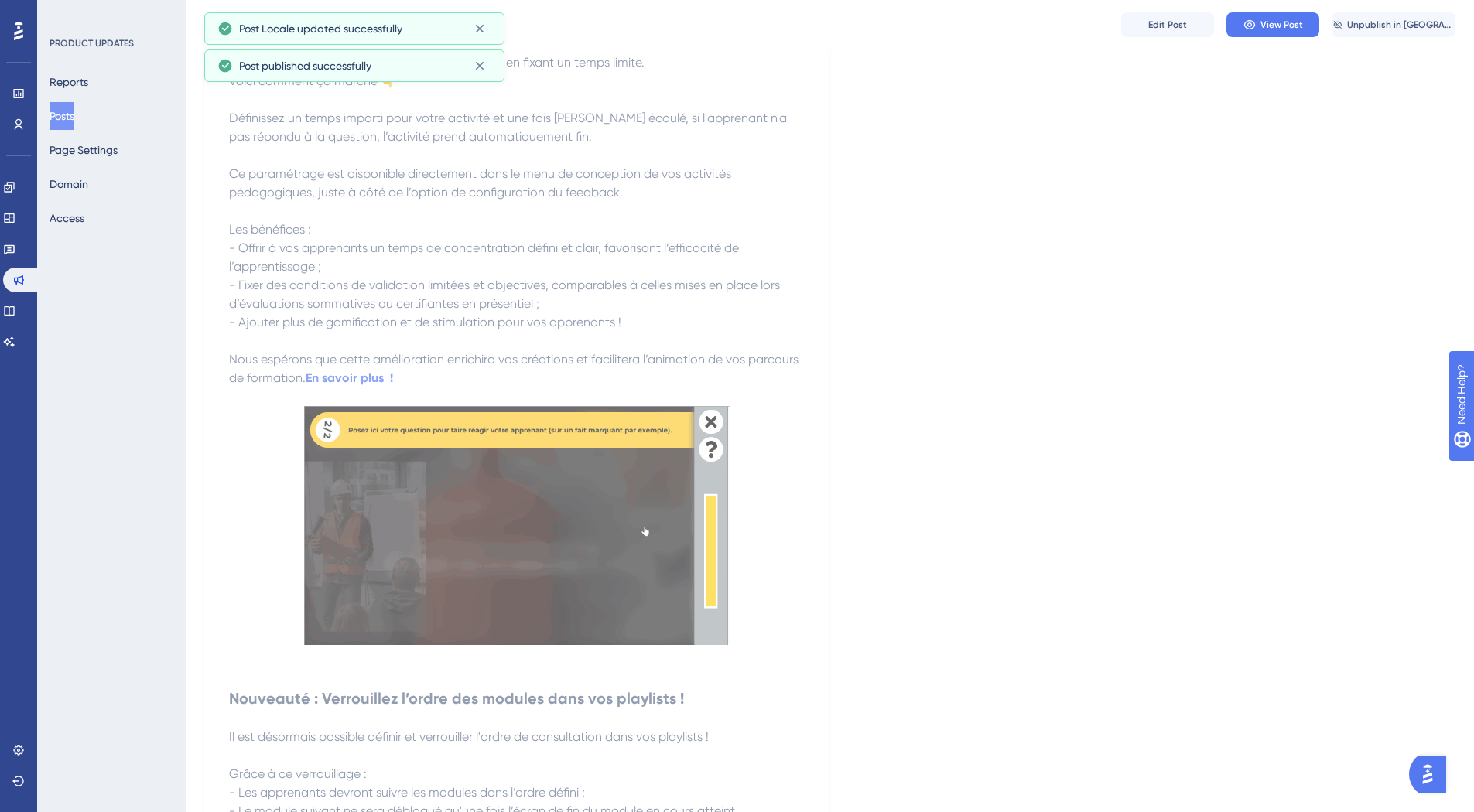
scroll to position [0, 0]
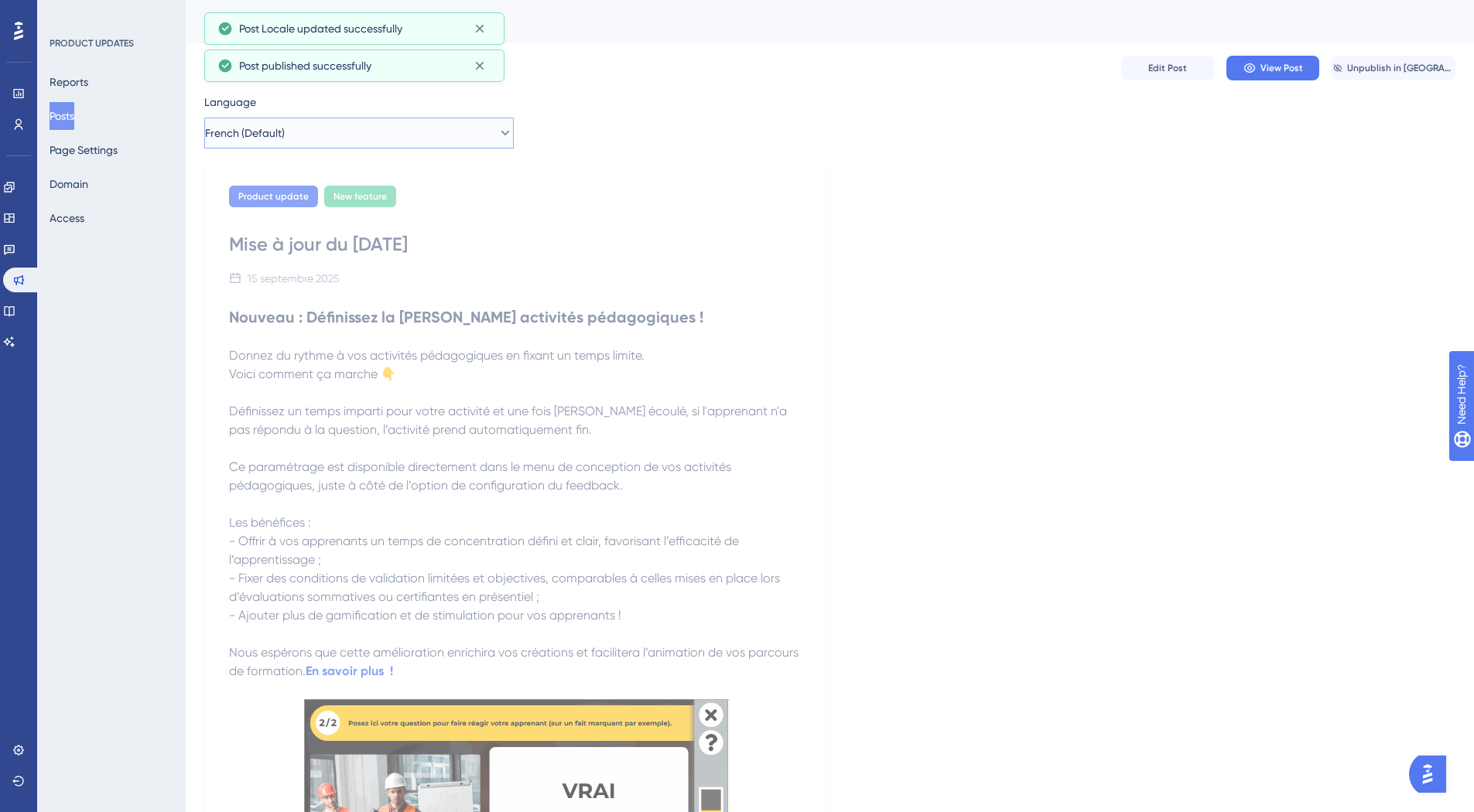
click at [392, 146] on button "French (Default)" at bounding box center [358, 133] width 309 height 31
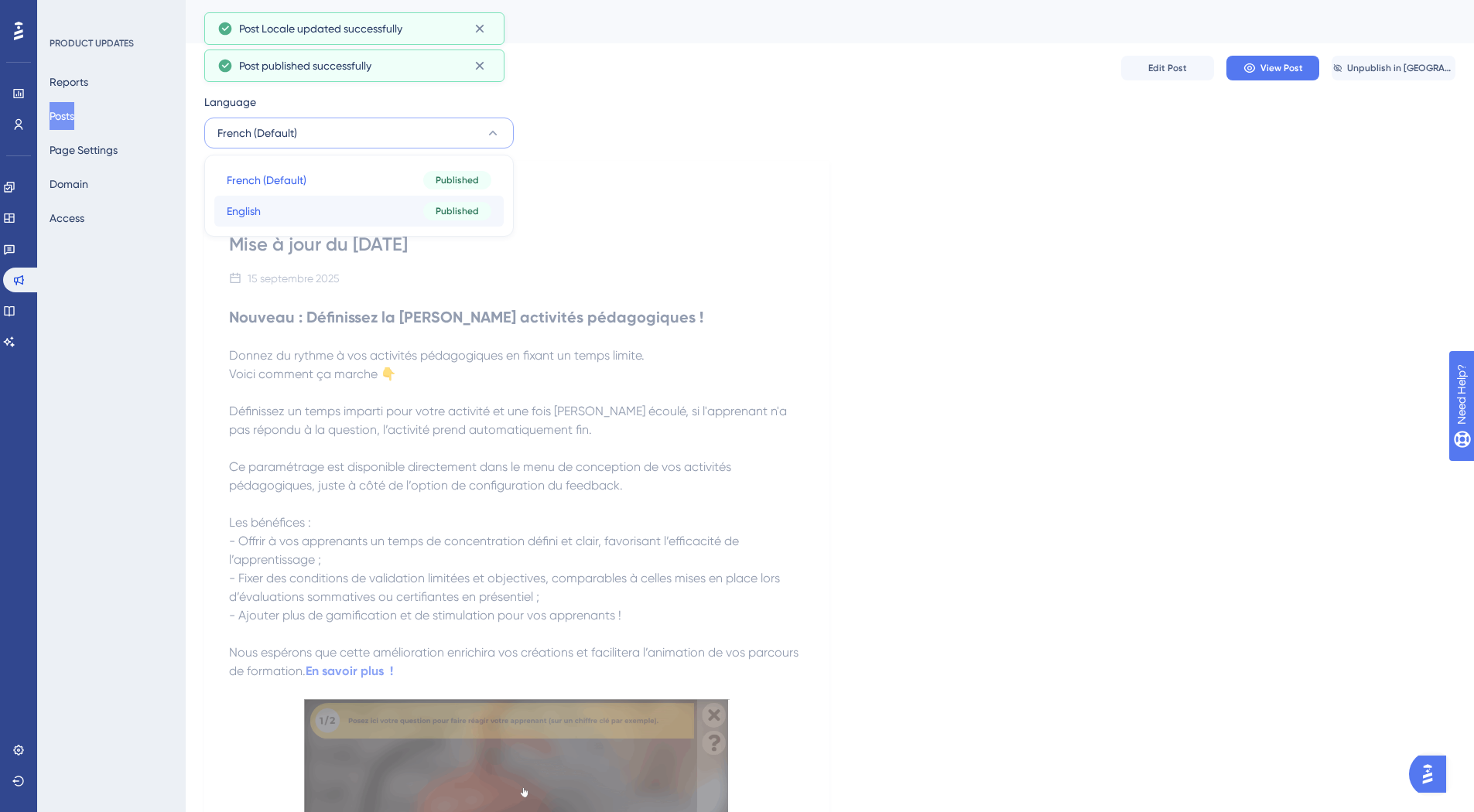
click at [338, 218] on button "English English Published" at bounding box center [359, 211] width 289 height 31
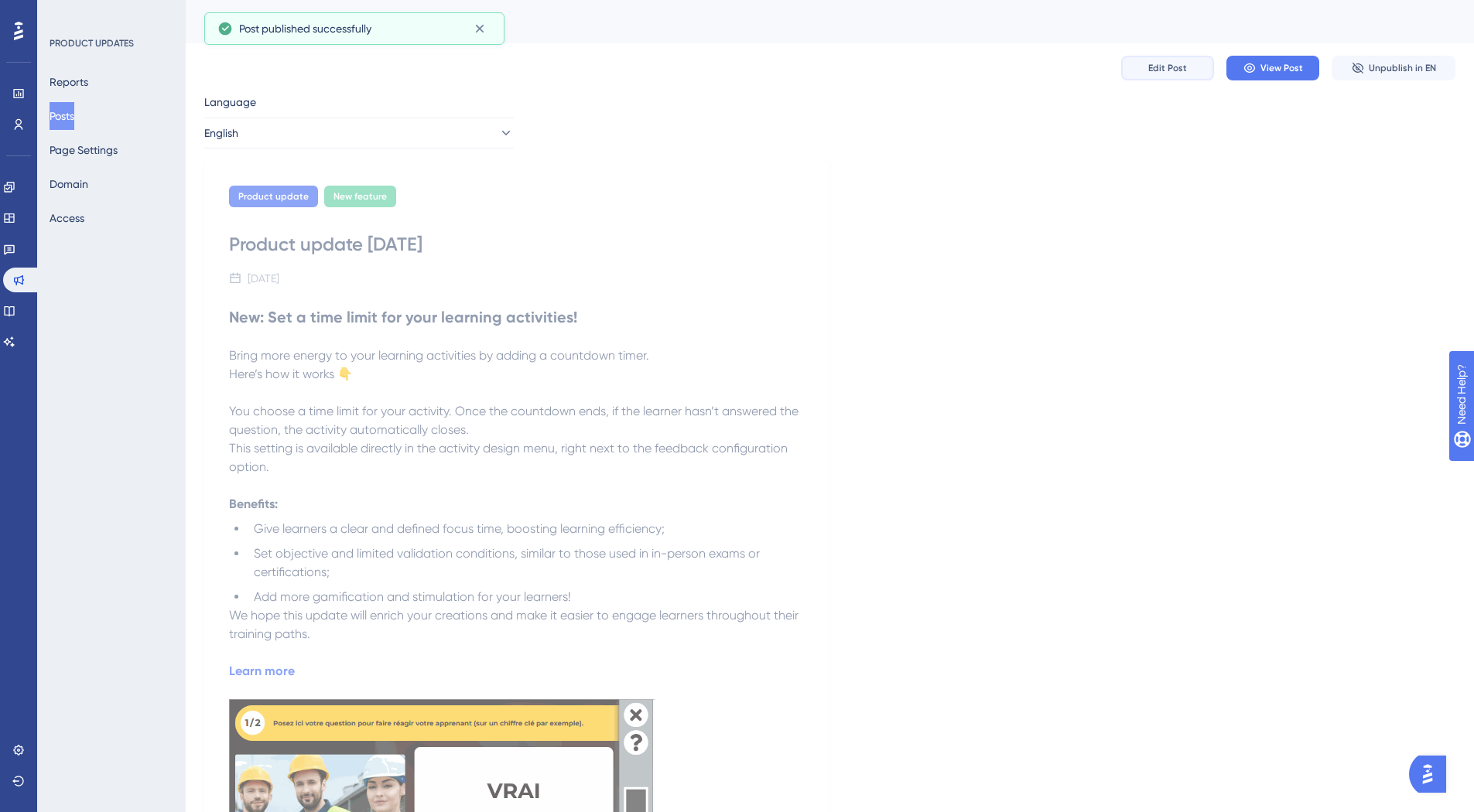
click at [1172, 60] on button "Edit Post" at bounding box center [1167, 68] width 93 height 25
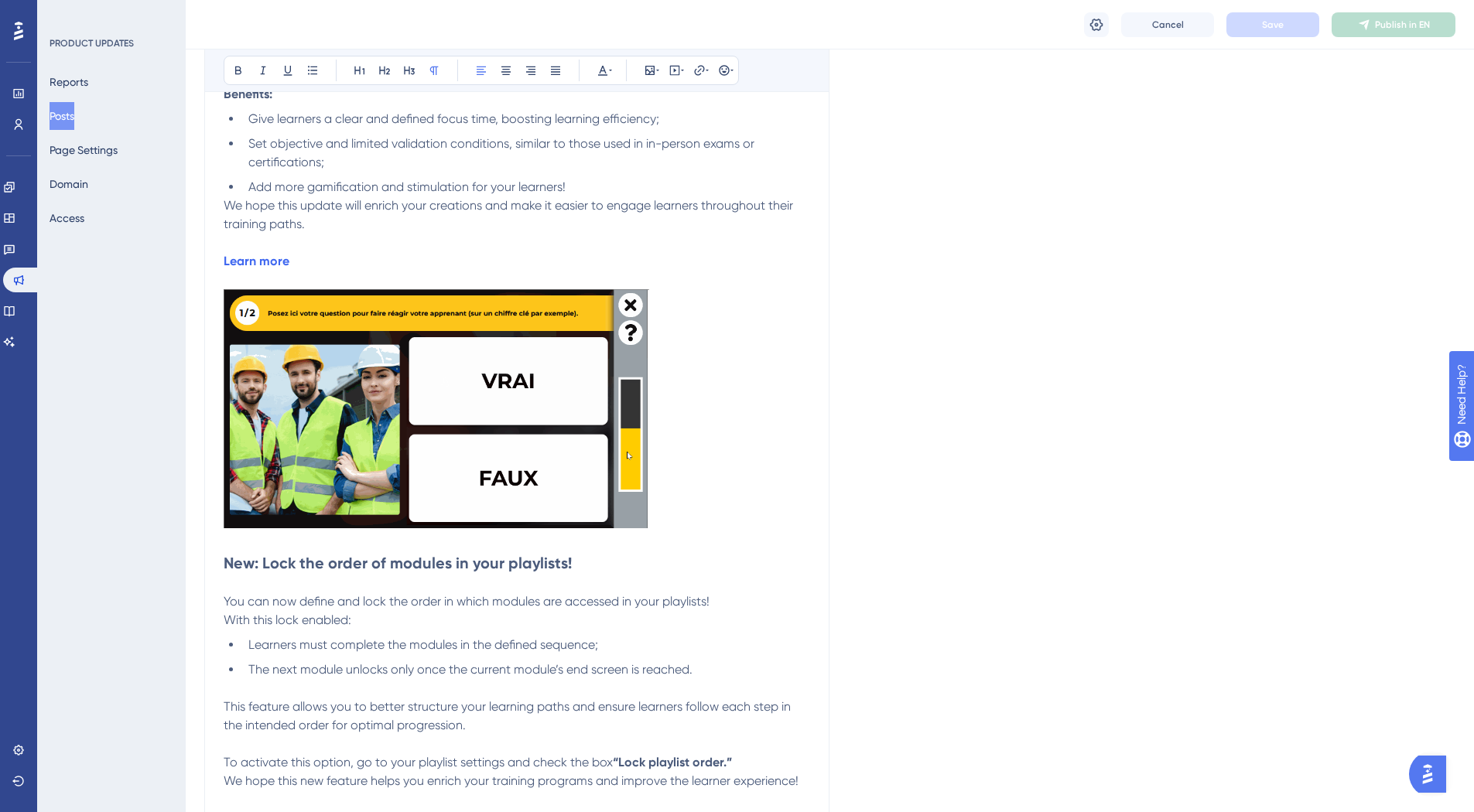
scroll to position [493, 0]
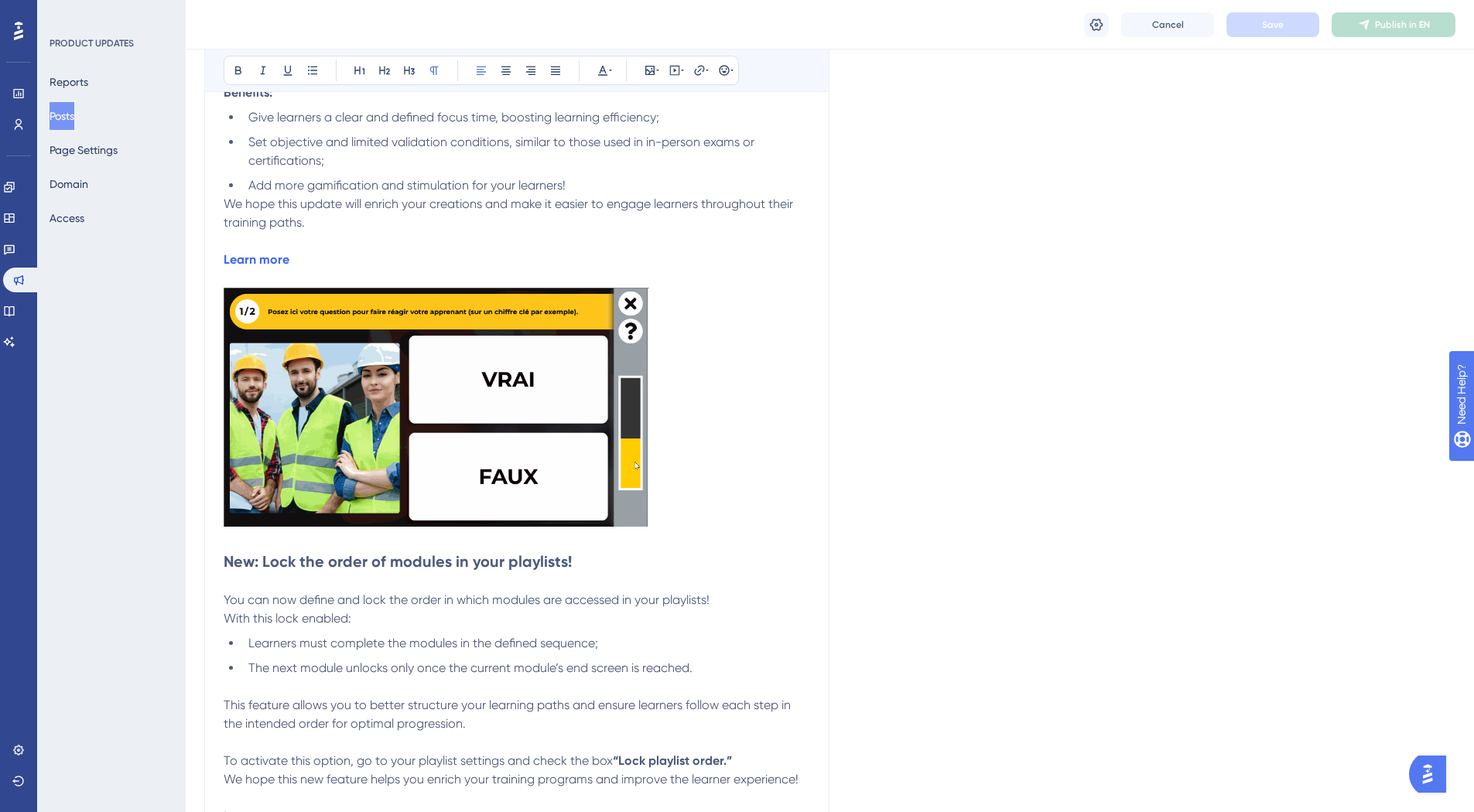
click at [502, 426] on img at bounding box center [437, 406] width 426 height 239
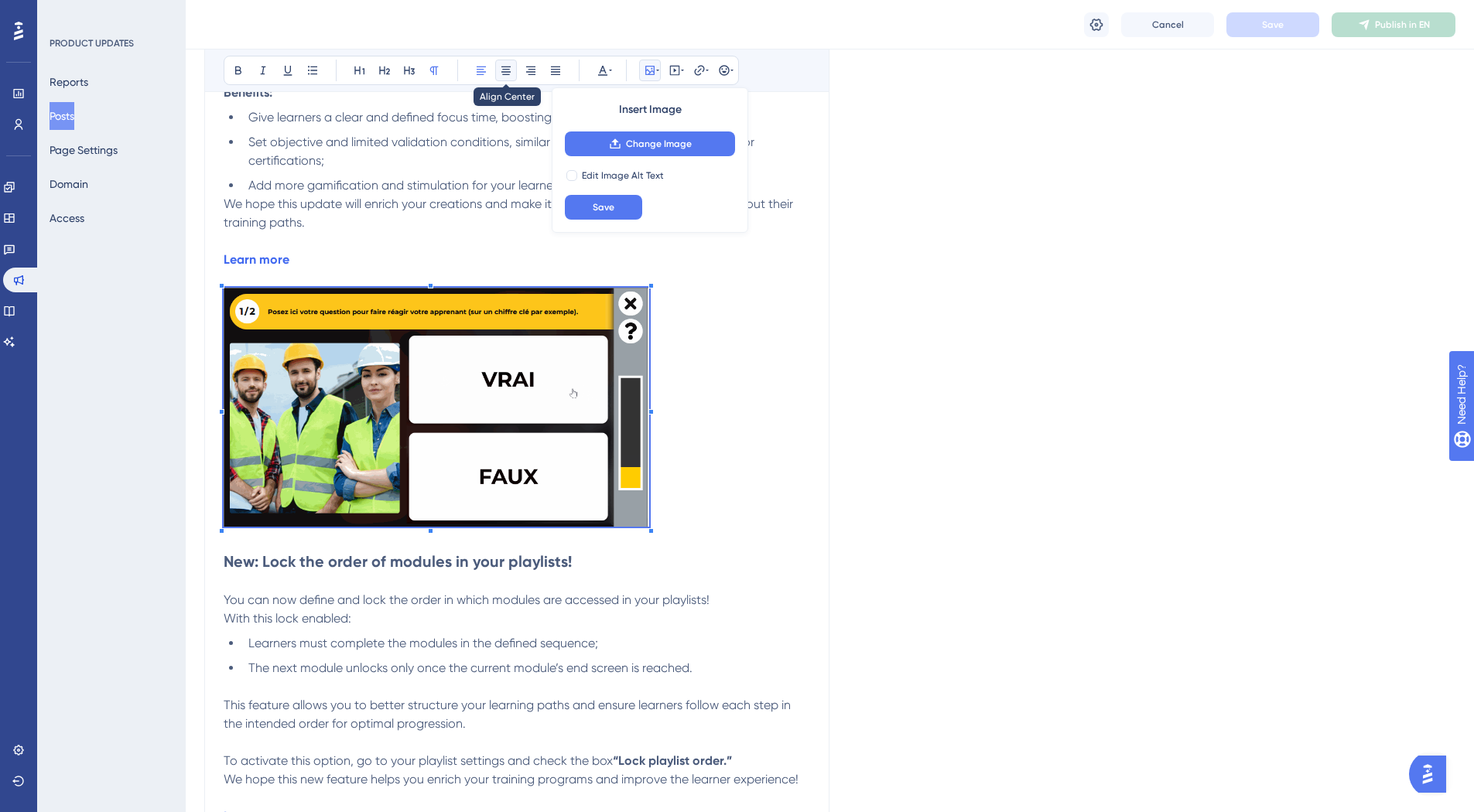
click at [513, 73] on button at bounding box center [506, 70] width 22 height 22
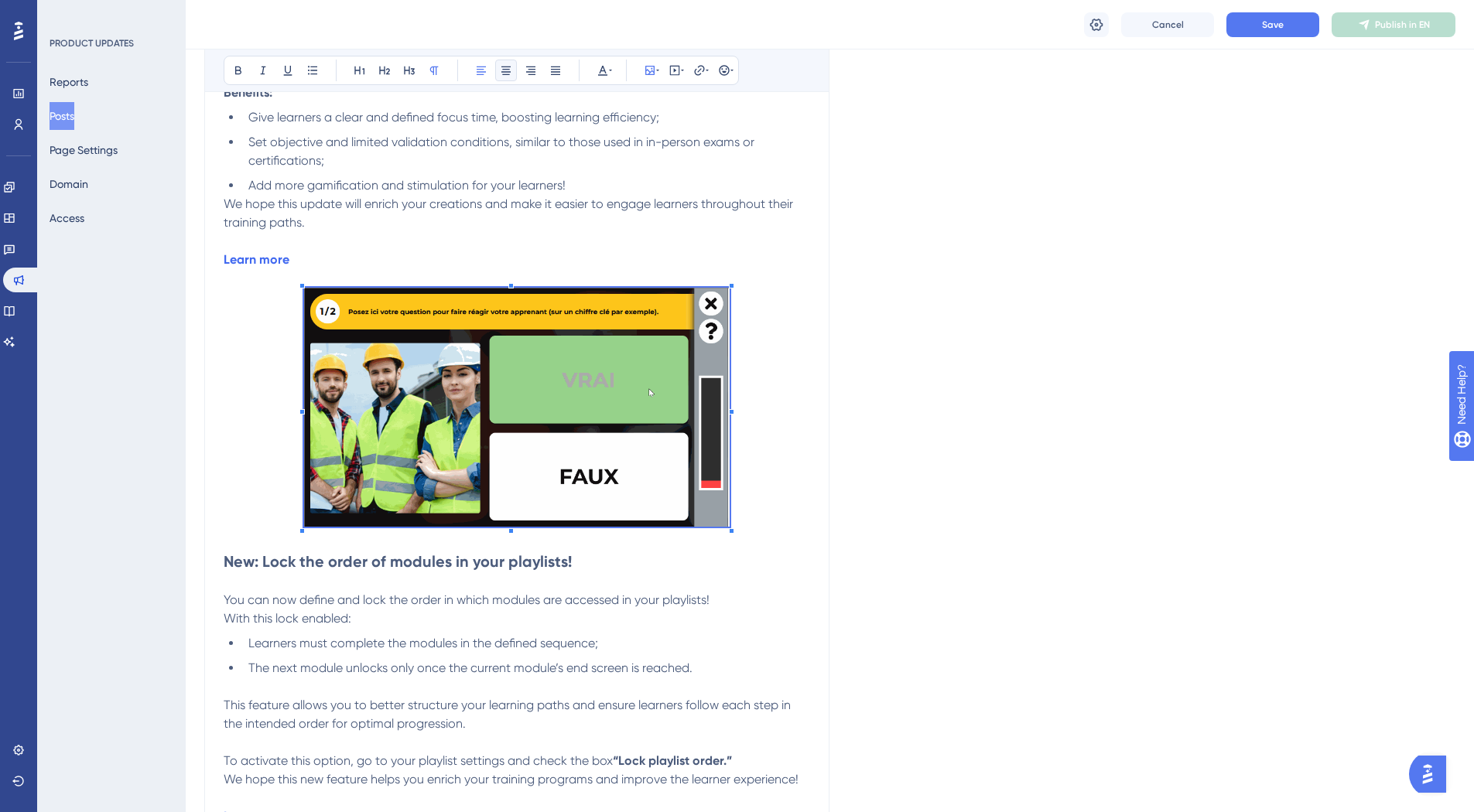
scroll to position [784, 0]
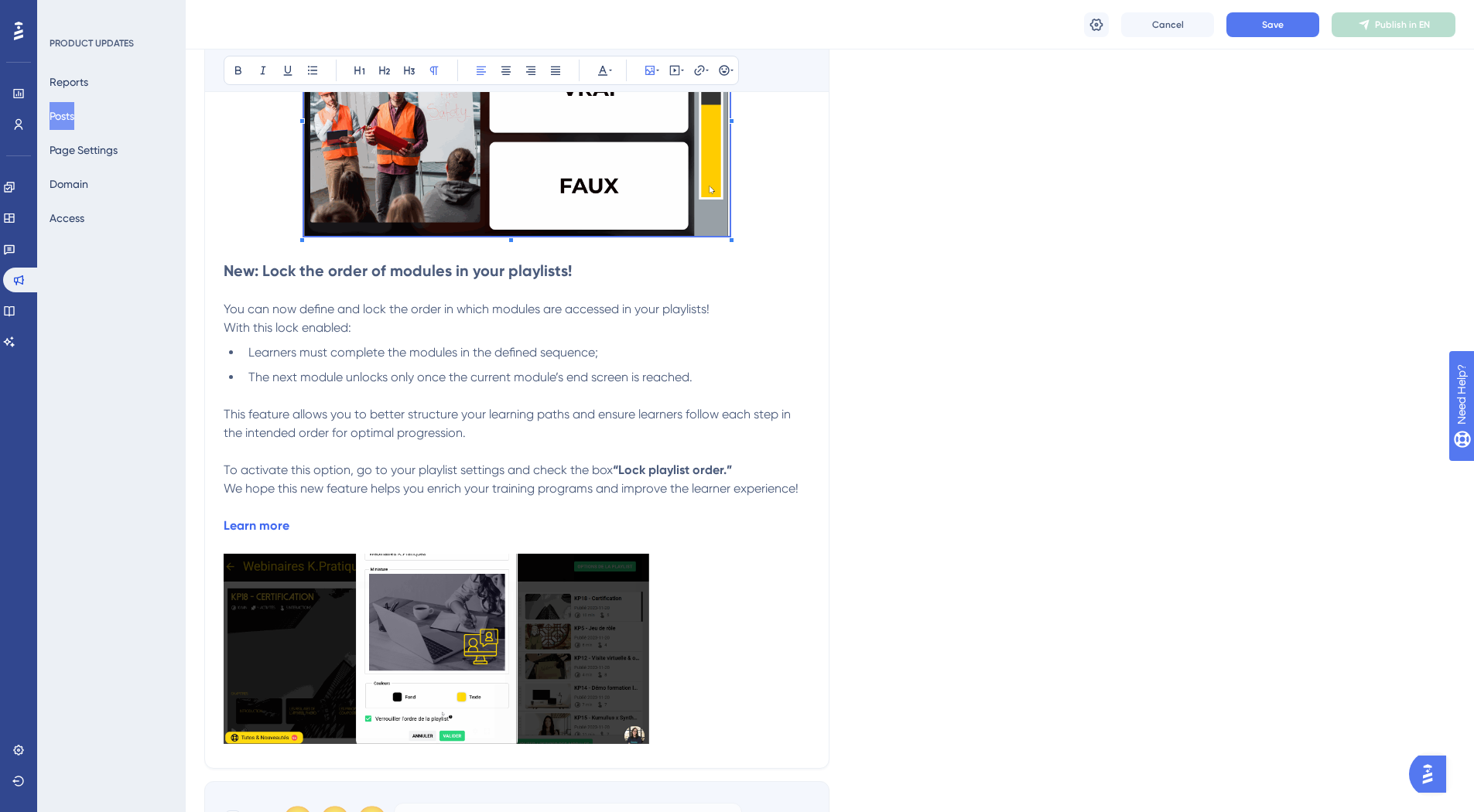
click at [414, 673] on img at bounding box center [437, 649] width 426 height 191
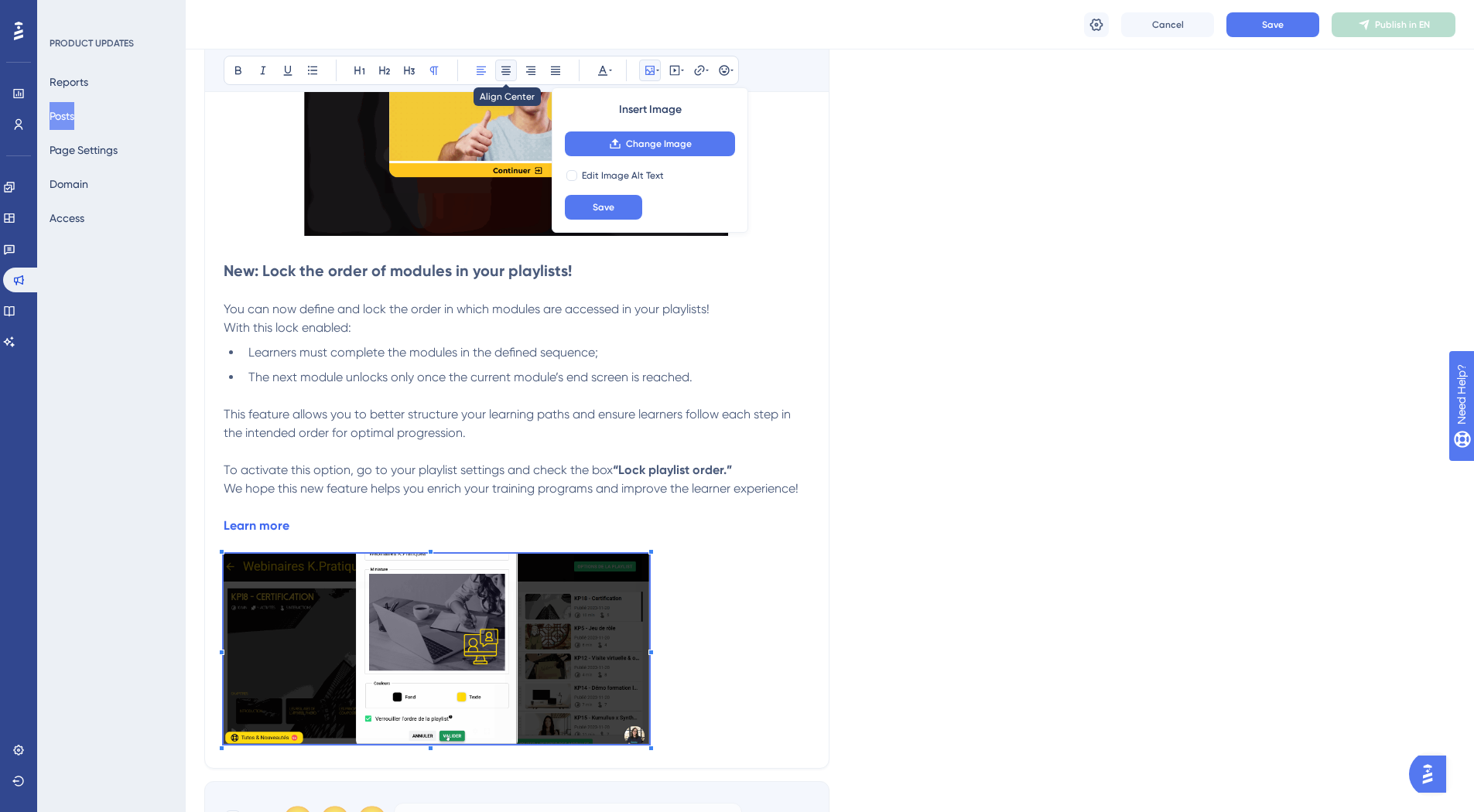
click at [510, 71] on icon at bounding box center [506, 71] width 12 height 12
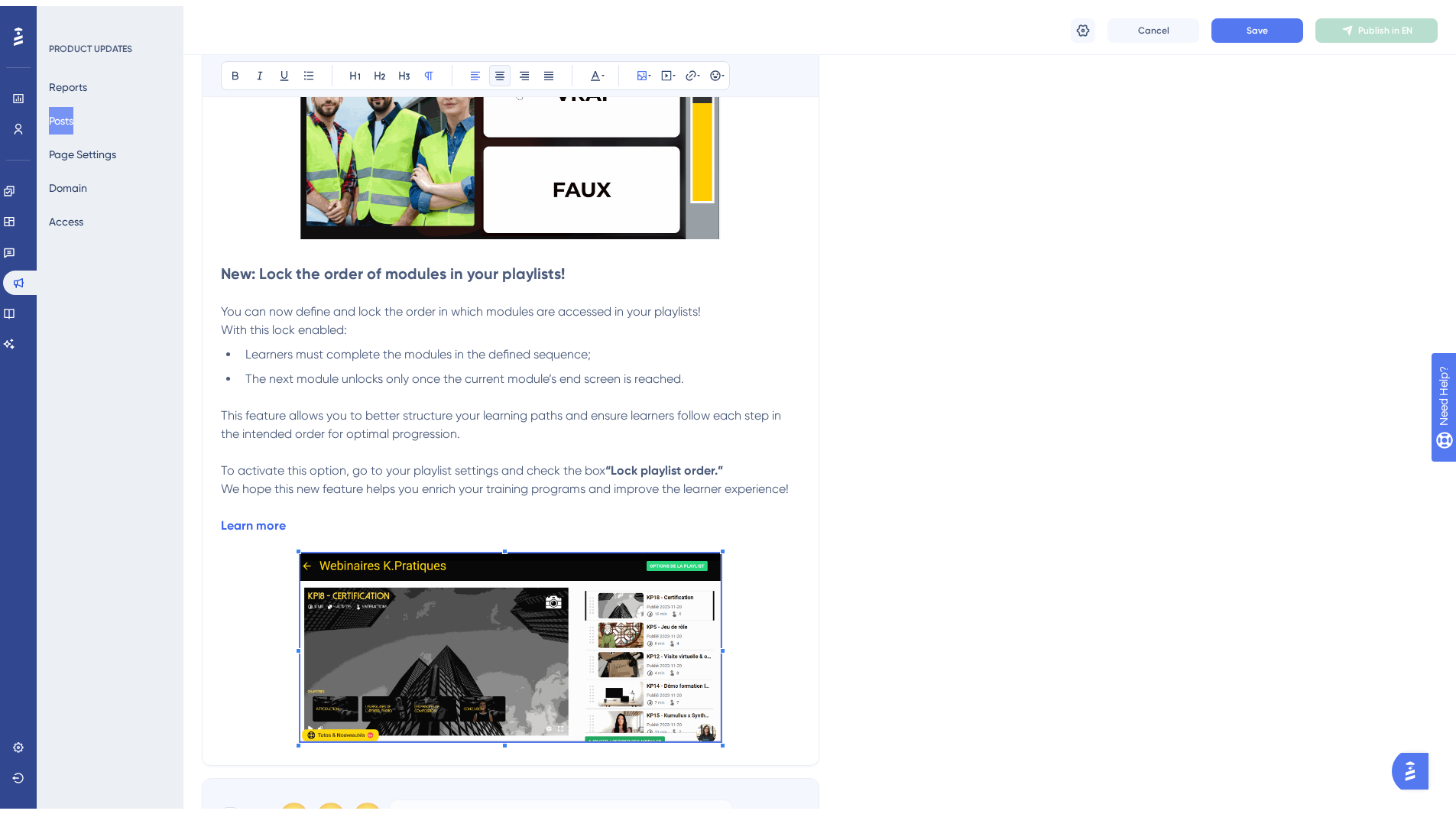
scroll to position [0, 0]
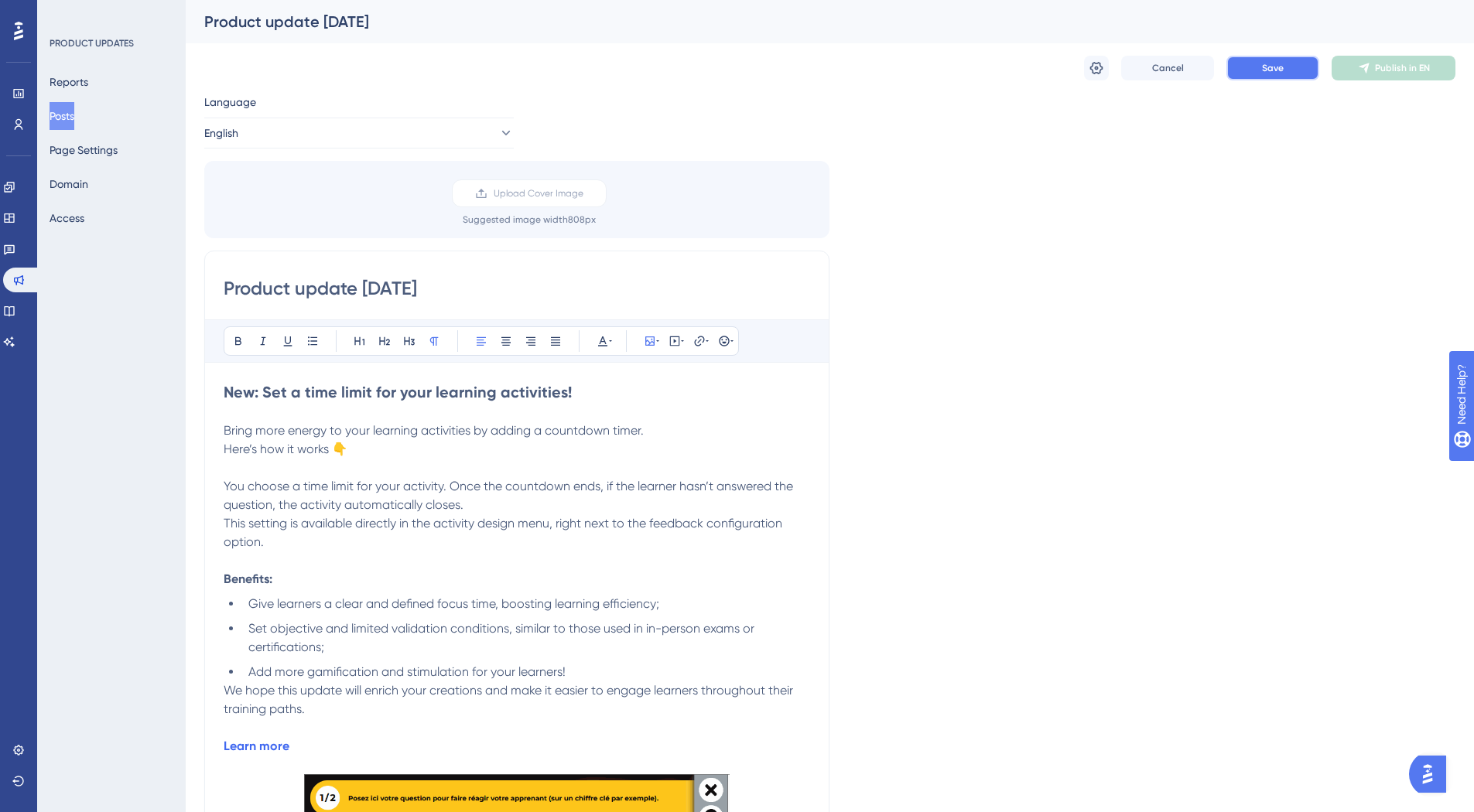
click at [1269, 70] on span "Save" at bounding box center [1272, 68] width 22 height 12
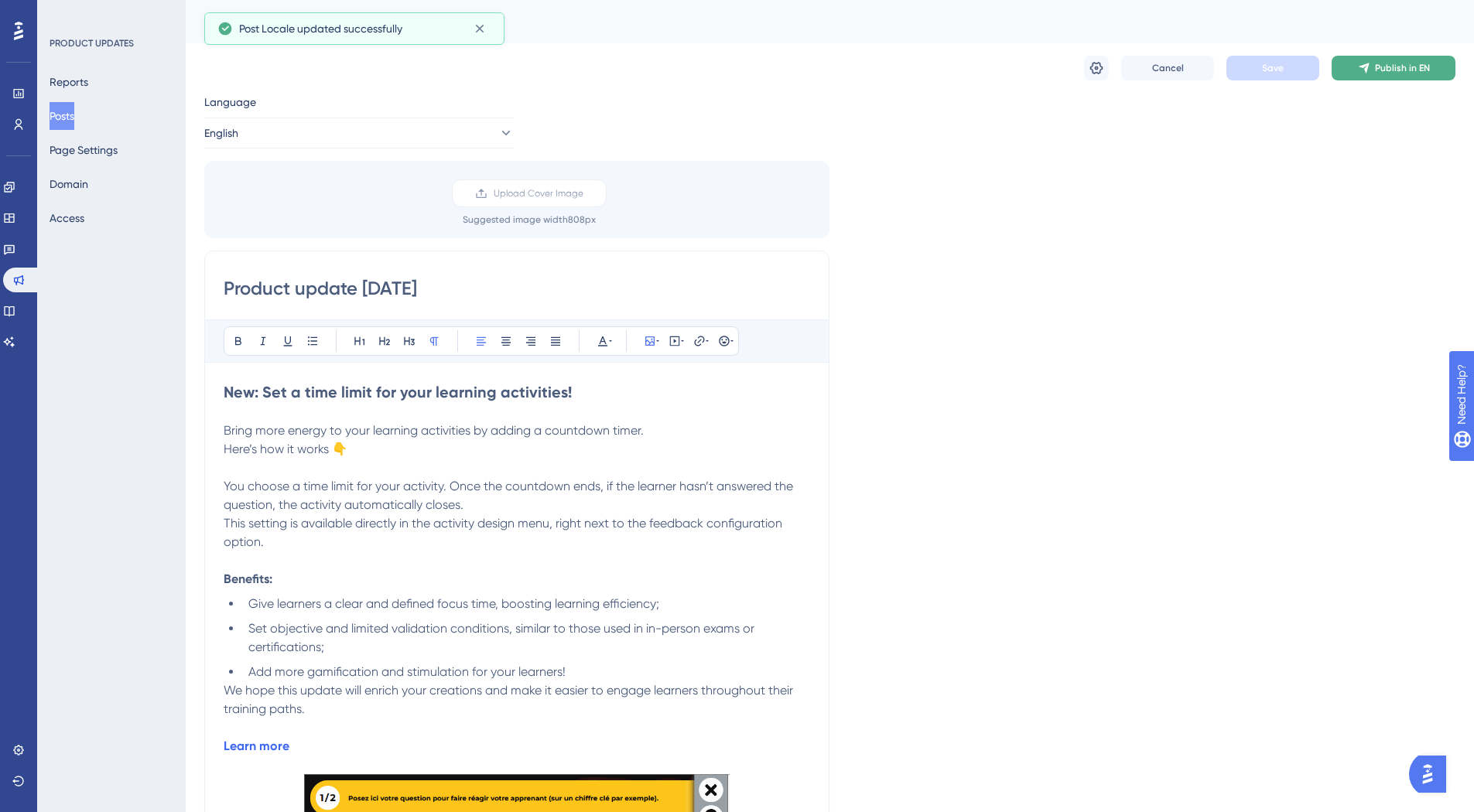
click at [1416, 71] on span "Publish in EN" at bounding box center [1402, 68] width 55 height 12
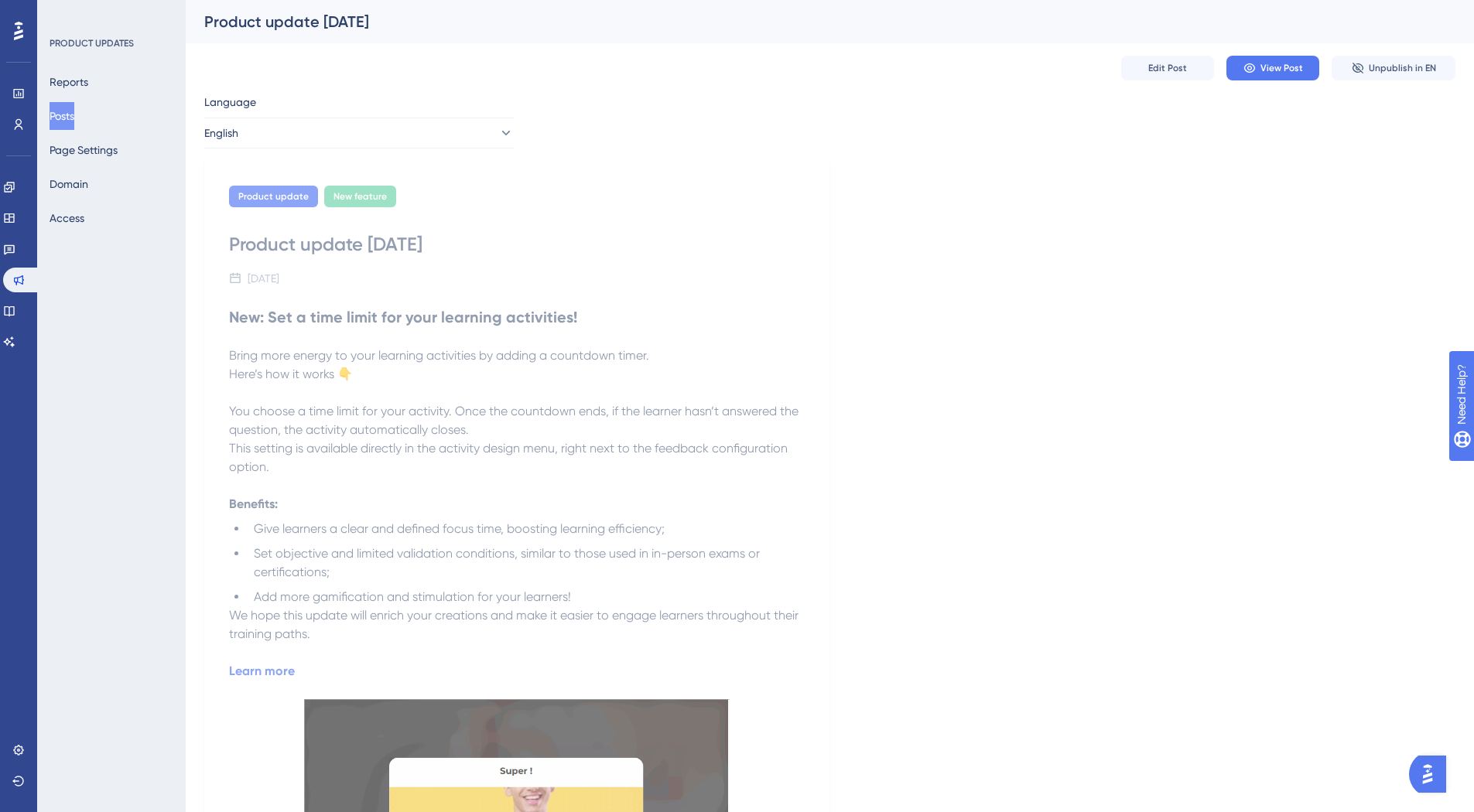
click at [13, 33] on div at bounding box center [18, 31] width 25 height 25
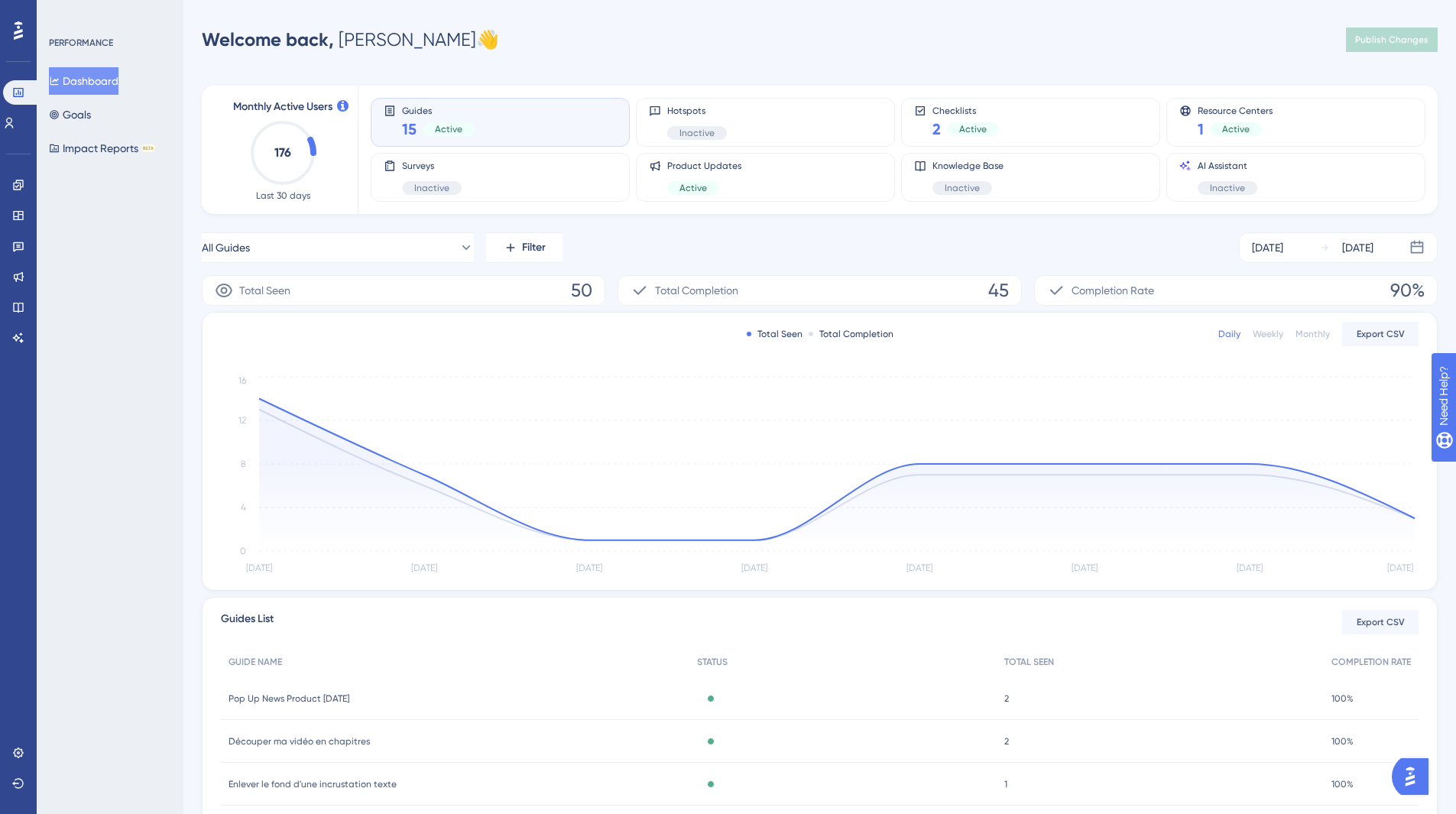
scroll to position [176, 0]
